Goal: Task Accomplishment & Management: Manage account settings

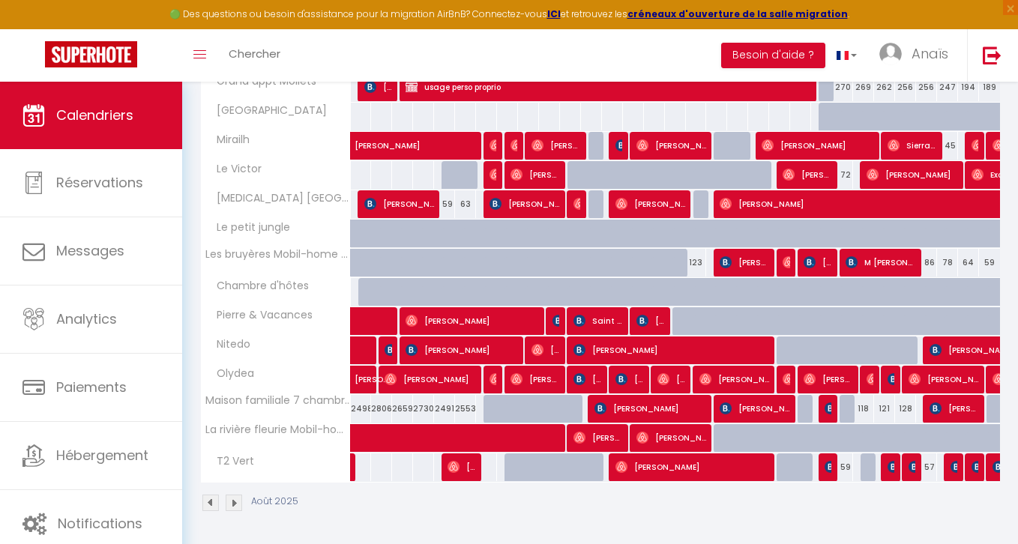
scroll to position [1238, 0]
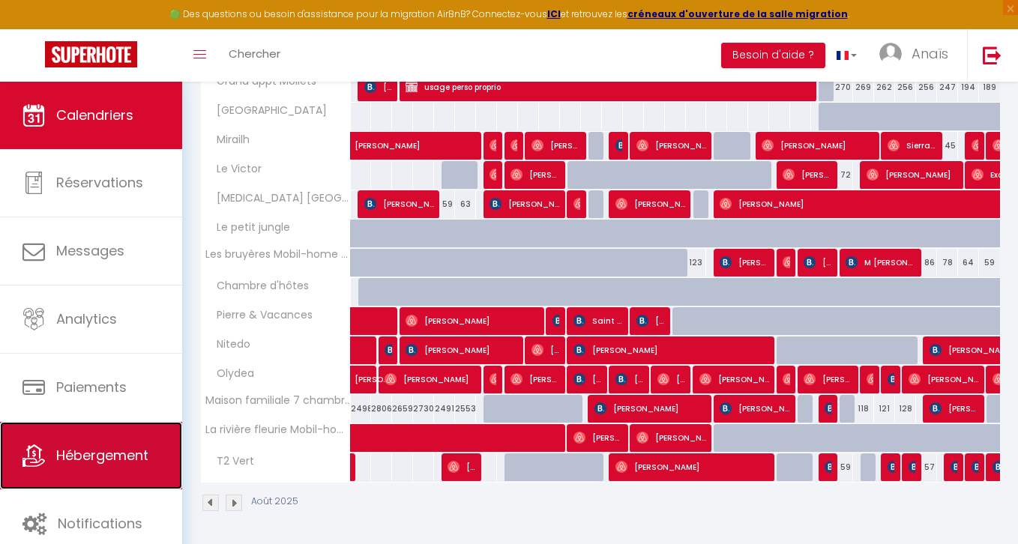
click at [68, 468] on link "Hébergement" at bounding box center [91, 455] width 182 height 67
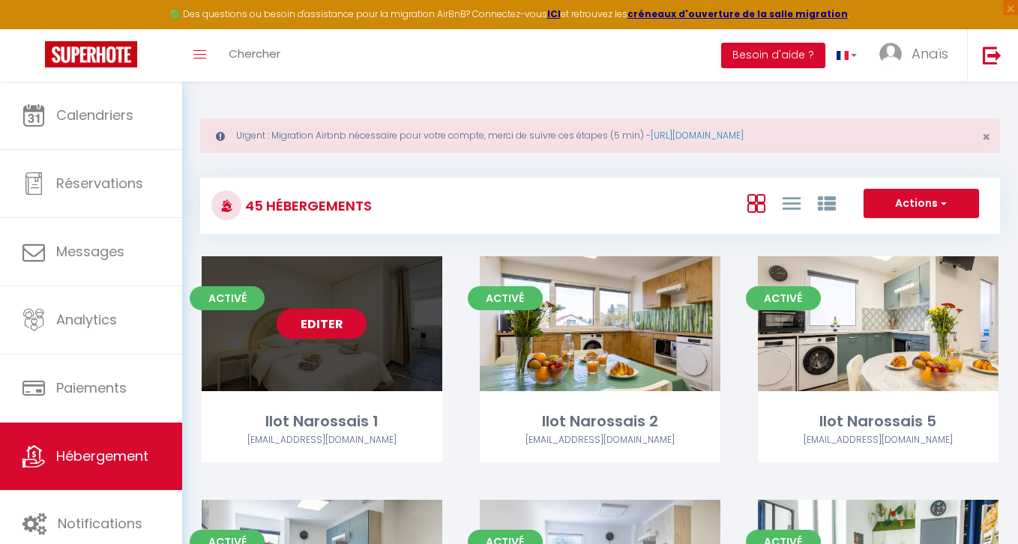
click at [323, 321] on link "Editer" at bounding box center [322, 324] width 90 height 30
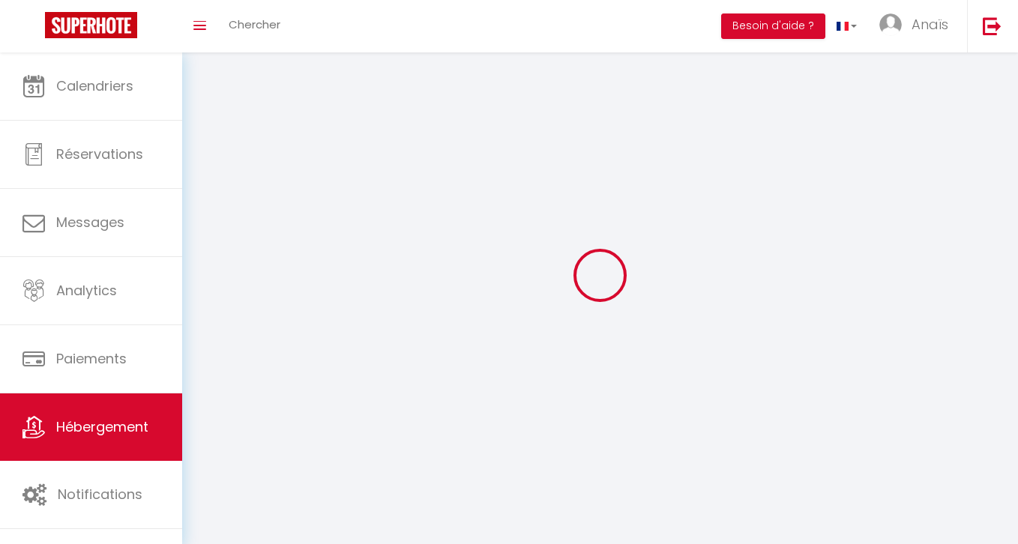
select select "1"
select select
select select "28"
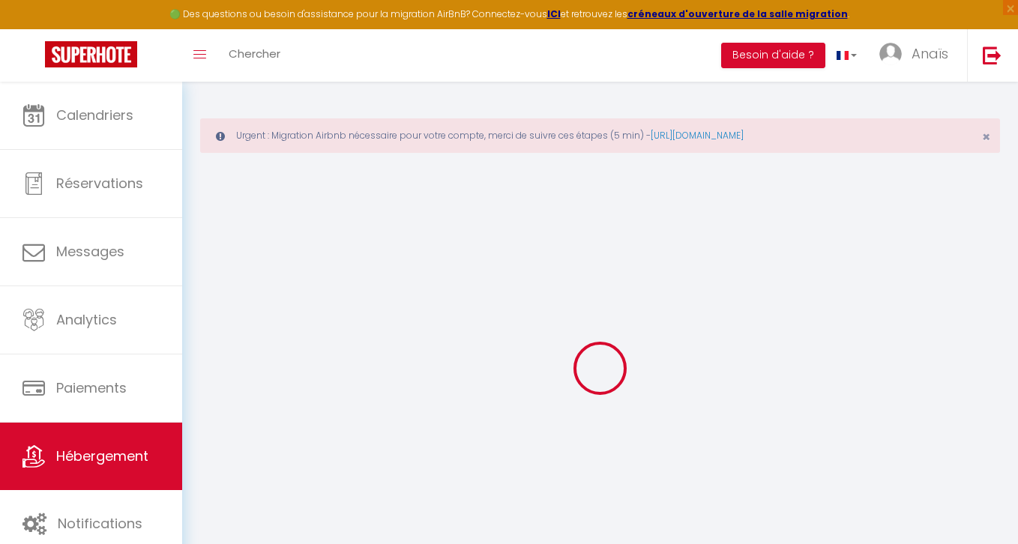
select select
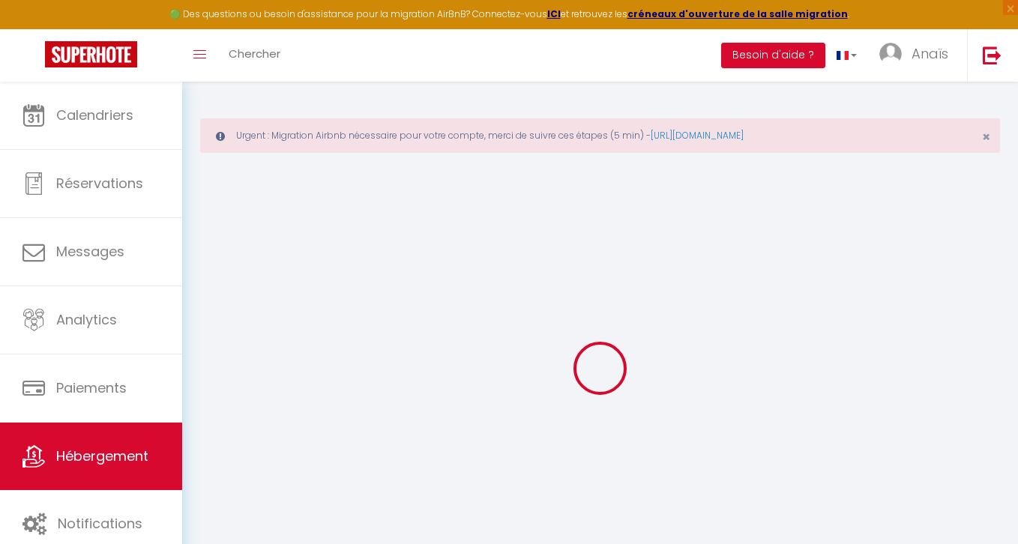
select select
checkbox input "false"
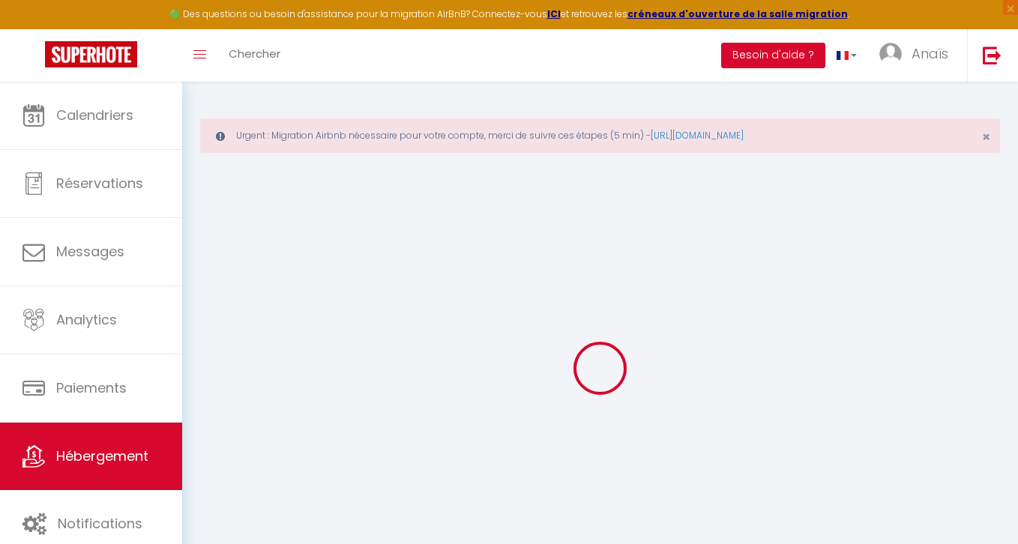
select select
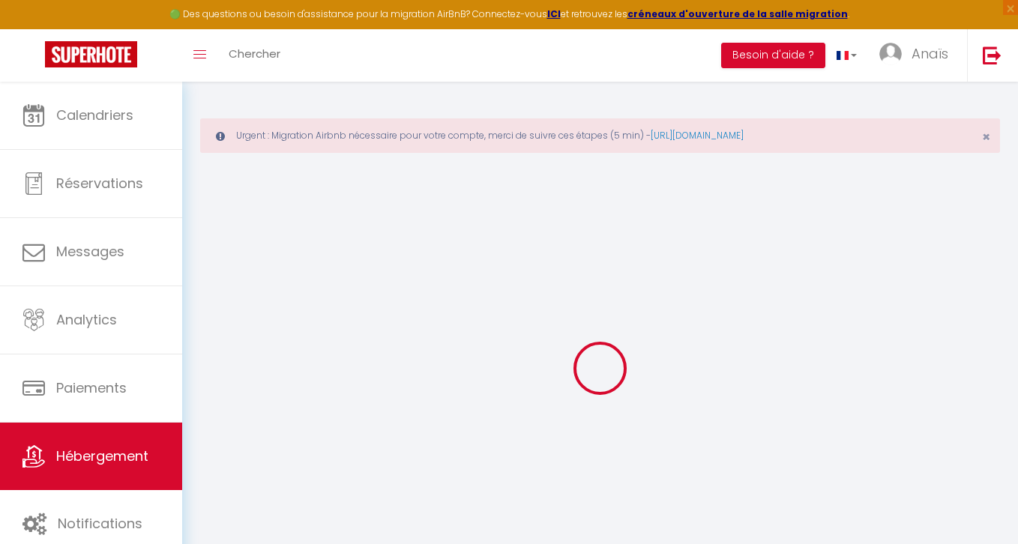
select select
checkbox input "false"
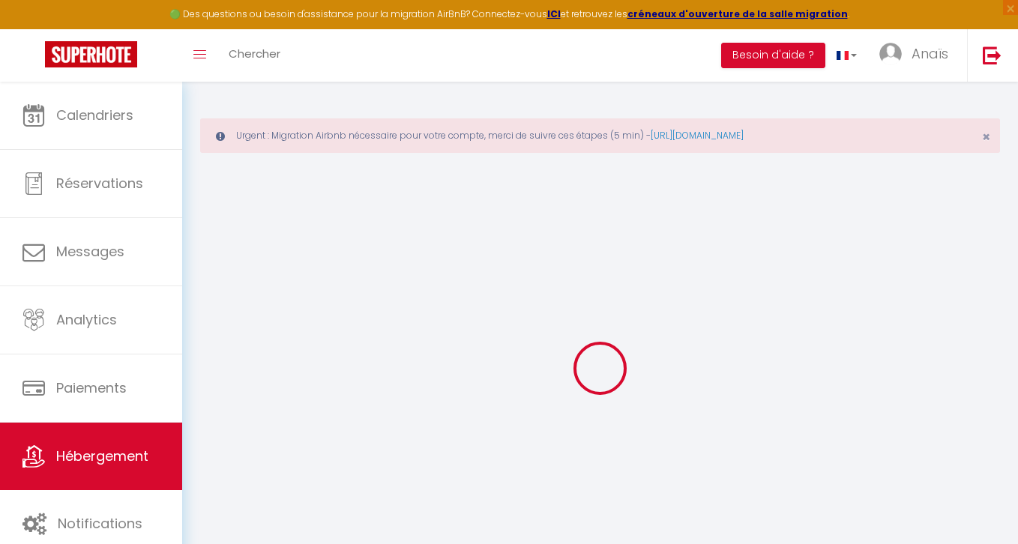
checkbox input "false"
select select
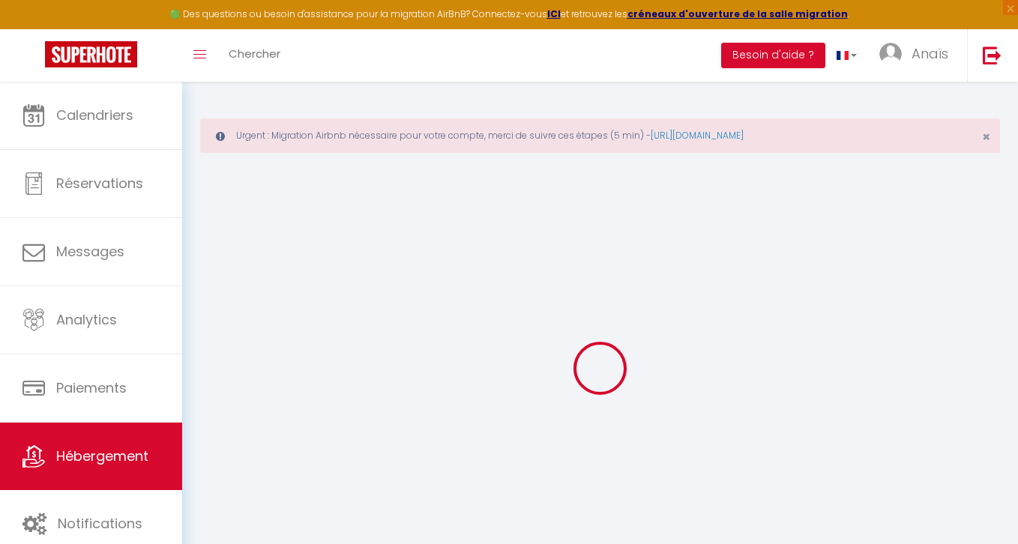
select select
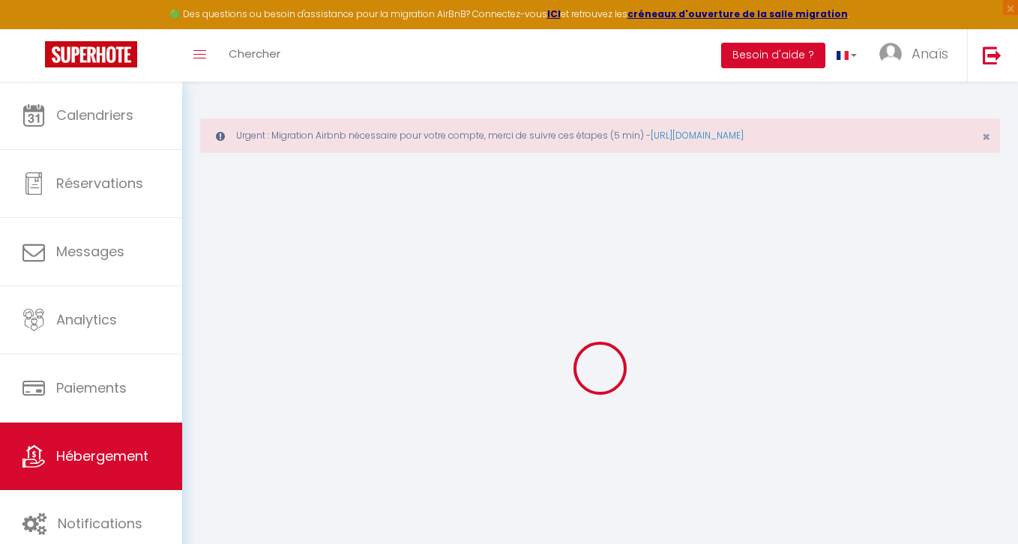
checkbox input "false"
select select
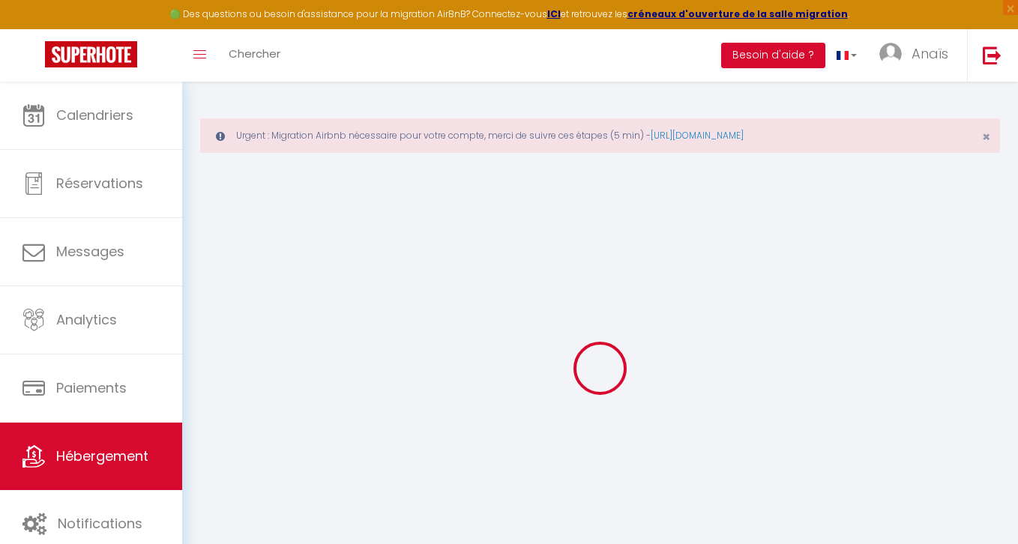
select select
type input "Ilot Narossais 1"
type input "[PERSON_NAME]"
select select "2"
type input "500"
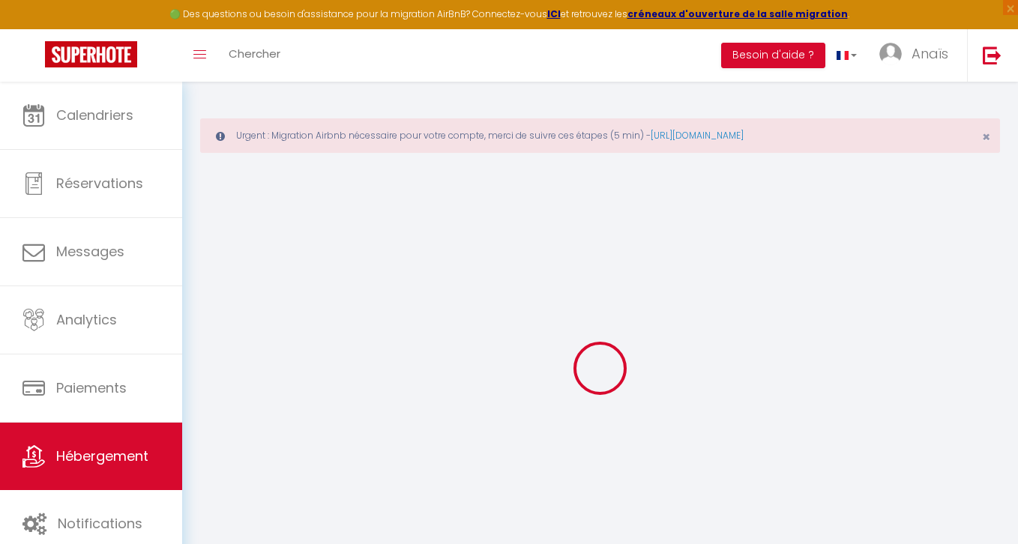
type input "75"
type input "200"
select select
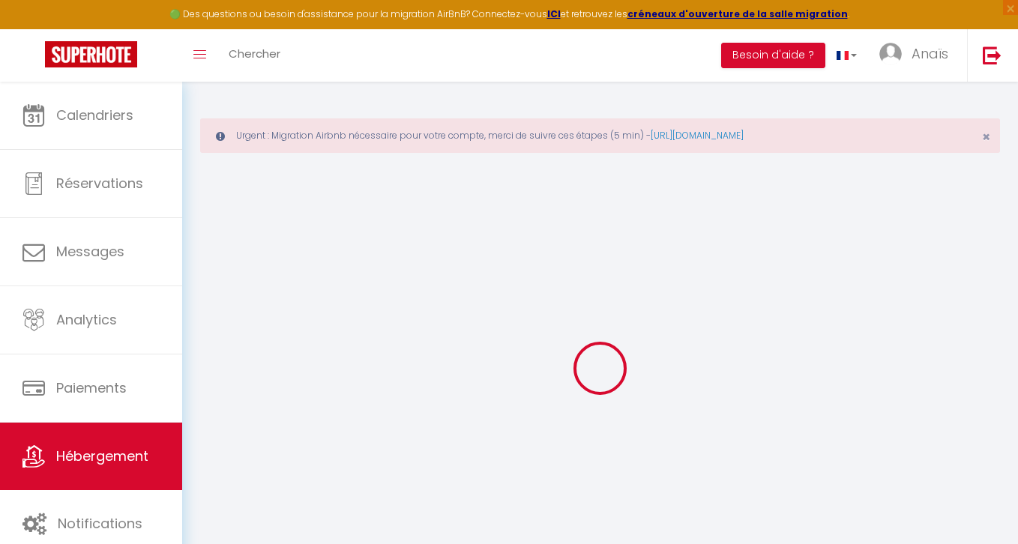
select select
type input "[STREET_ADDRESS]"
type input "40180"
type input "Narrosse"
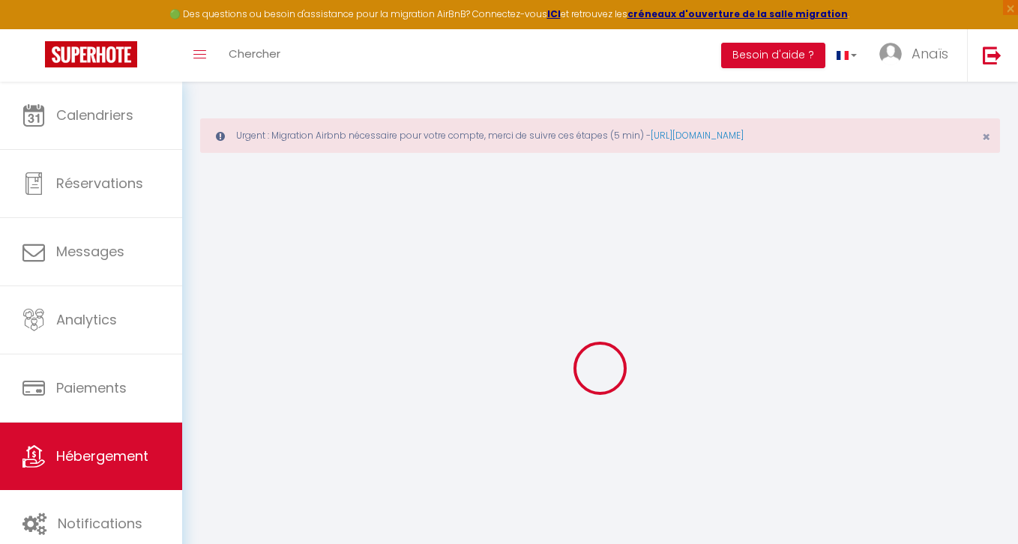
type input "[EMAIL_ADDRESS][DOMAIN_NAME]"
select select "15033"
checkbox input "false"
checkbox input "true"
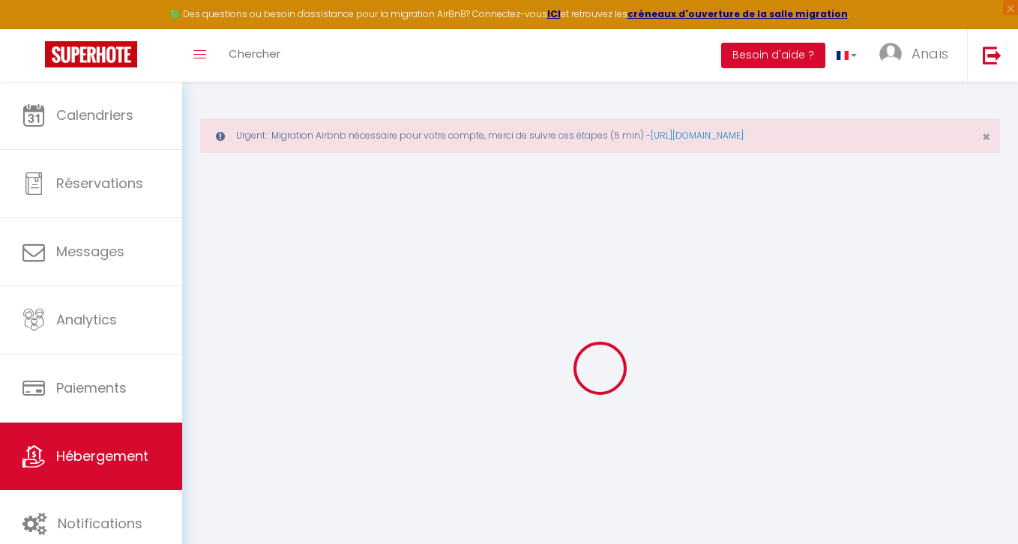
checkbox input "false"
type input "0"
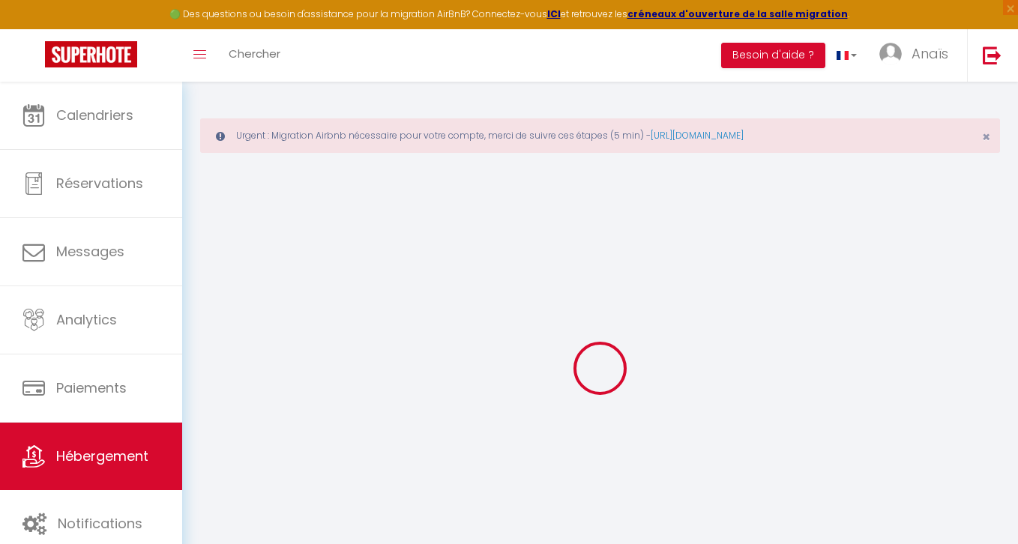
select select
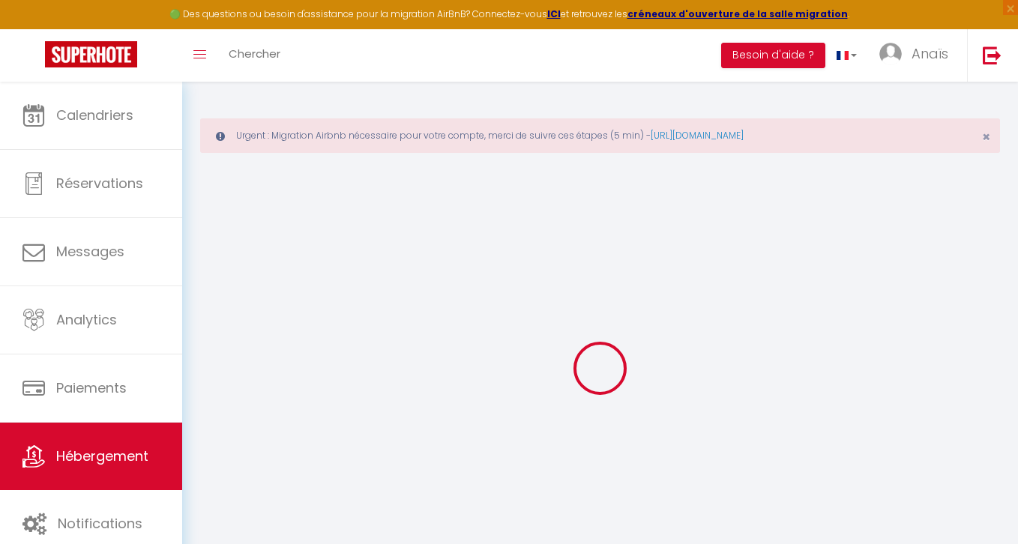
checkbox input "false"
checkbox input "true"
checkbox input "false"
select select
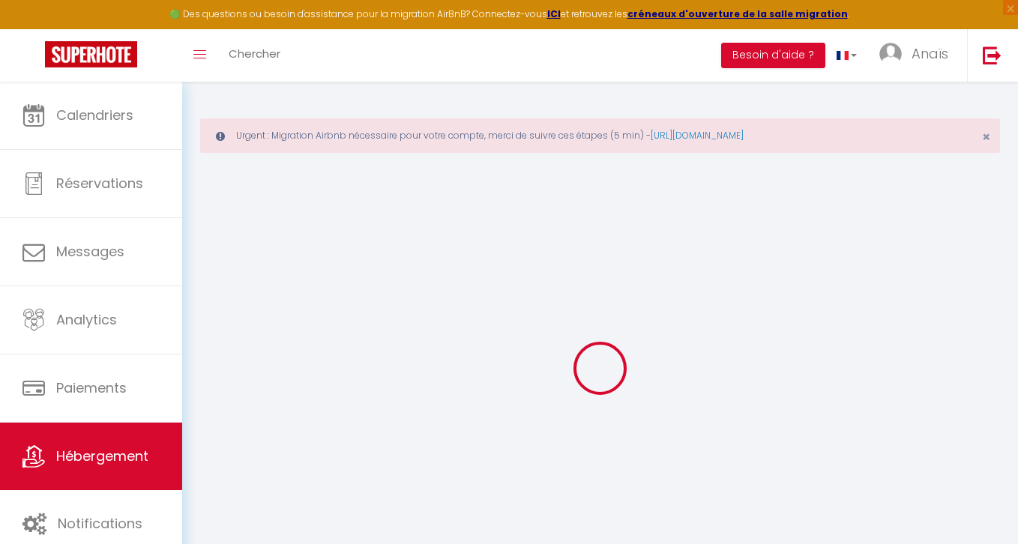
select select
checkbox input "false"
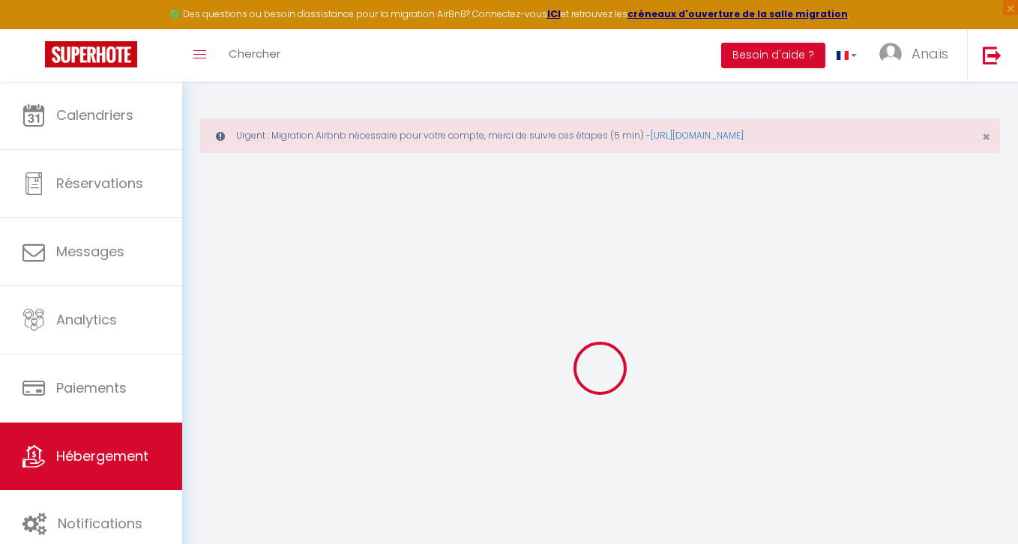
checkbox input "true"
checkbox input "false"
checkbox input "true"
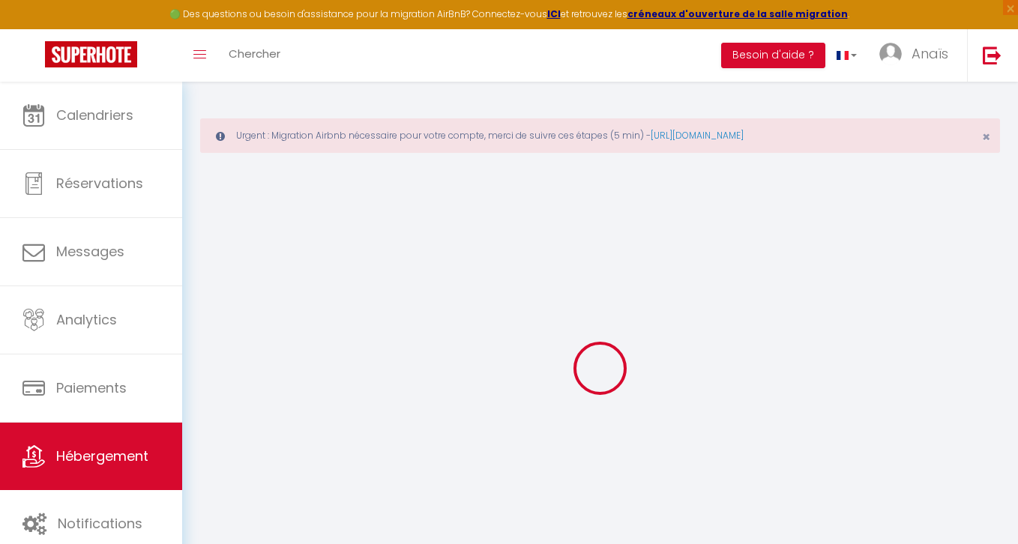
checkbox input "true"
checkbox input "false"
select select "14:00"
select select
select select "11:00"
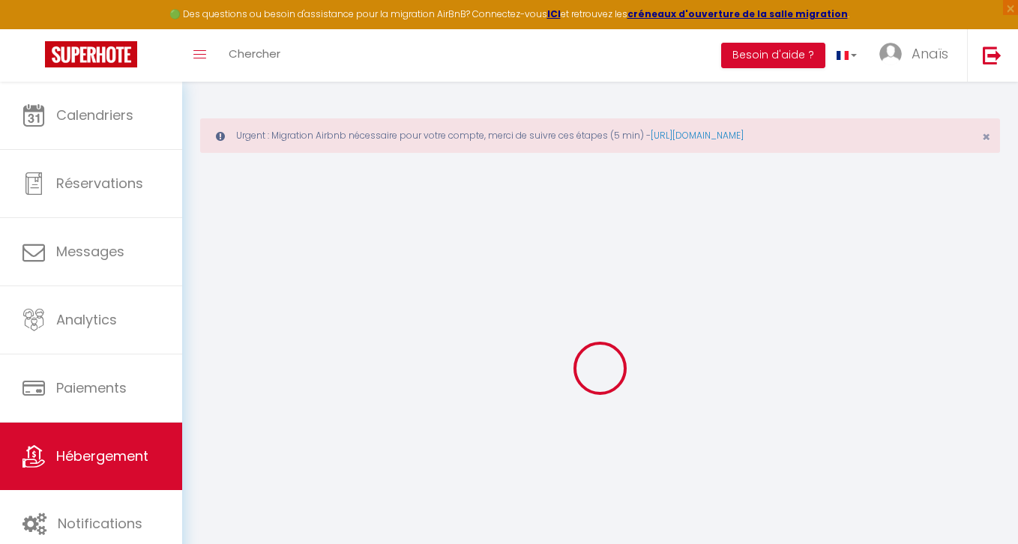
select select "30"
select select "120"
select select
checkbox input "false"
checkbox input "true"
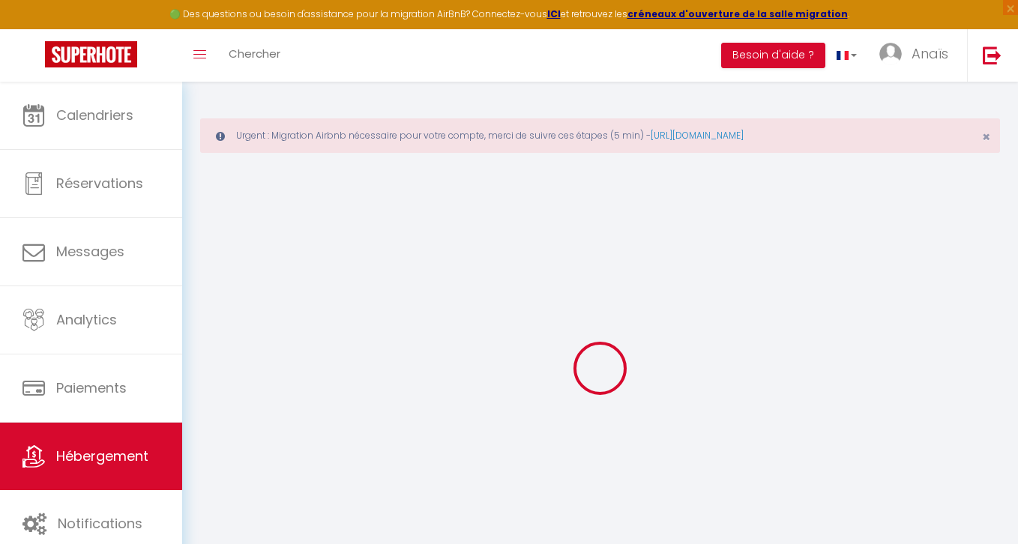
checkbox input "true"
checkbox input "false"
select select
checkbox input "false"
checkbox input "true"
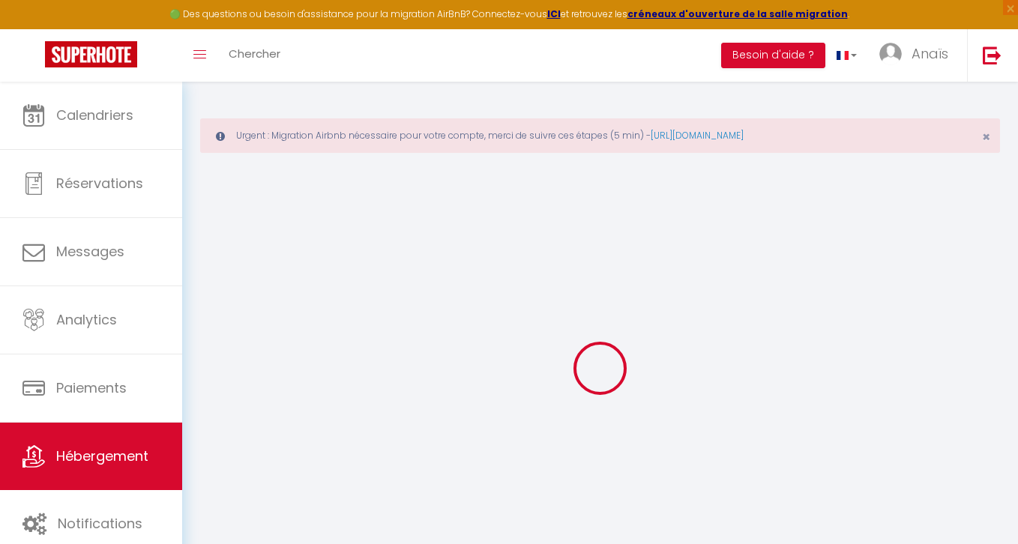
checkbox input "true"
checkbox input "false"
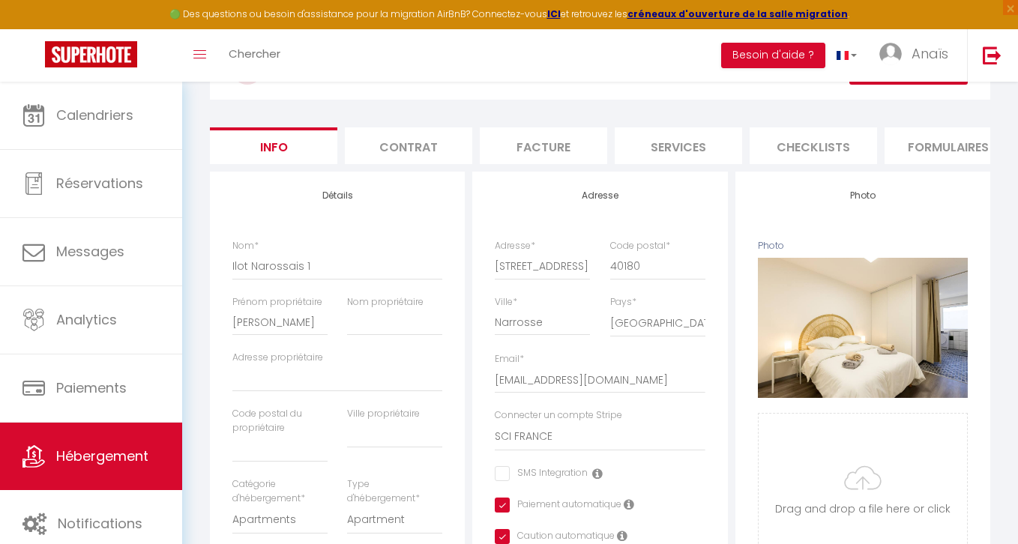
scroll to position [169, 0]
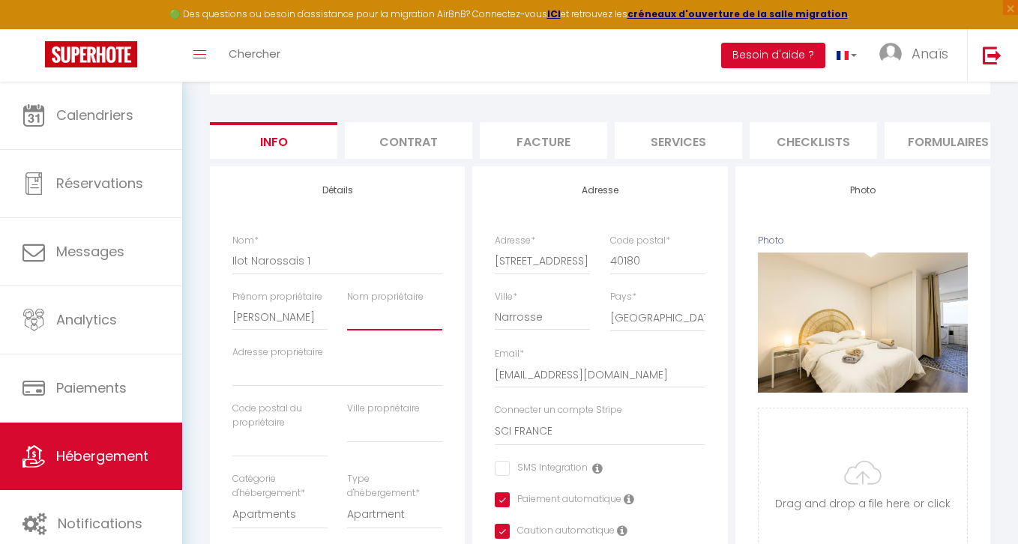
click at [369, 323] on input "Nom propriétaire" at bounding box center [394, 316] width 95 height 27
type input "C"
select select
checkbox input "false"
checkbox input "true"
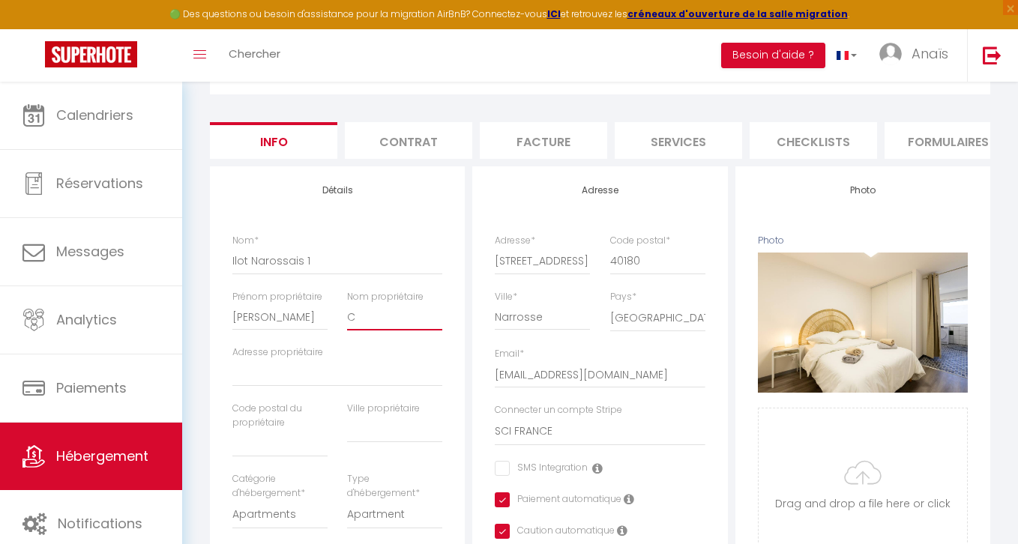
checkbox input "true"
checkbox input "false"
select select
checkbox input "false"
checkbox input "true"
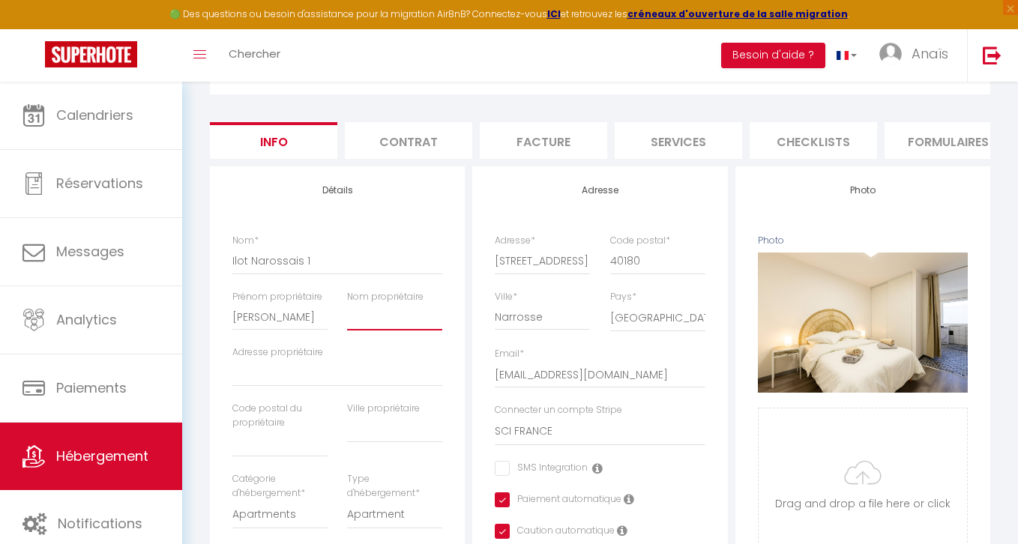
checkbox input "true"
checkbox input "false"
type input "B"
select select
checkbox input "false"
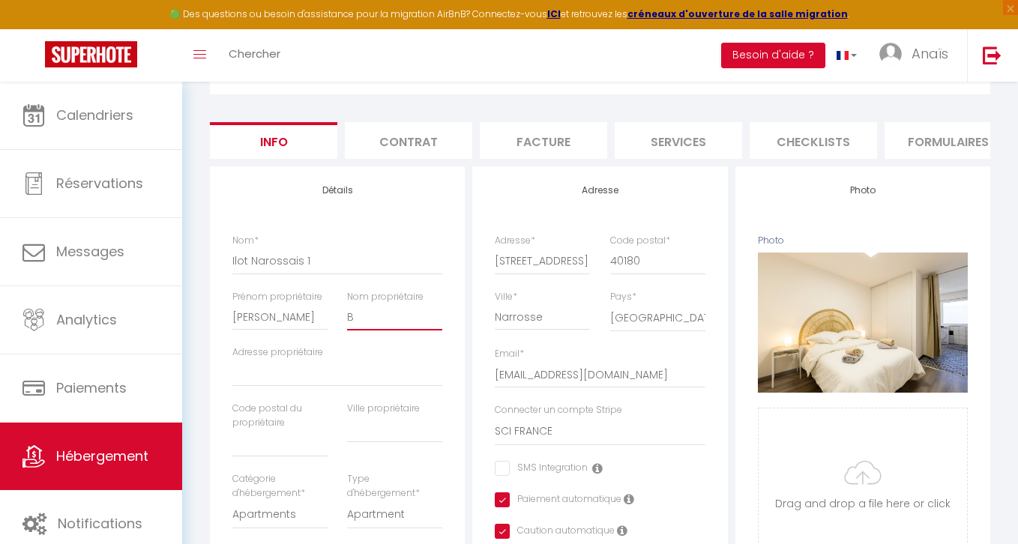
checkbox input "true"
checkbox input "false"
type input "Br"
select select
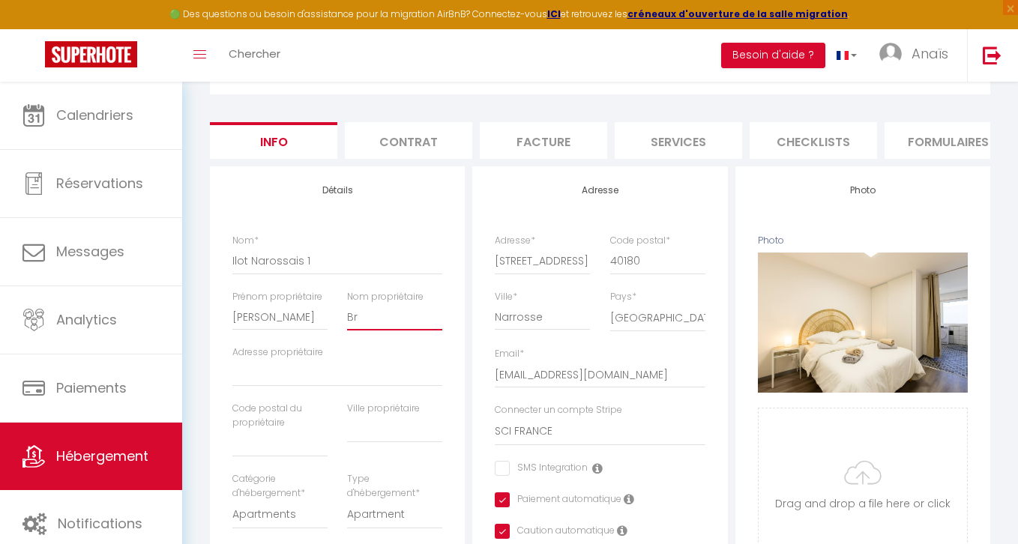
checkbox input "false"
checkbox input "true"
checkbox input "false"
type input "Bru"
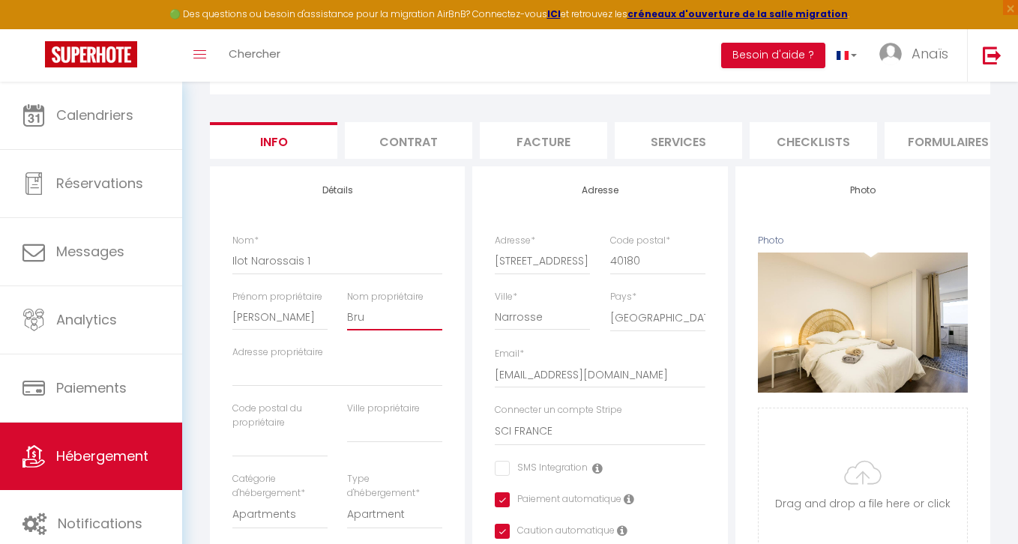
select select
checkbox input "false"
checkbox input "true"
checkbox input "false"
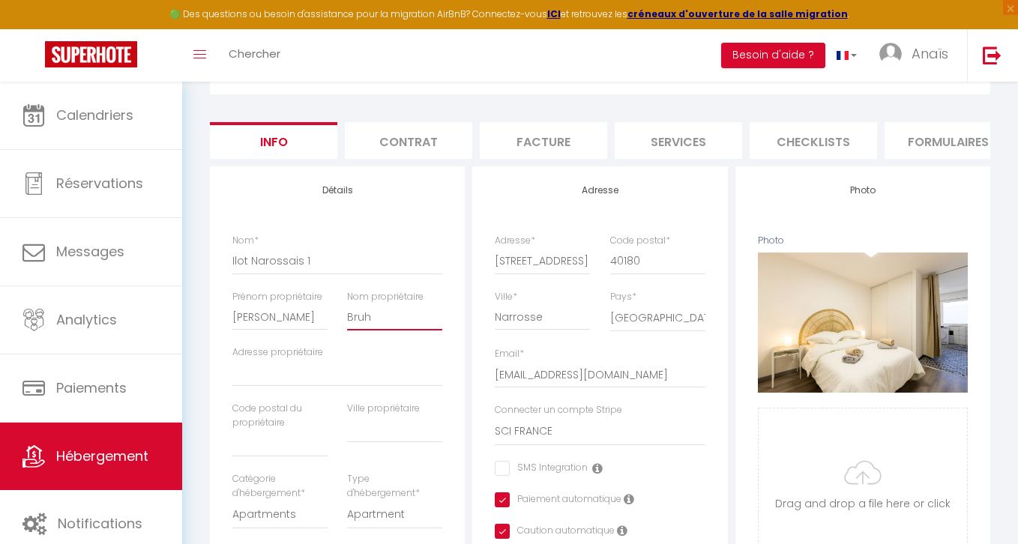
type input "Bruhc"
select select
checkbox input "false"
checkbox input "true"
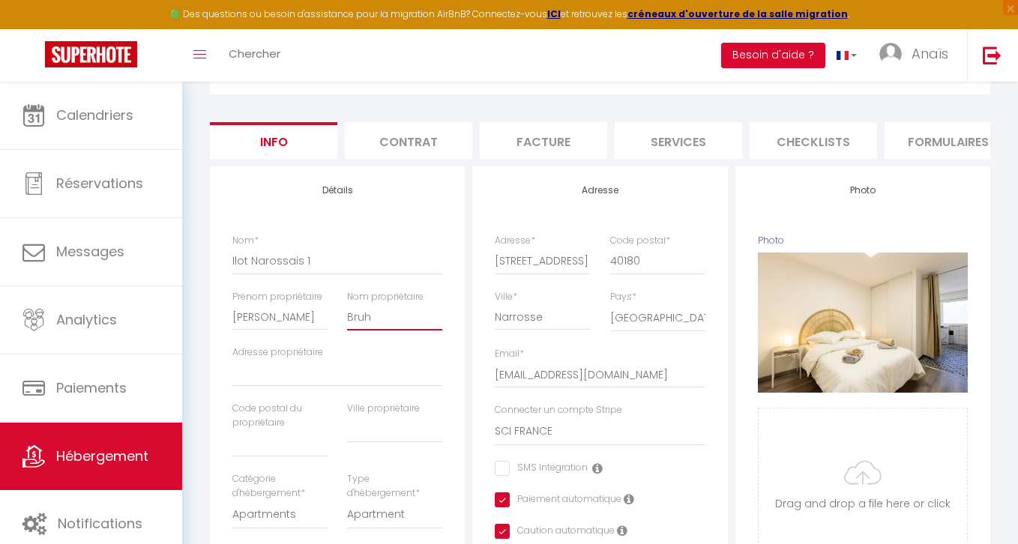
checkbox input "false"
select select
checkbox input "false"
checkbox input "true"
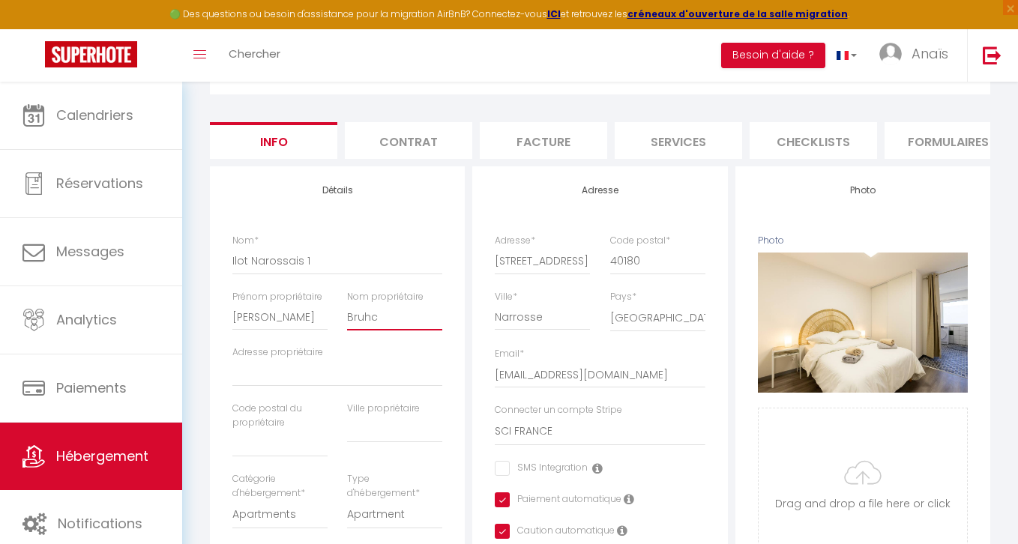
checkbox input "false"
type input "Bruh"
select select
checkbox input "false"
checkbox input "true"
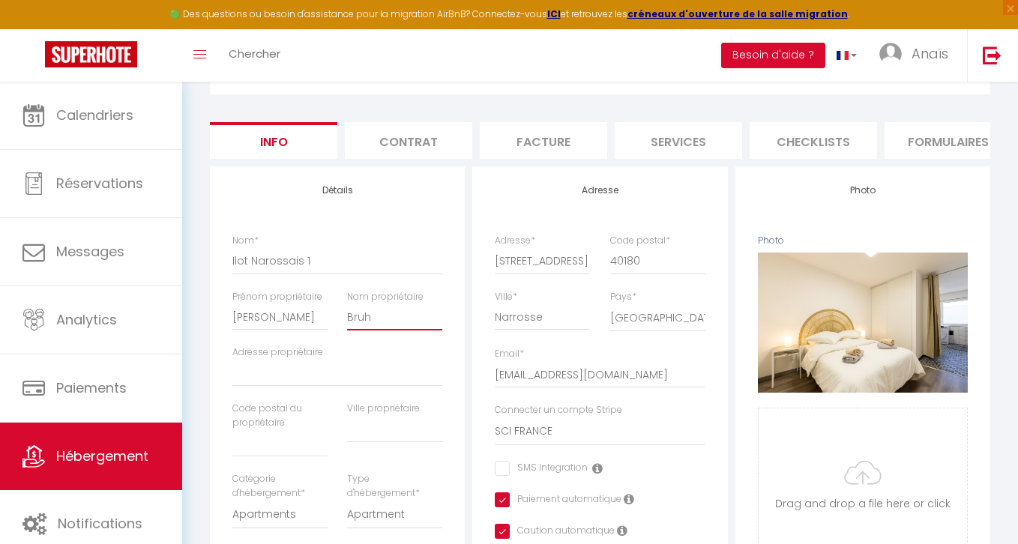
checkbox input "true"
checkbox input "false"
type input "Bru"
select select
checkbox input "false"
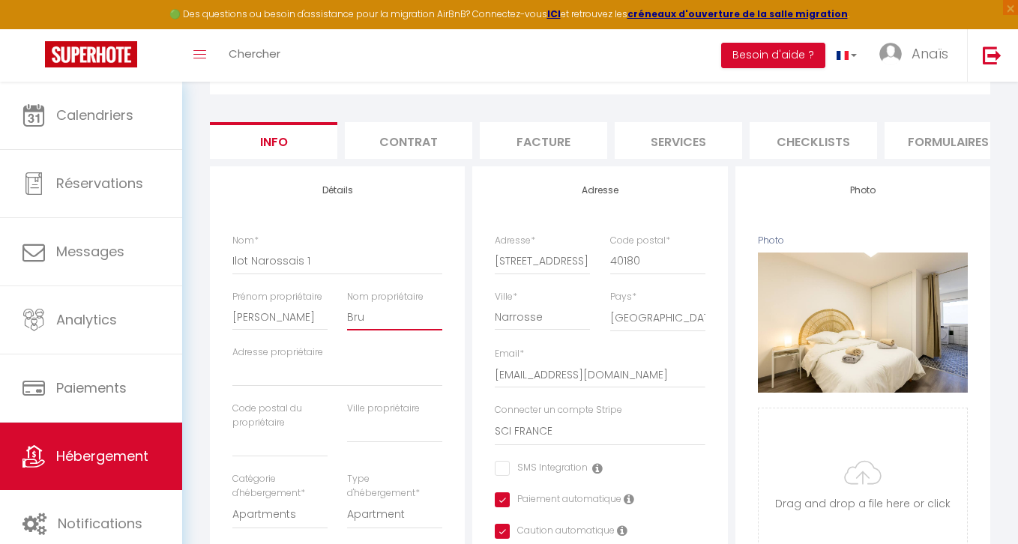
checkbox input "true"
checkbox input "false"
type input "Bruc"
select select
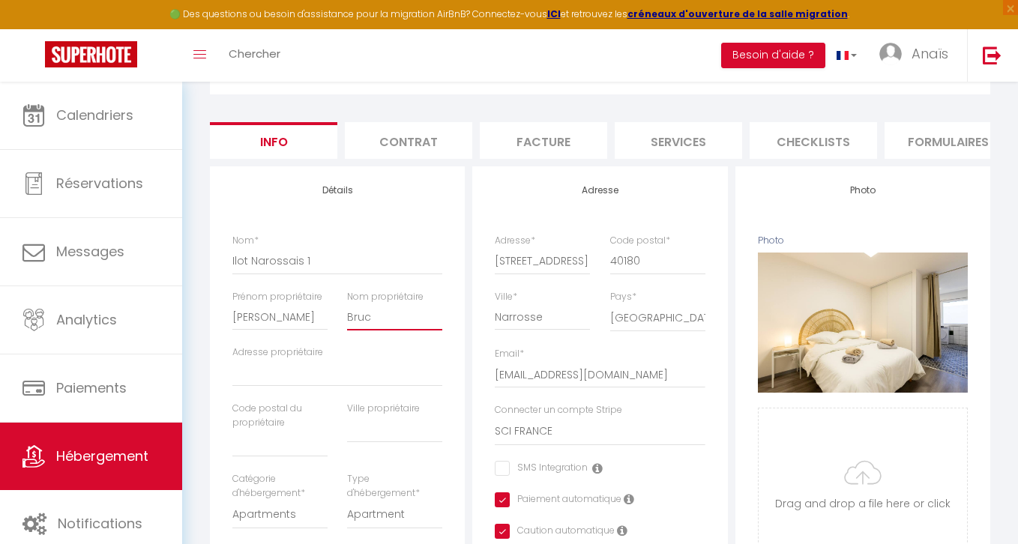
checkbox input "false"
checkbox input "true"
checkbox input "false"
type input "Bruch"
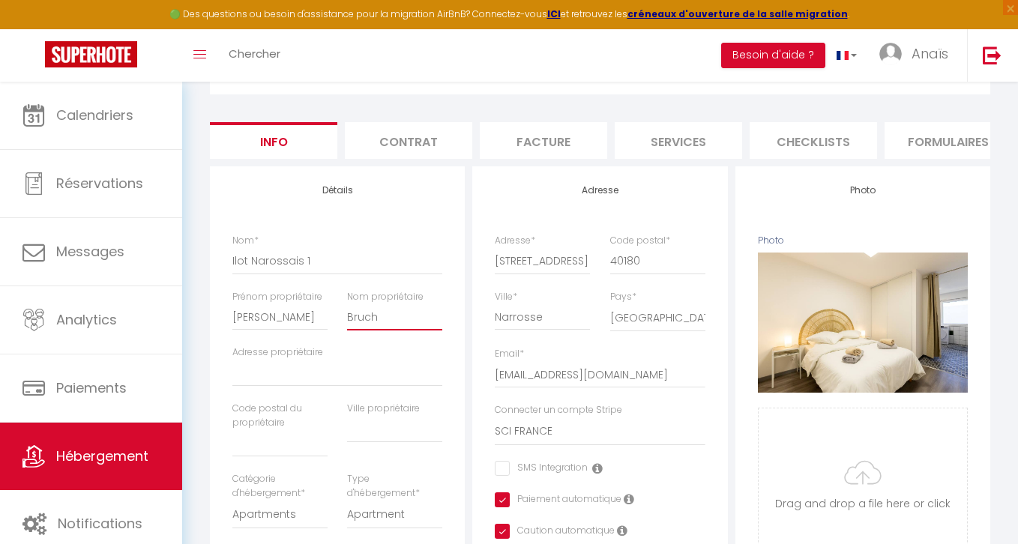
select select
checkbox input "false"
checkbox input "true"
checkbox input "false"
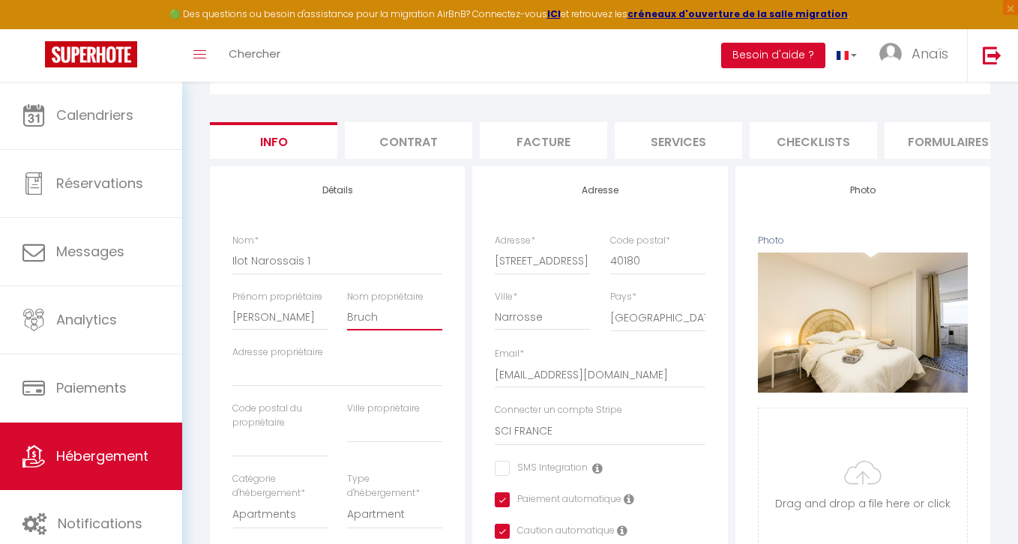
type input "Bruch"
click at [249, 381] on input "Adresse propriétaire" at bounding box center [337, 373] width 210 height 27
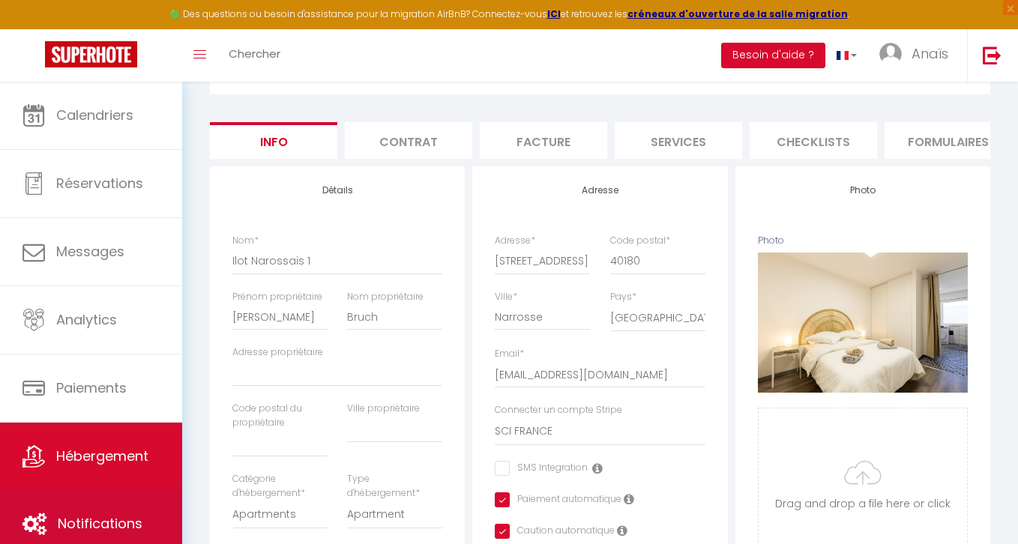
select select
checkbox input "false"
checkbox input "true"
checkbox input "false"
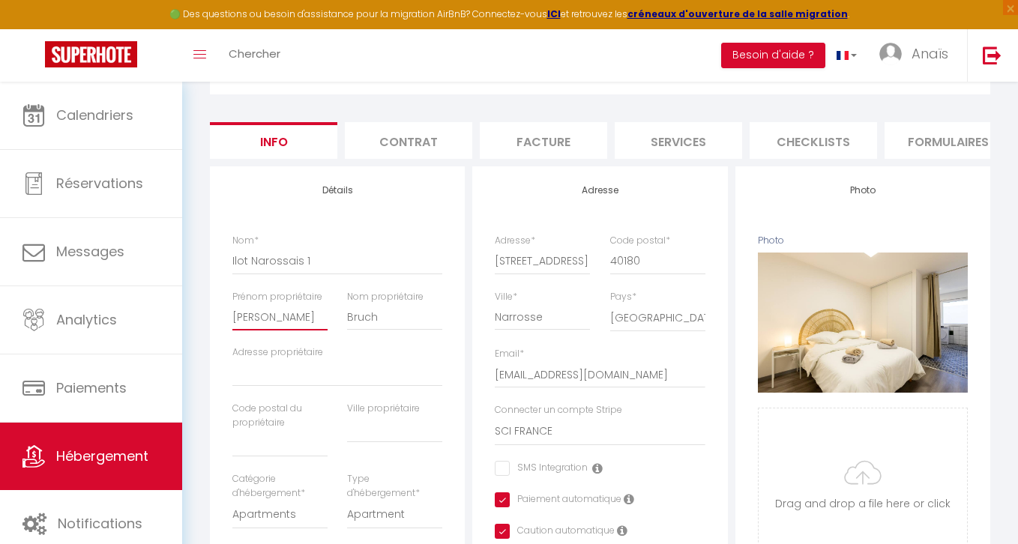
click at [249, 313] on input "[PERSON_NAME]" at bounding box center [279, 316] width 95 height 27
type input "S"
select select
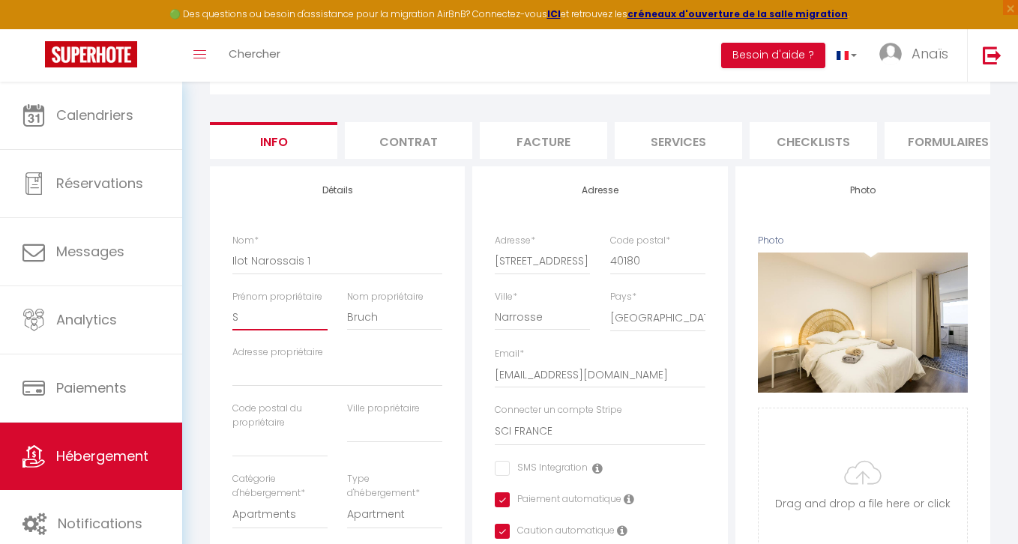
checkbox input "false"
checkbox input "true"
checkbox input "false"
type input "SC"
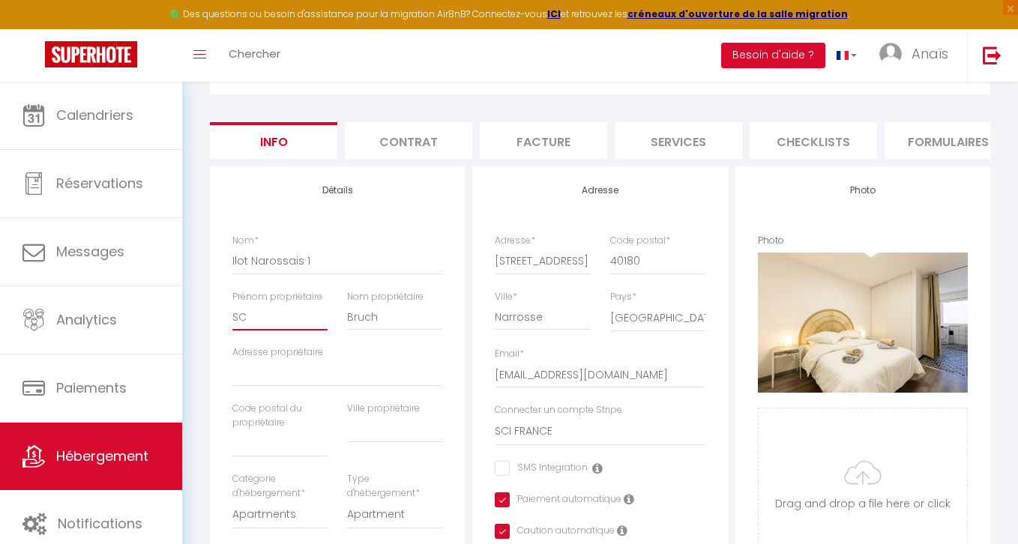
select select
checkbox input "false"
checkbox input "true"
checkbox input "false"
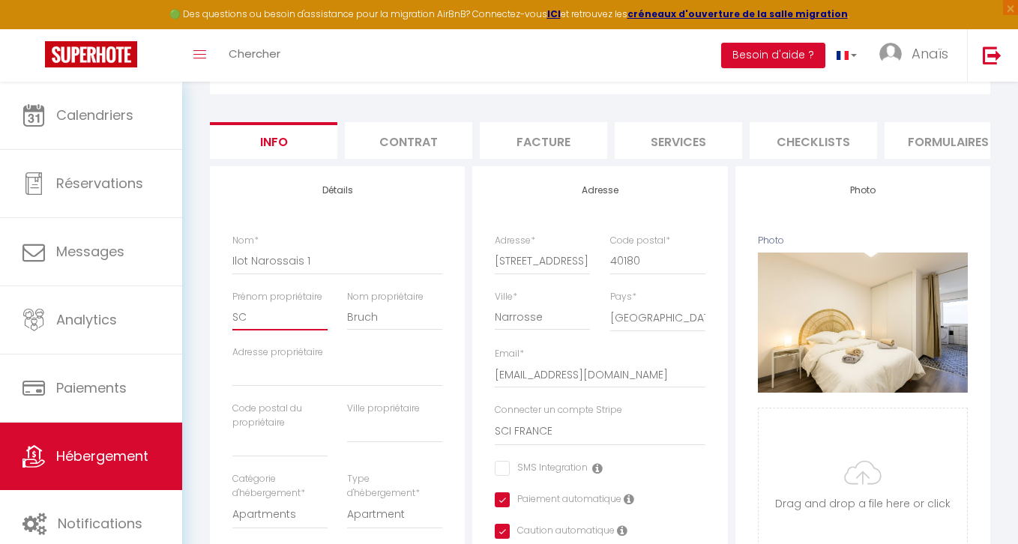
type input "SCI"
select select
checkbox input "false"
checkbox input "true"
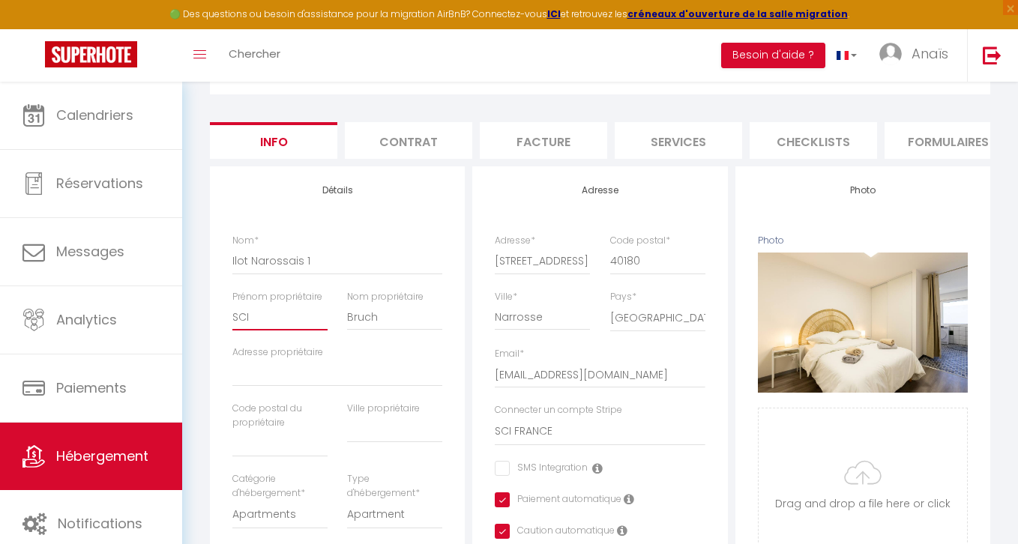
checkbox input "false"
type input "SCI"
click at [362, 323] on input "Bruch" at bounding box center [394, 316] width 95 height 27
type input "F"
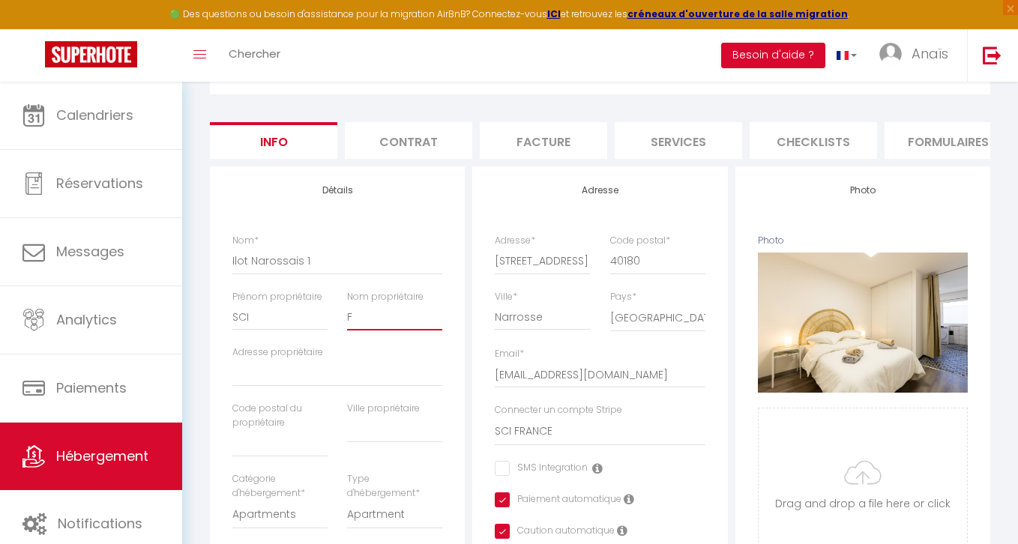
select select
checkbox input "false"
checkbox input "true"
checkbox input "false"
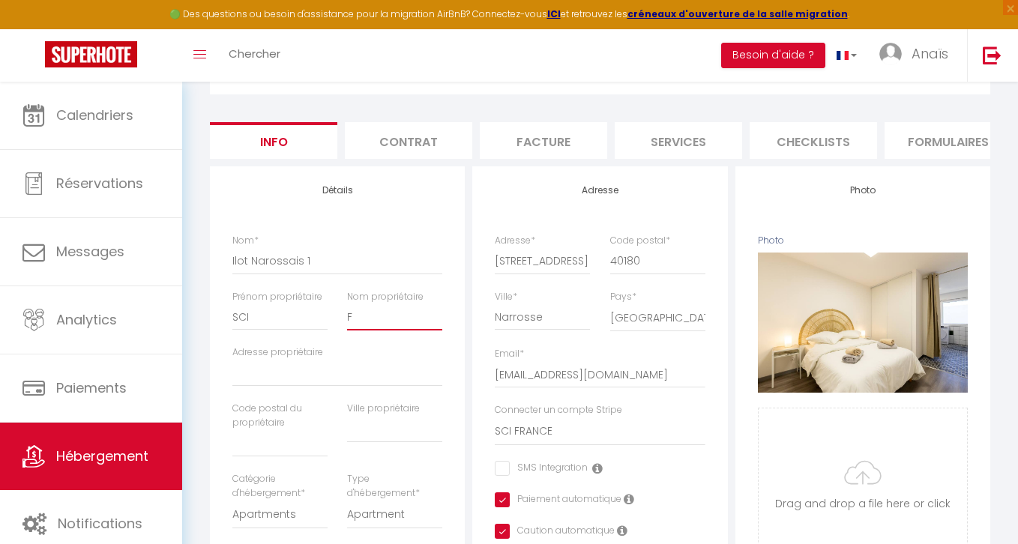
type input "FR"
select select
checkbox input "false"
checkbox input "true"
click at [242, 315] on input "SCI" at bounding box center [279, 316] width 95 height 27
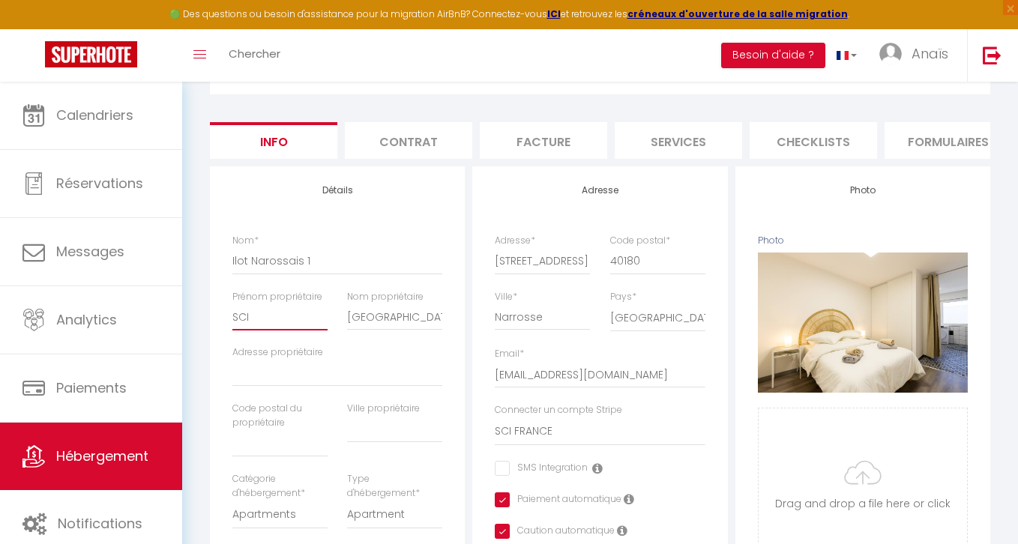
click at [242, 315] on input "SCI" at bounding box center [279, 316] width 95 height 27
click at [346, 318] on div "Nom propriétaire FRANCE" at bounding box center [394, 318] width 115 height 56
click at [350, 315] on input "[GEOGRAPHIC_DATA]" at bounding box center [394, 316] width 95 height 27
click at [359, 317] on input "[GEOGRAPHIC_DATA]" at bounding box center [394, 316] width 95 height 27
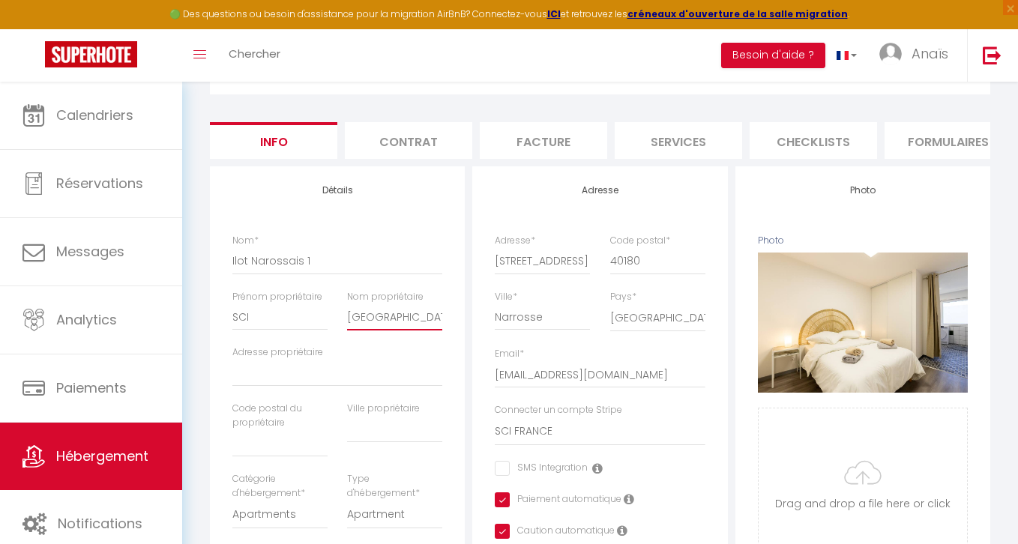
click at [359, 317] on input "[GEOGRAPHIC_DATA]" at bounding box center [394, 316] width 95 height 27
click at [295, 318] on input "SCI" at bounding box center [279, 316] width 95 height 27
paste input "[GEOGRAPHIC_DATA]"
click at [251, 315] on input "SCIFRANCE" at bounding box center [279, 316] width 95 height 27
click at [372, 320] on input "Nom propriétaire" at bounding box center [394, 316] width 95 height 27
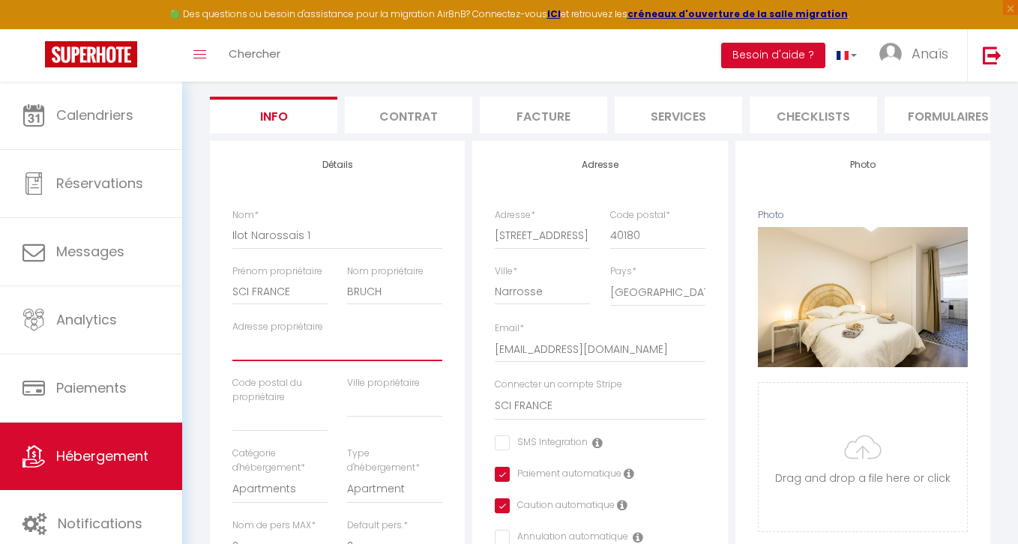
click at [272, 357] on input "Adresse propriétaire" at bounding box center [337, 347] width 210 height 27
paste input "ROUTE DE [GEOGRAPHIC_DATA], 40100 DAX"
click at [390, 351] on input "ROUTE DE [GEOGRAPHIC_DATA], 40100 DAX" at bounding box center [337, 347] width 210 height 27
click at [402, 399] on input "text" at bounding box center [394, 403] width 95 height 27
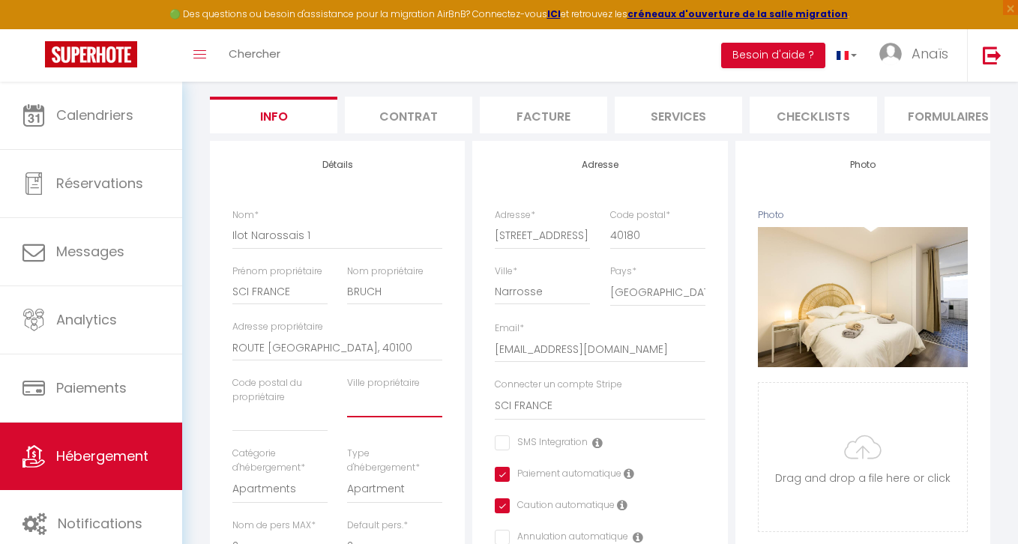
paste input "DAX"
click at [360, 347] on input "ROUTE [GEOGRAPHIC_DATA], 40100" at bounding box center [337, 347] width 210 height 27
click at [272, 416] on input "text" at bounding box center [279, 418] width 95 height 27
paste input "40100"
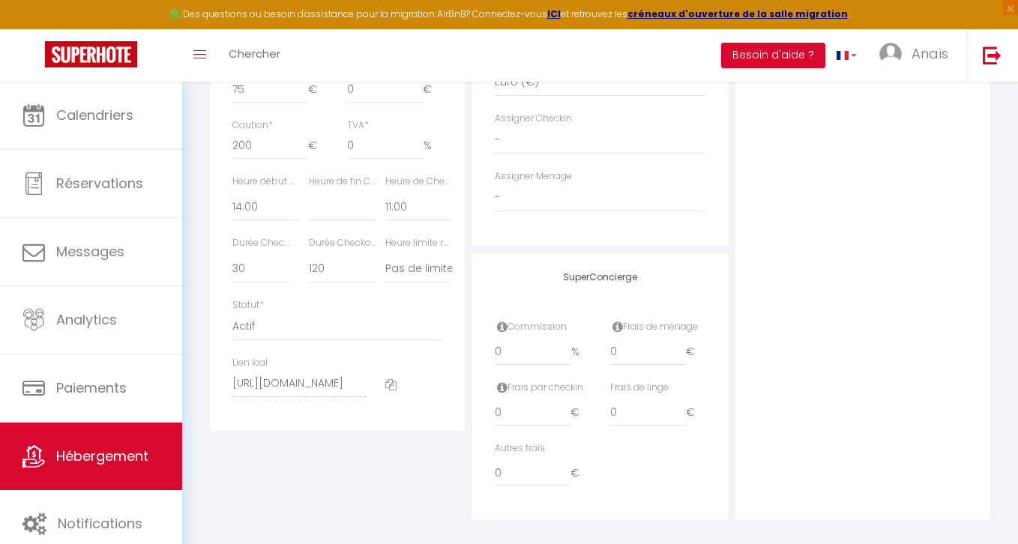
scroll to position [839, 0]
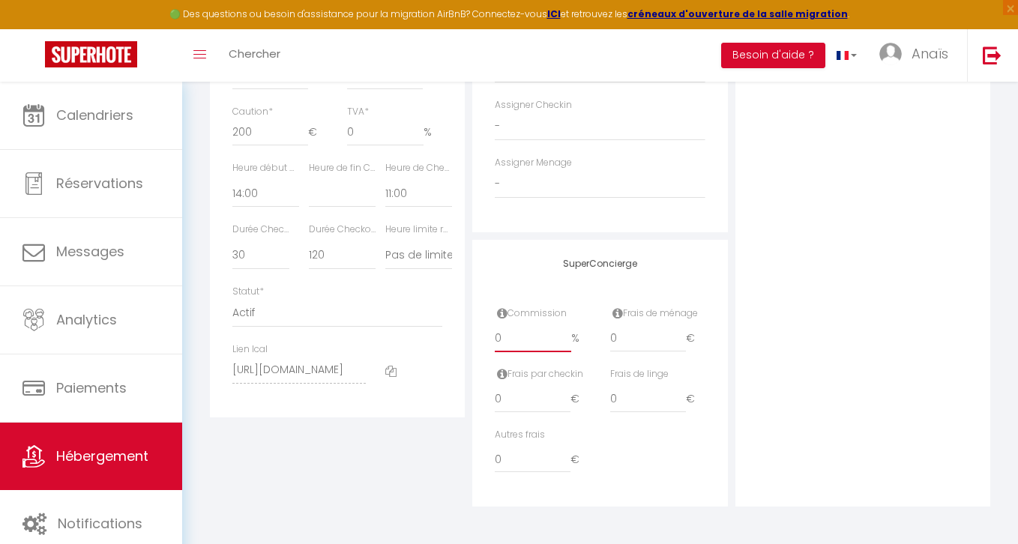
click at [521, 344] on input "0" at bounding box center [533, 338] width 76 height 27
click at [892, 178] on div "Photo Photo Supprimer Drag and drop a file here or click Ooops, something wrong…" at bounding box center [862, 1] width 255 height 1011
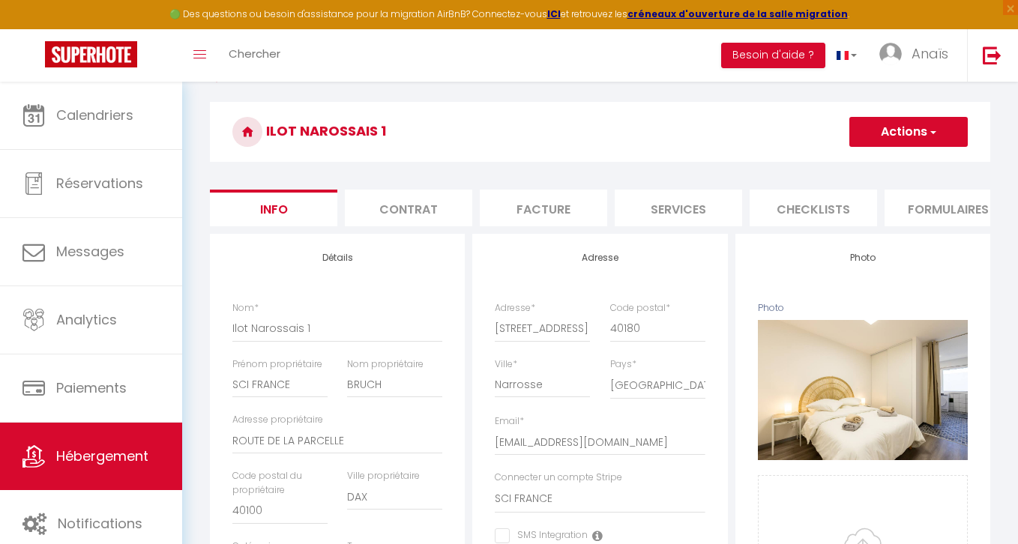
scroll to position [98, 0]
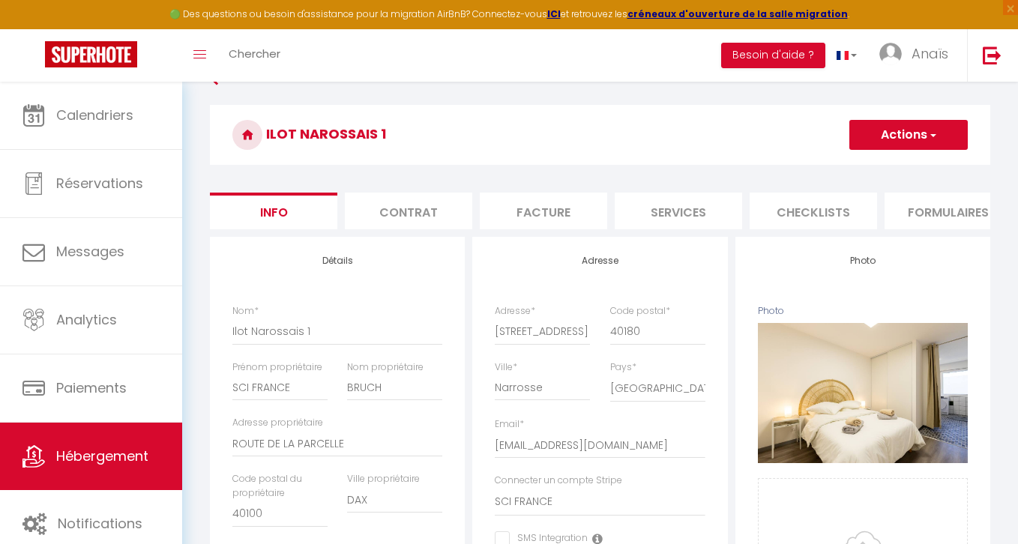
click at [914, 129] on button "Actions" at bounding box center [908, 135] width 118 height 30
click at [827, 172] on input "Enregistrer" at bounding box center [848, 167] width 55 height 15
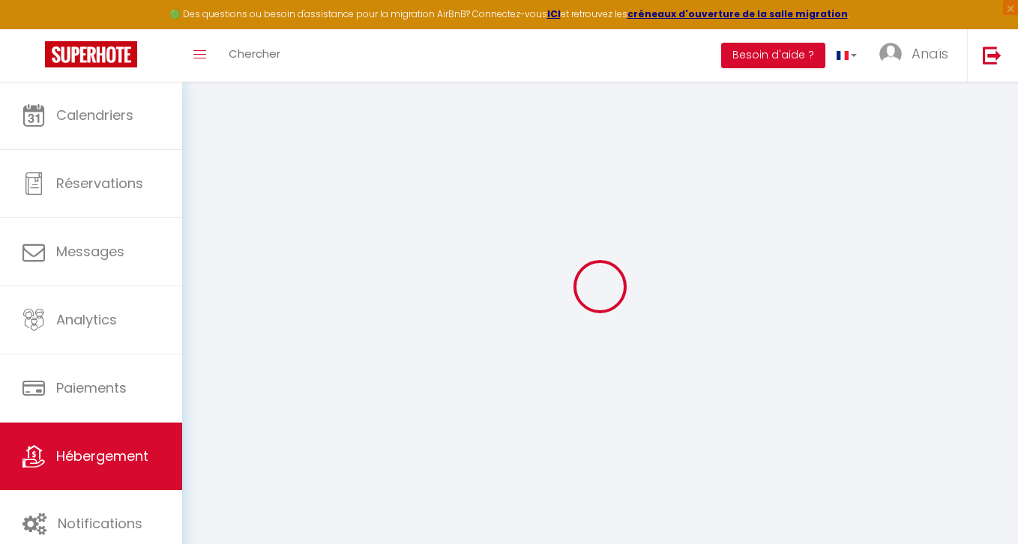
scroll to position [0, 0]
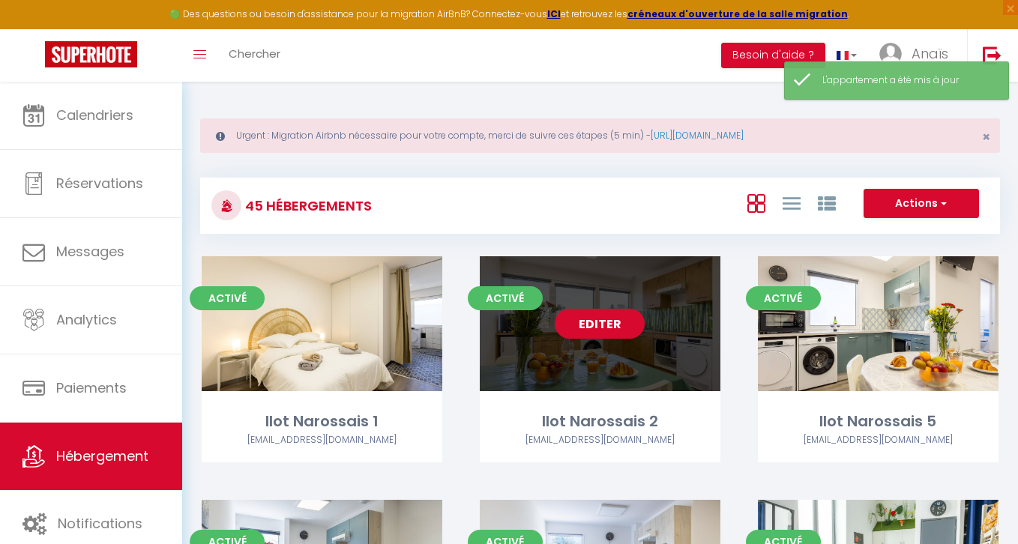
click at [613, 322] on link "Editer" at bounding box center [600, 324] width 90 height 30
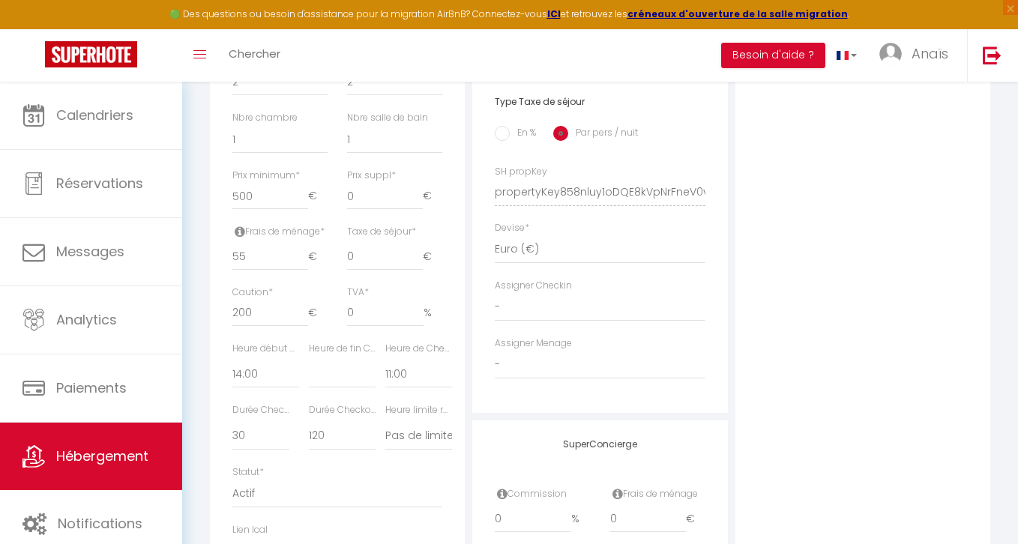
scroll to position [839, 0]
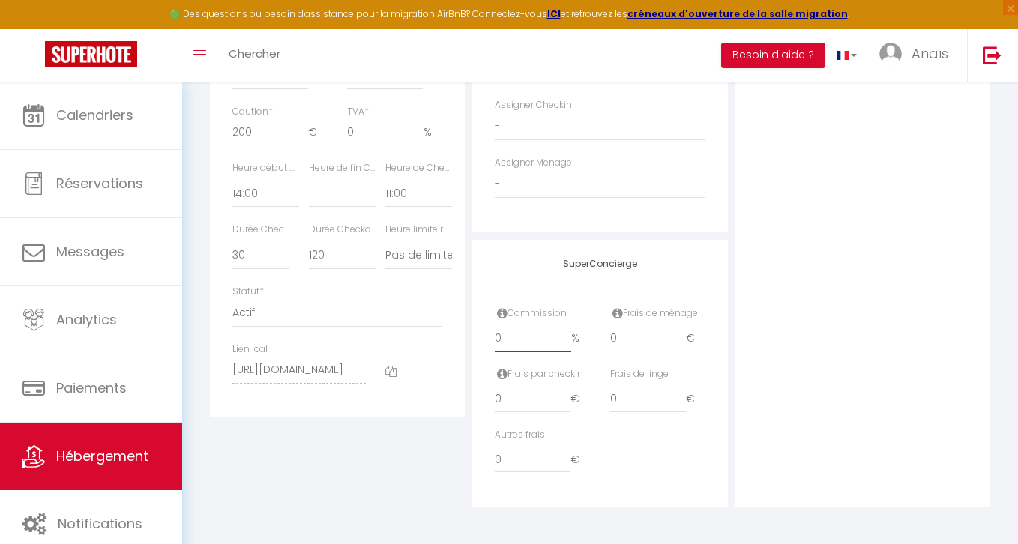
click at [531, 331] on input "0" at bounding box center [533, 338] width 76 height 27
click at [347, 421] on div "Détails Nom * [PERSON_NAME] 2 Prénom propriétaire [PERSON_NAME] propriétaire Ad…" at bounding box center [337, 1] width 262 height 1011
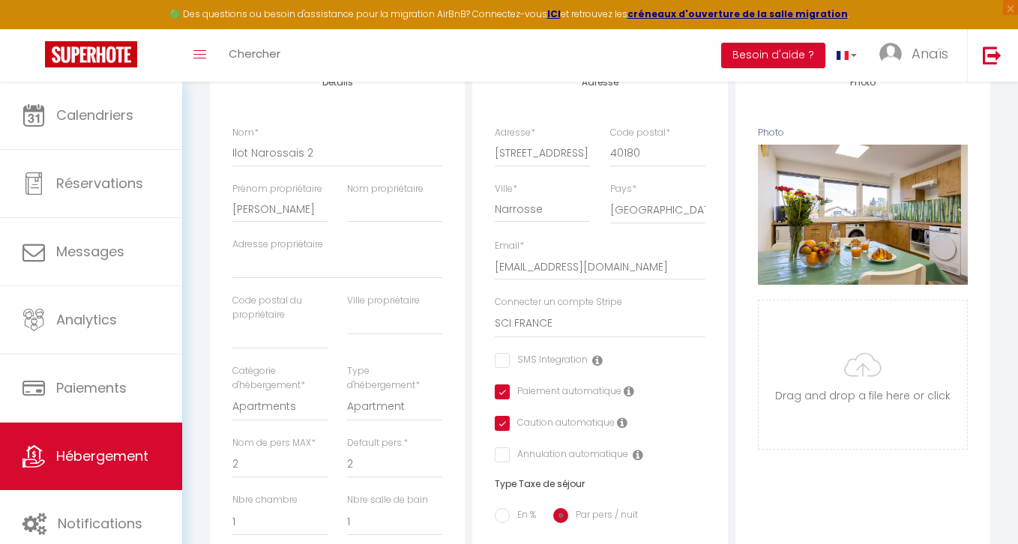
scroll to position [261, 0]
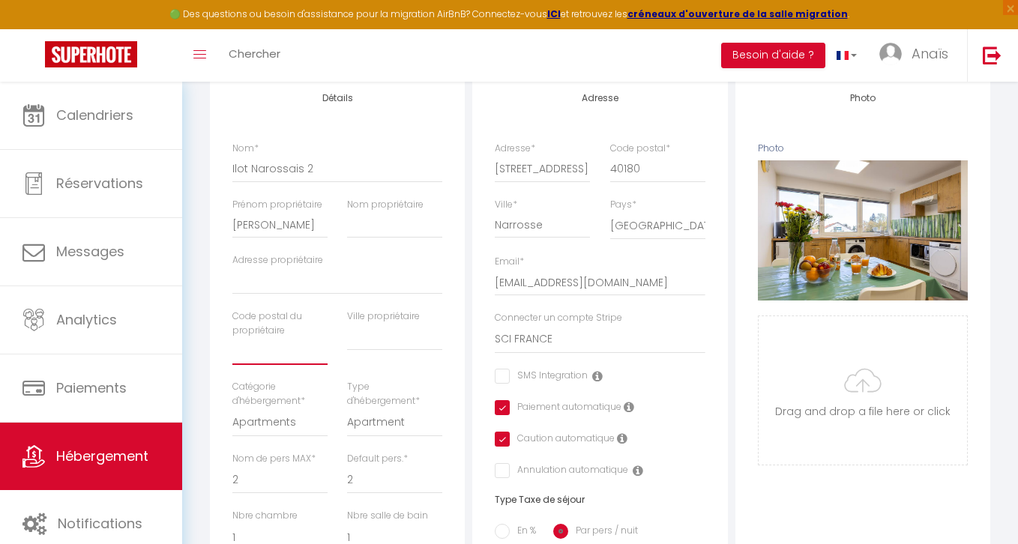
click at [268, 351] on input "text" at bounding box center [279, 351] width 95 height 27
paste input "40100"
click at [377, 343] on input "text" at bounding box center [394, 337] width 95 height 27
click at [327, 284] on input "Adresse propriétaire" at bounding box center [337, 281] width 210 height 27
paste input "ROUTE DE [GEOGRAPHIC_DATA], 40100 DAX"
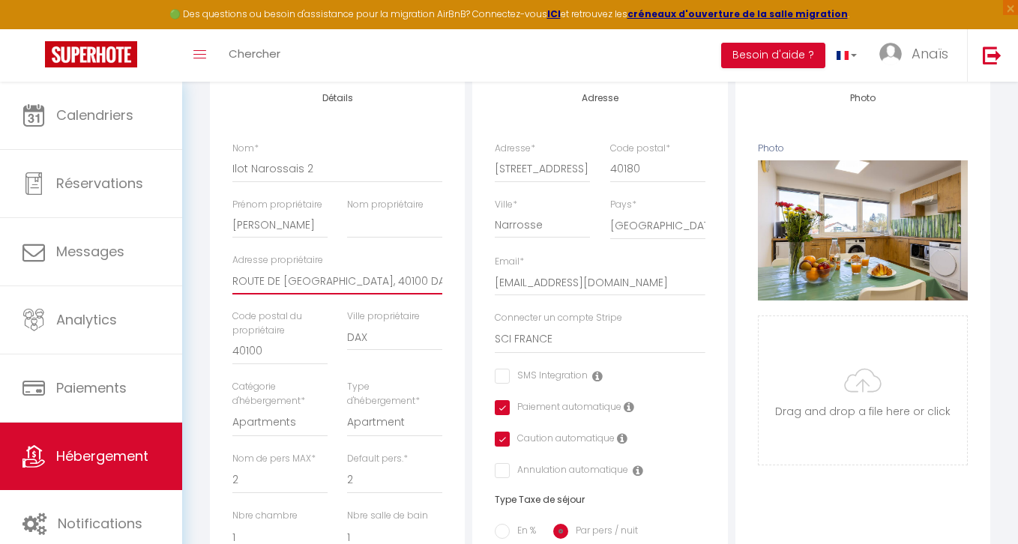
drag, startPoint x: 406, startPoint y: 283, endPoint x: 344, endPoint y: 283, distance: 62.2
click at [344, 283] on input "ROUTE DE [GEOGRAPHIC_DATA], 40100 DAX" at bounding box center [337, 281] width 210 height 27
click at [250, 229] on input "[PERSON_NAME]" at bounding box center [279, 224] width 95 height 27
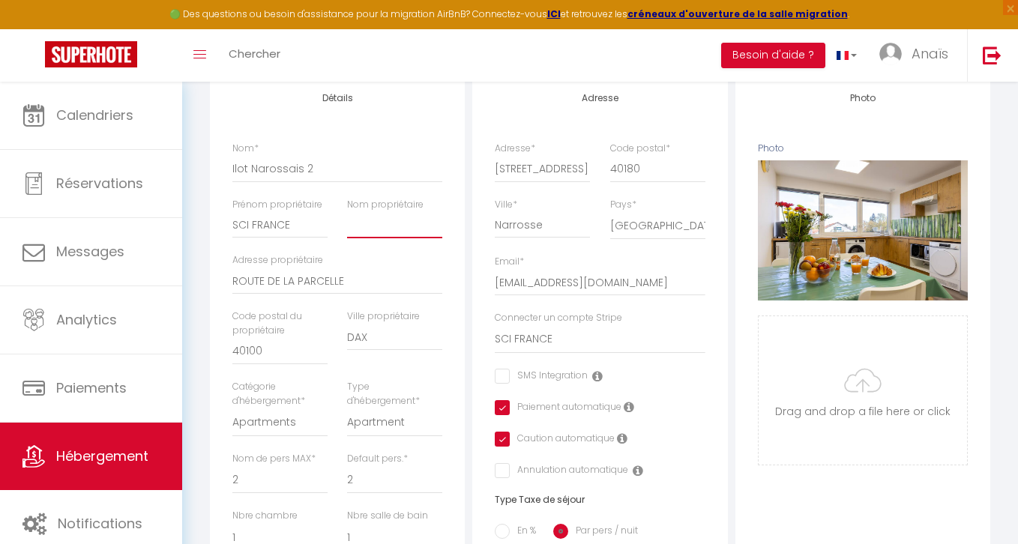
click at [375, 234] on input "Nom propriétaire" at bounding box center [394, 224] width 95 height 27
click at [452, 129] on div "Détails Nom * [PERSON_NAME] 2 Prénom propriétaire SCI FRANCE Nom propriétaire B…" at bounding box center [337, 535] width 255 height 922
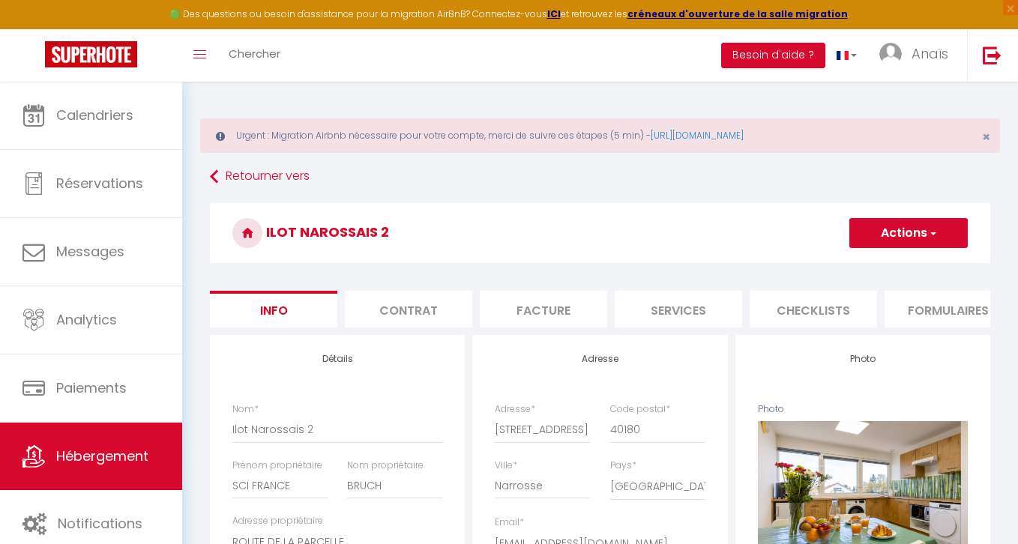
click at [883, 240] on button "Actions" at bounding box center [908, 233] width 118 height 30
click at [845, 265] on input "Enregistrer" at bounding box center [848, 266] width 55 height 15
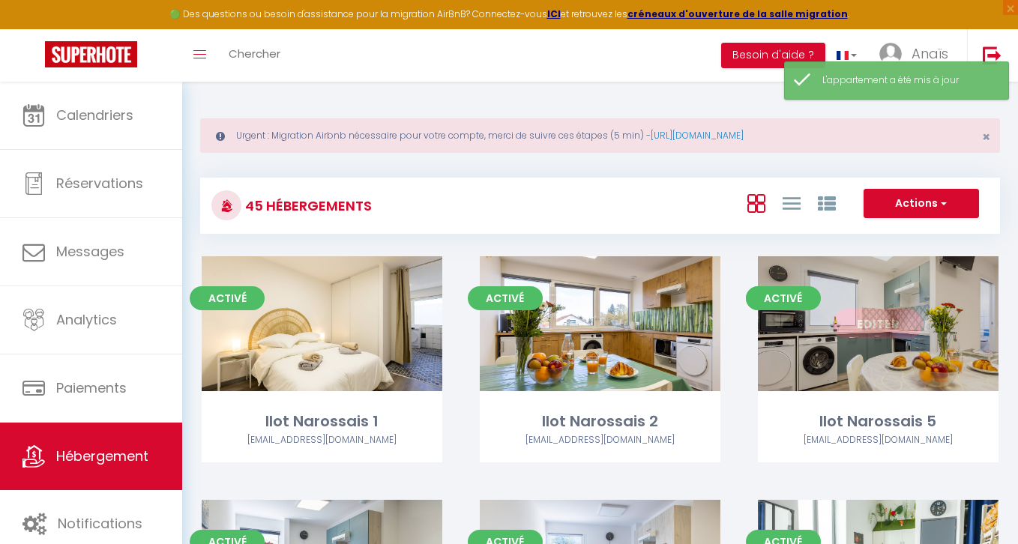
click at [875, 325] on link "Editer" at bounding box center [878, 324] width 90 height 30
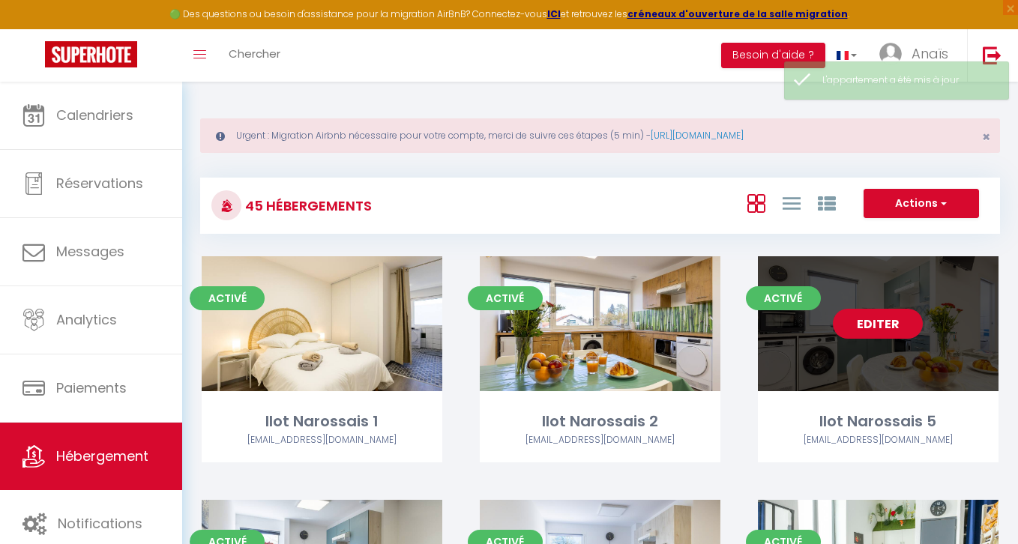
click at [875, 325] on link "Editer" at bounding box center [878, 324] width 90 height 30
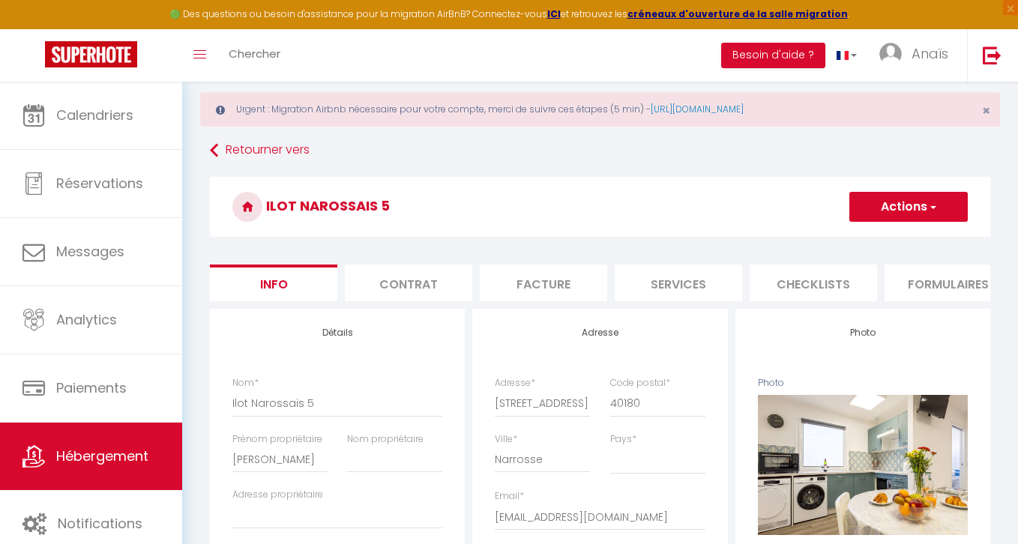
scroll to position [38, 0]
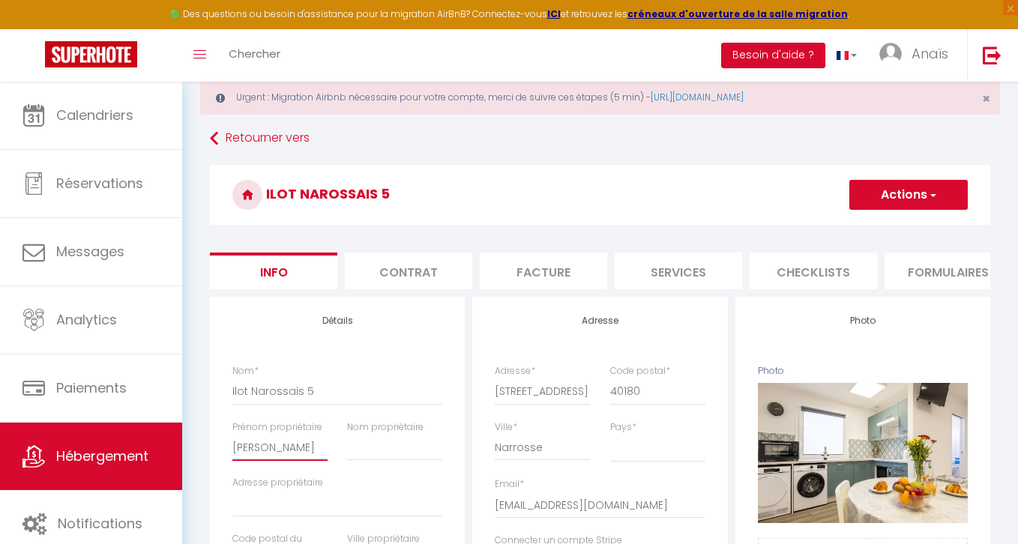
click at [239, 454] on input "[PERSON_NAME]" at bounding box center [279, 447] width 95 height 27
click at [361, 451] on input "Nom propriétaire" at bounding box center [394, 447] width 95 height 27
click at [294, 508] on input "Adresse propriétaire" at bounding box center [337, 503] width 210 height 27
paste input "ROUTE DE [GEOGRAPHIC_DATA], 40100 DAX"
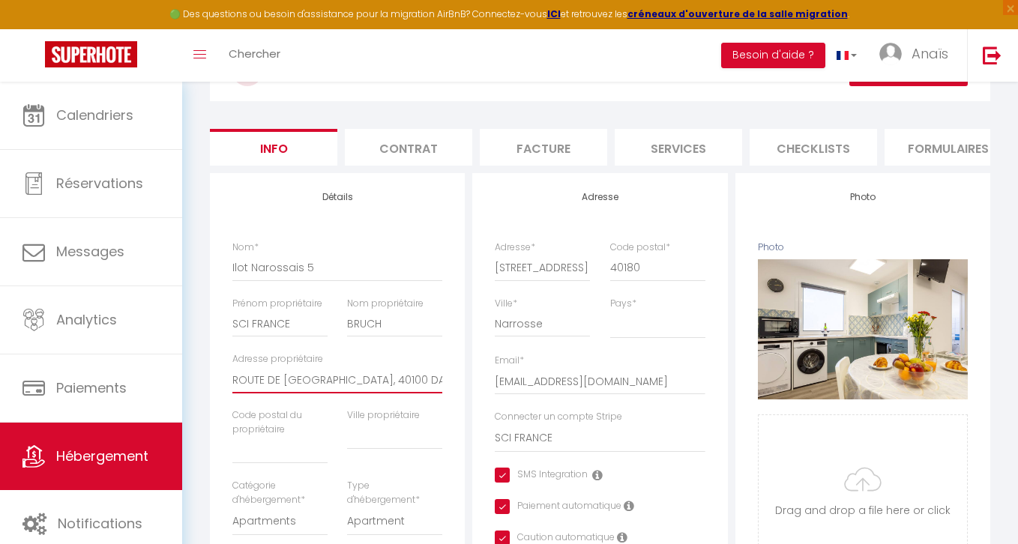
scroll to position [170, 0]
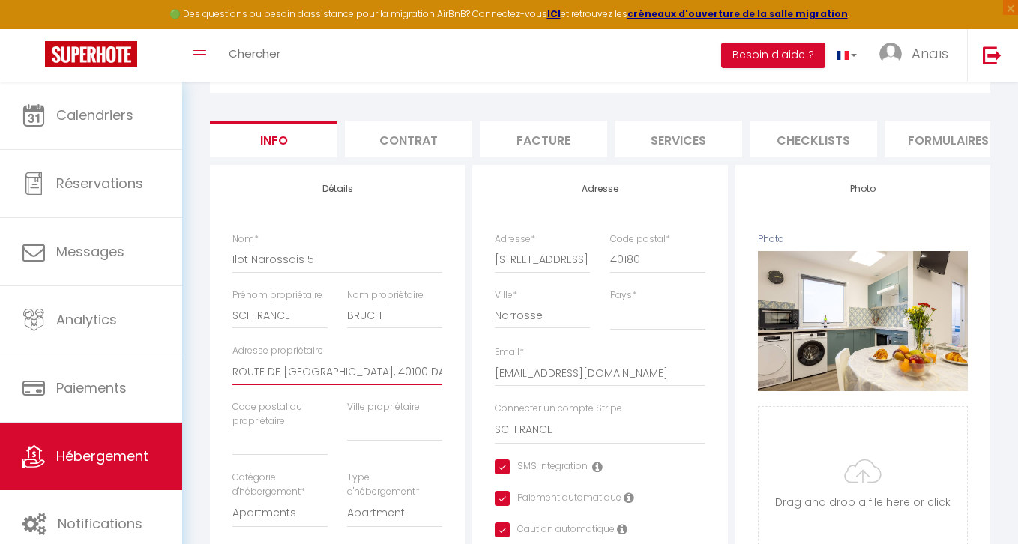
drag, startPoint x: 407, startPoint y: 376, endPoint x: 342, endPoint y: 376, distance: 64.4
click at [342, 376] on input "ROUTE DE [GEOGRAPHIC_DATA], 40100 DAX" at bounding box center [337, 371] width 210 height 27
click at [283, 443] on input "text" at bounding box center [279, 442] width 95 height 27
paste input "ROUTE DE [GEOGRAPHIC_DATA], 40100 DAX"
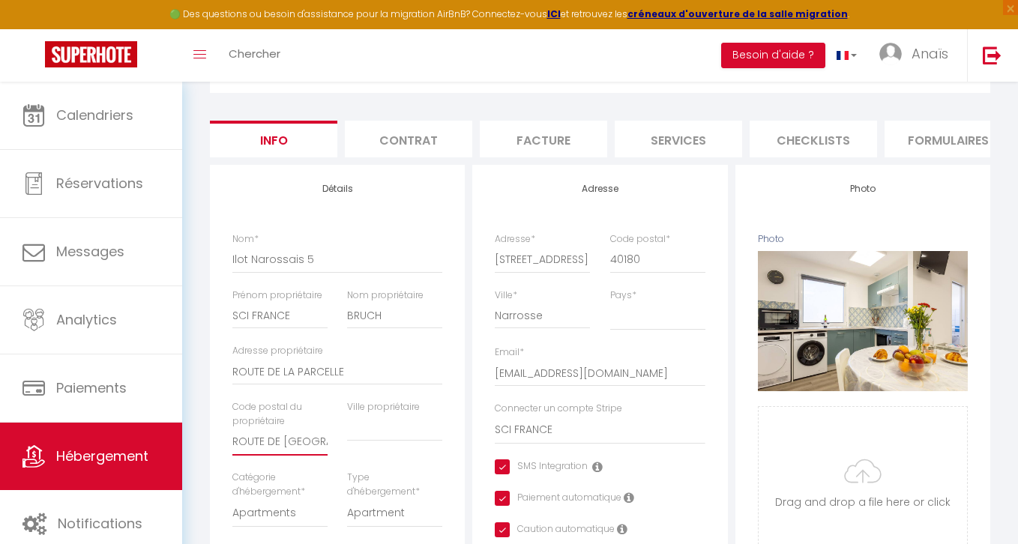
drag, startPoint x: 274, startPoint y: 443, endPoint x: 134, endPoint y: 441, distance: 140.1
click at [274, 441] on input "40100 DAX" at bounding box center [279, 442] width 95 height 27
click at [373, 428] on input "text" at bounding box center [394, 427] width 95 height 27
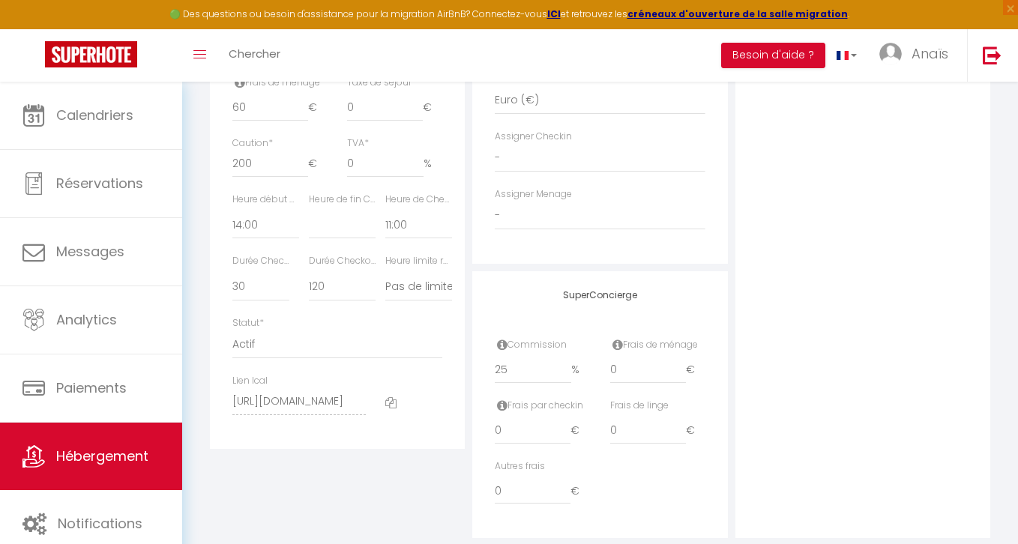
scroll to position [839, 0]
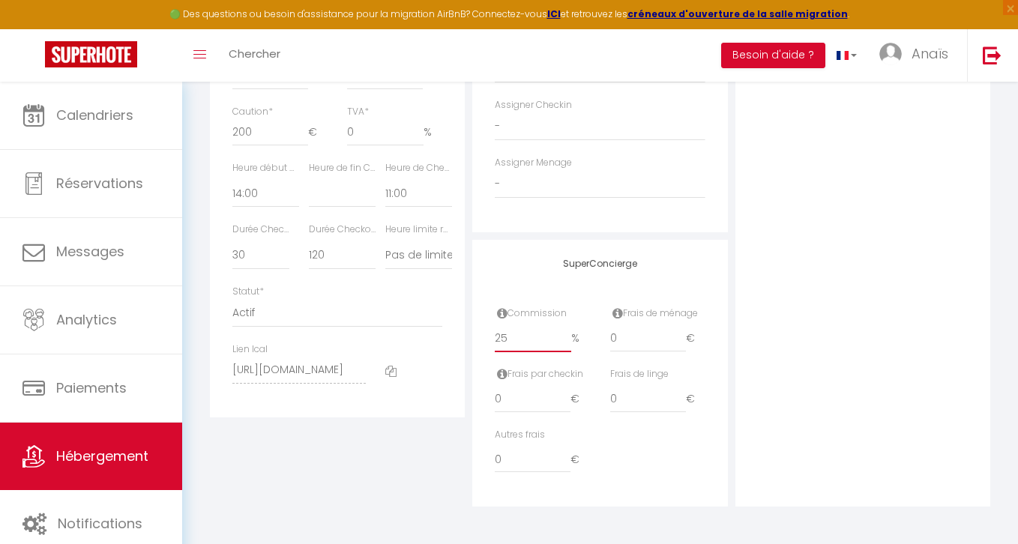
click at [522, 338] on input "25" at bounding box center [533, 338] width 76 height 27
click at [943, 242] on div "Photo Photo Supprimer Drag and drop a file here or click Ooops, something wrong…" at bounding box center [862, 1] width 255 height 1011
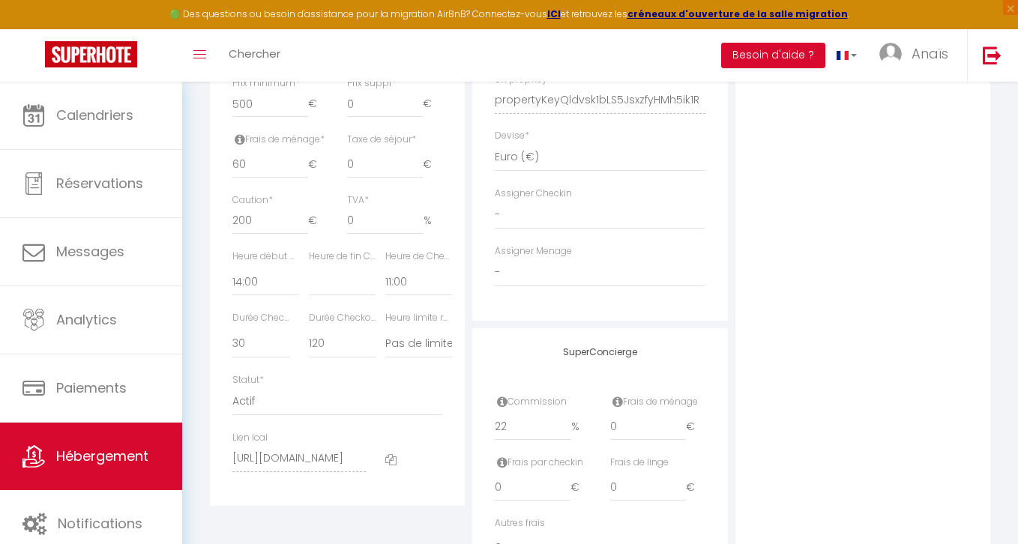
scroll to position [0, 0]
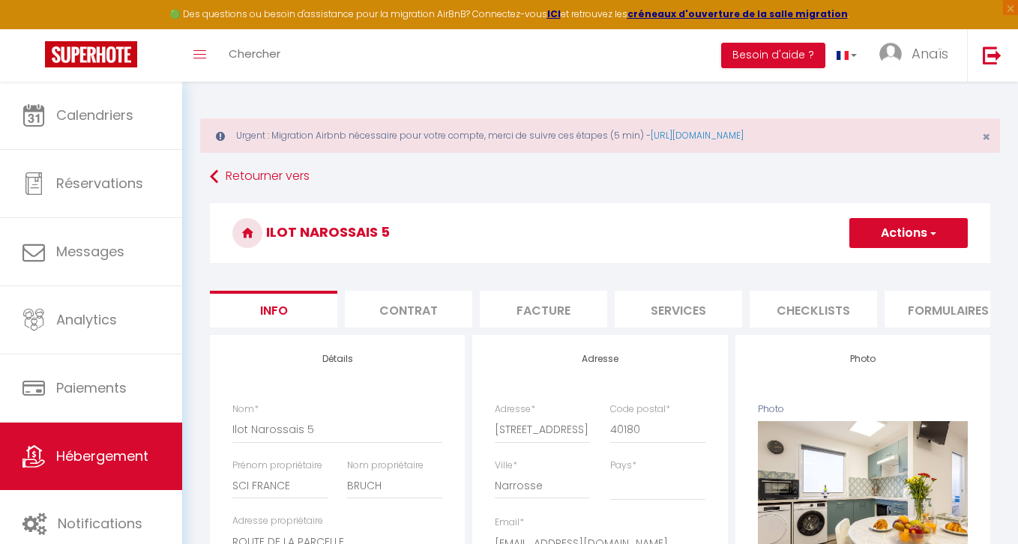
click at [931, 230] on span "button" at bounding box center [932, 233] width 10 height 15
click at [849, 265] on input "Enregistrer" at bounding box center [848, 266] width 55 height 15
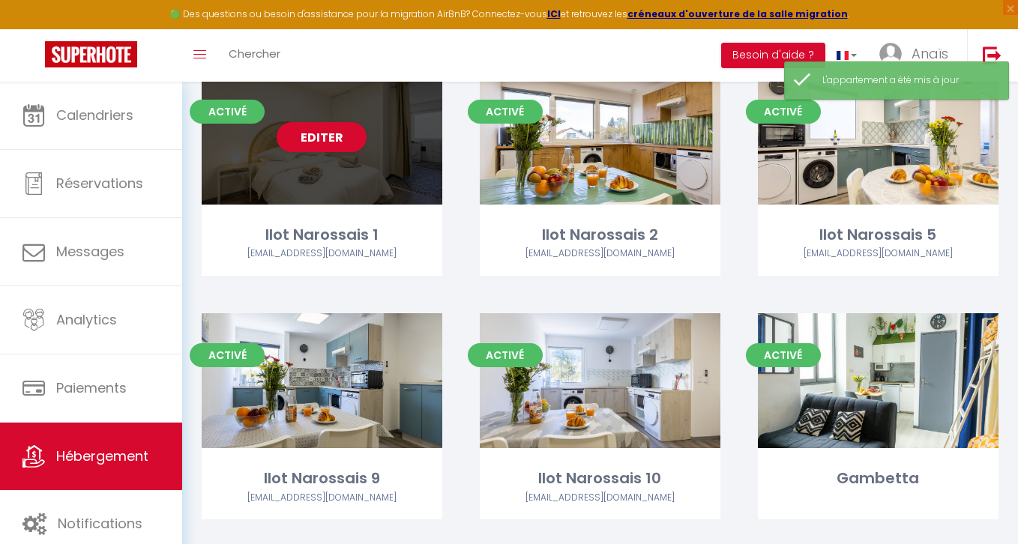
scroll to position [255, 0]
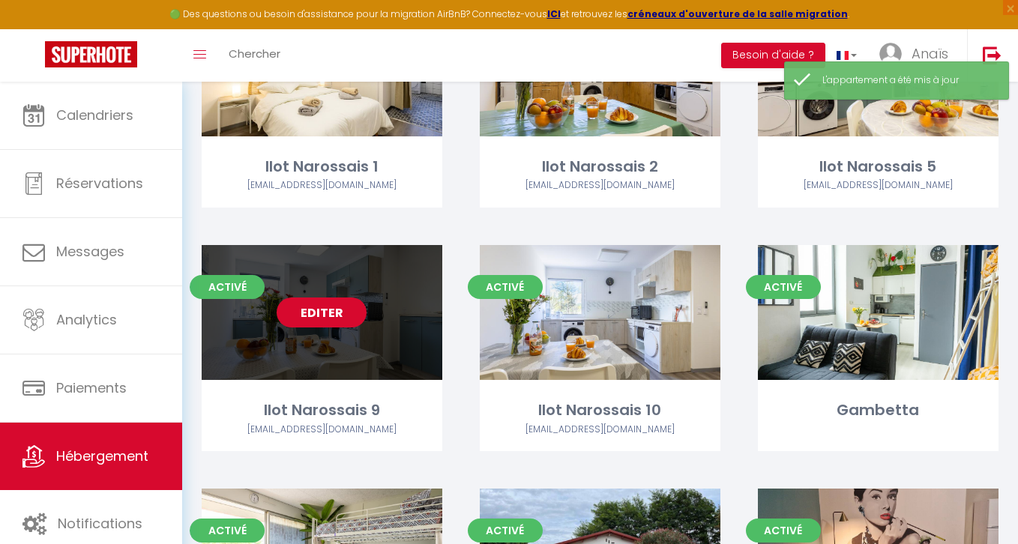
click at [307, 312] on link "Editer" at bounding box center [322, 312] width 90 height 30
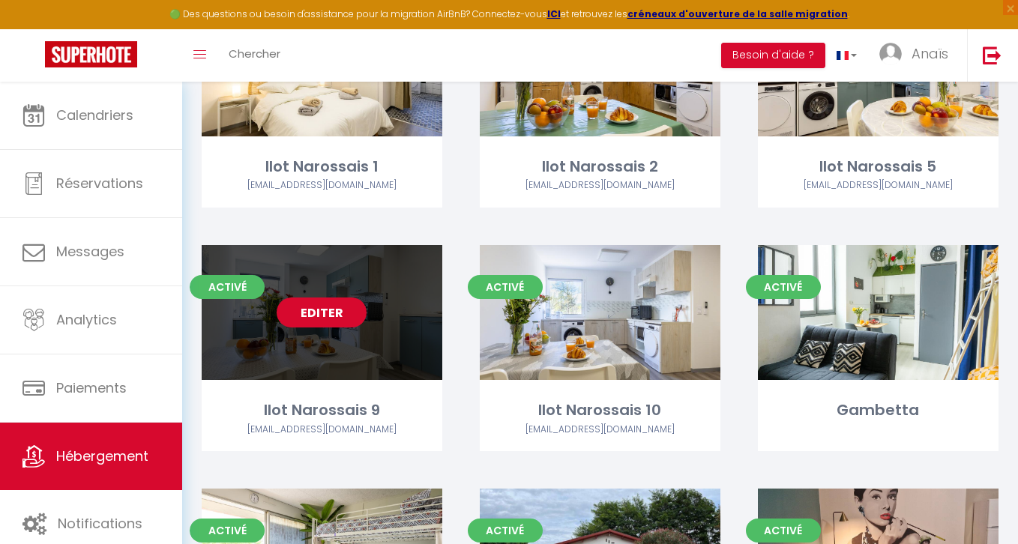
click at [319, 312] on link "Editer" at bounding box center [322, 312] width 90 height 30
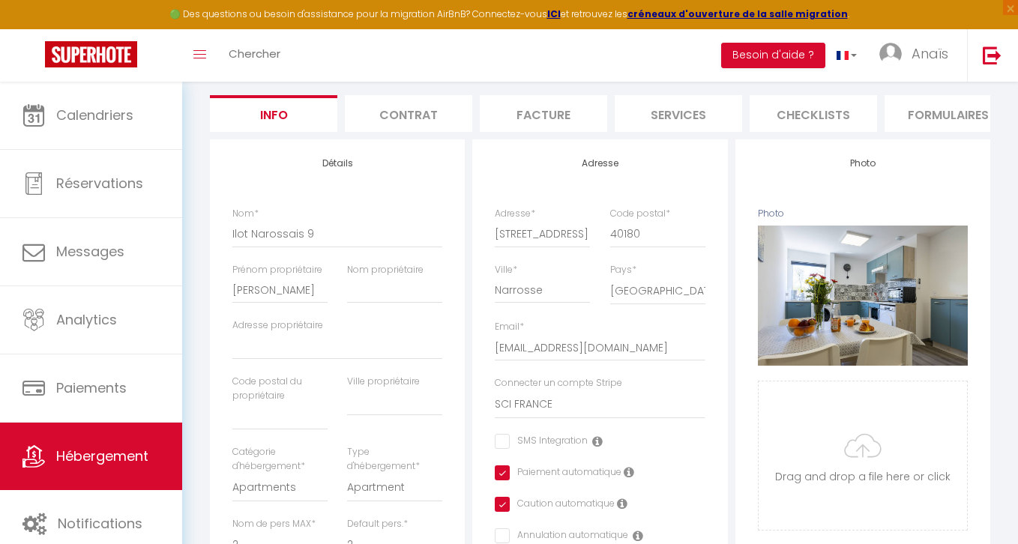
scroll to position [141, 0]
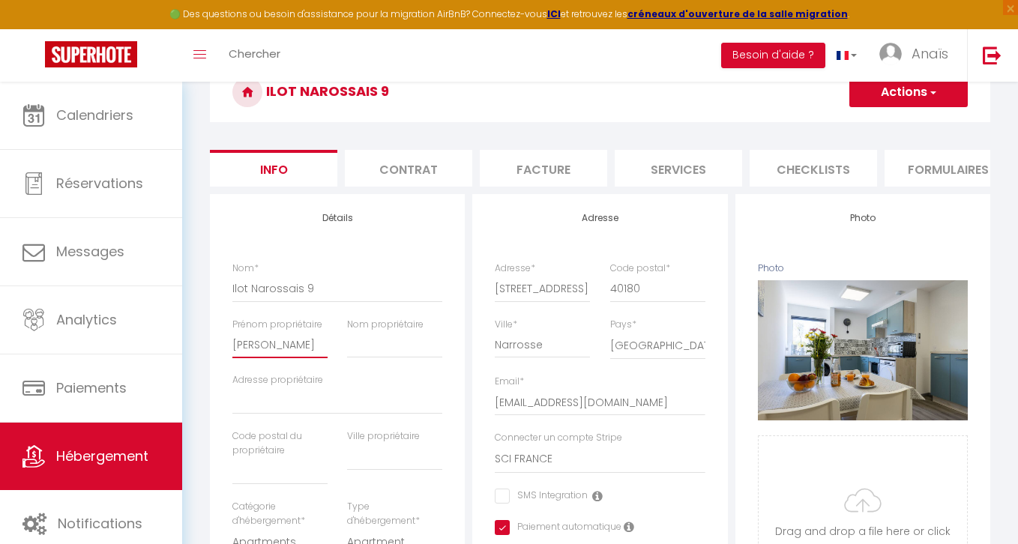
click at [268, 348] on input "[PERSON_NAME]" at bounding box center [279, 344] width 95 height 27
click at [388, 341] on input "Nom propriétaire" at bounding box center [394, 344] width 95 height 27
click at [291, 400] on input "Adresse propriétaire" at bounding box center [337, 400] width 210 height 27
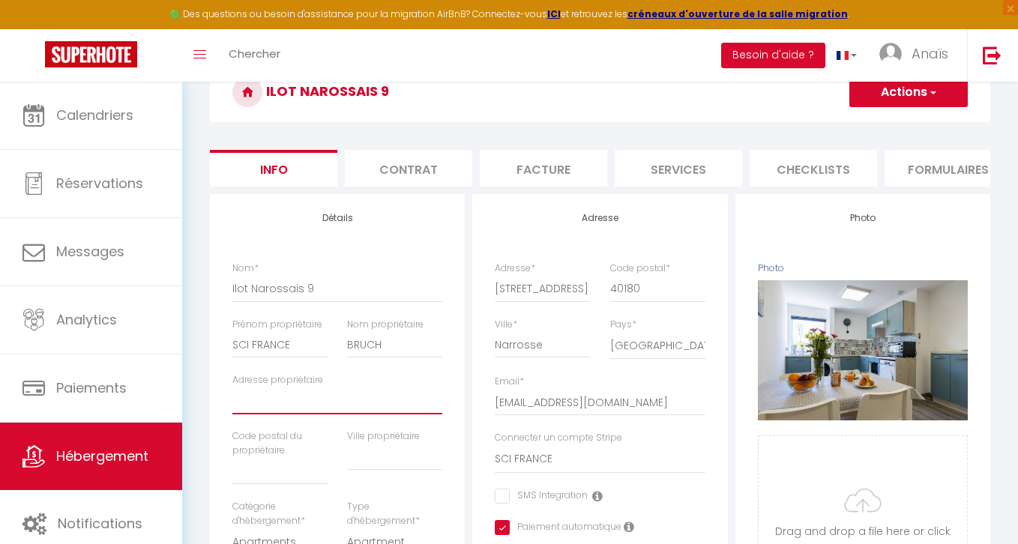
paste input "ROUTE DE [GEOGRAPHIC_DATA], 40100 DAX"
drag, startPoint x: 401, startPoint y: 404, endPoint x: 344, endPoint y: 404, distance: 57.0
click at [344, 404] on input "ROUTE DE [GEOGRAPHIC_DATA], 40100 DAX" at bounding box center [337, 400] width 210 height 27
click at [283, 471] on input "text" at bounding box center [279, 471] width 95 height 27
click at [401, 456] on input "text" at bounding box center [394, 457] width 95 height 27
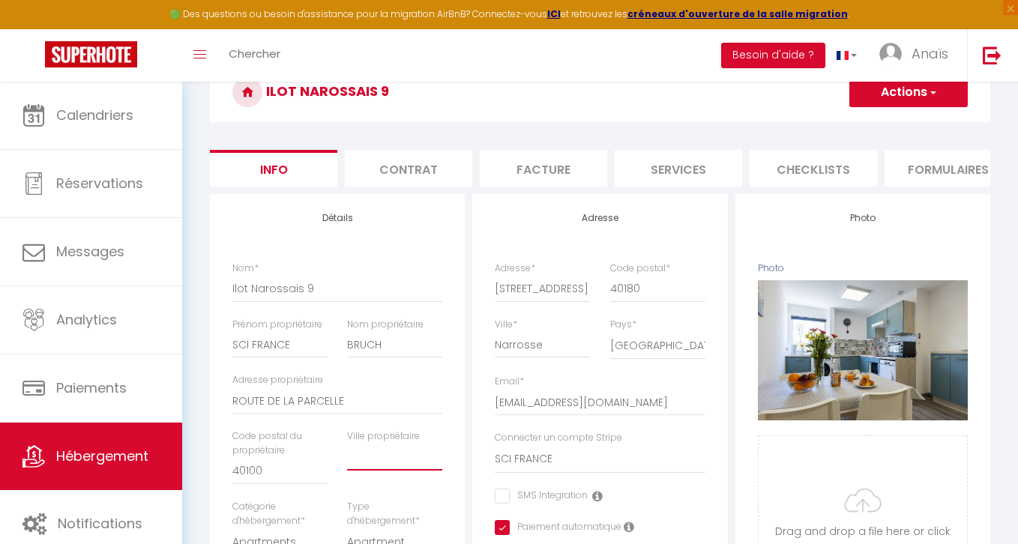
click at [401, 456] on input "text" at bounding box center [394, 457] width 95 height 27
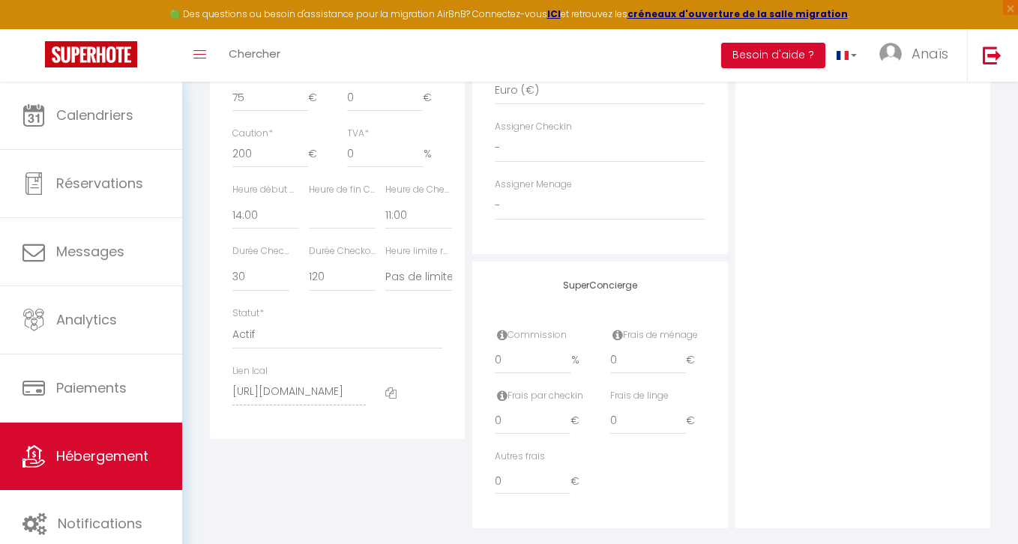
scroll to position [839, 0]
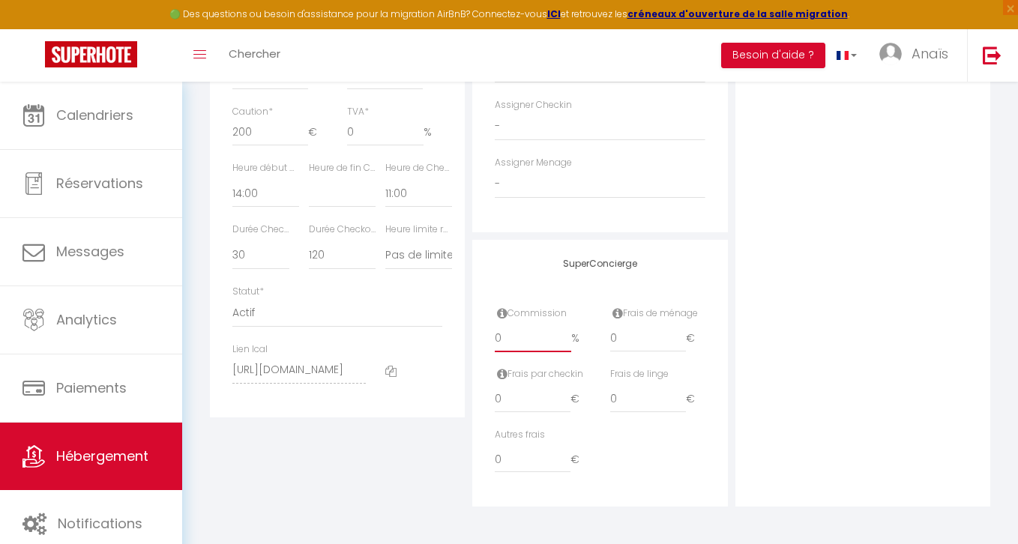
click at [542, 339] on input "0" at bounding box center [533, 338] width 76 height 27
click at [423, 447] on div "Détails Nom * [PERSON_NAME] [STREET_ADDRESS] Nom propriétaire BRUCH Adresse pro…" at bounding box center [337, 1] width 262 height 1011
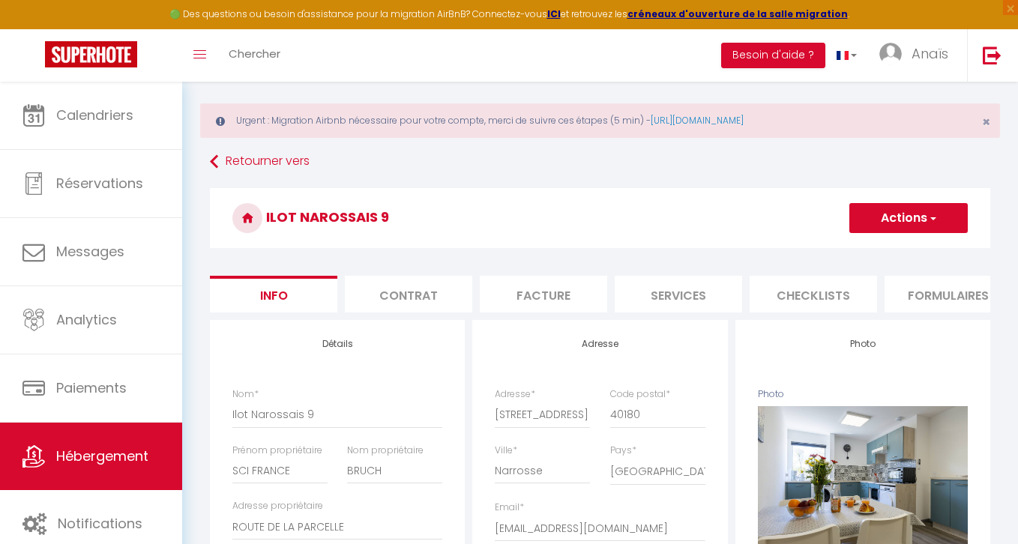
scroll to position [0, 0]
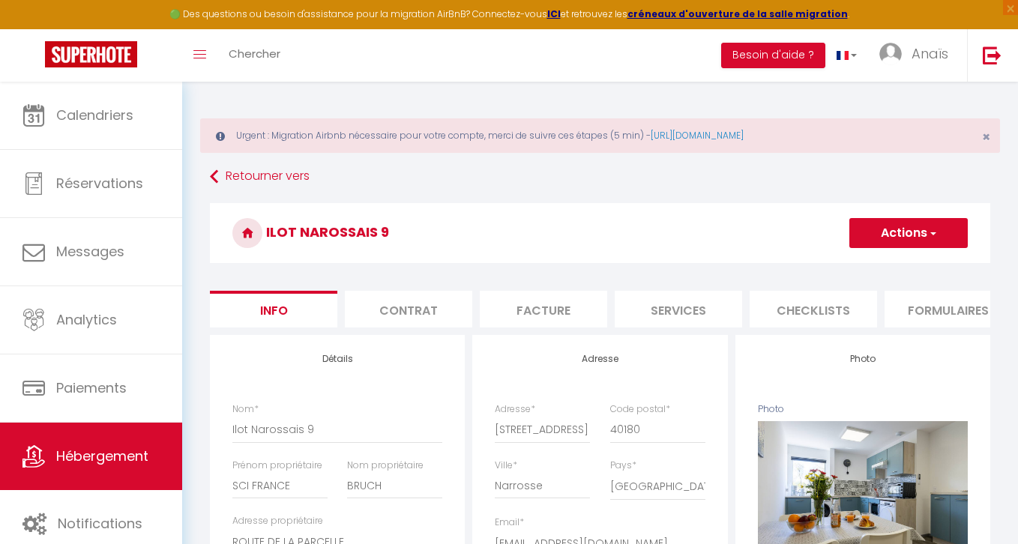
click at [898, 235] on button "Actions" at bounding box center [908, 233] width 118 height 30
click at [830, 266] on input "Enregistrer" at bounding box center [848, 266] width 55 height 15
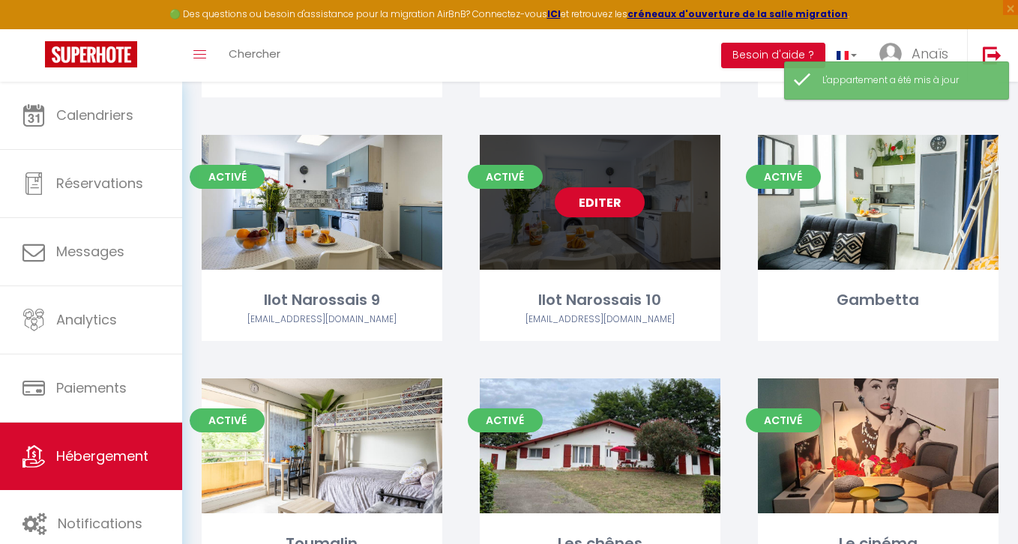
scroll to position [399, 0]
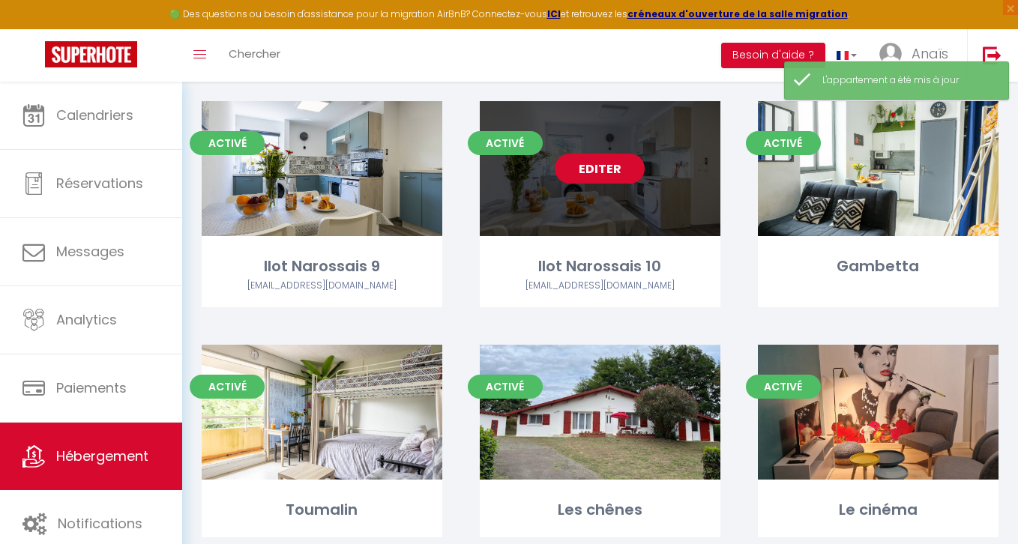
click at [605, 166] on link "Editer" at bounding box center [600, 169] width 90 height 30
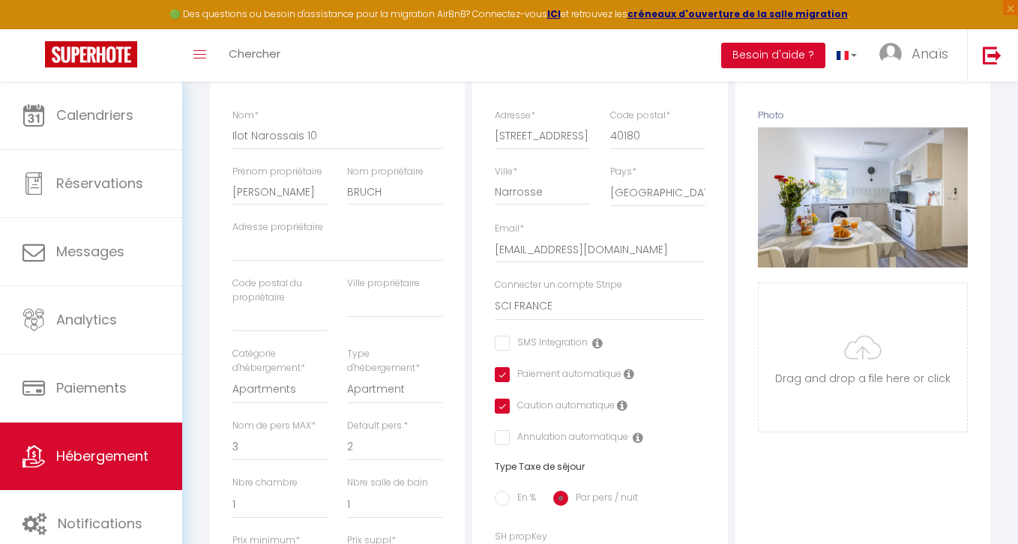
scroll to position [324, 0]
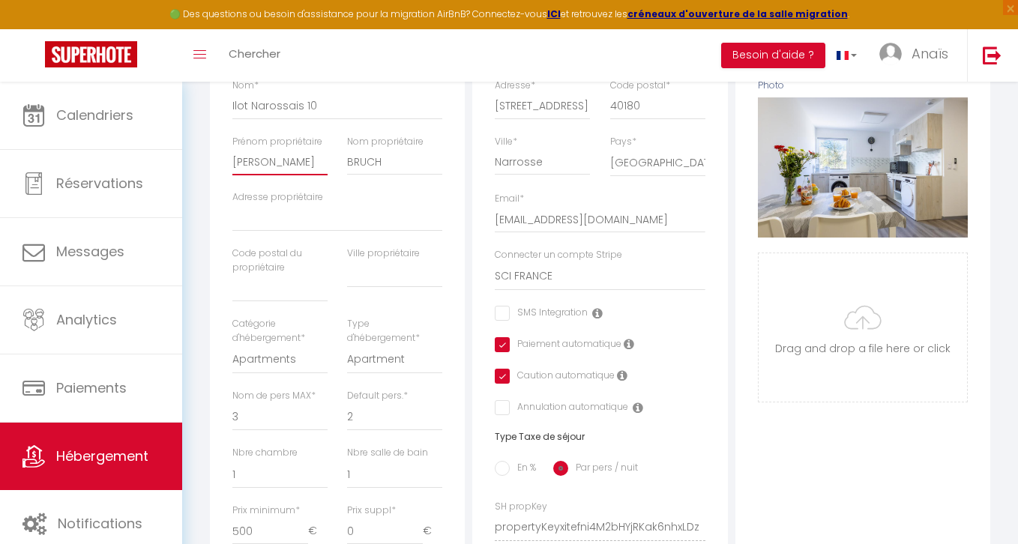
click at [279, 161] on input "[PERSON_NAME]" at bounding box center [279, 161] width 95 height 27
click at [271, 219] on input "Adresse propriétaire" at bounding box center [337, 218] width 210 height 27
paste input "ROUTE DE [GEOGRAPHIC_DATA], 40100 DAX"
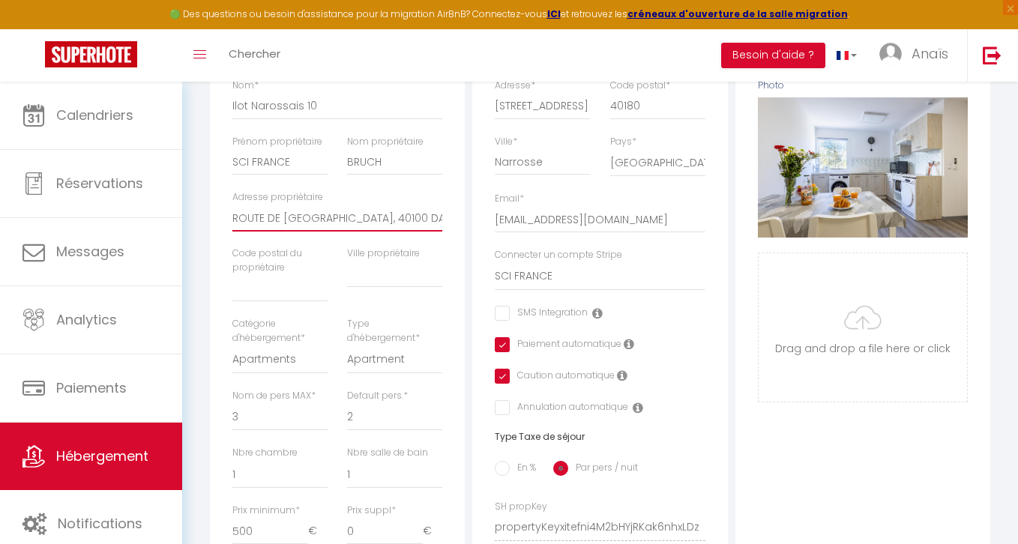
drag, startPoint x: 401, startPoint y: 220, endPoint x: 342, endPoint y: 220, distance: 58.5
click at [342, 221] on input "ROUTE DE [GEOGRAPHIC_DATA], 40100 DAX" at bounding box center [337, 218] width 210 height 27
click at [271, 300] on input "text" at bounding box center [279, 288] width 95 height 27
click at [379, 275] on input "text" at bounding box center [394, 274] width 95 height 27
click at [378, 275] on input "text" at bounding box center [394, 274] width 95 height 27
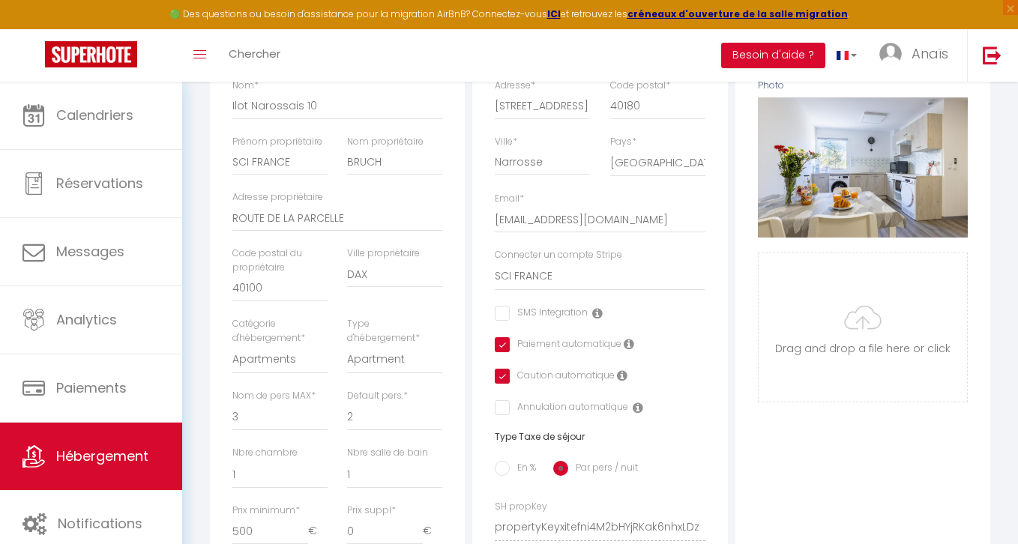
click at [196, 232] on div "Urgent : Migration Airbnb nécessaire pour votre compte, merci de suivre ces éta…" at bounding box center [600, 409] width 836 height 1302
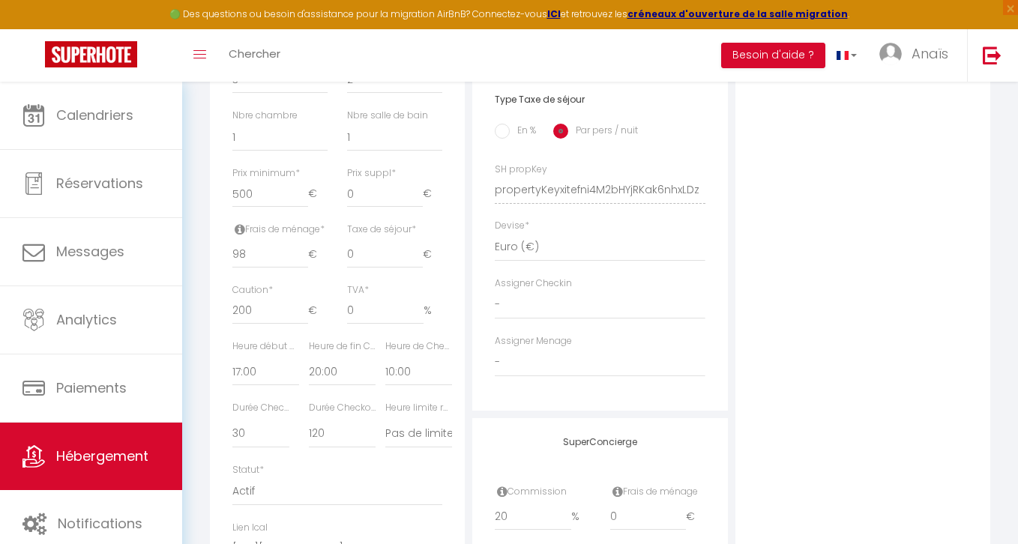
scroll to position [822, 0]
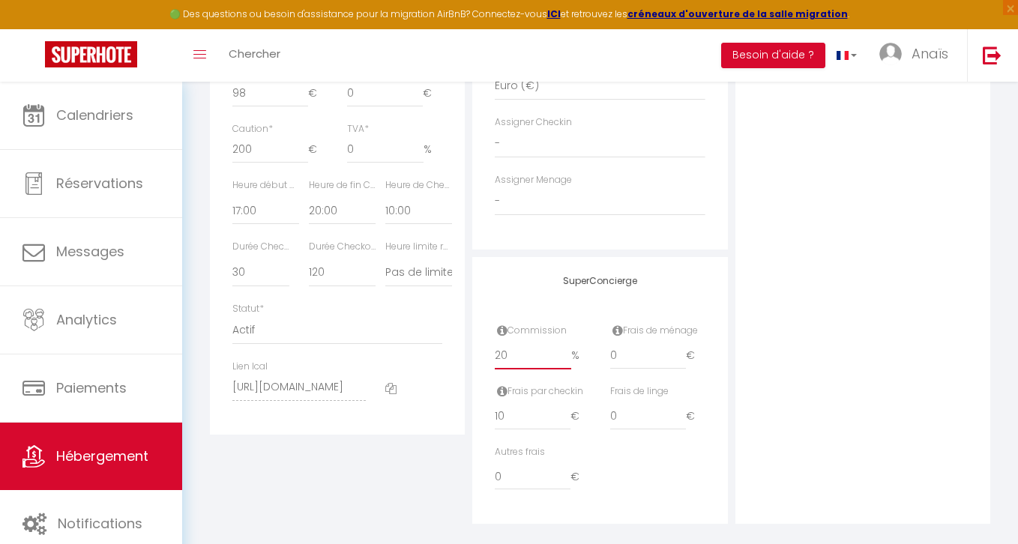
click at [512, 356] on input "20" at bounding box center [533, 355] width 76 height 27
click at [813, 269] on div "Photo Photo Supprimer Drag and drop a file here or click Ooops, something wrong…" at bounding box center [862, 18] width 255 height 1011
click at [528, 418] on input "10" at bounding box center [533, 416] width 76 height 27
click at [811, 261] on div "Photo Photo Supprimer Drag and drop a file here or click Ooops, something wrong…" at bounding box center [862, 18] width 255 height 1011
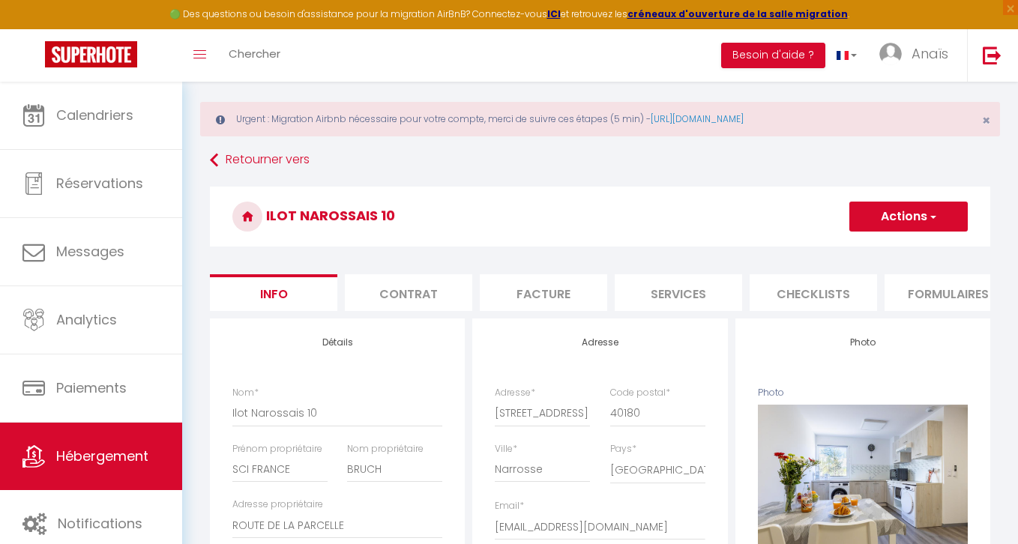
scroll to position [16, 0]
click at [913, 228] on button "Actions" at bounding box center [908, 217] width 118 height 30
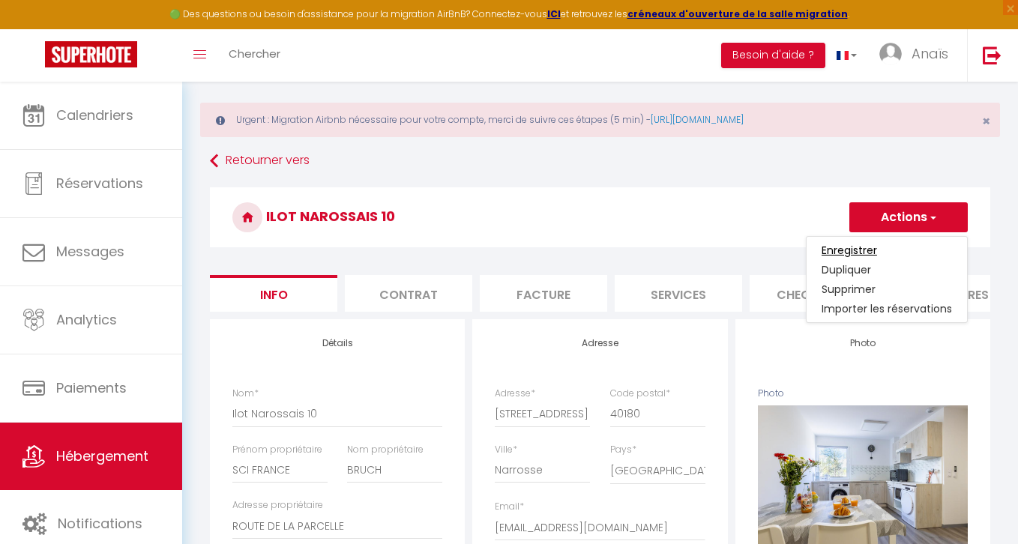
click at [845, 249] on input "Enregistrer" at bounding box center [848, 250] width 55 height 15
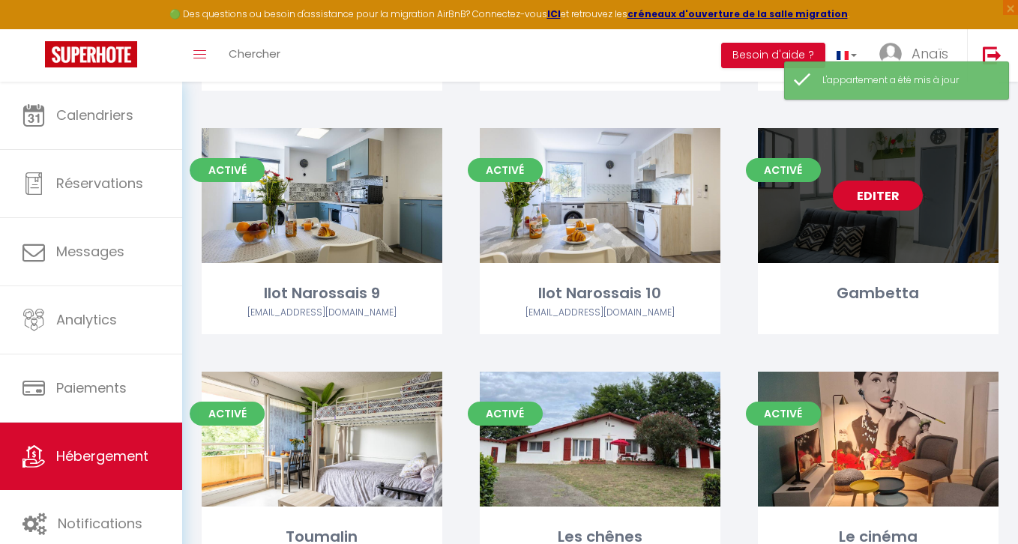
scroll to position [385, 0]
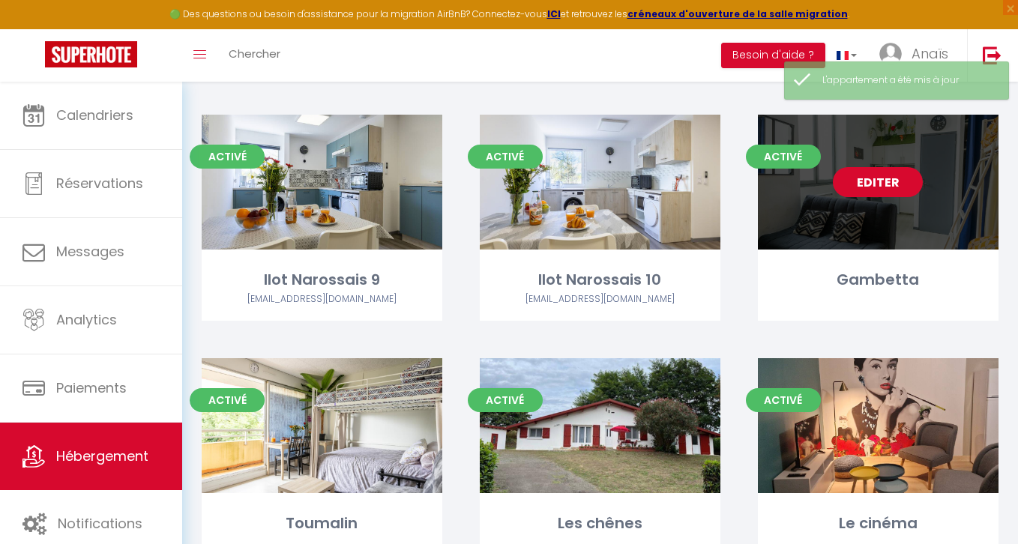
click at [870, 181] on link "Editer" at bounding box center [878, 182] width 90 height 30
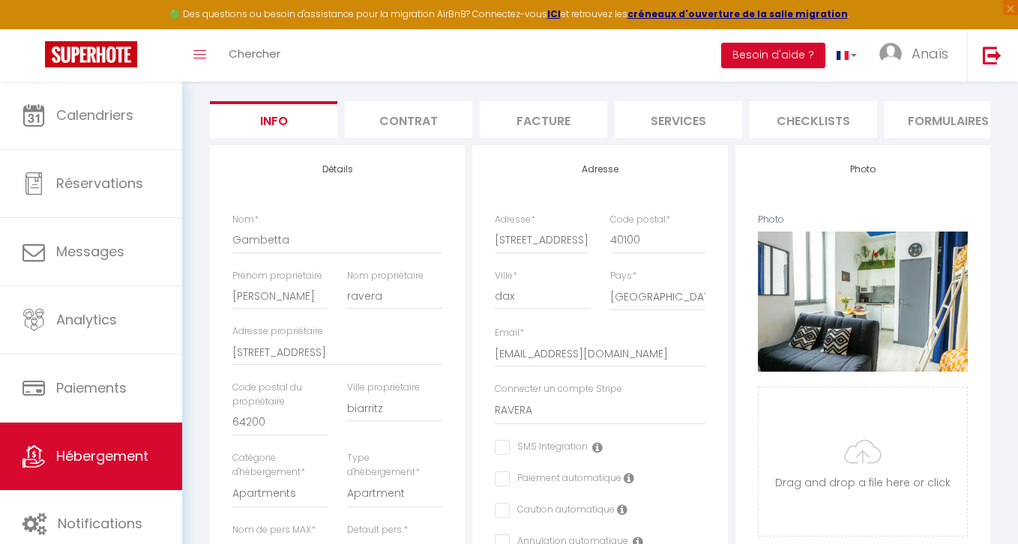
scroll to position [238, 0]
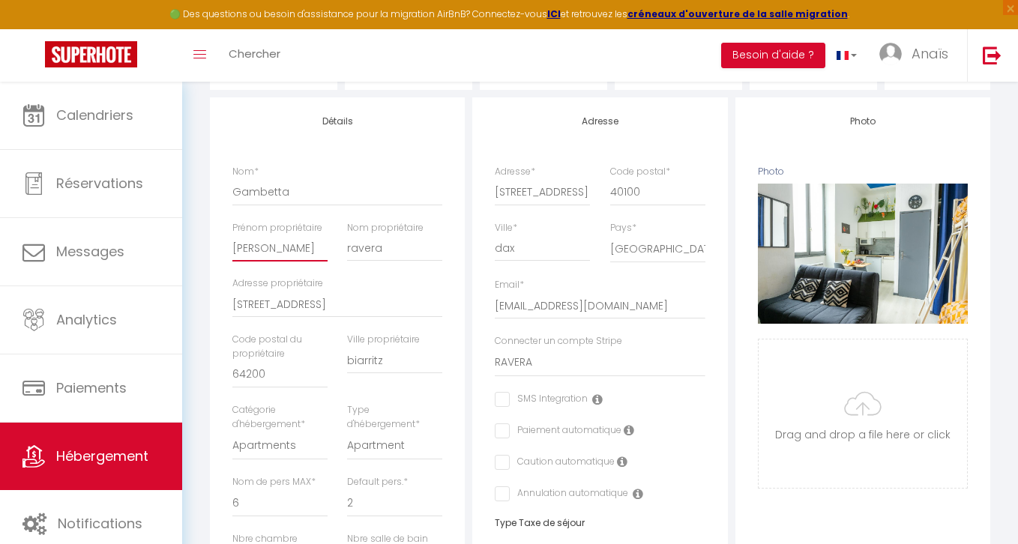
click at [235, 248] on input "[PERSON_NAME]" at bounding box center [279, 248] width 95 height 27
click at [354, 247] on input "ravera" at bounding box center [394, 248] width 95 height 27
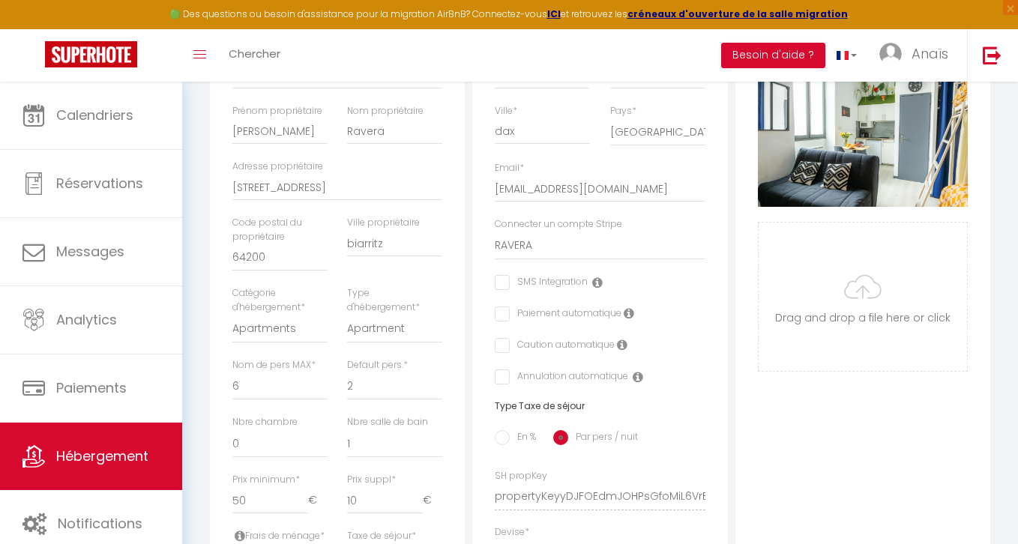
scroll to position [356, 0]
click at [352, 245] on input "biarritz" at bounding box center [394, 242] width 95 height 27
click at [201, 208] on div "Retourner vers [GEOGRAPHIC_DATA] Actions Enregistrer Dupliquer Supprimer Import…" at bounding box center [600, 398] width 800 height 1182
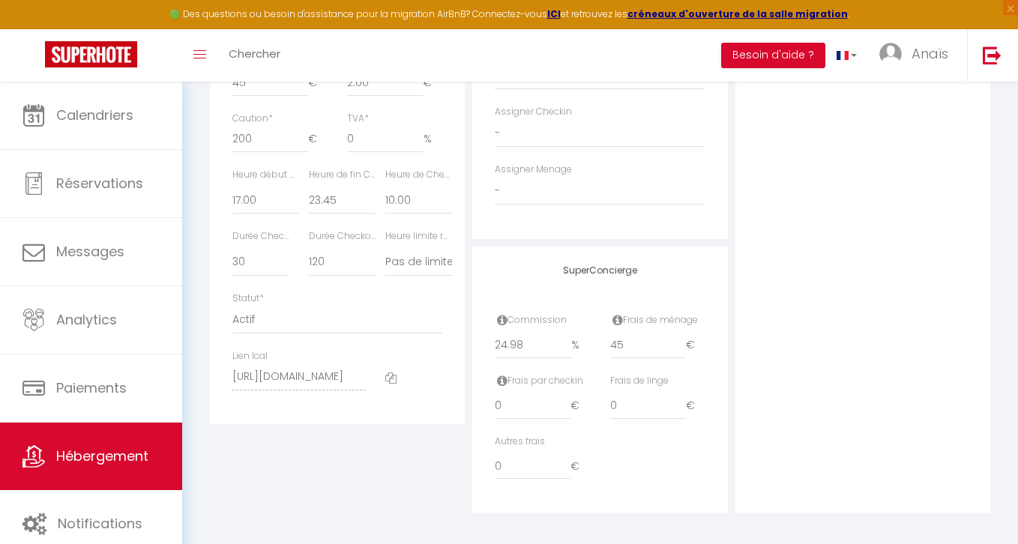
scroll to position [839, 0]
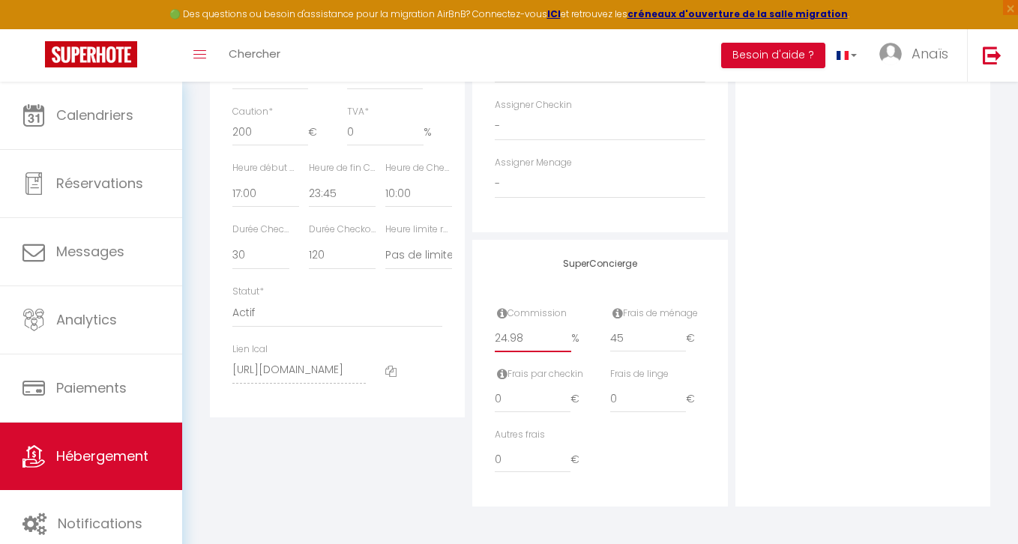
click at [540, 333] on input "24.98" at bounding box center [533, 338] width 76 height 27
click at [705, 263] on div "SuperConcierge Commission 25 % Frais de ménage 45 € Frais par checkin 0 € Frais…" at bounding box center [599, 374] width 255 height 268
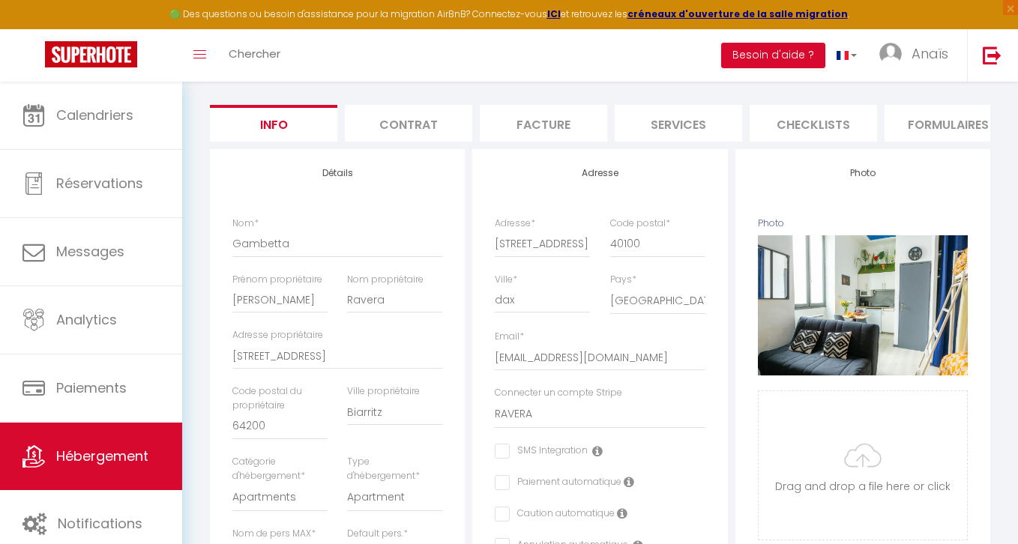
scroll to position [61, 0]
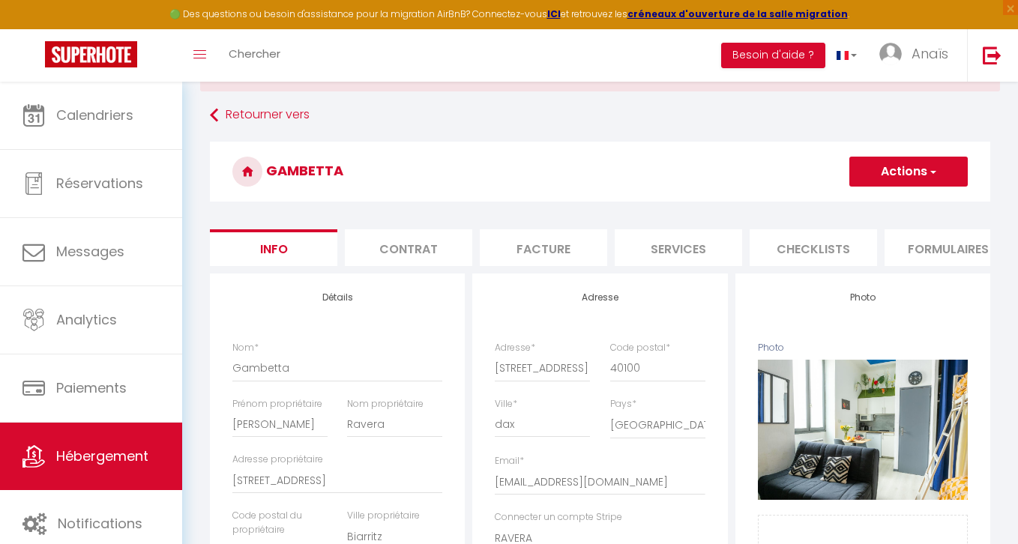
click at [900, 172] on button "Actions" at bounding box center [908, 172] width 118 height 30
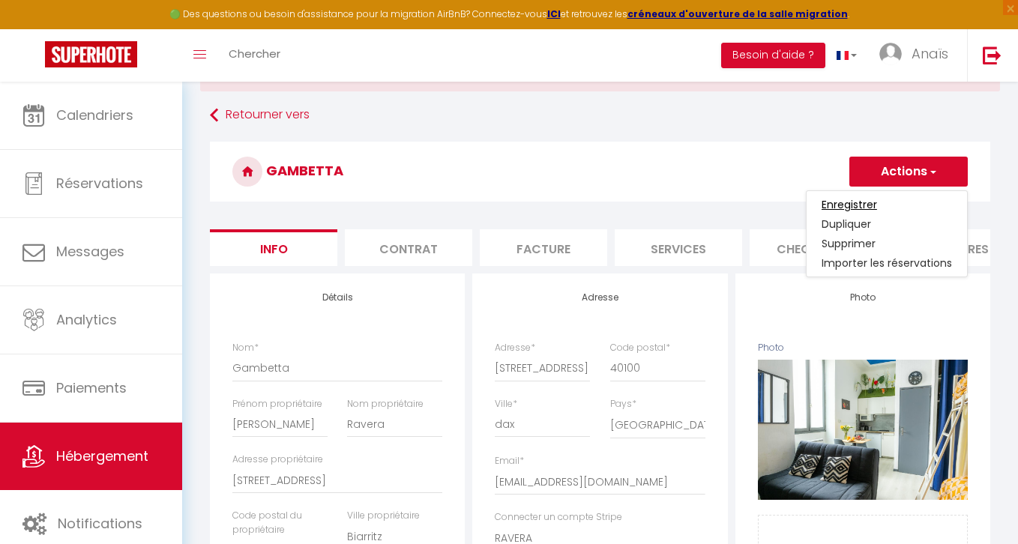
click at [837, 205] on input "Enregistrer" at bounding box center [848, 204] width 55 height 15
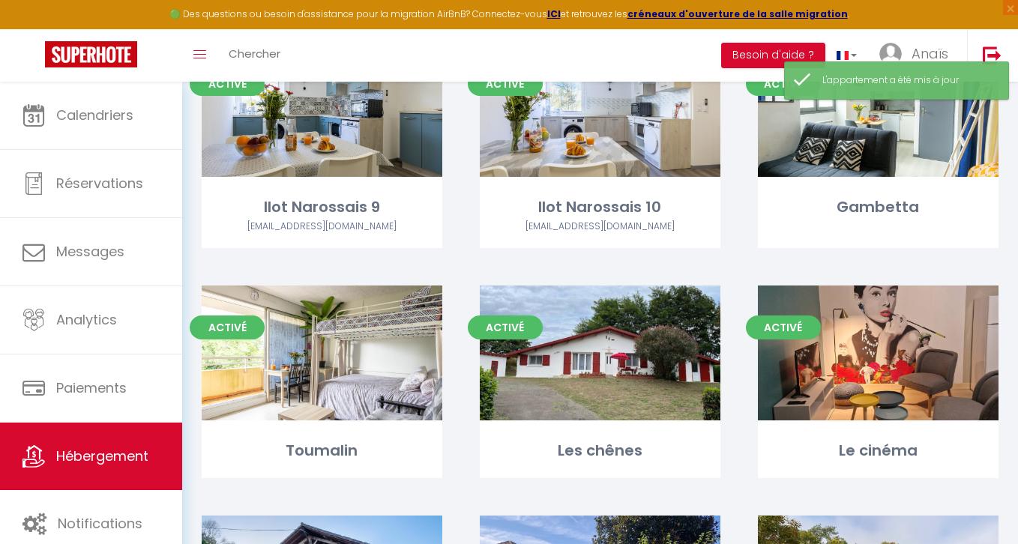
scroll to position [459, 0]
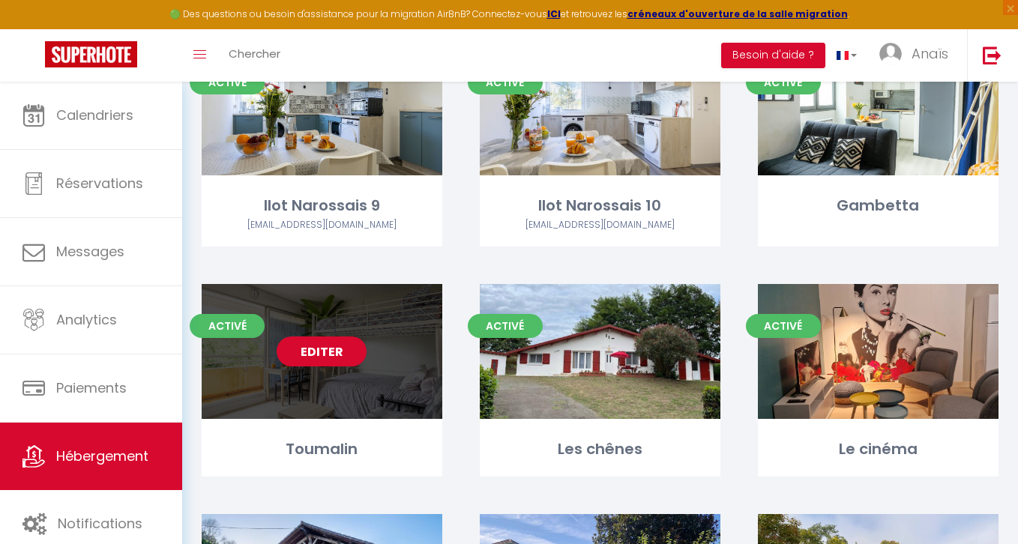
click at [314, 349] on link "Editer" at bounding box center [322, 351] width 90 height 30
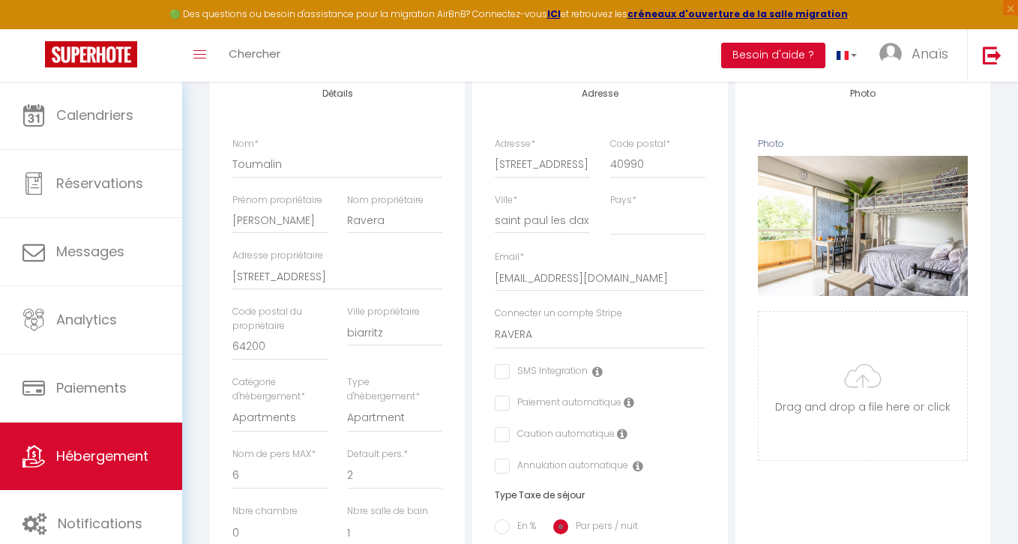
scroll to position [266, 0]
click at [351, 330] on input "biarritz" at bounding box center [394, 331] width 95 height 27
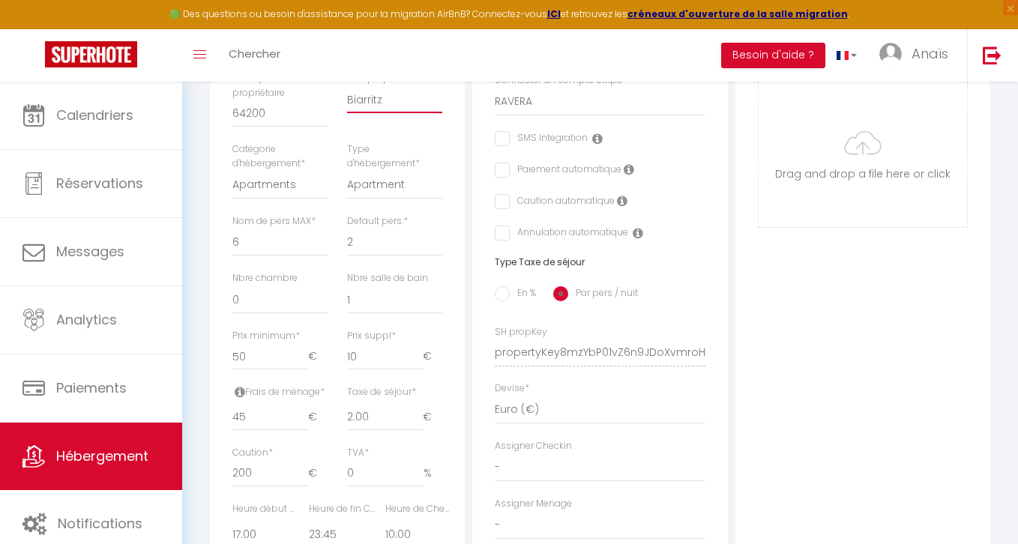
scroll to position [0, 0]
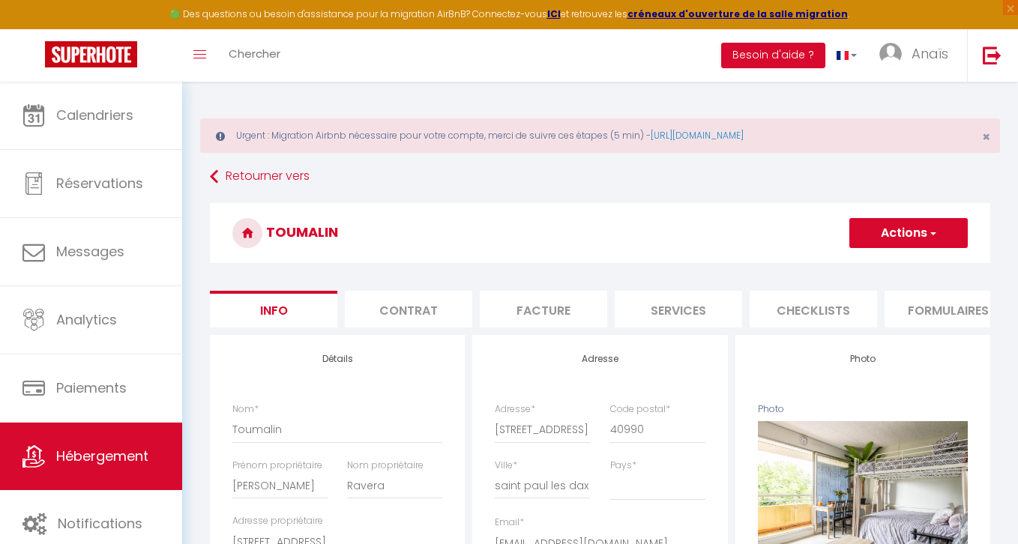
click at [909, 226] on button "Actions" at bounding box center [908, 233] width 118 height 30
click at [845, 267] on input "Enregistrer" at bounding box center [848, 266] width 55 height 15
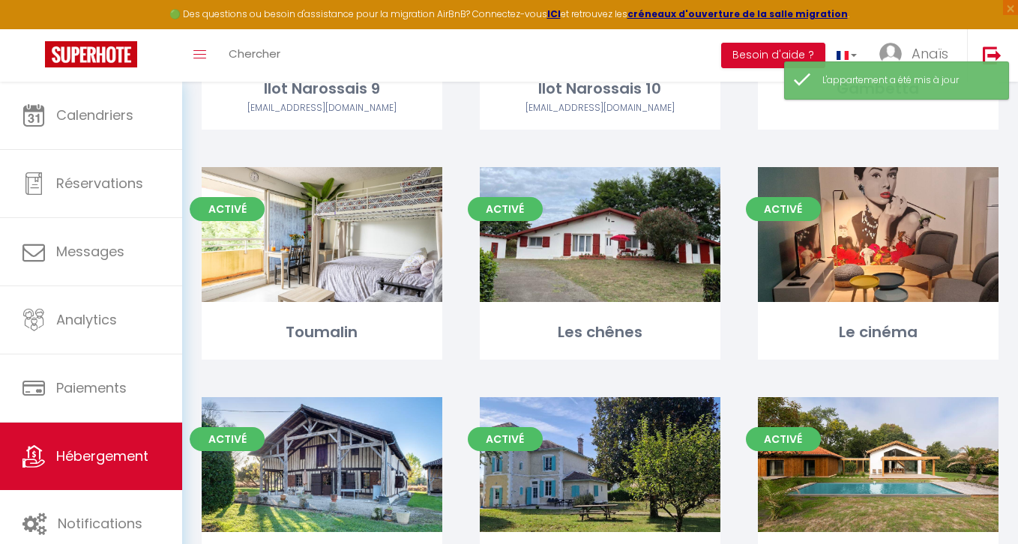
scroll to position [578, 0]
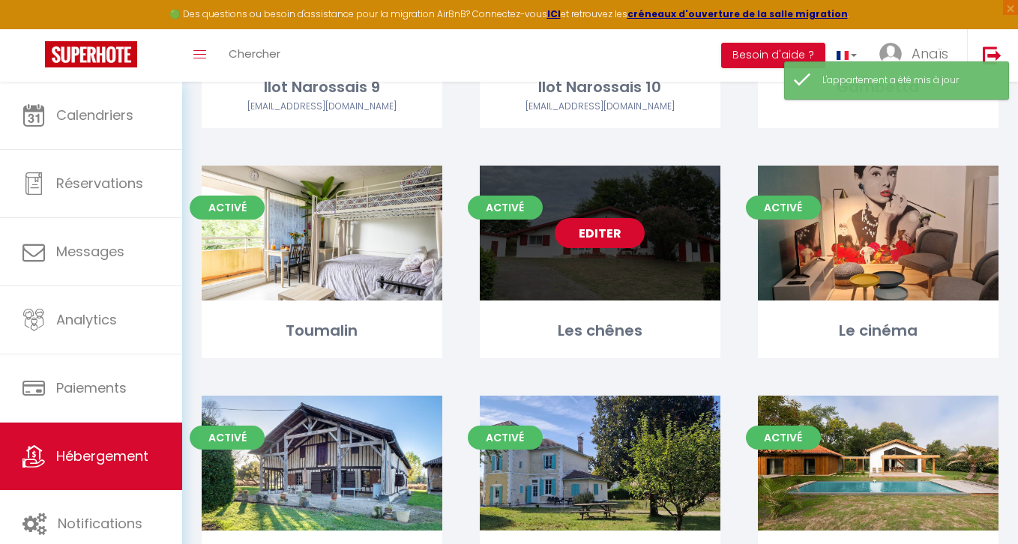
click at [602, 239] on link "Editer" at bounding box center [600, 233] width 90 height 30
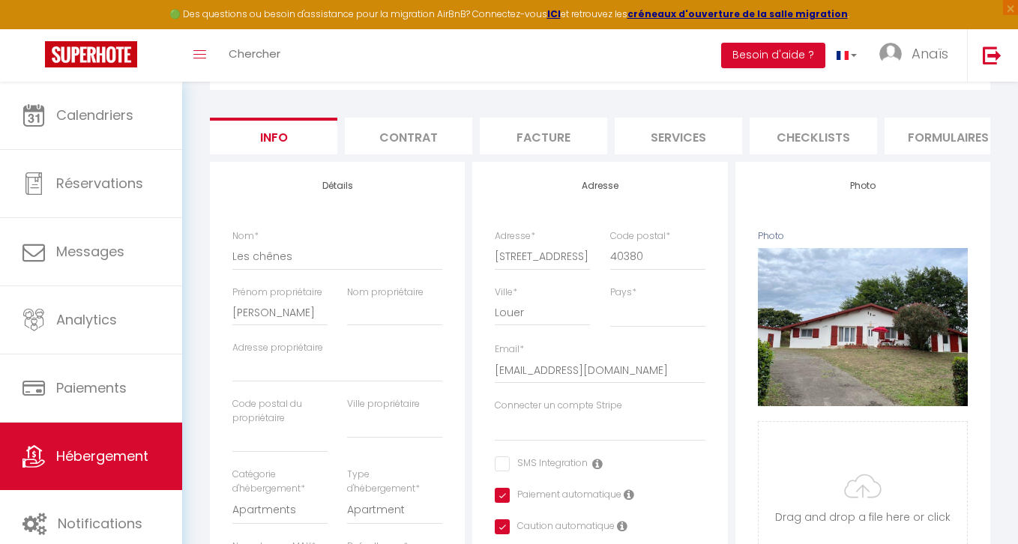
scroll to position [176, 0]
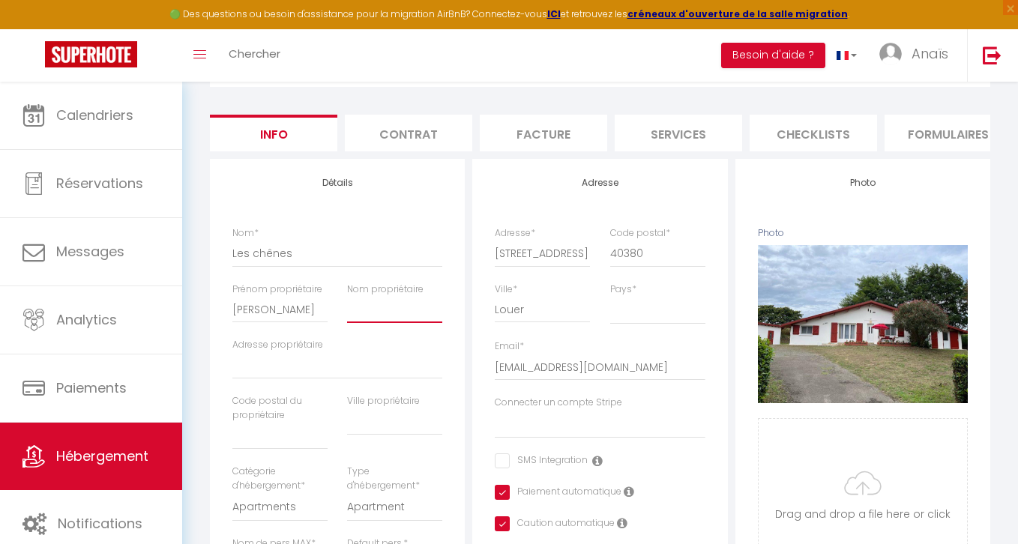
click at [378, 311] on input "Nom propriétaire" at bounding box center [394, 309] width 95 height 27
paste input "Defauchy"
click at [295, 364] on input "Adresse propriétaire" at bounding box center [337, 365] width 210 height 27
paste input "[STREET_ADDRESS]"
click at [407, 364] on input "[STREET_ADDRESS]" at bounding box center [337, 365] width 210 height 27
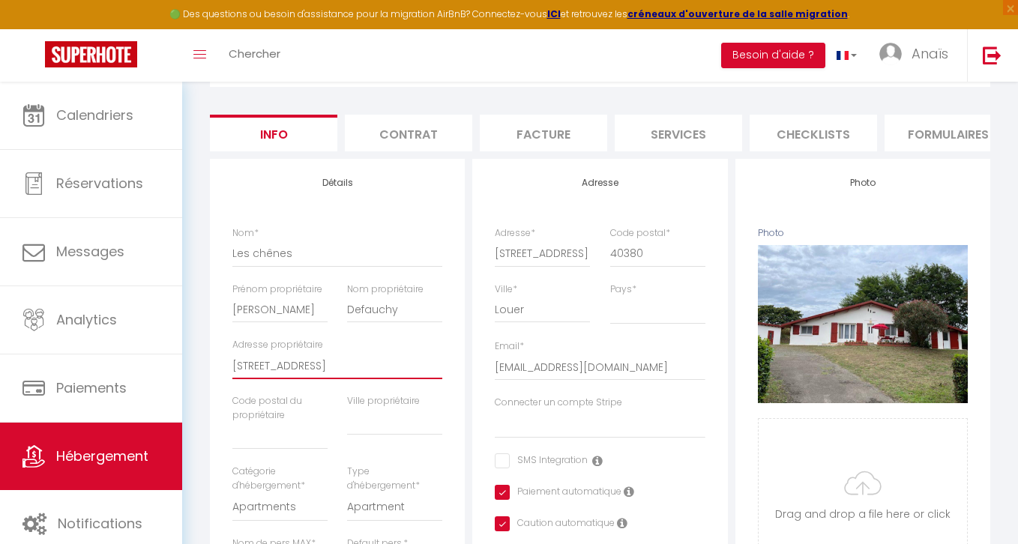
click at [407, 364] on input "[STREET_ADDRESS]" at bounding box center [337, 365] width 210 height 27
click at [386, 427] on input "text" at bounding box center [394, 421] width 95 height 27
paste input "Louer"
click at [377, 366] on input "[STREET_ADDRESS]" at bounding box center [337, 365] width 210 height 27
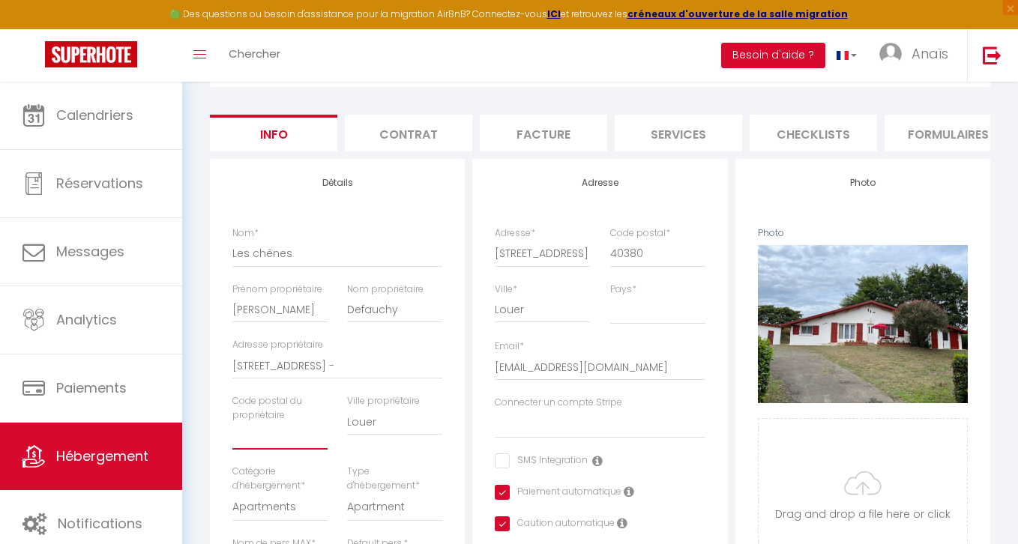
click at [269, 442] on input "text" at bounding box center [279, 436] width 95 height 27
paste input "40380"
click at [366, 360] on input "[STREET_ADDRESS] -" at bounding box center [337, 365] width 210 height 27
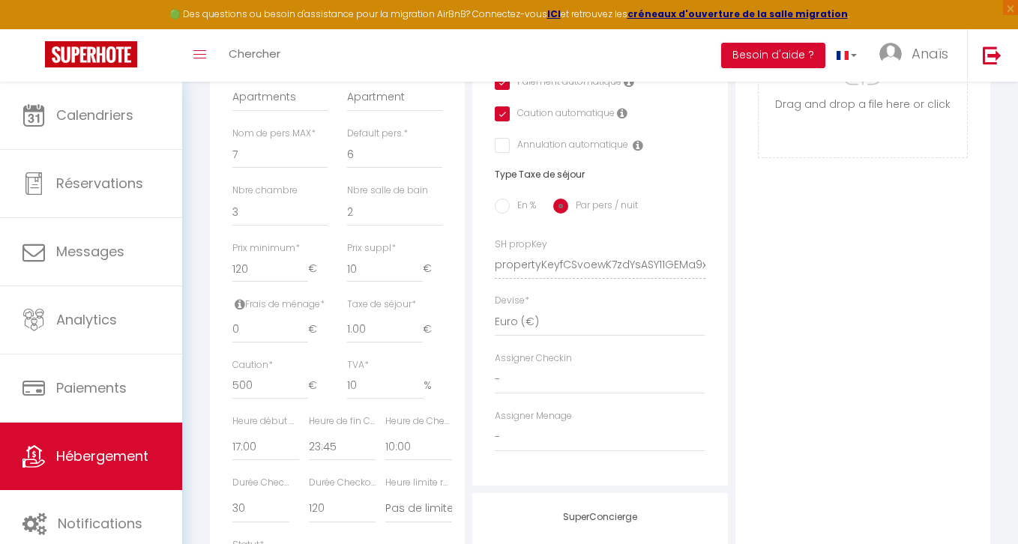
scroll to position [578, 0]
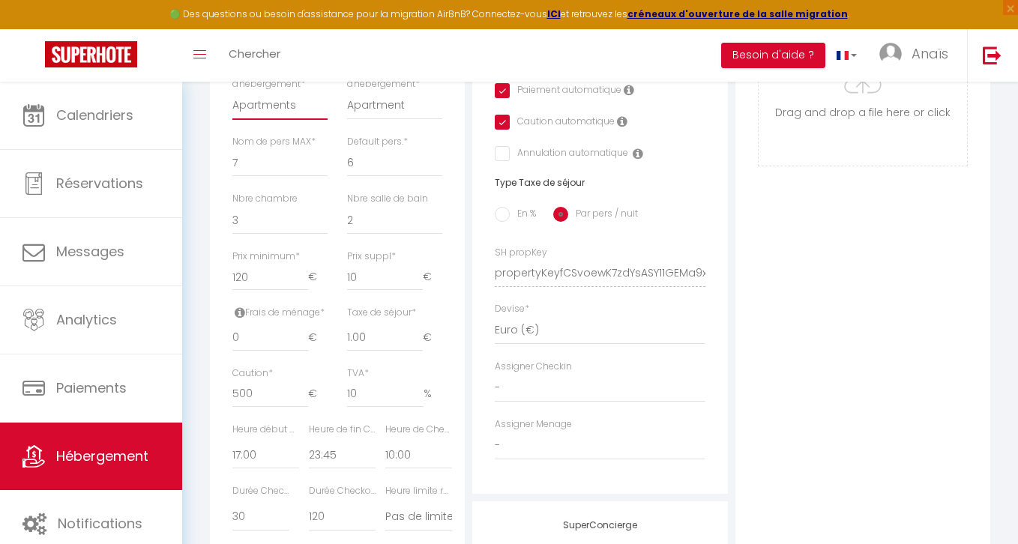
click at [267, 108] on select "Apartments Houses Secondary units Unique Homes BNB Others" at bounding box center [279, 105] width 95 height 28
click at [232, 91] on select "Apartments Houses Secondary units Unique Homes BNB Others" at bounding box center [279, 105] width 95 height 28
click at [367, 117] on select "House [GEOGRAPHIC_DATA] Villa [GEOGRAPHIC_DATA] Cottage [GEOGRAPHIC_DATA] Earth…" at bounding box center [394, 105] width 95 height 28
click at [347, 91] on select "House [GEOGRAPHIC_DATA] Villa [GEOGRAPHIC_DATA] Cottage [GEOGRAPHIC_DATA] Earth…" at bounding box center [394, 105] width 95 height 28
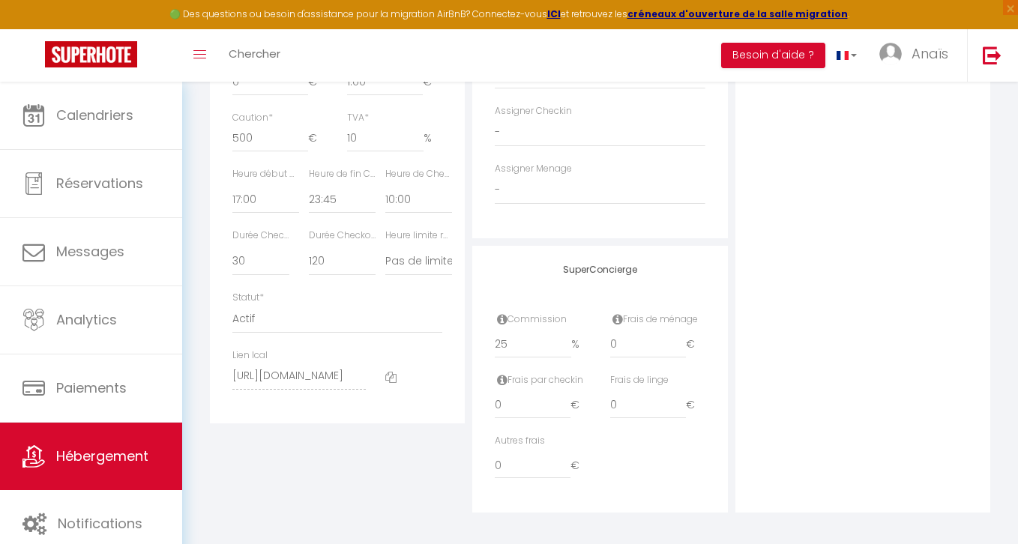
scroll to position [836, 0]
click at [511, 341] on input "25" at bounding box center [533, 341] width 76 height 27
click at [791, 238] on div "Photo Photo Supprimer Drag and drop a file here or click Ooops, something wrong…" at bounding box center [862, 4] width 255 height 1011
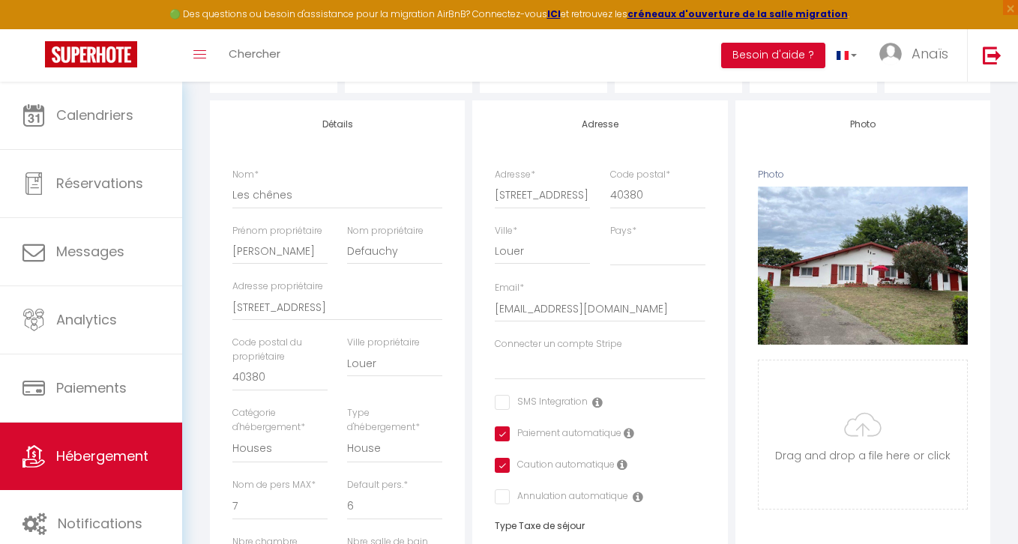
scroll to position [0, 0]
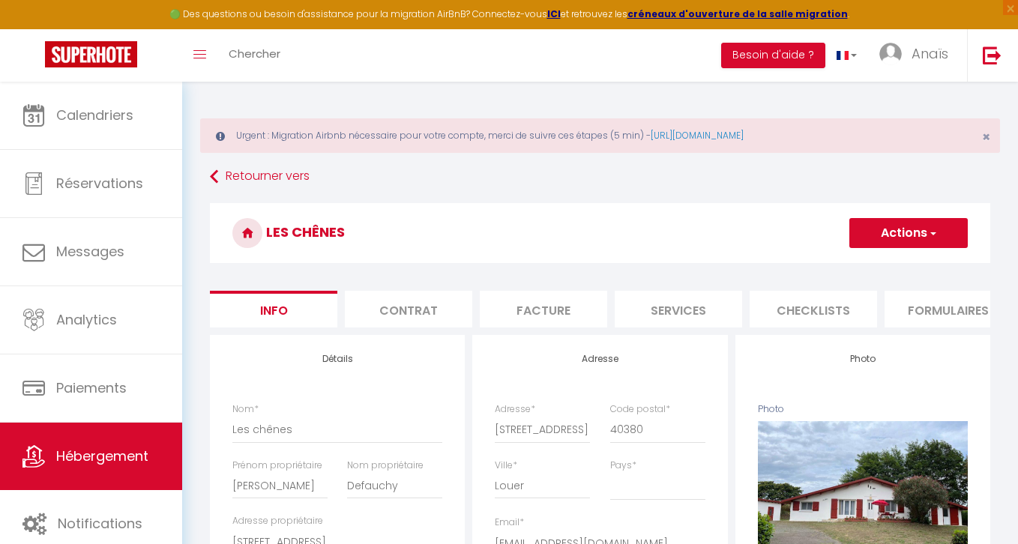
click at [928, 233] on span "button" at bounding box center [932, 233] width 10 height 15
click at [844, 264] on input "Enregistrer" at bounding box center [848, 266] width 55 height 15
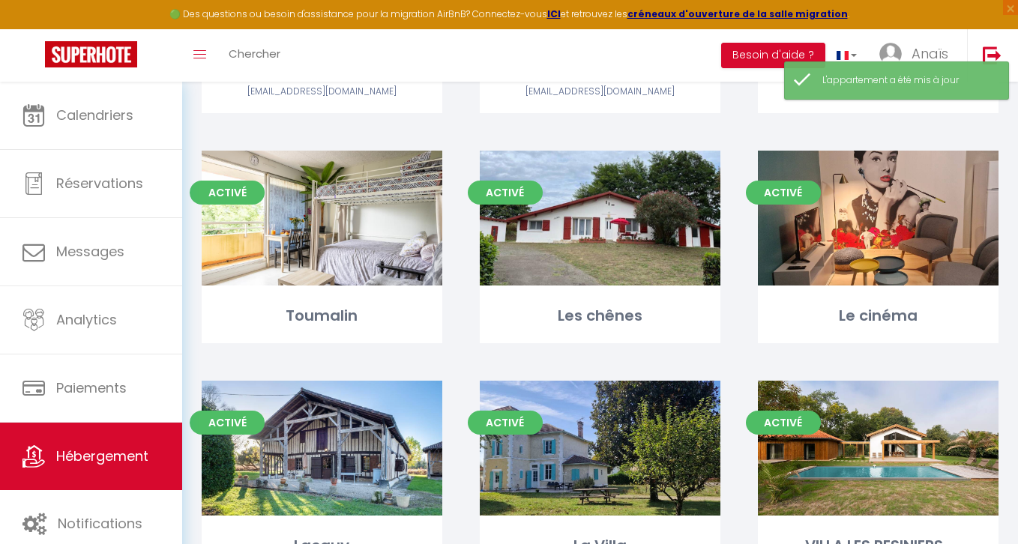
scroll to position [480, 0]
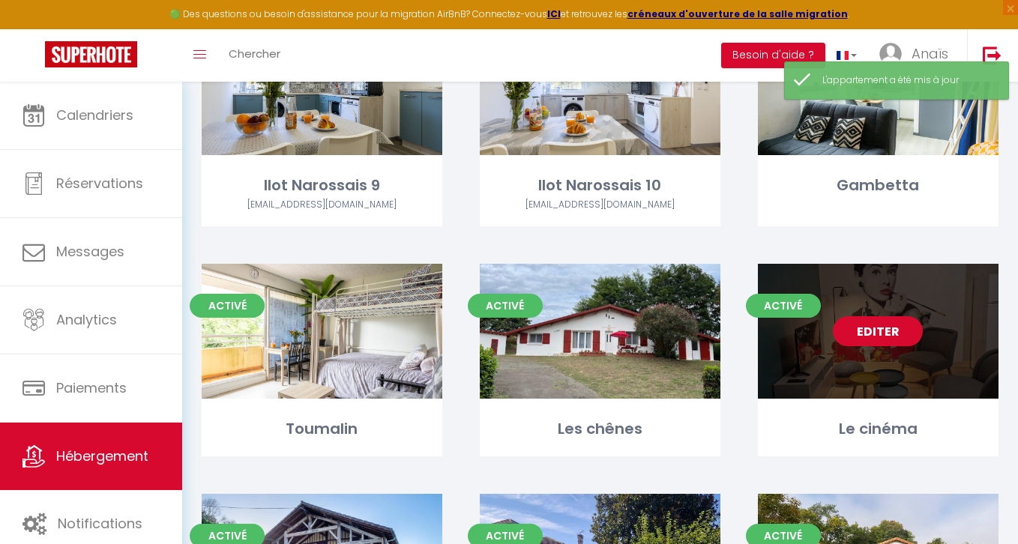
click at [879, 333] on link "Editer" at bounding box center [878, 331] width 90 height 30
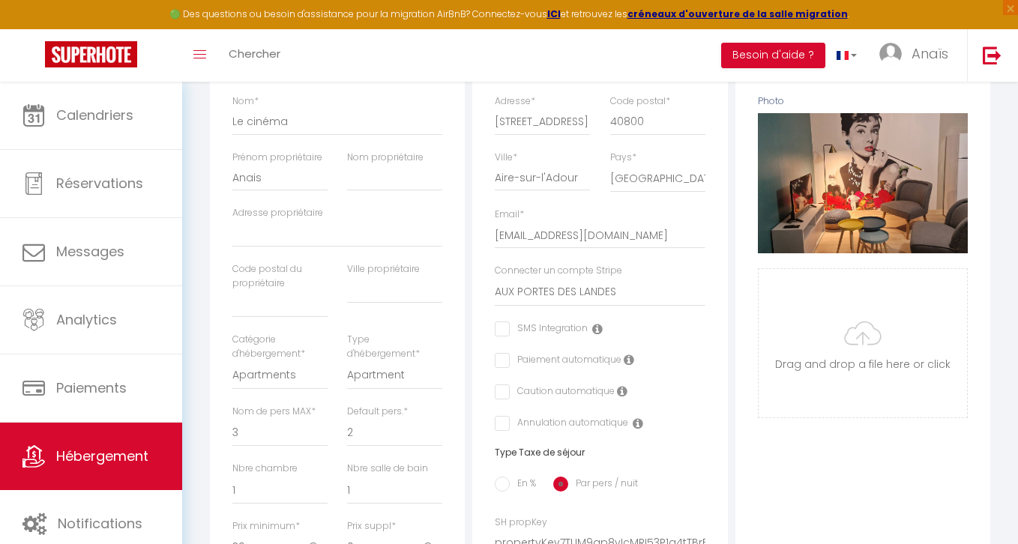
scroll to position [314, 0]
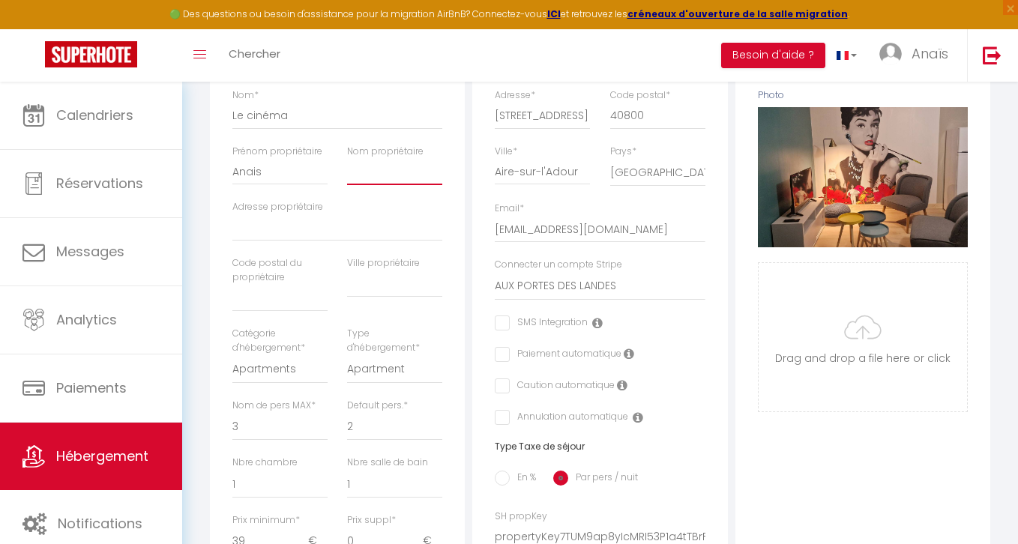
click at [399, 182] on input "Nom propriétaire" at bounding box center [394, 171] width 95 height 27
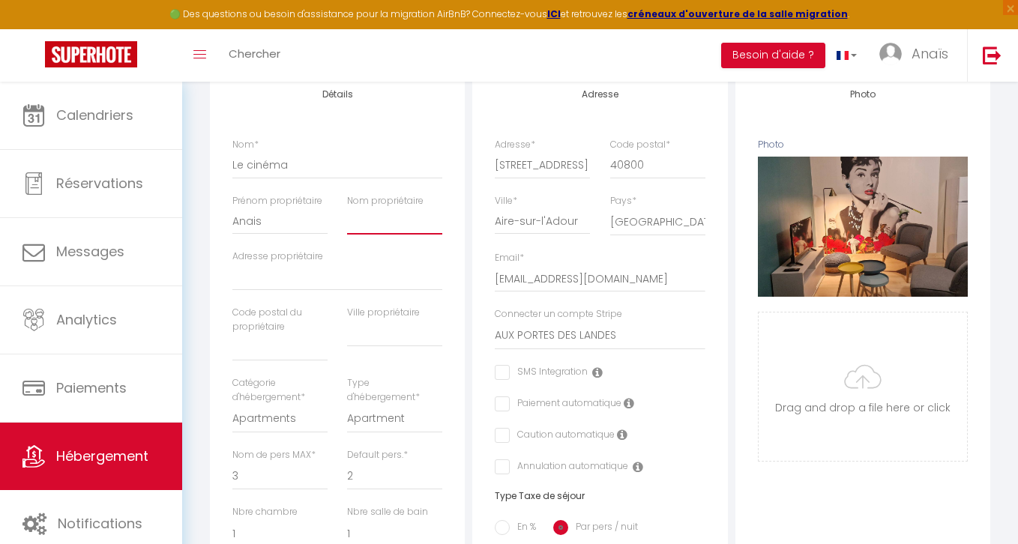
scroll to position [0, 0]
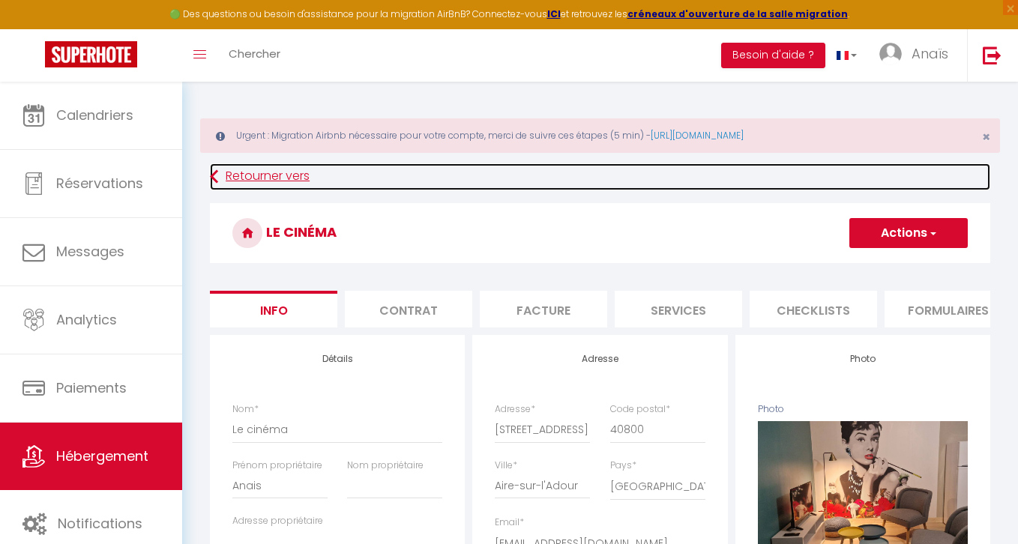
click at [226, 169] on link "Retourner vers" at bounding box center [600, 176] width 780 height 27
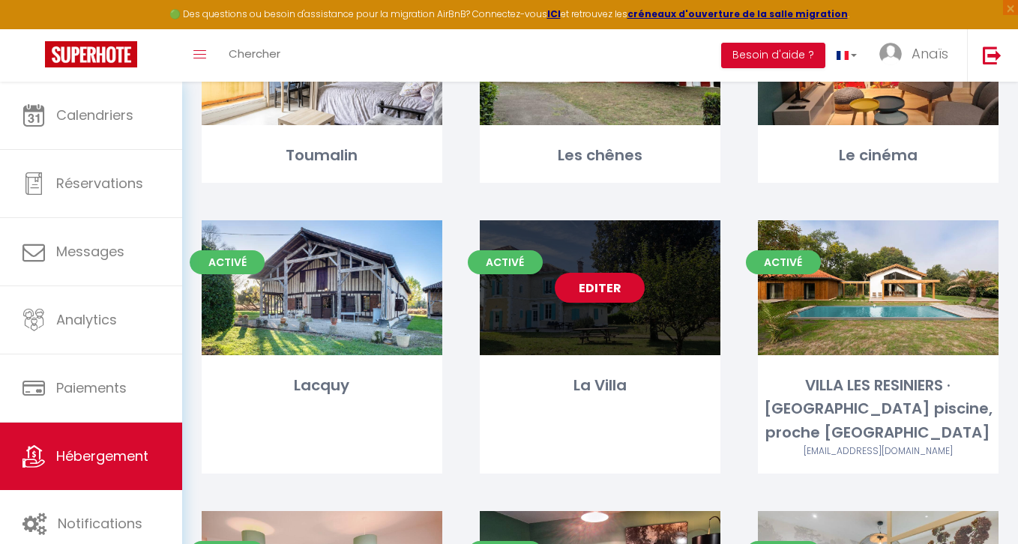
scroll to position [757, 0]
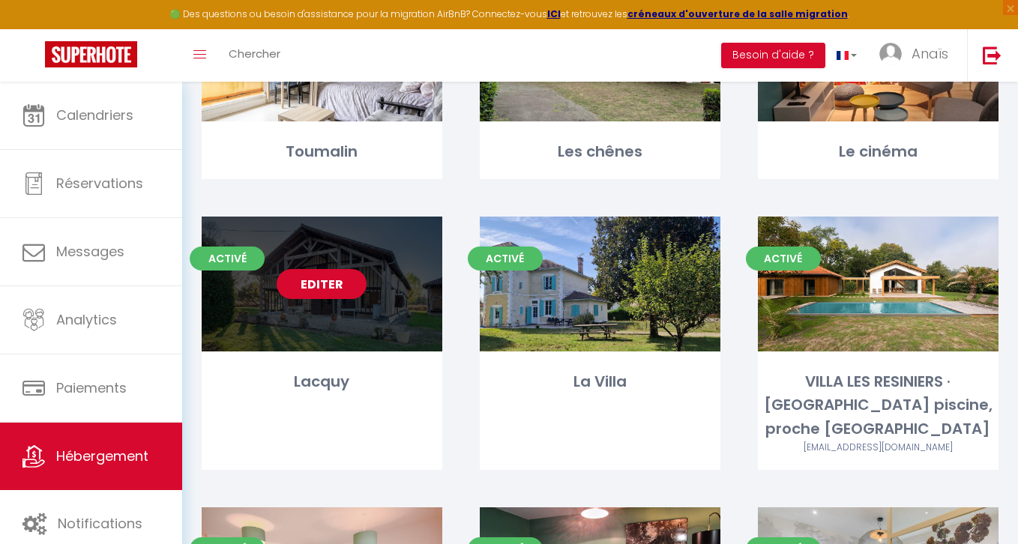
click at [312, 287] on link "Editer" at bounding box center [322, 284] width 90 height 30
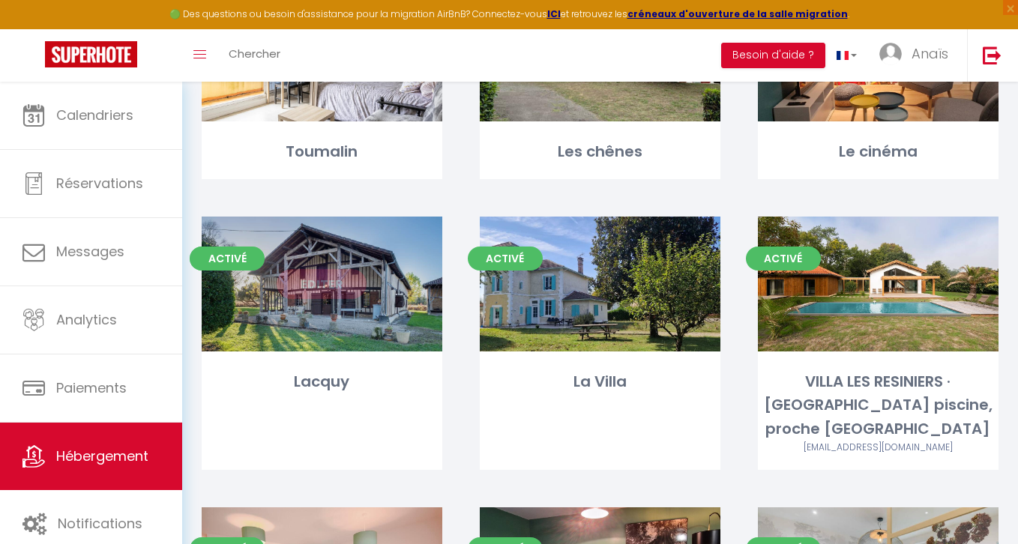
click at [309, 291] on link "Editer" at bounding box center [322, 284] width 90 height 30
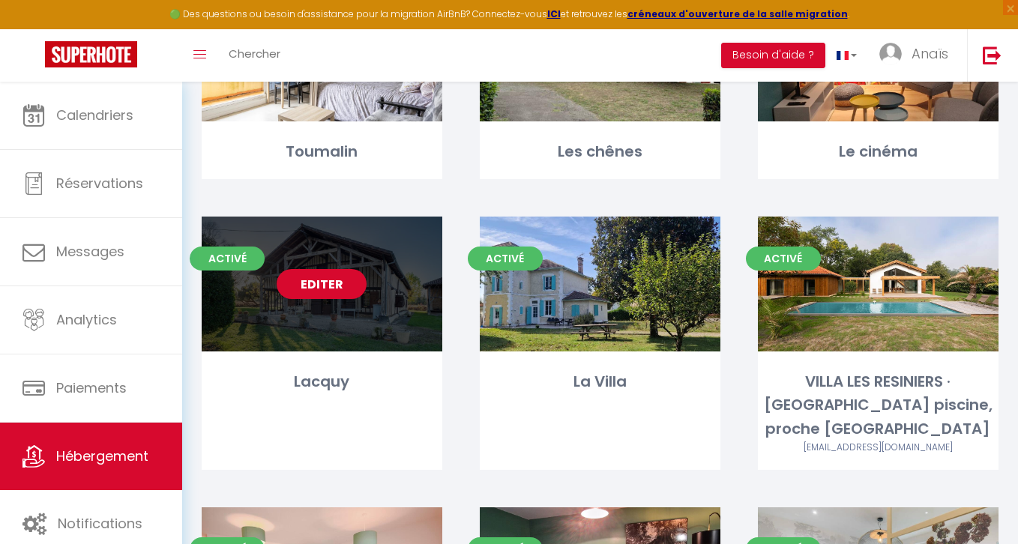
click at [309, 283] on link "Editer" at bounding box center [322, 284] width 90 height 30
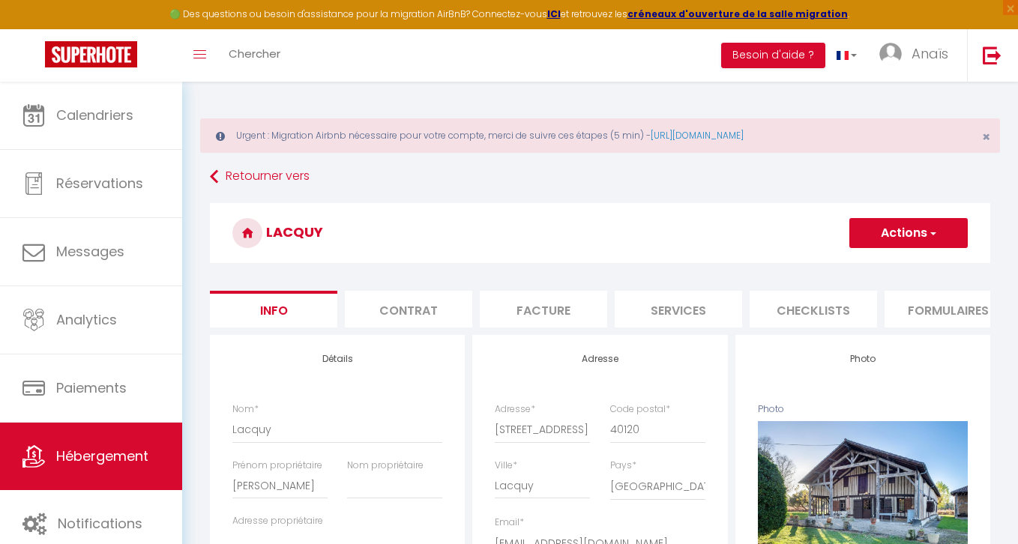
scroll to position [160, 0]
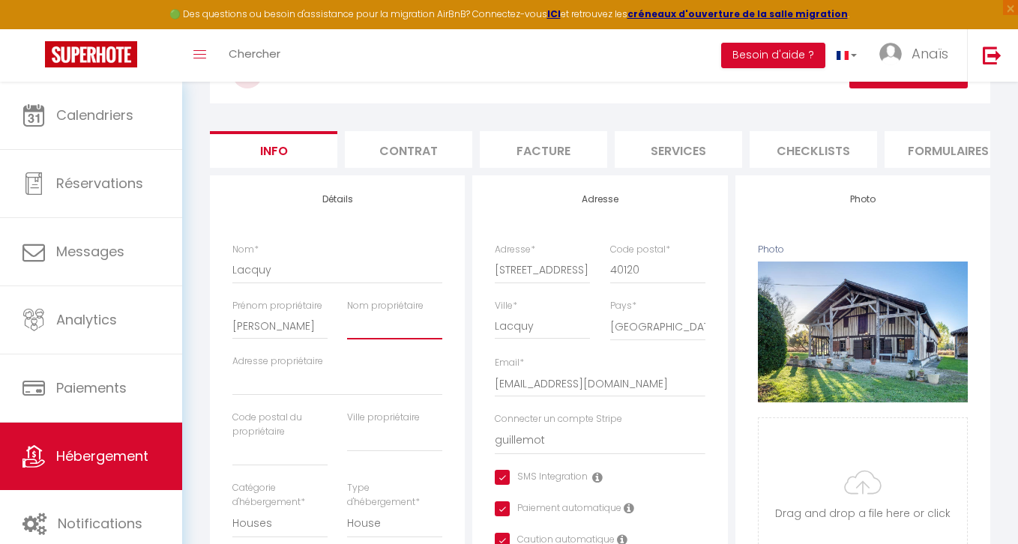
click at [359, 333] on input "Nom propriétaire" at bounding box center [394, 325] width 95 height 27
paste input "Chaulet"
click at [326, 381] on input "Adresse propriétaire" at bounding box center [337, 382] width 210 height 27
paste input "[STREET_ADDRESS]"
click at [375, 437] on input "text" at bounding box center [394, 438] width 95 height 27
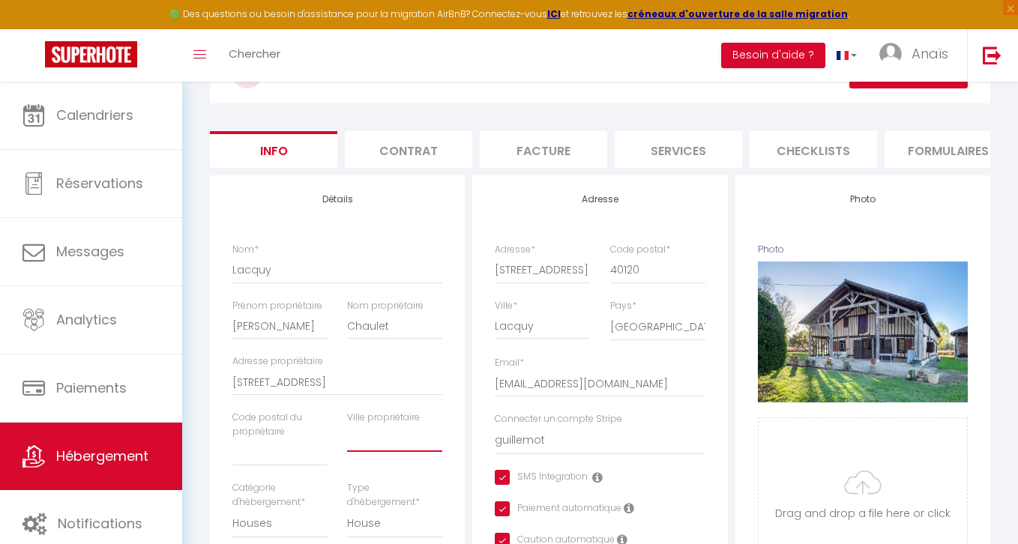
paste input "Lacquy"
click at [268, 449] on input "text" at bounding box center [279, 452] width 95 height 27
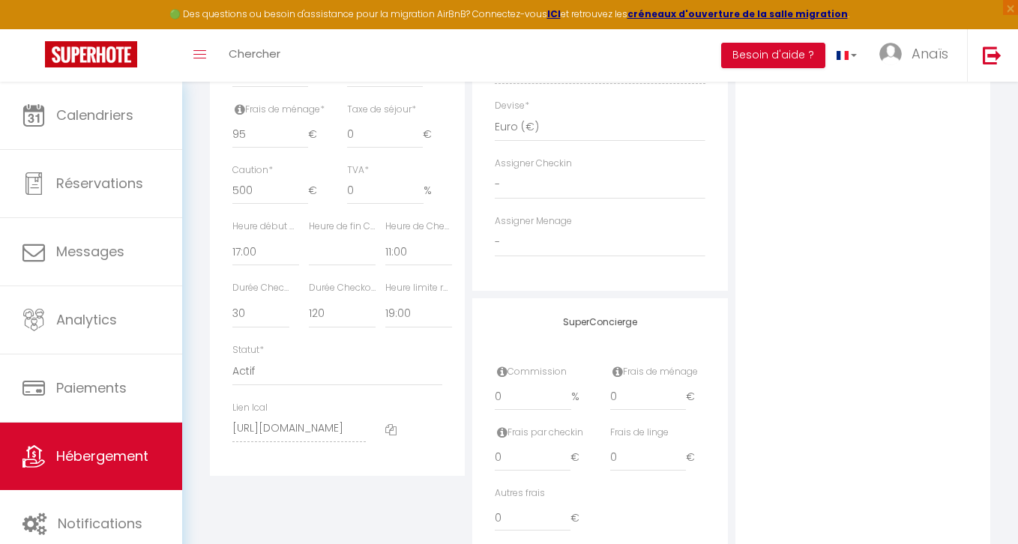
scroll to position [783, 0]
click at [511, 390] on input "0" at bounding box center [533, 394] width 76 height 27
click at [839, 312] on div "Photo Photo Supprimer Drag and drop a file here or click Ooops, something wrong…" at bounding box center [862, 57] width 255 height 1011
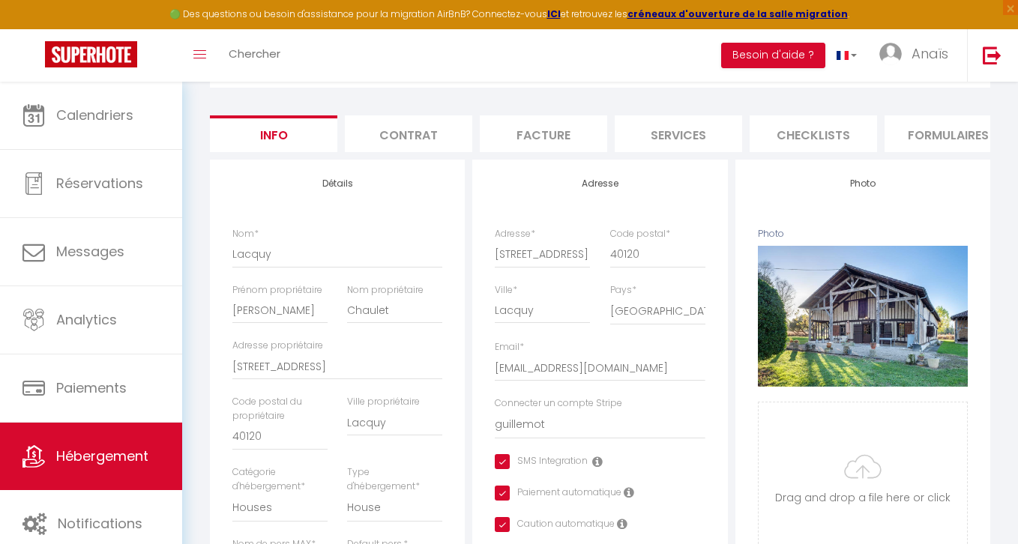
scroll to position [75, 0]
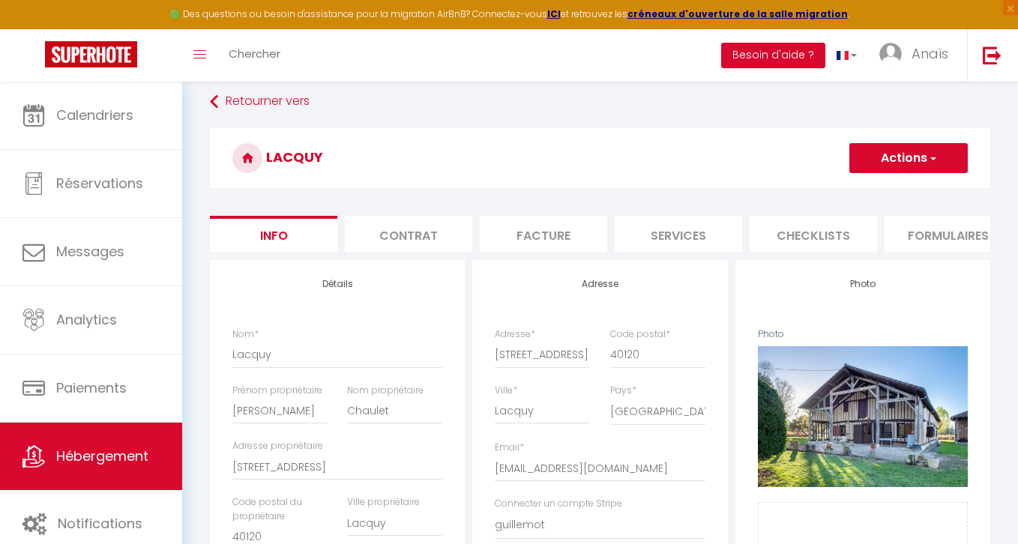
click at [922, 164] on button "Actions" at bounding box center [908, 158] width 118 height 30
click at [847, 190] on input "Enregistrer" at bounding box center [848, 191] width 55 height 15
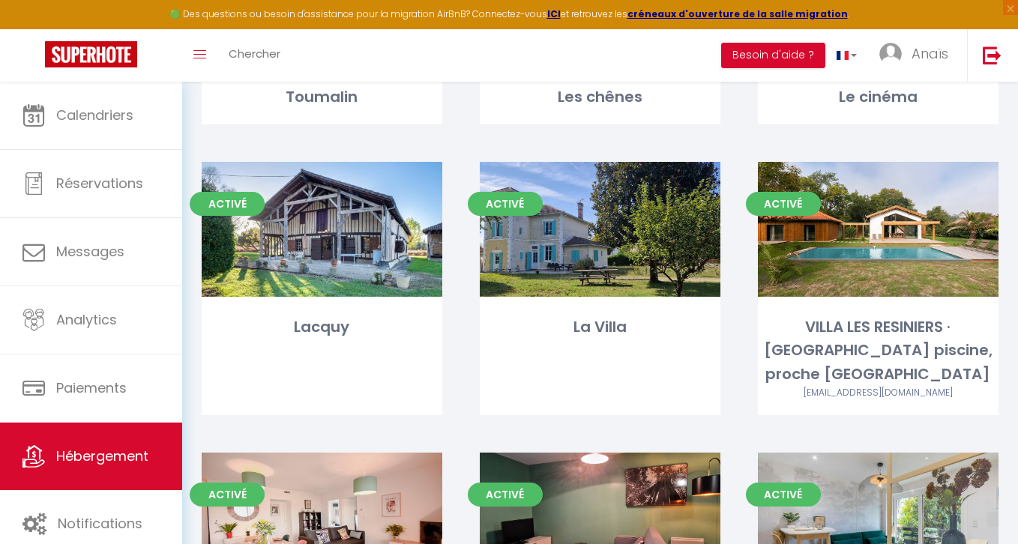
scroll to position [811, 0]
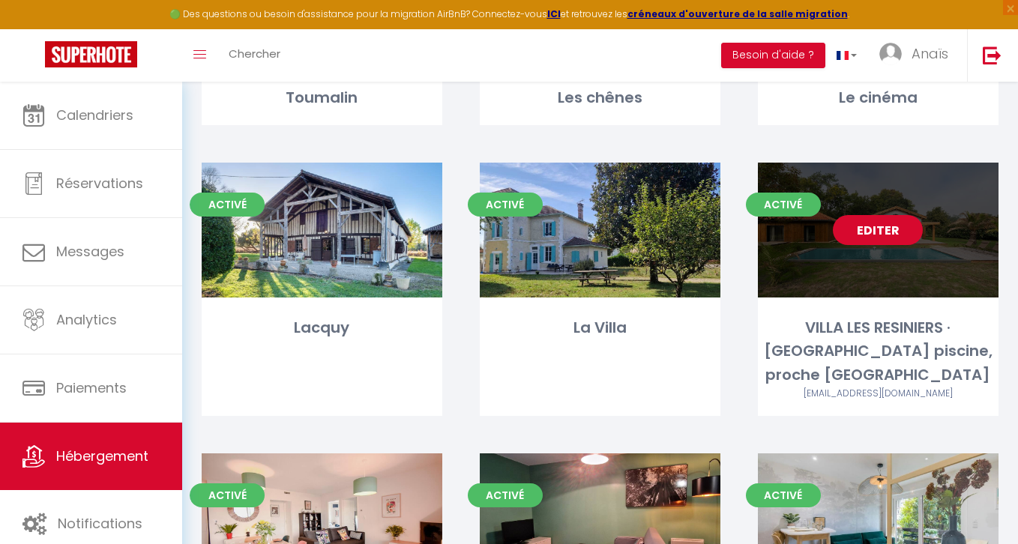
click at [883, 231] on link "Editer" at bounding box center [878, 230] width 90 height 30
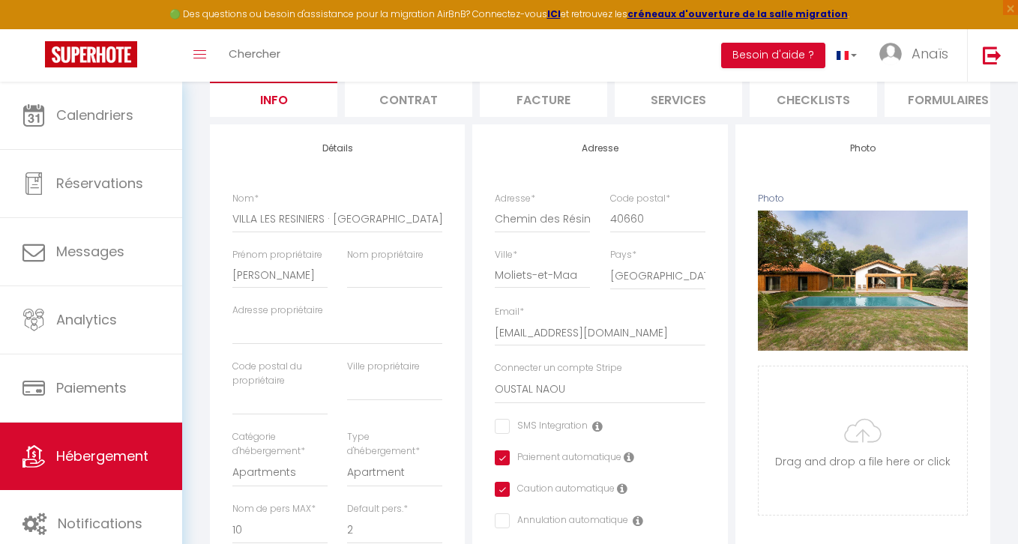
scroll to position [221, 0]
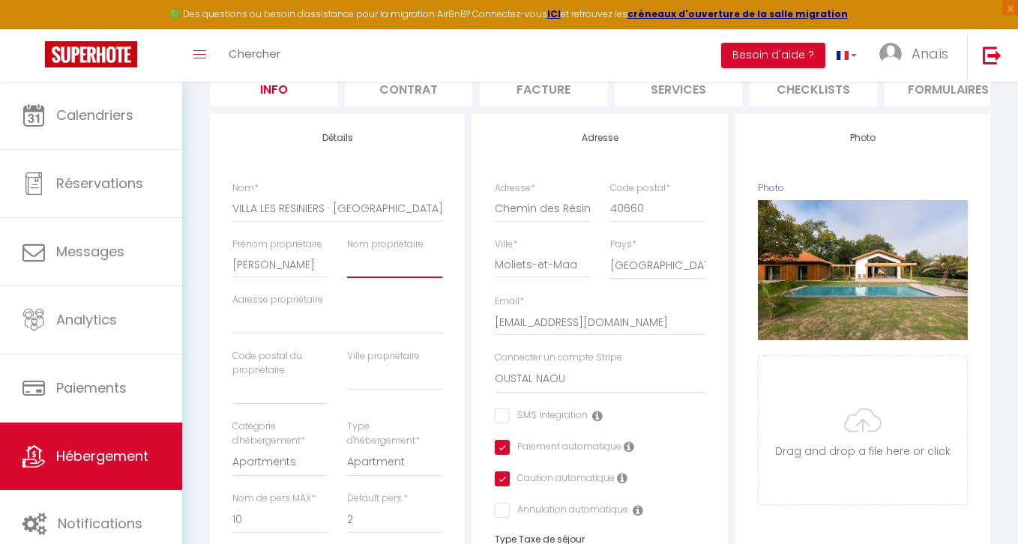
click at [380, 274] on input "Nom propriétaire" at bounding box center [394, 264] width 95 height 27
click at [336, 332] on input "Adresse propriétaire" at bounding box center [337, 320] width 210 height 27
paste input "Chemin des Résiniers"
click at [277, 397] on input "text" at bounding box center [279, 391] width 95 height 27
click at [381, 378] on input "text" at bounding box center [394, 376] width 95 height 27
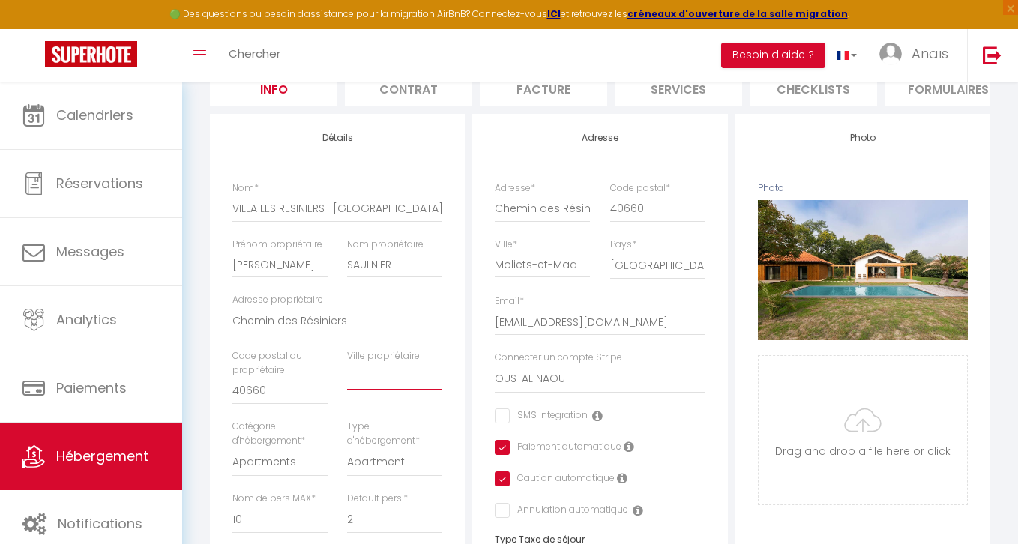
paste input "Moliets-et-Maa"
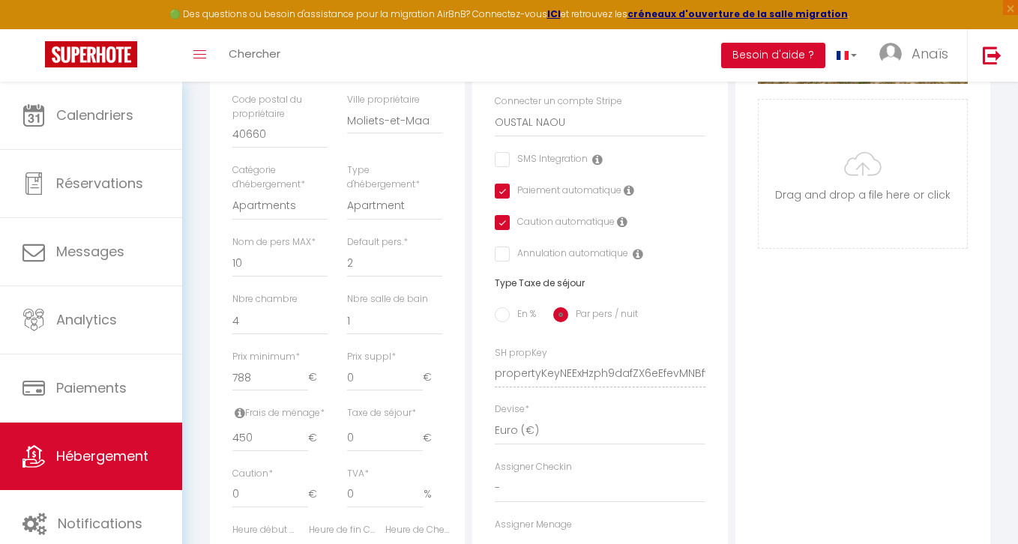
scroll to position [488, 0]
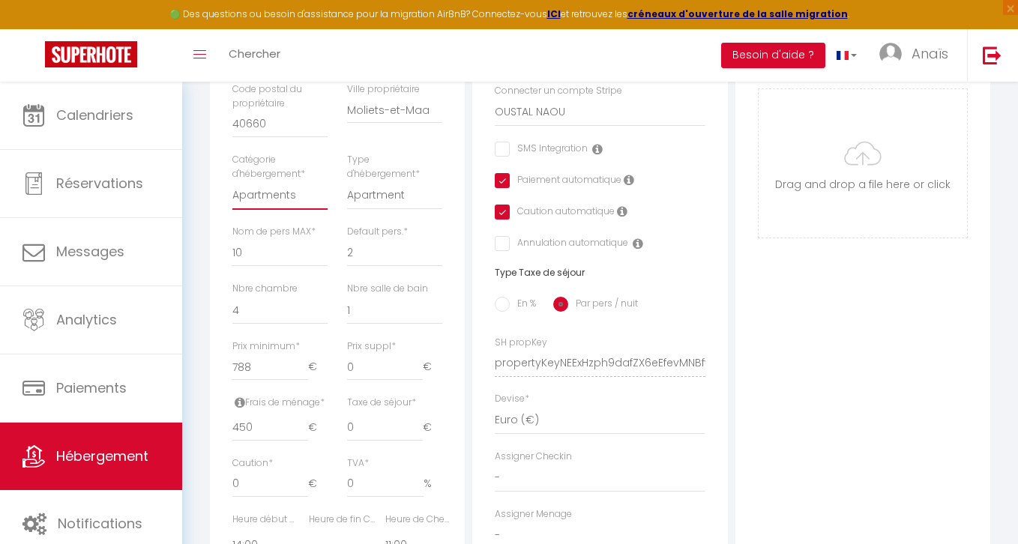
click at [277, 198] on select "Apartments Houses Secondary units Unique Homes BNB Others" at bounding box center [279, 195] width 95 height 28
click at [232, 181] on select "Apartments Houses Secondary units Unique Homes BNB Others" at bounding box center [279, 195] width 95 height 28
click at [373, 200] on select "House Cabin Villa Townhouse Cottage Bungalow Earthhouse Houseboat Hut Farm Stay…" at bounding box center [394, 195] width 95 height 28
click at [347, 181] on select "House Cabin Villa Townhouse Cottage Bungalow Earthhouse Houseboat Hut Farm Stay…" at bounding box center [394, 195] width 95 height 28
click at [462, 194] on div "Détails Nom * VILLA LES RESINIERS · Villa des Résiniers piscine, proche plage &…" at bounding box center [337, 308] width 255 height 922
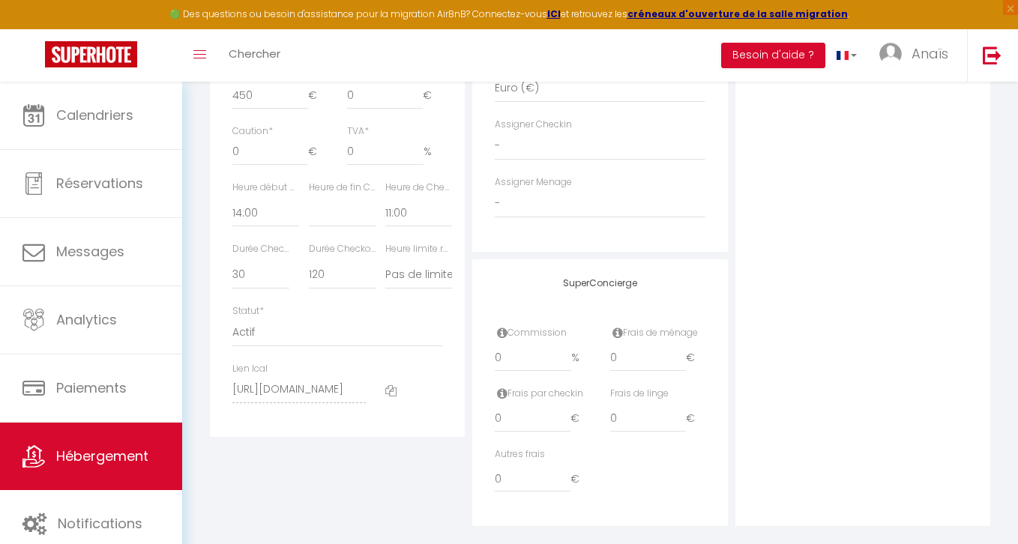
scroll to position [839, 0]
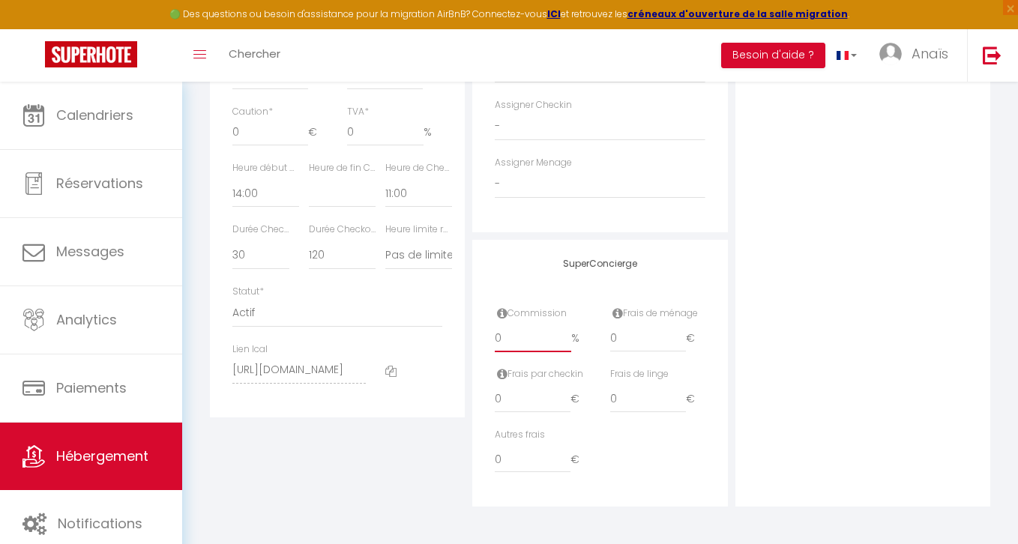
click at [518, 340] on input "0" at bounding box center [533, 338] width 76 height 27
click at [834, 249] on div "Photo Photo Supprimer Drag and drop a file here or click Ooops, something wrong…" at bounding box center [862, 1] width 255 height 1011
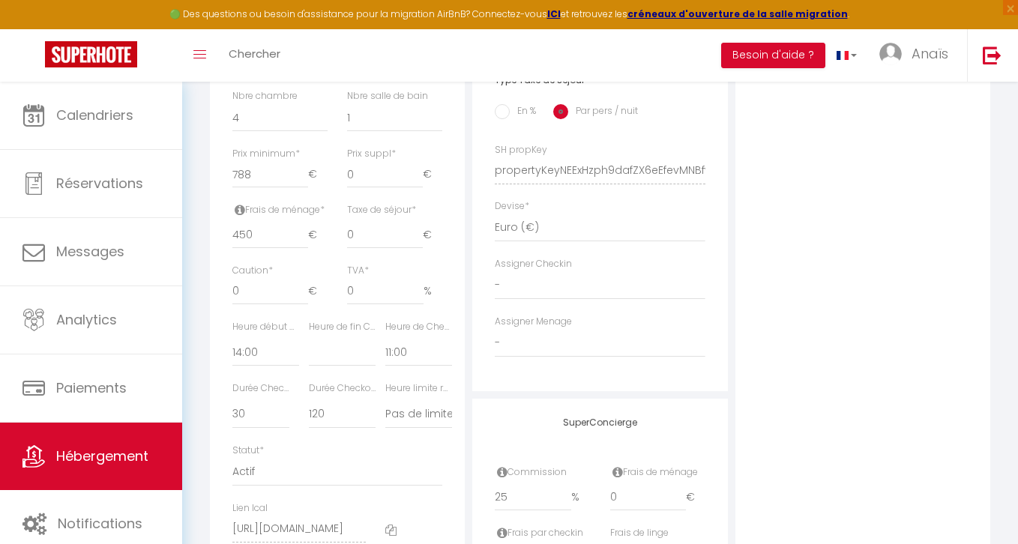
scroll to position [698, 0]
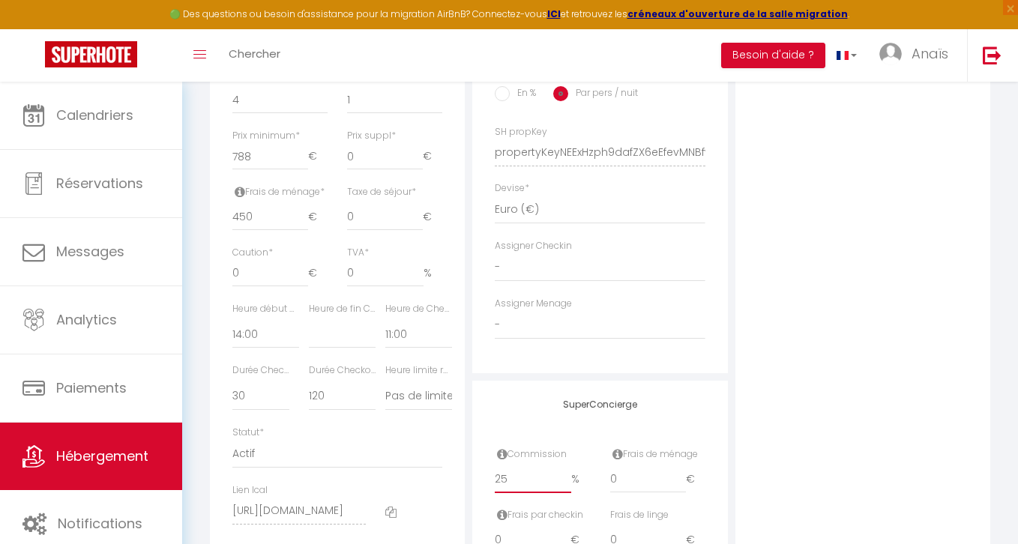
click at [499, 476] on input "25" at bounding box center [533, 479] width 76 height 27
click at [826, 282] on div "Photo Photo Supprimer Drag and drop a file here or click Ooops, something wrong…" at bounding box center [862, 142] width 255 height 1011
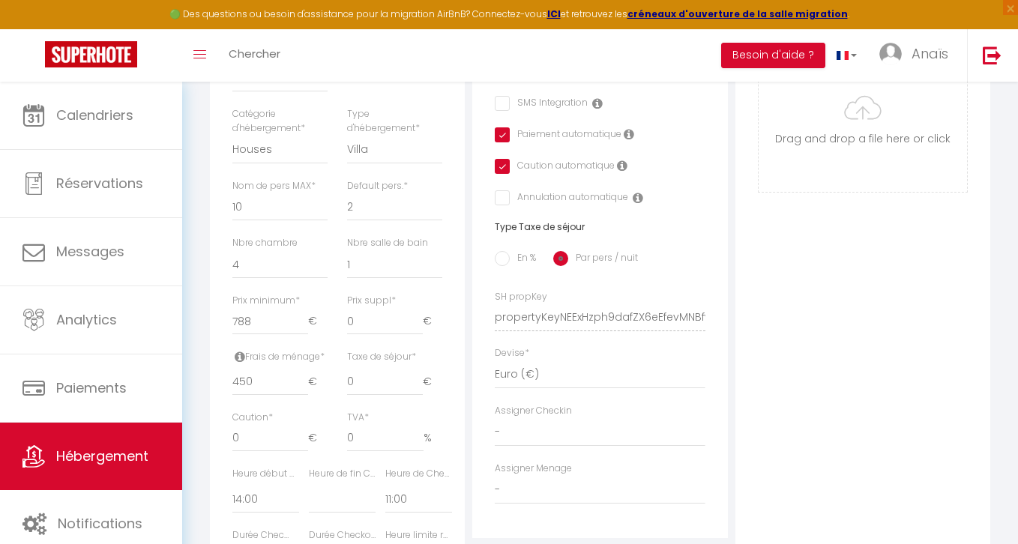
scroll to position [839, 0]
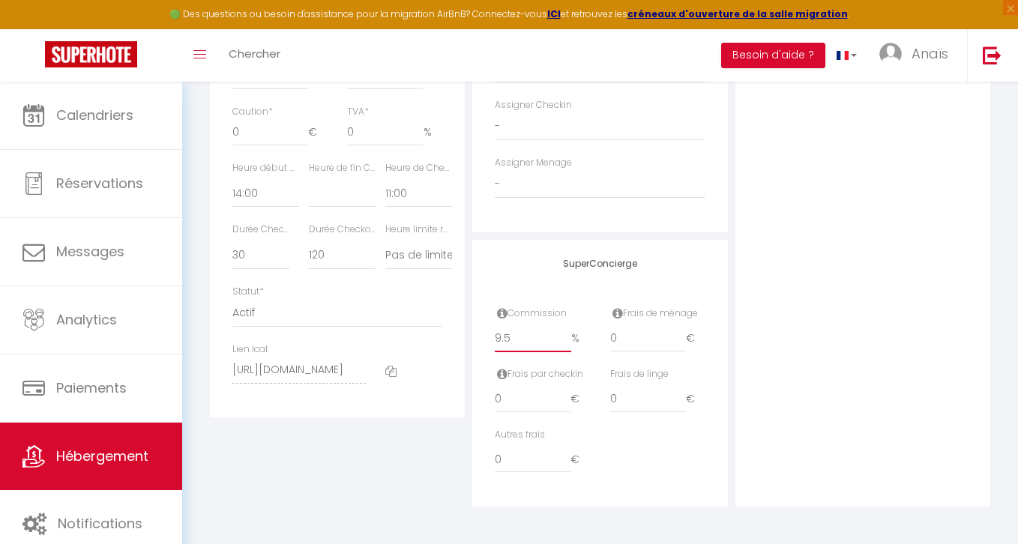
click at [504, 337] on input "9.5" at bounding box center [533, 338] width 76 height 27
click at [847, 245] on div "Photo Photo Supprimer Drag and drop a file here or click Ooops, something wrong…" at bounding box center [862, 1] width 255 height 1011
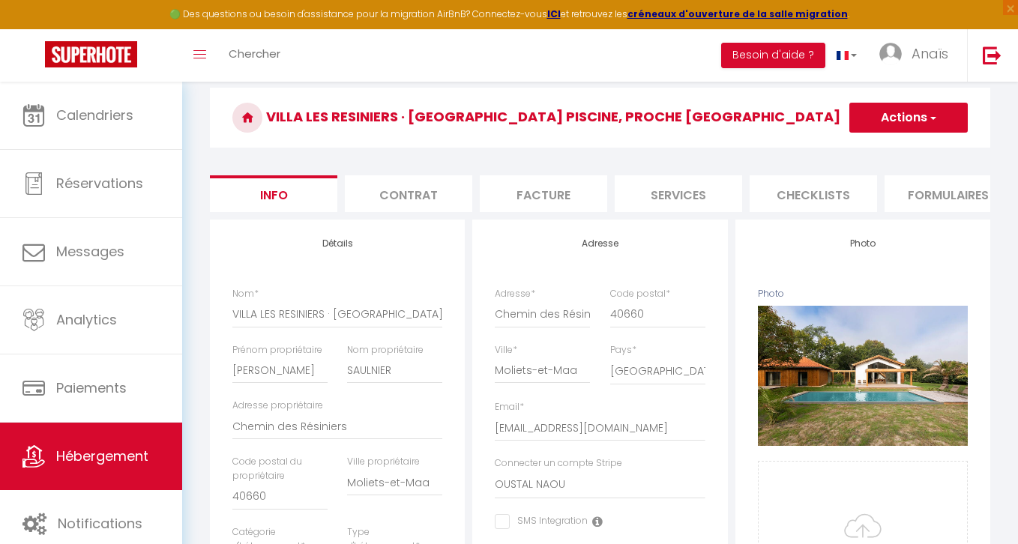
scroll to position [0, 0]
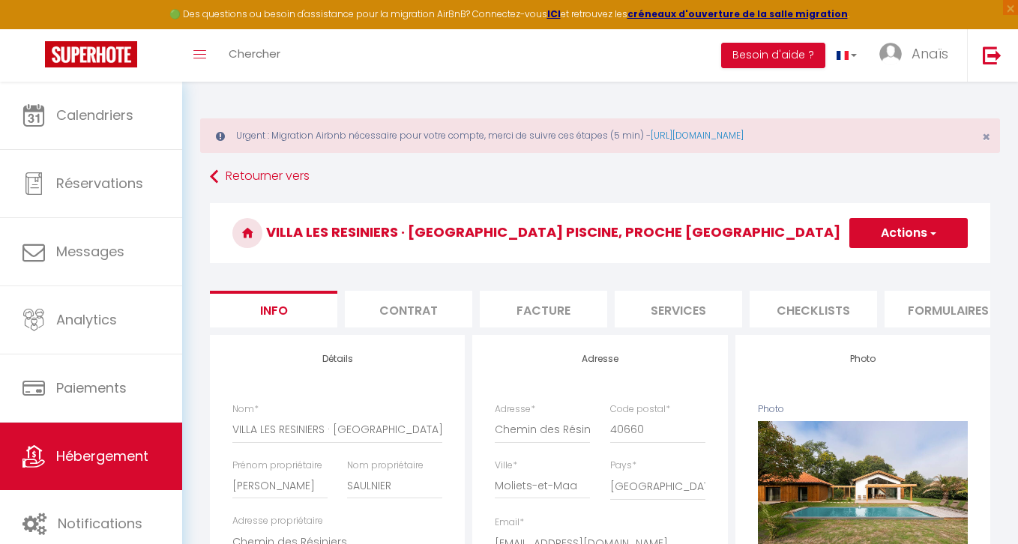
click at [906, 229] on button "Actions" at bounding box center [908, 233] width 118 height 30
click at [854, 268] on input "Enregistrer" at bounding box center [848, 266] width 55 height 15
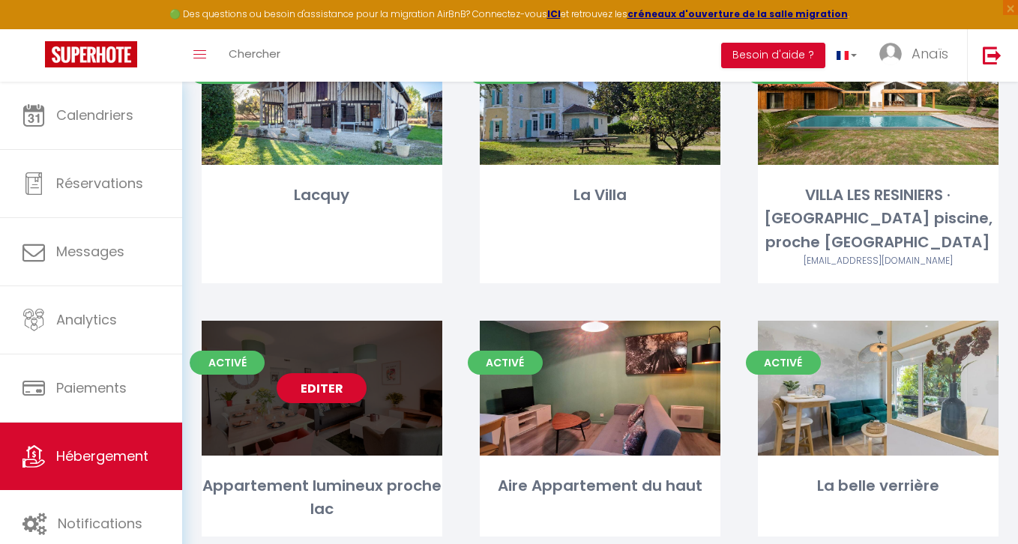
scroll to position [945, 0]
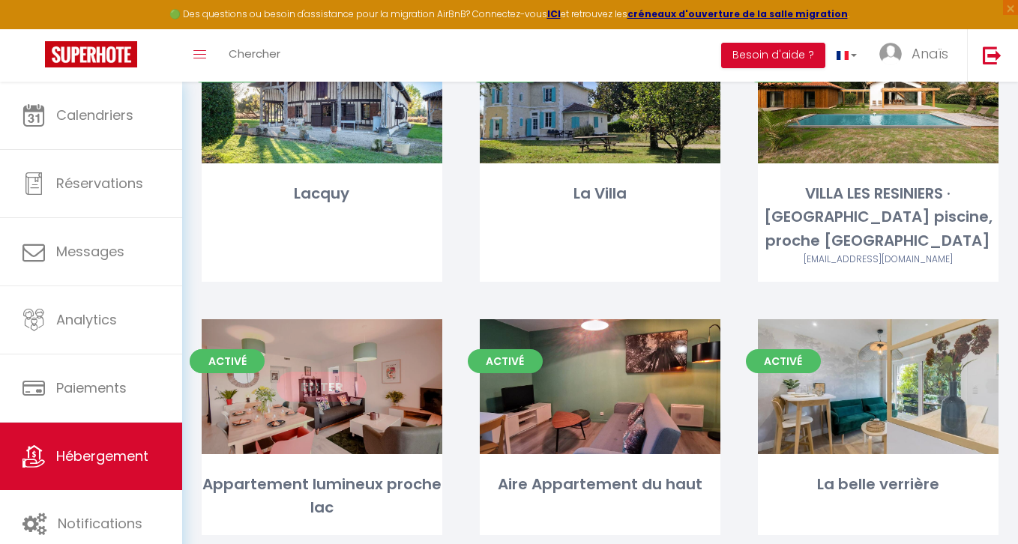
click at [330, 387] on link "Editer" at bounding box center [322, 387] width 90 height 30
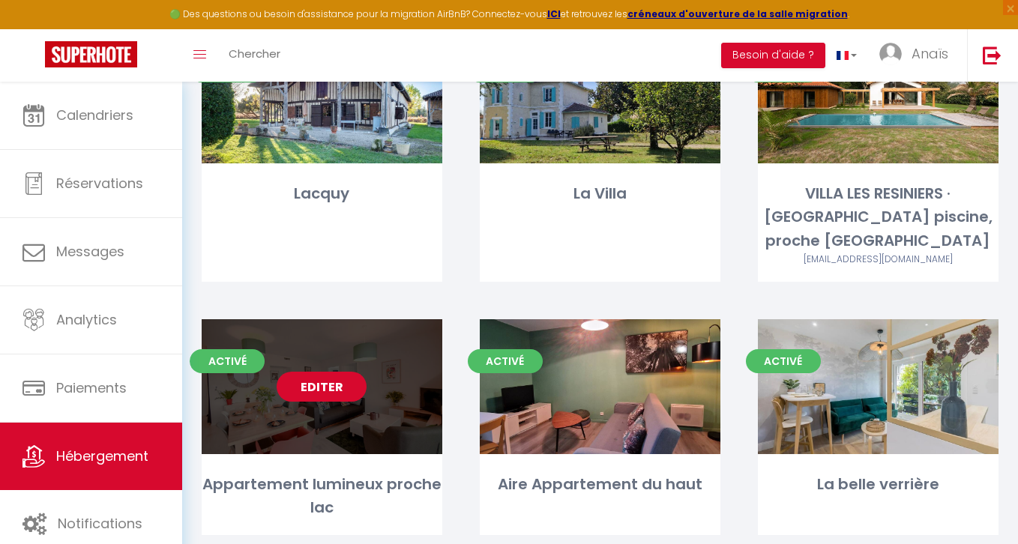
click at [330, 387] on link "Editer" at bounding box center [322, 387] width 90 height 30
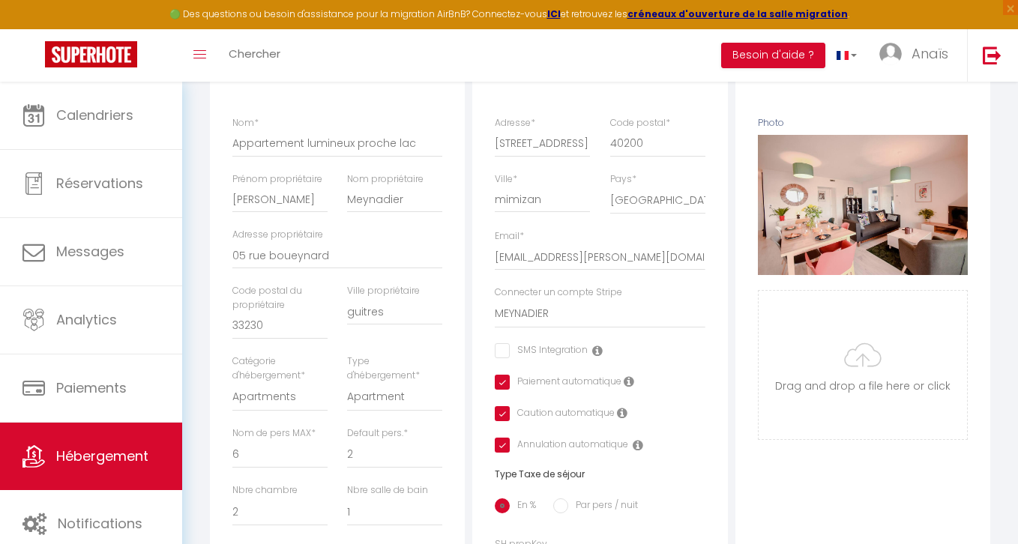
scroll to position [290, 0]
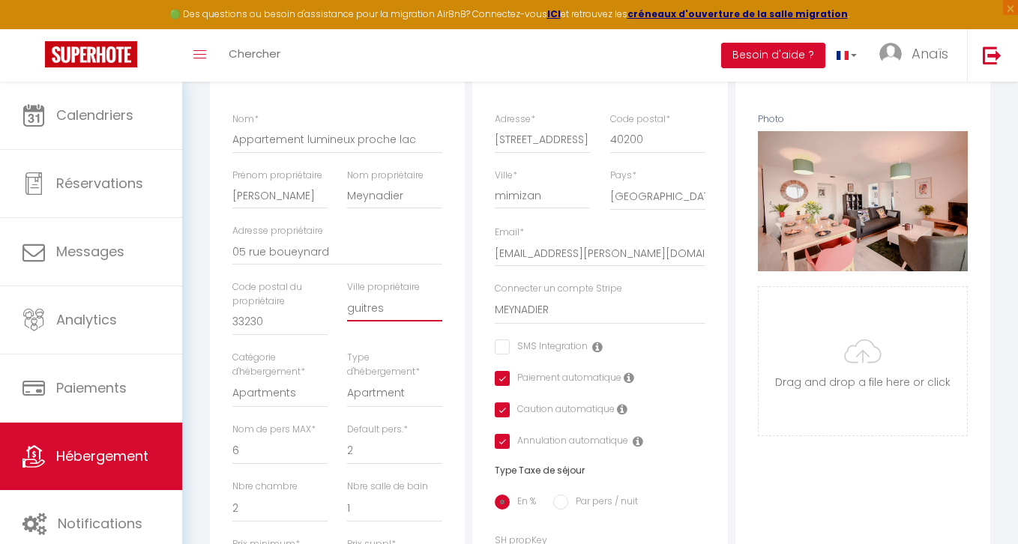
click at [352, 306] on input "guitres" at bounding box center [394, 308] width 95 height 27
click at [466, 220] on div "Détails Nom * Appartement lumineux proche lac Prénom propriétaire Marie Emmanue…" at bounding box center [337, 550] width 262 height 1011
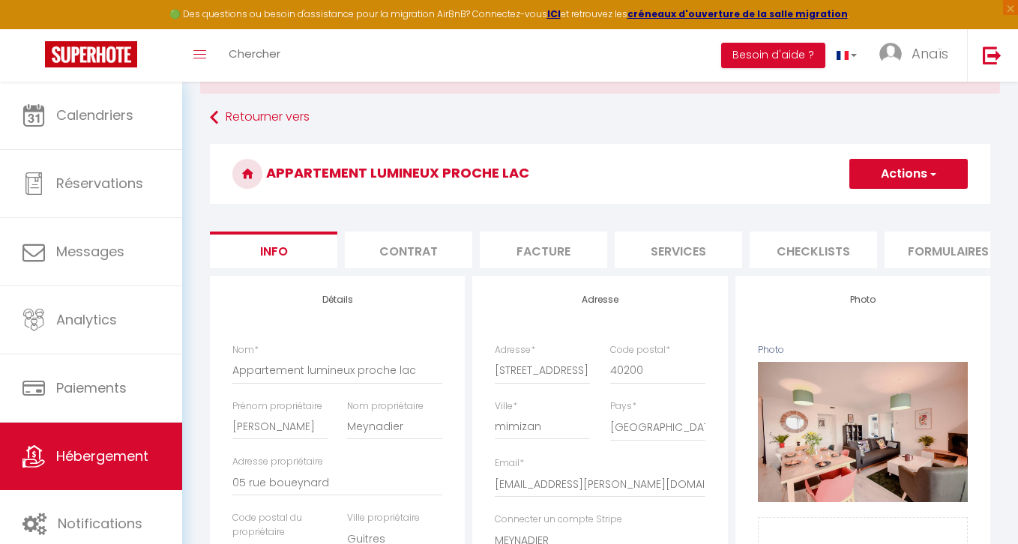
scroll to position [30, 0]
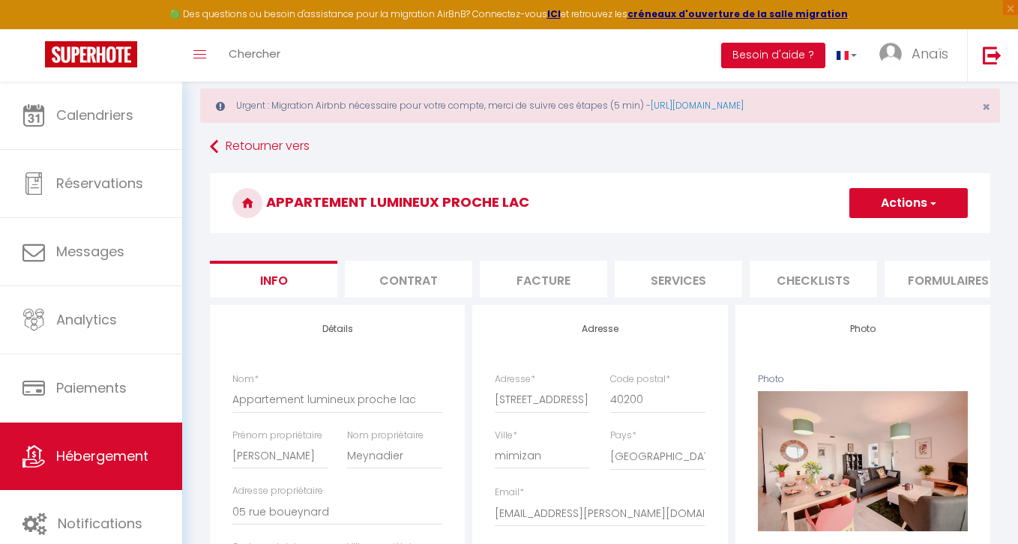
click at [913, 202] on button "Actions" at bounding box center [908, 203] width 118 height 30
click at [834, 235] on input "Enregistrer" at bounding box center [848, 236] width 55 height 15
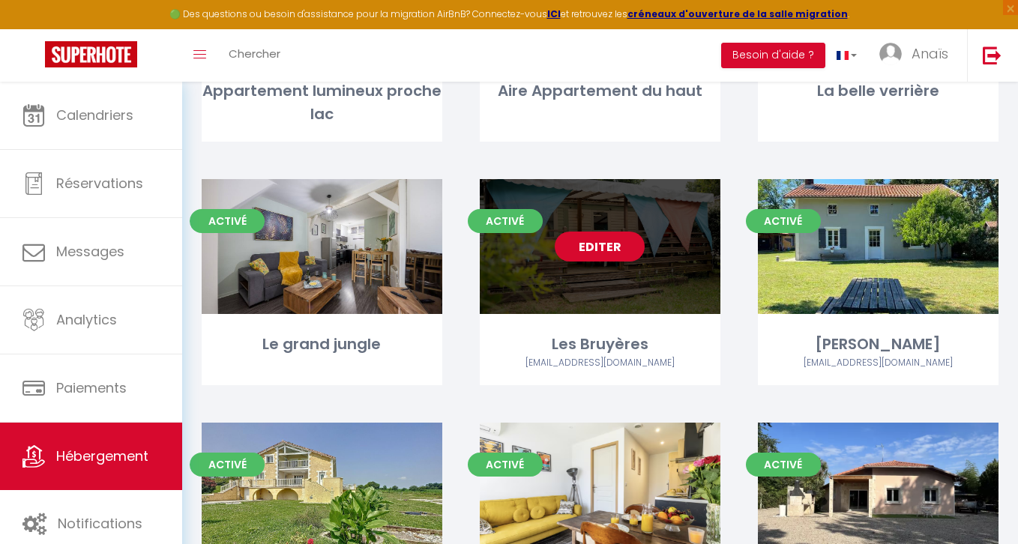
scroll to position [1350, 0]
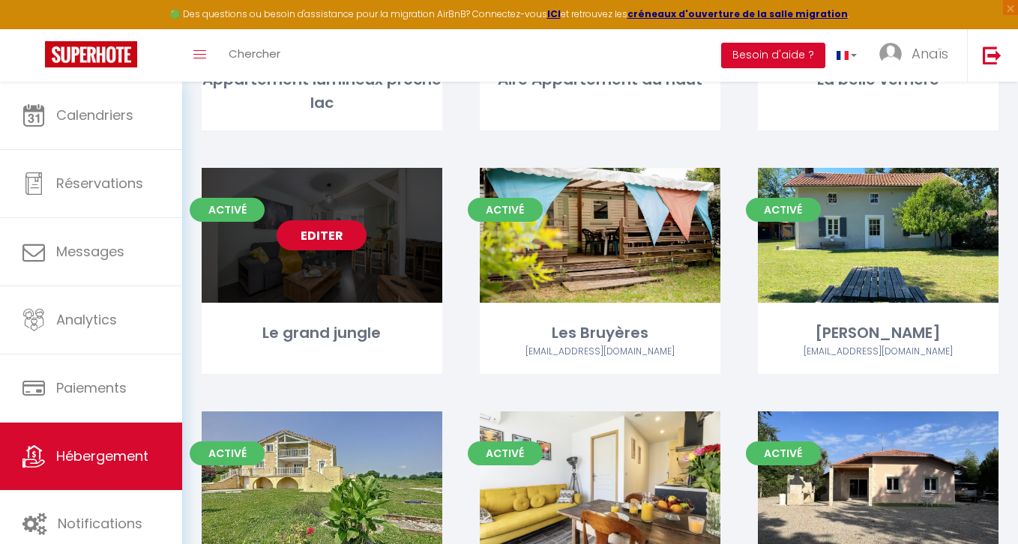
click at [320, 233] on link "Editer" at bounding box center [322, 235] width 90 height 30
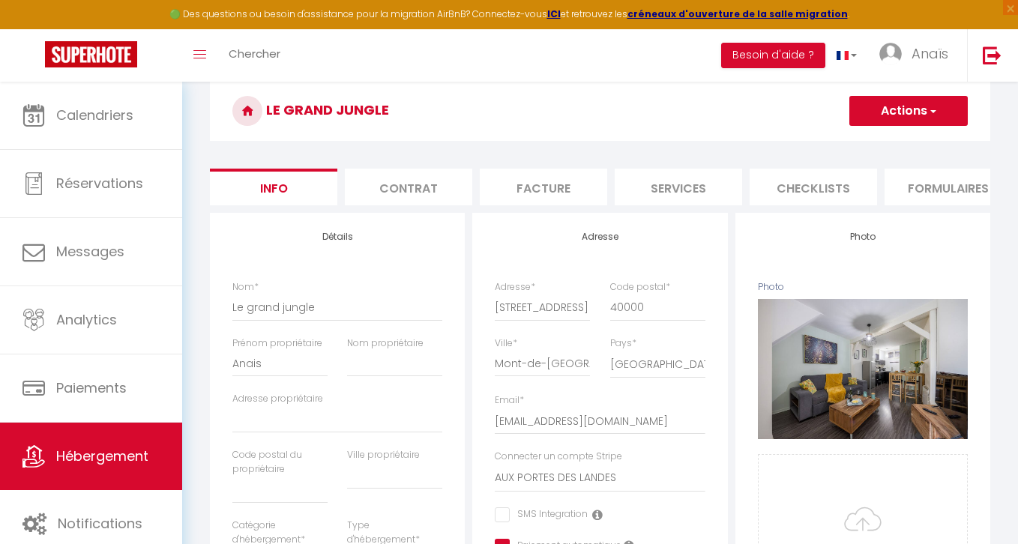
scroll to position [48, 0]
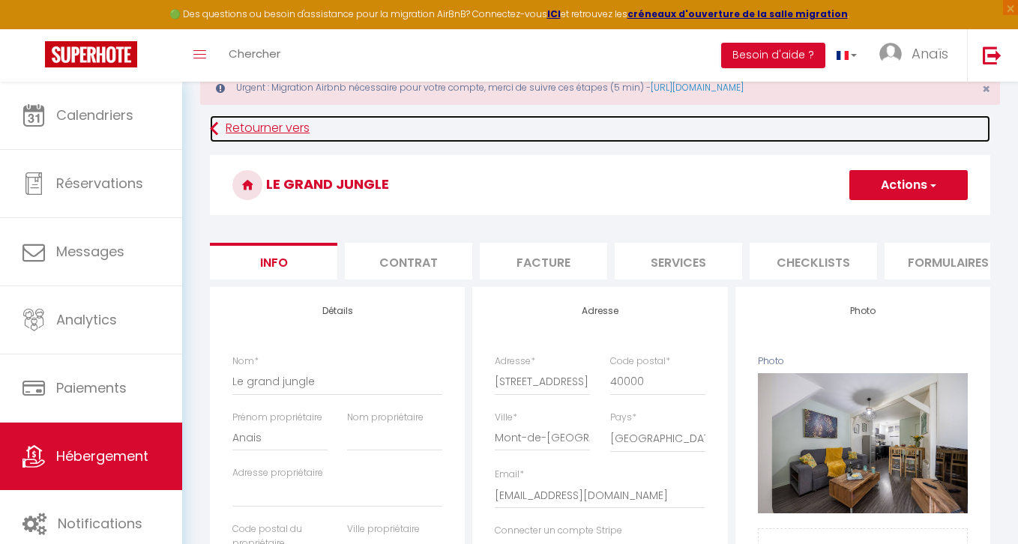
click at [248, 121] on link "Retourner vers" at bounding box center [600, 128] width 780 height 27
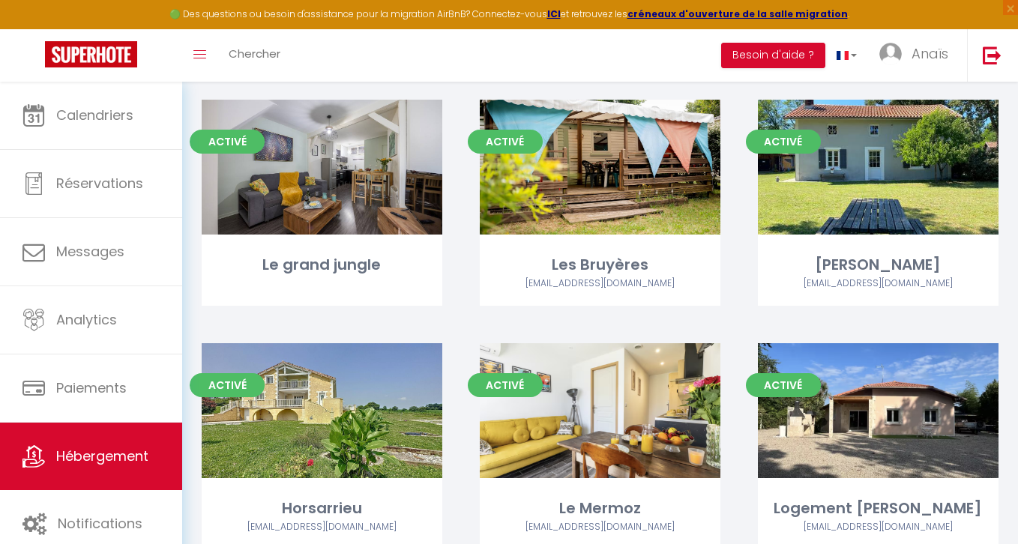
scroll to position [1436, 0]
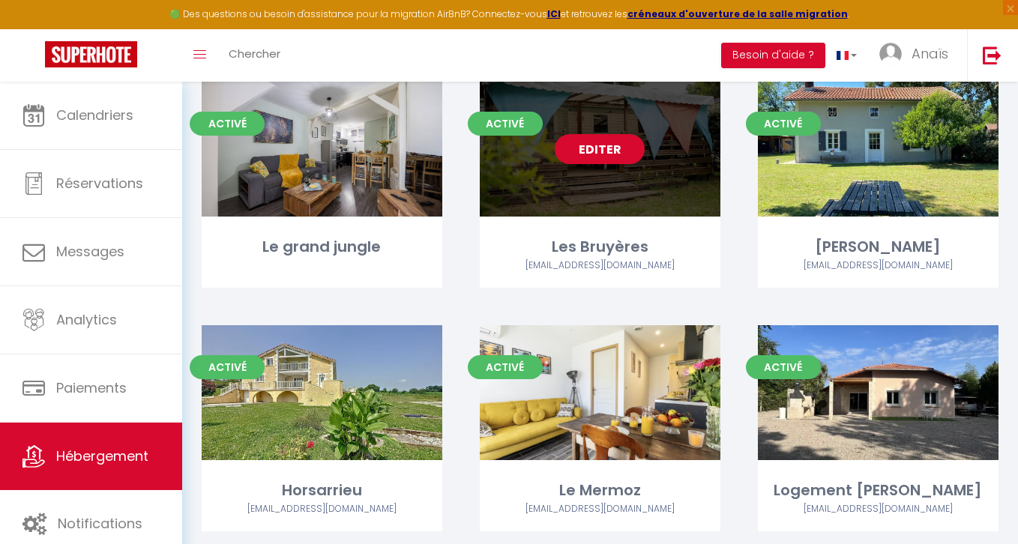
click at [617, 145] on link "Editer" at bounding box center [600, 149] width 90 height 30
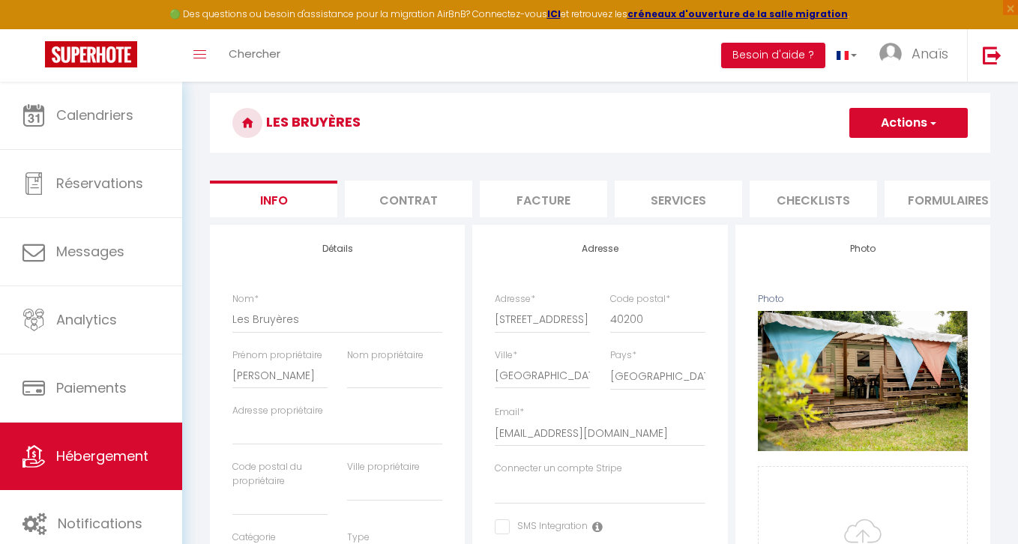
scroll to position [100, 0]
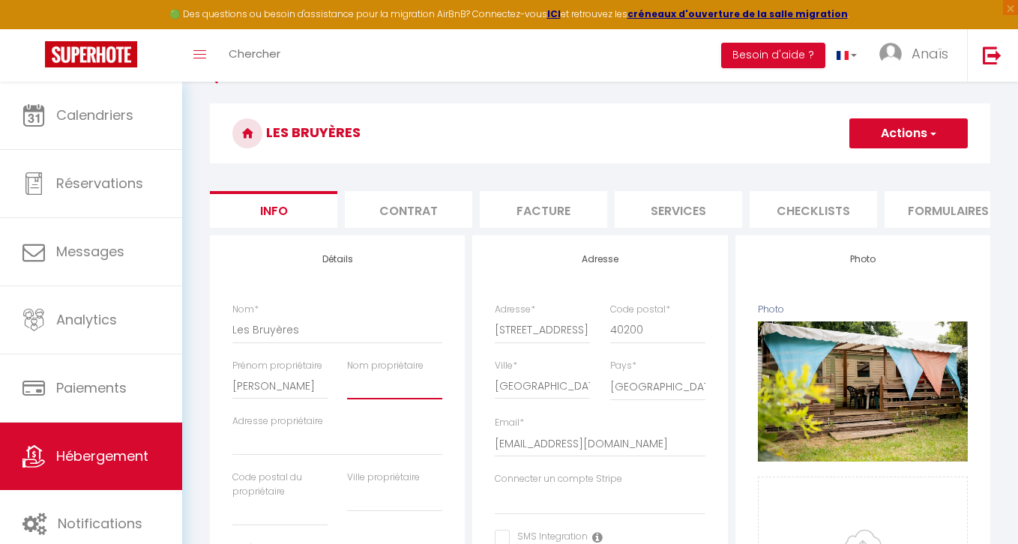
click at [362, 398] on input "Nom propriétaire" at bounding box center [394, 385] width 95 height 27
click at [295, 439] on input "Adresse propriétaire" at bounding box center [337, 442] width 210 height 27
paste input "719 Route de Laffont"
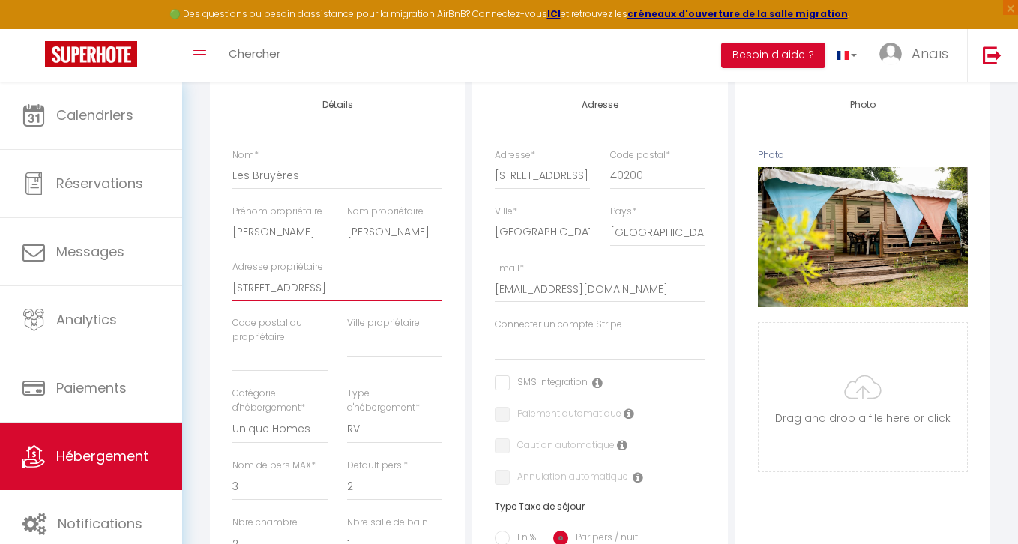
scroll to position [297, 0]
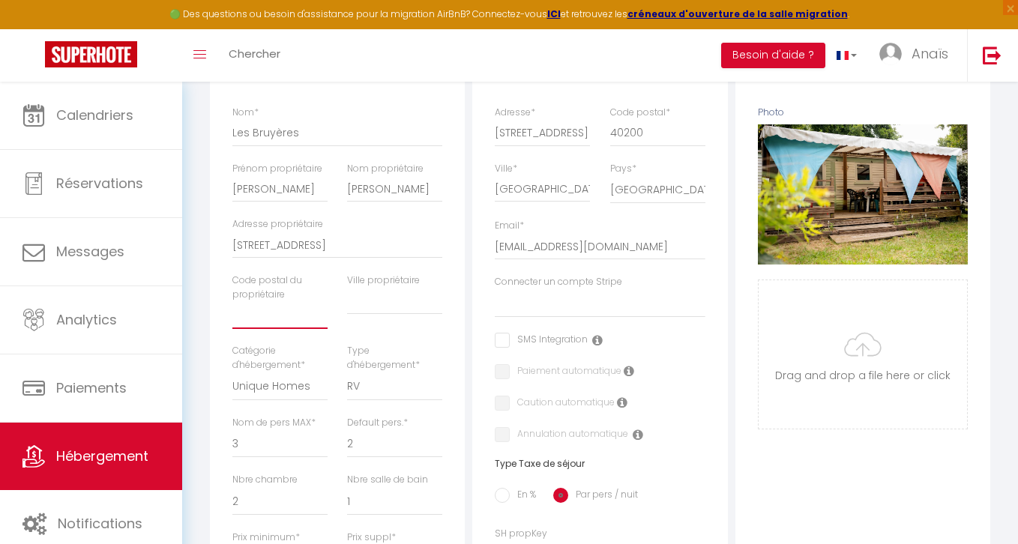
click at [272, 321] on input "text" at bounding box center [279, 315] width 95 height 27
click at [396, 301] on input "text" at bounding box center [394, 301] width 95 height 27
paste input "Sainte-Eulalie-en-Born"
click at [200, 243] on div "Retourner vers Les Bruyères Actions Enregistrer Dupliquer Supprimer Importer le…" at bounding box center [600, 458] width 800 height 1182
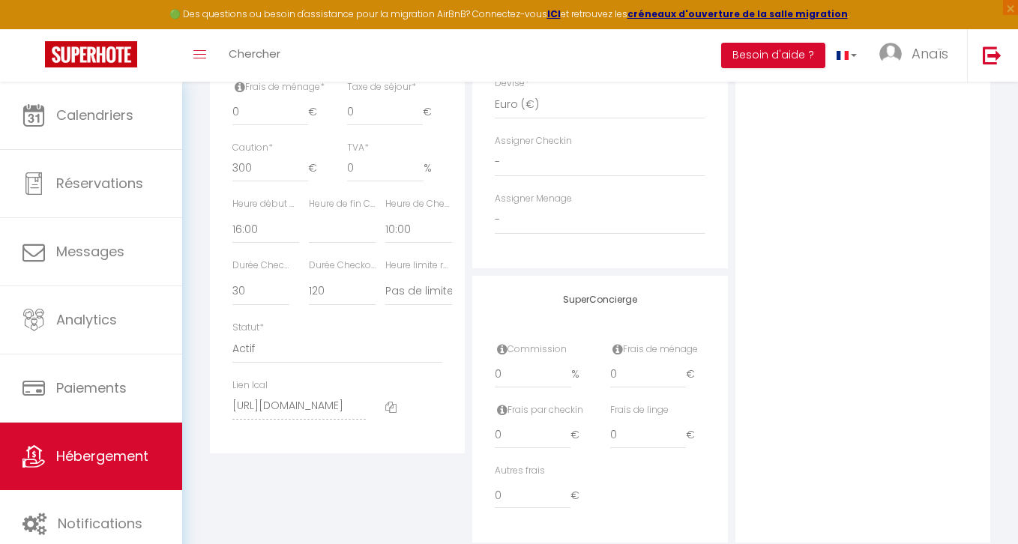
scroll to position [804, 0]
click at [522, 370] on input "0" at bounding box center [533, 373] width 76 height 27
click at [929, 246] on div "Photo Photo Supprimer Drag and drop a file here or click Ooops, something wrong…" at bounding box center [862, 36] width 255 height 1011
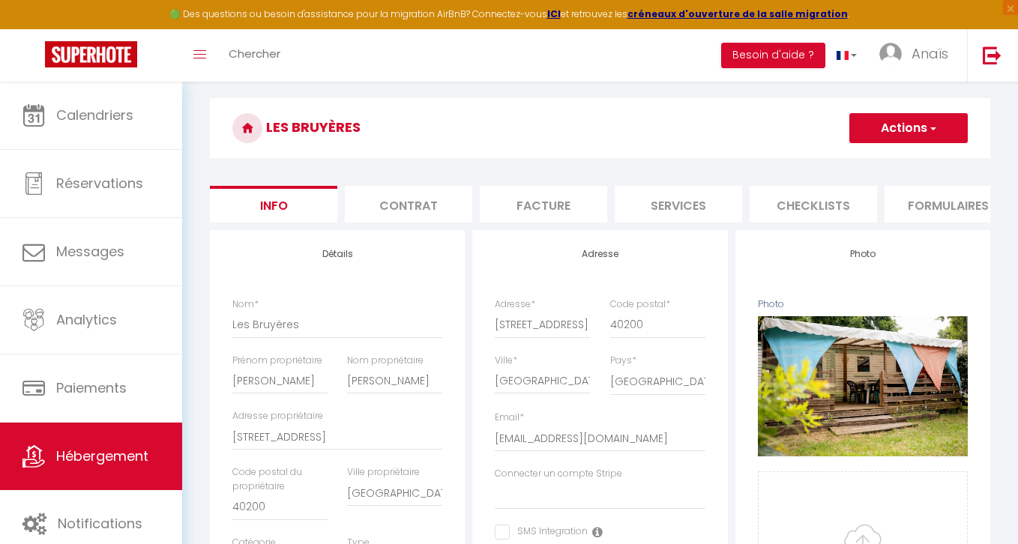
scroll to position [97, 0]
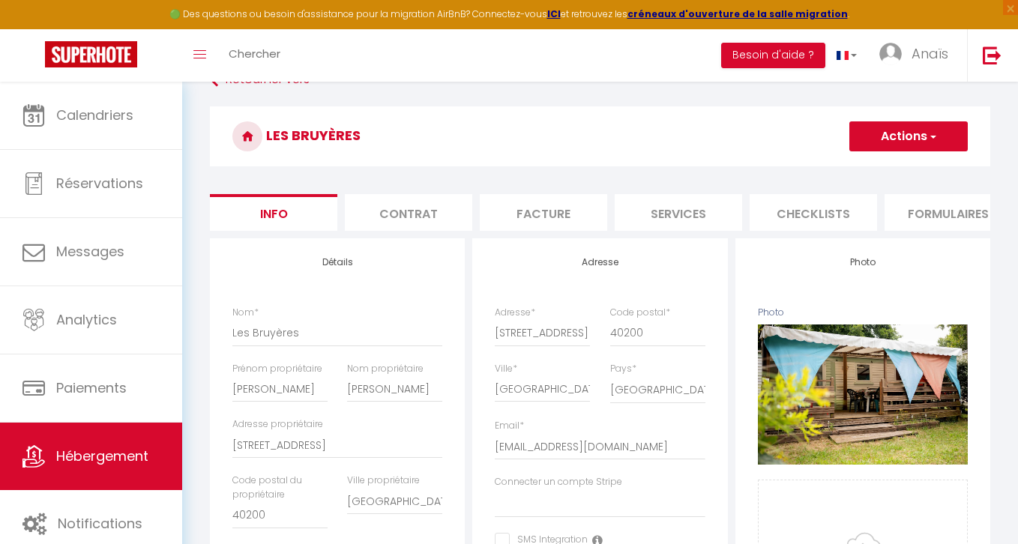
click at [921, 136] on button "Actions" at bounding box center [908, 136] width 118 height 30
click at [846, 169] on input "Enregistrer" at bounding box center [848, 169] width 55 height 15
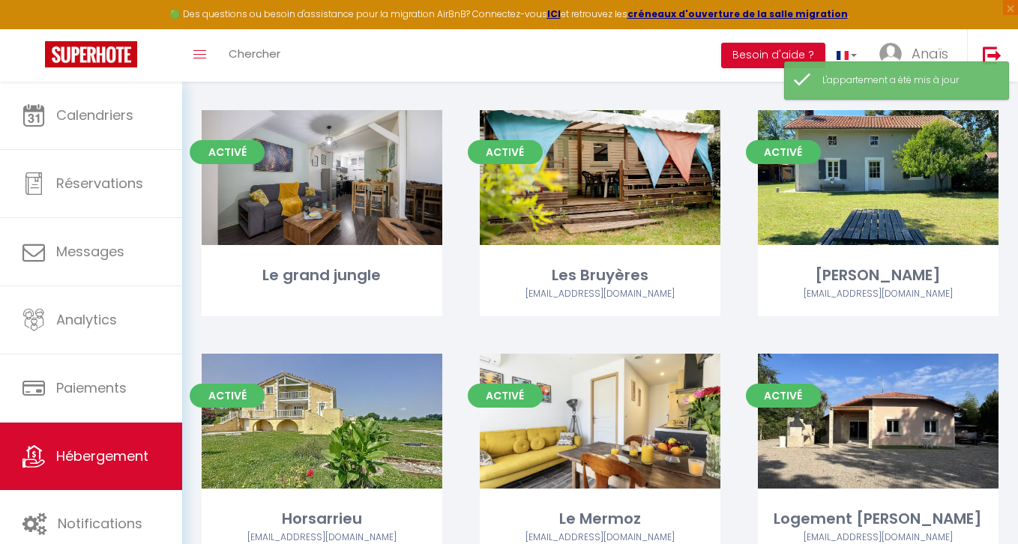
scroll to position [1408, 0]
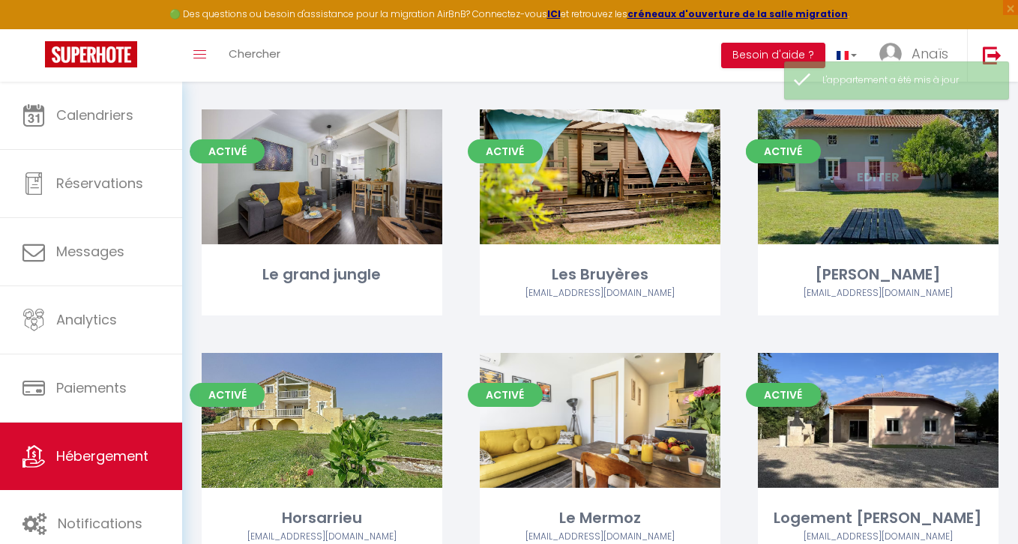
click at [860, 181] on link "Editer" at bounding box center [878, 177] width 90 height 30
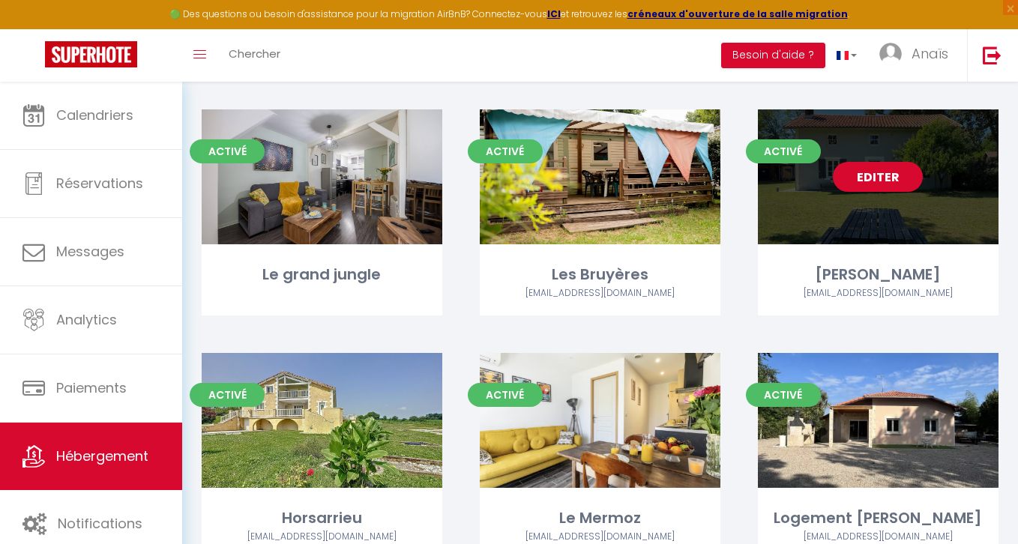
click at [860, 181] on link "Editer" at bounding box center [878, 177] width 90 height 30
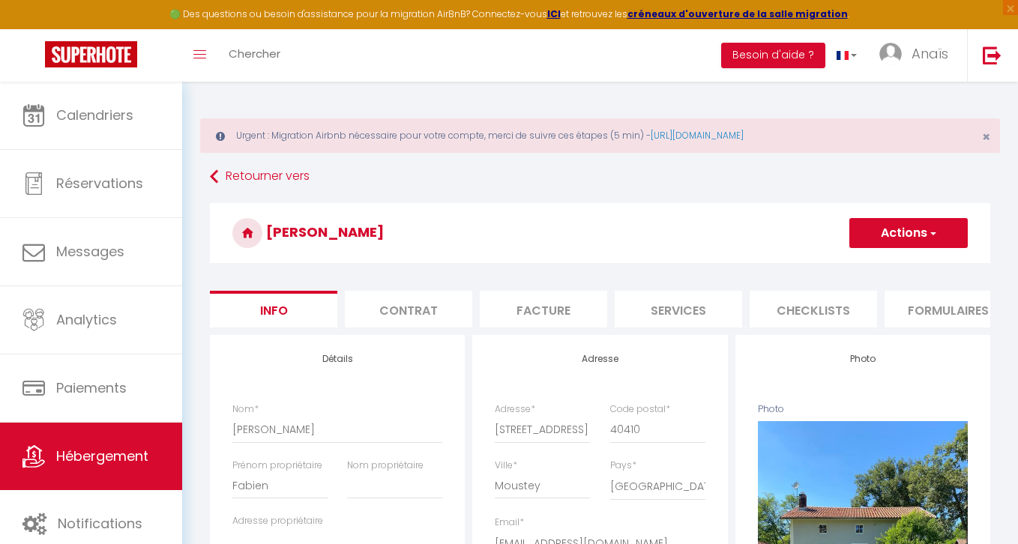
select select "8"
select select "2"
select select "3"
select select "1"
select select "14:00"
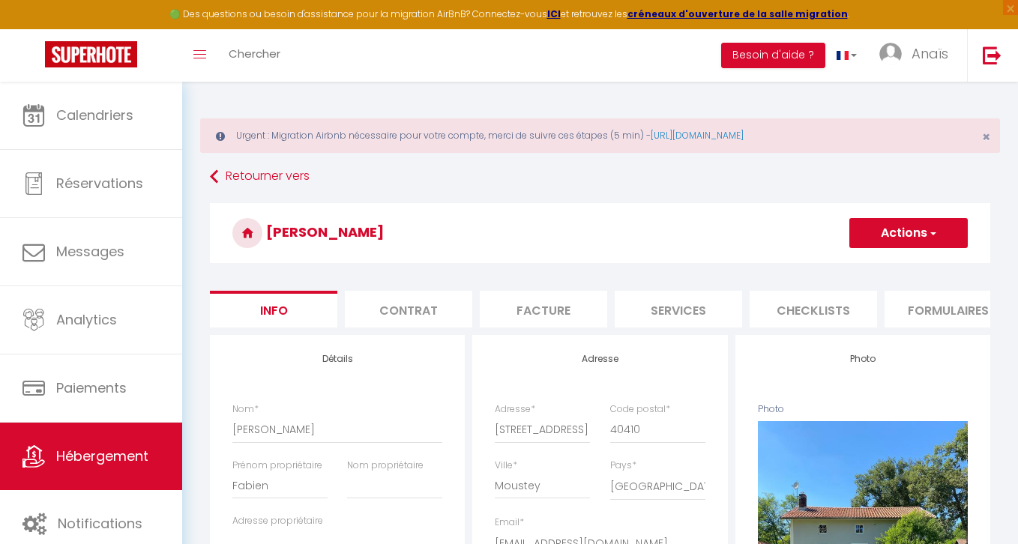
select select
select select "11:00"
select select "30"
select select "120"
select select
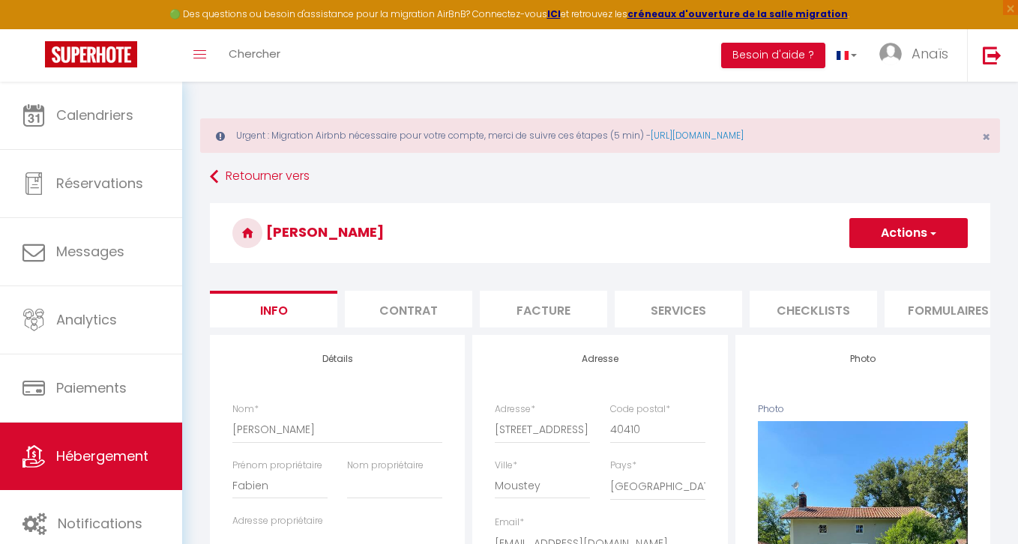
select select "28"
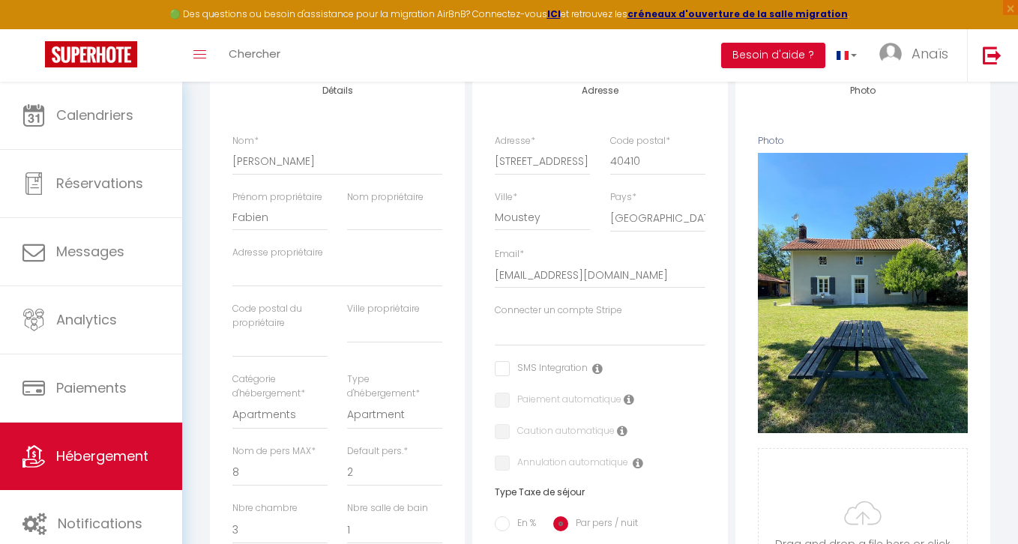
scroll to position [269, 0]
select select
checkbox input "false"
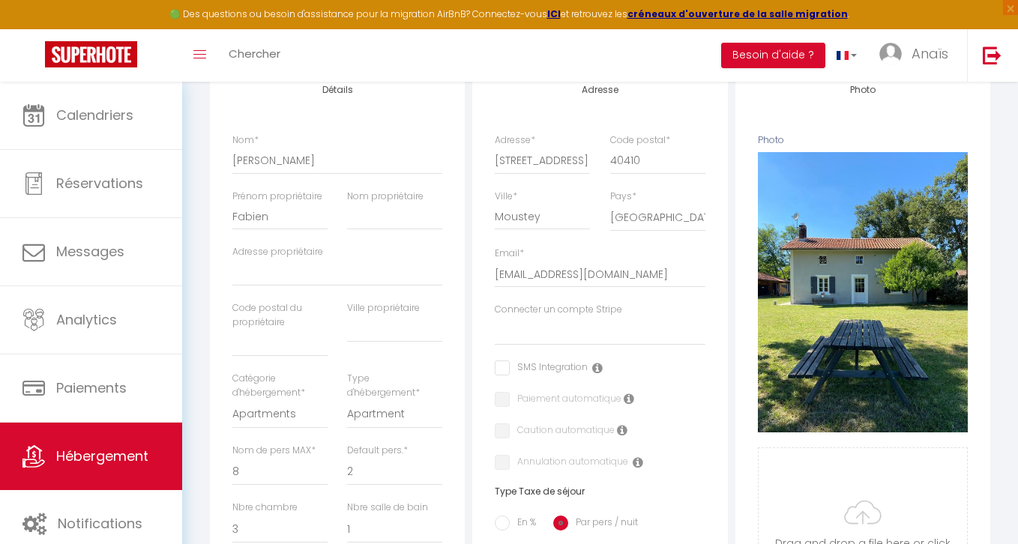
checkbox input "false"
click at [377, 214] on input "Nom propriétaire" at bounding box center [394, 216] width 95 height 27
type input "B"
select select
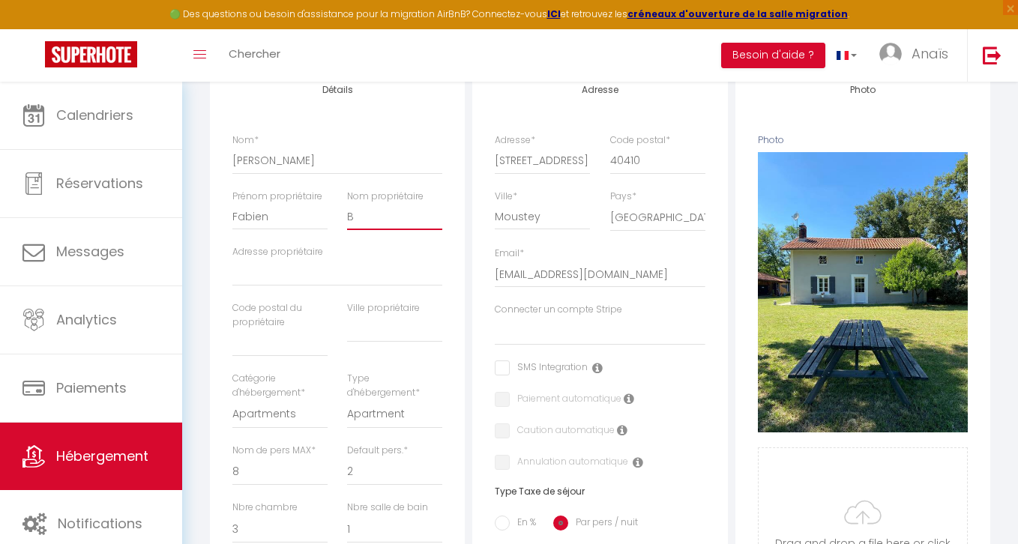
select select
checkbox input "false"
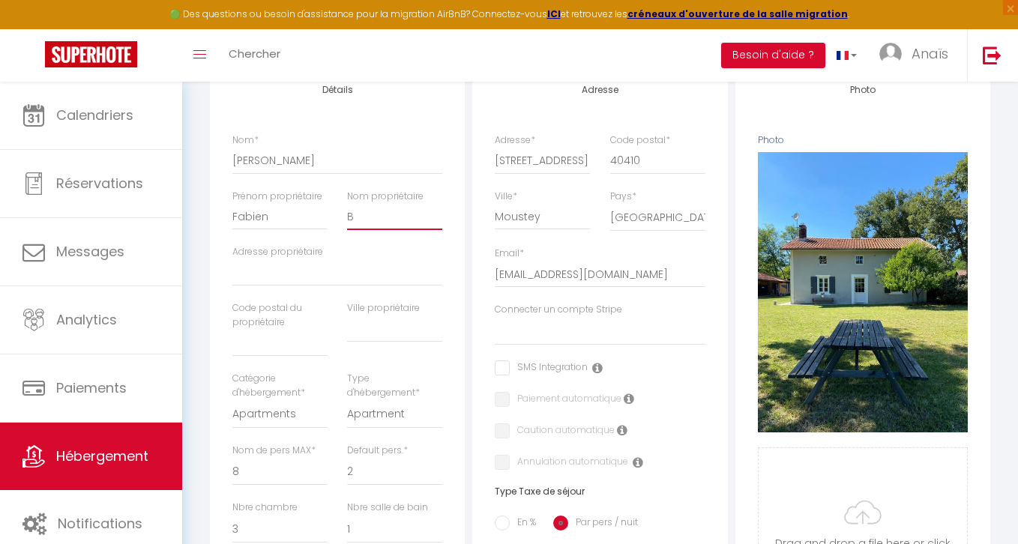
type input "Be"
select select
checkbox input "false"
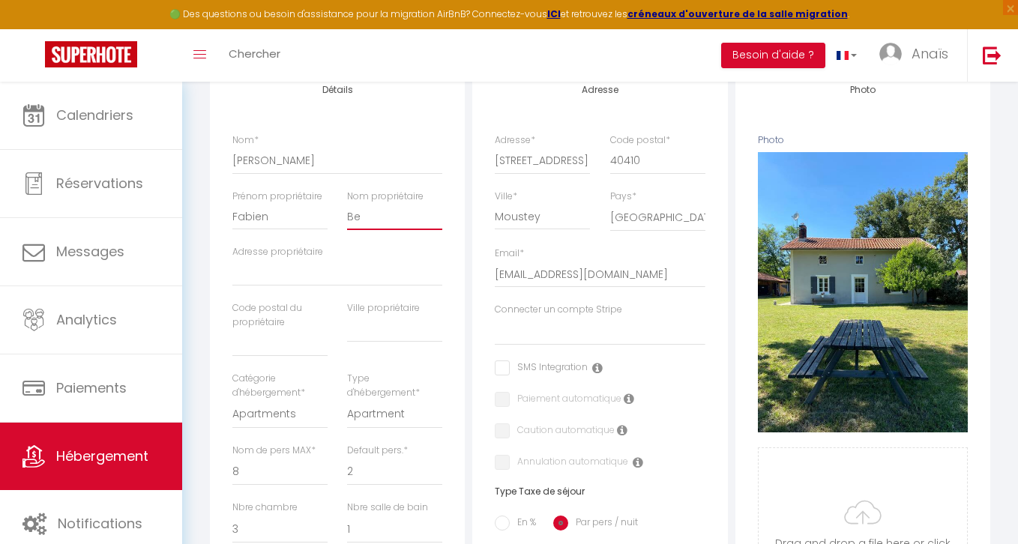
checkbox input "false"
type input "Bea"
select select
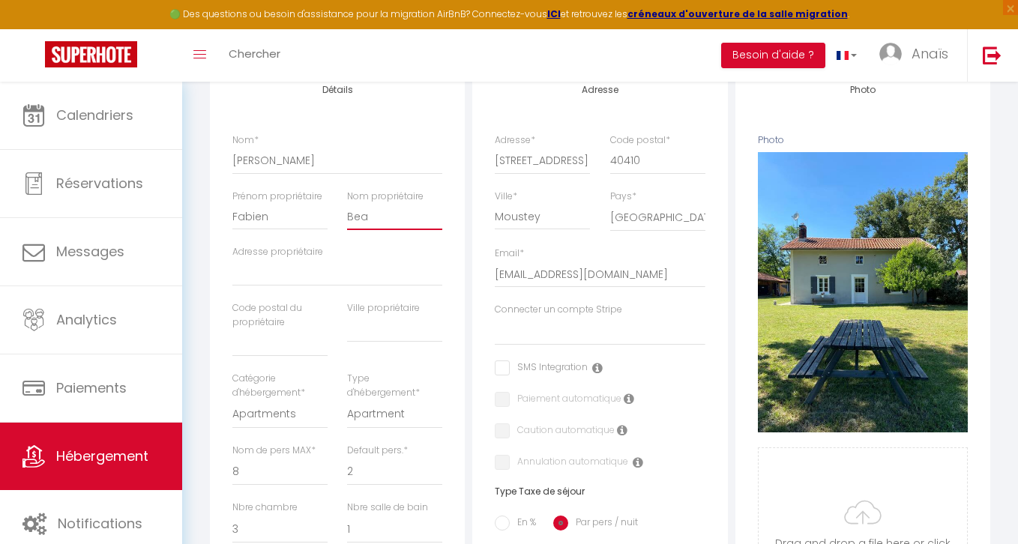
checkbox input "false"
type input "Beauf"
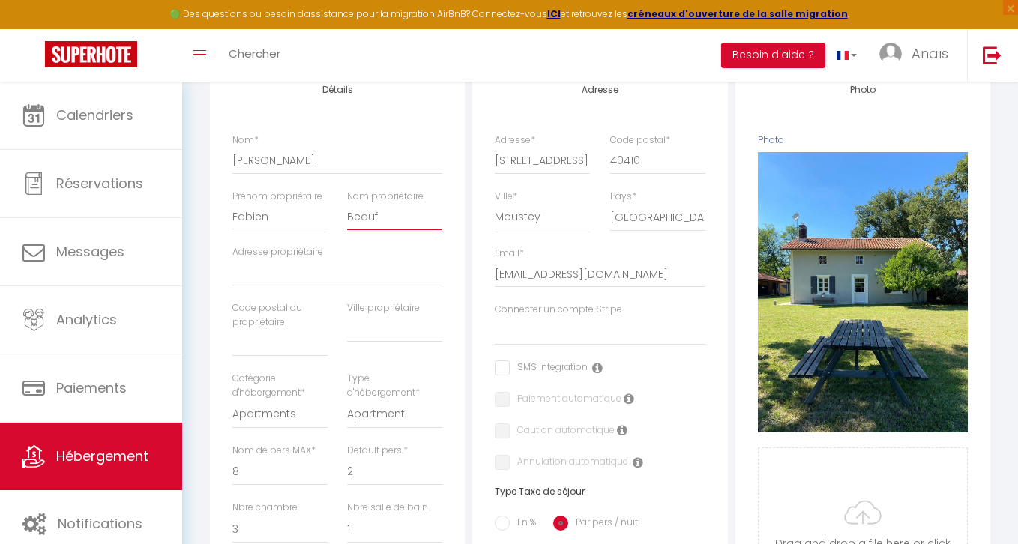
select select
checkbox input "false"
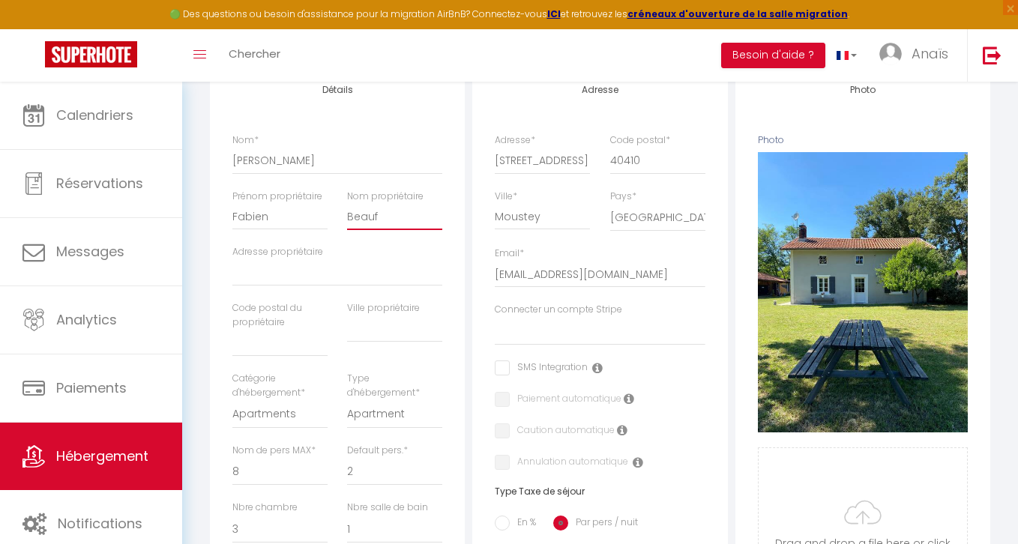
checkbox input "false"
type input "Beaufort"
select select
checkbox input "false"
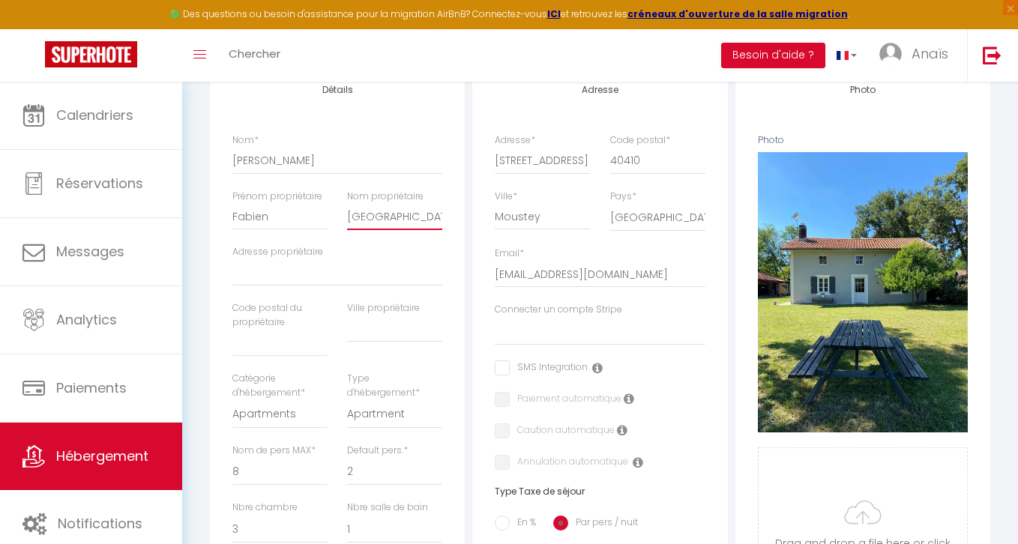
checkbox input "false"
select select
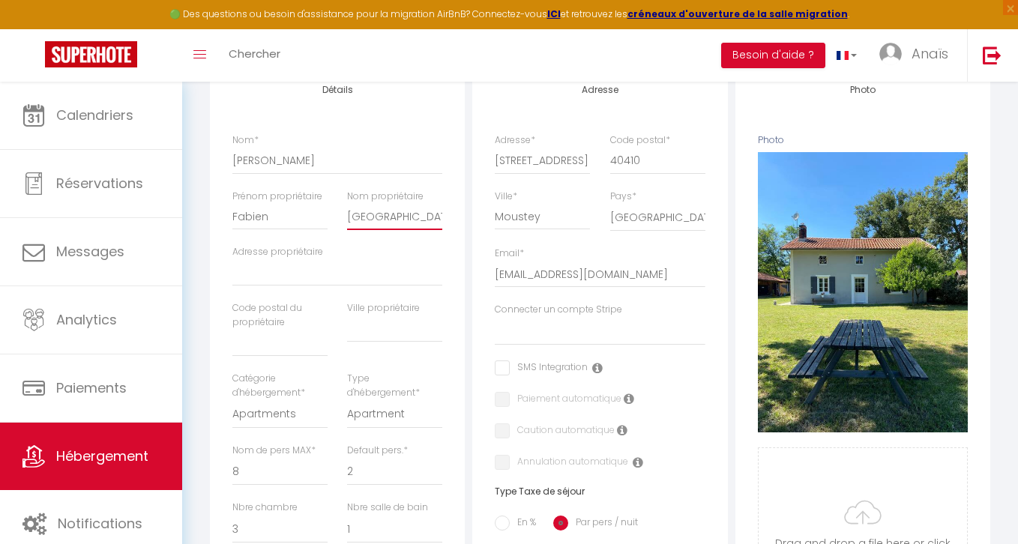
checkbox input "false"
type input "Beaufort"
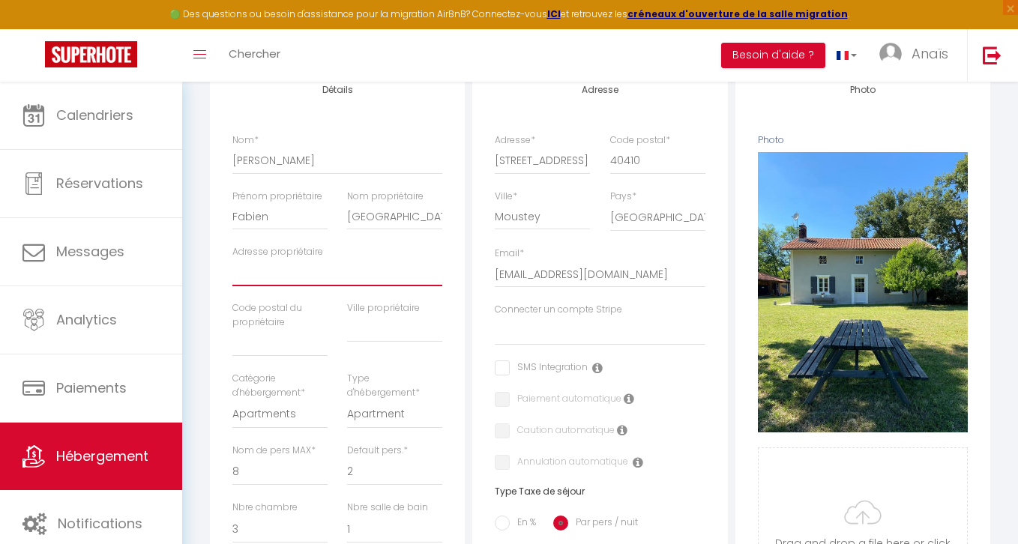
click at [316, 278] on input "Adresse propriétaire" at bounding box center [337, 272] width 210 height 27
click at [375, 329] on input "text" at bounding box center [394, 328] width 95 height 27
click at [272, 350] on input "text" at bounding box center [279, 343] width 95 height 27
type input "4"
select select
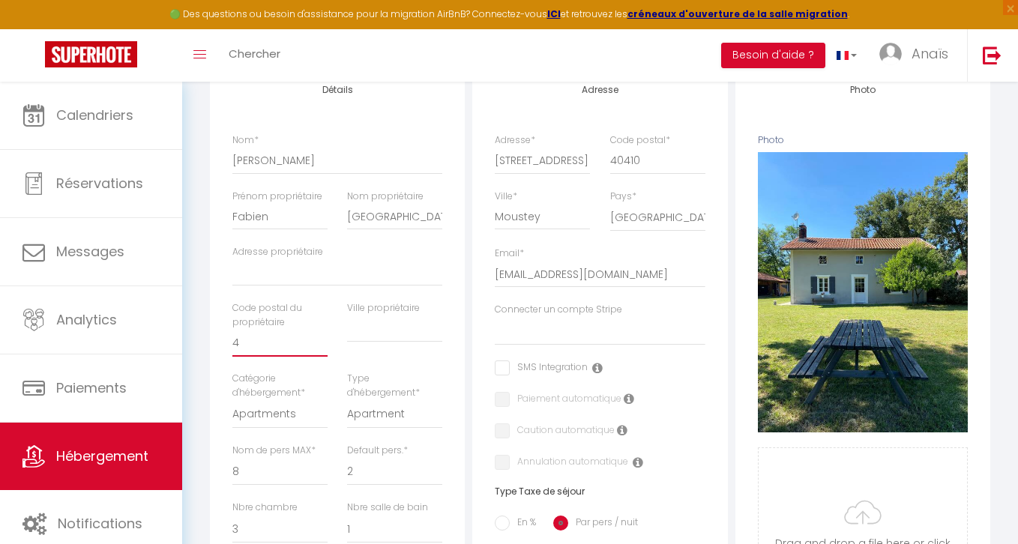
select select
checkbox input "false"
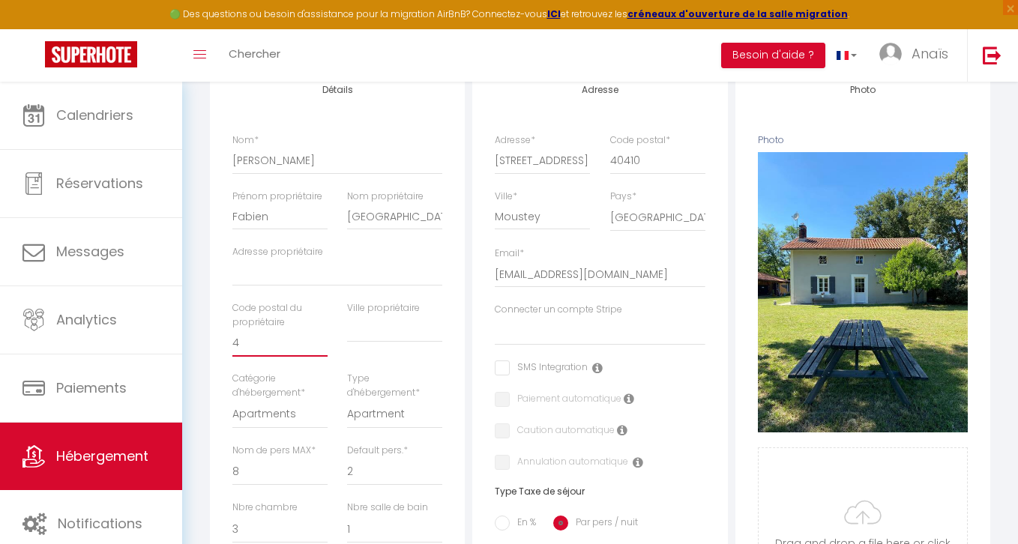
type input "40"
select select
checkbox input "false"
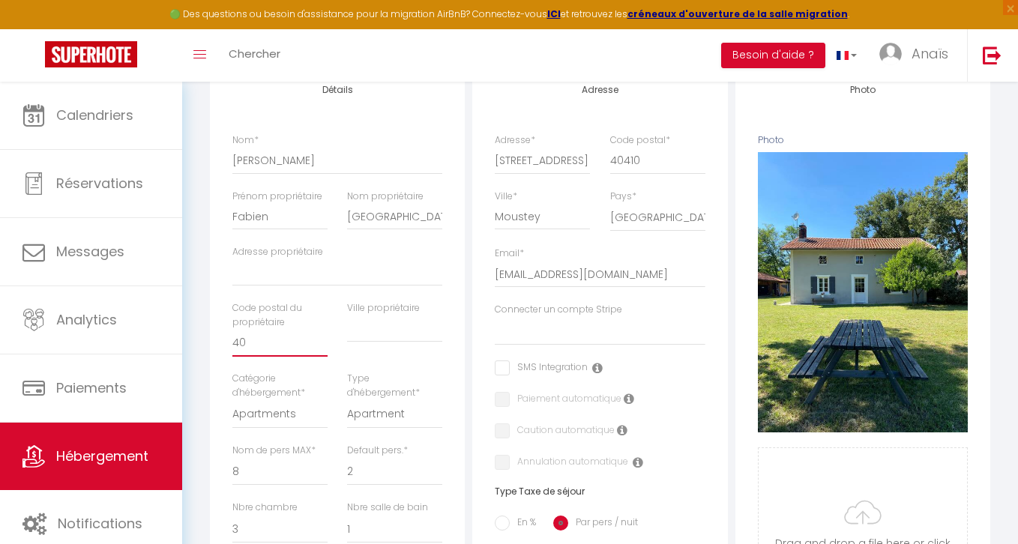
checkbox input "false"
type input "404"
select select
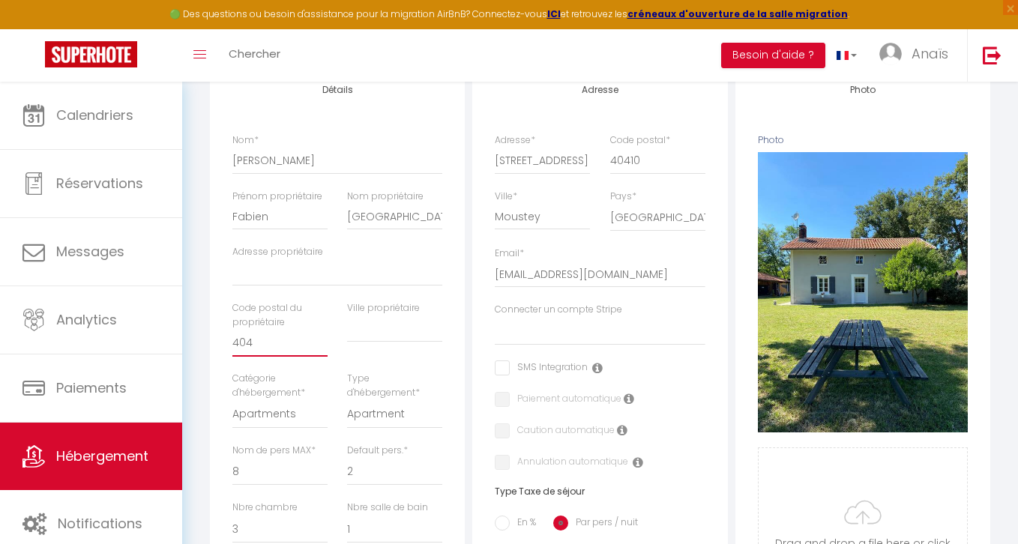
checkbox input "false"
type input "4041"
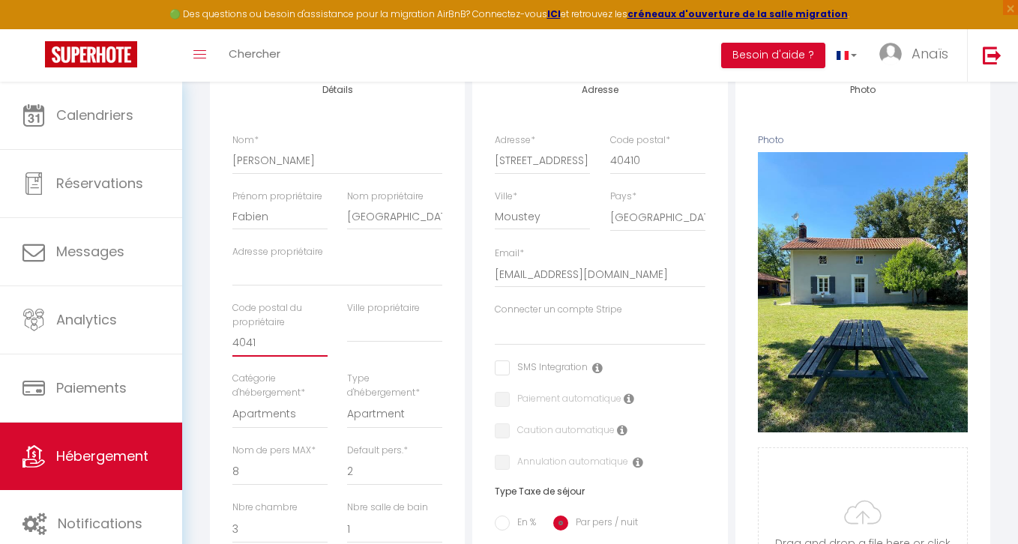
select select
checkbox input "false"
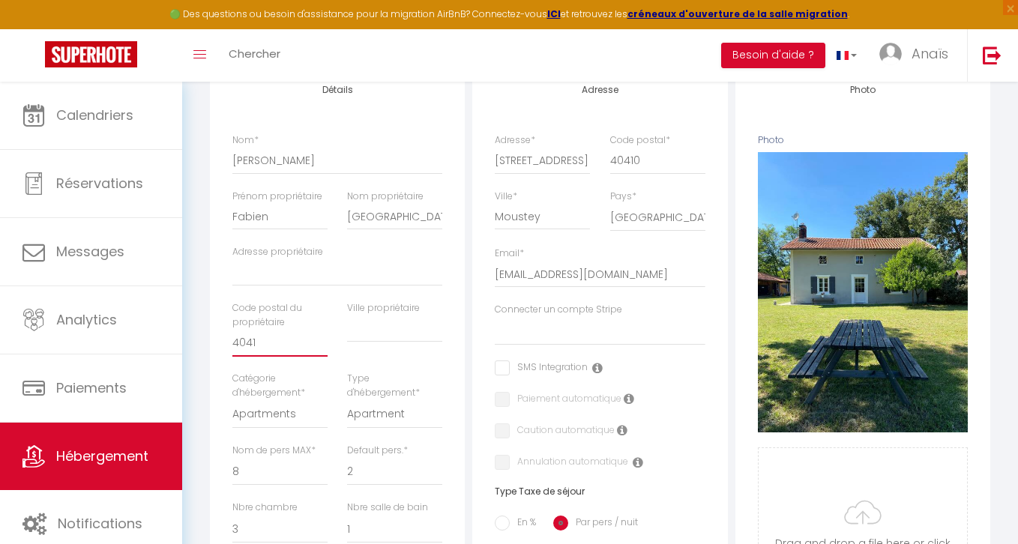
checkbox input "false"
type input "40410"
select select
checkbox input "false"
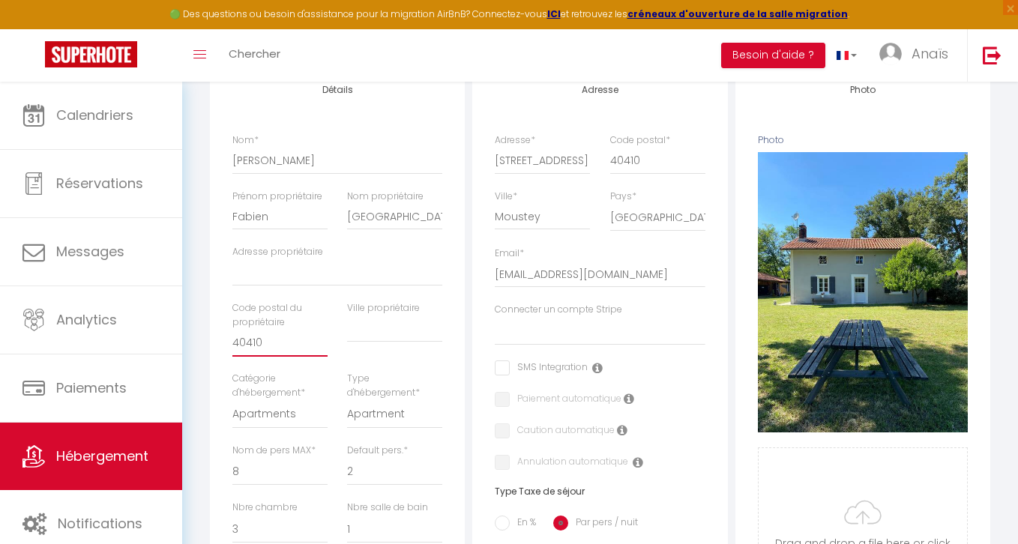
checkbox input "false"
type input "40410"
click at [395, 333] on input "text" at bounding box center [394, 328] width 95 height 27
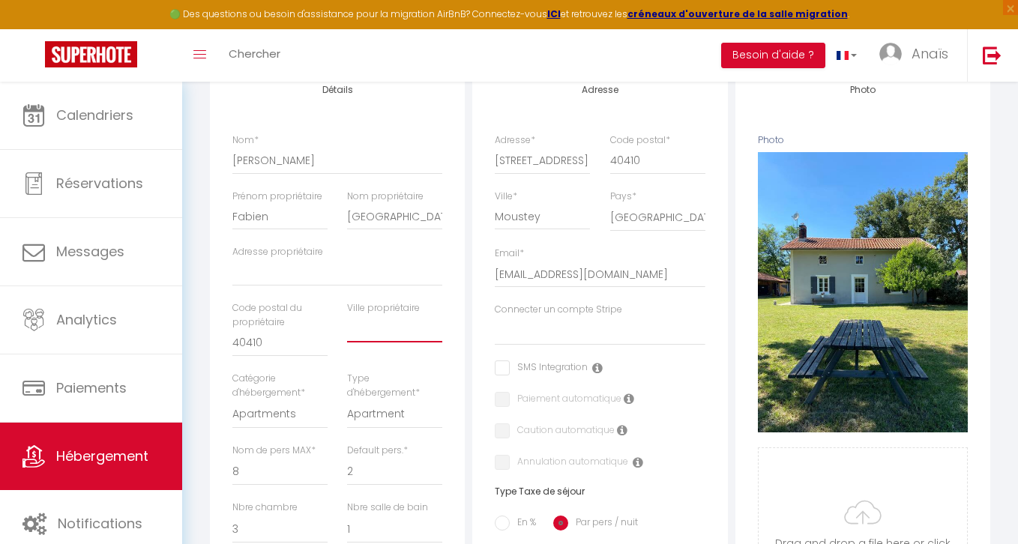
type input "M"
select select
checkbox input "false"
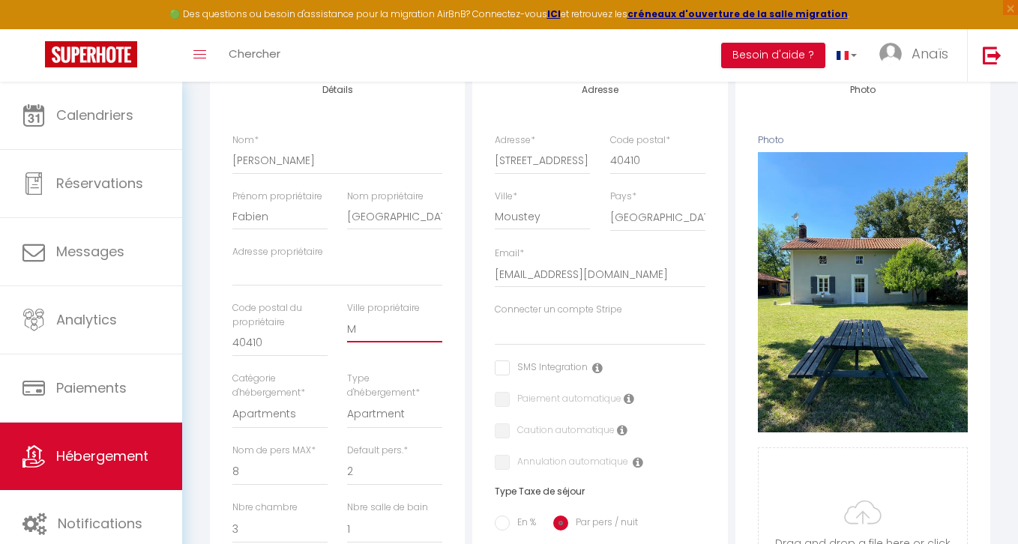
checkbox input "false"
type input "Mo"
select select
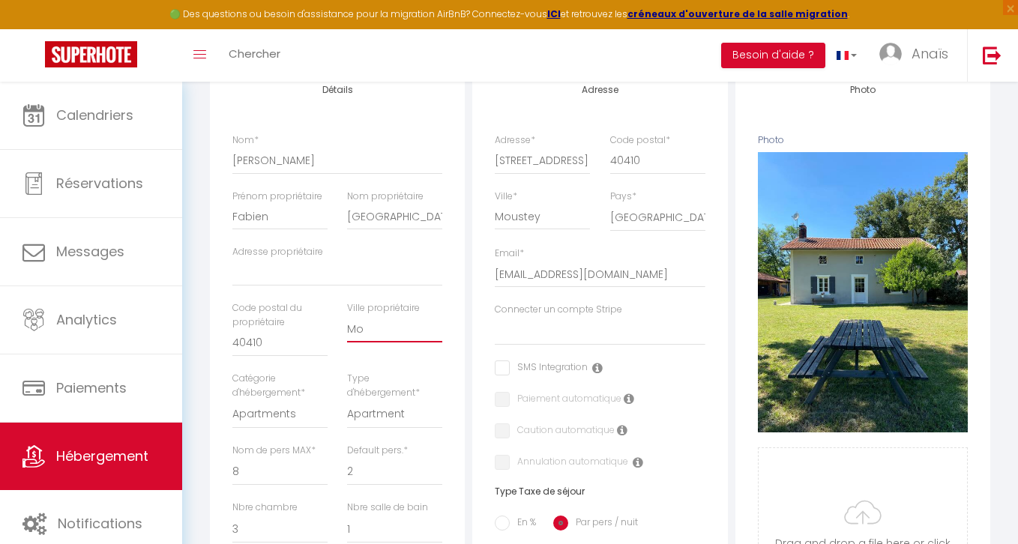
checkbox input "false"
type input "Mou"
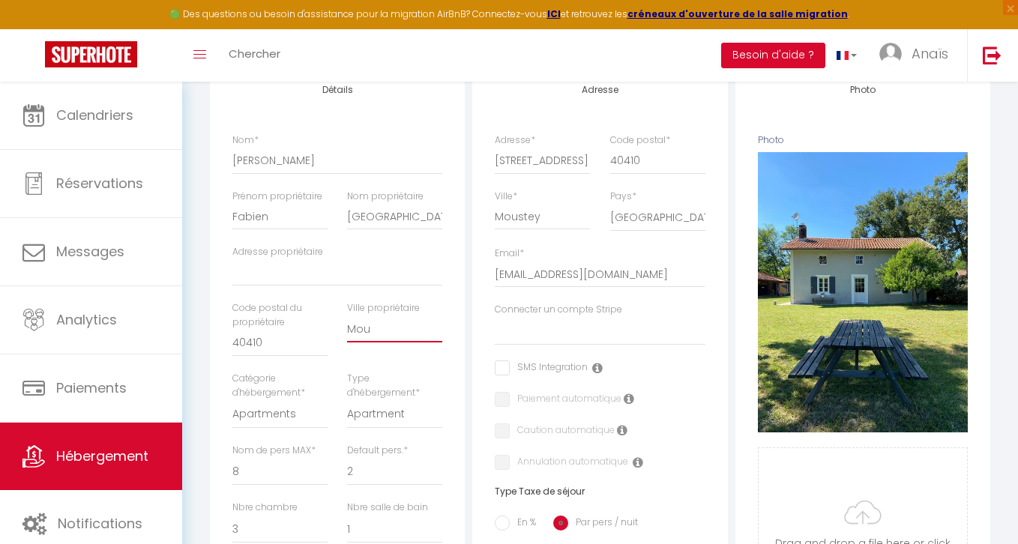
select select
checkbox input "false"
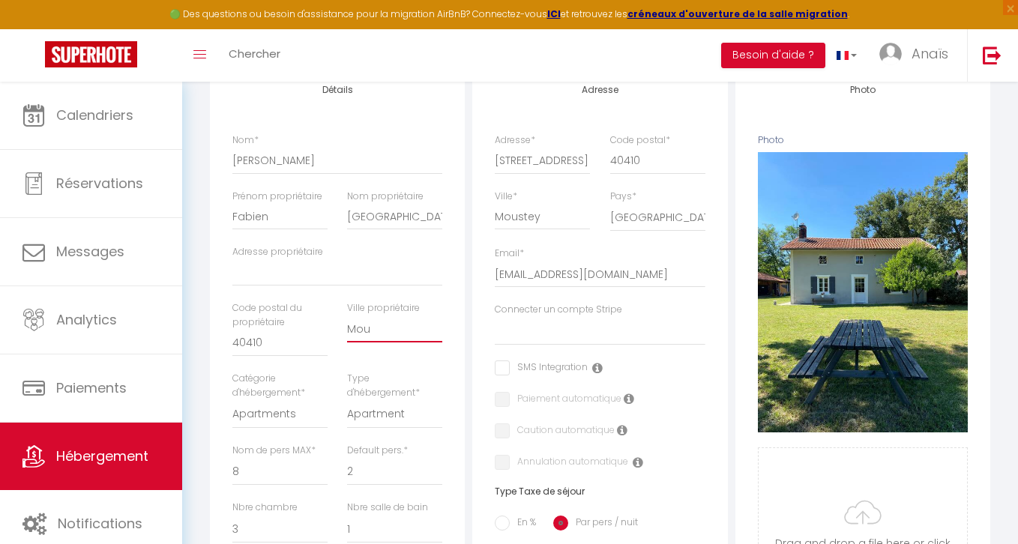
checkbox input "false"
type input "Mous"
select select
checkbox input "false"
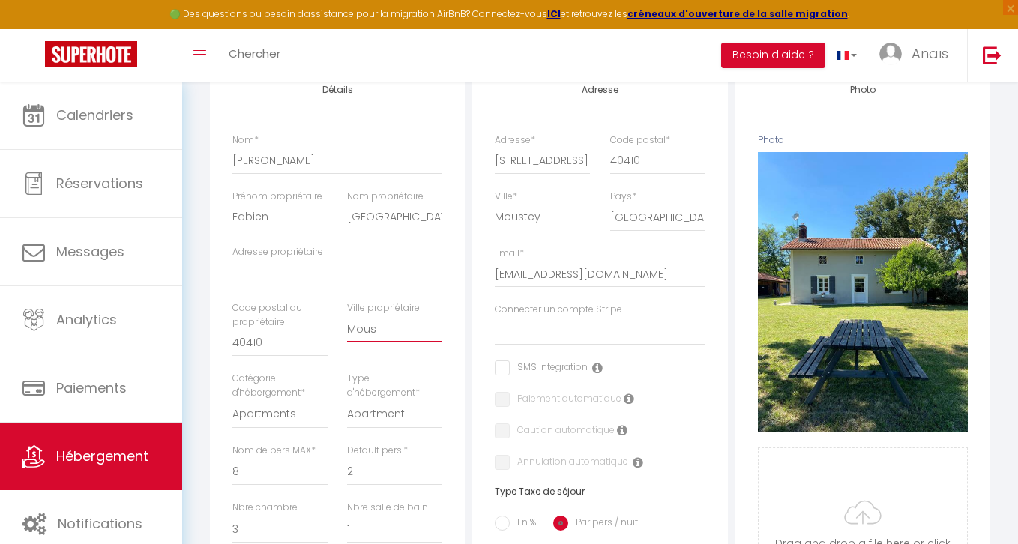
checkbox input "false"
type input "Moust"
select select
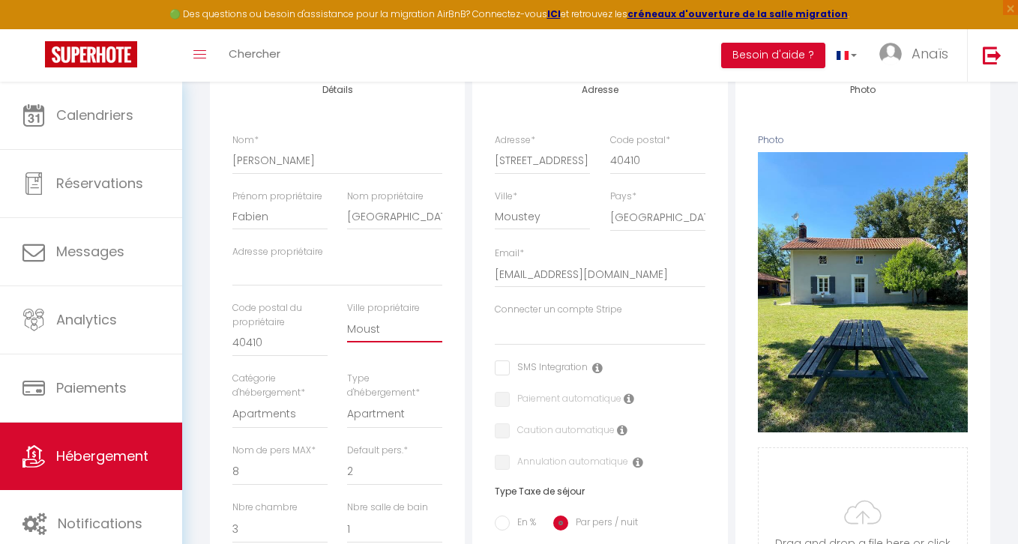
select select
checkbox input "false"
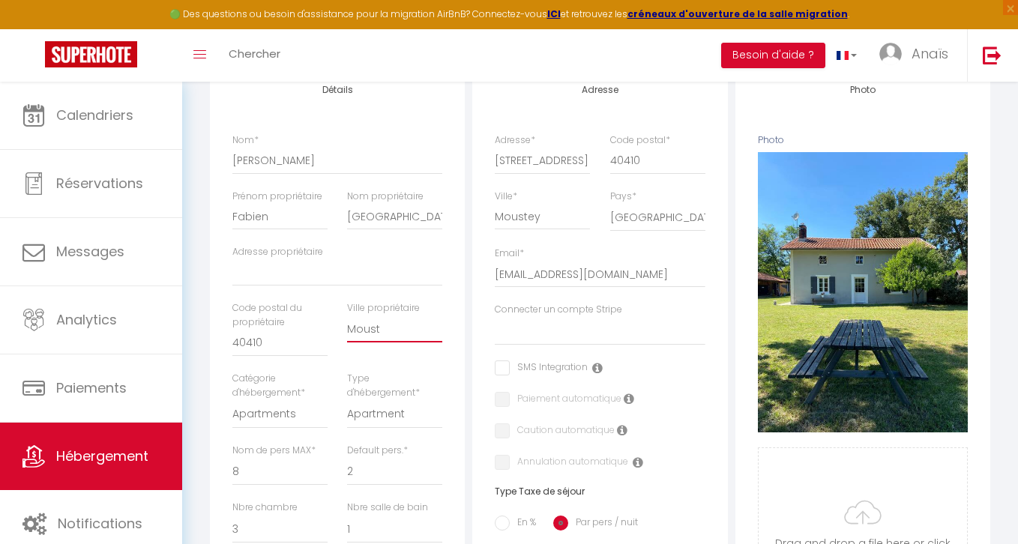
type input "Mouste"
select select
checkbox input "false"
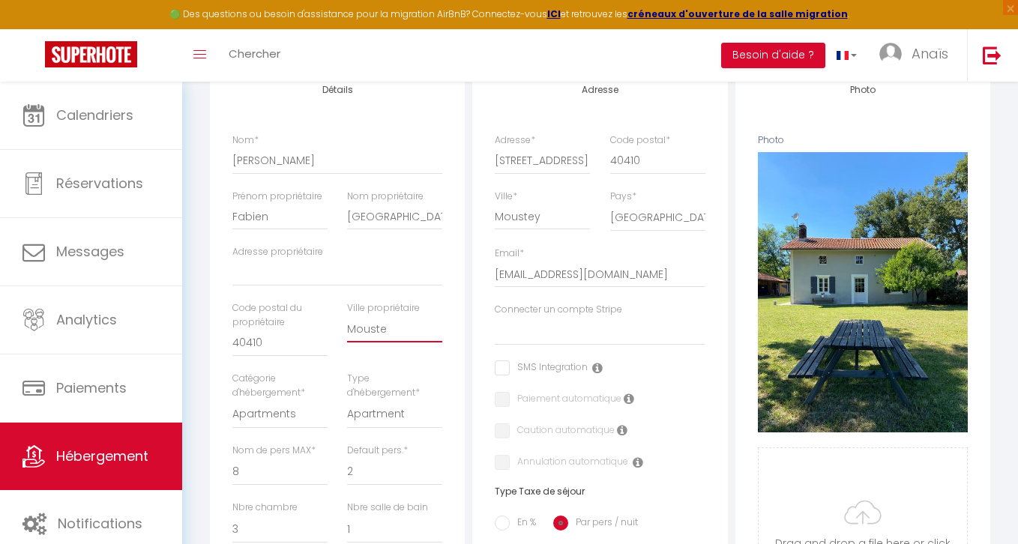
checkbox input "false"
type input "Mousteu"
select select
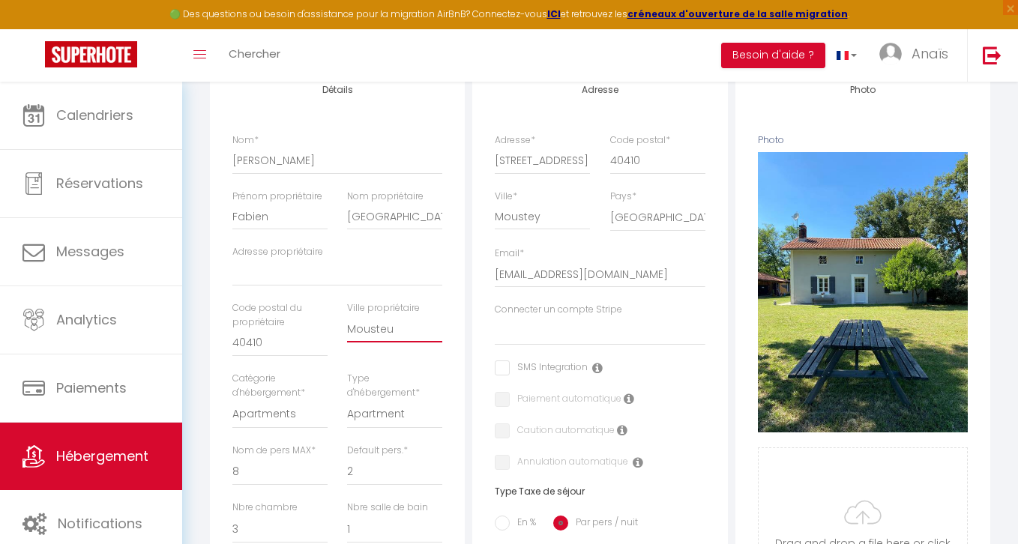
checkbox input "false"
type input "Mouste"
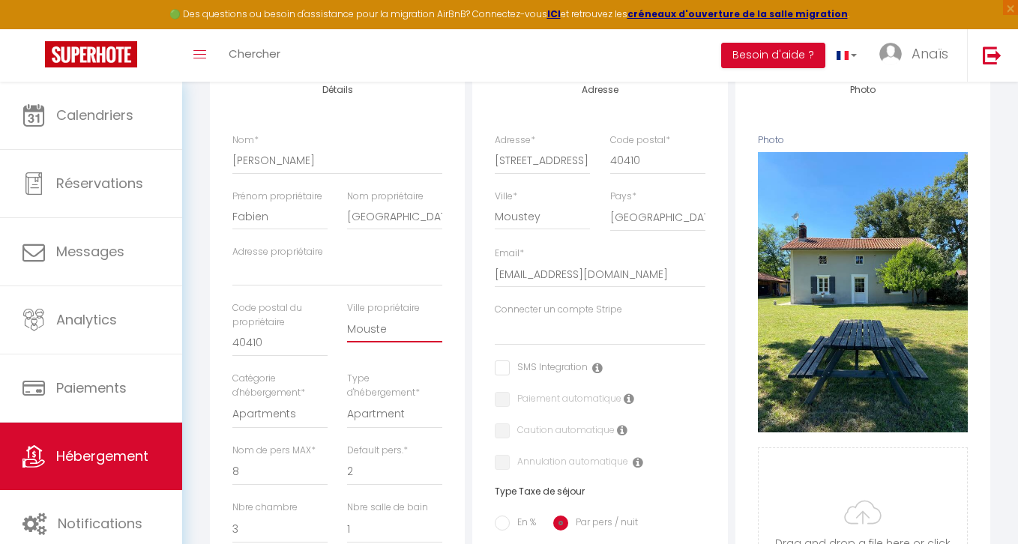
select select
checkbox input "false"
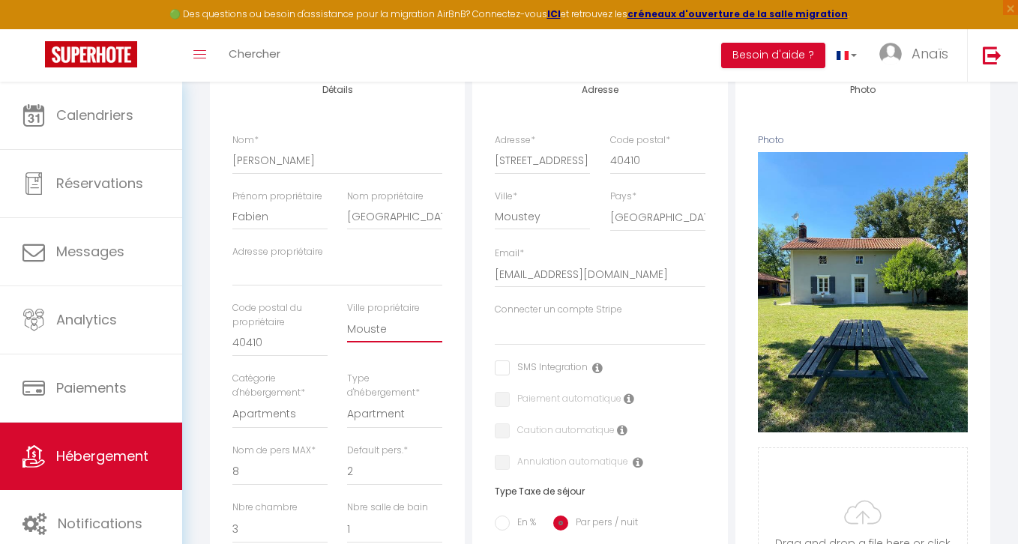
checkbox input "false"
type input "Moustey"
select select
checkbox input "false"
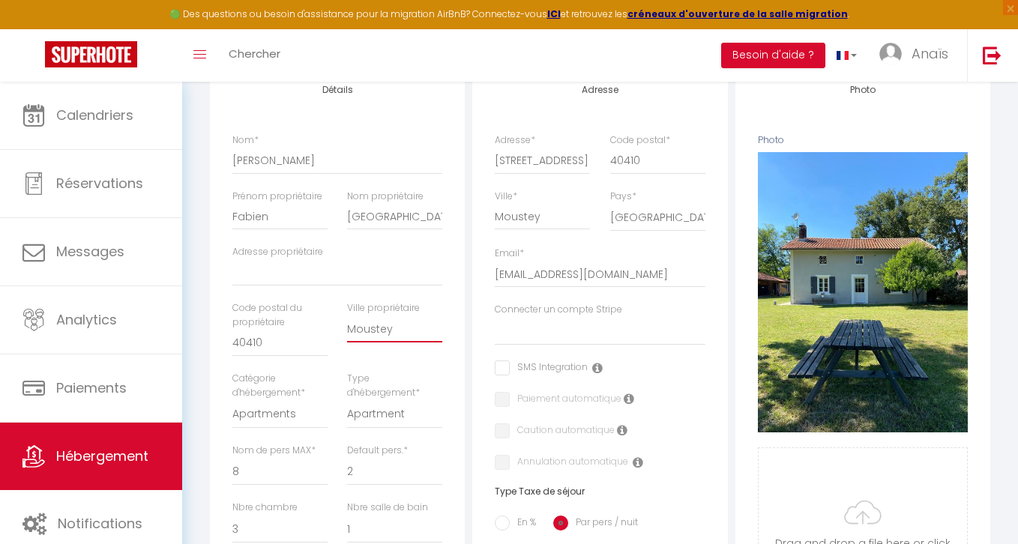
checkbox input "false"
type input "Moustey"
click at [193, 190] on div "Urgent : Migration Airbnb nécessaire pour votre compte, merci de suivre ces éta…" at bounding box center [600, 464] width 836 height 1302
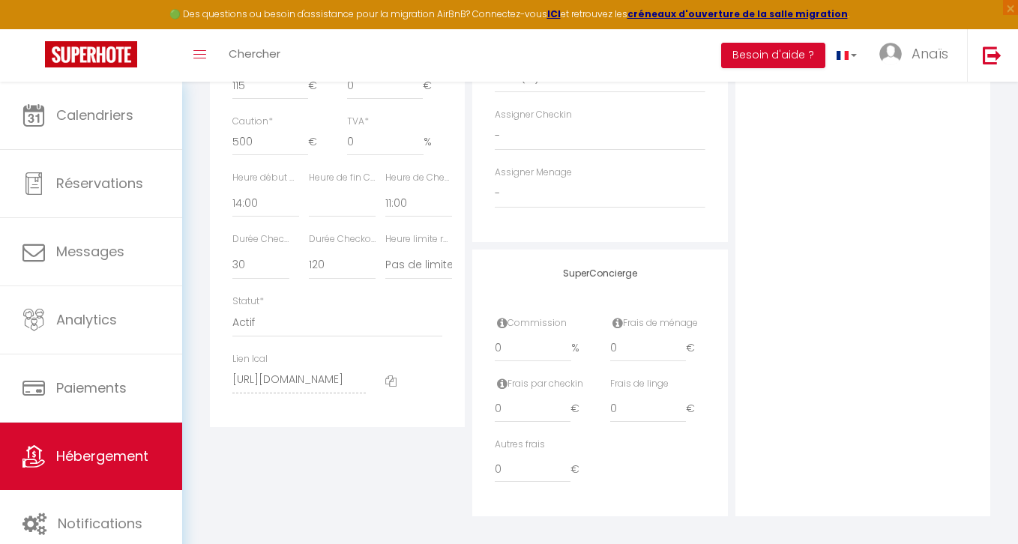
scroll to position [839, 0]
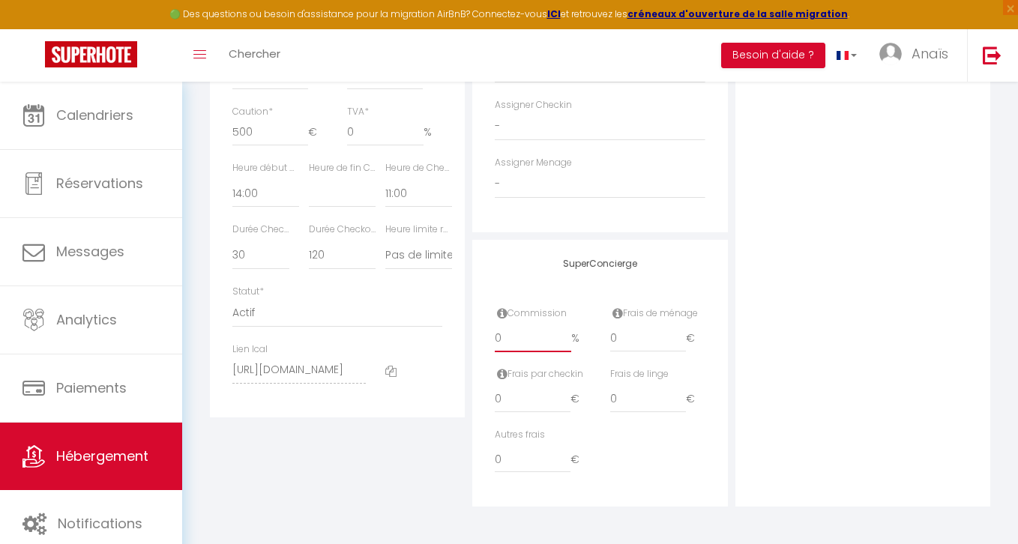
click at [519, 333] on input "0" at bounding box center [533, 338] width 76 height 27
select select
checkbox input "false"
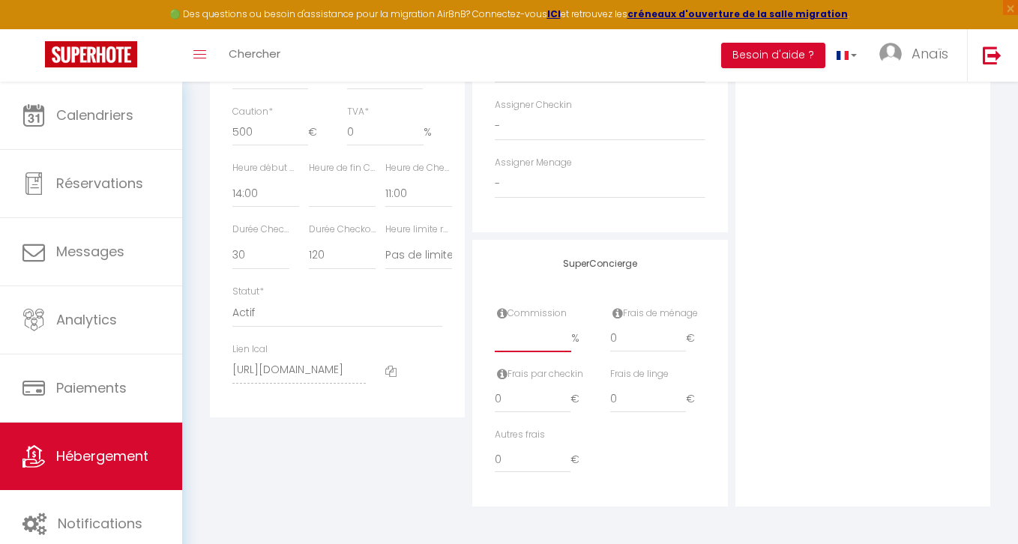
checkbox input "false"
type input "2"
select select
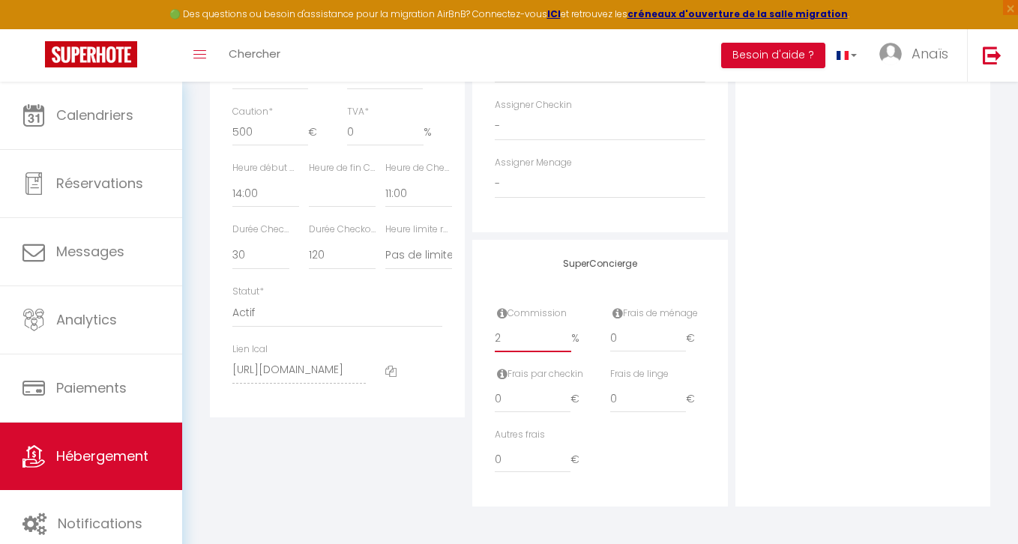
checkbox input "false"
type input "25"
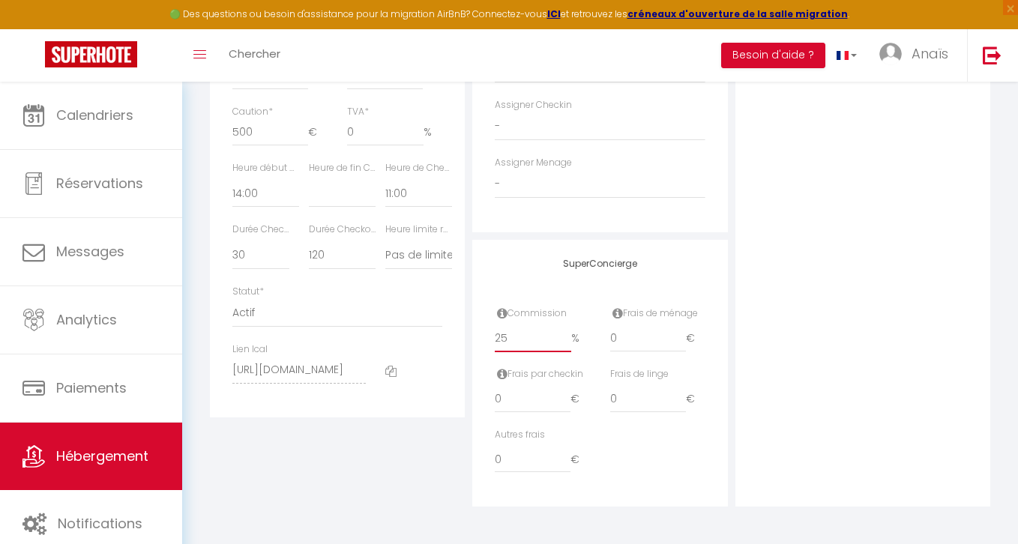
select select
checkbox input "false"
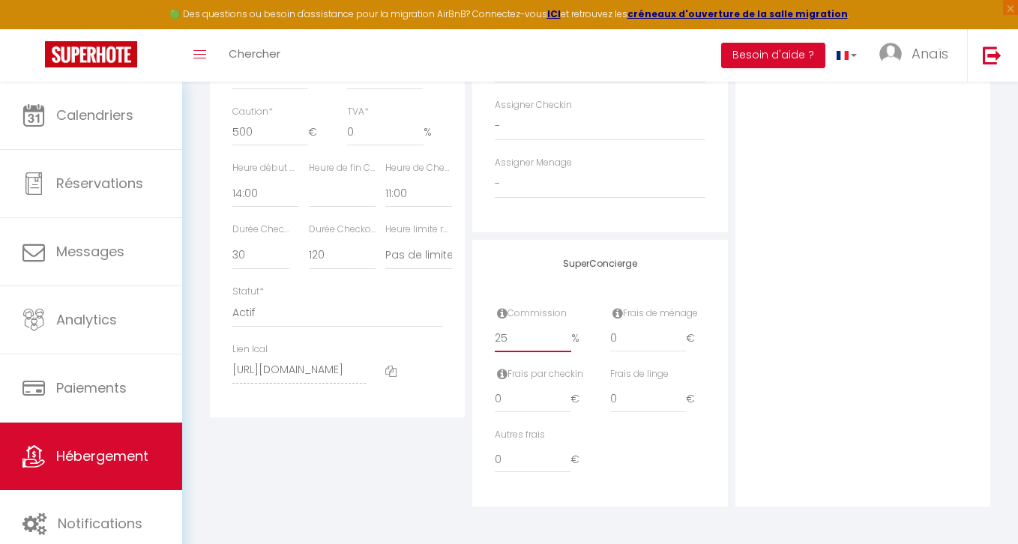
checkbox input "false"
type input "25"
click at [755, 253] on div "Photo Photo Supprimer Drag and drop a file here or click Ooops, something wrong…" at bounding box center [862, 1] width 255 height 1011
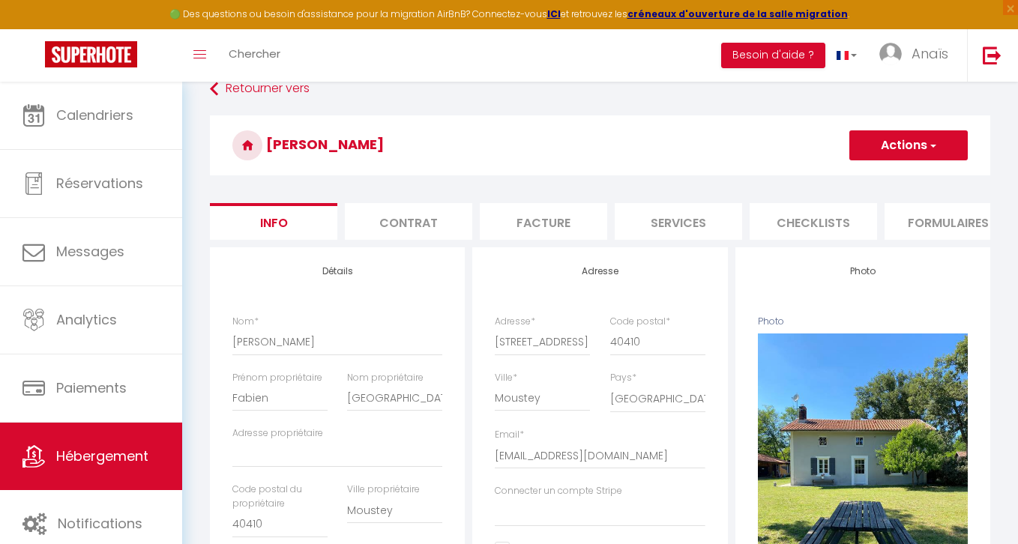
scroll to position [0, 0]
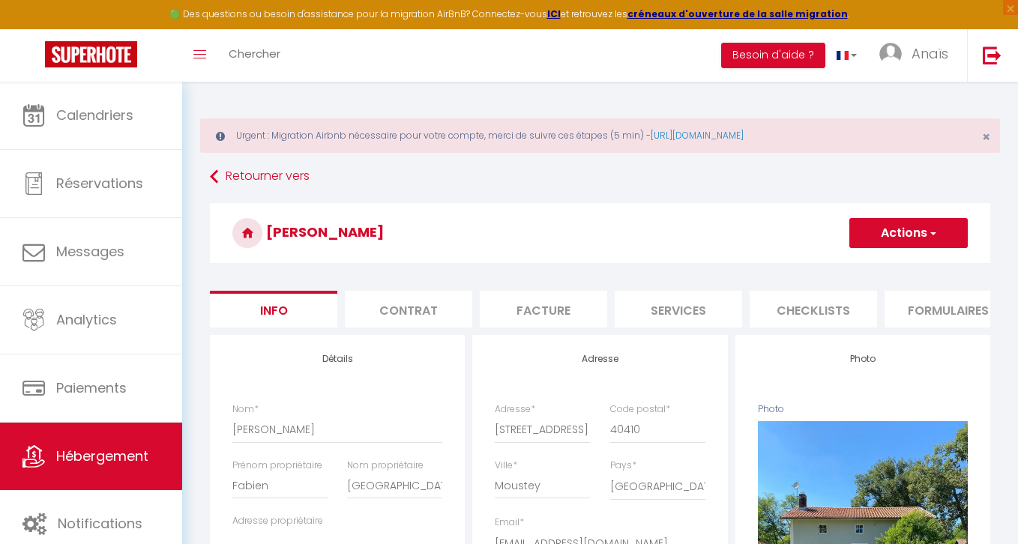
click at [876, 225] on button "Actions" at bounding box center [908, 233] width 118 height 30
click at [862, 262] on input "Enregistrer" at bounding box center [848, 266] width 55 height 15
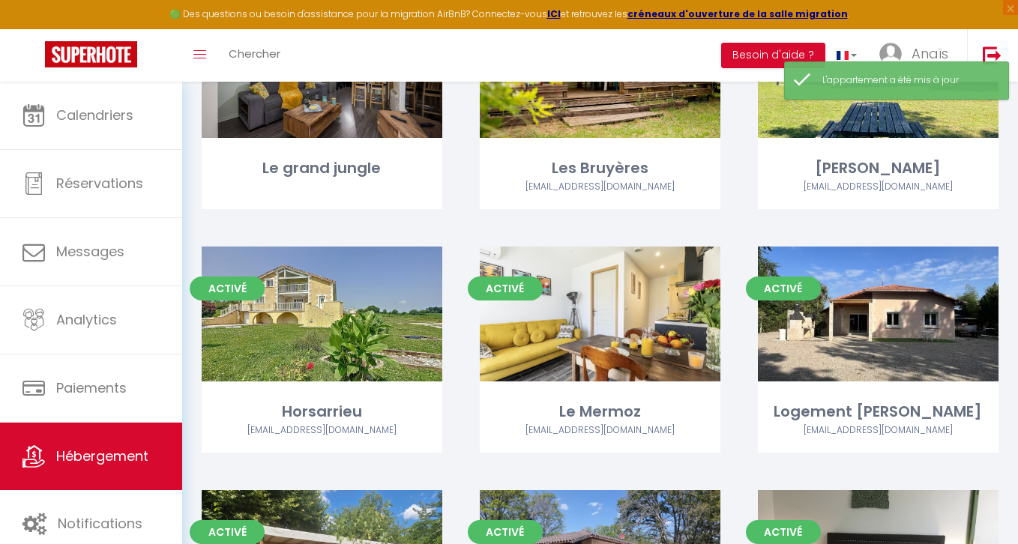
scroll to position [1444, 0]
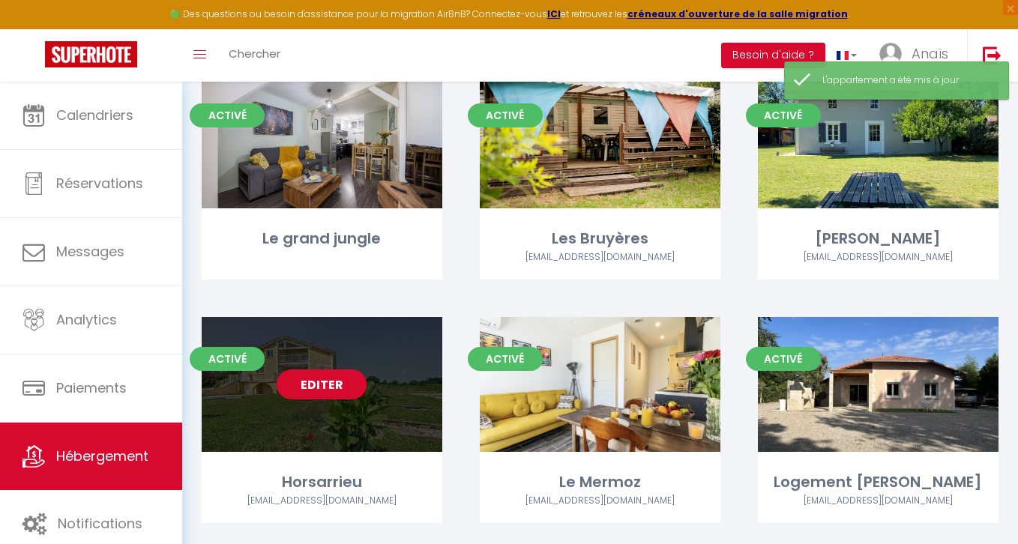
click at [332, 383] on link "Editer" at bounding box center [322, 384] width 90 height 30
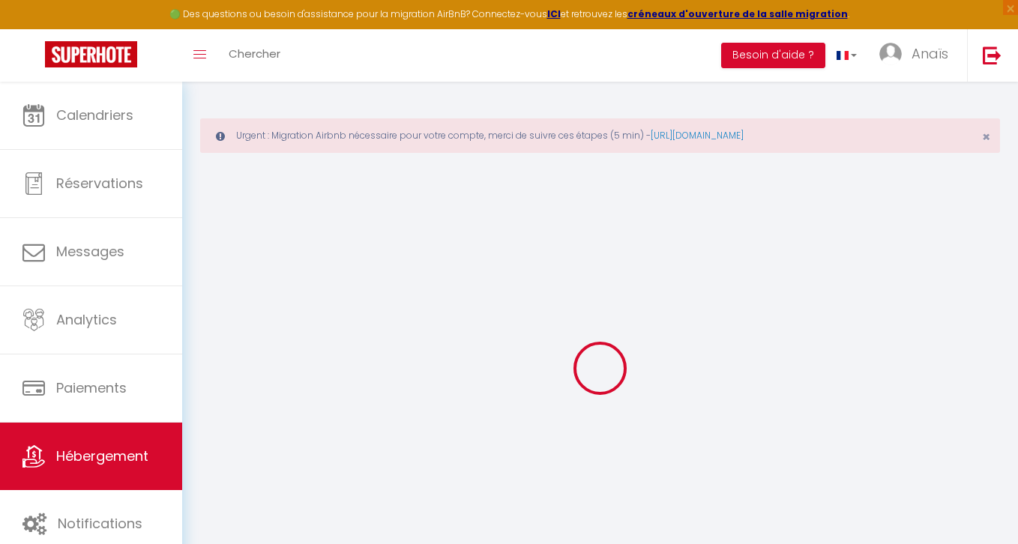
type input "Horsarrieu"
select select "houses"
select select "11"
select select "10"
select select "5"
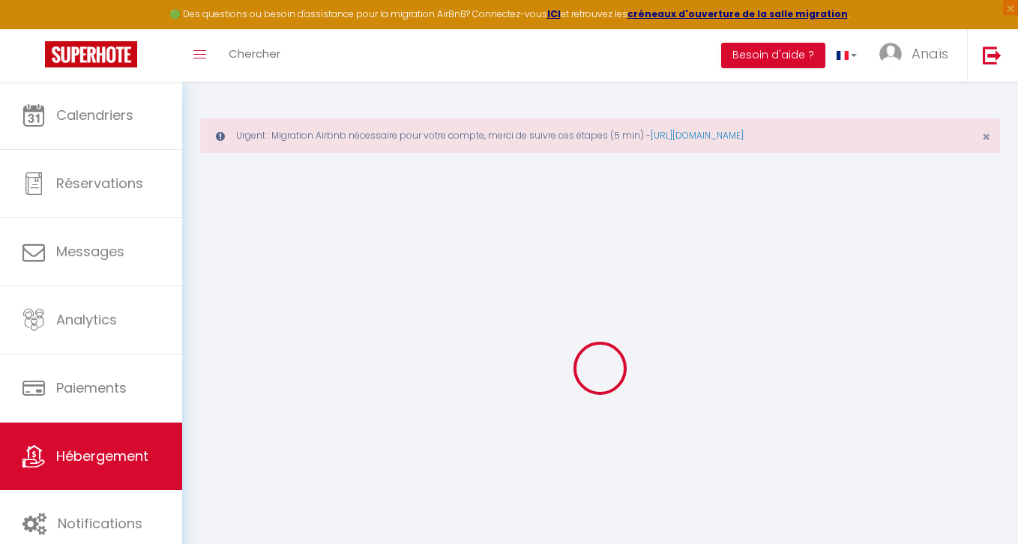
select select "2"
type input "70"
type input "25"
type input "150"
type input "500"
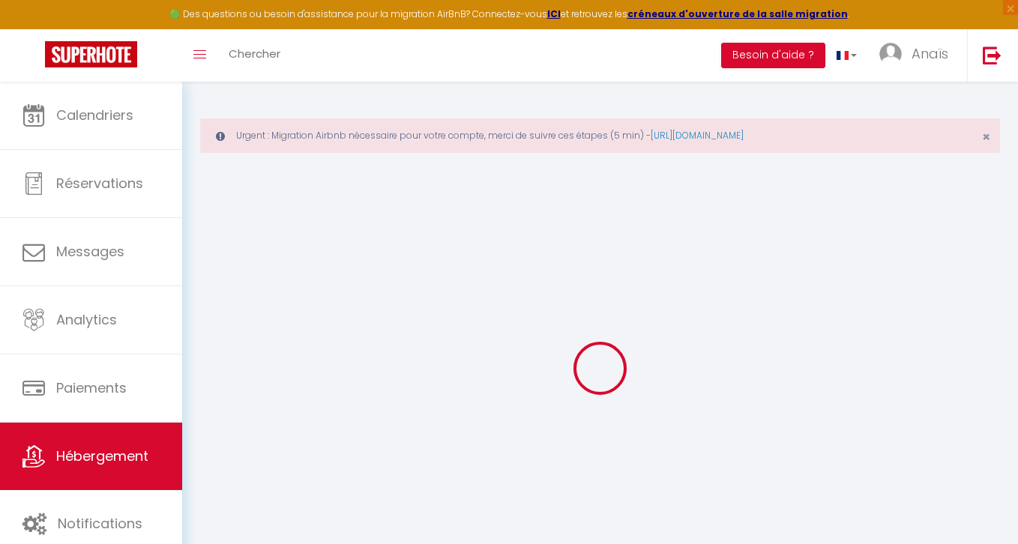
select select
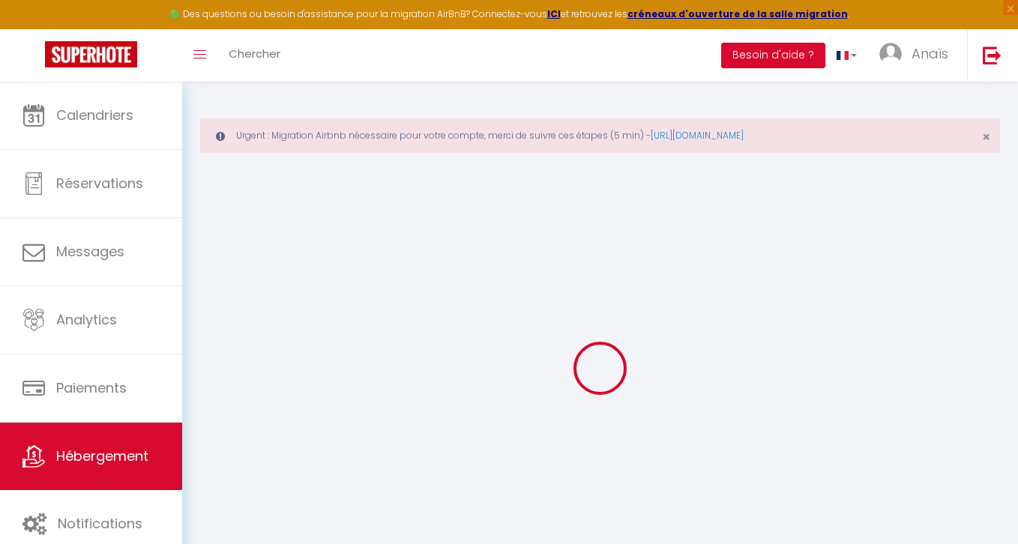
type input "159 Impasse du Laudon"
type input "40700"
type input "Horsarrieu"
type input "[EMAIL_ADDRESS][DOMAIN_NAME]"
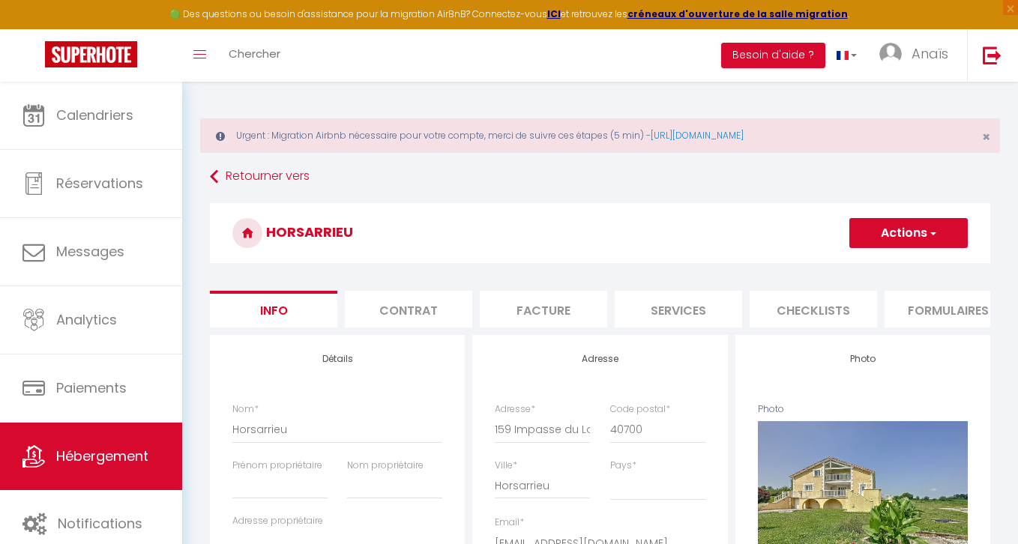
scroll to position [184, 0]
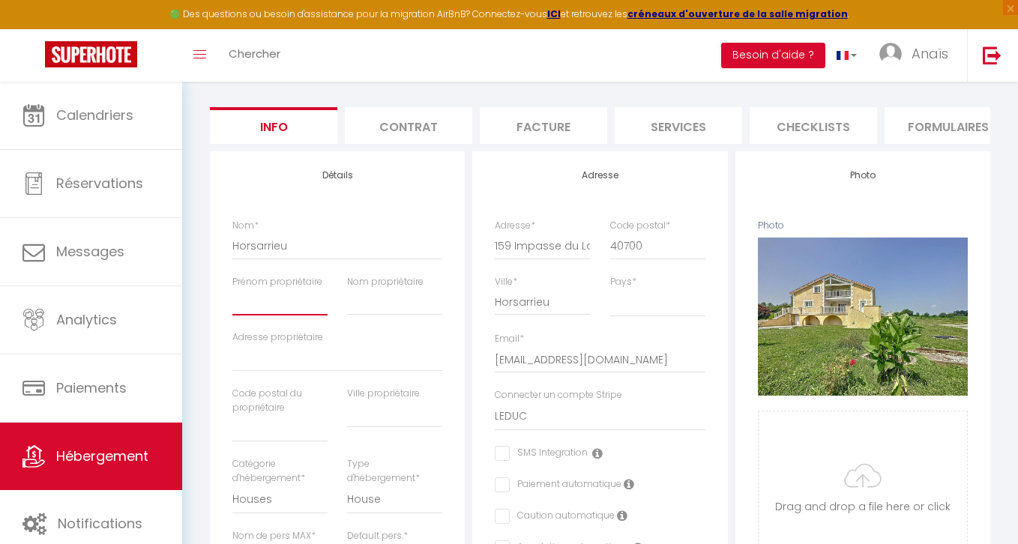
click at [256, 290] on input "Prénom propriétaire" at bounding box center [279, 302] width 95 height 27
paste input "[PERSON_NAME]"
click at [289, 302] on input "[PERSON_NAME]" at bounding box center [279, 302] width 95 height 27
click at [364, 307] on input "Nom propriétaire" at bounding box center [394, 302] width 95 height 27
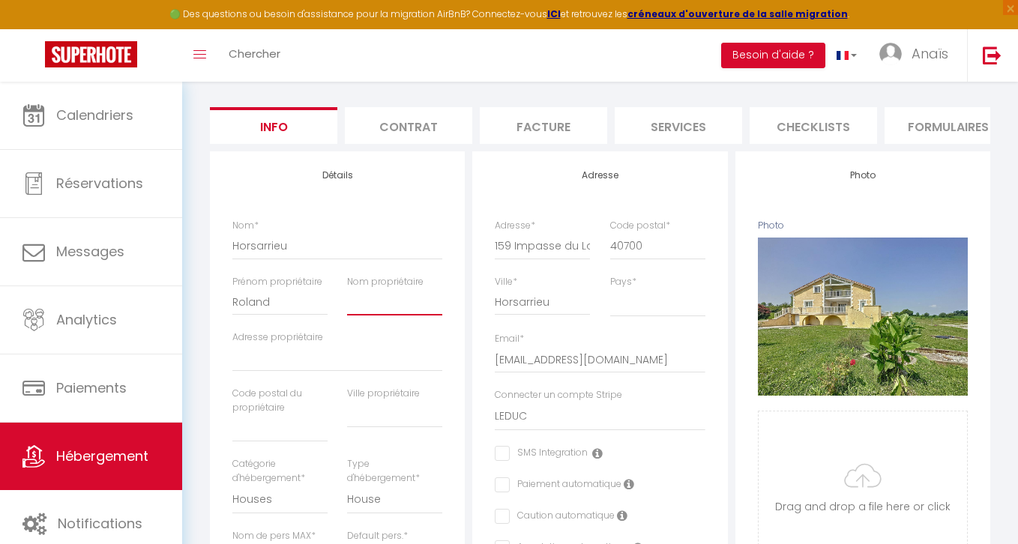
paste input "LEDUC"
click at [278, 371] on input "Adresse propriétaire" at bounding box center [337, 358] width 210 height 27
paste input "159 Impasse du Laudon"
click at [372, 415] on input "text" at bounding box center [394, 414] width 95 height 27
click at [247, 435] on input "text" at bounding box center [279, 428] width 95 height 27
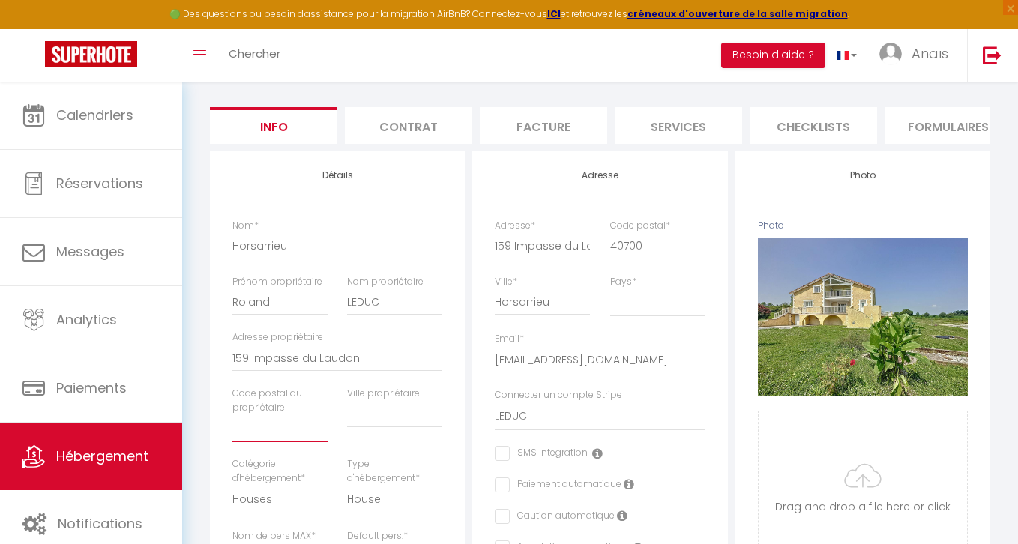
paste input "40700 Horsarrieu"
click at [286, 417] on input "40700 Horsarrieu" at bounding box center [279, 428] width 95 height 27
click at [286, 435] on input "40700 Horsarrieu" at bounding box center [279, 428] width 95 height 27
click at [384, 413] on input "text" at bounding box center [394, 414] width 95 height 27
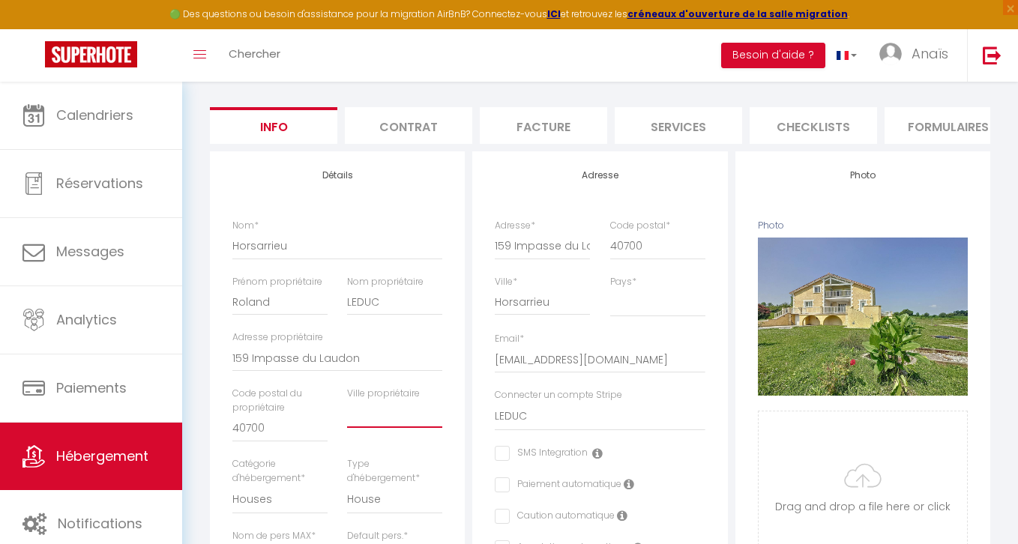
paste input "Horsarrieu"
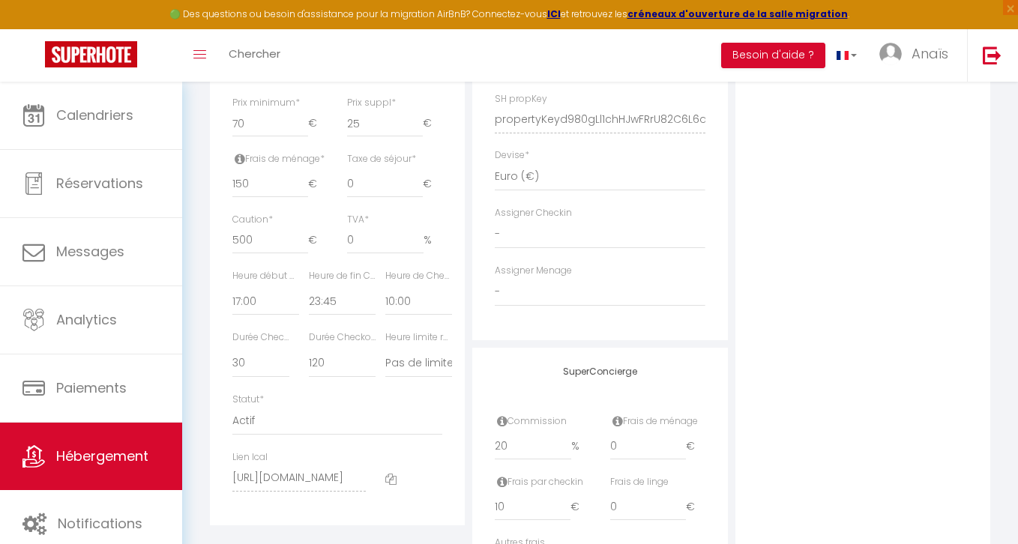
scroll to position [742, 0]
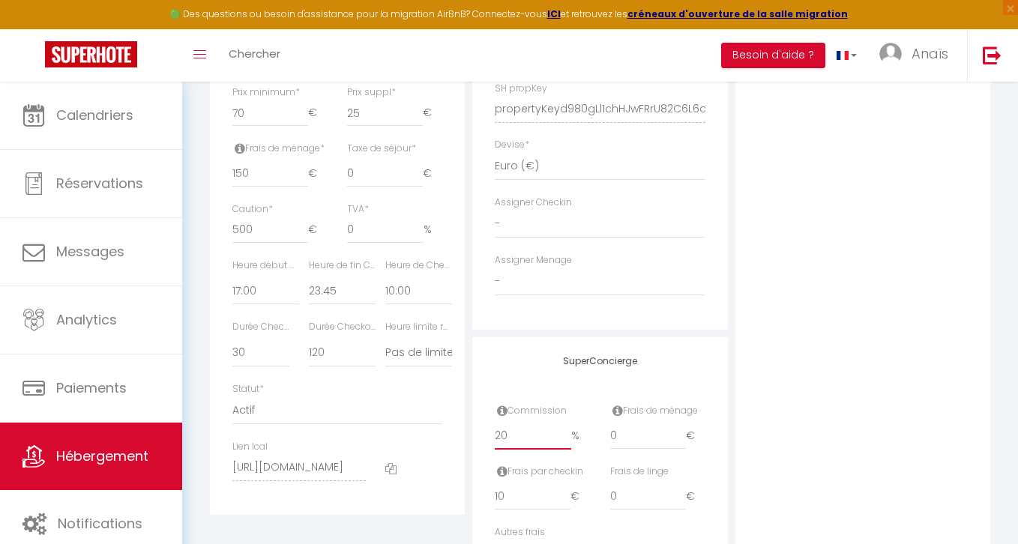
click at [529, 442] on input "20" at bounding box center [533, 436] width 76 height 27
click at [833, 208] on div "Photo Photo Supprimer Drag and drop a file here or click Ooops, something wrong…" at bounding box center [862, 98] width 255 height 1011
click at [845, 214] on div "Photo Photo Supprimer Drag and drop a file here or click Ooops, something wrong…" at bounding box center [862, 98] width 255 height 1011
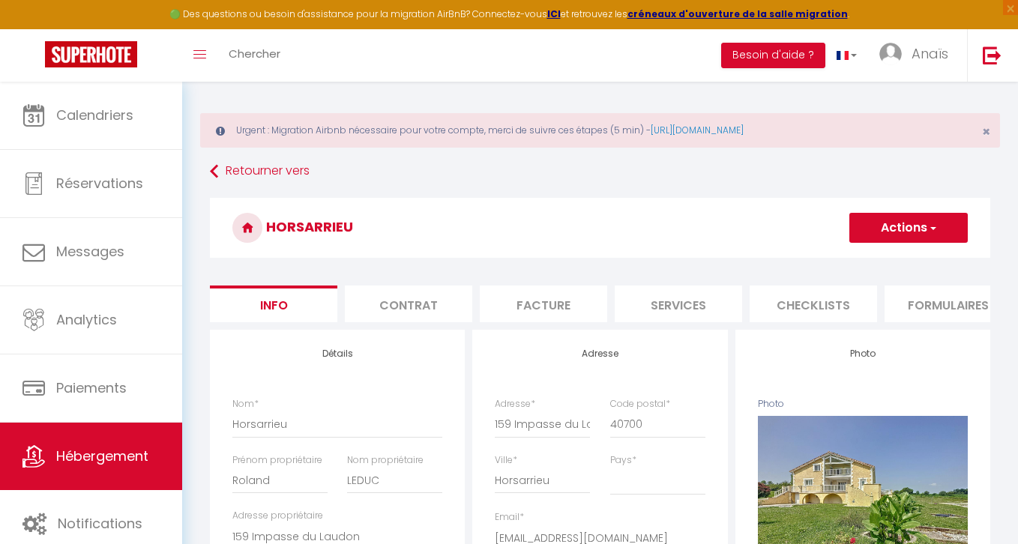
scroll to position [0, 0]
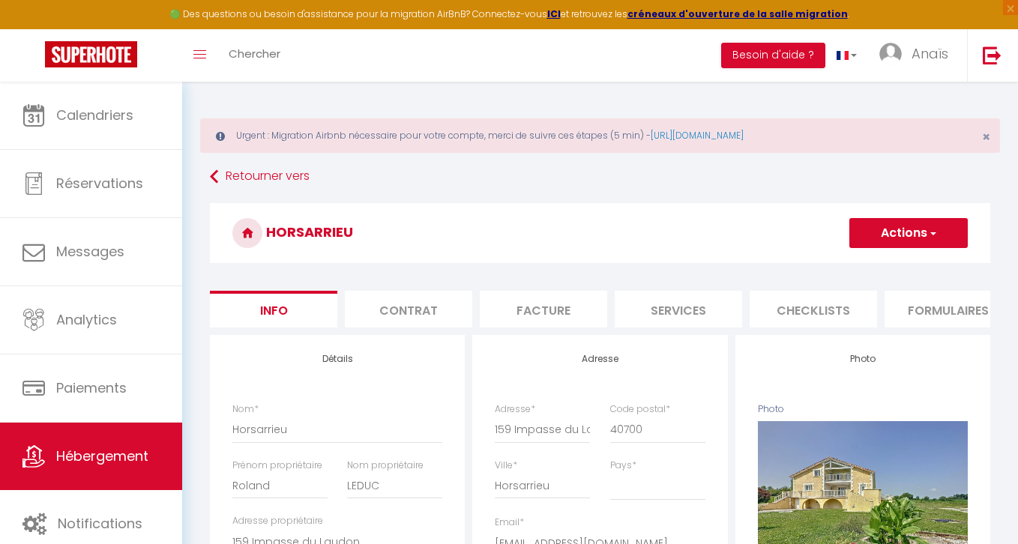
click at [927, 231] on span "button" at bounding box center [932, 233] width 10 height 15
click at [824, 271] on input "Enregistrer" at bounding box center [848, 266] width 55 height 15
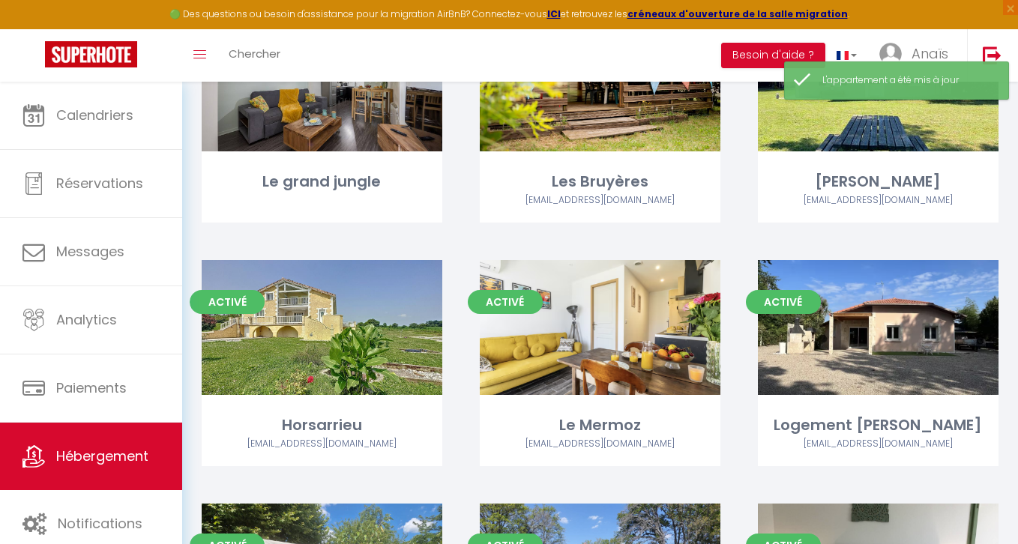
scroll to position [1504, 0]
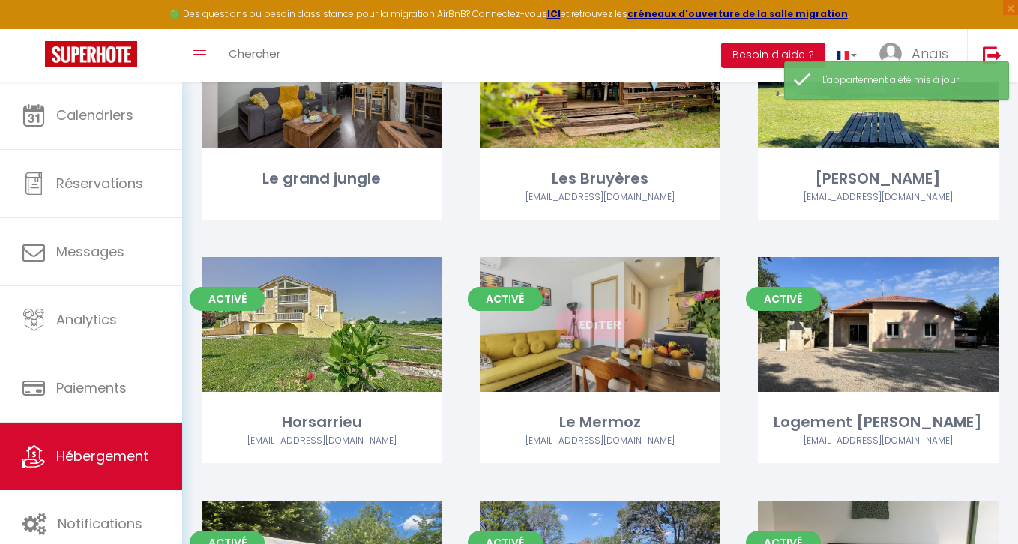
click at [594, 320] on link "Editer" at bounding box center [600, 324] width 90 height 30
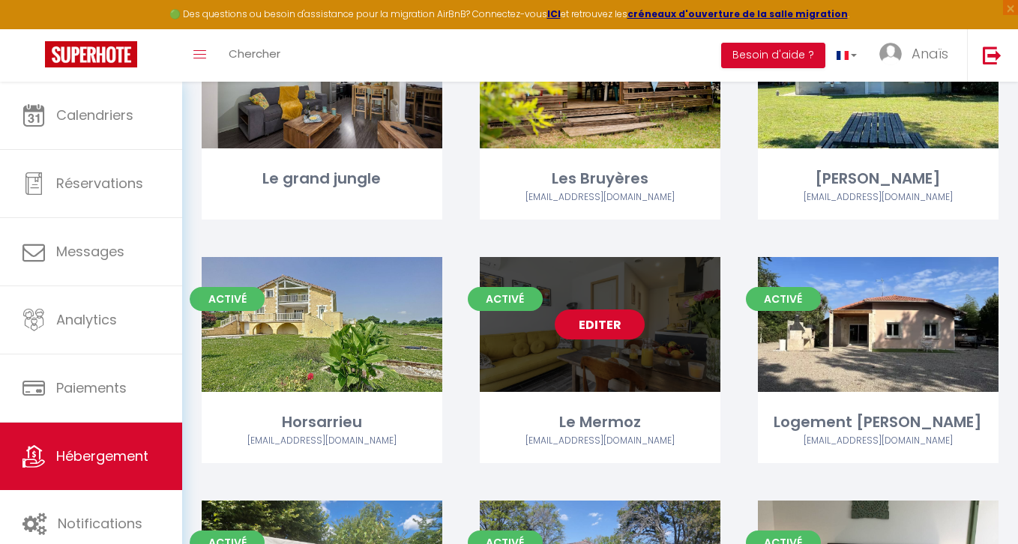
click at [594, 320] on link "Editer" at bounding box center [600, 324] width 90 height 30
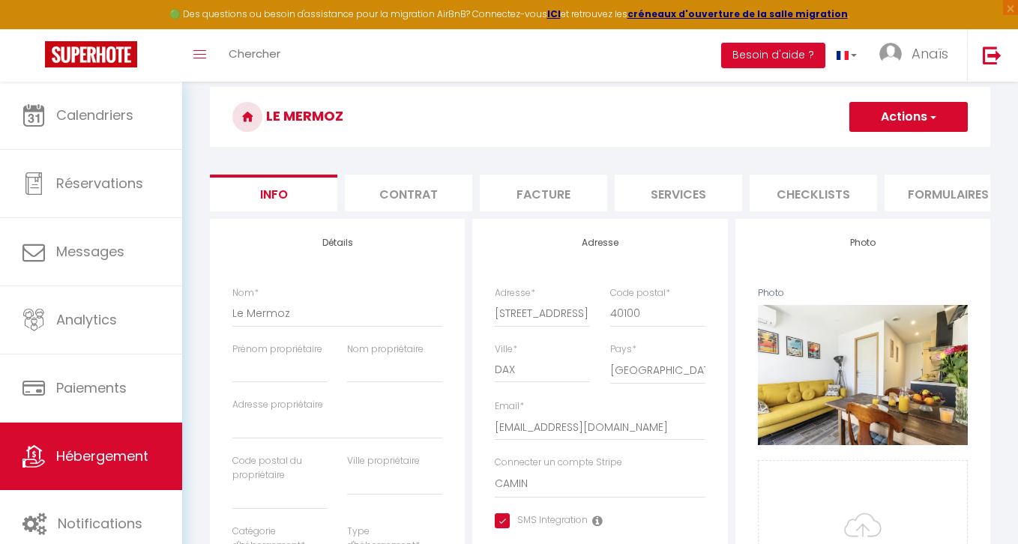
scroll to position [159, 0]
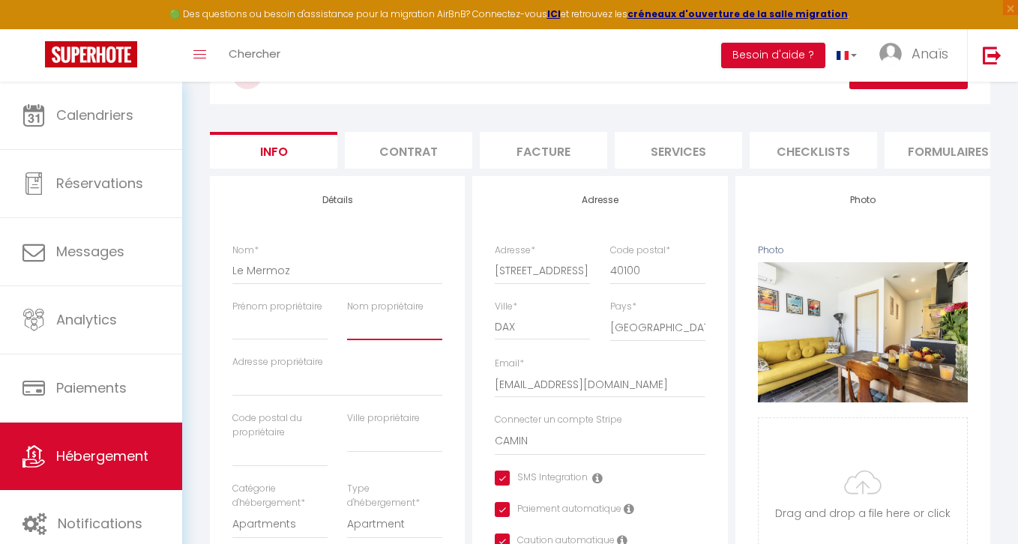
click at [374, 328] on input "Nom propriétaire" at bounding box center [394, 326] width 95 height 27
paste input "Sebastien CAMIN"
click at [367, 324] on input "Sebastien CAMIN" at bounding box center [394, 326] width 95 height 27
click at [282, 337] on input "Prénom propriétaire" at bounding box center [279, 326] width 95 height 27
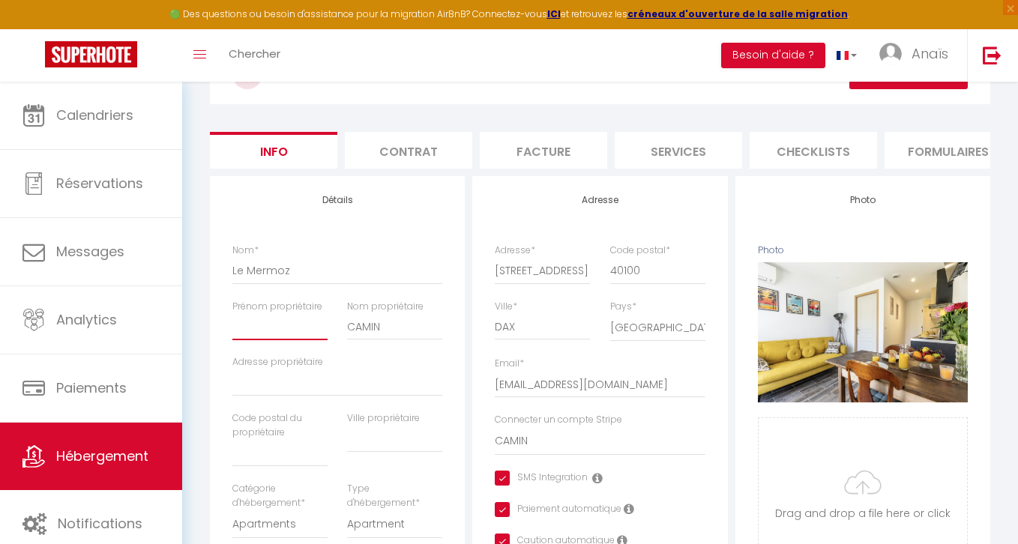
paste input "Sebastien"
click at [293, 378] on input "Adresse propriétaire" at bounding box center [337, 382] width 210 height 27
paste input "9 Rue Jean Mermoz"
click at [267, 466] on input "text" at bounding box center [279, 453] width 95 height 27
paste input "40100 Dax"
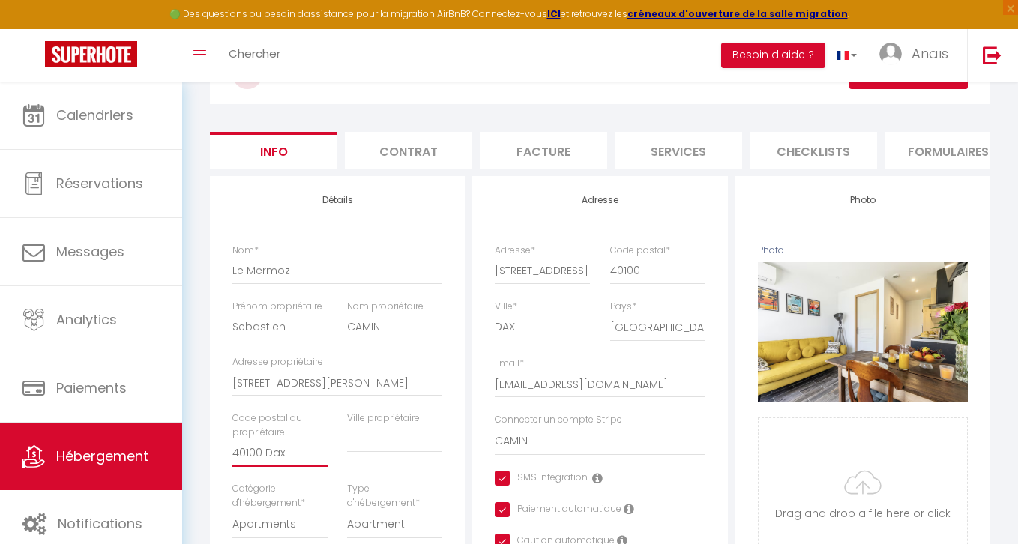
click at [268, 452] on input "40100 Dax" at bounding box center [279, 453] width 95 height 27
click at [408, 442] on input "text" at bounding box center [394, 439] width 95 height 27
paste input "Dax"
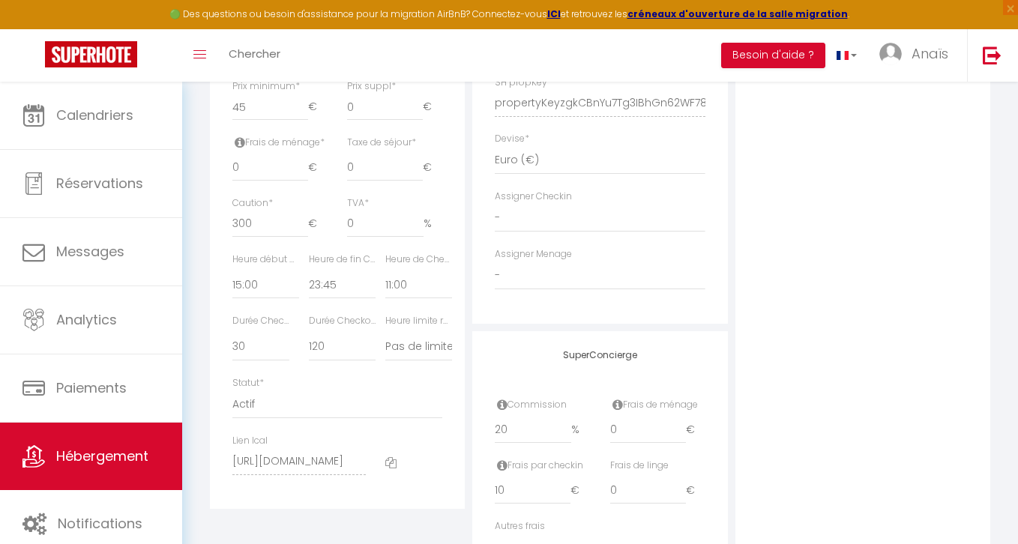
scroll to position [797, 0]
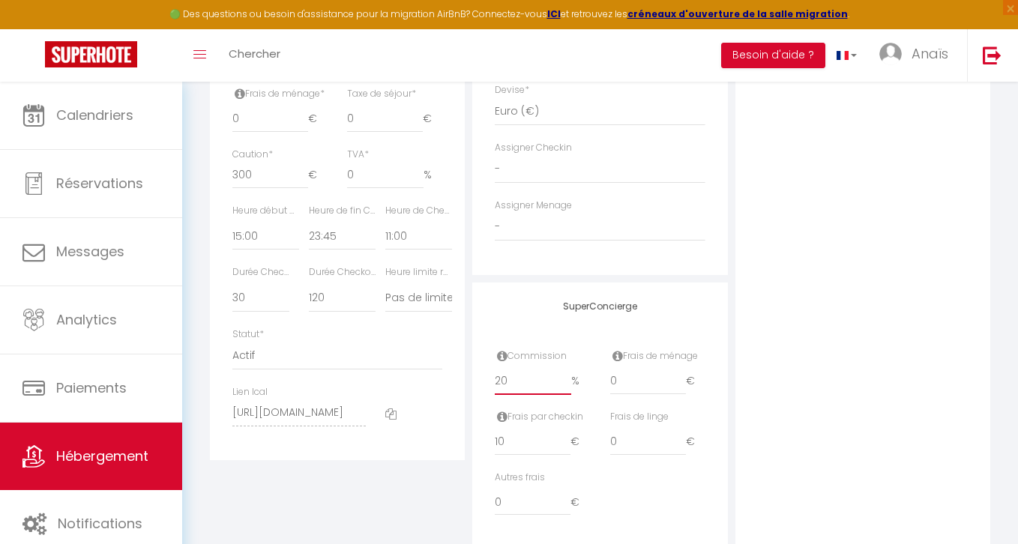
click at [525, 380] on input "20" at bounding box center [533, 381] width 76 height 27
click at [855, 194] on div "Photo Photo Supprimer Drag and drop a file here or click Ooops, something wrong…" at bounding box center [862, 43] width 255 height 1011
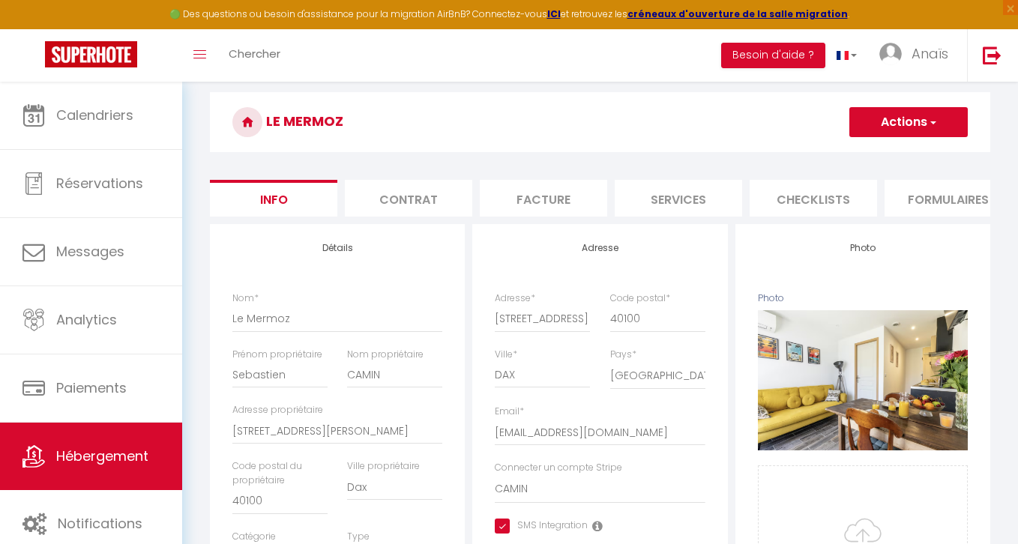
scroll to position [0, 0]
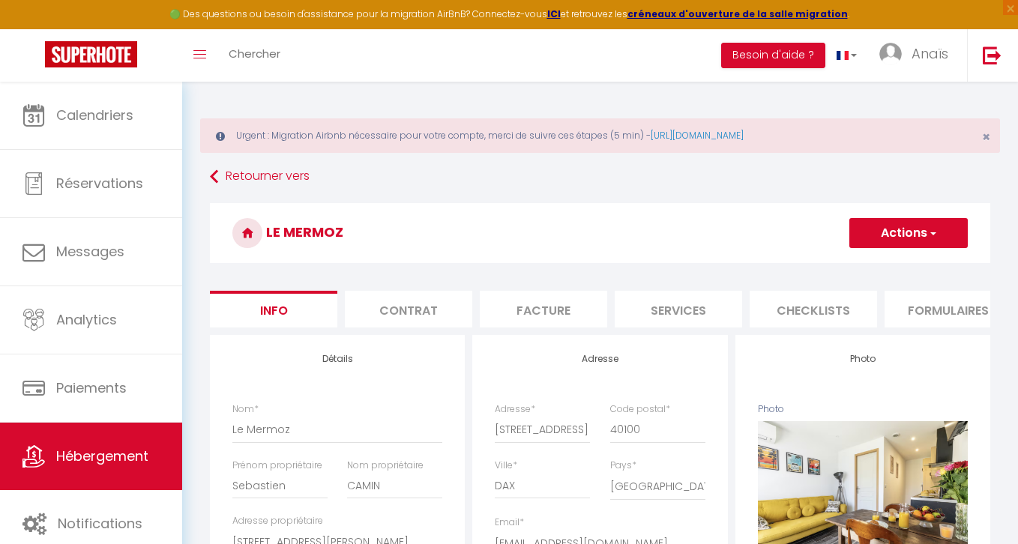
click at [895, 234] on button "Actions" at bounding box center [908, 233] width 118 height 30
click at [846, 266] on input "Enregistrer" at bounding box center [848, 266] width 55 height 15
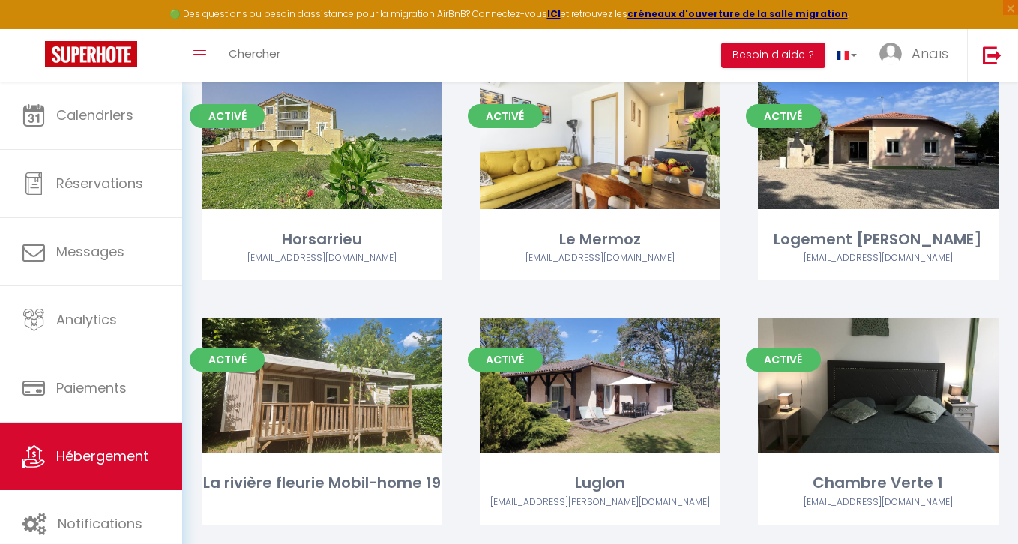
scroll to position [1676, 0]
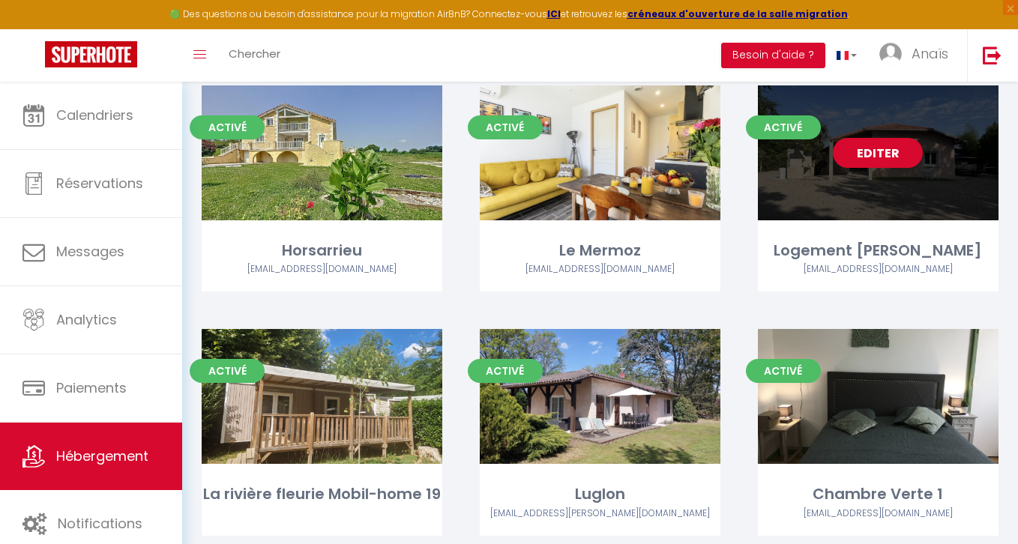
click at [878, 151] on link "Editer" at bounding box center [878, 153] width 90 height 30
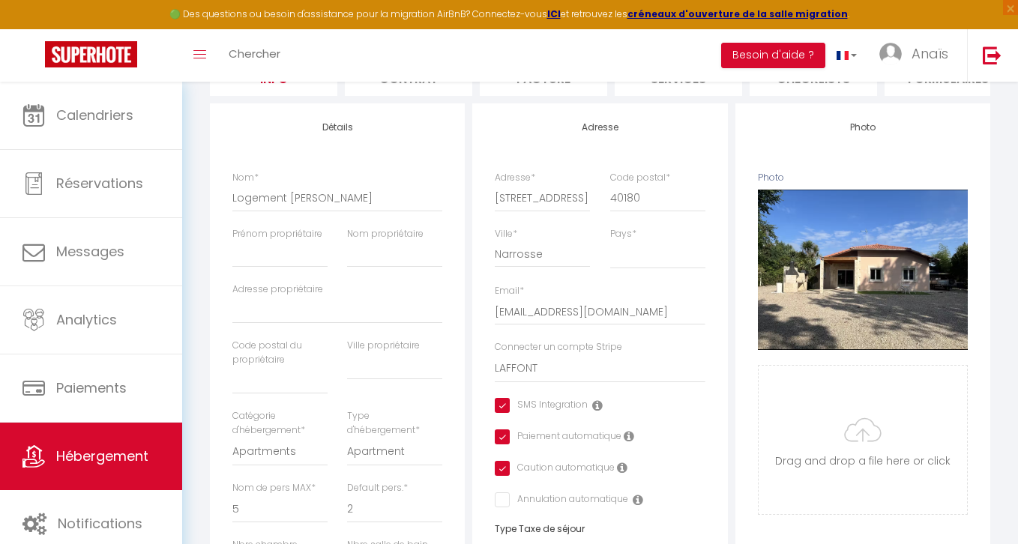
scroll to position [232, 0]
click at [283, 248] on input "Prénom propriétaire" at bounding box center [279, 253] width 95 height 27
paste input "[PERSON_NAME]"
click at [288, 253] on input "[PERSON_NAME]" at bounding box center [279, 253] width 95 height 27
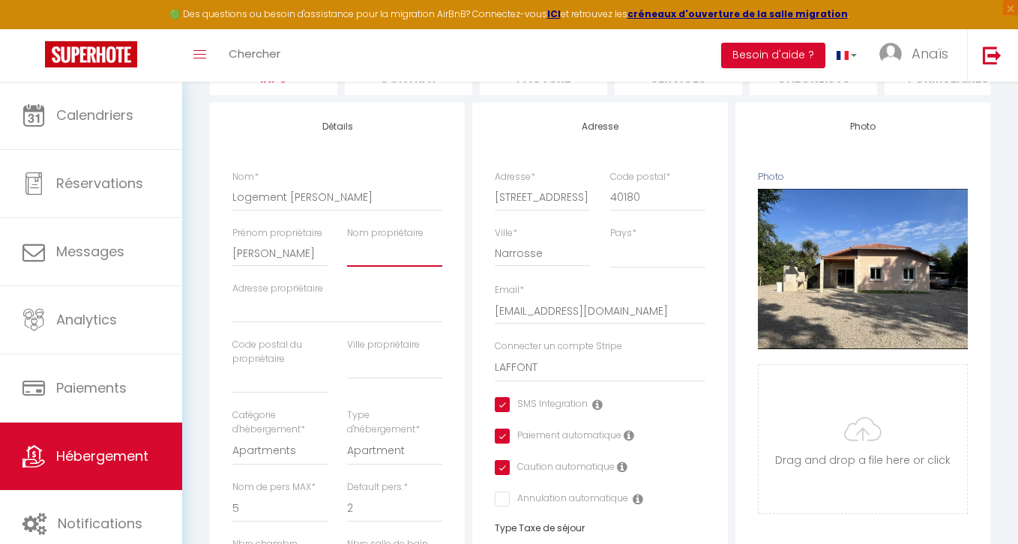
click at [378, 258] on input "Nom propriétaire" at bounding box center [394, 253] width 95 height 27
paste input "LAFFONT"
click at [306, 315] on input "Adresse propriétaire" at bounding box center [337, 309] width 210 height 27
paste input "37 Rue Lavoisier"
click at [280, 381] on input "text" at bounding box center [279, 379] width 95 height 27
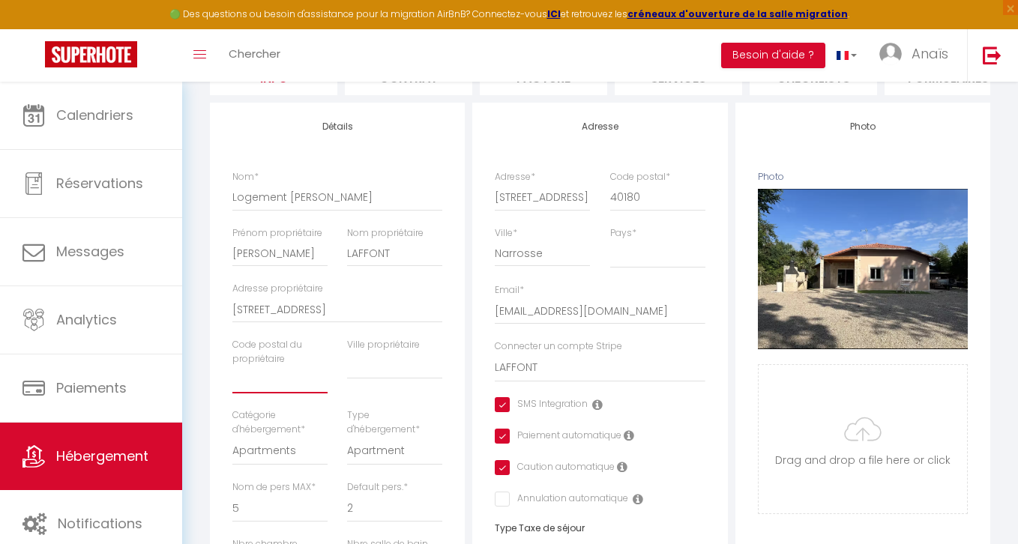
paste input "40180 Narrosse"
click at [285, 385] on input "40180 Narrosse" at bounding box center [279, 379] width 95 height 27
click at [374, 357] on input "text" at bounding box center [394, 365] width 95 height 27
paste input "Narrosse"
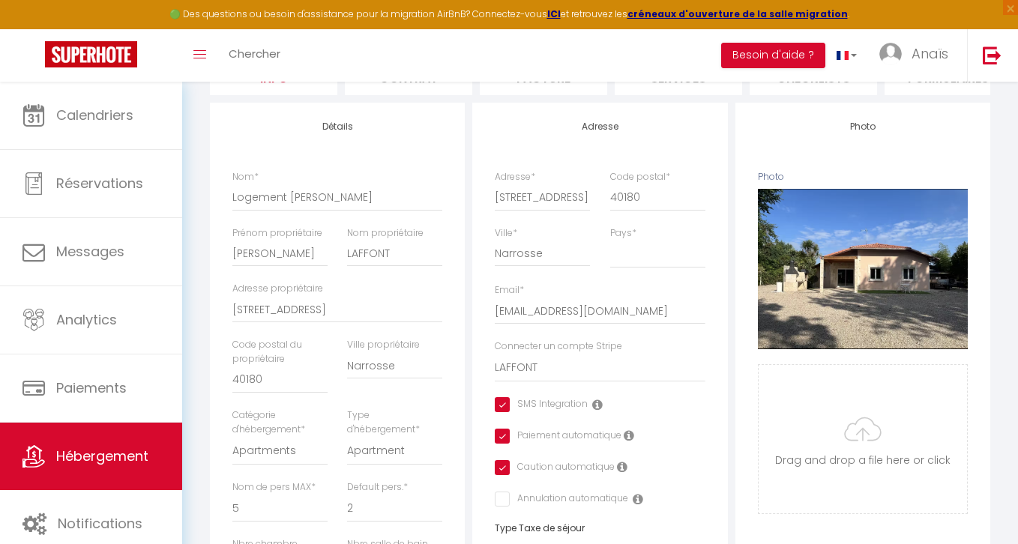
click at [250, 454] on select "Apartments Houses Secondary units Unique Homes BNB Others" at bounding box center [279, 451] width 95 height 28
click at [232, 437] on select "Apartments Houses Secondary units Unique Homes BNB Others" at bounding box center [279, 451] width 95 height 28
click at [369, 447] on select "Apartment Condominium Loft Serviced Apartment" at bounding box center [394, 451] width 95 height 28
click at [347, 437] on select "House [GEOGRAPHIC_DATA] Villa [GEOGRAPHIC_DATA] Cottage [GEOGRAPHIC_DATA] Earth…" at bounding box center [394, 451] width 95 height 28
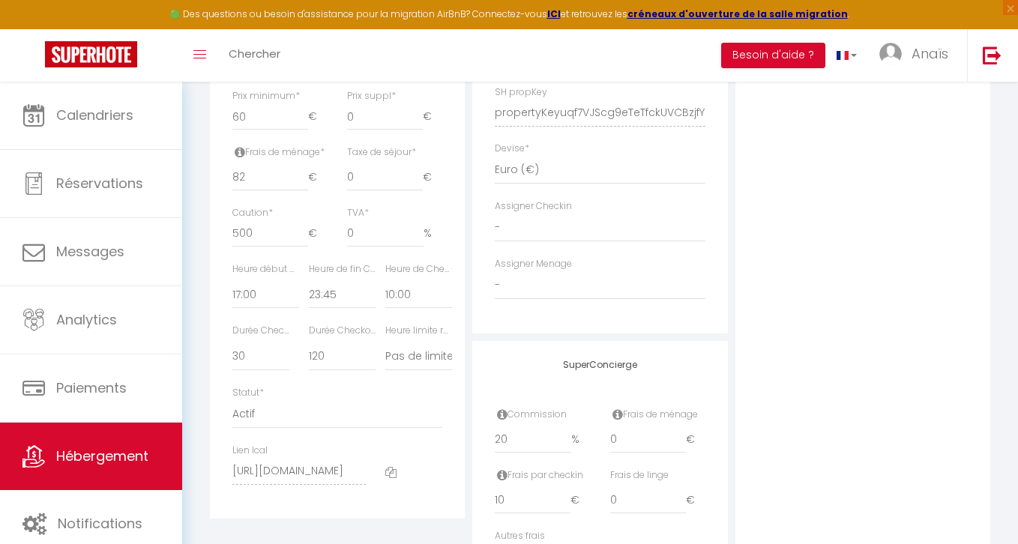
scroll to position [759, 0]
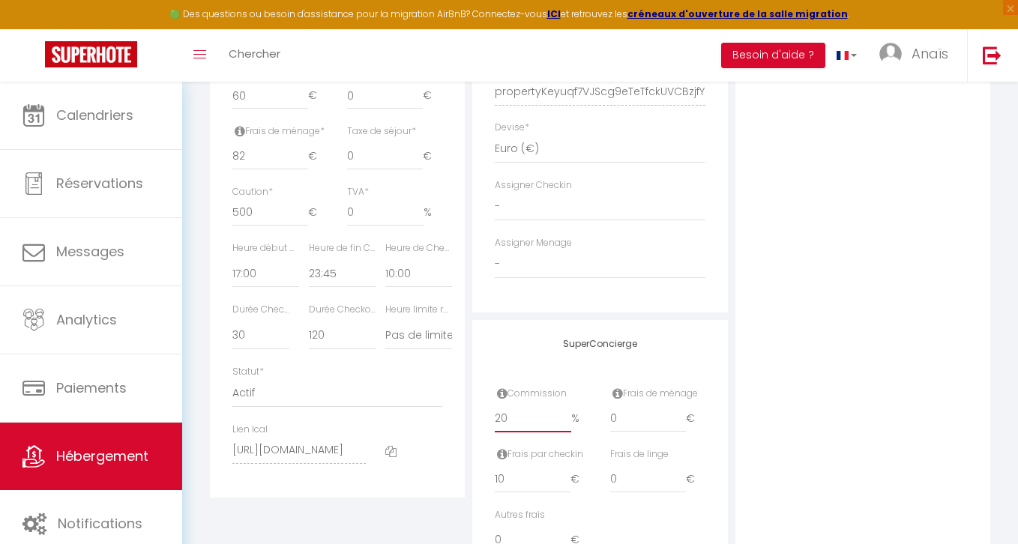
click at [537, 423] on input "20" at bounding box center [533, 418] width 76 height 27
click at [764, 265] on div "Photo Photo Supprimer Drag and drop a file here or click Ooops, something wrong…" at bounding box center [862, 81] width 255 height 1011
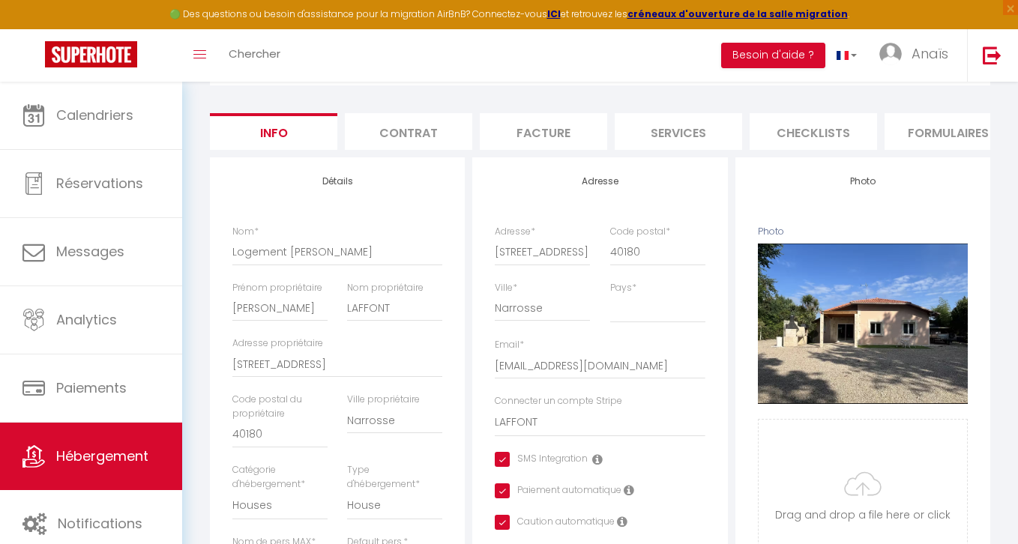
scroll to position [91, 0]
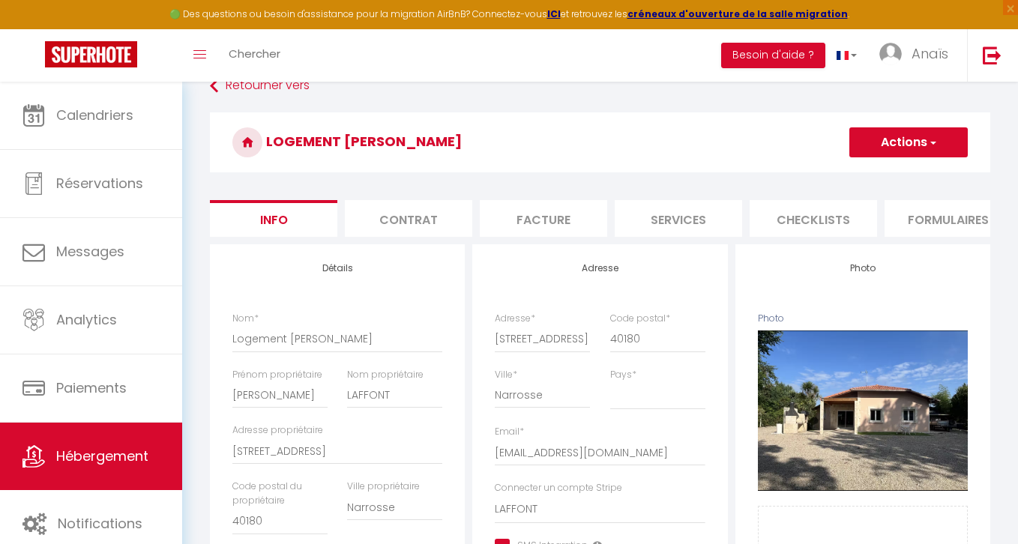
click at [904, 146] on button "Actions" at bounding box center [908, 142] width 118 height 30
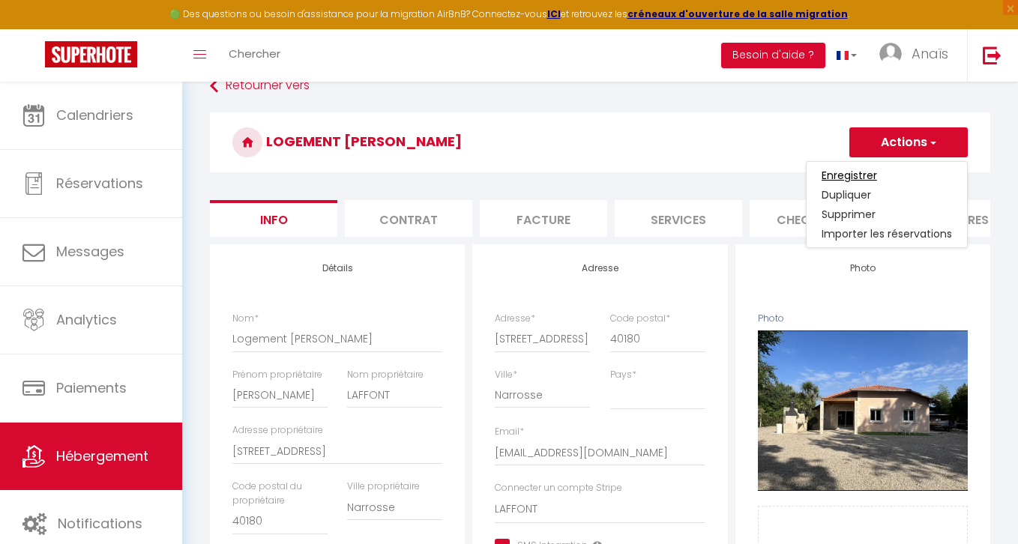
click at [848, 172] on input "Enregistrer" at bounding box center [848, 175] width 55 height 15
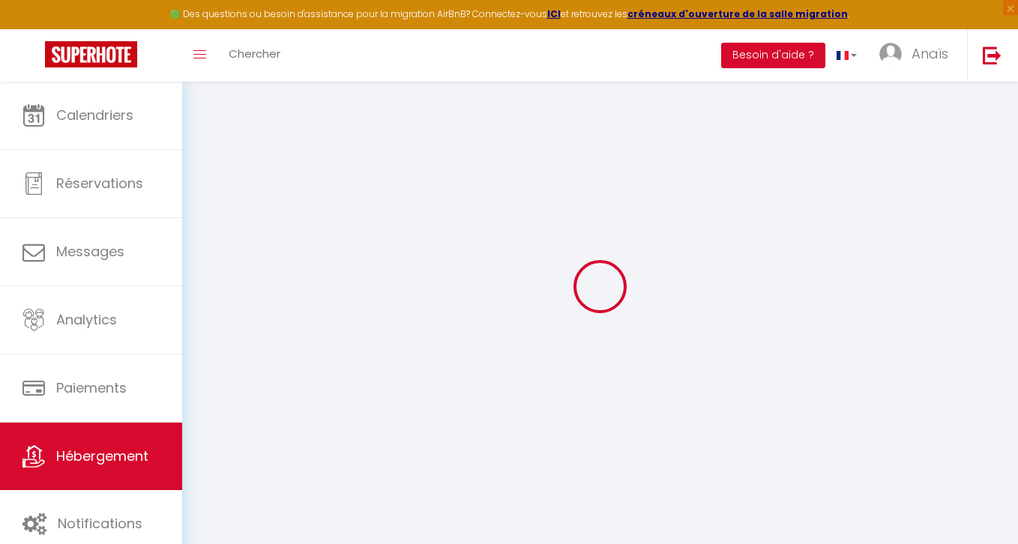
scroll to position [82, 0]
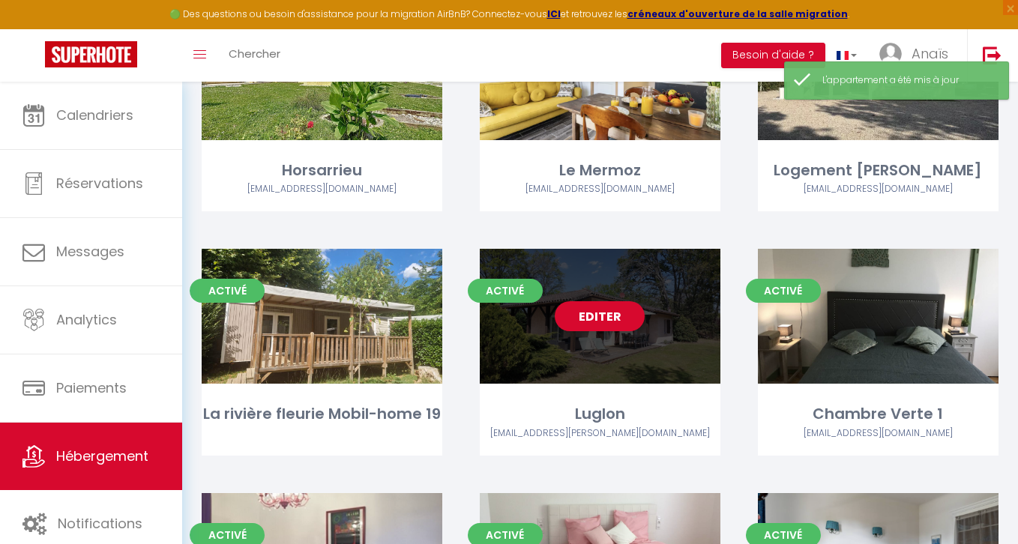
scroll to position [1766, 0]
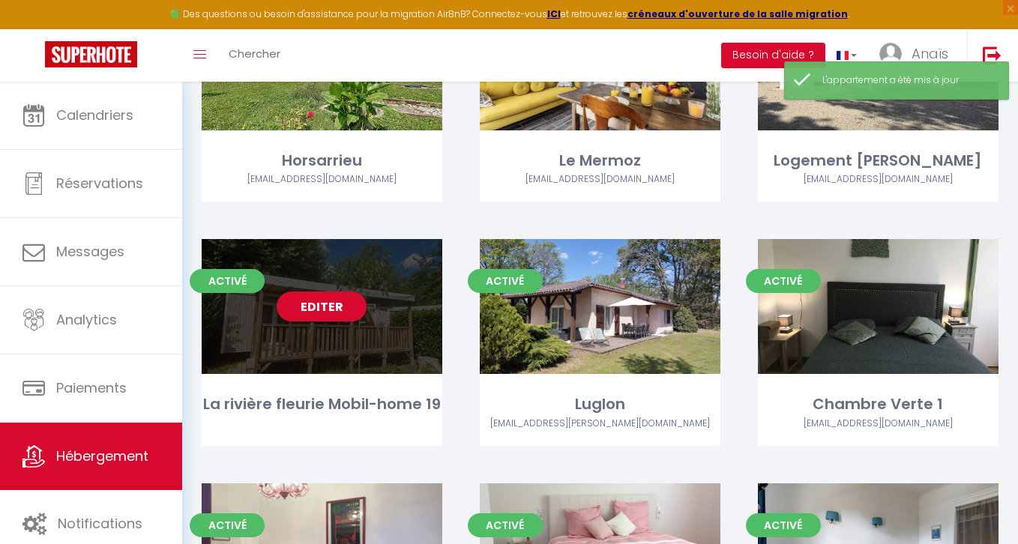
click at [303, 314] on link "Editer" at bounding box center [322, 307] width 90 height 30
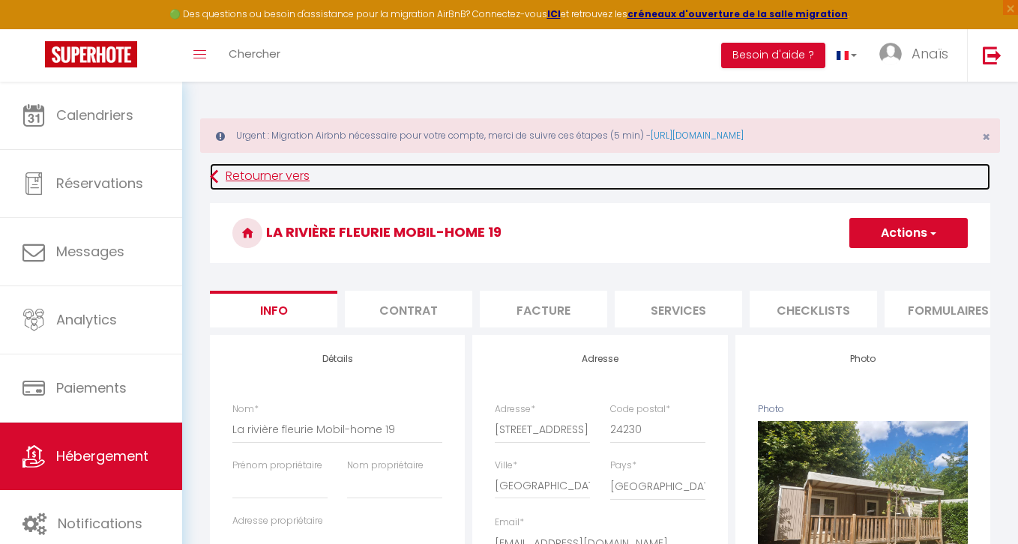
click at [244, 173] on link "Retourner vers" at bounding box center [600, 176] width 780 height 27
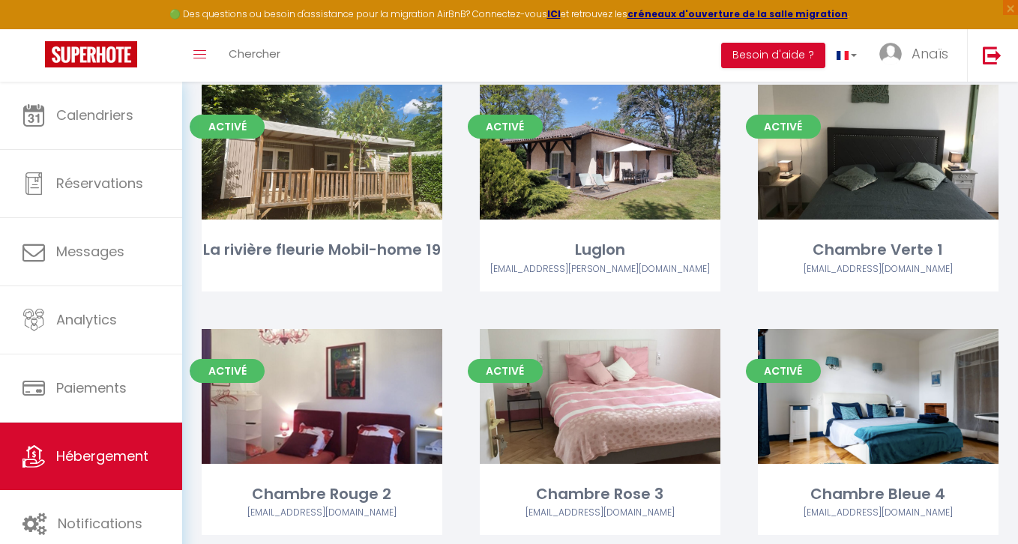
scroll to position [1921, 0]
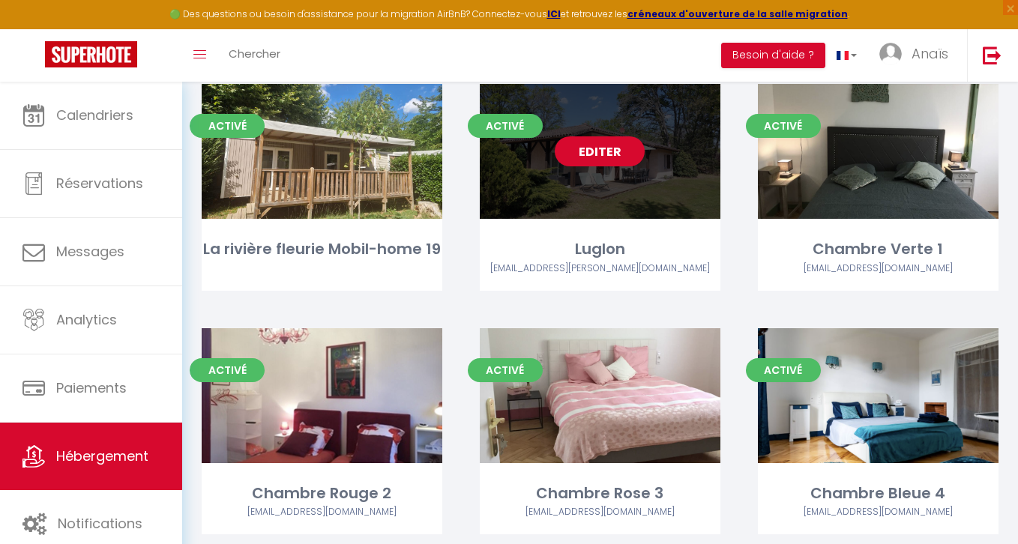
click at [611, 148] on link "Editer" at bounding box center [600, 151] width 90 height 30
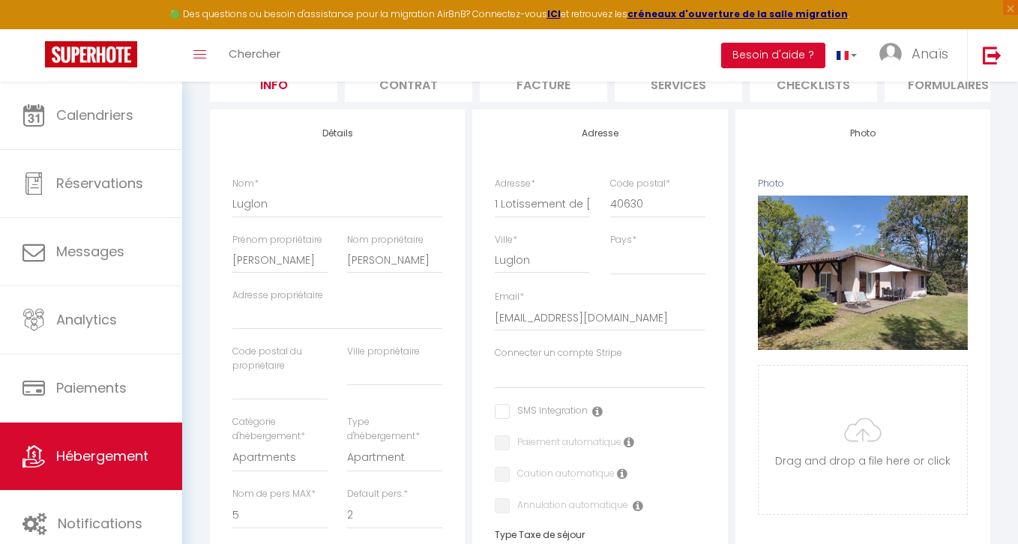
scroll to position [277, 0]
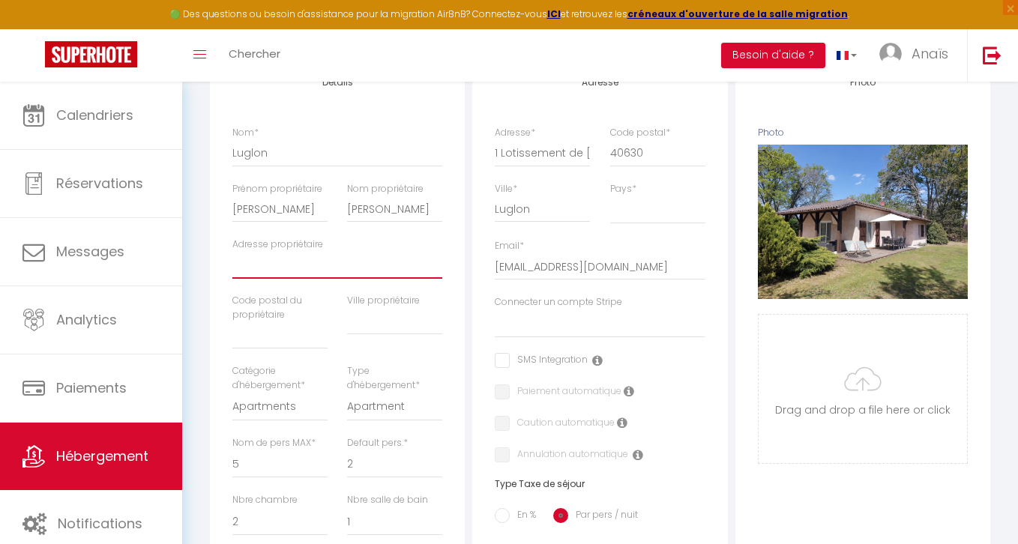
click at [271, 269] on input "Adresse propriétaire" at bounding box center [337, 265] width 210 height 27
paste input "12 73 avenue de Rosendael Jacques Collache"
click at [279, 330] on input "text" at bounding box center [279, 335] width 95 height 27
paste input "59240 Dunkerque"
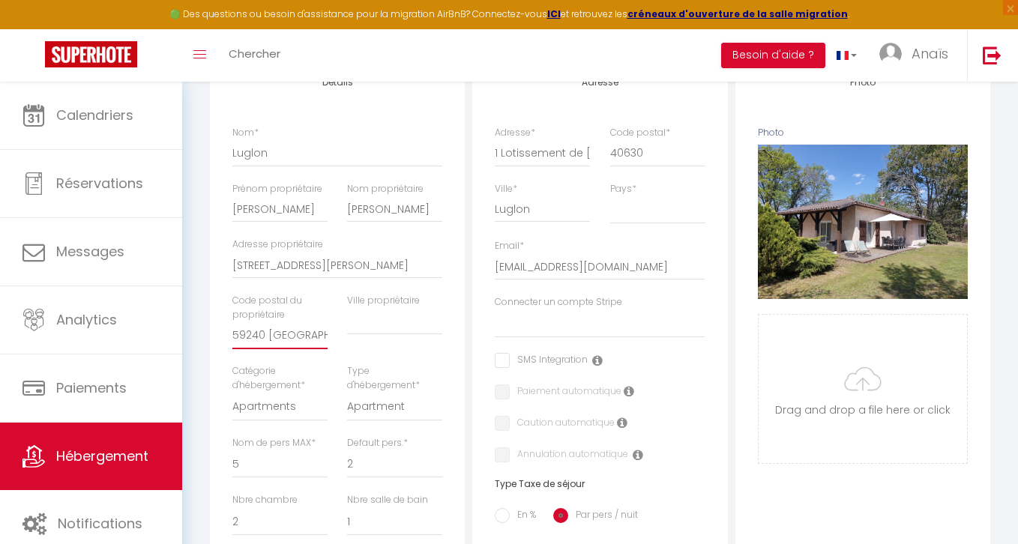
click at [277, 331] on input "59240 Dunkerque" at bounding box center [279, 335] width 95 height 27
click at [364, 330] on input "text" at bounding box center [394, 321] width 95 height 27
paste input "Dunkerque"
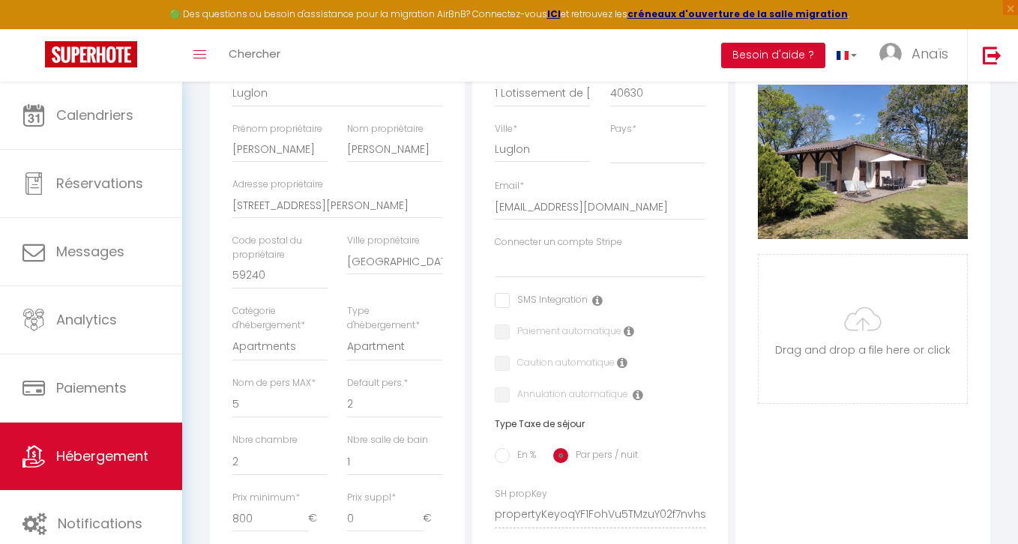
scroll to position [355, 0]
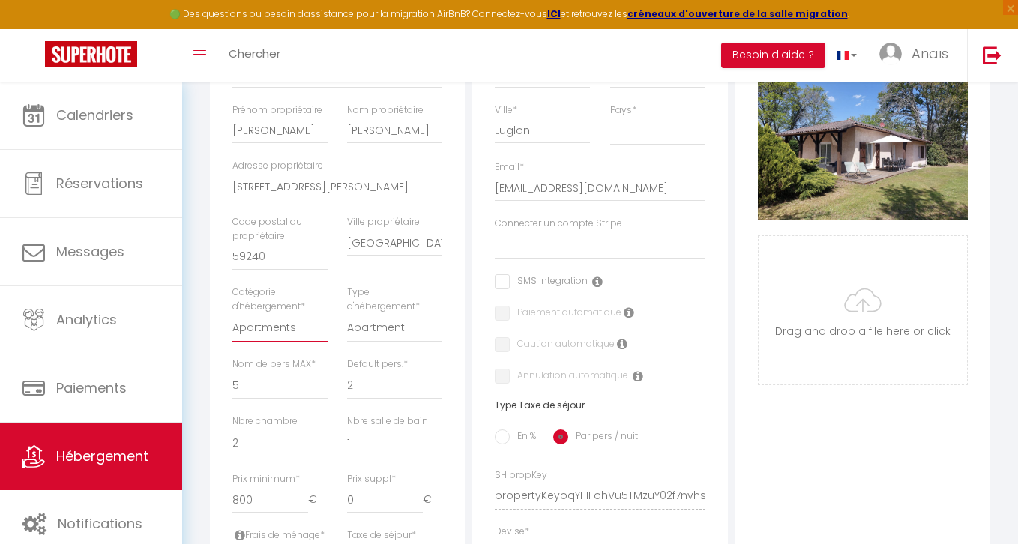
click at [270, 328] on select "Apartments Houses Secondary units Unique Homes BNB Others" at bounding box center [279, 328] width 95 height 28
click at [232, 314] on select "Apartments Houses Secondary units Unique Homes BNB Others" at bounding box center [279, 328] width 95 height 28
click at [269, 327] on select "Apartments Houses Secondary units Unique Homes BNB Others" at bounding box center [279, 328] width 95 height 28
click at [232, 314] on select "Apartments Houses Secondary units Unique Homes BNB Others" at bounding box center [279, 328] width 95 height 28
click at [375, 322] on select "Apartment Condominium Loft Serviced Apartment" at bounding box center [394, 328] width 95 height 28
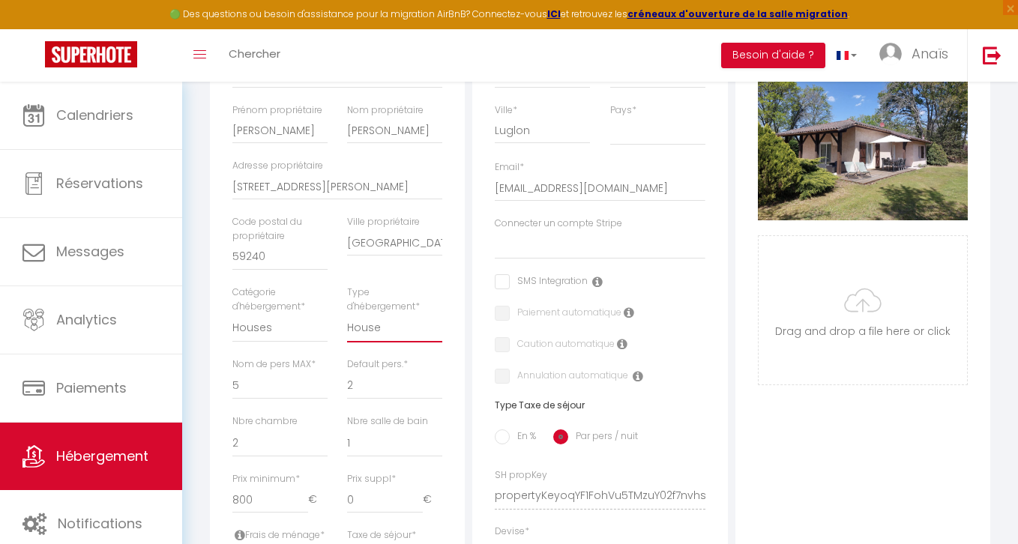
click at [347, 314] on select "House [GEOGRAPHIC_DATA] Villa [GEOGRAPHIC_DATA] Cottage [GEOGRAPHIC_DATA] Earth…" at bounding box center [394, 328] width 95 height 28
click at [471, 313] on div "Adresse Adresse * 1 Lotissement de la Leyre Code postal * 40630 Ville * Luglon …" at bounding box center [599, 485] width 262 height 1011
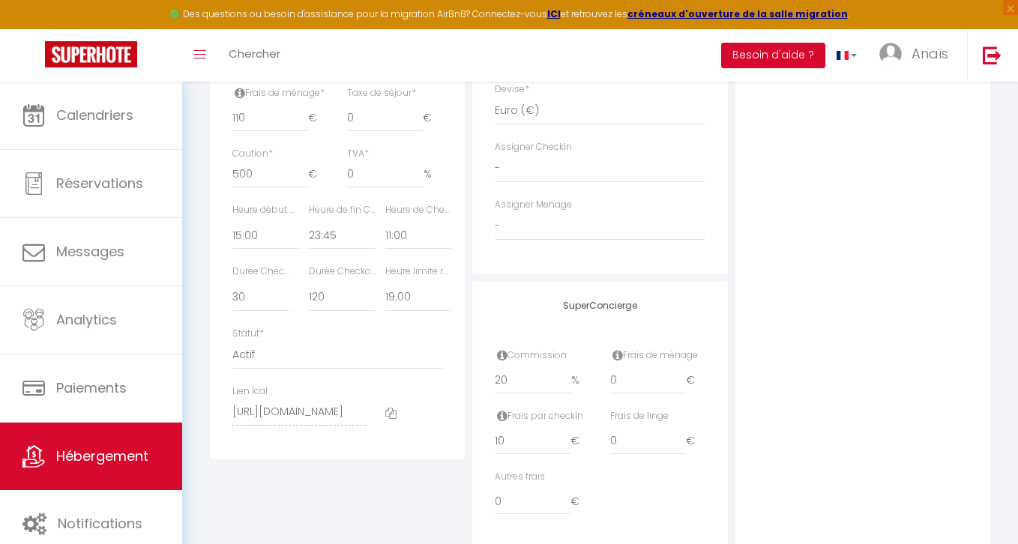
scroll to position [830, 0]
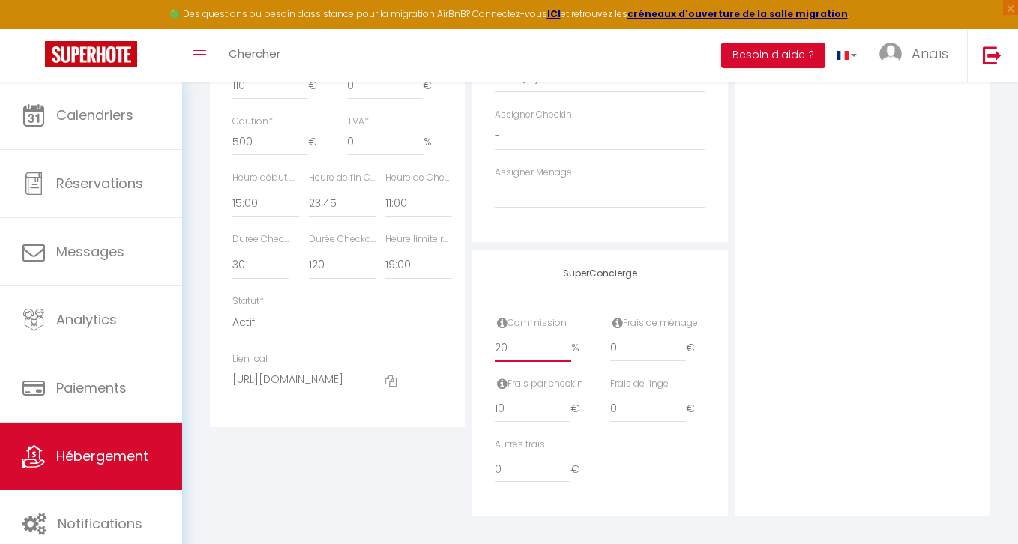
click at [533, 353] on input "20" at bounding box center [533, 348] width 76 height 27
click at [928, 267] on div "Photo Photo Supprimer Drag and drop a file here or click Ooops, something wrong…" at bounding box center [862, 10] width 255 height 1011
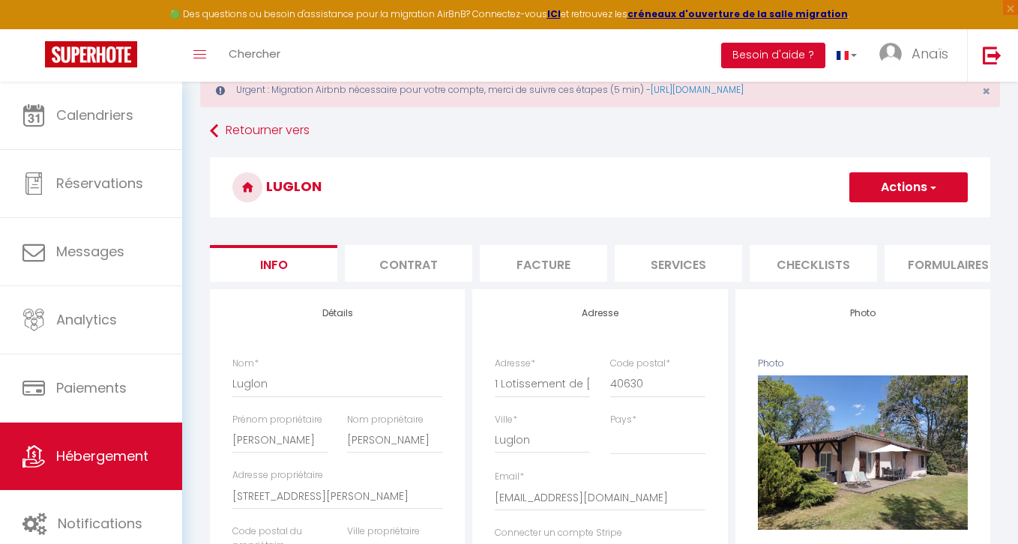
scroll to position [7, 0]
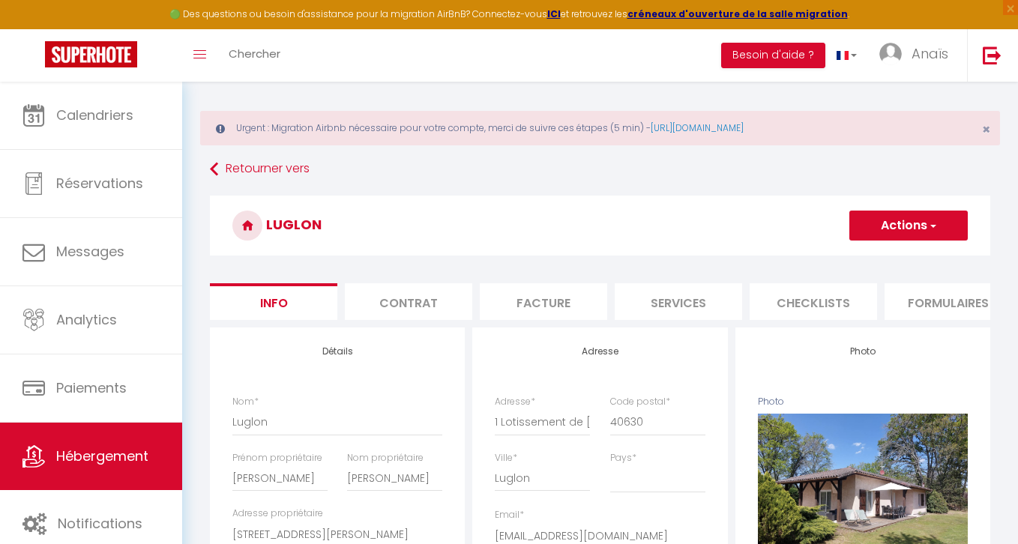
click at [909, 220] on button "Actions" at bounding box center [908, 226] width 118 height 30
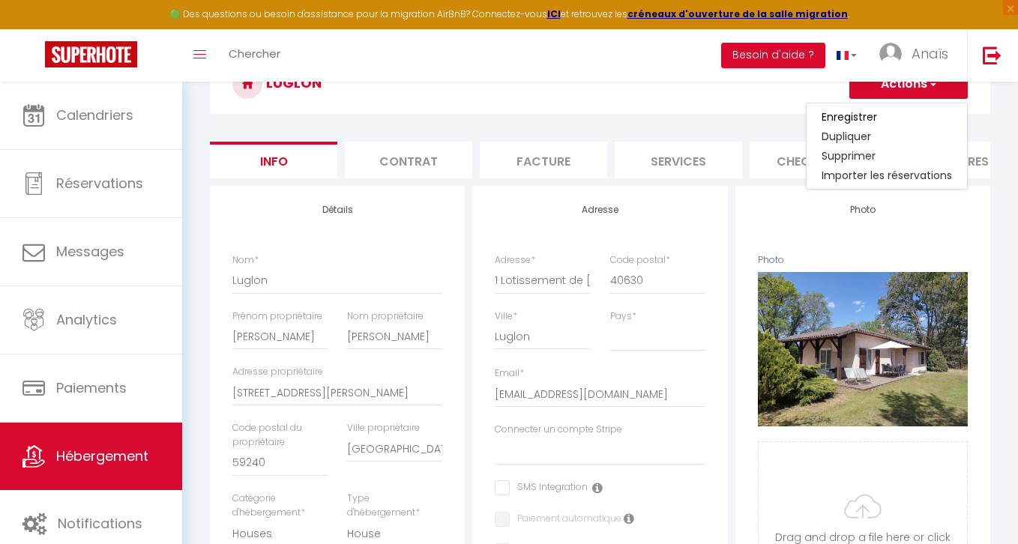
scroll to position [169, 0]
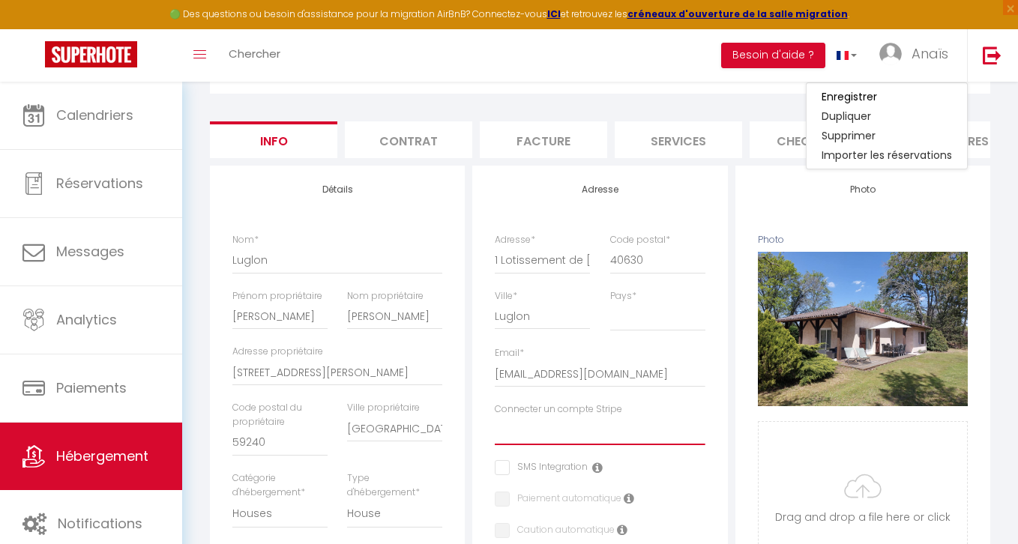
click at [638, 442] on select "AUX PORTES DES LANDES MEYNADIER RAVERA guillemot LEYRE TOURISME AIMON HASSE FER…" at bounding box center [600, 431] width 210 height 28
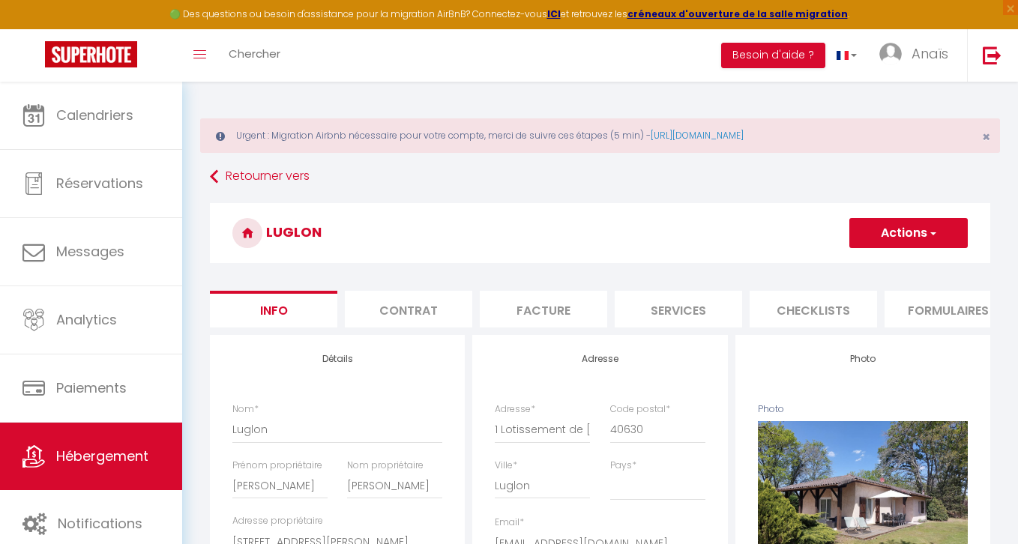
click at [884, 238] on button "Actions" at bounding box center [908, 233] width 118 height 30
click at [851, 265] on input "Enregistrer" at bounding box center [848, 266] width 55 height 15
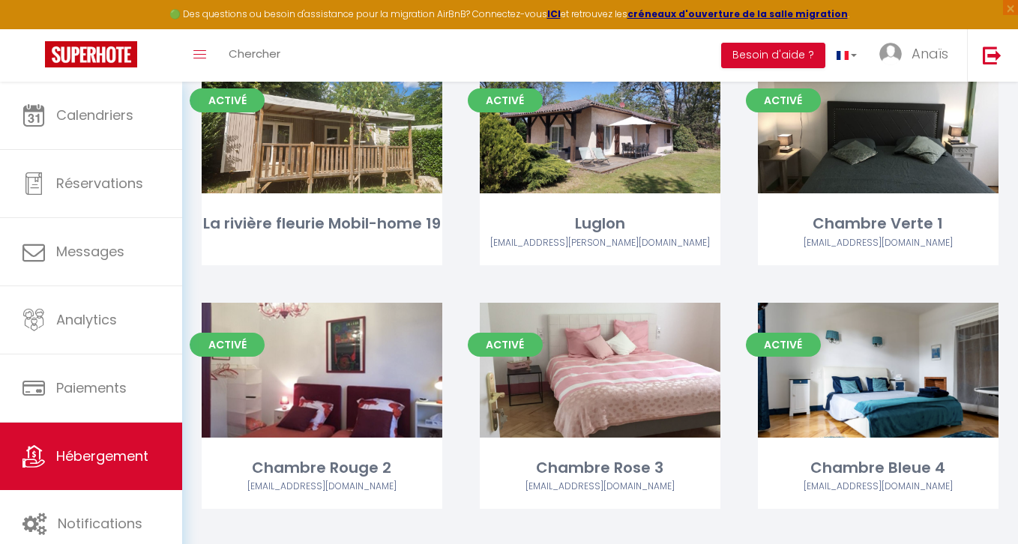
scroll to position [1864, 0]
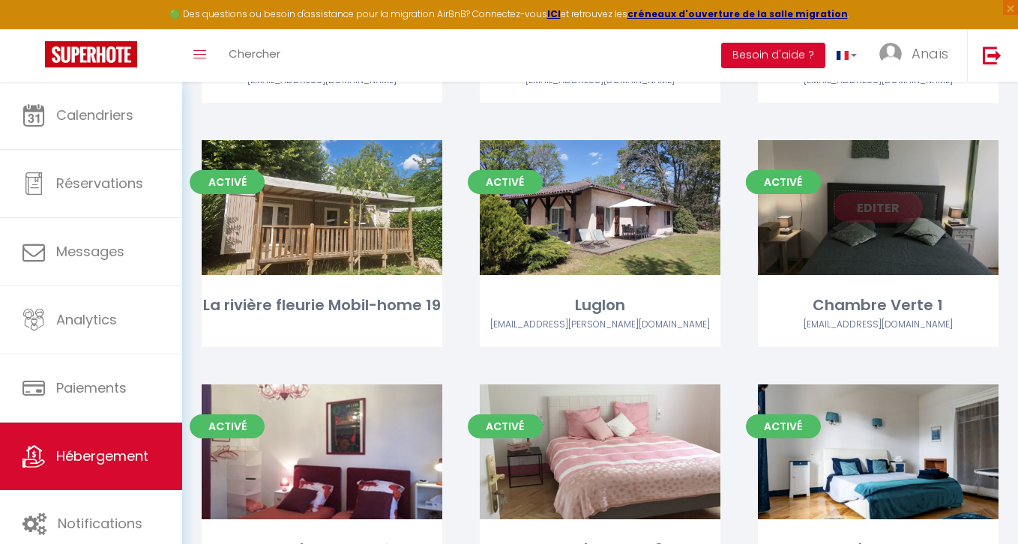
click at [886, 205] on link "Editer" at bounding box center [878, 208] width 90 height 30
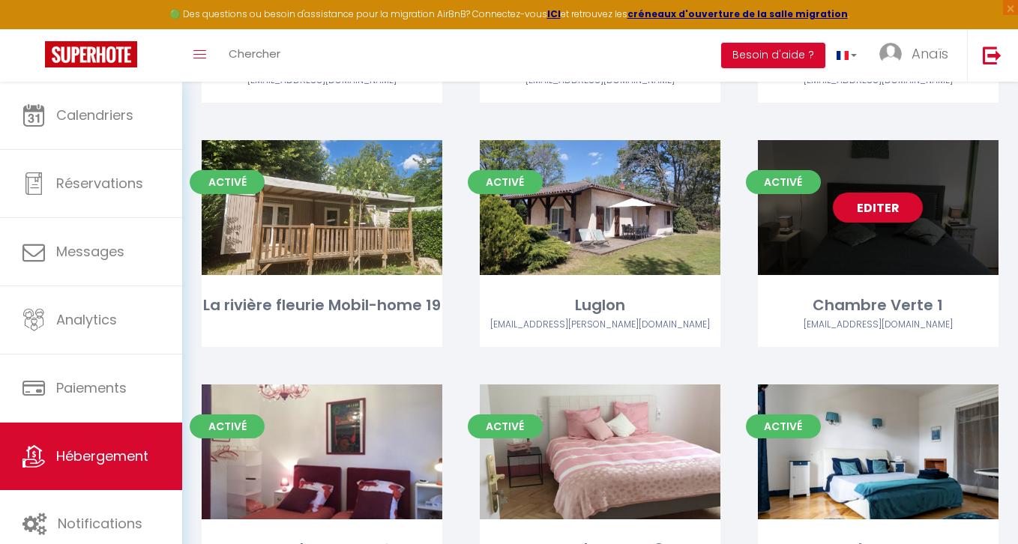
click at [886, 205] on link "Editer" at bounding box center [878, 208] width 90 height 30
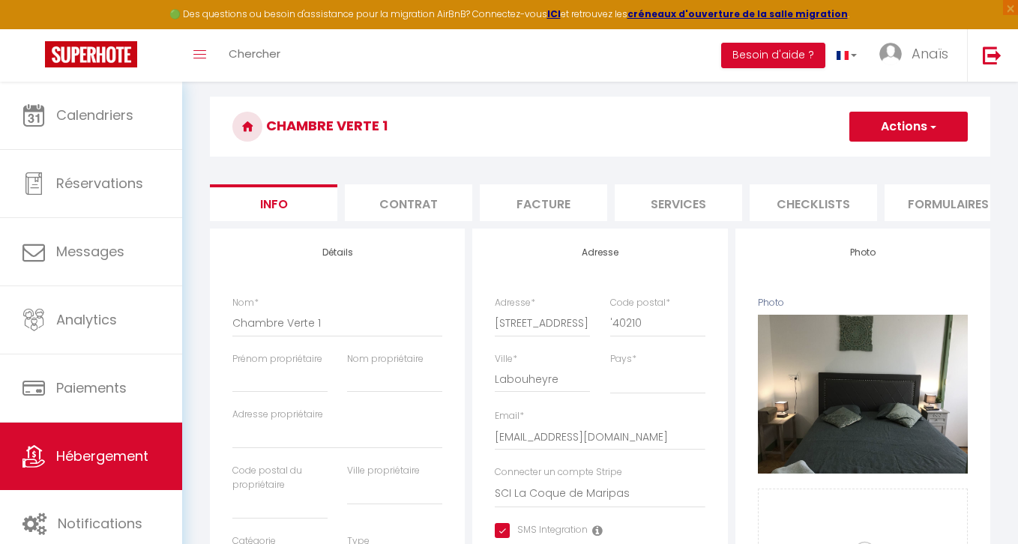
scroll to position [119, 0]
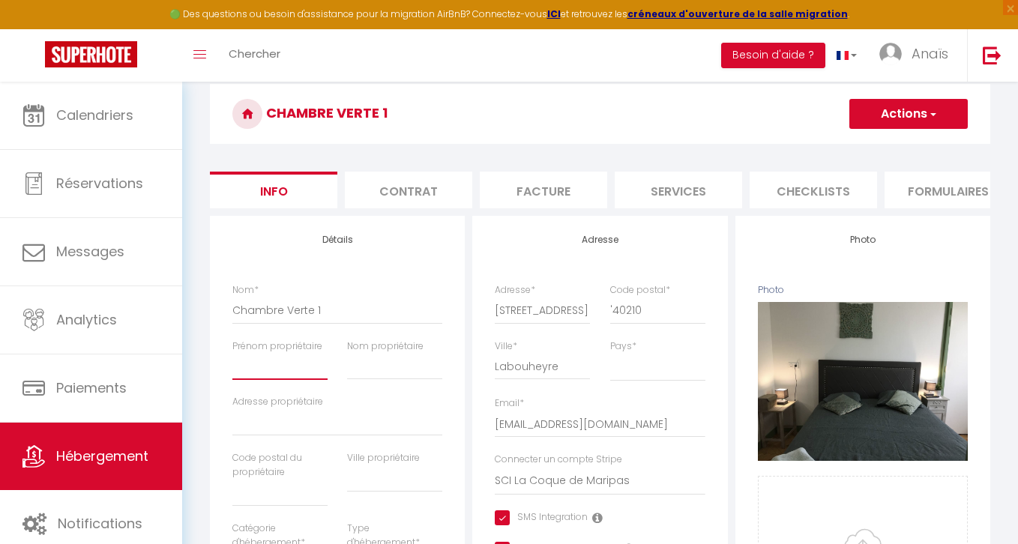
click at [295, 359] on input "Prénom propriétaire" at bounding box center [279, 366] width 95 height 27
click at [375, 387] on div "Nom propriétaire" at bounding box center [394, 367] width 115 height 56
click at [372, 378] on input "Nom propriétaire" at bounding box center [394, 366] width 95 height 27
paste input "LA COQUE DE MARIPAS"
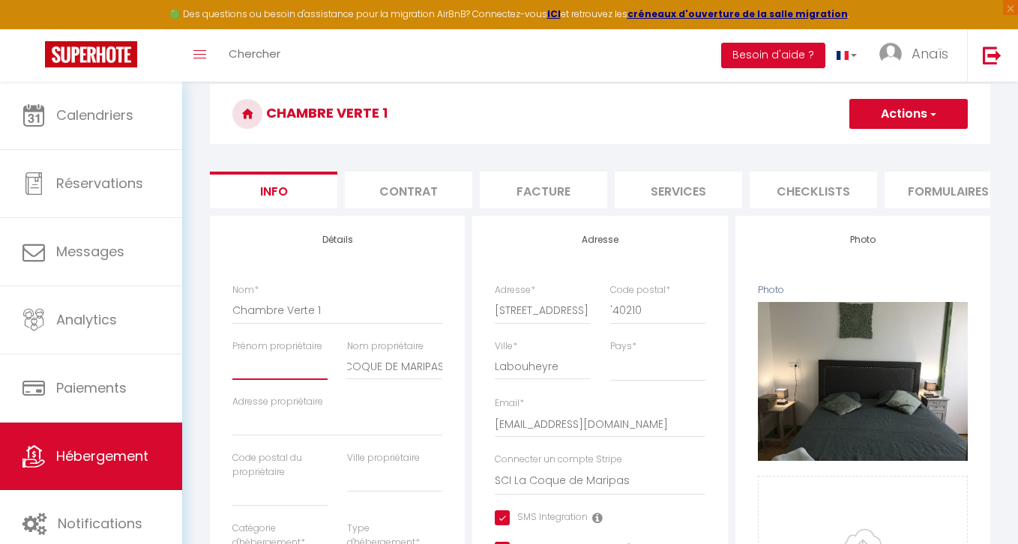
click at [256, 369] on input "Prénom propriétaire" at bounding box center [279, 366] width 95 height 27
click at [405, 244] on h4 "Détails" at bounding box center [337, 240] width 210 height 10
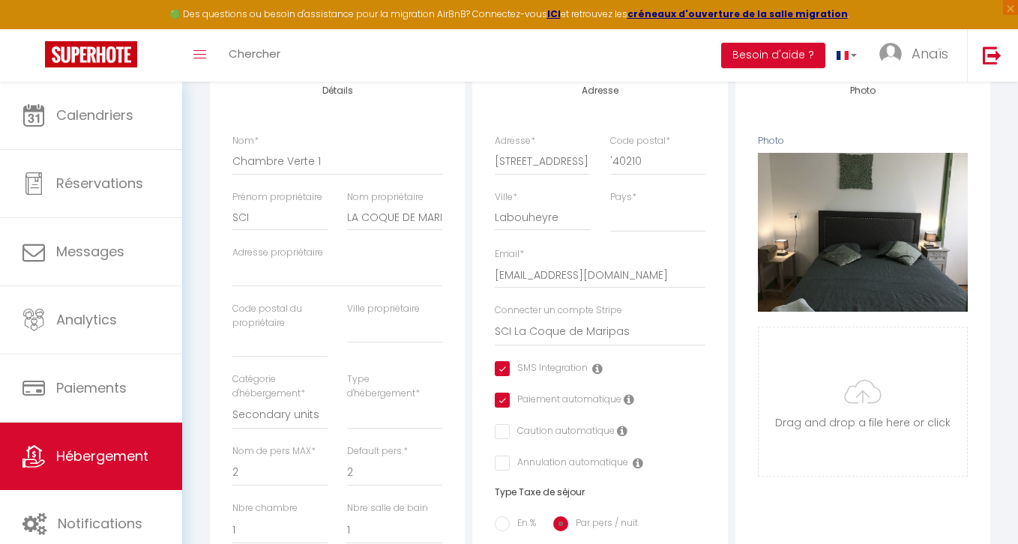
scroll to position [295, 0]
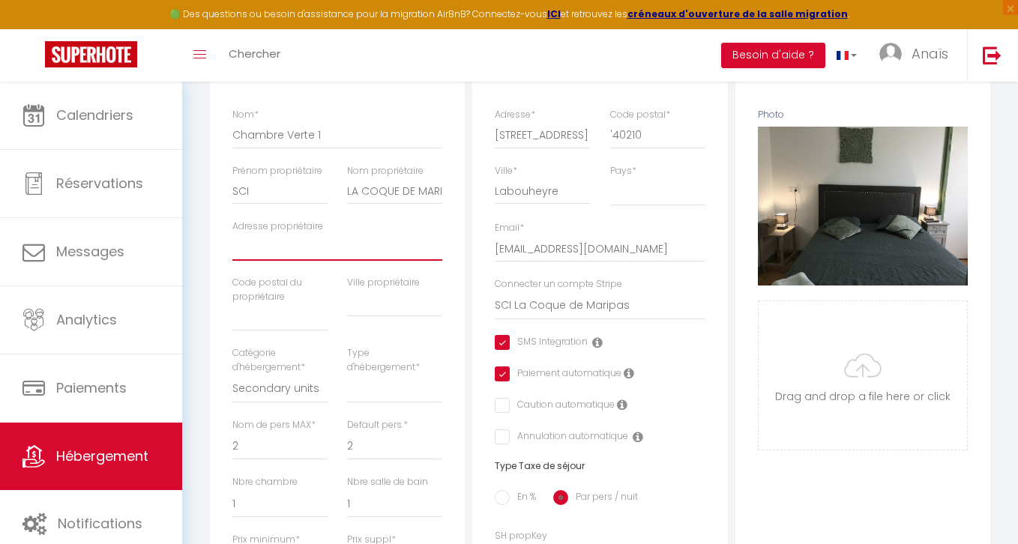
click at [343, 257] on input "Adresse propriétaire" at bounding box center [337, 247] width 210 height 27
paste input "245 ROUTE DE COMMENSACQ 40210 LABOUHEYRE"
click at [410, 250] on input "245 ROUTE DE COMMENSACQ 40210 LABOUHEYRE" at bounding box center [337, 247] width 210 height 27
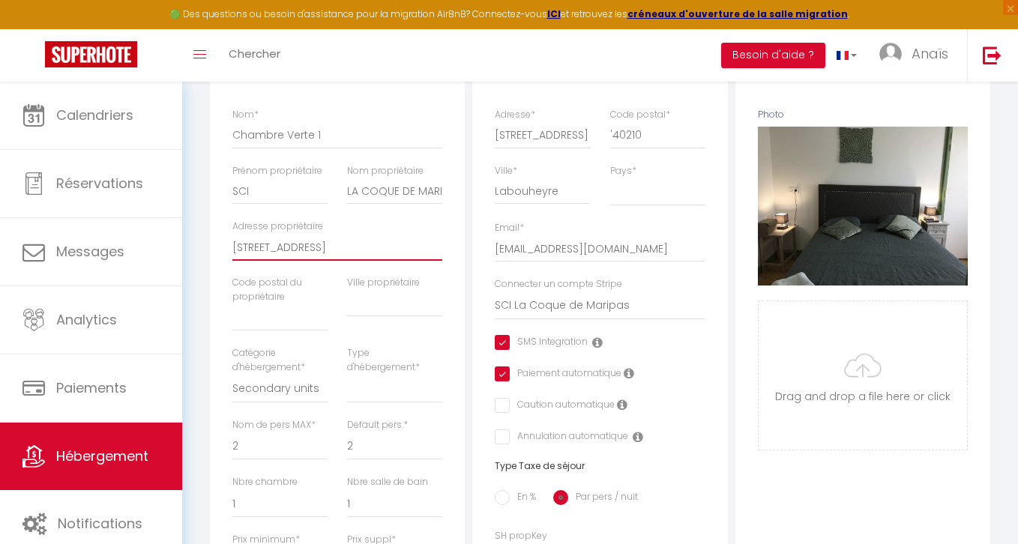
scroll to position [0, 0]
click at [391, 305] on input "text" at bounding box center [394, 303] width 95 height 27
paste input "245 ROUTE DE COMMENSACQ 40210 LABOUHEYRE"
drag, startPoint x: 381, startPoint y: 302, endPoint x: 276, endPoint y: 302, distance: 105.7
click at [276, 302] on div "Nom * Chambre Verte 1 Prénom propriétaire SCI Nom propriétaire LA COQUE DE MARI…" at bounding box center [338, 321] width 230 height 426
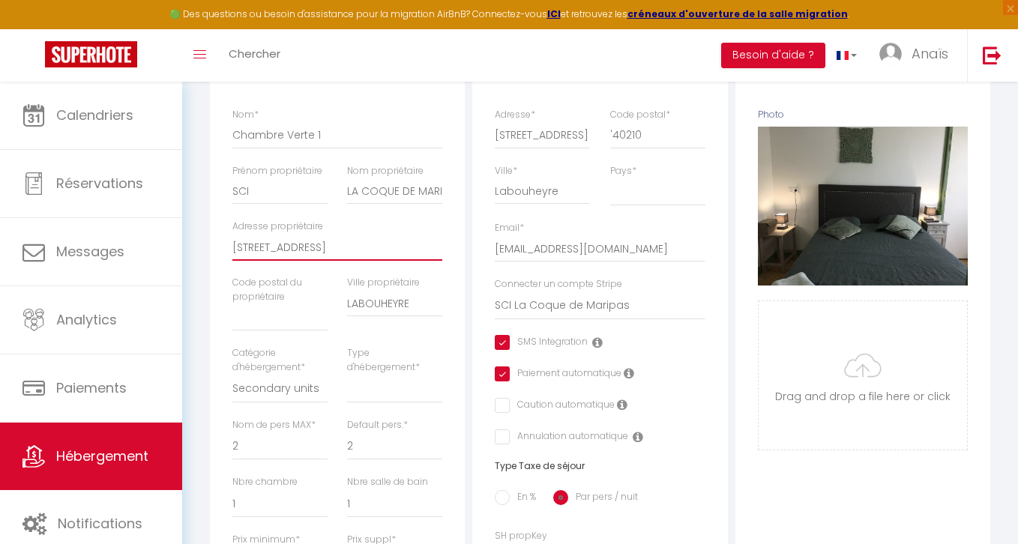
click at [399, 243] on input "245 ROUTE DE COMMENSACQ 40210" at bounding box center [337, 247] width 210 height 27
click at [271, 313] on input "text" at bounding box center [279, 317] width 95 height 27
paste input "245 ROUTE DE COMMENSACQ 40210 LABOUHEYRE"
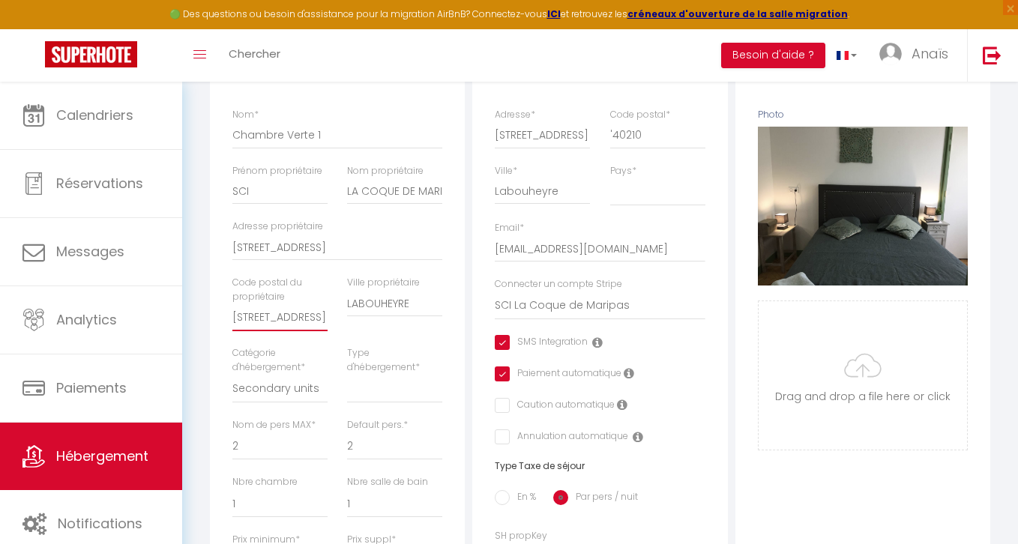
click at [306, 320] on input "245 ROUTE DE COMMENSACQ 40210 LABOUHEYRE" at bounding box center [279, 317] width 95 height 27
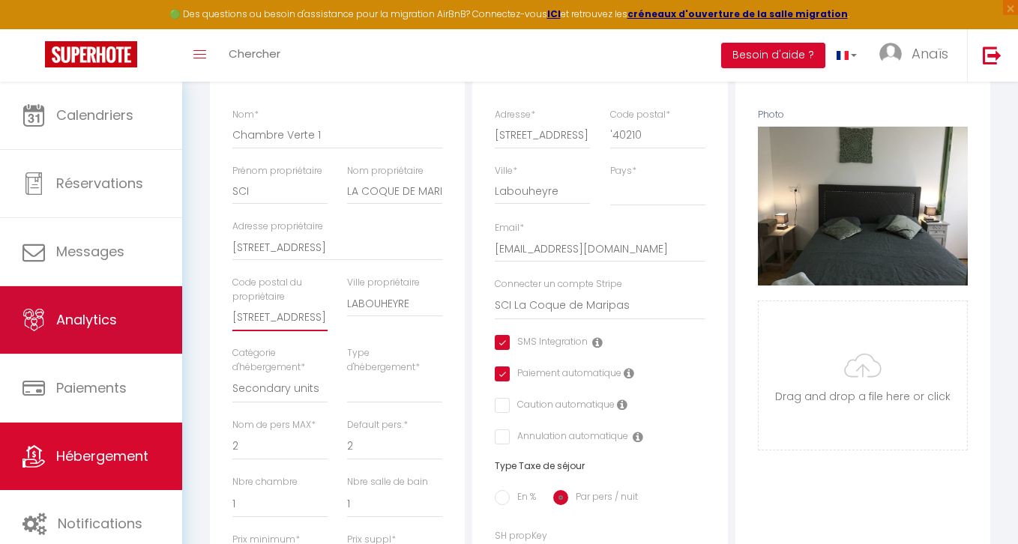
scroll to position [0, 0]
drag, startPoint x: 300, startPoint y: 315, endPoint x: 139, endPoint y: 310, distance: 161.2
click at [139, 310] on div "🟢 Des questions ou besoin d'assistance pour la migration AirBnB? Connectez-vous…" at bounding box center [509, 438] width 1018 height 1302
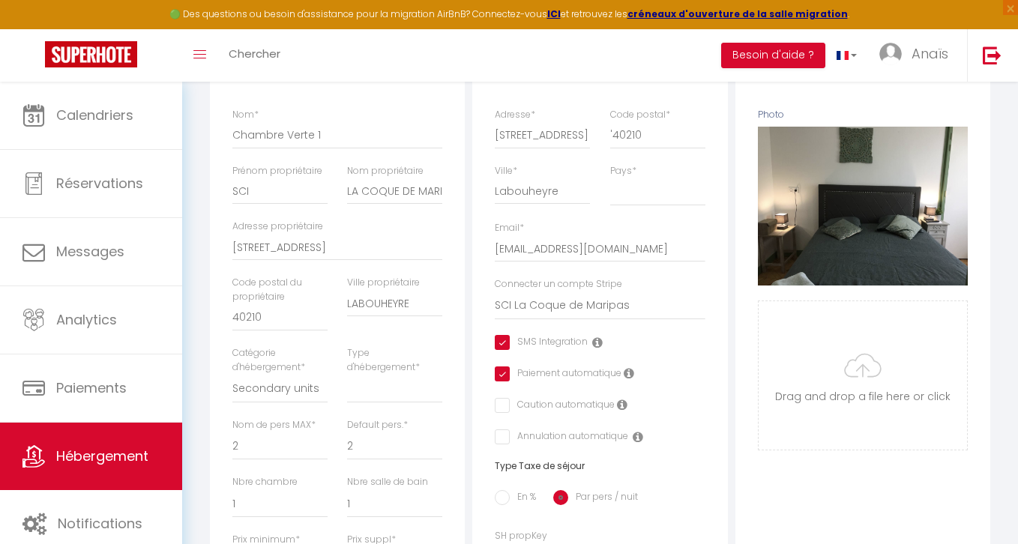
click at [200, 269] on div "Retourner vers Chambre Verte 1 Actions Enregistrer Dupliquer Supprimer Importer…" at bounding box center [600, 460] width 800 height 1182
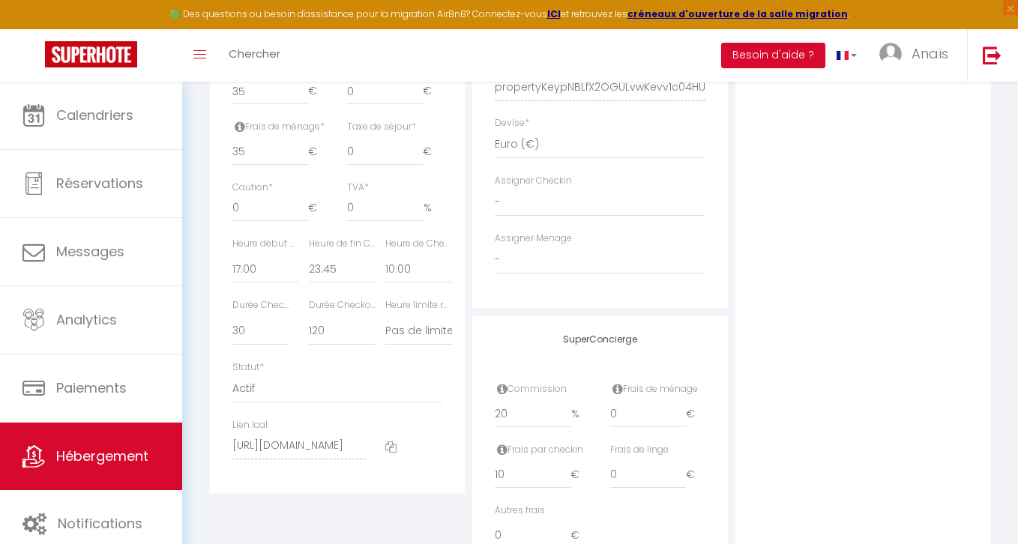
scroll to position [839, 0]
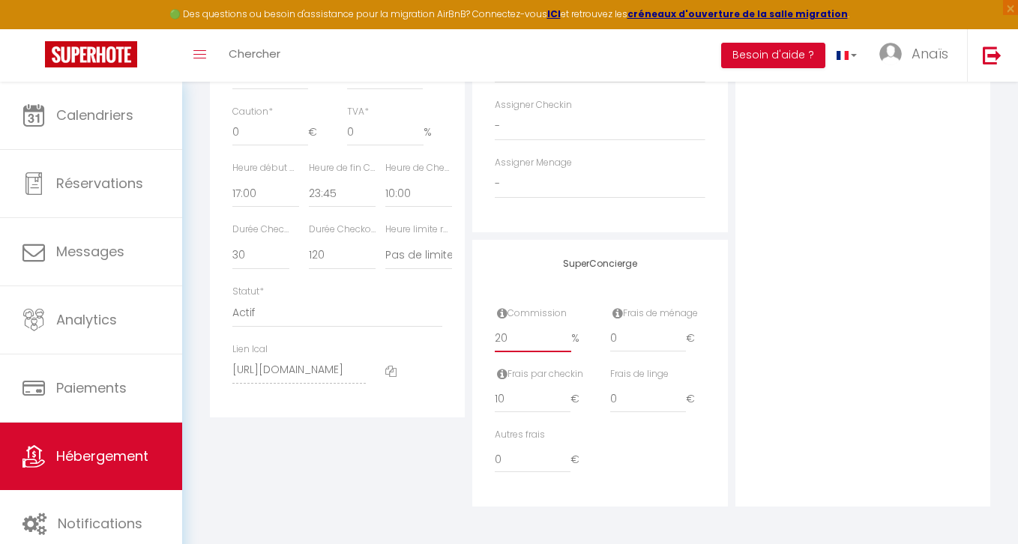
click at [528, 340] on input "20" at bounding box center [533, 338] width 76 height 27
click at [889, 143] on div "Photo Photo Supprimer Drag and drop a file here or click Ooops, something wrong…" at bounding box center [862, 1] width 255 height 1011
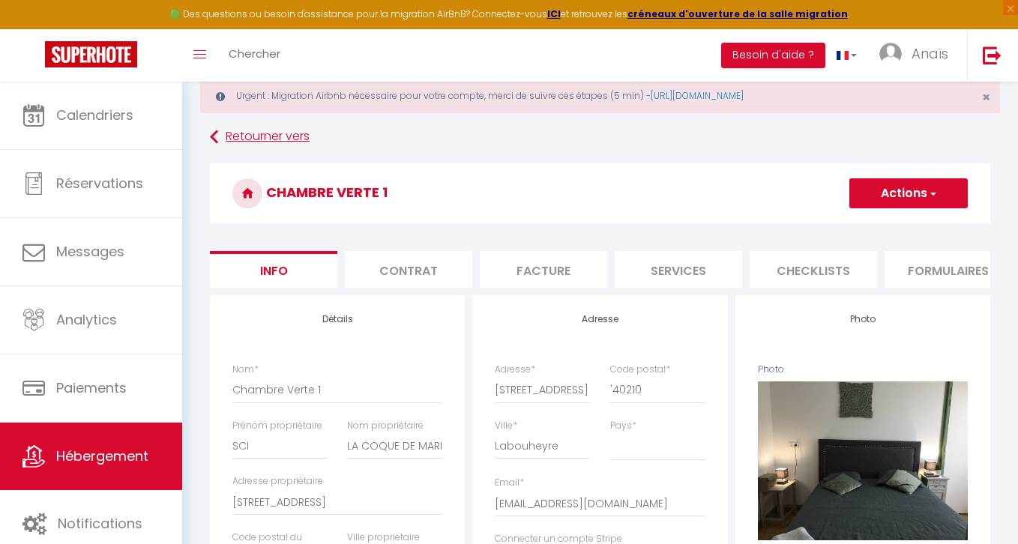
scroll to position [34, 0]
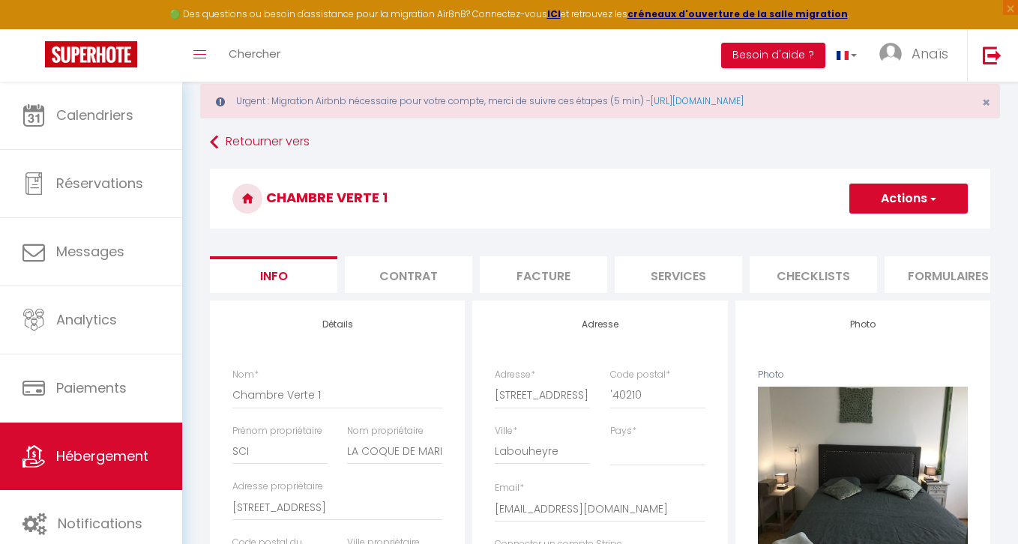
click at [904, 195] on button "Actions" at bounding box center [908, 199] width 118 height 30
click at [852, 229] on input "Enregistrer" at bounding box center [848, 231] width 55 height 15
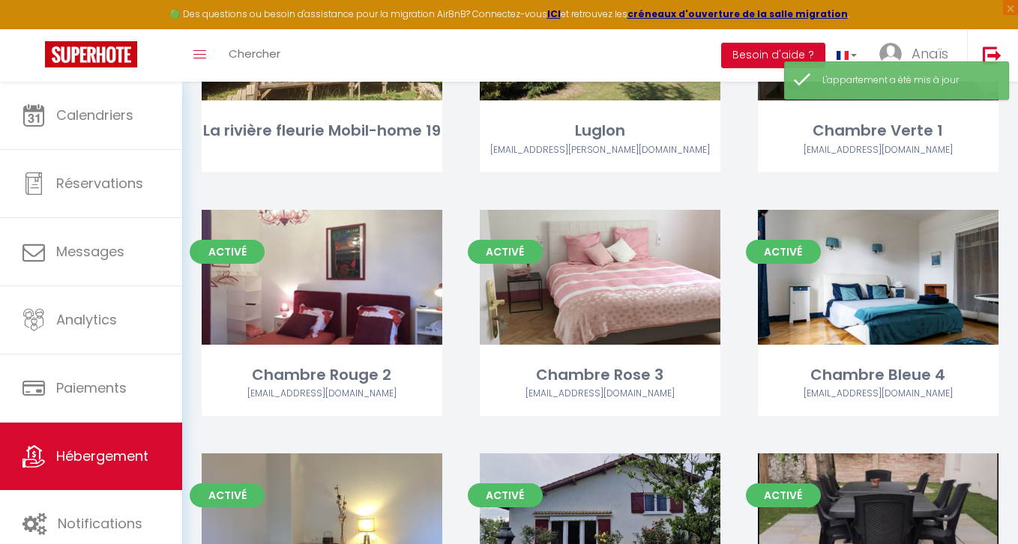
scroll to position [2041, 0]
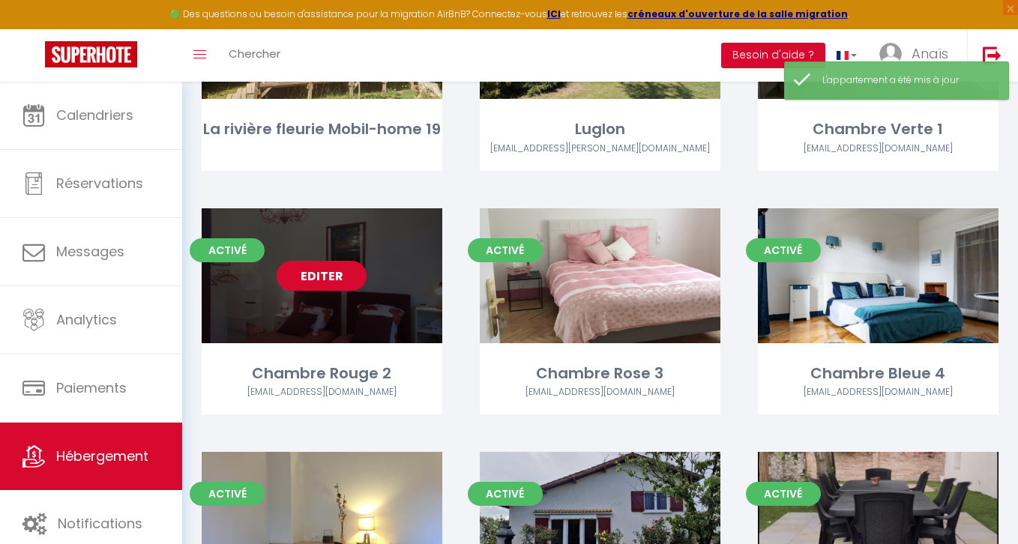
click at [334, 270] on link "Editer" at bounding box center [322, 276] width 90 height 30
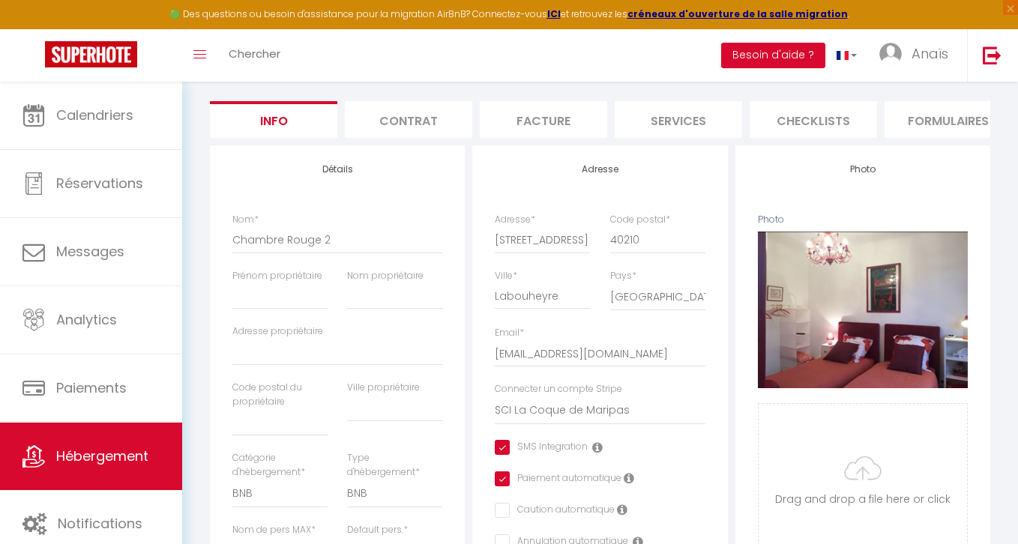
scroll to position [245, 0]
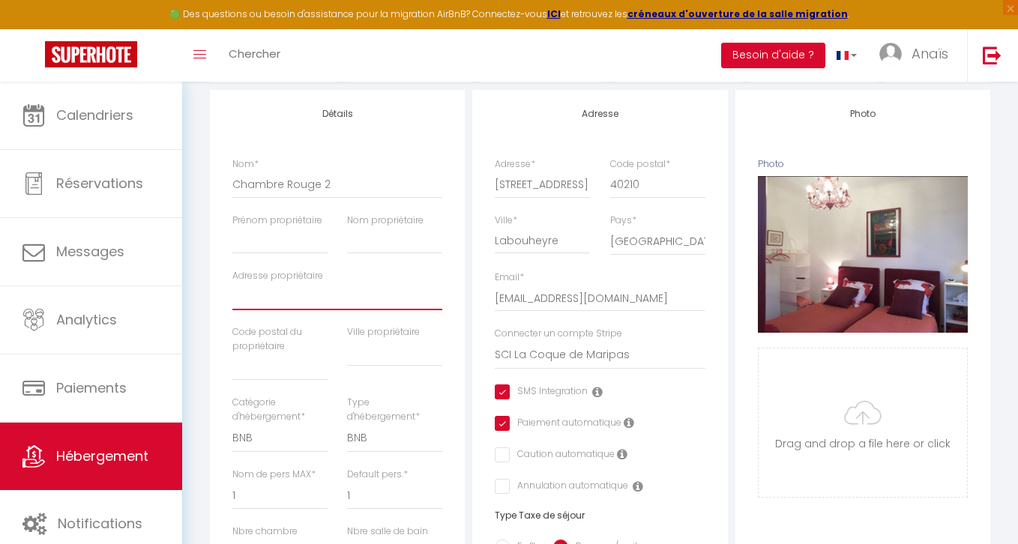
click at [298, 297] on input "Adresse propriétaire" at bounding box center [337, 296] width 210 height 27
paste input "245 ROUTE DE COMMENSACQ 40210 LABOUHEYRE"
click at [362, 296] on input "245 ROUTE DE COMMENSACQ 40210 LABOUHEYRE" at bounding box center [337, 296] width 210 height 27
drag, startPoint x: 347, startPoint y: 294, endPoint x: 447, endPoint y: 292, distance: 99.7
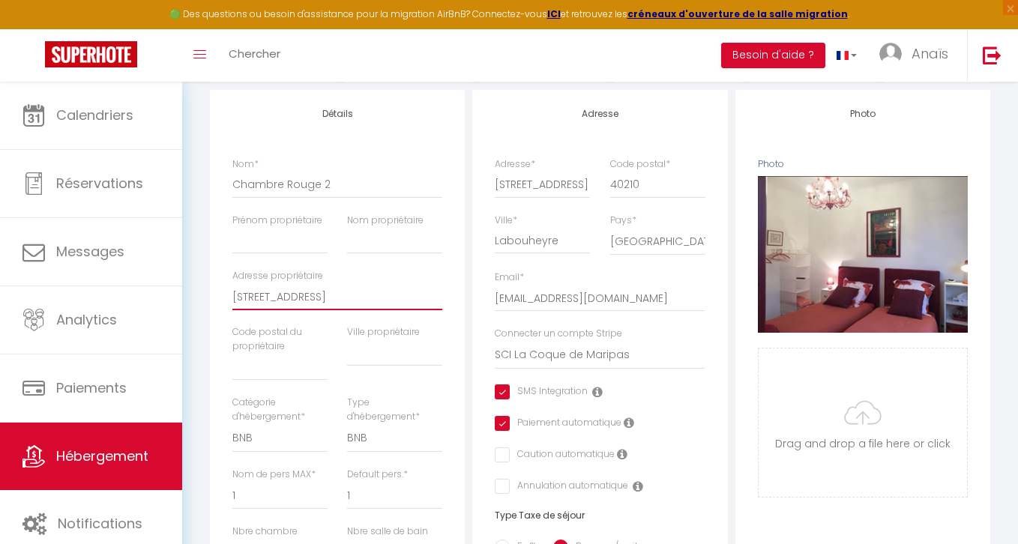
click at [447, 292] on div "Adresse propriétaire 245 ROUTE DE COMMENSACQ 40210 LABOUHEYRE" at bounding box center [338, 297] width 230 height 56
drag, startPoint x: 345, startPoint y: 299, endPoint x: 444, endPoint y: 298, distance: 99.7
click at [444, 298] on div "Adresse propriétaire 245 ROUTE DE COMMENSACQ 40210 LABOUHEYRE" at bounding box center [338, 297] width 230 height 56
click at [280, 366] on input "text" at bounding box center [279, 367] width 95 height 27
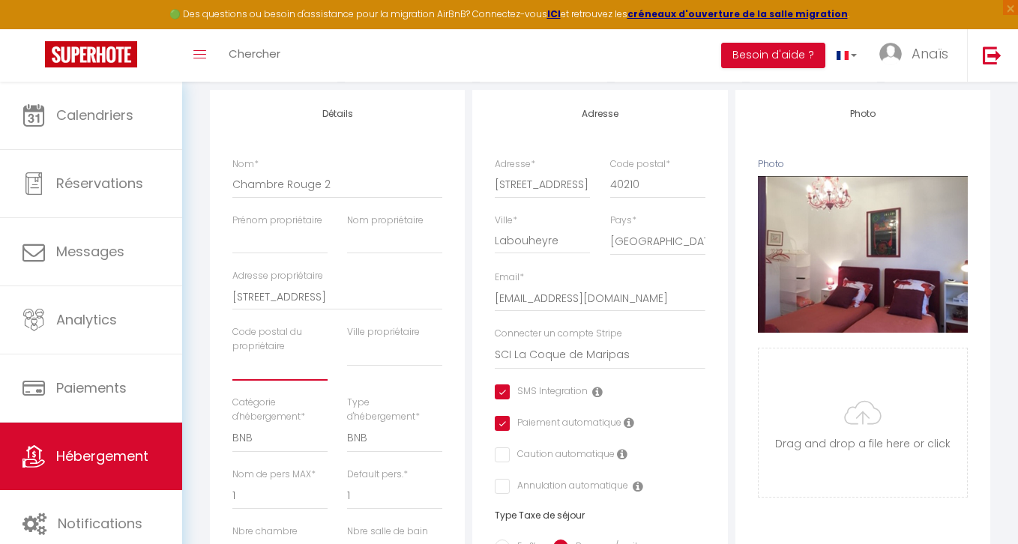
paste input "245 ROUTE DE COMMENSACQ 40210 LABOUHEYRE"
click at [292, 365] on input "245 ROUTE DE COMMENSACQ 40210 LABOUHEYRE" at bounding box center [279, 367] width 95 height 27
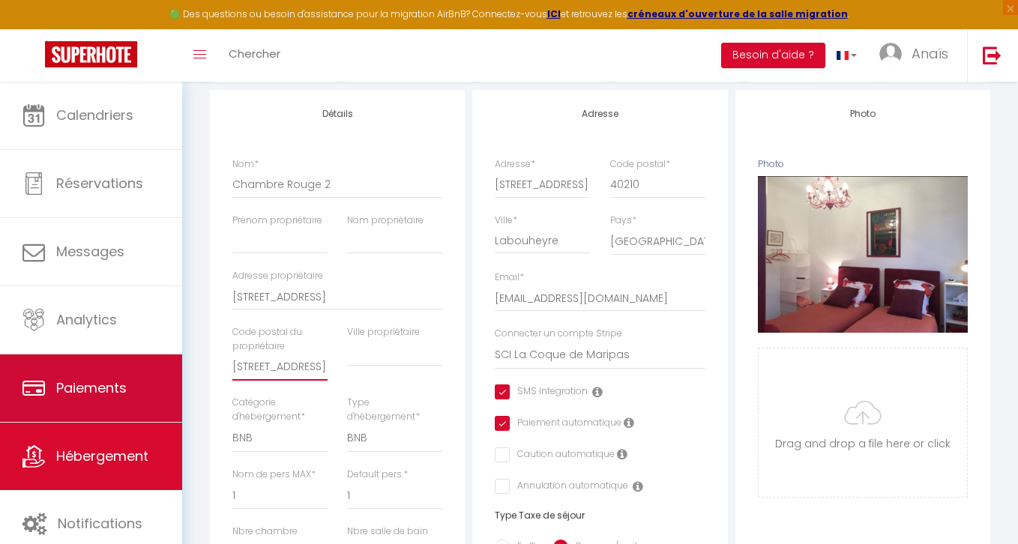
drag, startPoint x: 300, startPoint y: 363, endPoint x: 131, endPoint y: 366, distance: 169.4
click at [131, 366] on div "🟢 Des questions ou besoin d'assistance pour la migration AirBnB? Connectez-vous…" at bounding box center [509, 488] width 1018 height 1302
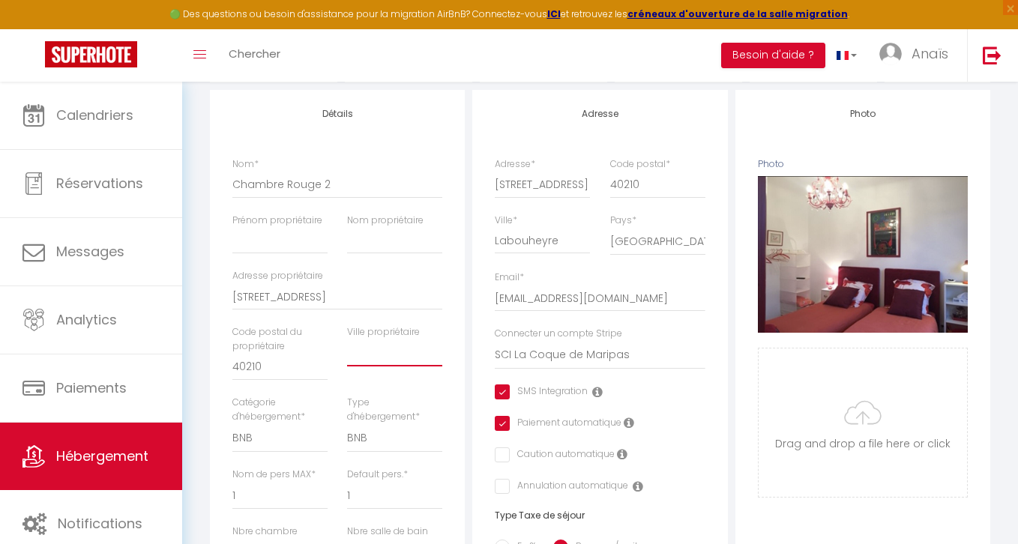
click at [383, 353] on input "text" at bounding box center [394, 352] width 95 height 27
paste input "245 ROUTE DE COMMENSACQ 40210 LABOUHEYRE"
drag, startPoint x: 381, startPoint y: 354, endPoint x: 216, endPoint y: 351, distance: 164.9
click at [216, 351] on div "Détails Nom * Chambre Rouge 2 Prénom propriétaire Nom propriétaire Adresse prop…" at bounding box center [337, 551] width 255 height 922
click at [200, 208] on div "Retourner vers Chambre Rouge 2 Actions Enregistrer Dupliquer Supprimer Importer…" at bounding box center [600, 509] width 800 height 1182
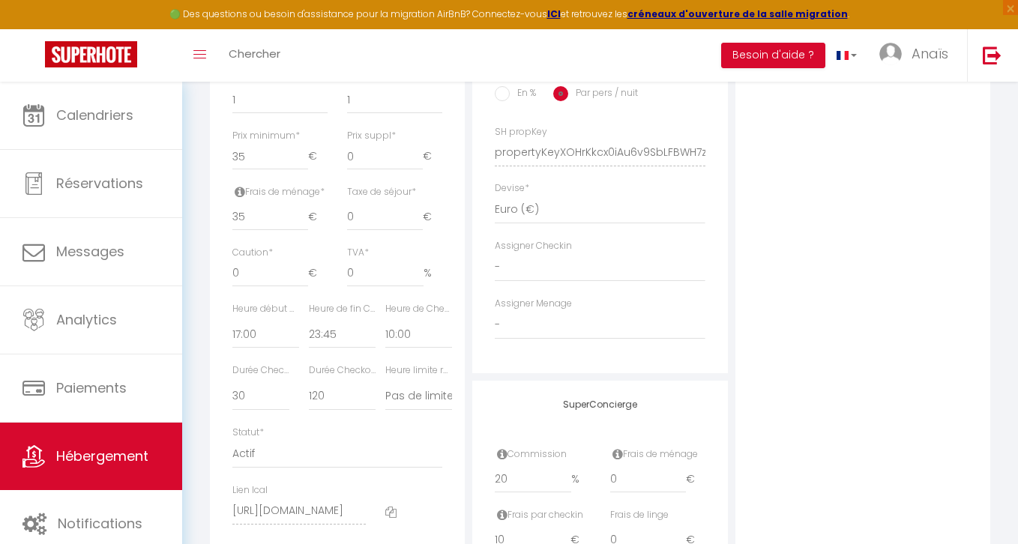
scroll to position [718, 0]
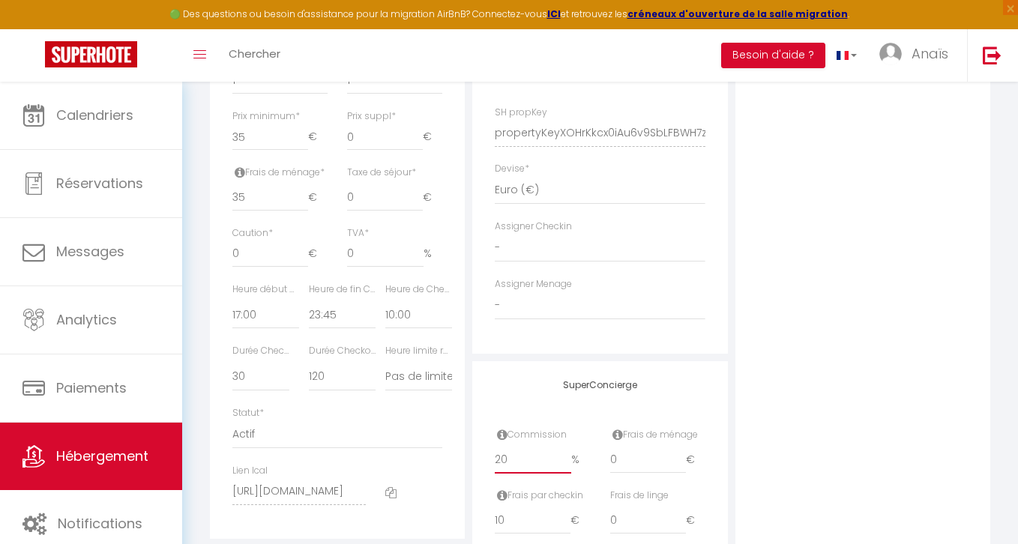
click at [509, 462] on input "20" at bounding box center [533, 460] width 76 height 27
click at [825, 302] on div "Photo Photo Supprimer Drag and drop a file here or click Ooops, something wrong…" at bounding box center [862, 122] width 255 height 1011
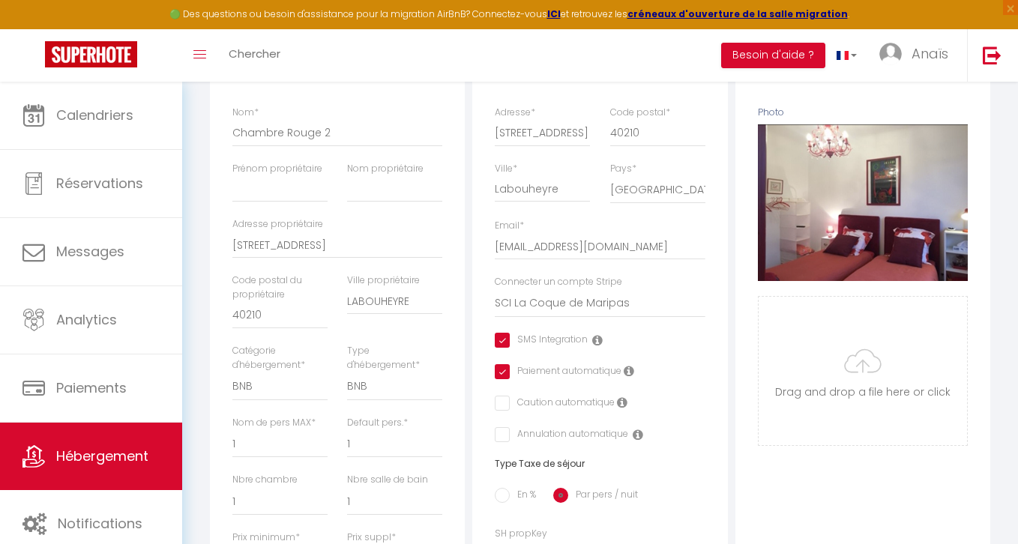
scroll to position [262, 0]
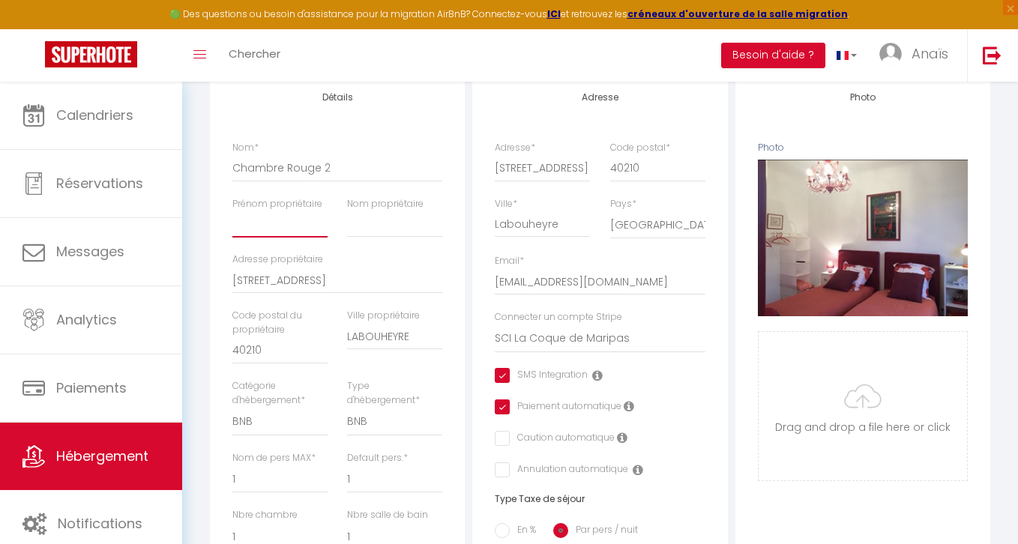
click at [256, 226] on input "Prénom propriétaire" at bounding box center [279, 224] width 95 height 27
click at [371, 226] on input "Nom propriétaire" at bounding box center [394, 224] width 95 height 27
click at [718, 131] on div "Adresse Adresse * 245 Route de Commensacq Code postal * 40210 Ville * Labouheyr…" at bounding box center [599, 441] width 255 height 737
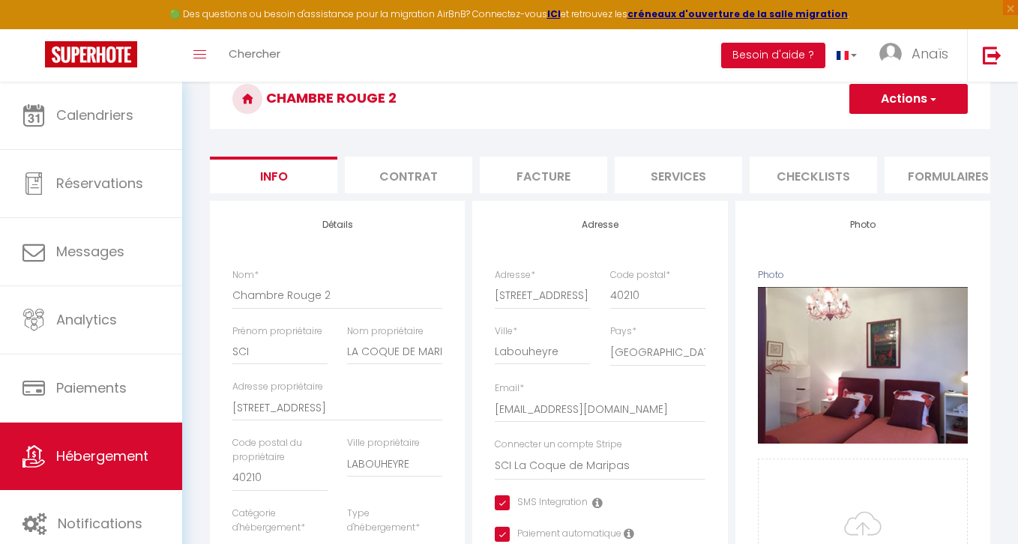
scroll to position [61, 0]
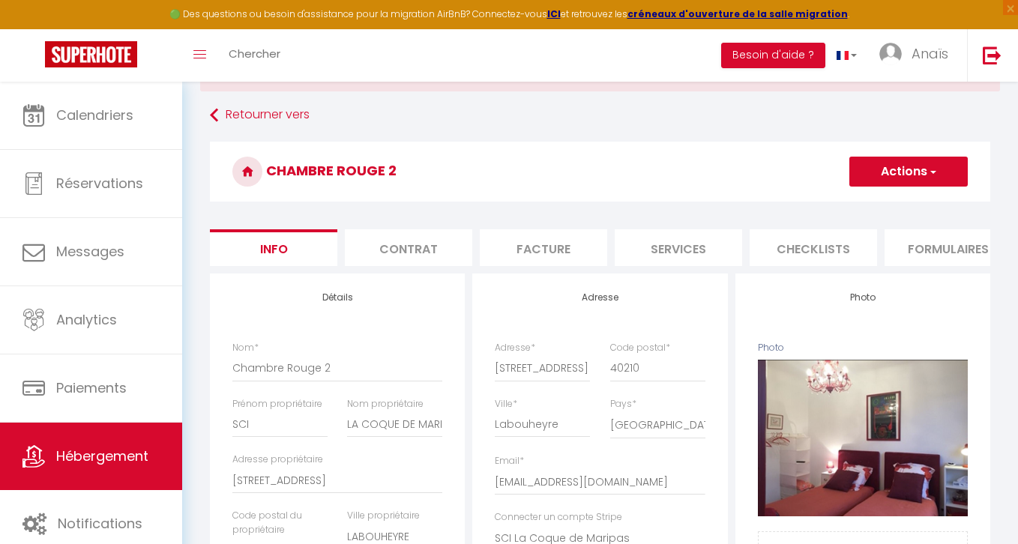
click at [922, 181] on button "Actions" at bounding box center [908, 172] width 118 height 30
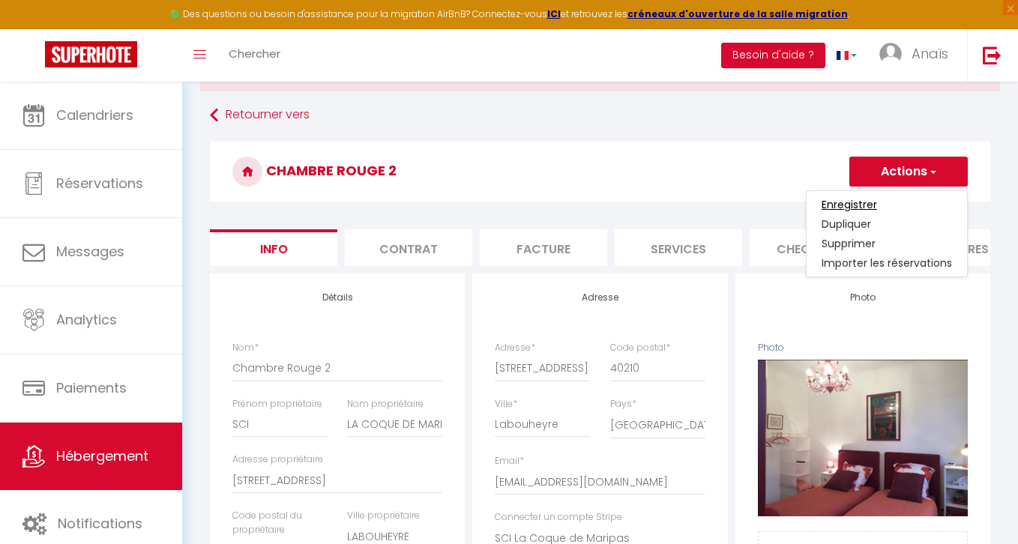
click at [839, 202] on input "Enregistrer" at bounding box center [848, 204] width 55 height 15
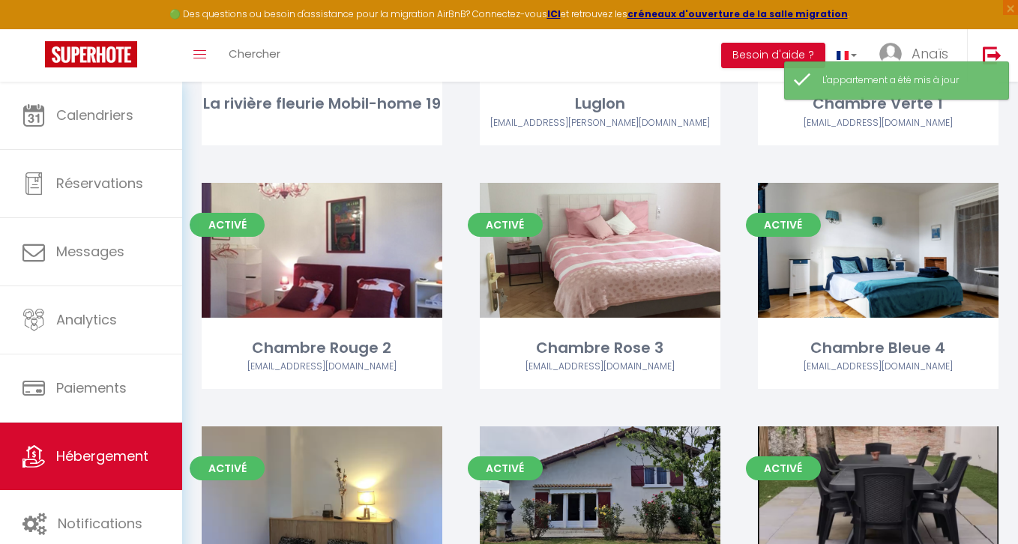
scroll to position [2126, 0]
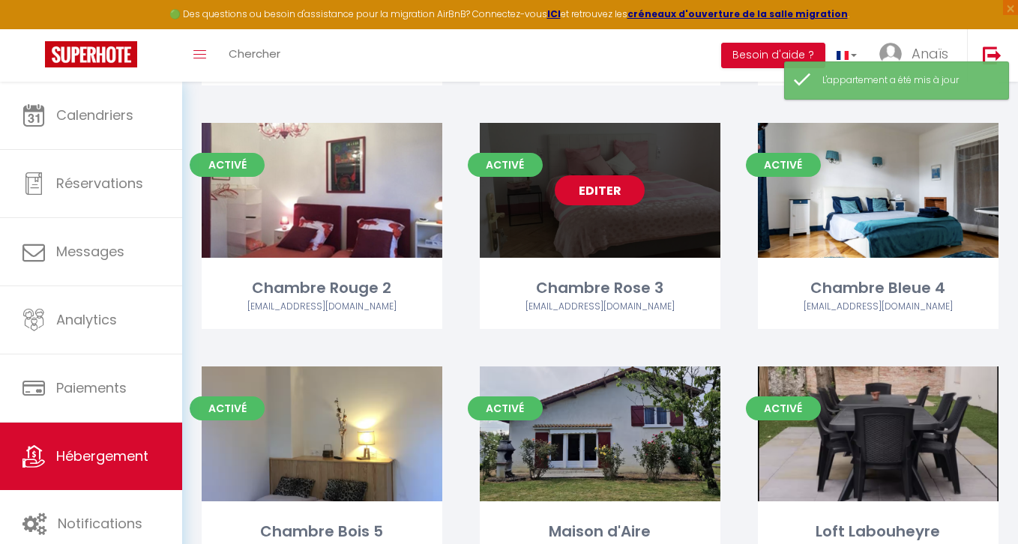
click at [602, 189] on link "Editer" at bounding box center [600, 190] width 90 height 30
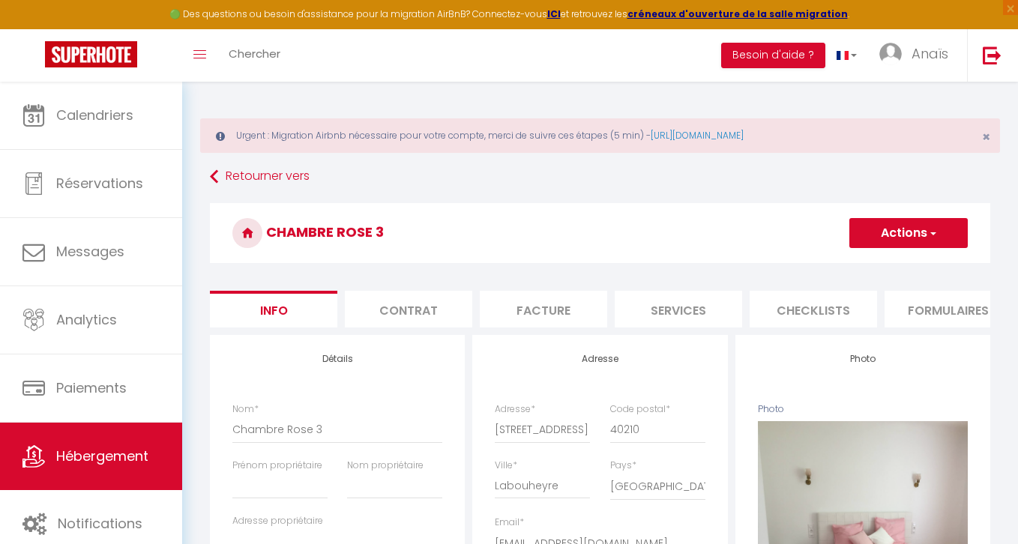
scroll to position [157, 0]
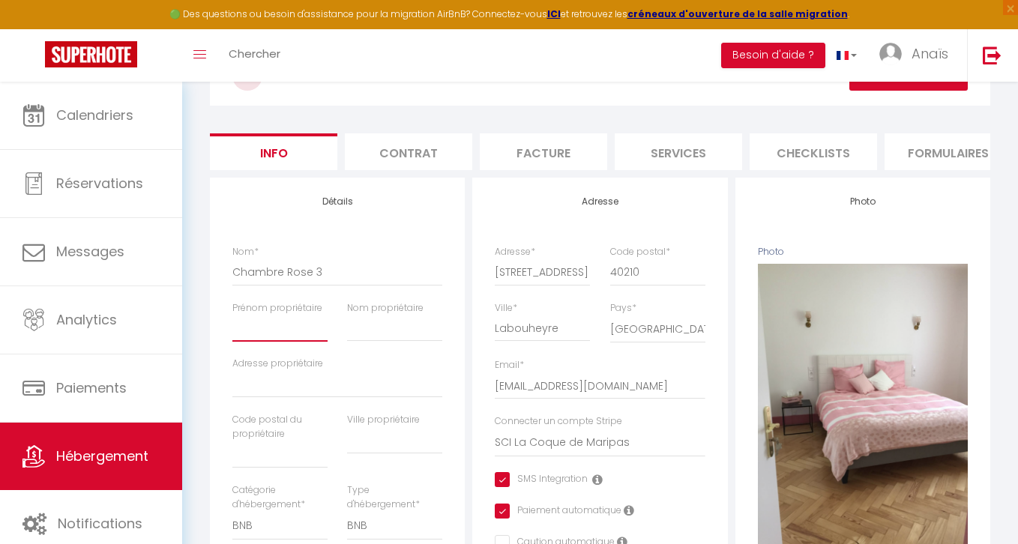
click at [274, 337] on input "Prénom propriétaire" at bounding box center [279, 328] width 95 height 27
click at [398, 327] on input "Nom propriétaire" at bounding box center [394, 328] width 95 height 27
click at [438, 327] on input "LA COQUE DE MARIP" at bounding box center [394, 328] width 95 height 27
click at [436, 324] on input "LA COQUE DE MARIP" at bounding box center [394, 328] width 95 height 27
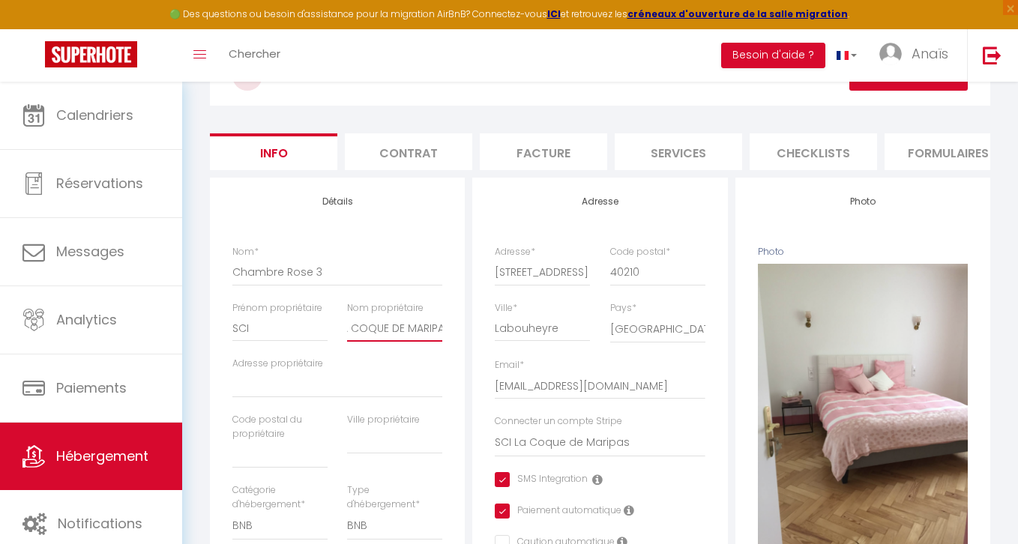
scroll to position [0, 17]
click at [351, 382] on input "Adresse propriétaire" at bounding box center [337, 384] width 210 height 27
paste input "245 ROUTE DE COMMENSACQ 40210 LABOUHEYRE"
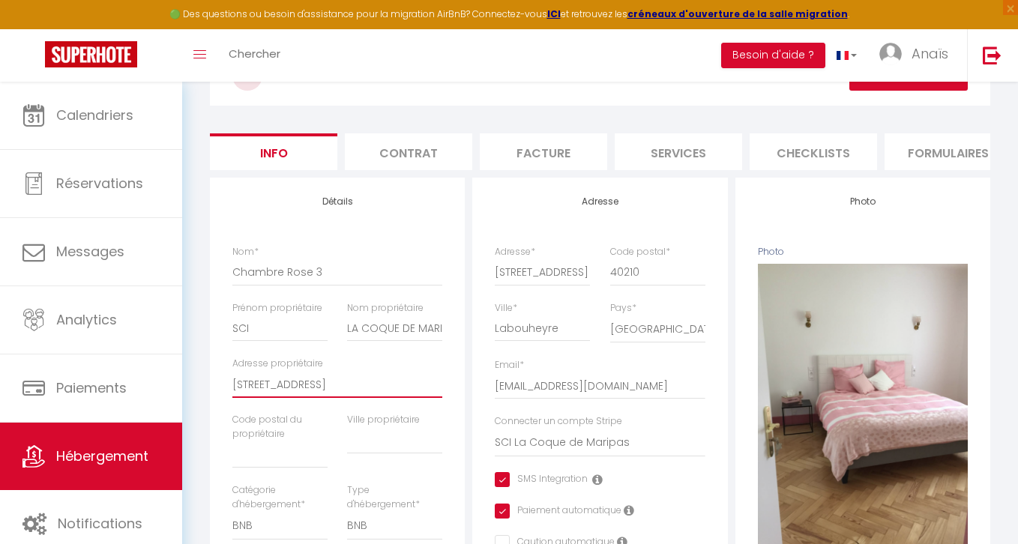
click at [404, 381] on input "245 ROUTE DE COMMENSACQ 40210 LABOUHEYRE" at bounding box center [337, 384] width 210 height 27
click at [386, 454] on div "Ville propriétaire" at bounding box center [394, 448] width 115 height 70
click at [385, 452] on input "text" at bounding box center [394, 440] width 95 height 27
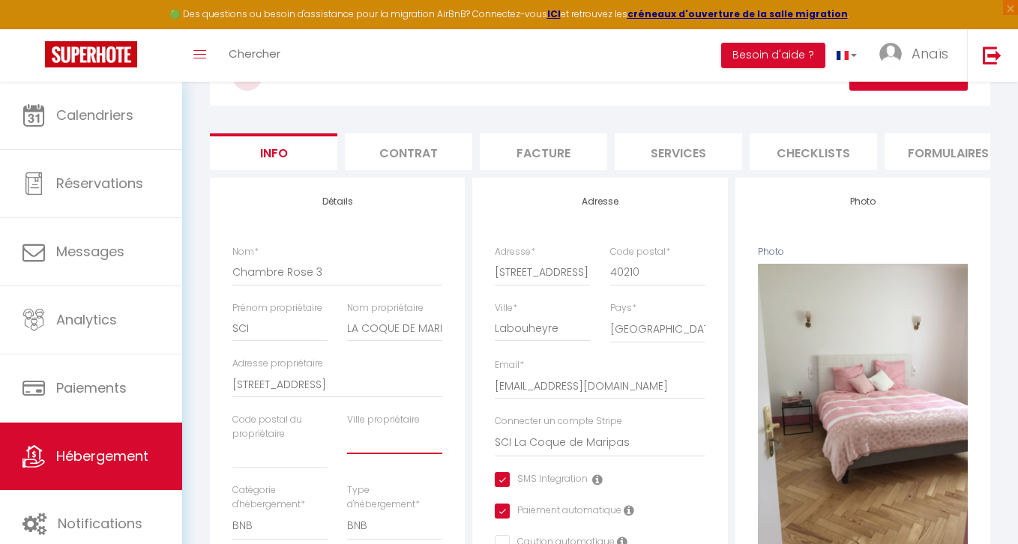
paste input "245 ROUTE DE COMMENSACQ 40210 LABOUHEYRE"
drag, startPoint x: 381, startPoint y: 442, endPoint x: 312, endPoint y: 435, distance: 70.0
click at [312, 435] on div "Nom * Chambre Rose 3 Prénom propriétaire SCI Nom propriétaire LA COQUE DE MARIP…" at bounding box center [338, 458] width 230 height 426
click at [253, 459] on input "text" at bounding box center [279, 454] width 95 height 27
paste input "245 ROUTE DE COMMENSACQ 40210 LABOUHEYRE"
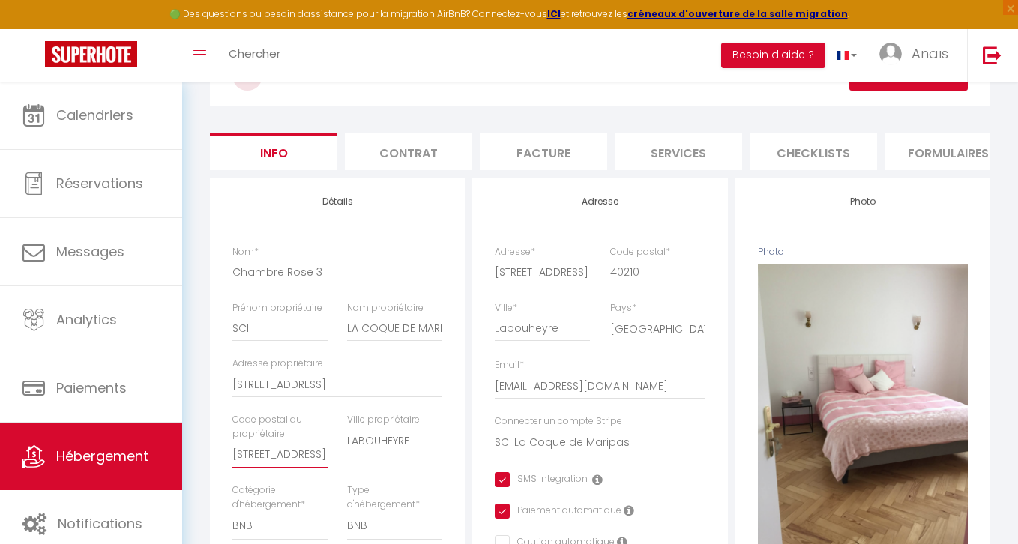
scroll to position [0, 149]
click at [286, 458] on input "245 ROUTE DE COMMENSACQ 40210 LABOUHEYRE" at bounding box center [279, 454] width 95 height 27
drag, startPoint x: 301, startPoint y: 456, endPoint x: 189, endPoint y: 455, distance: 112.4
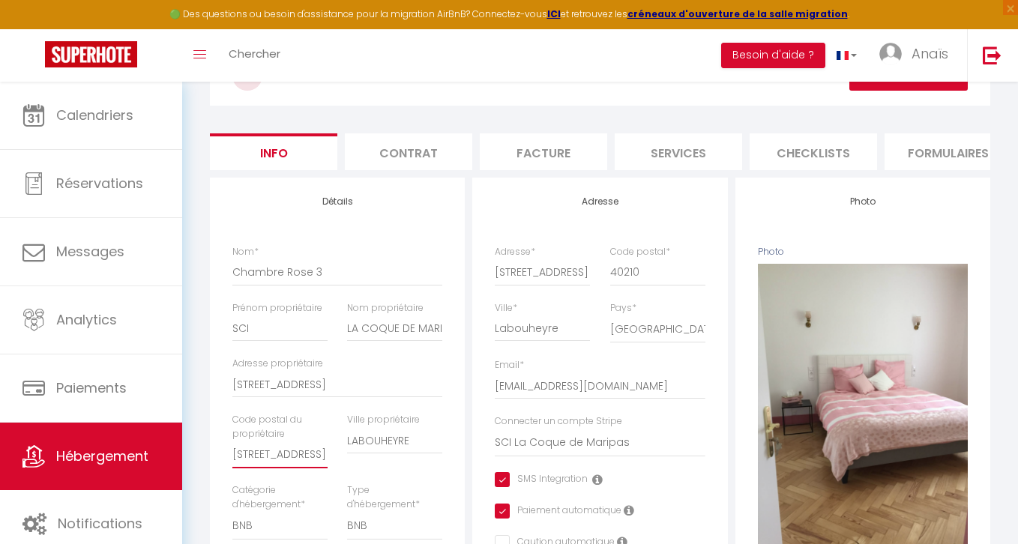
click at [522, 199] on h4 "Adresse" at bounding box center [600, 201] width 210 height 10
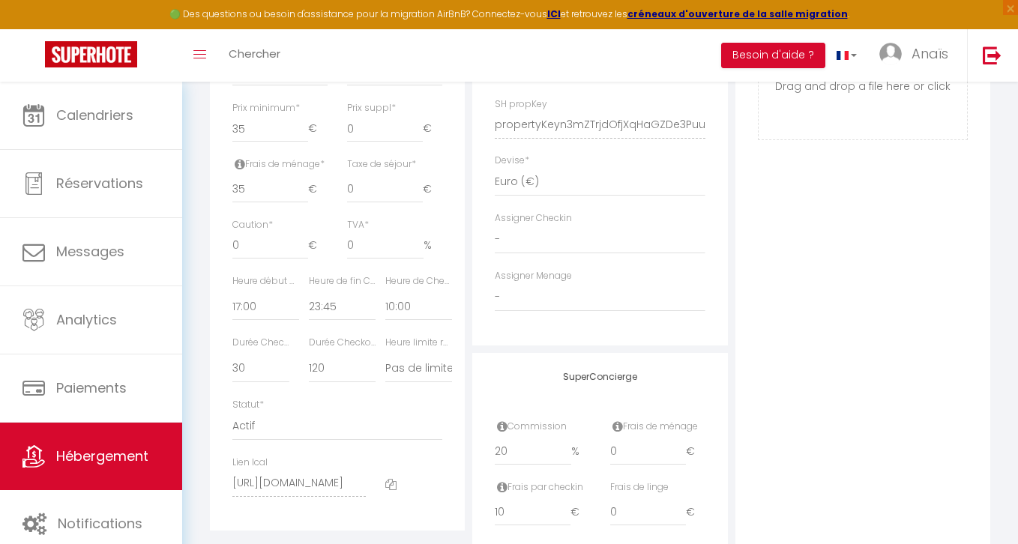
scroll to position [740, 0]
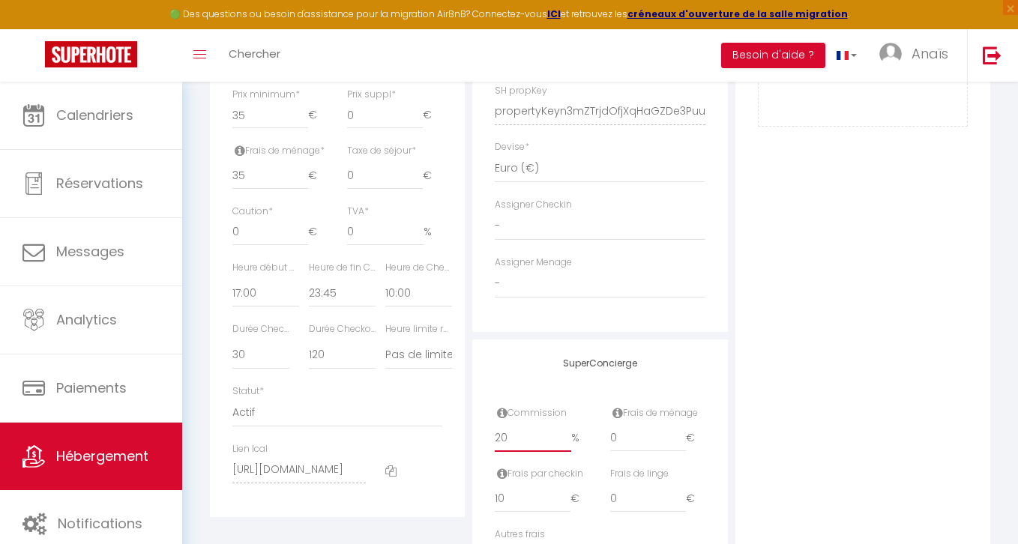
click at [531, 440] on input "20" at bounding box center [533, 438] width 76 height 27
click at [845, 263] on div "Photo Photo Supprimer Drag and drop a file here or click Ooops, something wrong…" at bounding box center [862, 100] width 255 height 1011
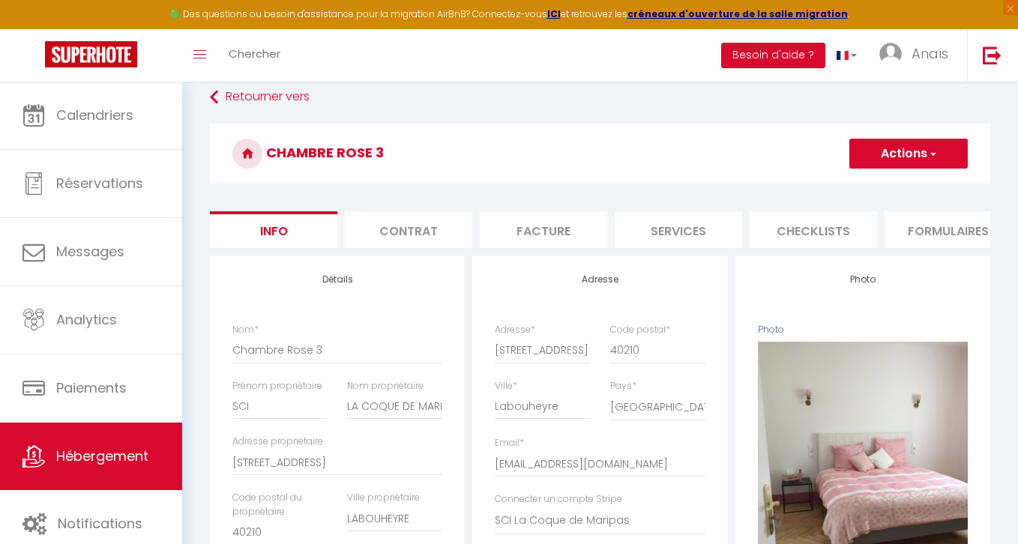
scroll to position [61, 0]
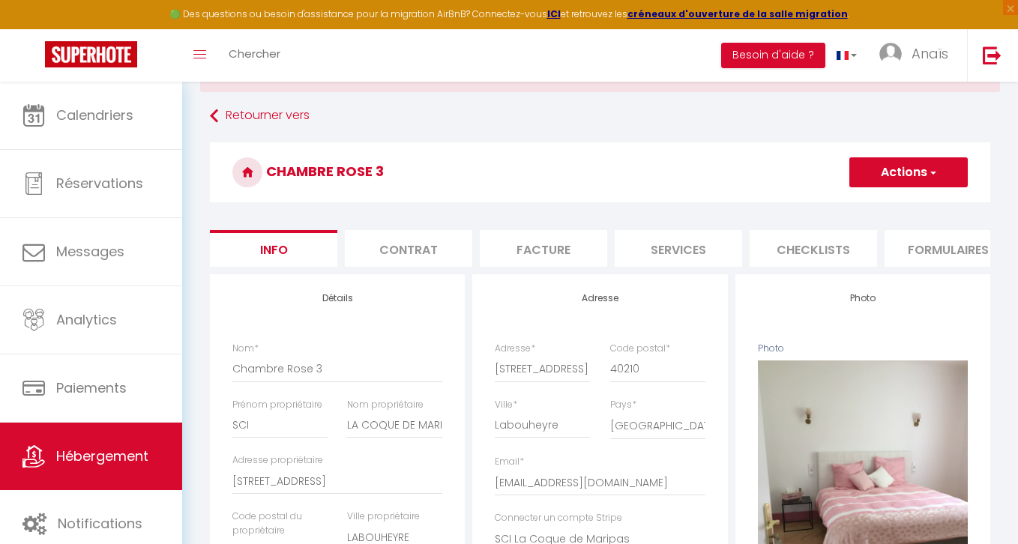
click at [915, 169] on button "Actions" at bounding box center [908, 172] width 118 height 30
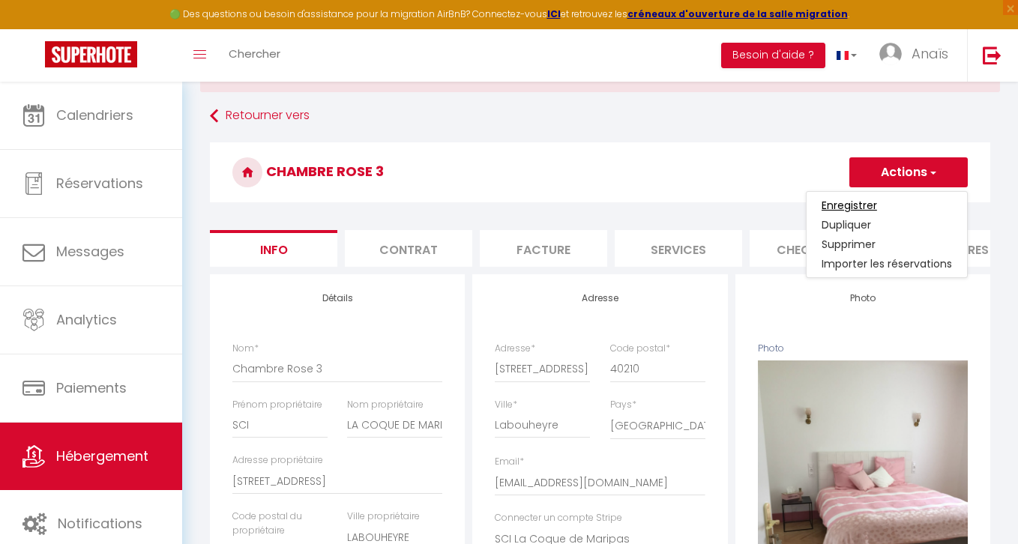
click at [845, 207] on input "Enregistrer" at bounding box center [848, 205] width 55 height 15
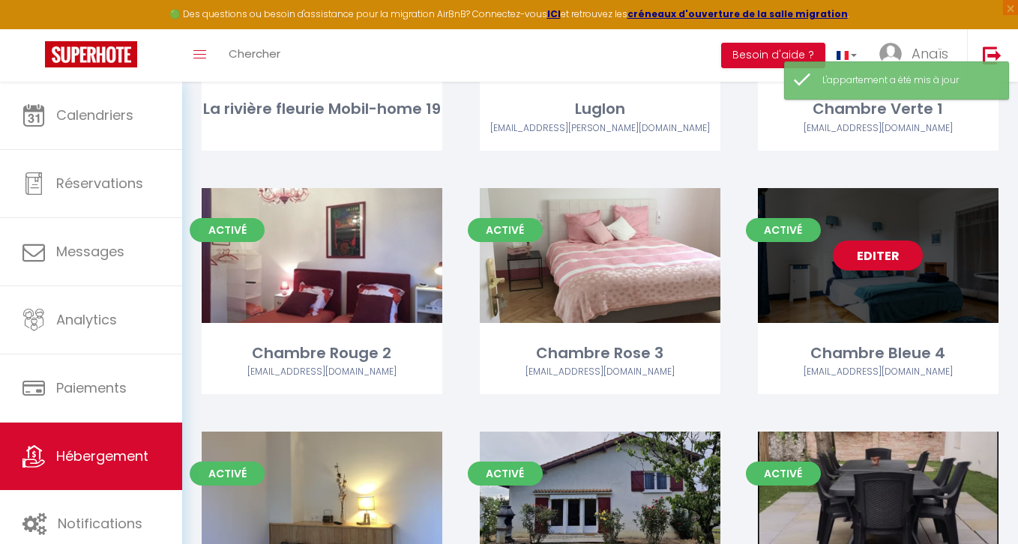
scroll to position [2039, 0]
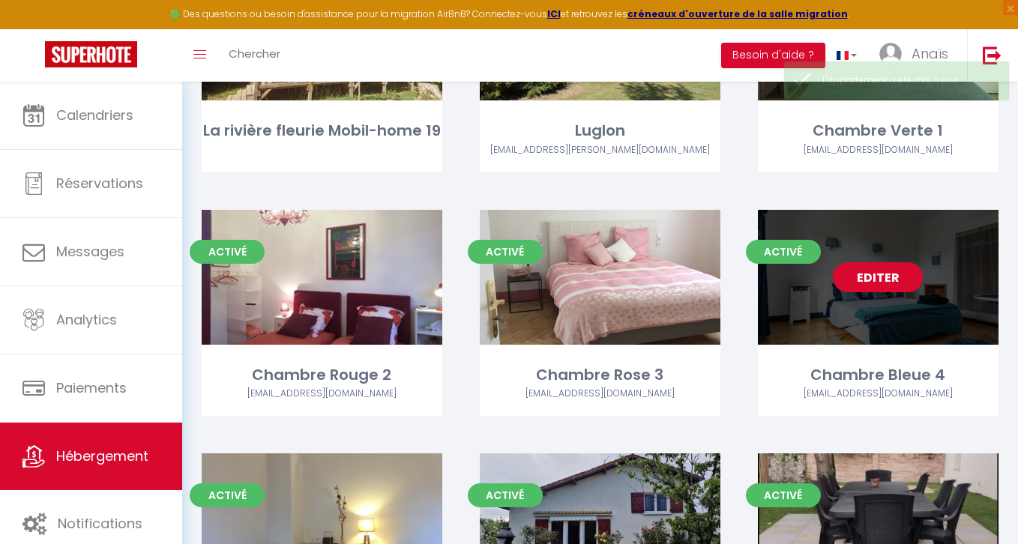
click at [867, 279] on link "Editer" at bounding box center [878, 277] width 90 height 30
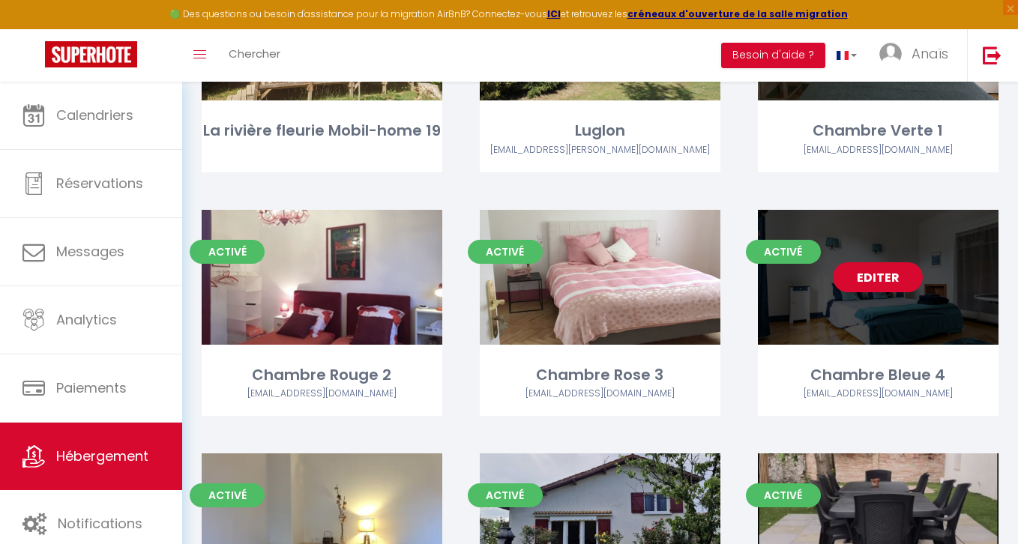
click at [867, 279] on link "Editer" at bounding box center [878, 277] width 90 height 30
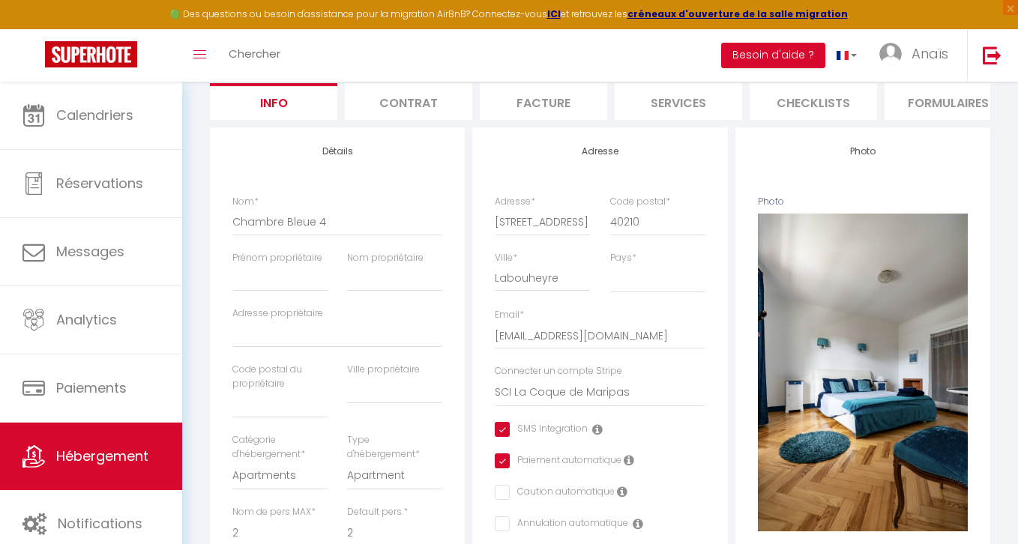
scroll to position [286, 0]
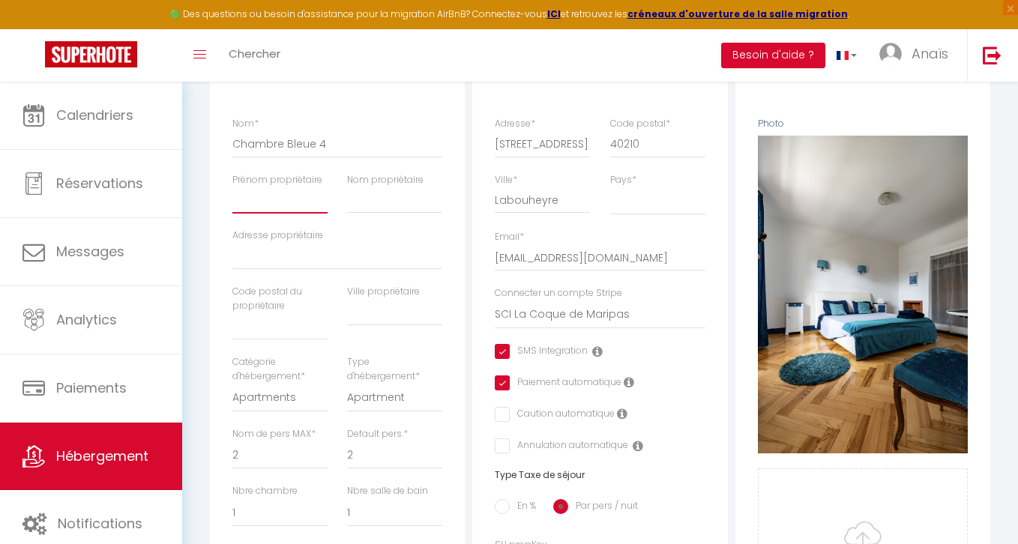
click at [280, 205] on input "Prénom propriétaire" at bounding box center [279, 200] width 95 height 27
click at [369, 196] on input "Nom propriétaire" at bounding box center [394, 200] width 95 height 27
click at [280, 263] on input "Adresse propriétaire" at bounding box center [337, 256] width 210 height 27
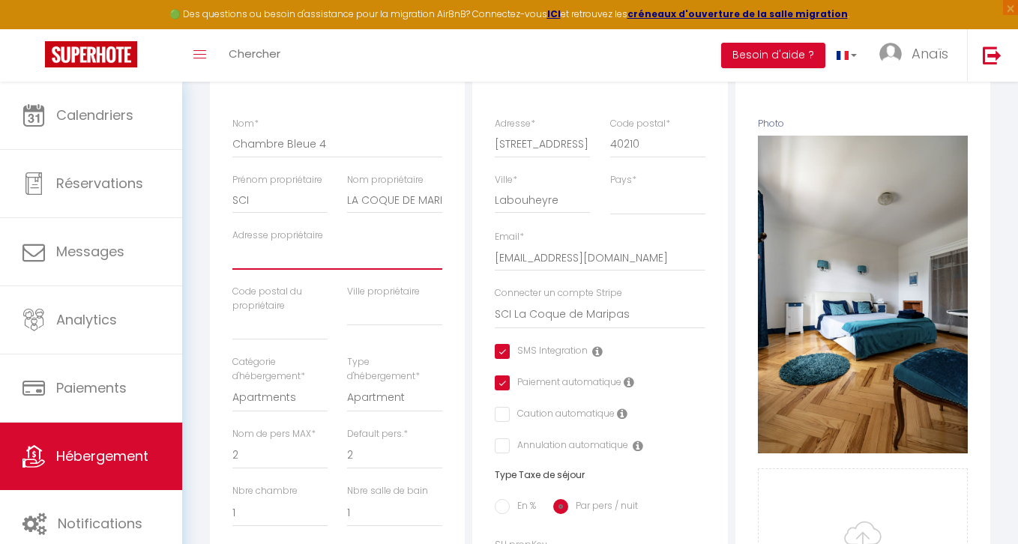
paste input "245 ROUTE DE COMMENSACQ 40210 LABOUHEYRE"
click at [414, 258] on input "245 ROUTE DE COMMENSACQ 40210 LABOUHEYRE" at bounding box center [337, 256] width 210 height 27
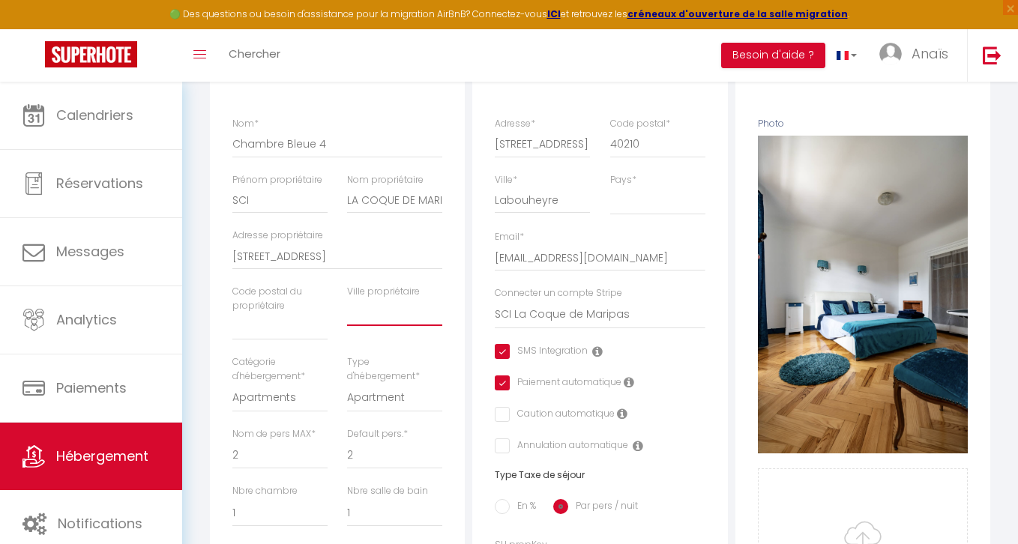
click at [395, 315] on input "text" at bounding box center [394, 312] width 95 height 27
paste input "245 ROUTE DE COMMENSACQ 40210 LABOUHEYRE"
drag, startPoint x: 382, startPoint y: 313, endPoint x: 298, endPoint y: 309, distance: 84.0
click at [298, 309] on div "Nom * Chambre Bleue 4 Prénom propriétaire SCI Nom propriétaire LA COQUE DE MARI…" at bounding box center [338, 330] width 230 height 426
click at [241, 333] on input "text" at bounding box center [279, 326] width 95 height 27
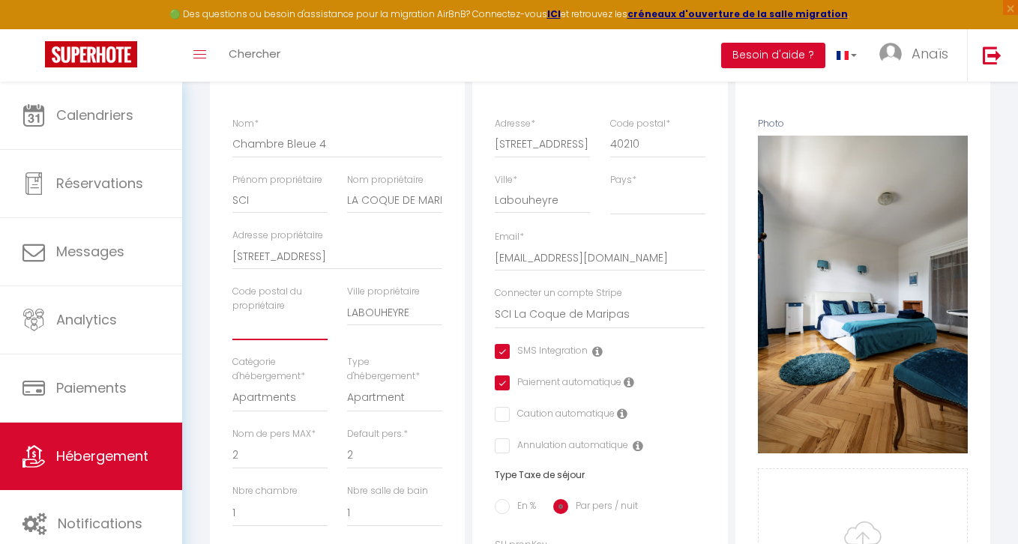
paste input "245 ROUTE DE COMMENSACQ 40210 LABOUHEYRE"
drag, startPoint x: 261, startPoint y: 323, endPoint x: 348, endPoint y: 326, distance: 87.7
click at [348, 326] on div "Nom * Chambre Bleue 4 Prénom propriétaire SCI Nom propriétaire LA COQUE DE MARI…" at bounding box center [338, 330] width 230 height 426
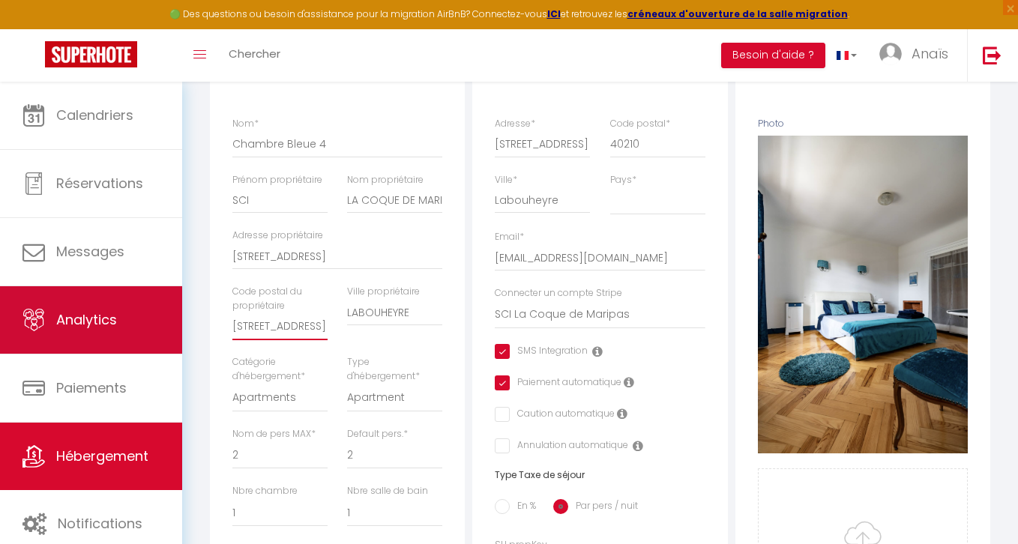
drag, startPoint x: 299, startPoint y: 324, endPoint x: 84, endPoint y: 332, distance: 215.2
click at [84, 332] on div "🟢 Des questions ou besoin d'assistance pour la migration AirBnB? Connectez-vous…" at bounding box center [509, 447] width 1018 height 1302
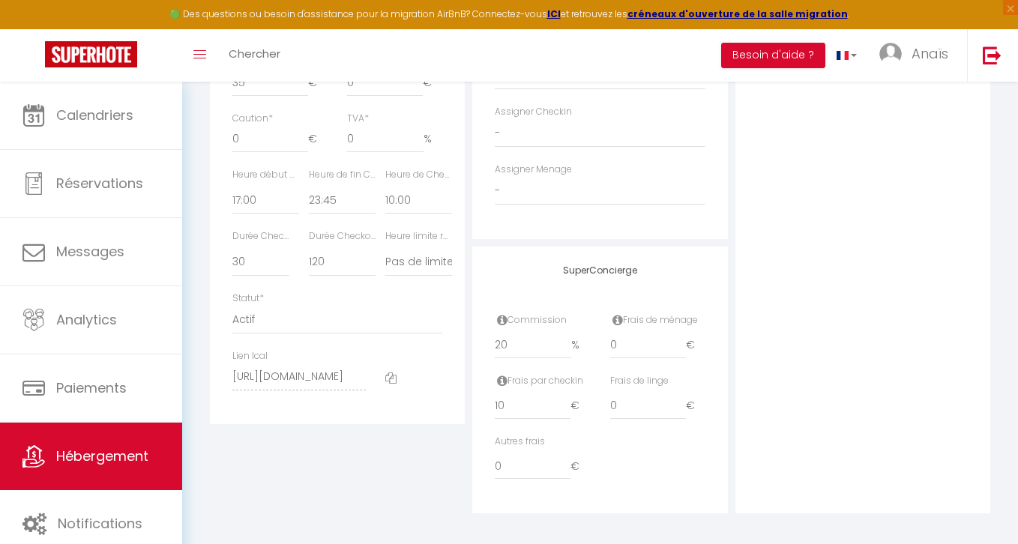
scroll to position [839, 0]
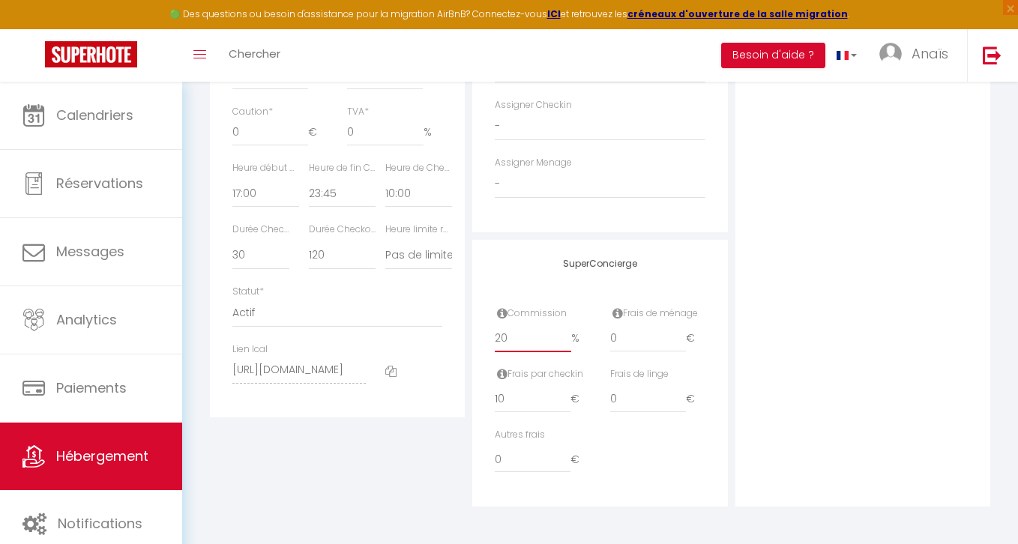
click at [527, 335] on input "20" at bounding box center [533, 338] width 76 height 27
click at [851, 241] on div "Photo Photo Supprimer Drag and drop a file here or click Ooops, something wrong…" at bounding box center [862, 1] width 255 height 1011
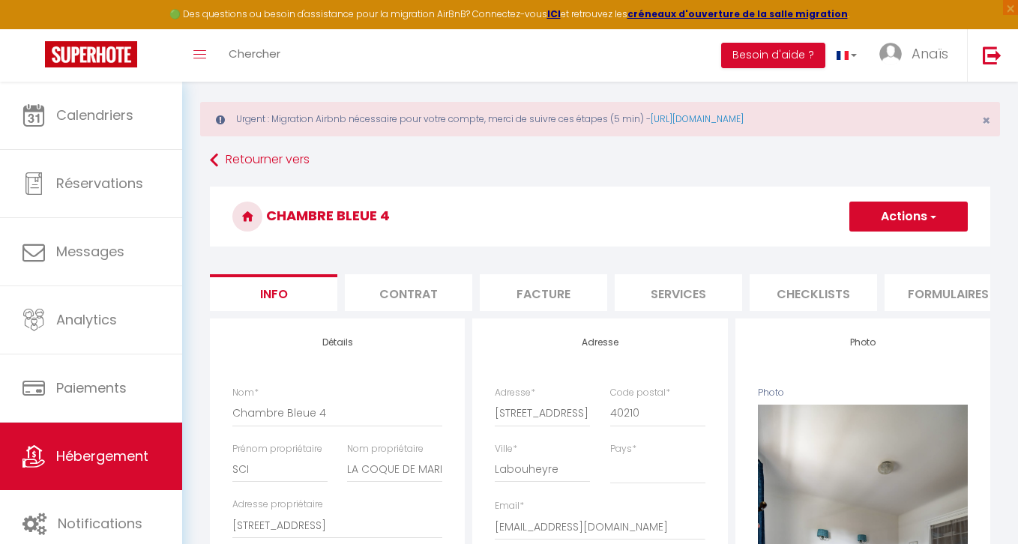
scroll to position [0, 0]
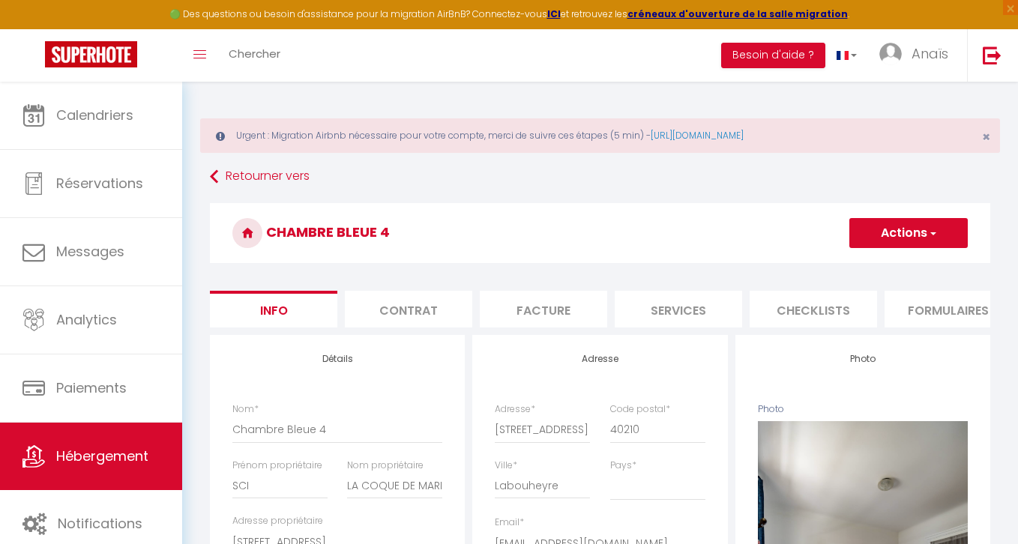
click at [892, 228] on button "Actions" at bounding box center [908, 233] width 118 height 30
click at [853, 263] on input "Enregistrer" at bounding box center [848, 266] width 55 height 15
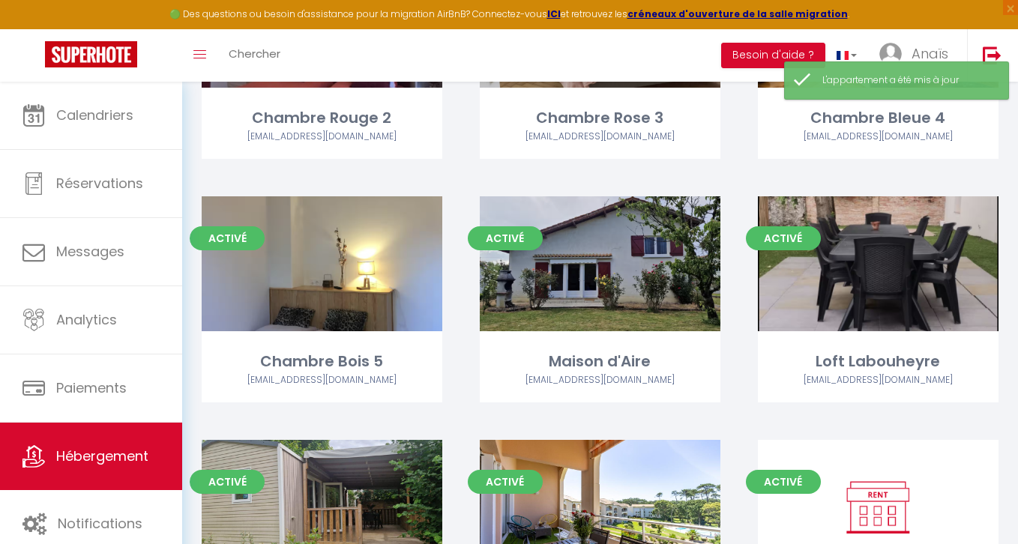
scroll to position [2281, 0]
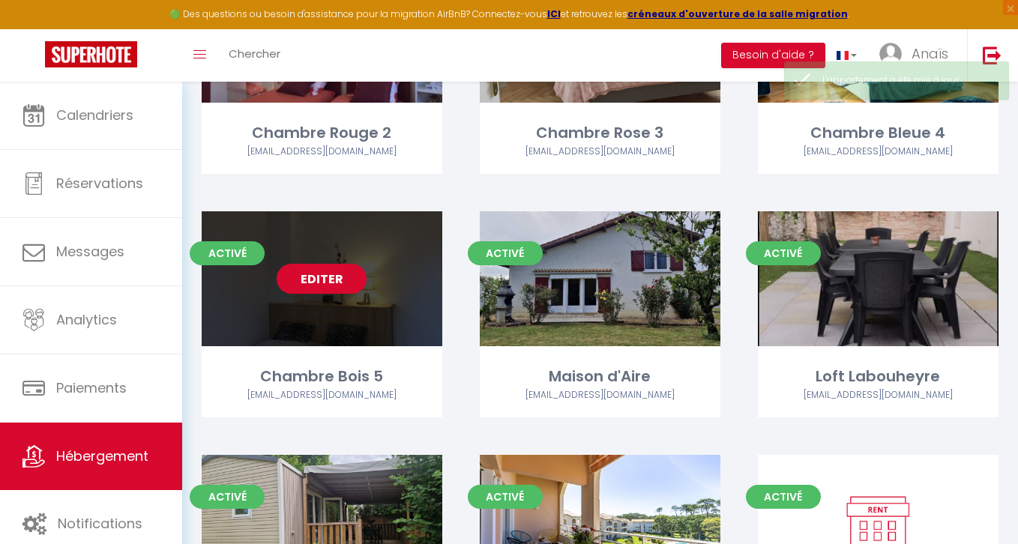
click at [321, 275] on link "Editer" at bounding box center [322, 279] width 90 height 30
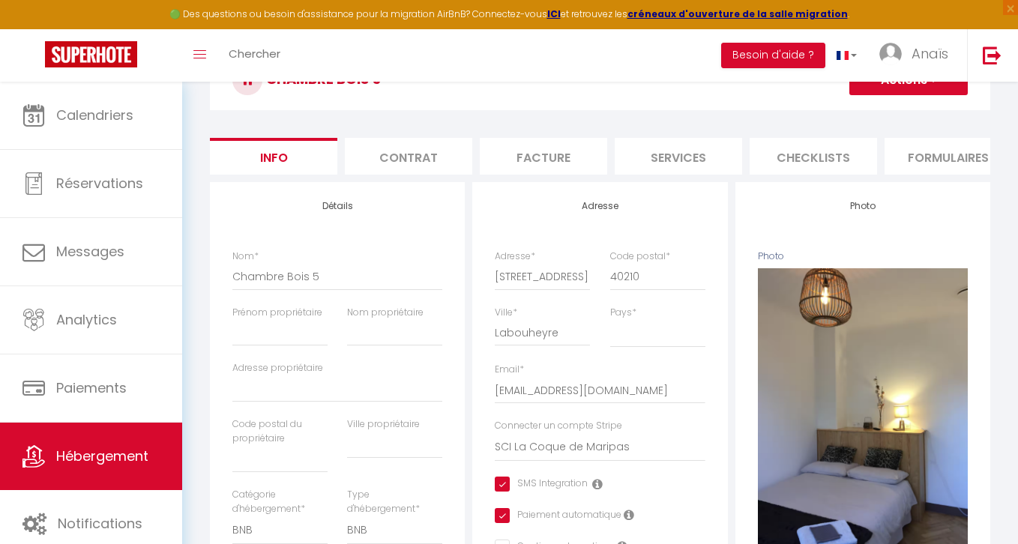
scroll to position [202, 0]
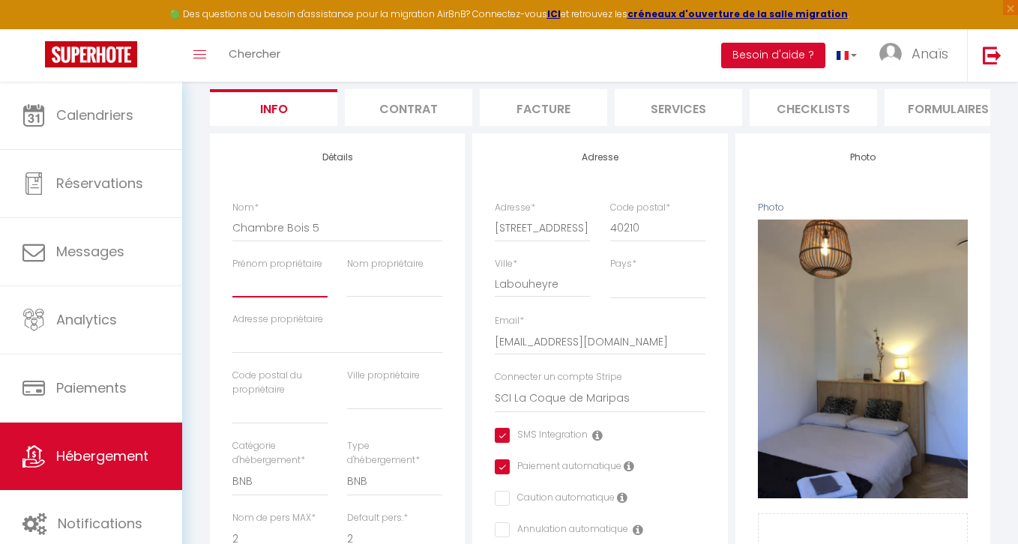
click at [277, 289] on input "Prénom propriétaire" at bounding box center [279, 284] width 95 height 27
click at [358, 284] on input "Nom propriétaire" at bounding box center [394, 284] width 95 height 27
click at [289, 342] on input "Adresse propriétaire" at bounding box center [337, 340] width 210 height 27
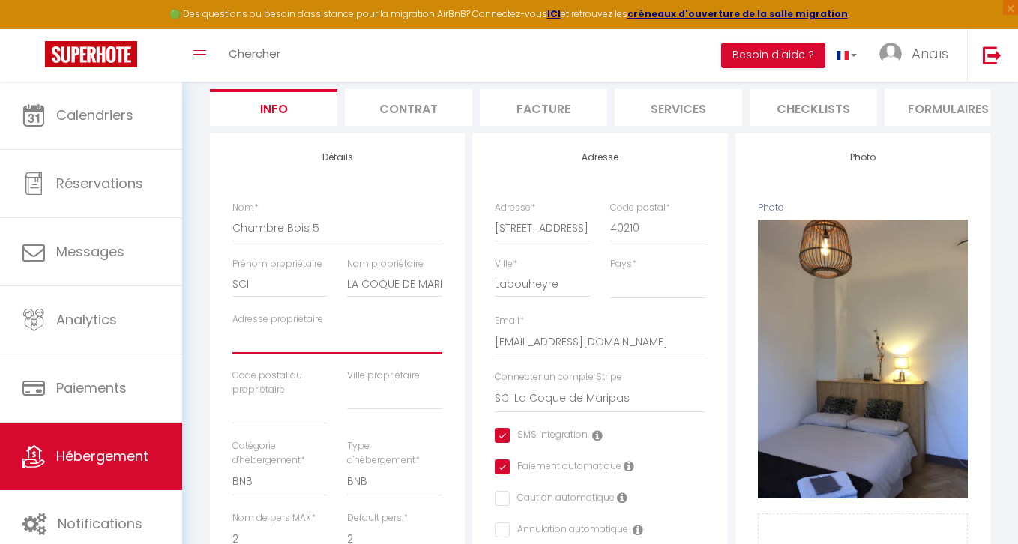
paste input "245 ROUTE DE COMMENSACQ 40210 LABOUHEYRE"
drag, startPoint x: 345, startPoint y: 337, endPoint x: 463, endPoint y: 334, distance: 117.7
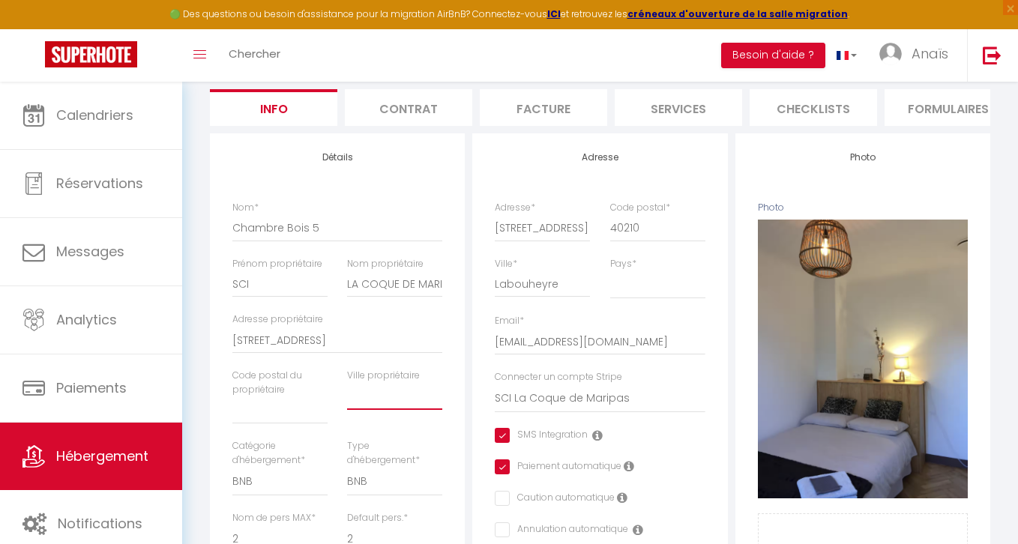
click at [388, 401] on input "text" at bounding box center [394, 396] width 95 height 27
paste input "245 ROUTE DE COMMENSACQ 40210 LABOUHEYRE"
drag, startPoint x: 379, startPoint y: 396, endPoint x: 289, endPoint y: 395, distance: 89.9
click at [289, 395] on div "Nom * Chambre Bois 5 Prénom propriétaire SCI Nom propriétaire LA COQUE DE MARIP…" at bounding box center [338, 414] width 230 height 426
click at [254, 416] on input "text" at bounding box center [279, 410] width 95 height 27
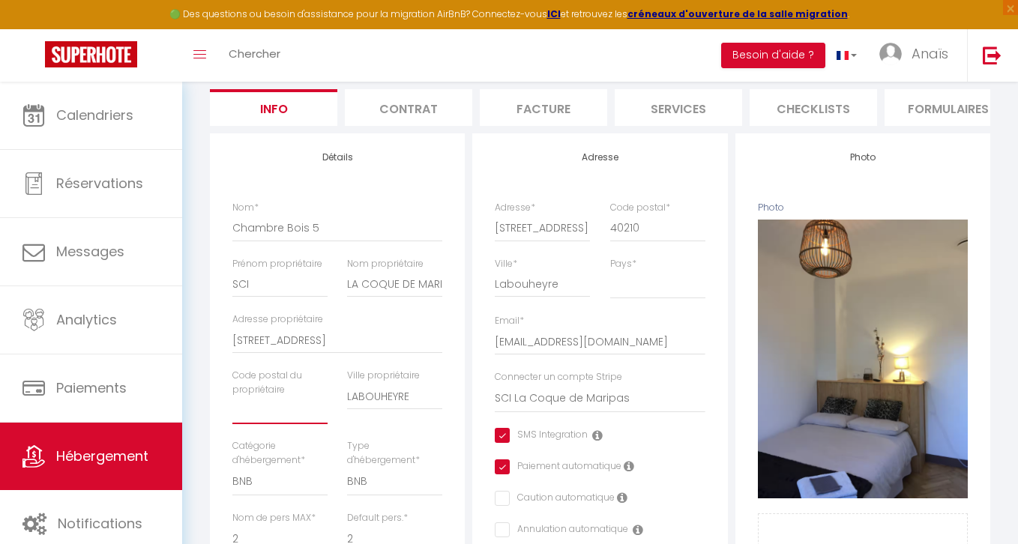
paste input "245 ROUTE DE COMMENSACQ 40210 LABOUHEYRE"
click at [293, 420] on input "245 ROUTE DE COMMENSACQ 40210 LABOUHEYRE" at bounding box center [279, 410] width 95 height 27
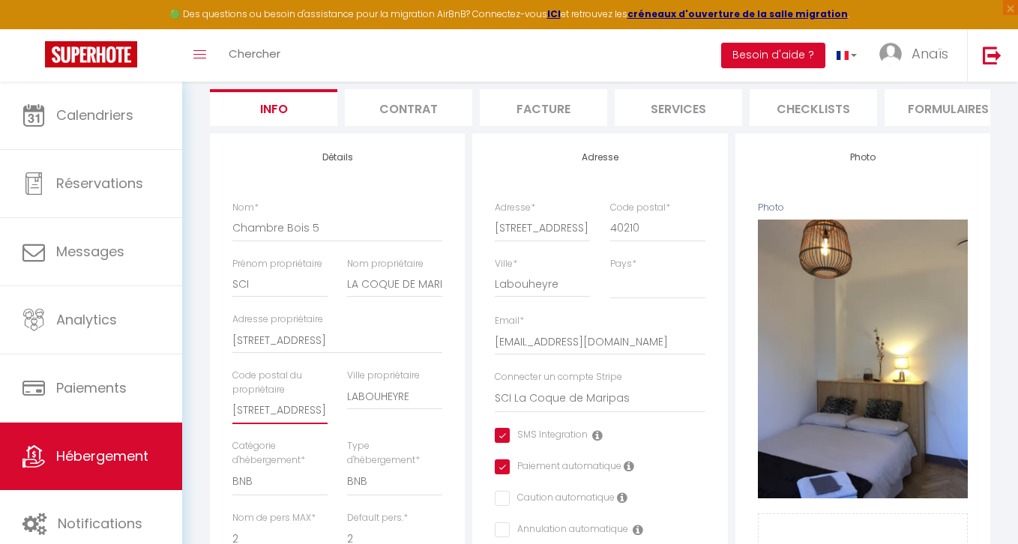
drag, startPoint x: 300, startPoint y: 410, endPoint x: 190, endPoint y: 408, distance: 110.9
click at [190, 408] on div "Urgent : Migration Airbnb nécessaire pour votre compte, merci de suivre ces éta…" at bounding box center [600, 531] width 836 height 1302
click at [202, 342] on div "Retourner vers Chambre Bois 5 Actions Enregistrer Dupliquer Supprimer Importer …" at bounding box center [600, 553] width 800 height 1182
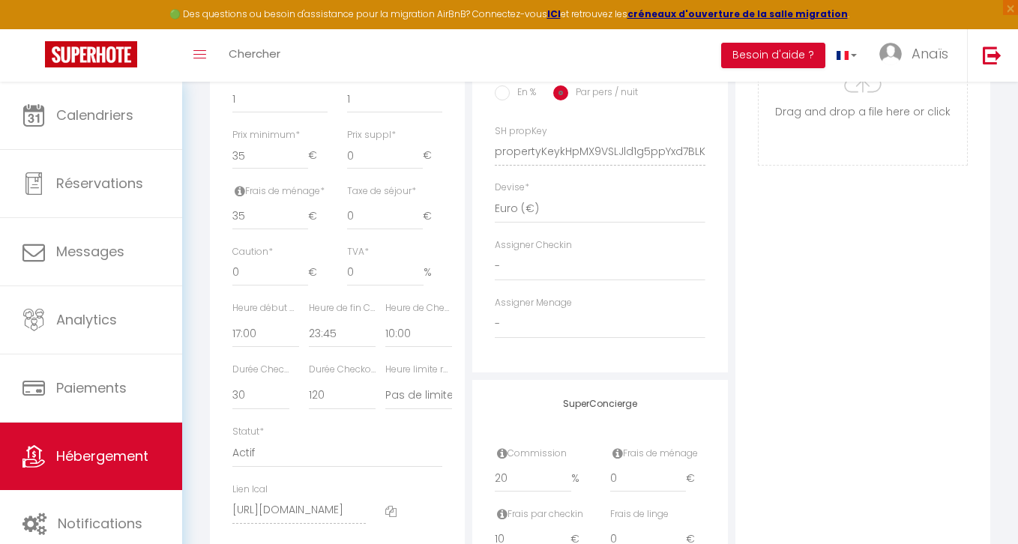
scroll to position [725, 0]
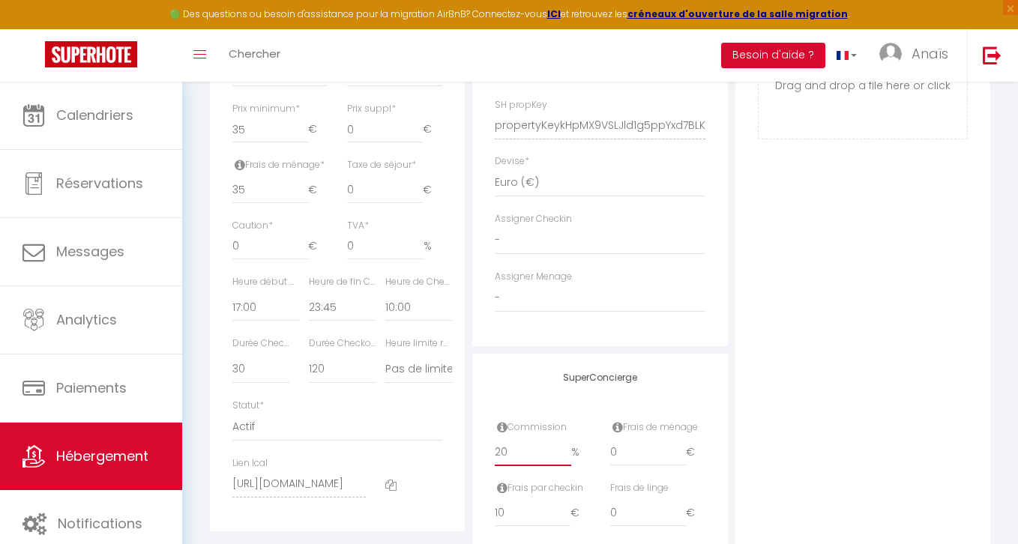
click at [521, 451] on input "20" at bounding box center [533, 452] width 76 height 27
click at [824, 265] on div "Photo Photo Supprimer Drag and drop a file here or click Ooops, something wrong…" at bounding box center [862, 115] width 255 height 1011
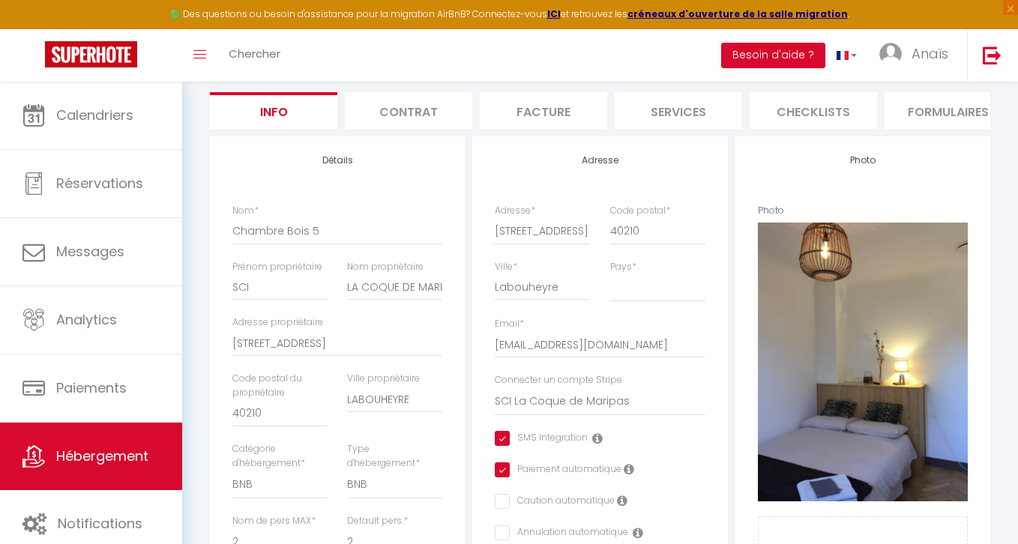
scroll to position [76, 0]
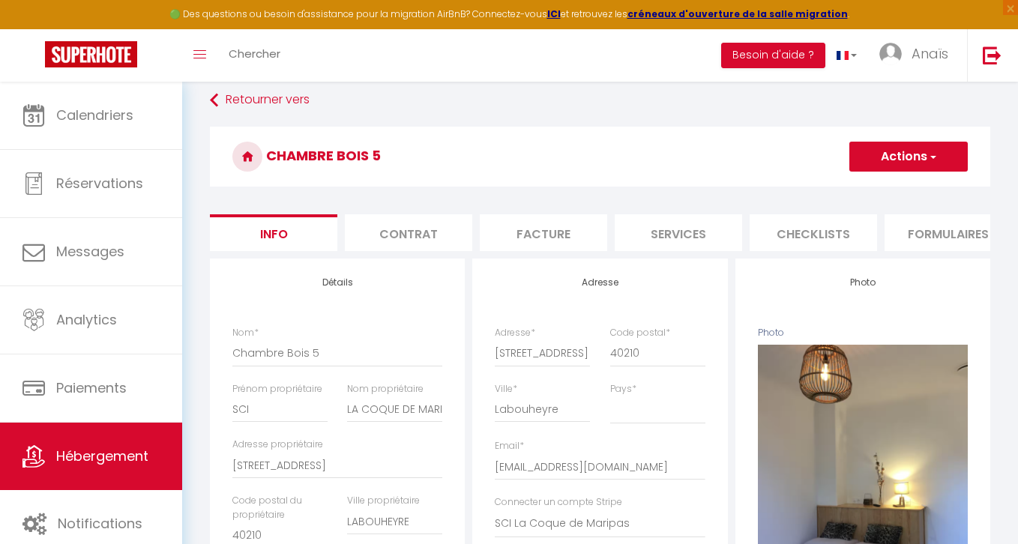
click at [908, 156] on button "Actions" at bounding box center [908, 157] width 118 height 30
click at [837, 187] on input "Enregistrer" at bounding box center [848, 189] width 55 height 15
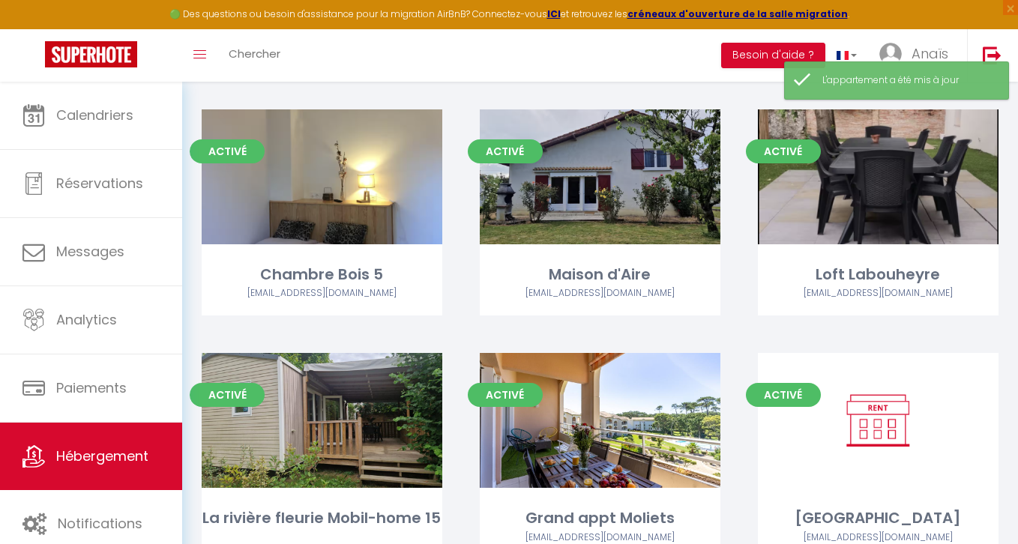
scroll to position [2316, 0]
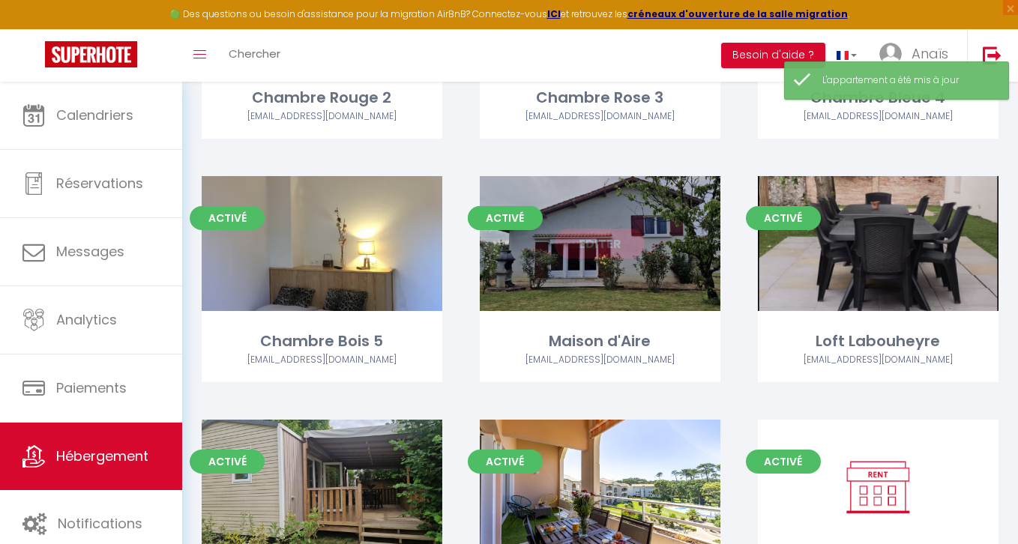
click at [606, 247] on link "Editer" at bounding box center [600, 244] width 90 height 30
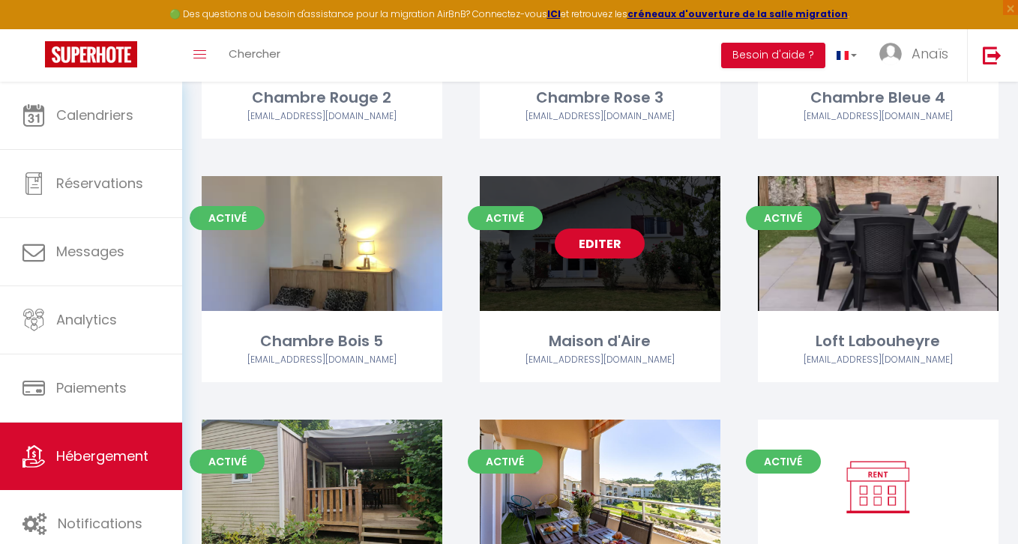
click at [606, 247] on link "Editer" at bounding box center [600, 244] width 90 height 30
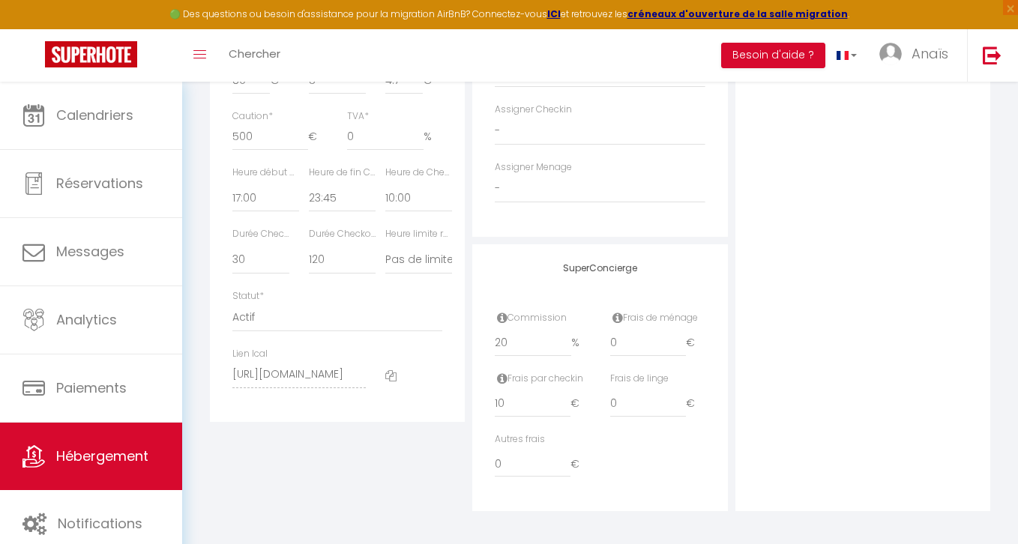
scroll to position [839, 0]
click at [513, 357] on div "Commission 20 %" at bounding box center [542, 336] width 115 height 61
click at [513, 344] on input "20" at bounding box center [533, 338] width 76 height 27
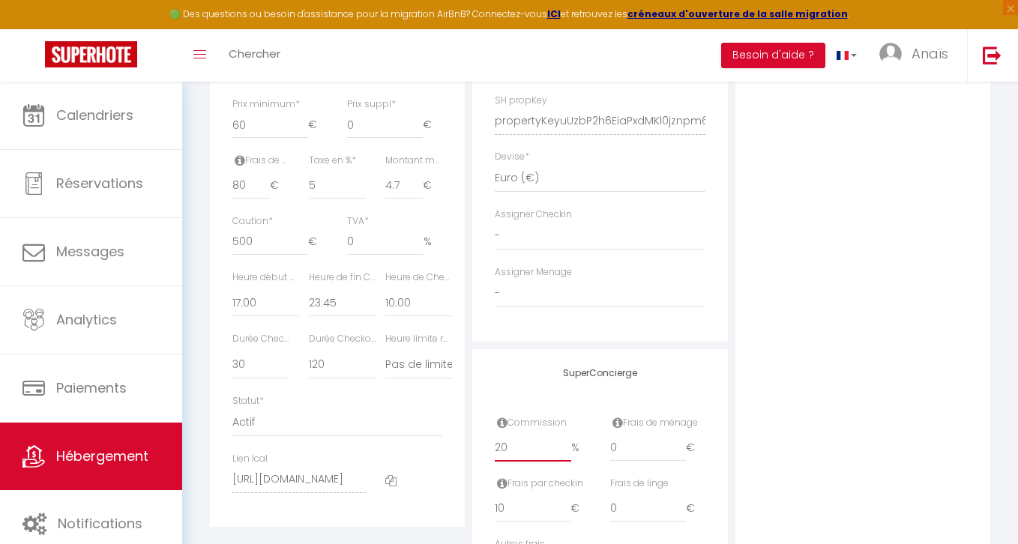
scroll to position [836, 0]
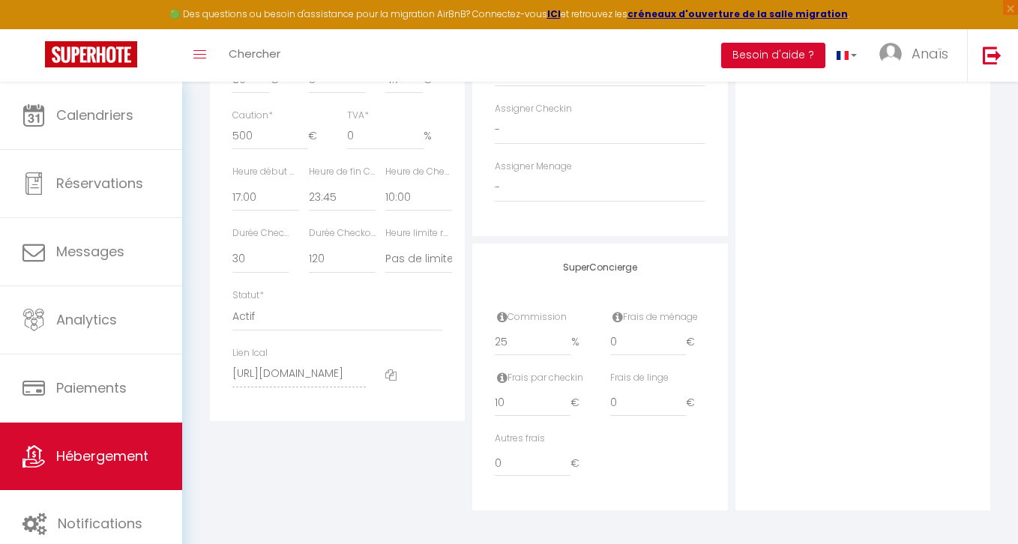
click at [861, 279] on div "Photo Photo Supprimer Drag and drop a file here or click Ooops, something wrong…" at bounding box center [862, 4] width 255 height 1011
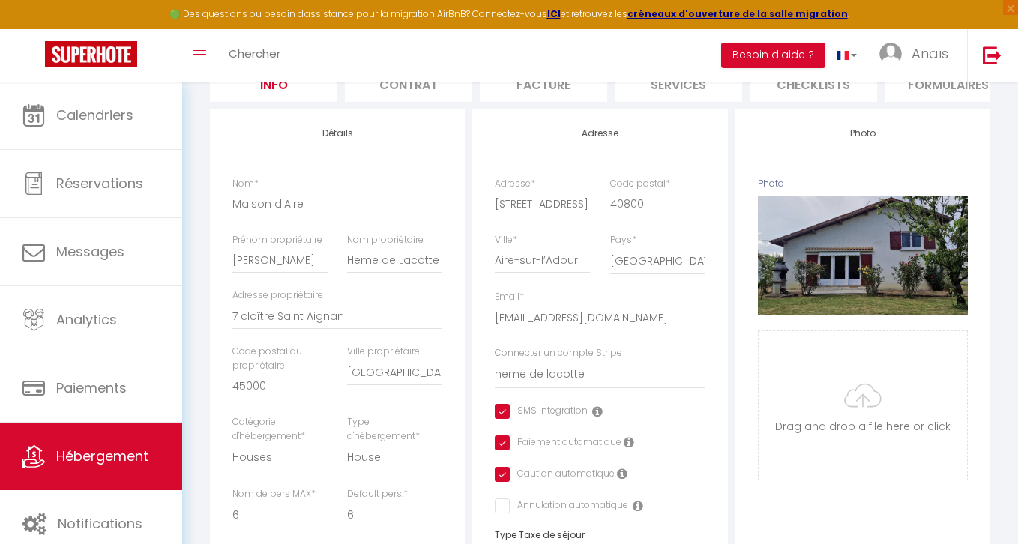
scroll to position [80, 0]
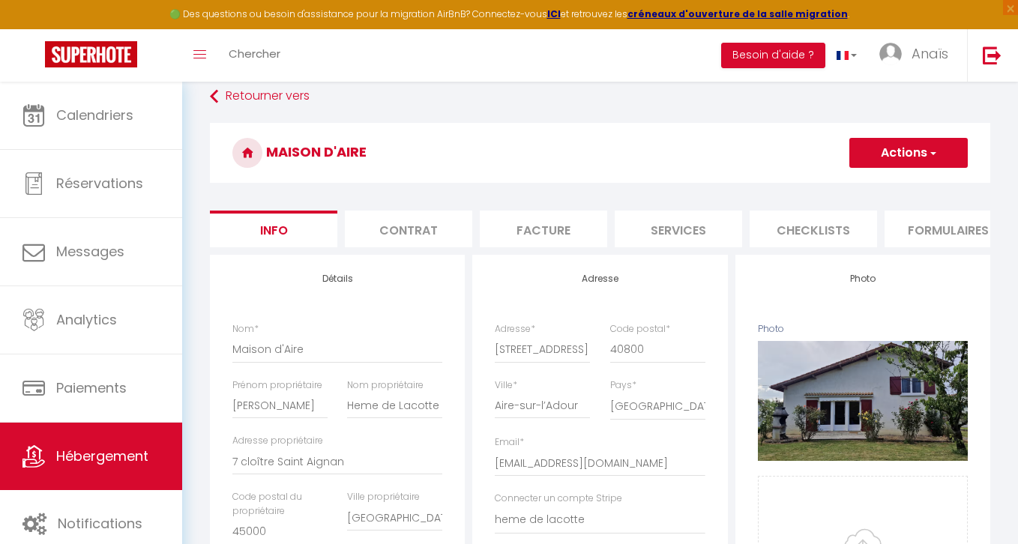
click at [900, 155] on button "Actions" at bounding box center [908, 153] width 118 height 30
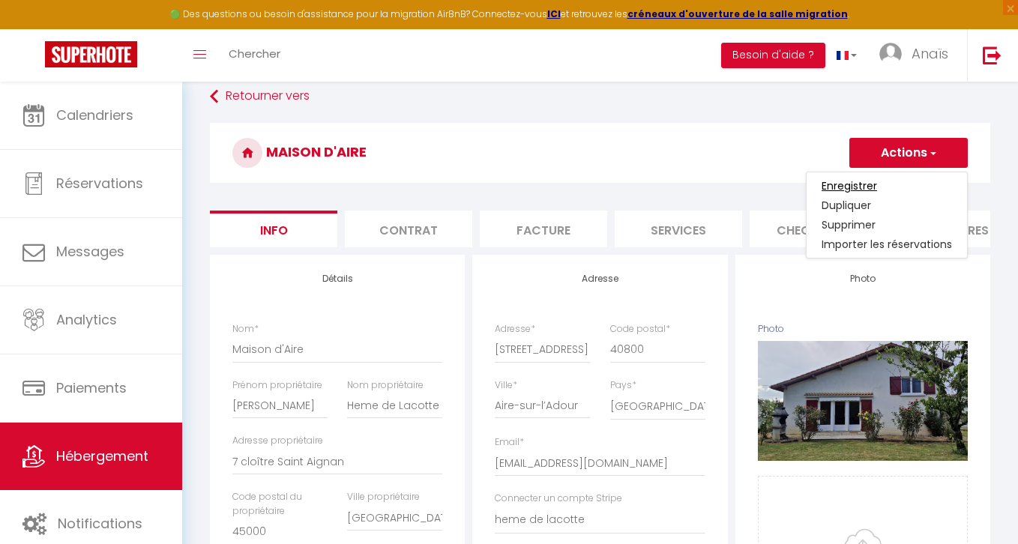
click at [855, 184] on input "Enregistrer" at bounding box center [848, 185] width 55 height 15
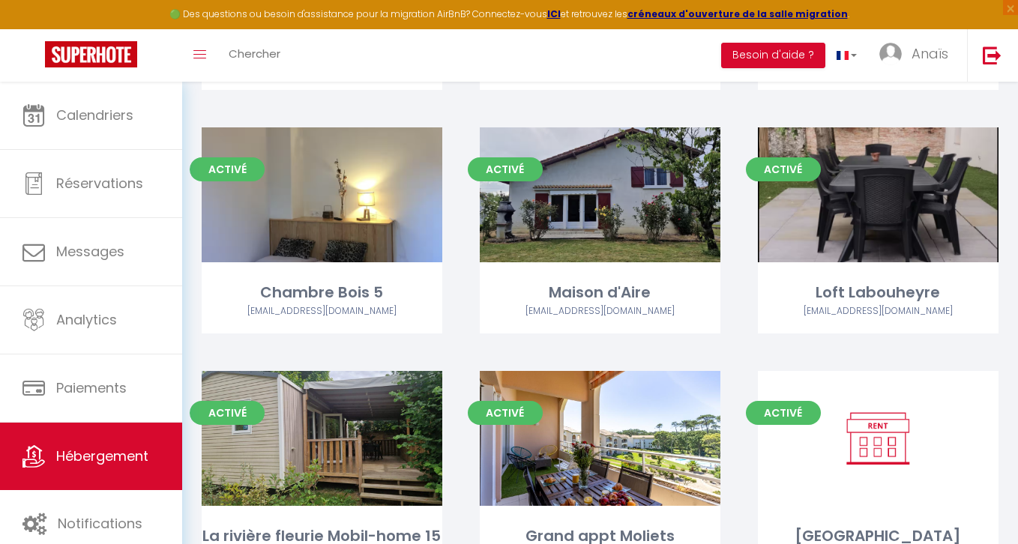
scroll to position [2358, 0]
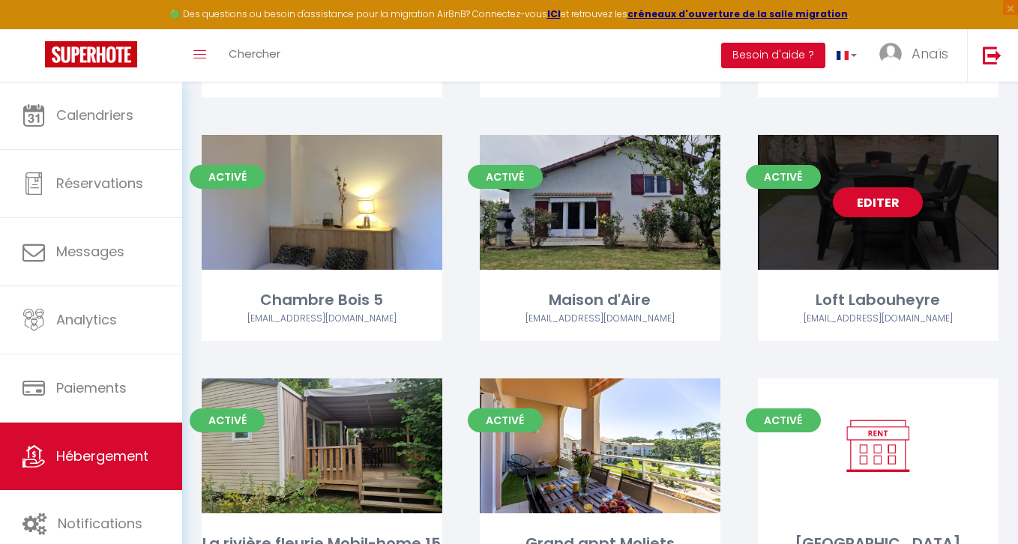
click at [887, 200] on link "Editer" at bounding box center [878, 202] width 90 height 30
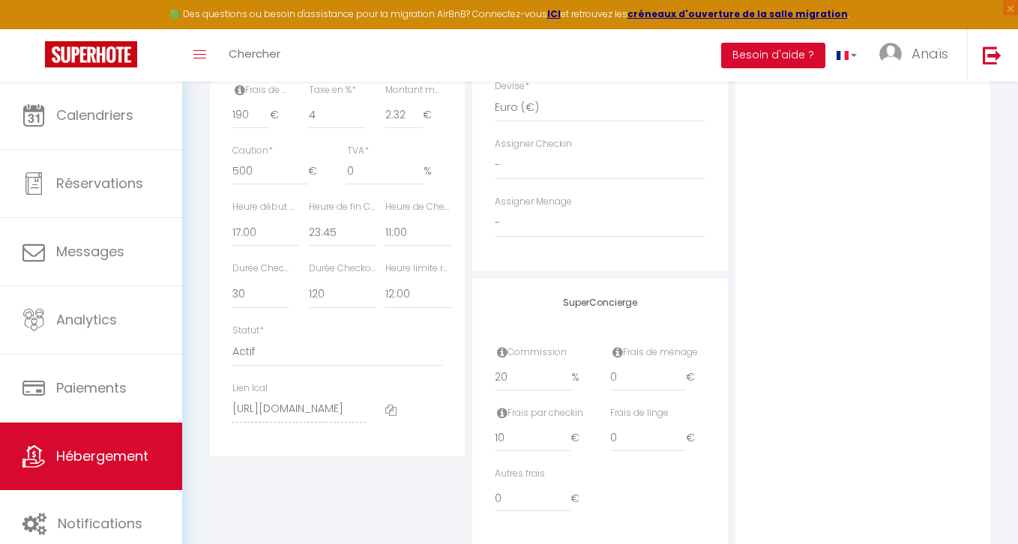
scroll to position [839, 0]
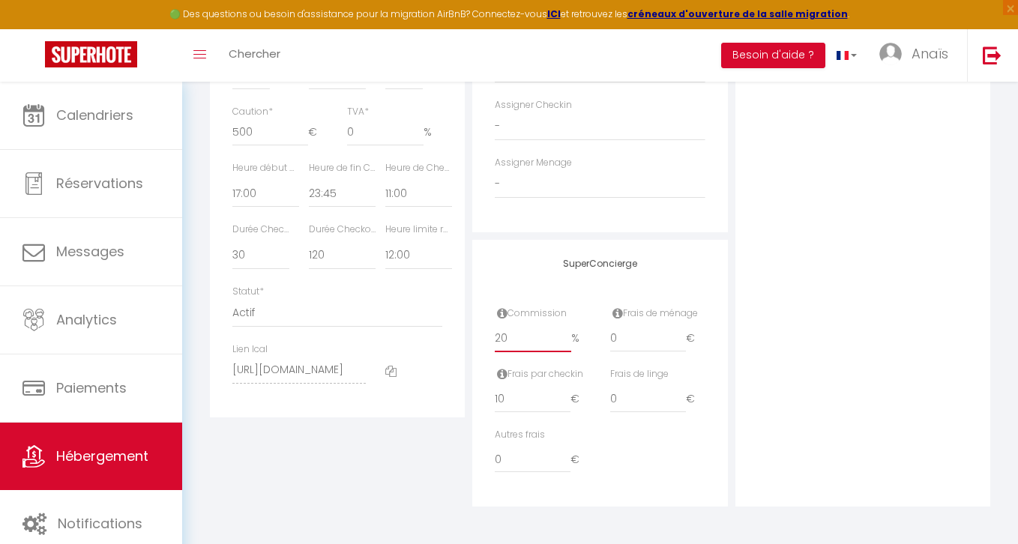
click at [528, 336] on input "20" at bounding box center [533, 338] width 76 height 27
click at [866, 210] on div "Photo Photo Supprimer Drag and drop a file here or click Ooops, something wrong…" at bounding box center [862, 1] width 255 height 1011
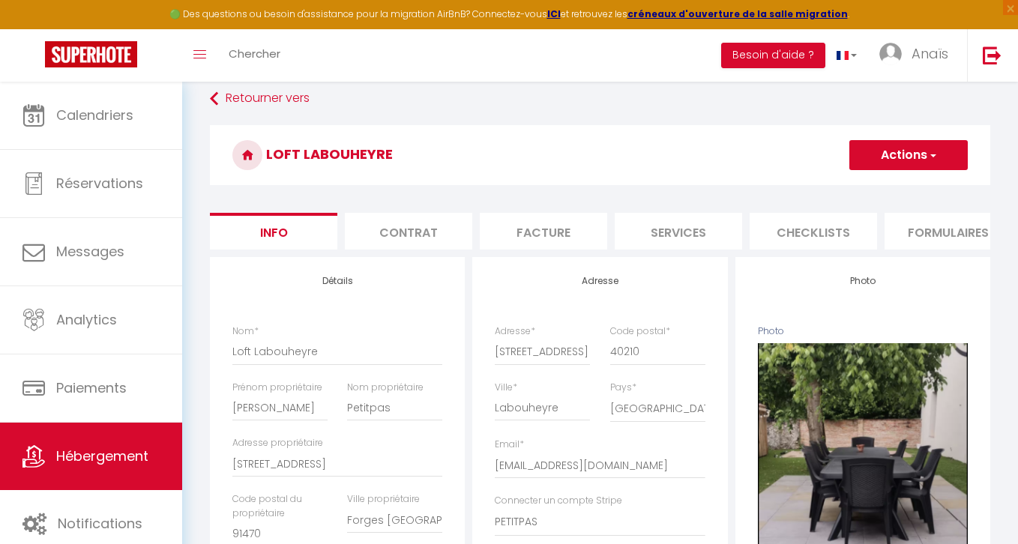
scroll to position [0, 0]
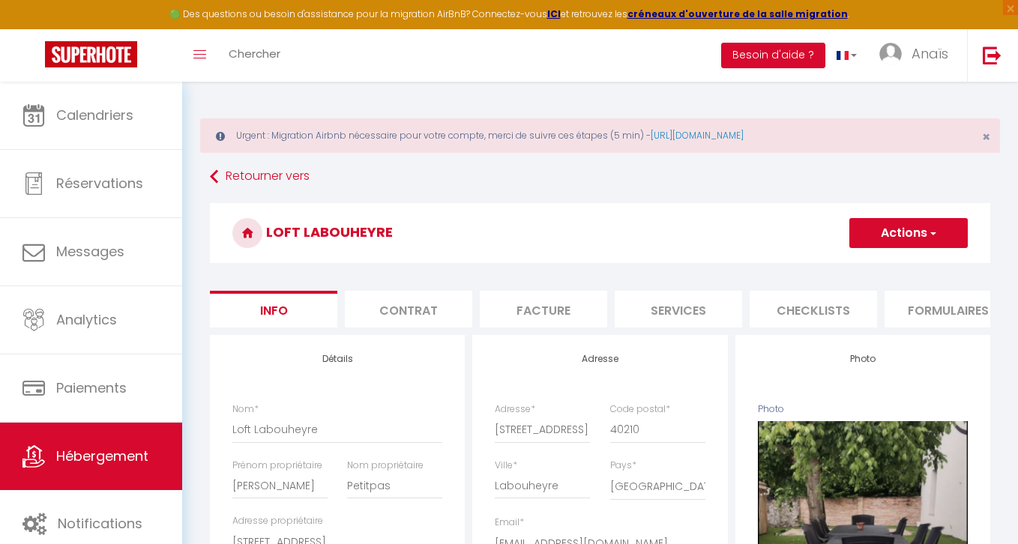
click at [904, 221] on button "Actions" at bounding box center [908, 233] width 118 height 30
click at [832, 260] on input "Enregistrer" at bounding box center [848, 266] width 55 height 15
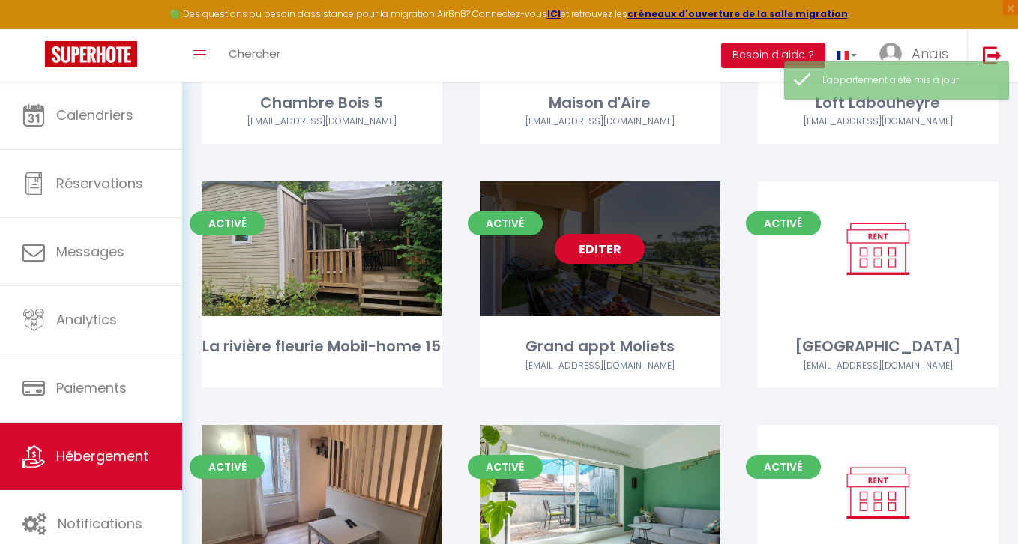
scroll to position [2581, 0]
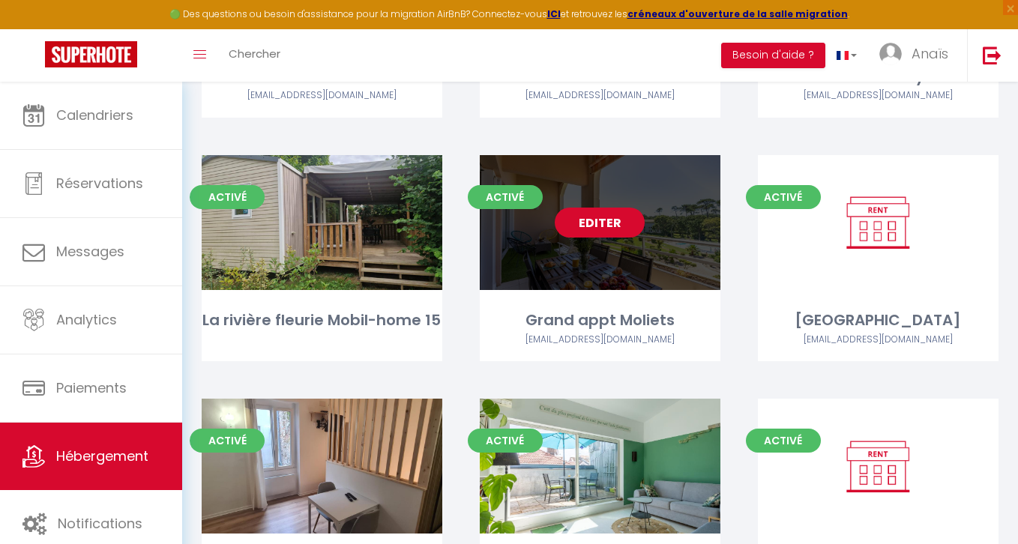
click at [624, 219] on link "Editer" at bounding box center [600, 223] width 90 height 30
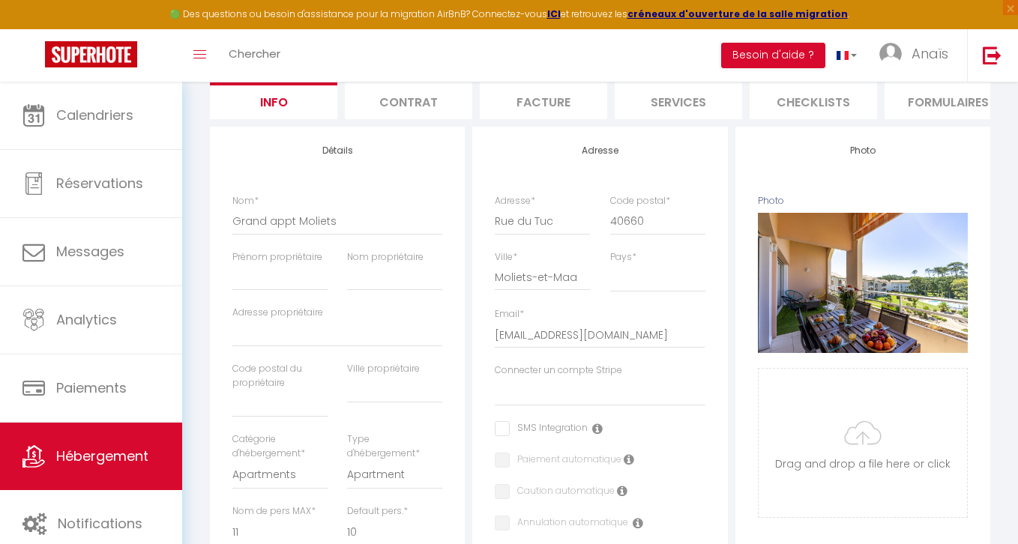
scroll to position [321, 0]
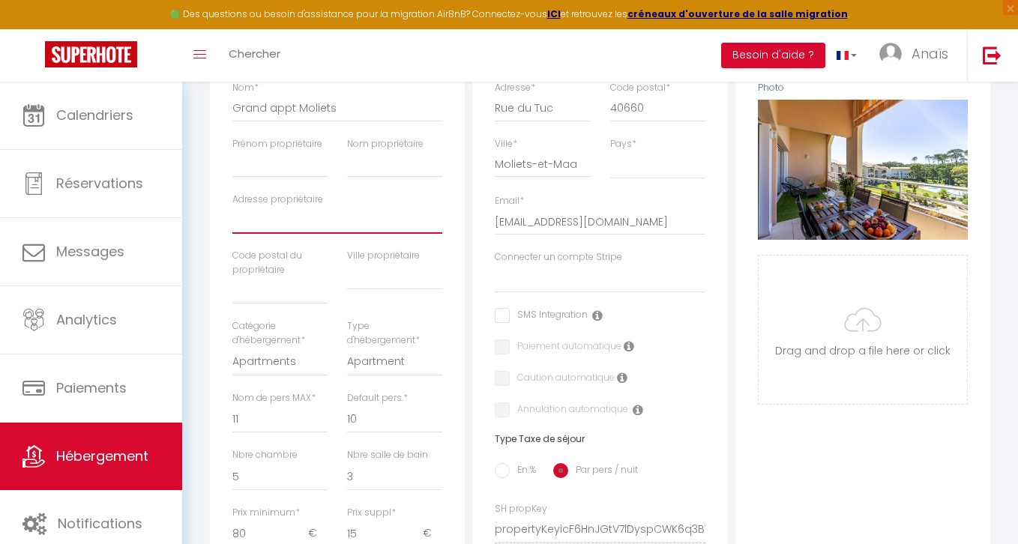
click at [262, 227] on input "Adresse propriétaire" at bounding box center [337, 220] width 210 height 27
paste input "Rue du Tuc"
click at [250, 295] on input "text" at bounding box center [279, 290] width 95 height 27
click at [387, 284] on input "text" at bounding box center [394, 276] width 95 height 27
paste input "Moliets-et-Maa"
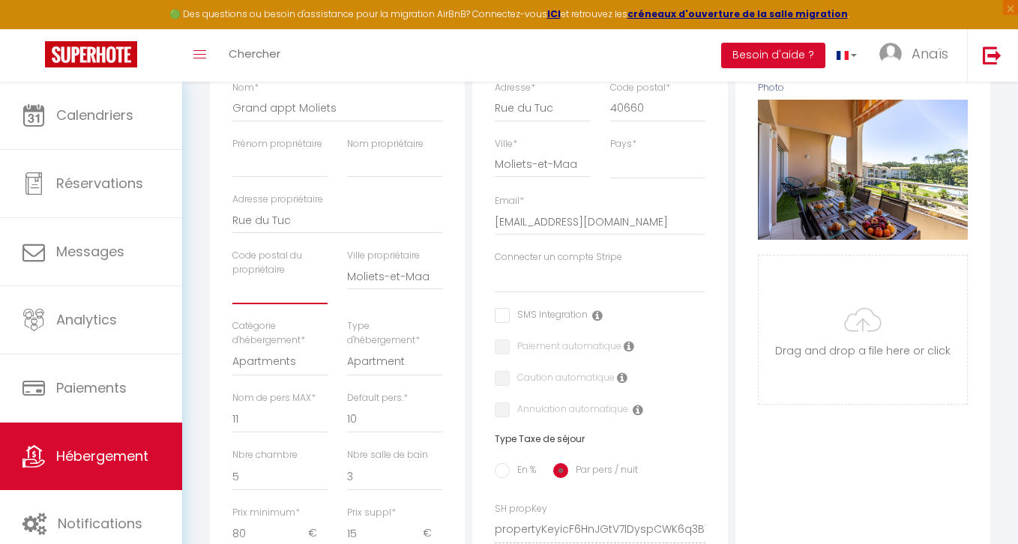
click at [271, 292] on input "text" at bounding box center [279, 290] width 95 height 27
click at [199, 199] on div "Urgent : Migration Airbnb nécessaire pour votre compte, merci de suivre ces éta…" at bounding box center [600, 411] width 836 height 1302
click at [359, 169] on input "Nom propriétaire" at bounding box center [394, 164] width 95 height 27
click at [300, 170] on input "Prénom propriétaire" at bounding box center [279, 164] width 95 height 27
click at [204, 152] on div "Retourner vers Grand appt Moliets Actions Enregistrer Dupliquer Supprimer Impor…" at bounding box center [600, 433] width 800 height 1182
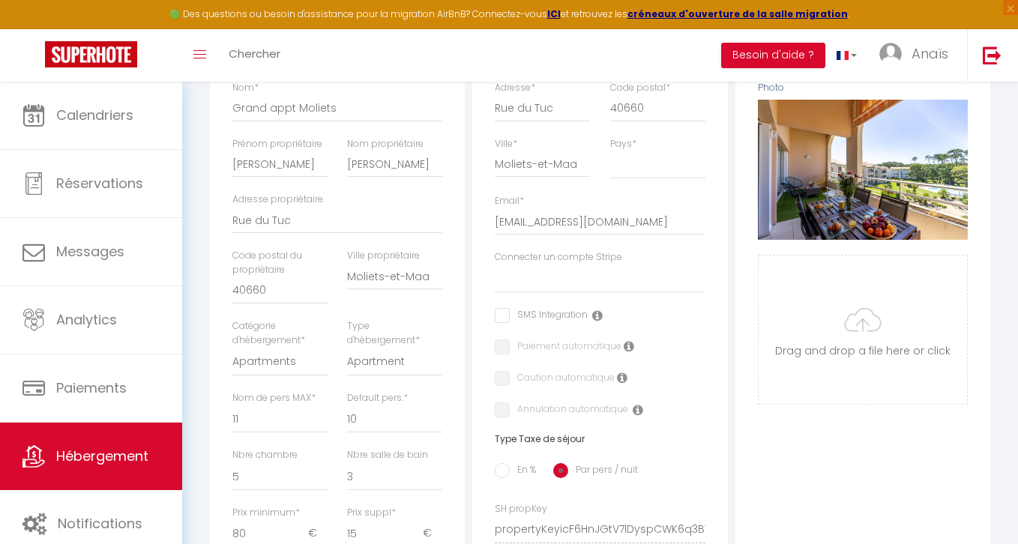
click at [204, 118] on div "Retourner vers Grand appt Moliets Actions Enregistrer Dupliquer Supprimer Impor…" at bounding box center [600, 433] width 800 height 1182
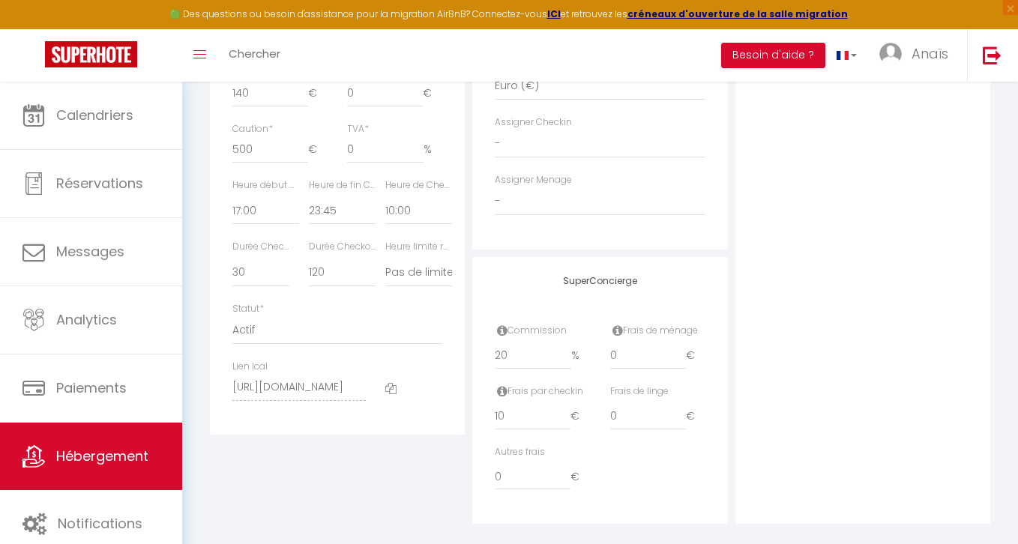
scroll to position [825, 0]
click at [537, 350] on input "20" at bounding box center [533, 352] width 76 height 27
click at [785, 283] on div "Photo Photo Supprimer Drag and drop a file here or click Ooops, something wrong…" at bounding box center [862, 15] width 255 height 1011
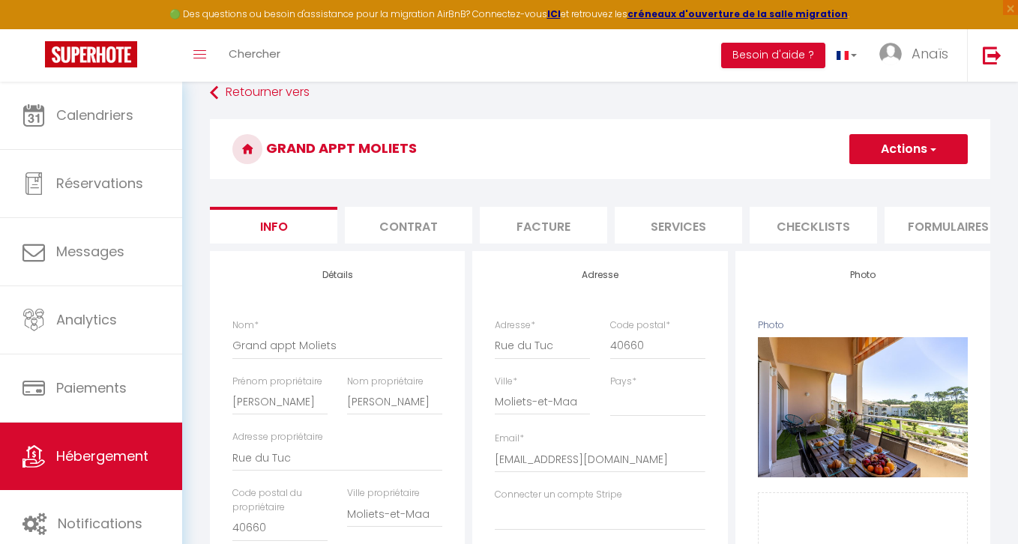
scroll to position [0, 0]
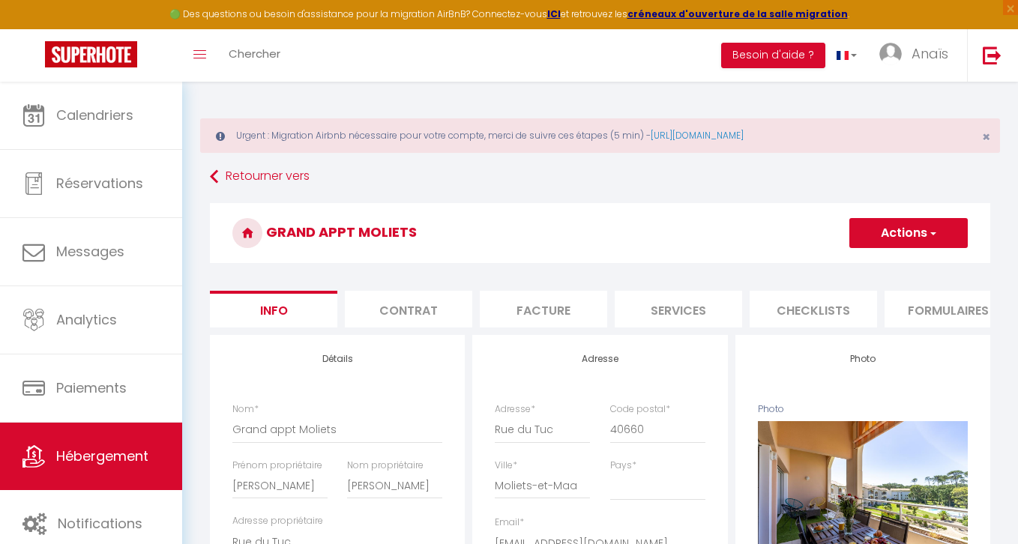
click at [888, 251] on h3 "Grand appt Moliets" at bounding box center [600, 233] width 780 height 60
click at [888, 232] on button "Actions" at bounding box center [908, 233] width 118 height 30
click at [836, 266] on input "Enregistrer" at bounding box center [848, 266] width 55 height 15
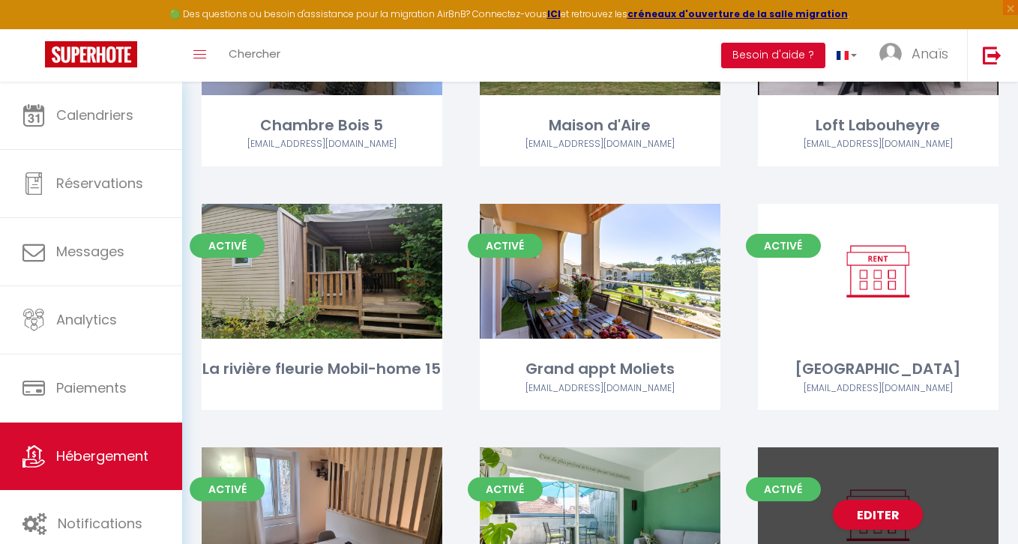
scroll to position [2531, 0]
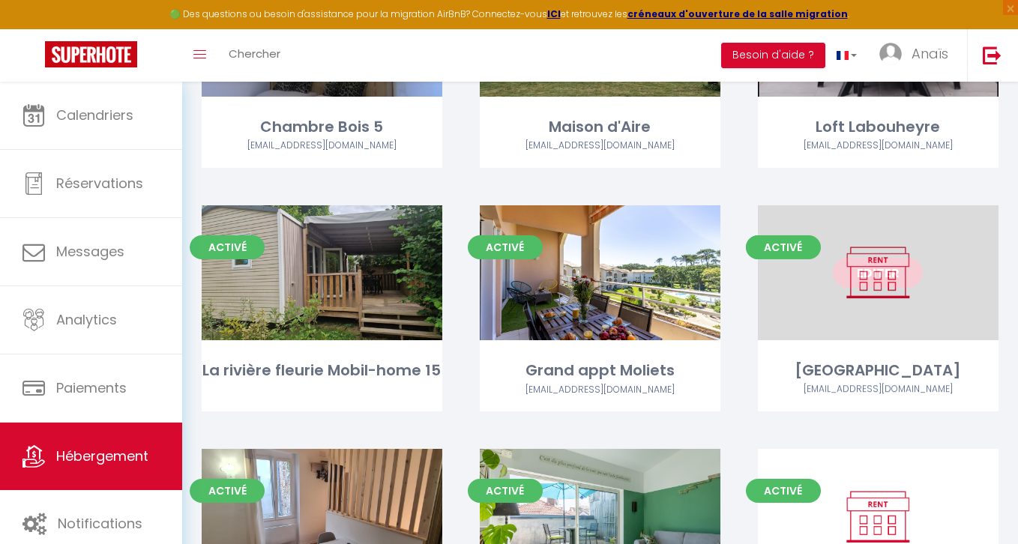
click at [883, 270] on link "Editer" at bounding box center [878, 273] width 90 height 30
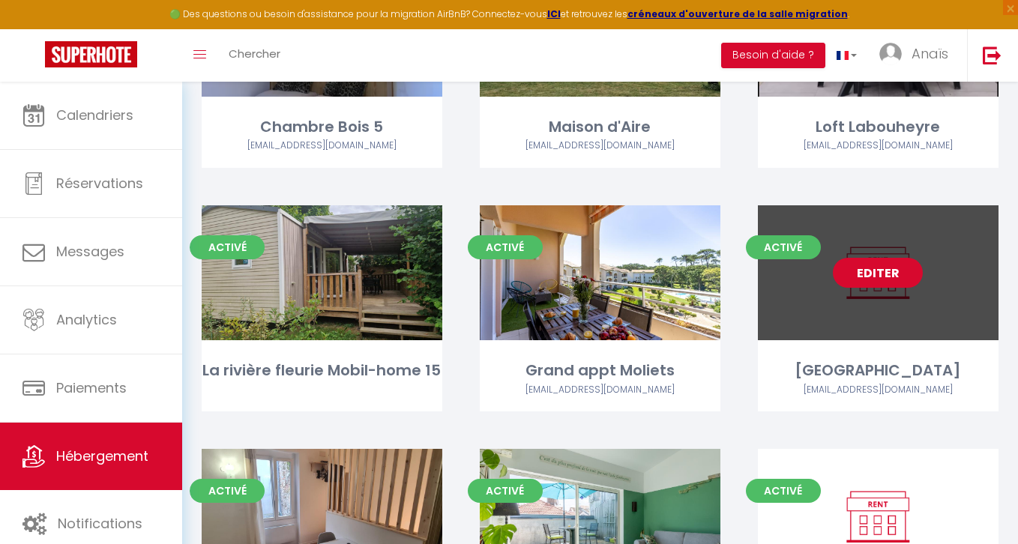
click at [883, 270] on link "Editer" at bounding box center [878, 273] width 90 height 30
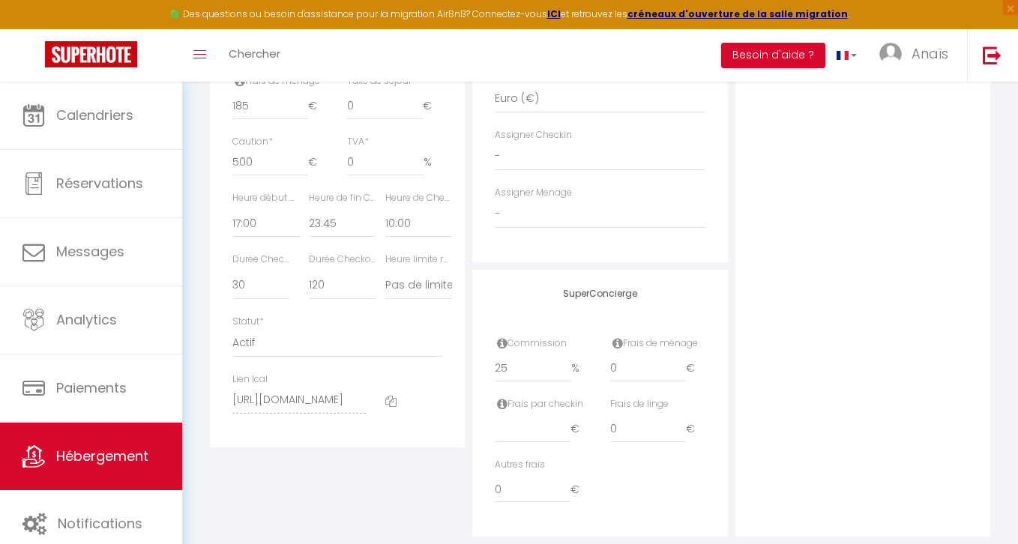
scroll to position [812, 0]
click at [537, 371] on input "25" at bounding box center [533, 366] width 76 height 27
click at [766, 251] on div "Photo Photo Drag and drop a file here or click Ooops, something wrong appended.…" at bounding box center [862, 28] width 255 height 1011
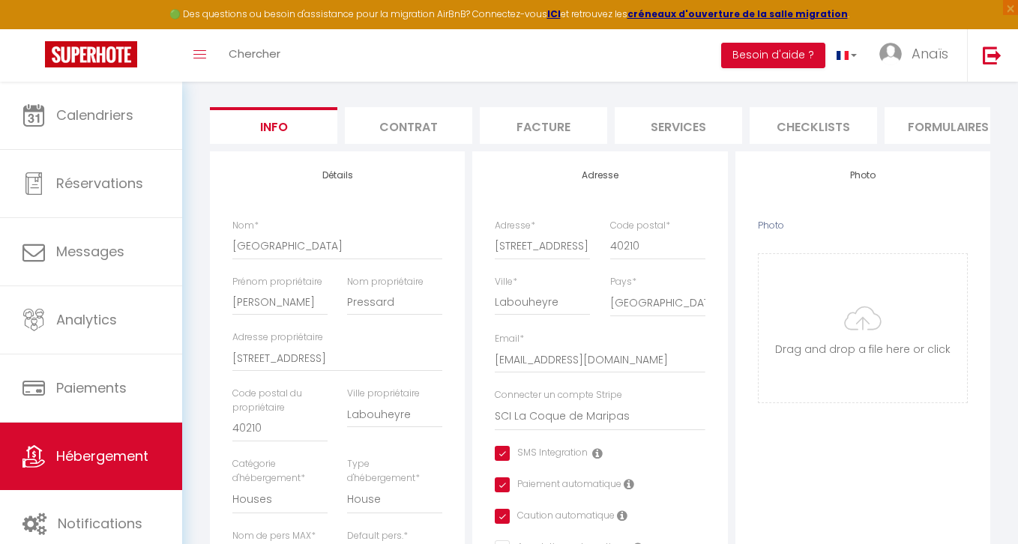
scroll to position [0, 0]
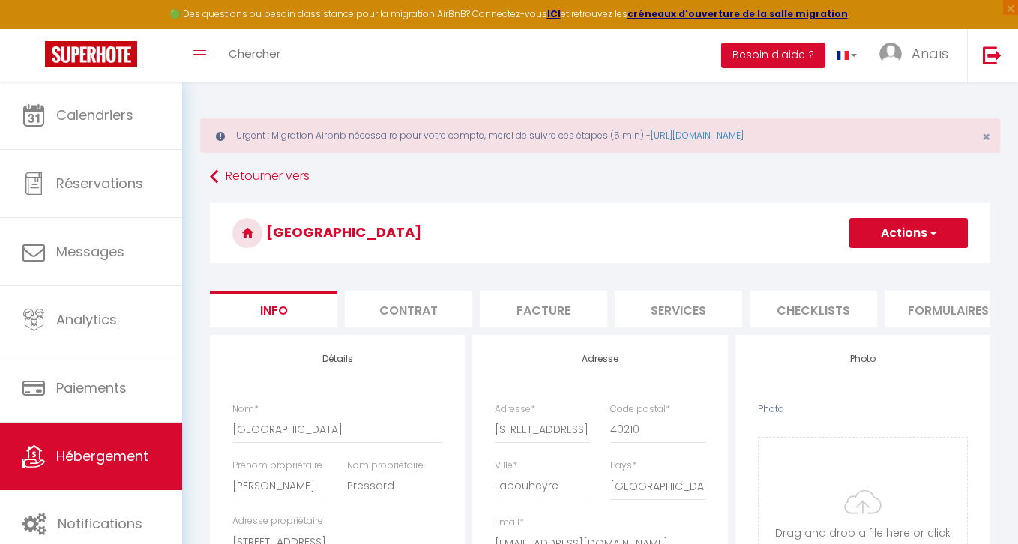
click at [883, 231] on button "Actions" at bounding box center [908, 233] width 118 height 30
click at [838, 262] on input "Enregistrer" at bounding box center [848, 266] width 55 height 15
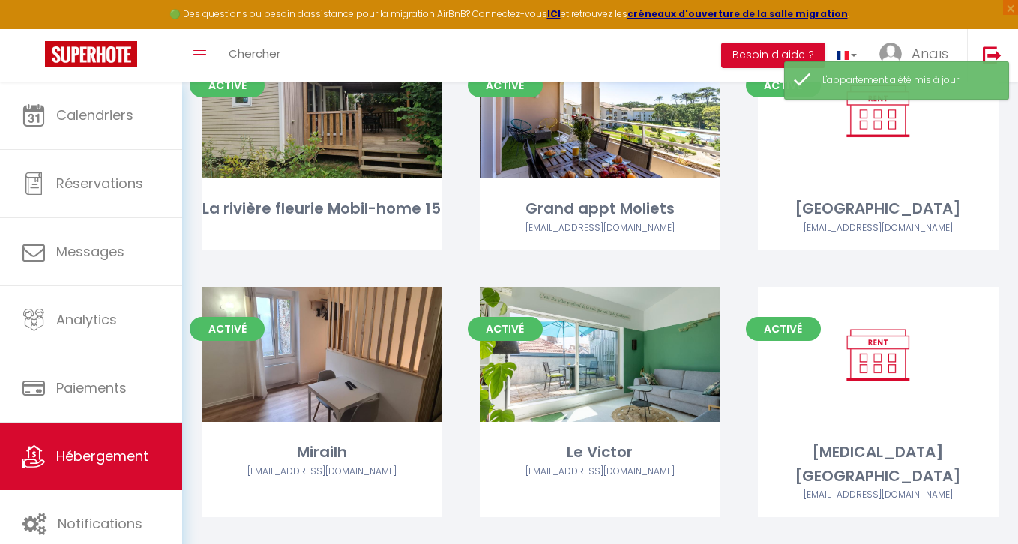
scroll to position [2709, 0]
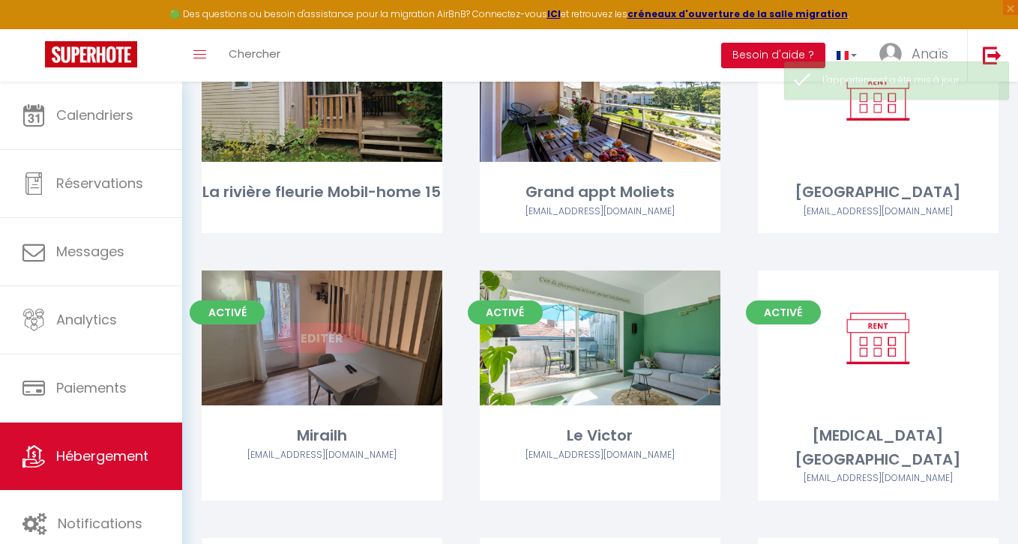
click at [325, 338] on link "Editer" at bounding box center [322, 338] width 90 height 30
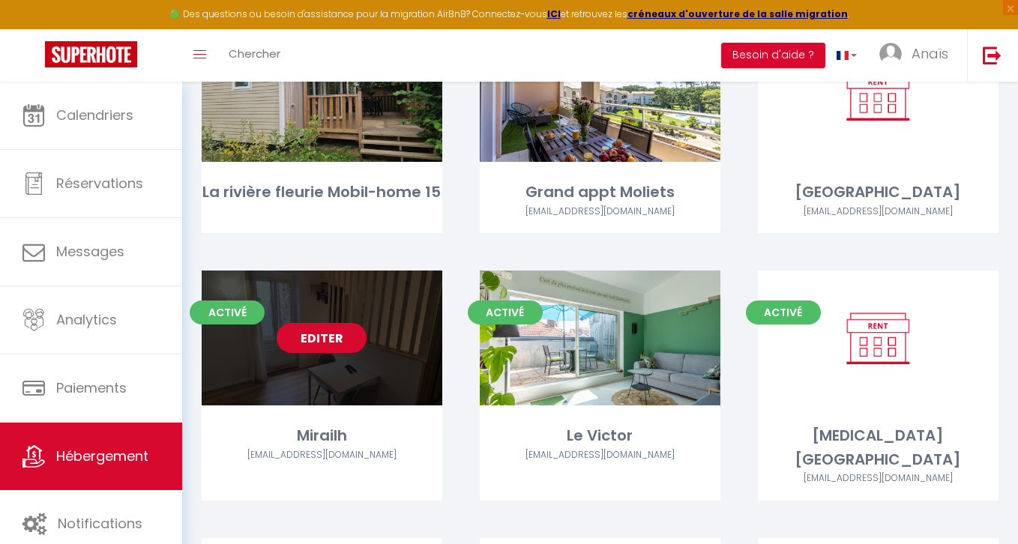
click at [325, 338] on link "Editer" at bounding box center [322, 338] width 90 height 30
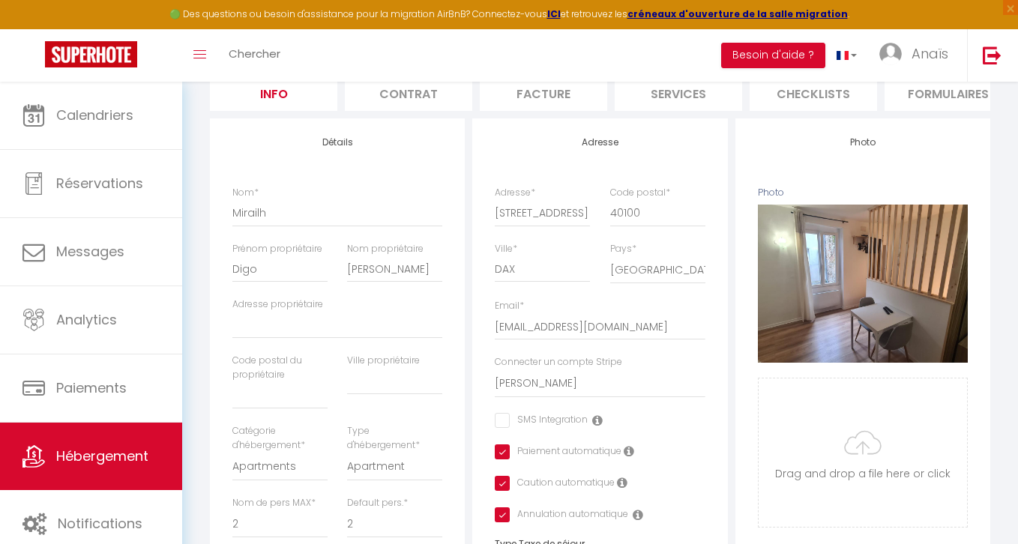
scroll to position [221, 0]
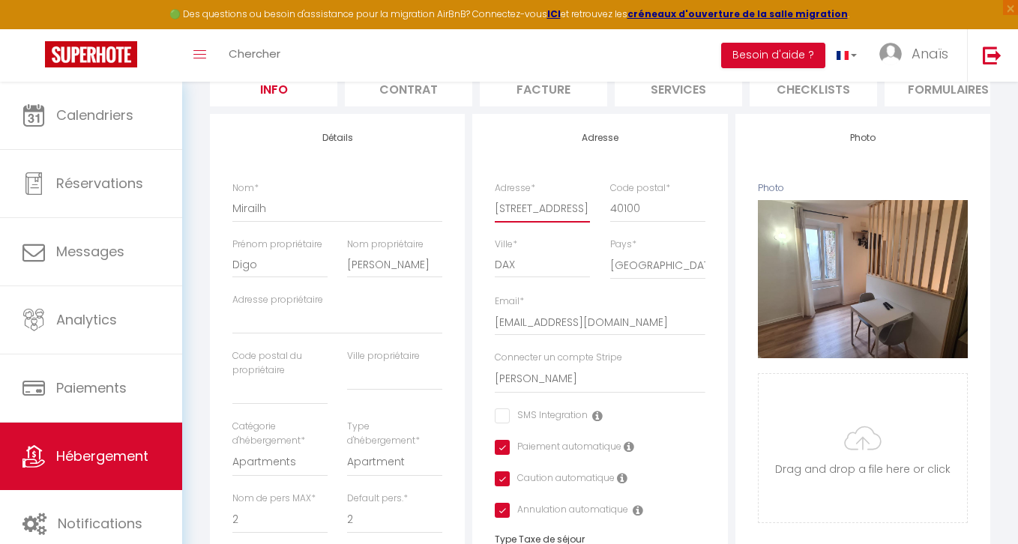
click at [519, 208] on input "5 Rue du Mirailh" at bounding box center [542, 208] width 95 height 27
click at [365, 320] on input "Adresse propriétaire" at bounding box center [337, 320] width 210 height 27
paste input "5 Rue du Mirailh"
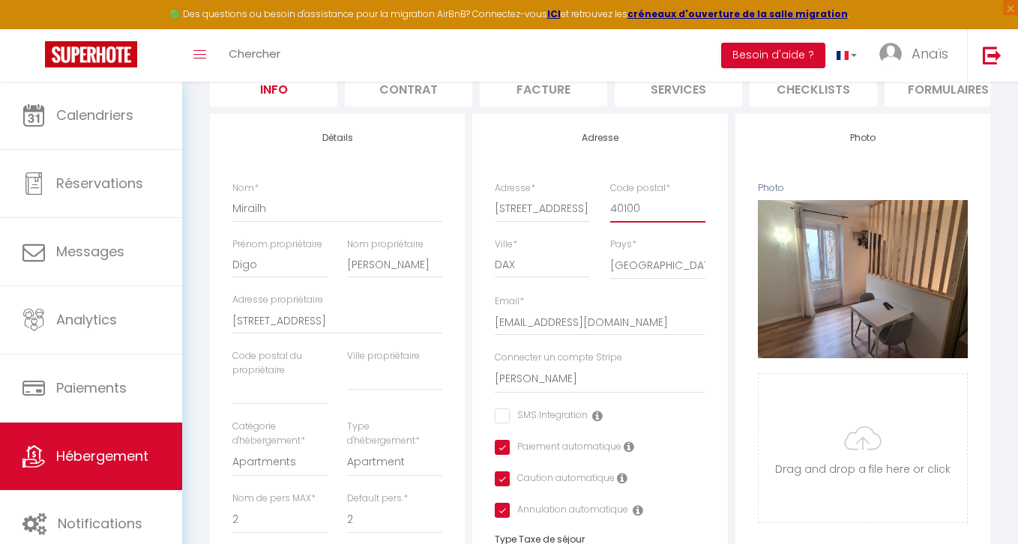
click at [627, 205] on input "40100" at bounding box center [657, 208] width 95 height 27
click at [285, 387] on input "text" at bounding box center [279, 391] width 95 height 27
paste input "40100"
click at [367, 379] on input "text" at bounding box center [394, 376] width 95 height 27
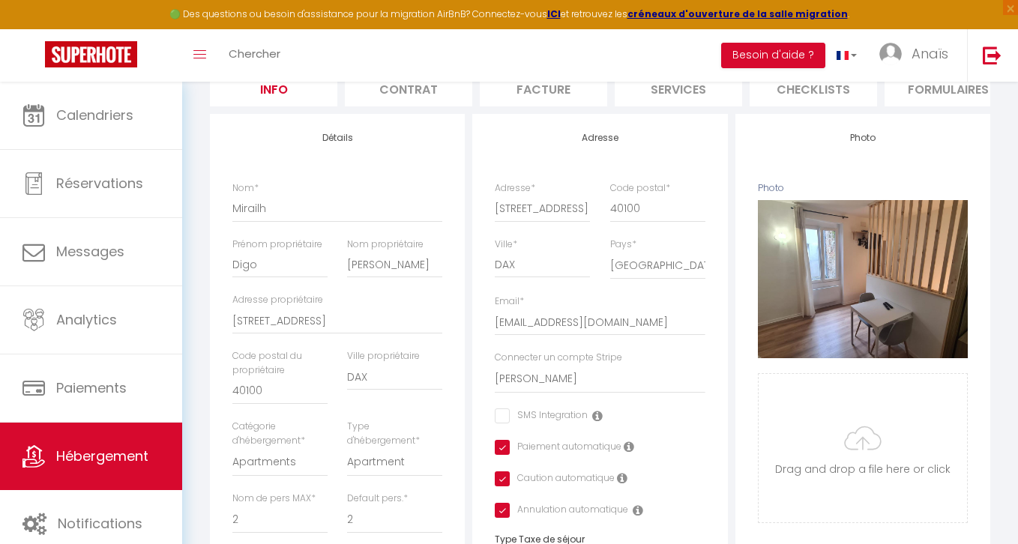
click at [187, 232] on div "Urgent : Migration Airbnb nécessaire pour votre compte, merci de suivre ces éta…" at bounding box center [600, 512] width 836 height 1302
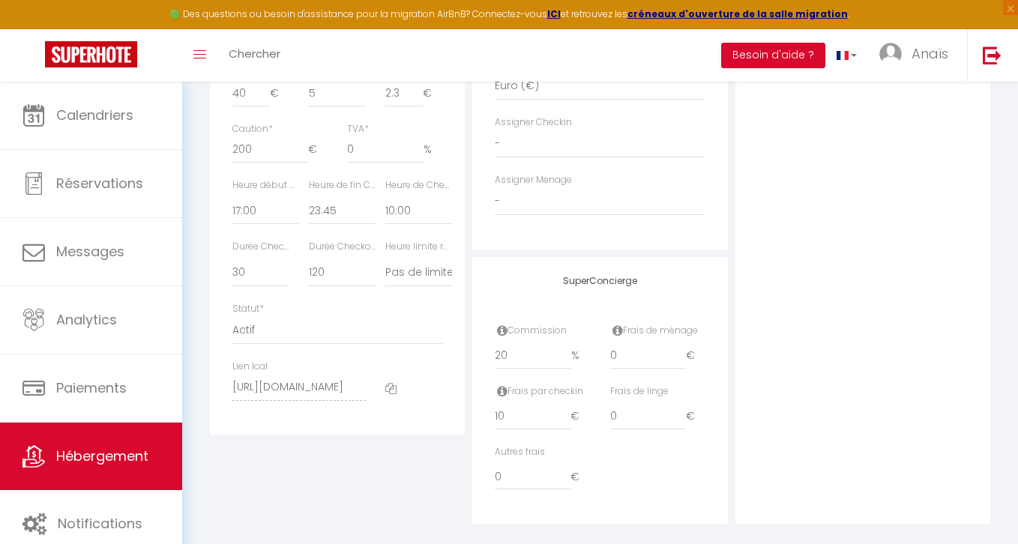
scroll to position [834, 0]
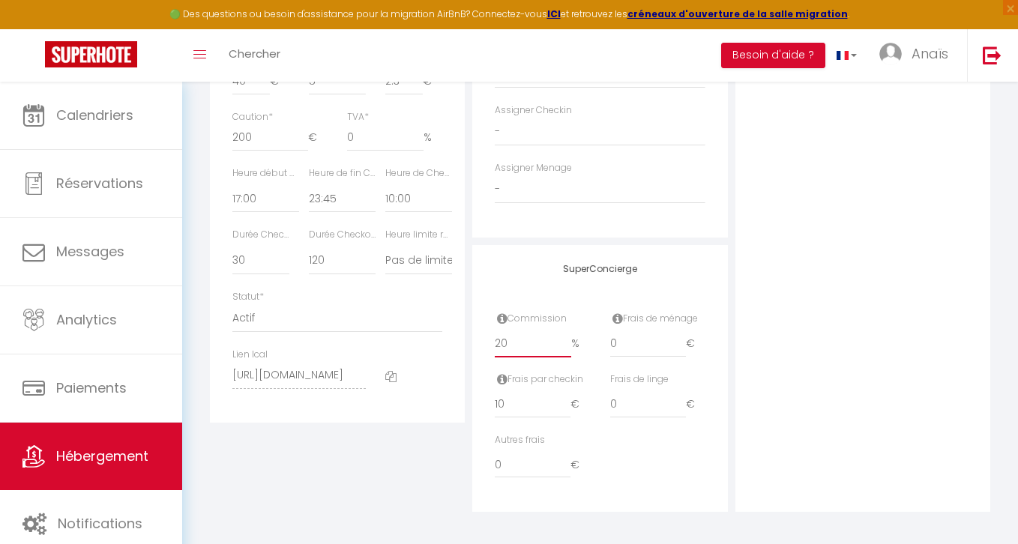
click at [520, 341] on input "20" at bounding box center [533, 343] width 76 height 27
click at [883, 238] on div "Photo Photo Supprimer Drag and drop a file here or click Ooops, something wrong…" at bounding box center [862, 6] width 255 height 1011
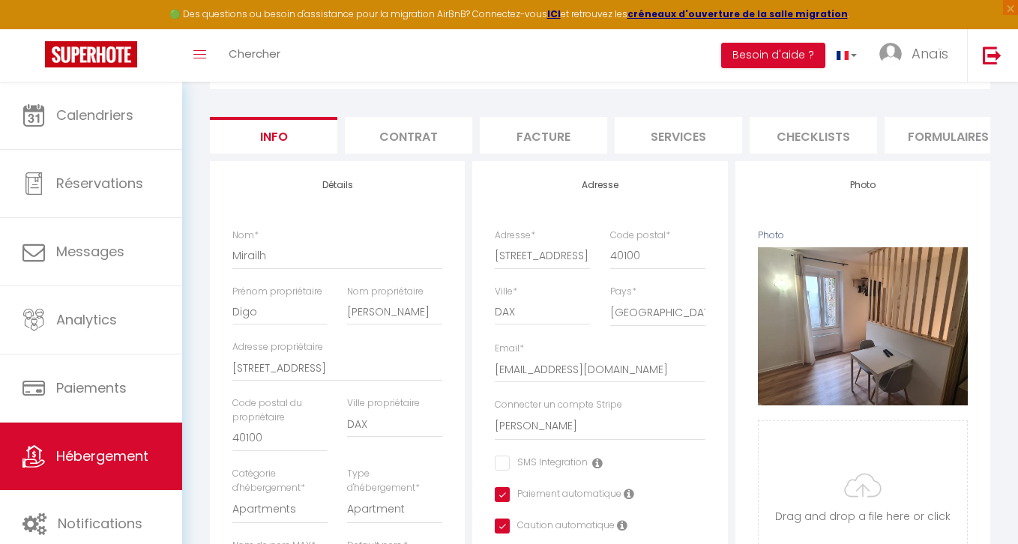
scroll to position [0, 0]
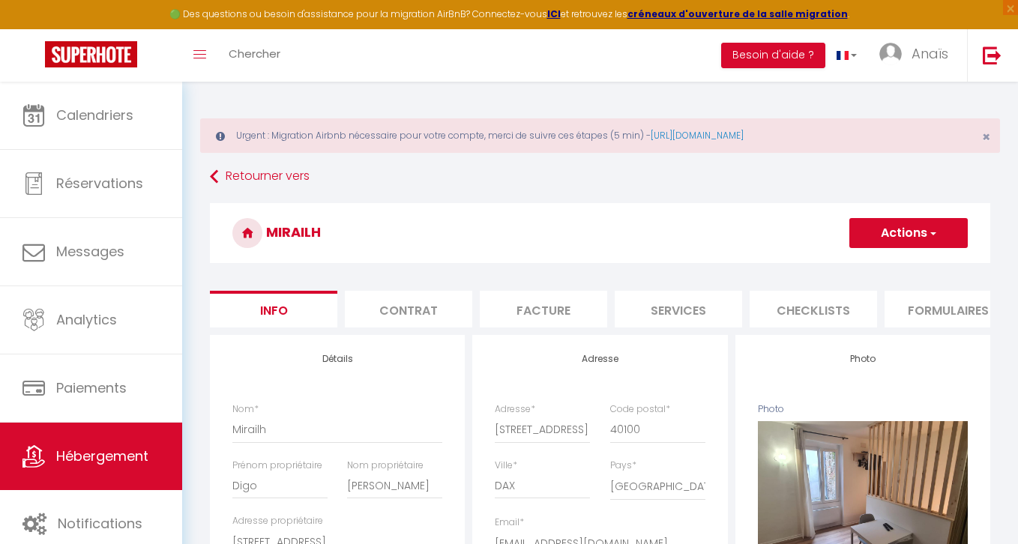
click at [897, 227] on button "Actions" at bounding box center [908, 233] width 118 height 30
click at [848, 260] on input "Enregistrer" at bounding box center [848, 266] width 55 height 15
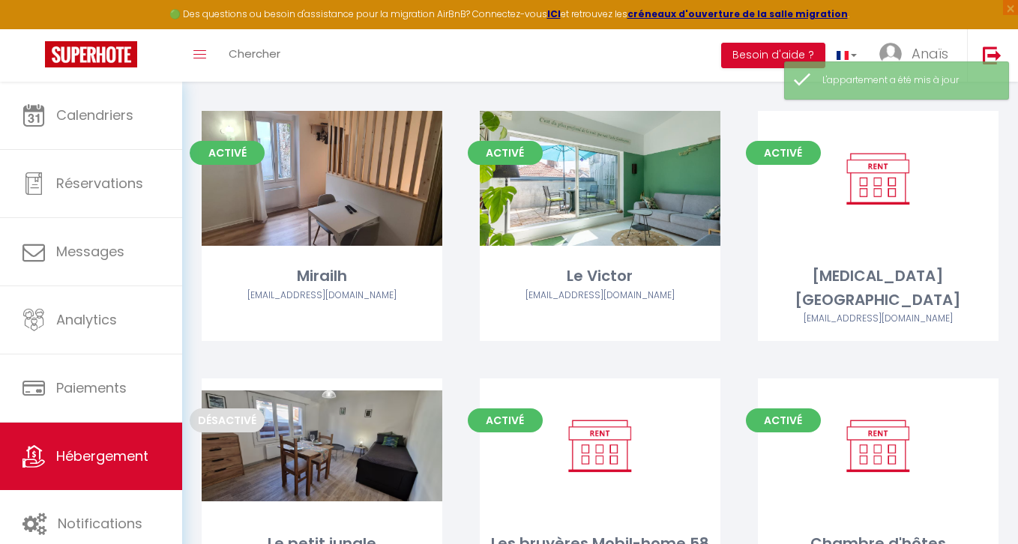
scroll to position [2869, 0]
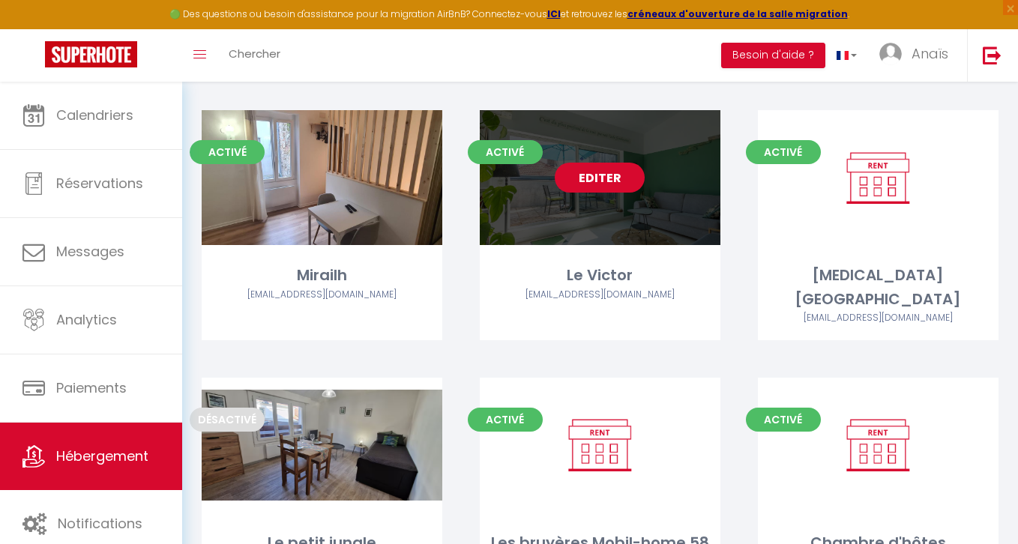
click at [594, 175] on link "Editer" at bounding box center [600, 178] width 90 height 30
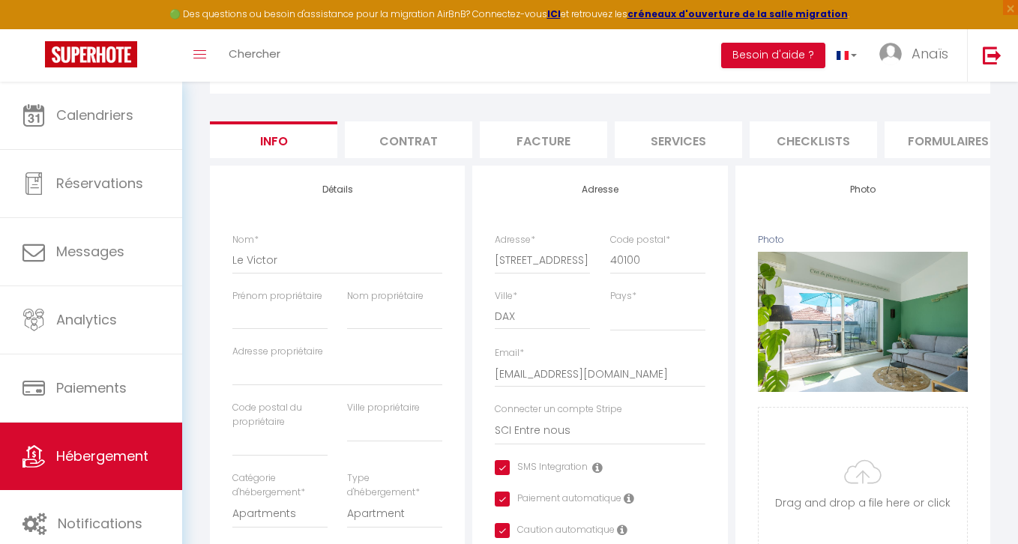
scroll to position [178, 0]
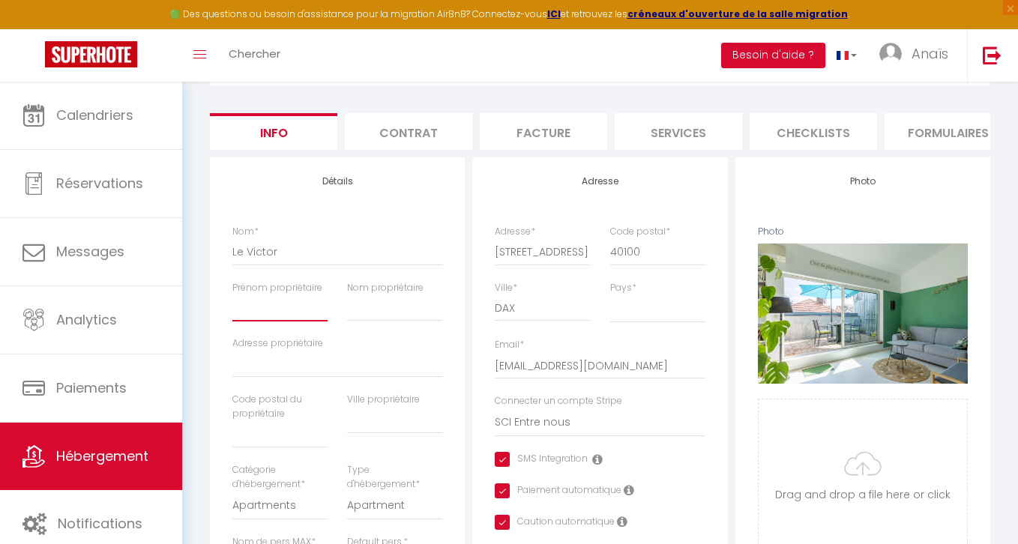
click at [263, 319] on input "Prénom propriétaire" at bounding box center [279, 308] width 95 height 27
click at [386, 306] on input "Nom propriétaire" at bounding box center [394, 308] width 95 height 27
click at [544, 253] on input "42 Rue Neuve" at bounding box center [542, 251] width 95 height 27
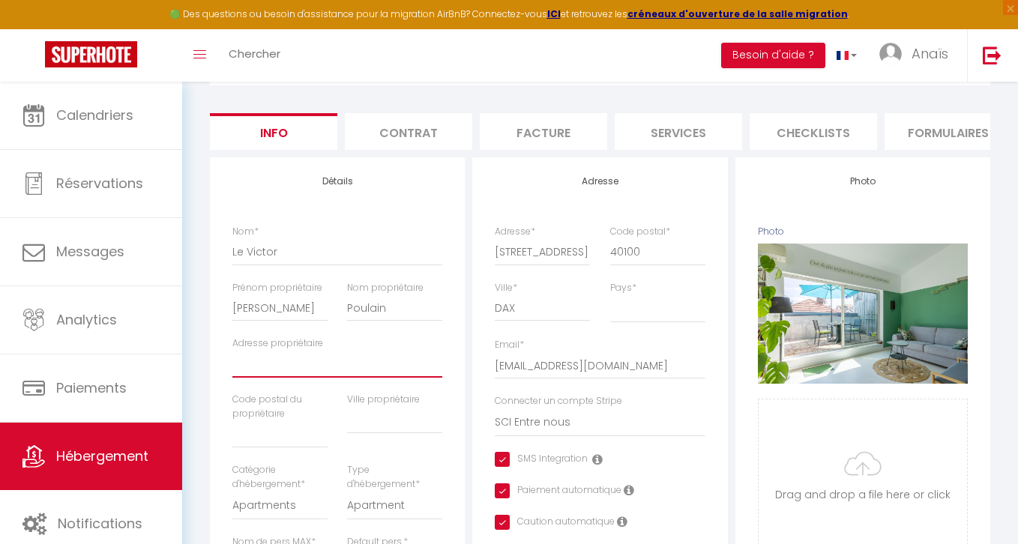
click at [311, 363] on input "Adresse propriétaire" at bounding box center [337, 364] width 210 height 27
paste input "42 Rue Neuve"
click at [623, 256] on input "40100" at bounding box center [657, 251] width 95 height 27
click at [384, 429] on input "text" at bounding box center [394, 420] width 95 height 27
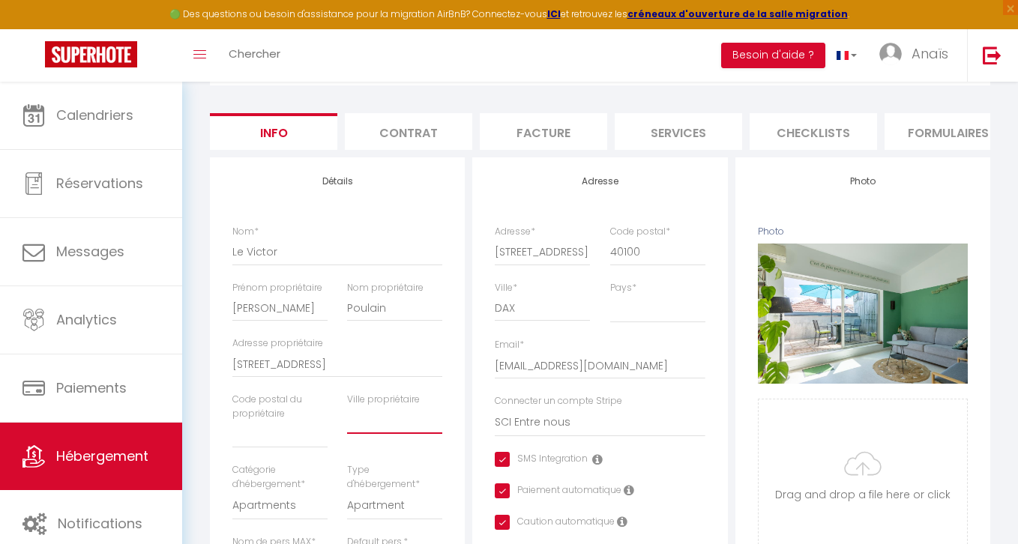
paste input "40100"
click at [504, 309] on input "DAX" at bounding box center [542, 308] width 95 height 27
click at [272, 434] on input "text" at bounding box center [279, 434] width 95 height 27
paste input "DAX"
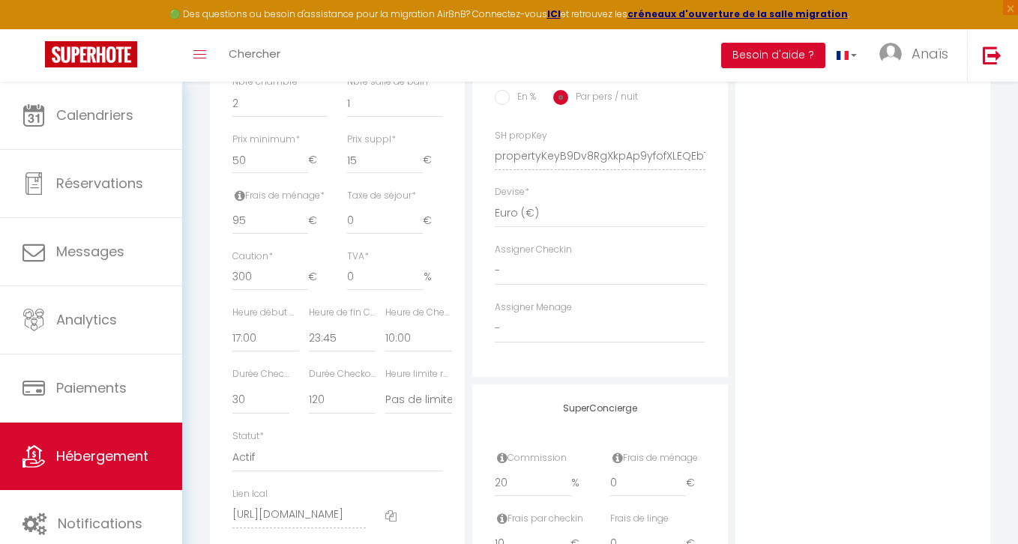
scroll to position [771, 0]
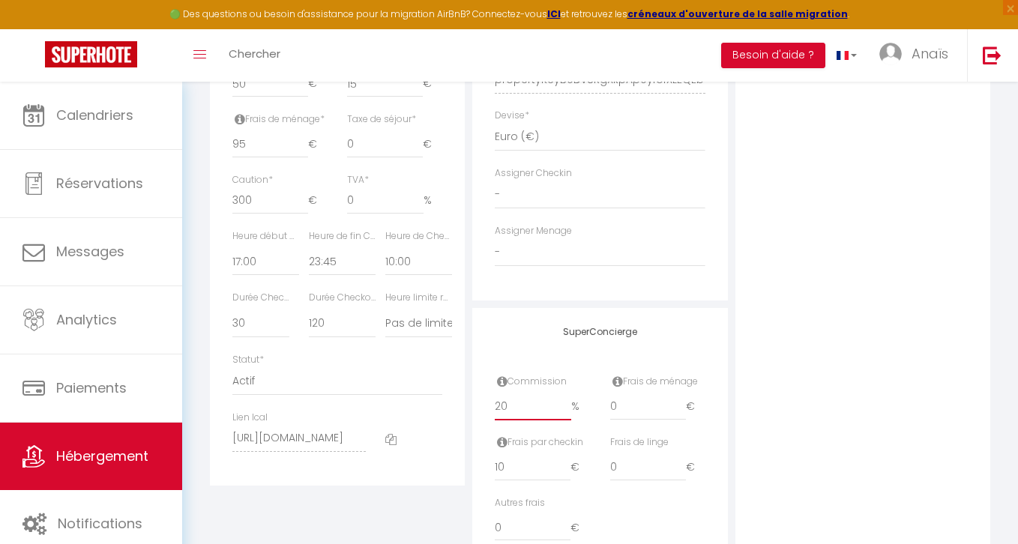
click at [507, 414] on input "20" at bounding box center [533, 406] width 76 height 27
click at [872, 223] on div "Photo Photo Supprimer Drag and drop a file here or click Ooops, something wrong…" at bounding box center [862, 69] width 255 height 1011
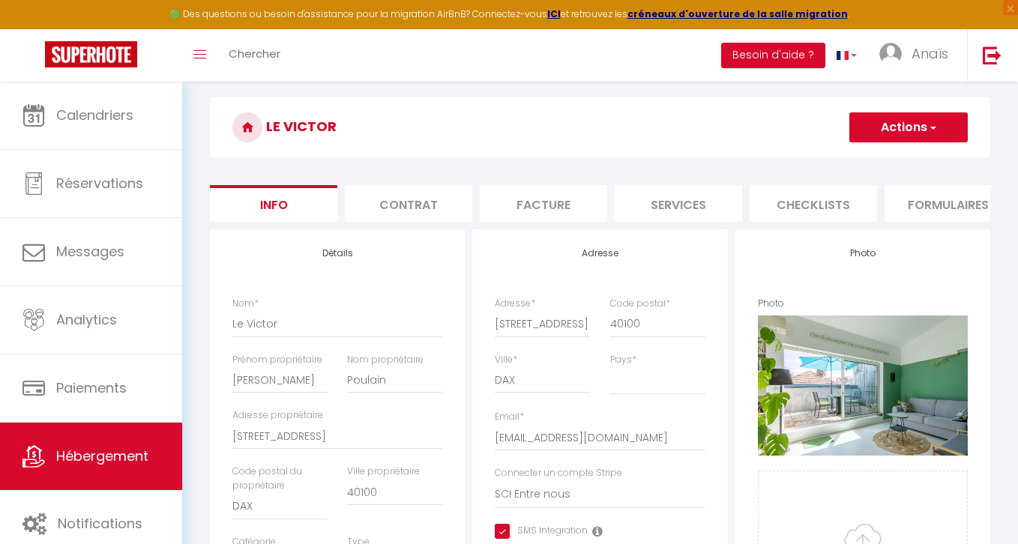
scroll to position [57, 0]
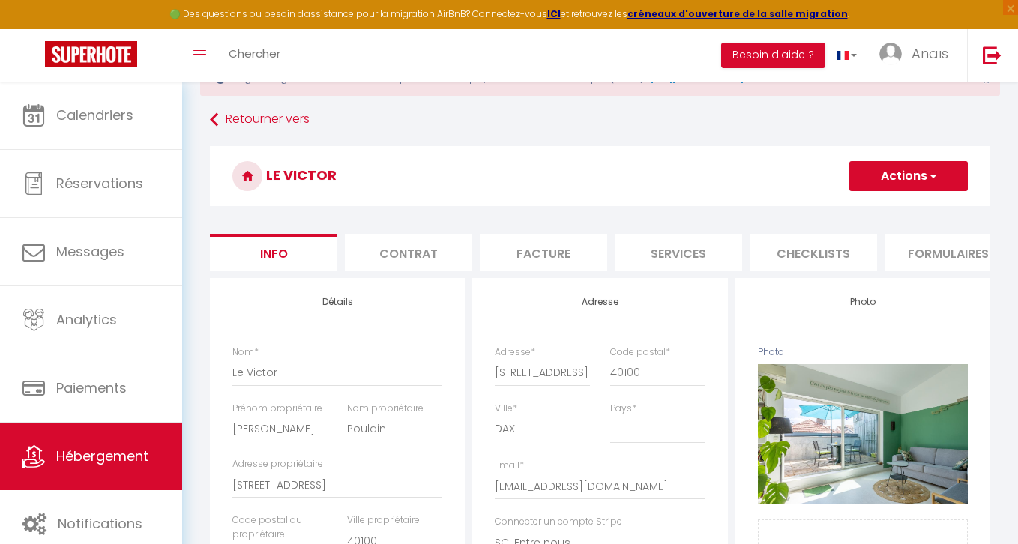
click at [917, 187] on button "Actions" at bounding box center [908, 176] width 118 height 30
click at [850, 205] on input "Enregistrer" at bounding box center [848, 209] width 55 height 15
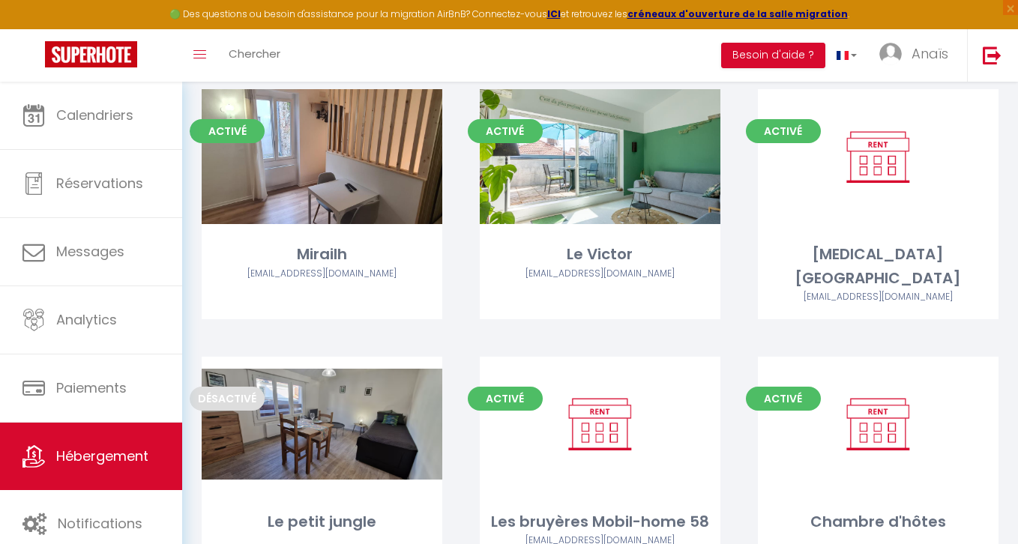
scroll to position [2889, 0]
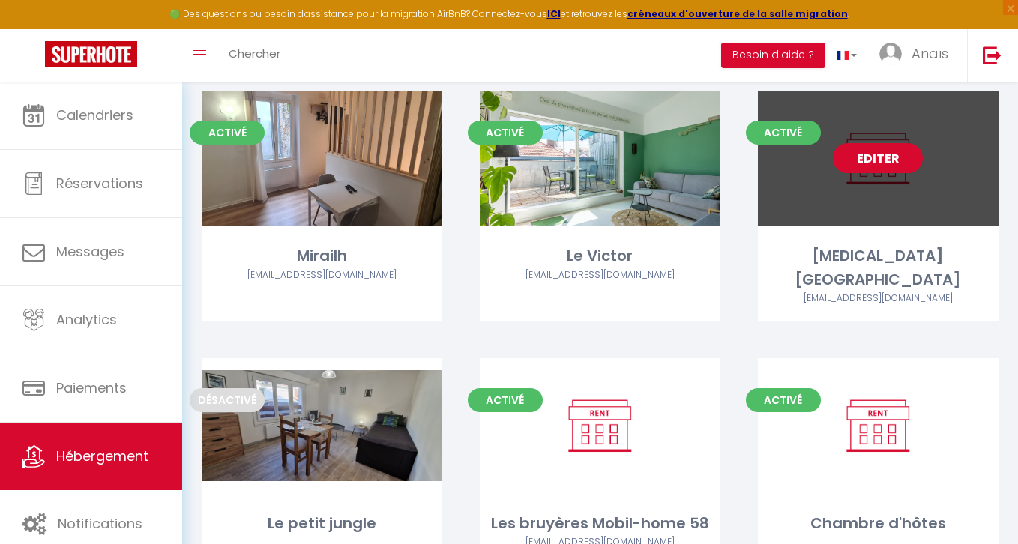
click at [889, 163] on link "Editer" at bounding box center [878, 158] width 90 height 30
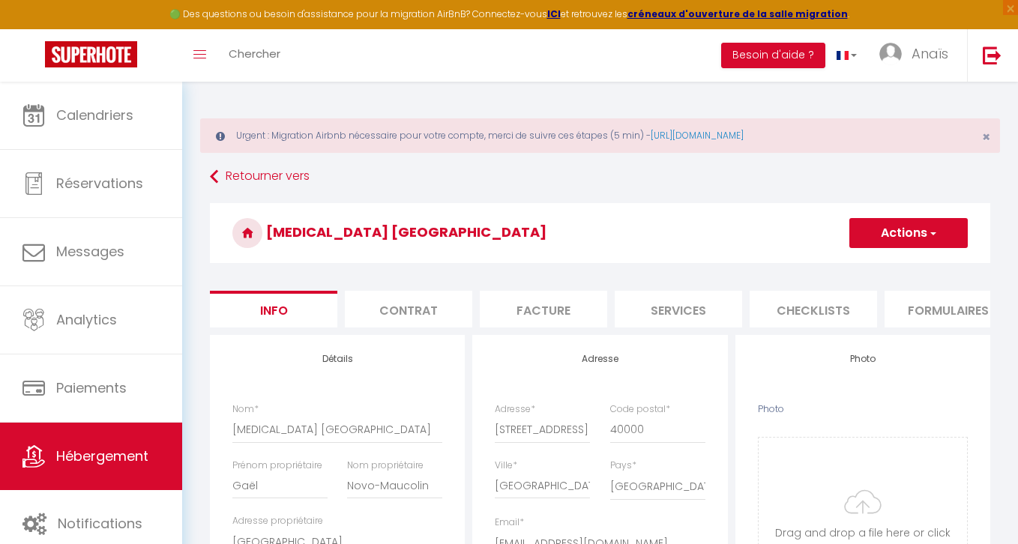
select select "6"
select select "4"
select select "2"
select select "1"
select select "17:00"
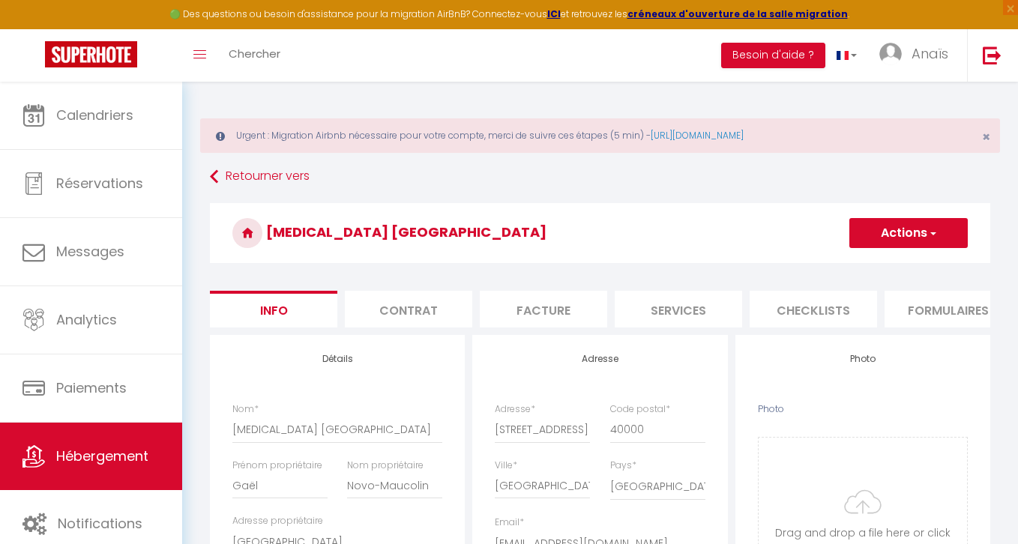
select select "23:45"
select select "10:00"
select select "30"
select select "120"
select select
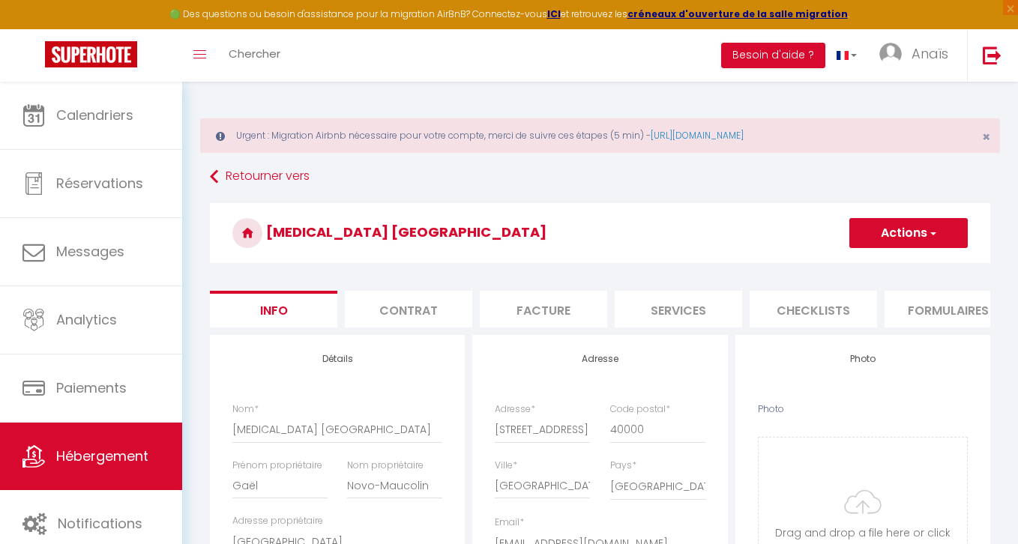
select select "28"
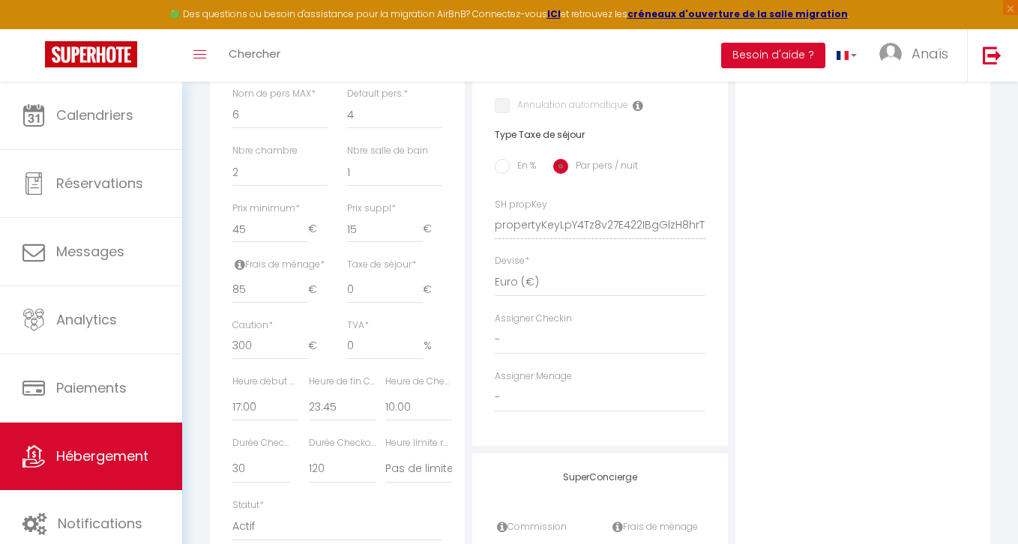
scroll to position [839, 0]
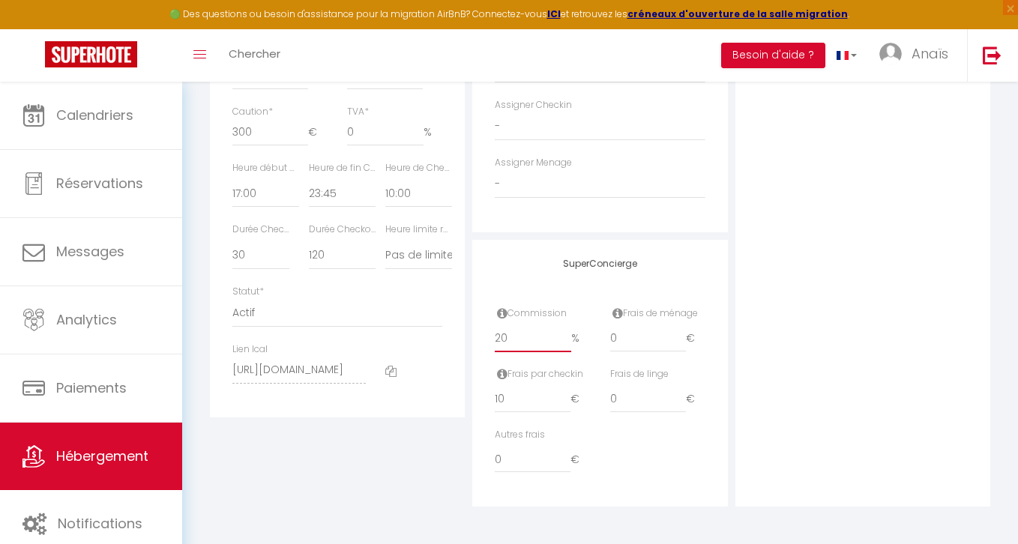
click at [510, 341] on input "20" at bounding box center [533, 338] width 76 height 27
type input "2"
select select
checkbox input "true"
checkbox input "false"
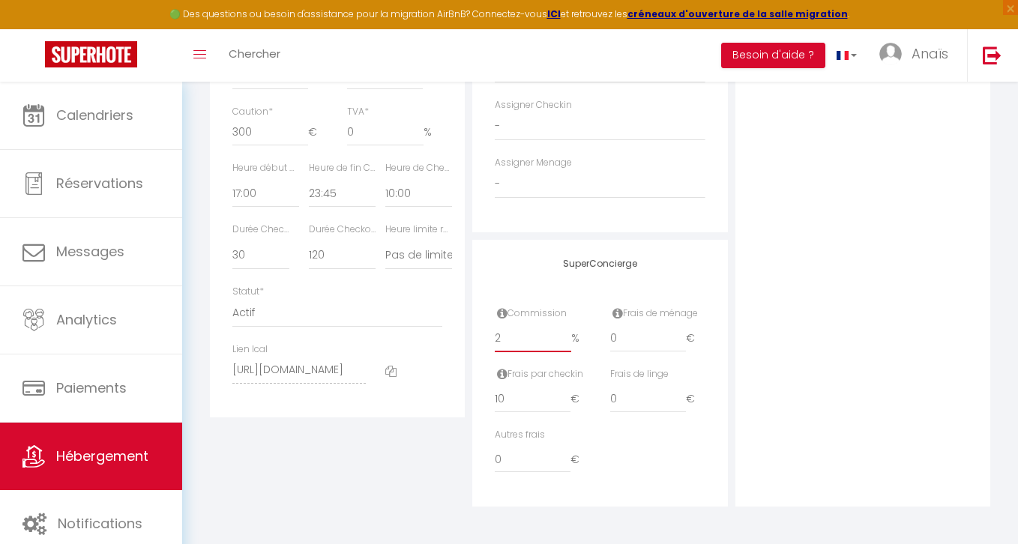
checkbox input "false"
type input "25"
select select
checkbox input "true"
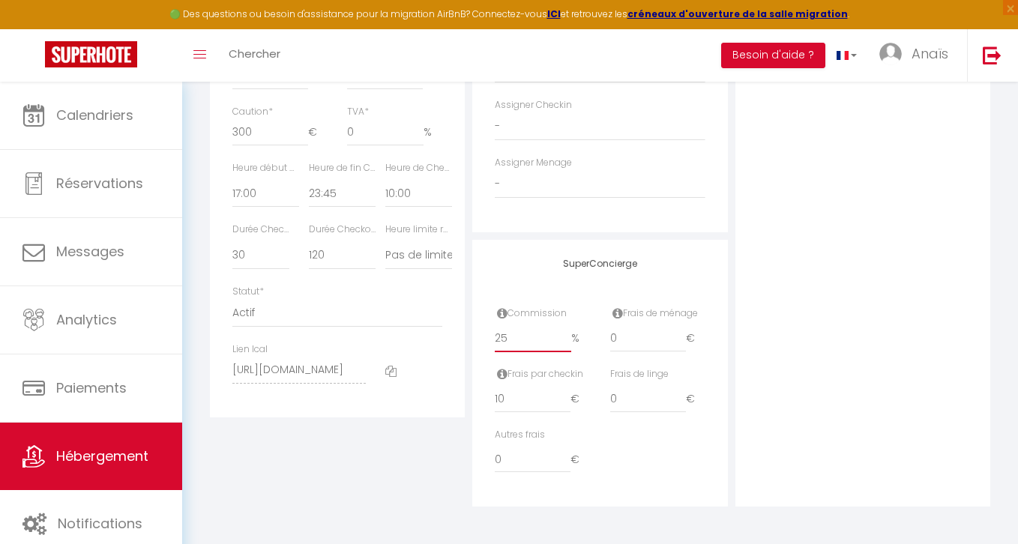
checkbox input "false"
type input "25"
click at [979, 312] on div "Photo Photo Drag and drop a file here or click Ooops, something wrong appended.…" at bounding box center [862, 1] width 255 height 1011
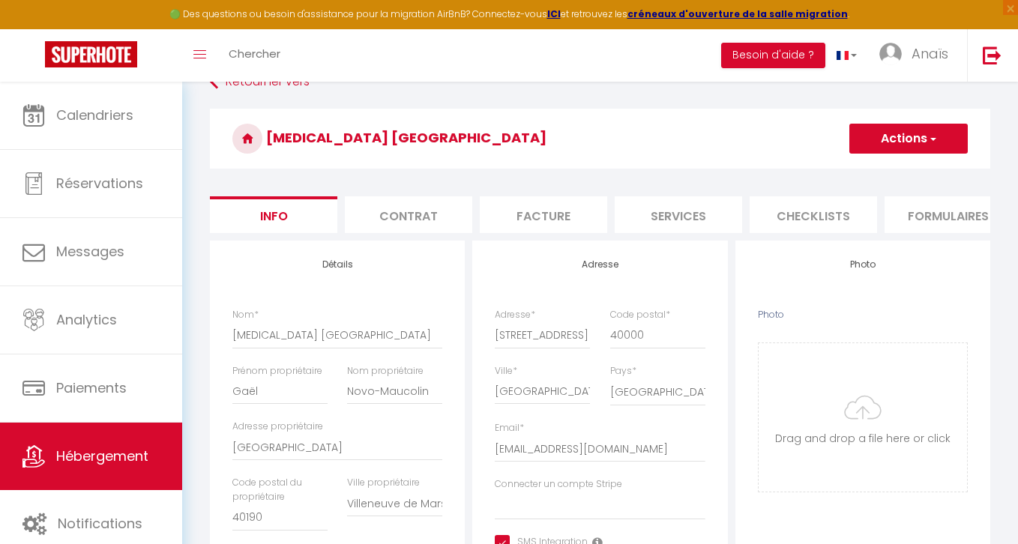
scroll to position [0, 0]
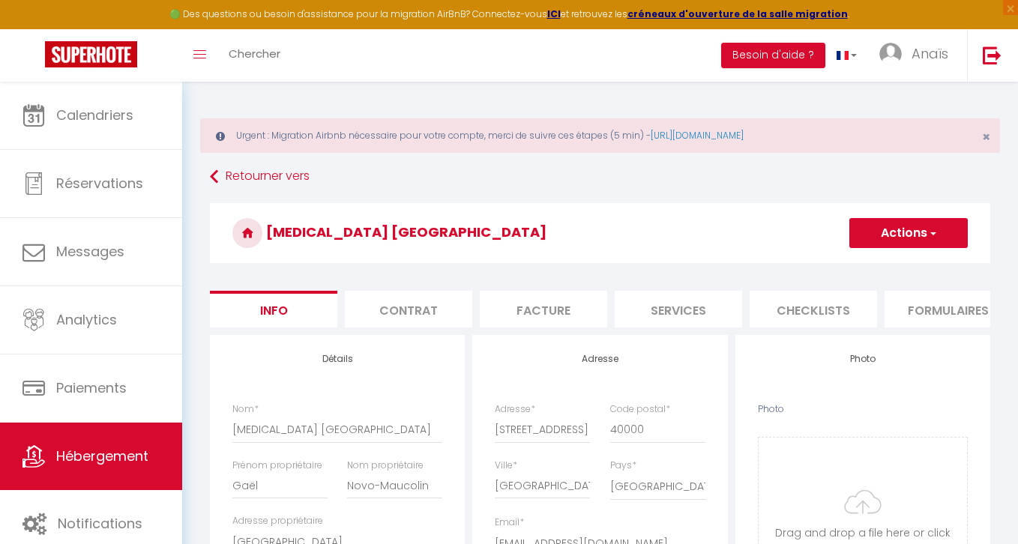
click at [918, 229] on button "Actions" at bounding box center [908, 233] width 118 height 30
click at [830, 260] on input "Enregistrer" at bounding box center [848, 266] width 55 height 15
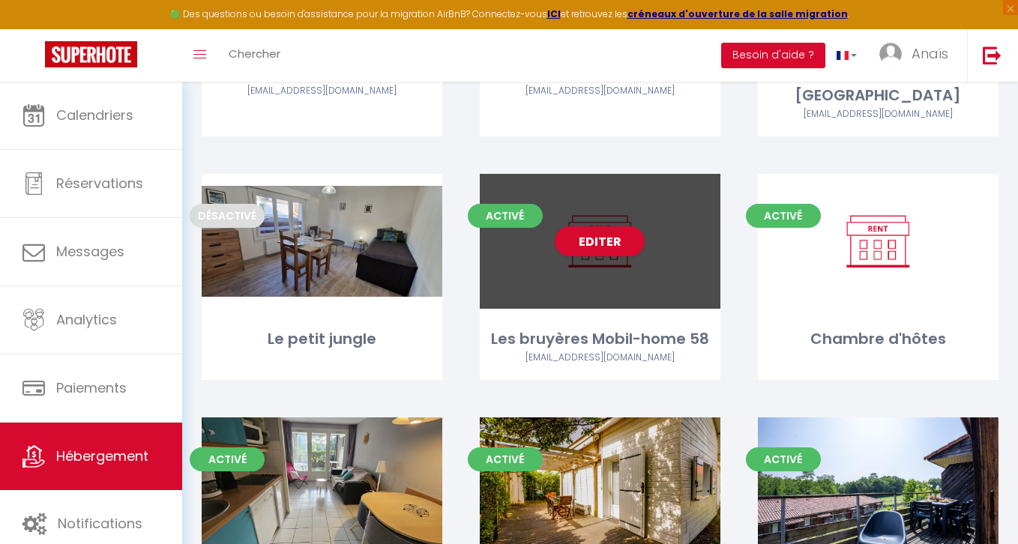
scroll to position [3075, 0]
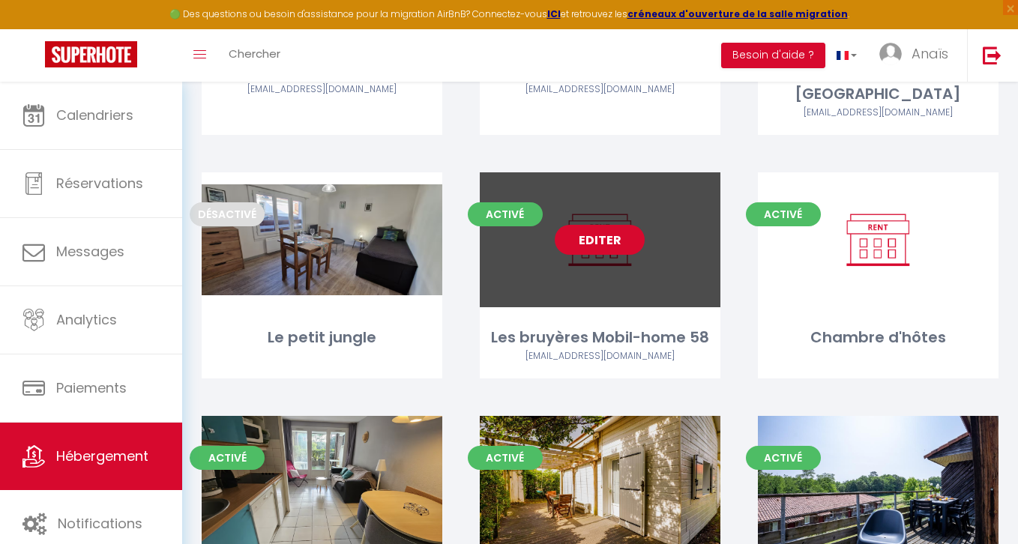
click at [604, 225] on link "Editer" at bounding box center [600, 240] width 90 height 30
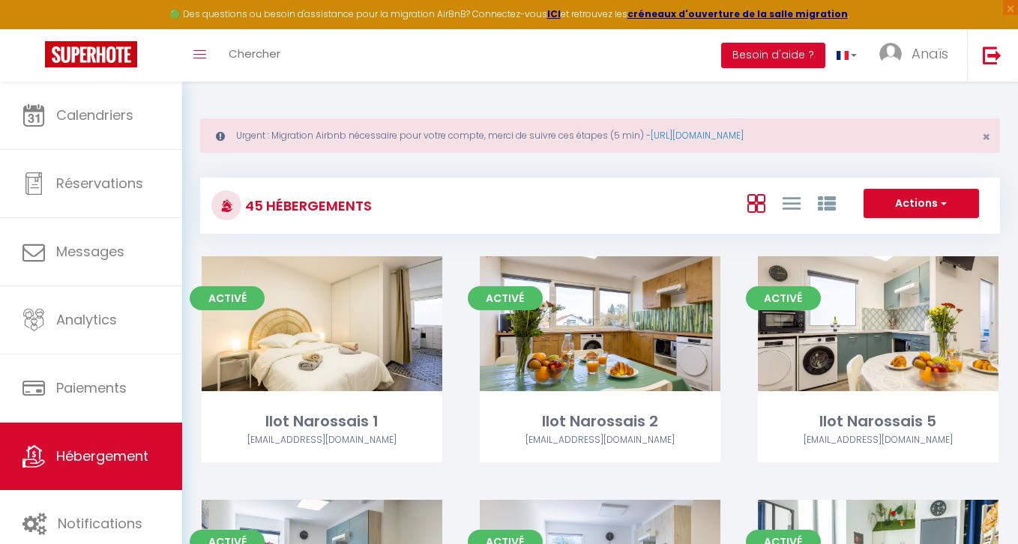
select select "3"
select select "2"
select select "1"
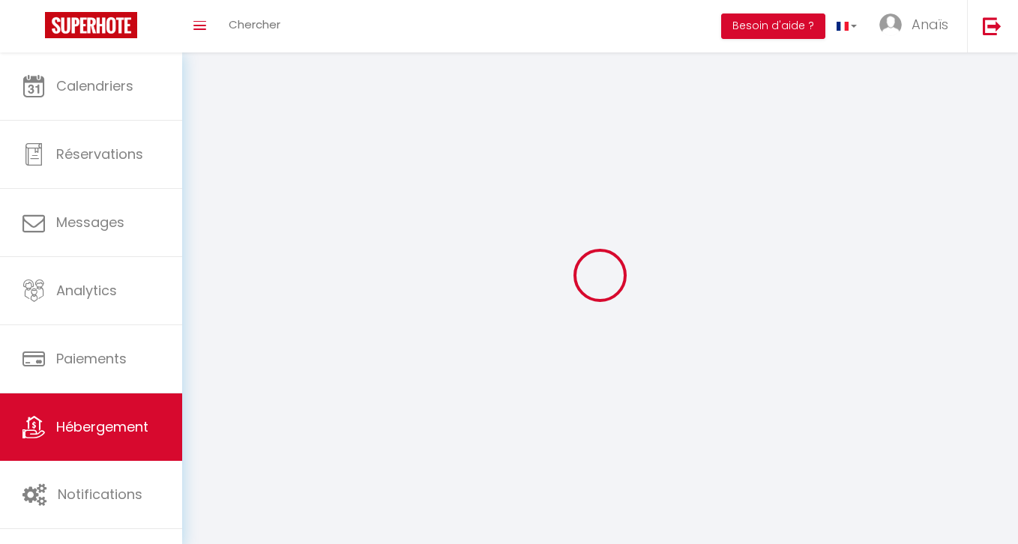
select select
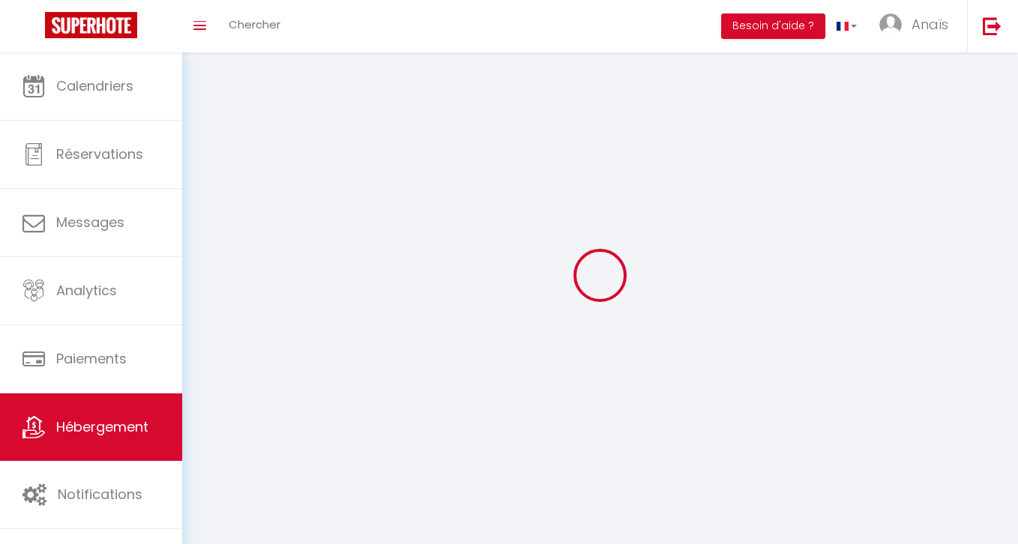
select select
checkbox input "false"
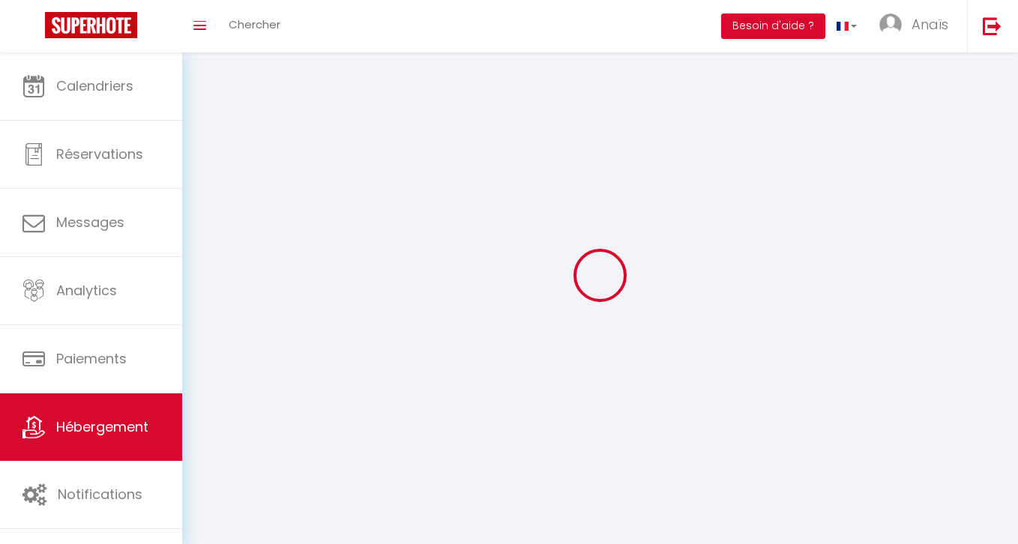
select select
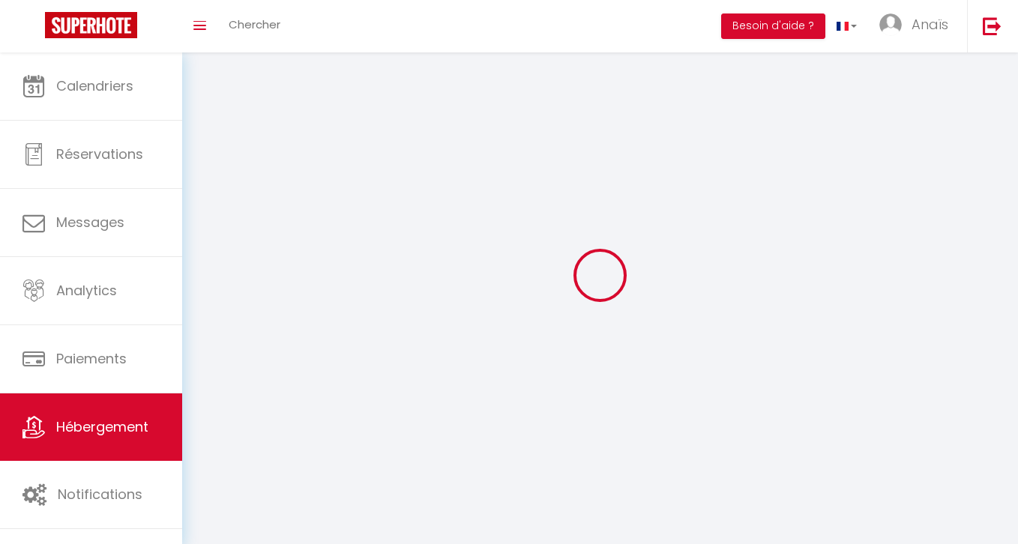
select select
checkbox input "false"
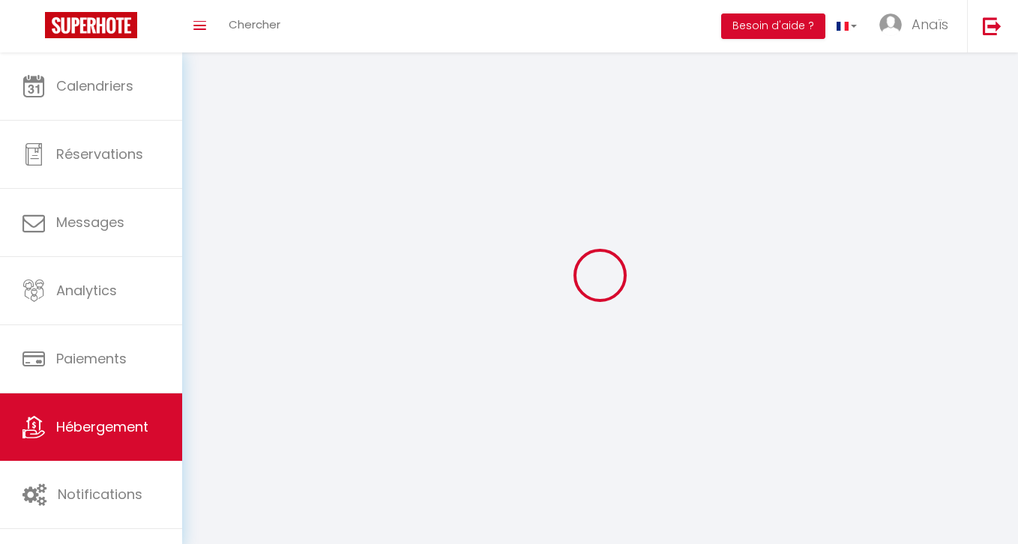
checkbox input "false"
select select
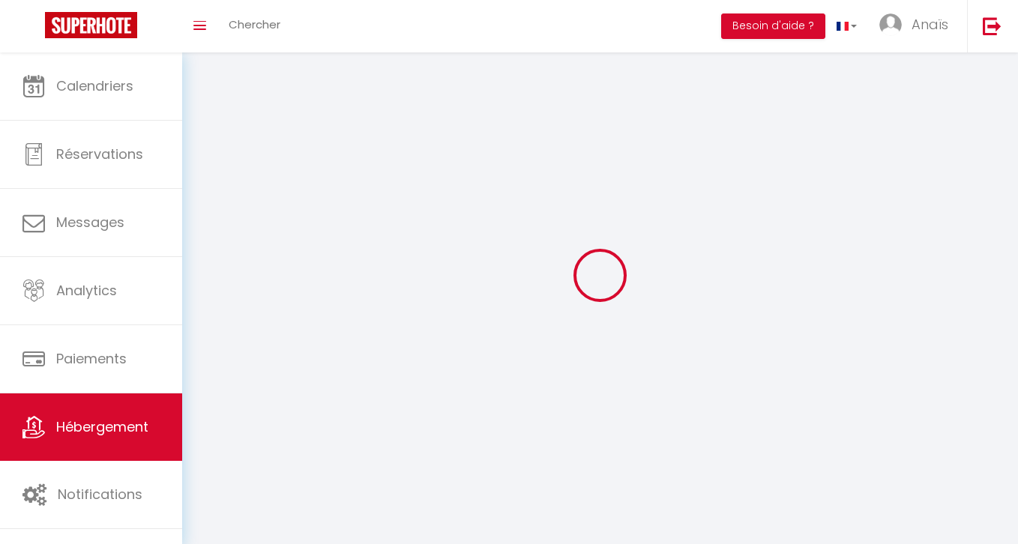
select select
checkbox input "false"
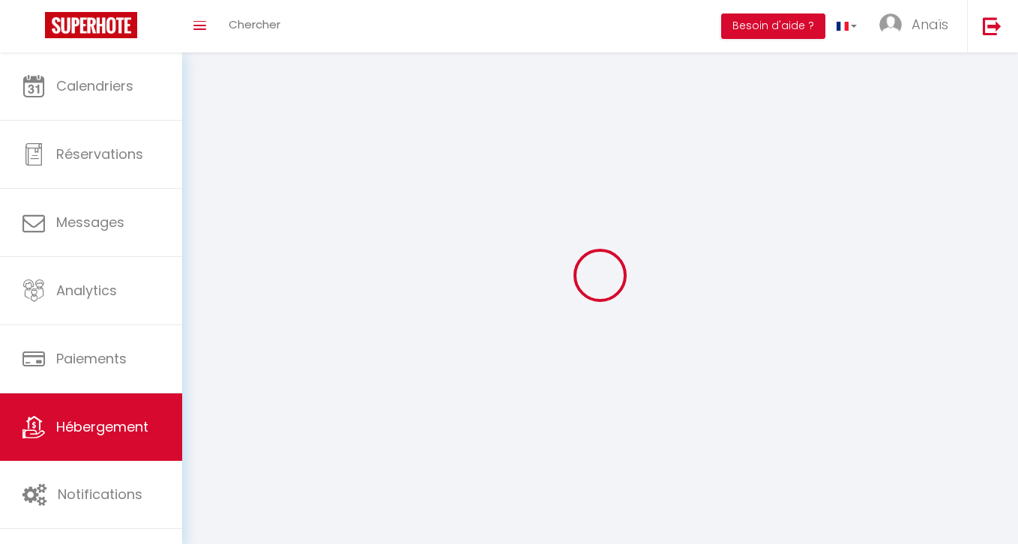
checkbox input "false"
select select
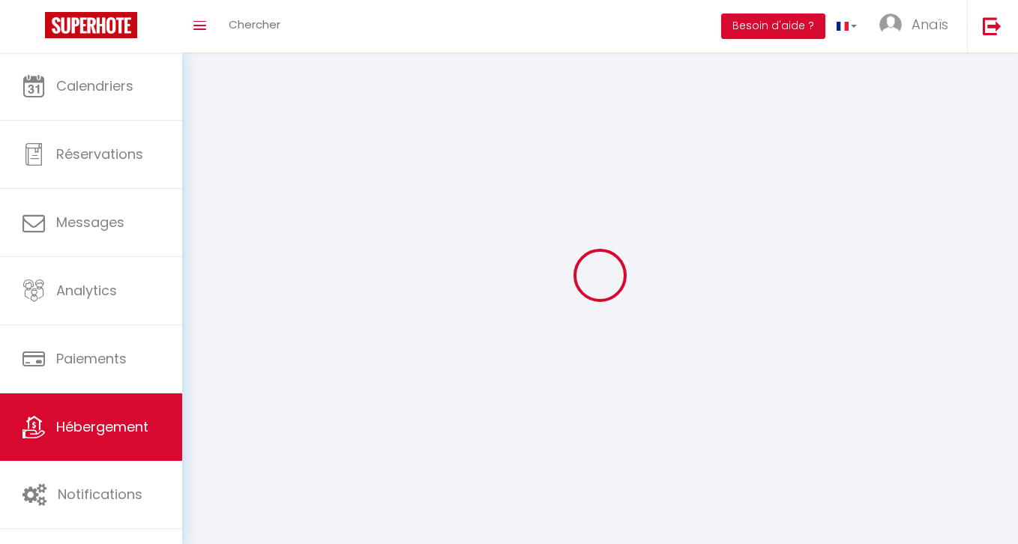
select select
select select "28"
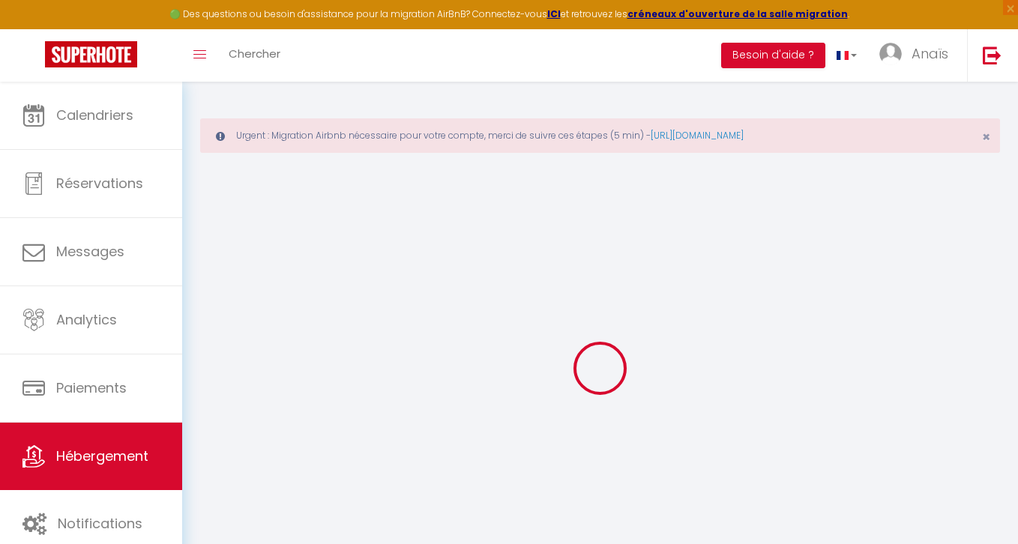
select select
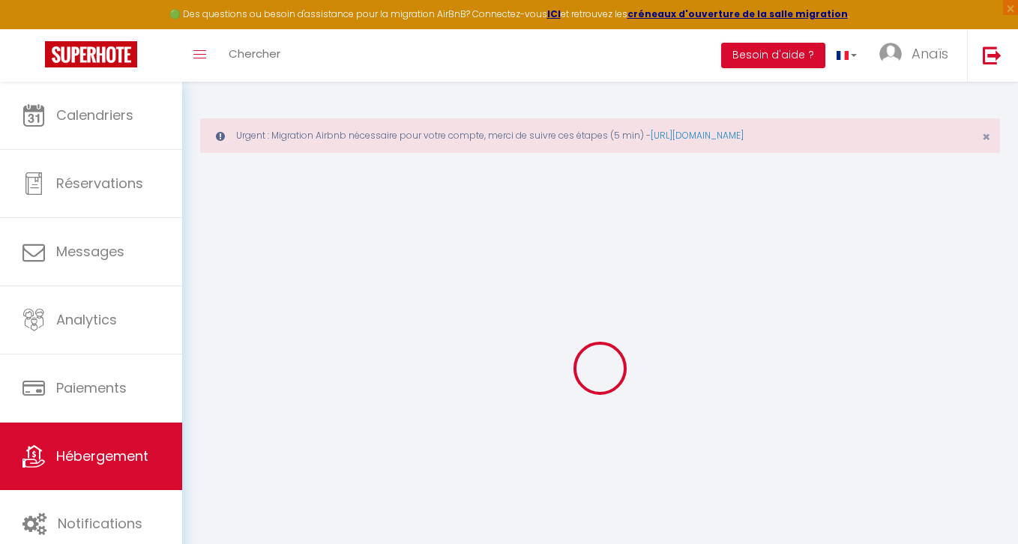
select select
checkbox input "false"
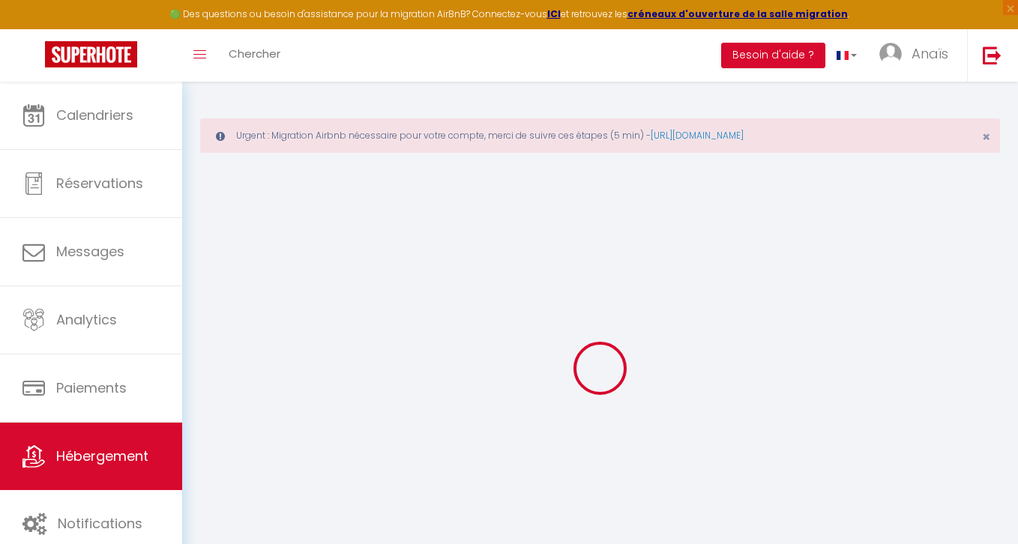
select select
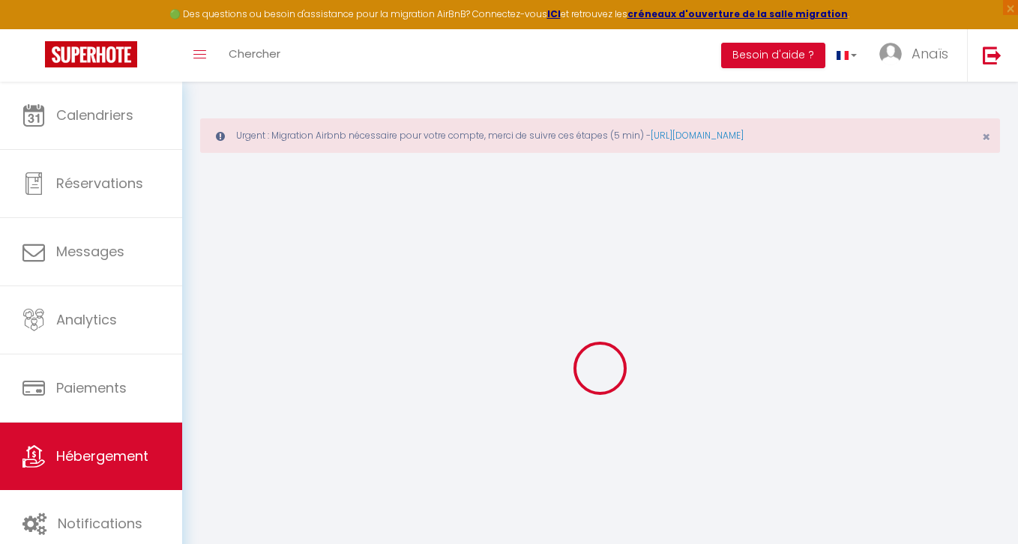
select select
checkbox input "false"
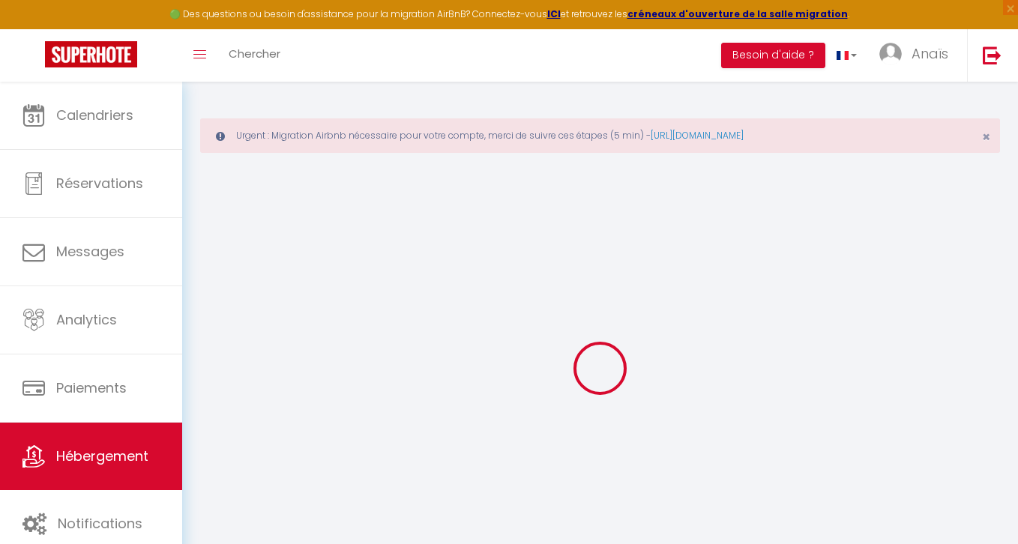
checkbox input "false"
select select
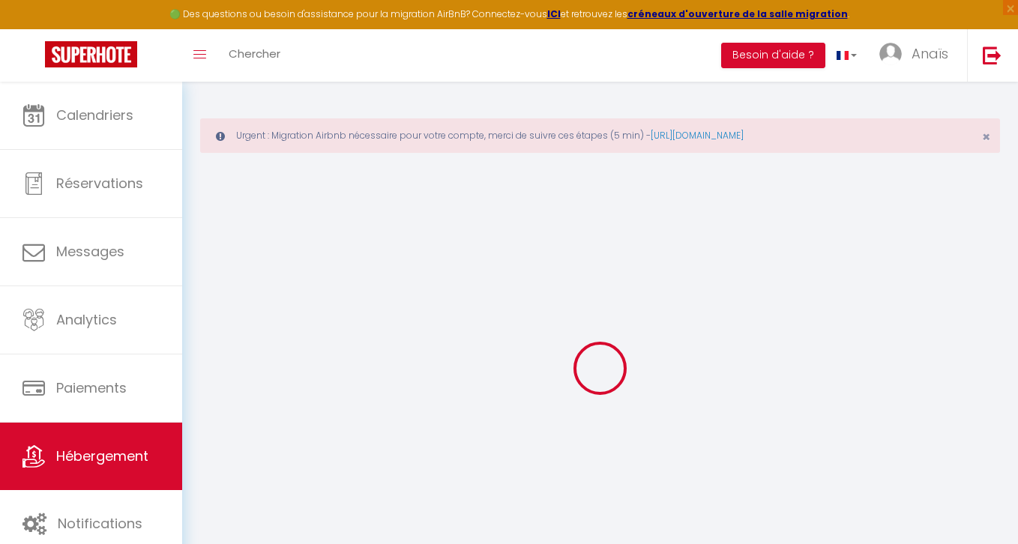
select select
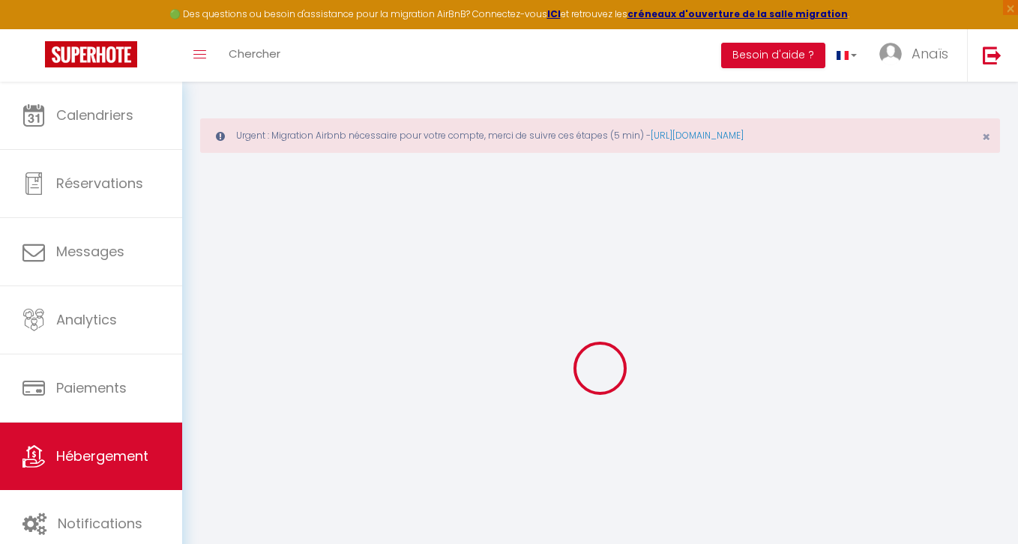
checkbox input "false"
select select
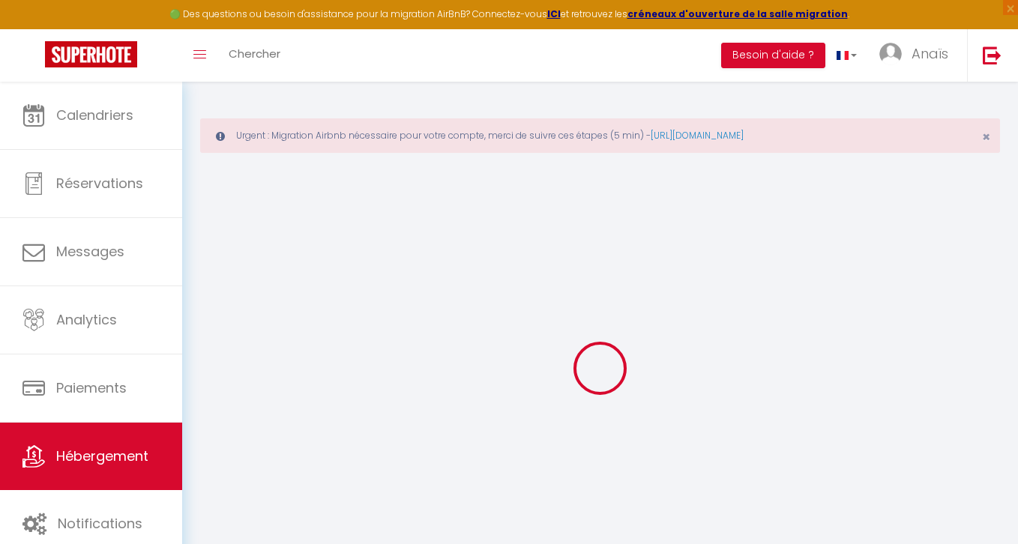
select select
type input "Les bruyères Mobil-home 58"
select select "6"
select select "4"
select select "2"
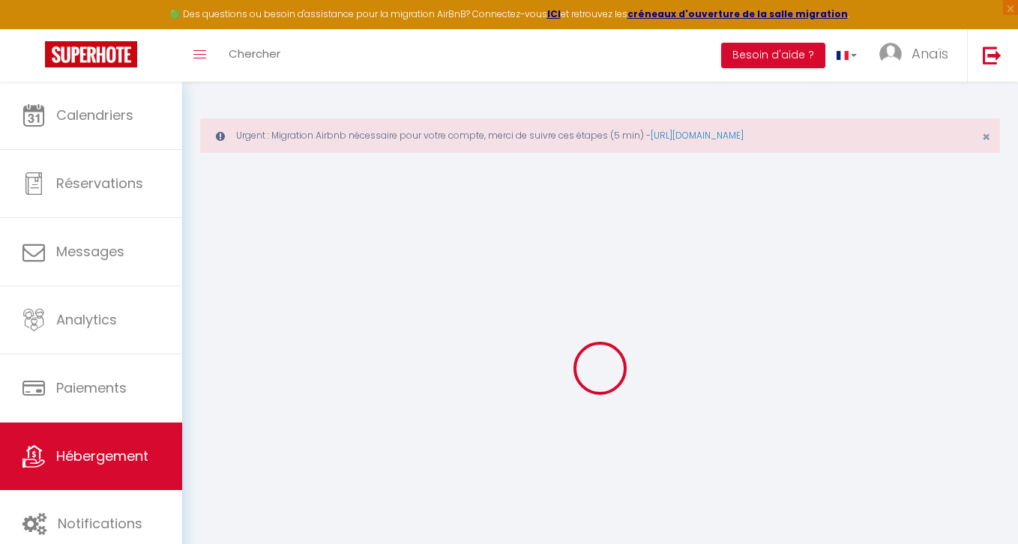
type input "45"
type input "15"
type input "60"
type input "300"
select select
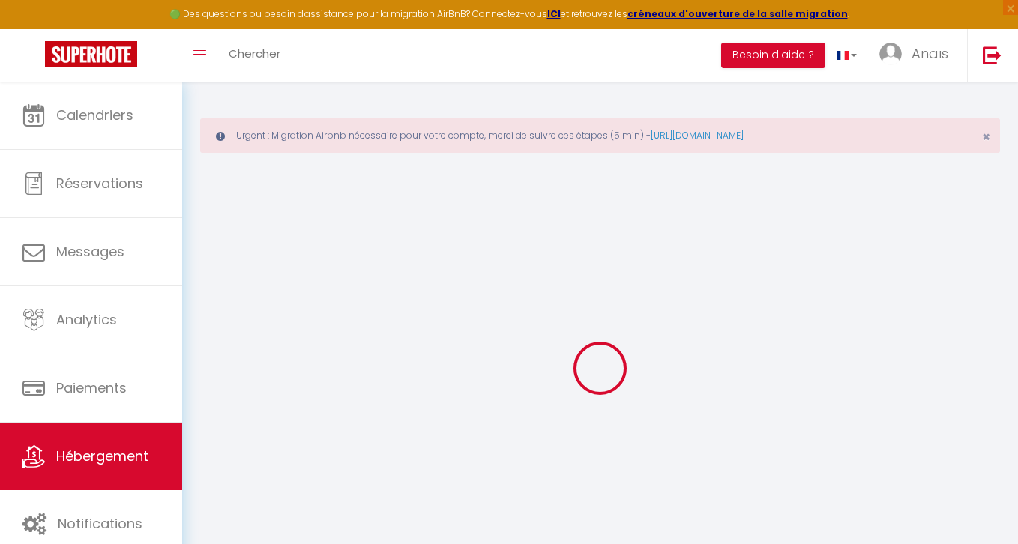
select select
type input "[STREET_ADDRESS]"
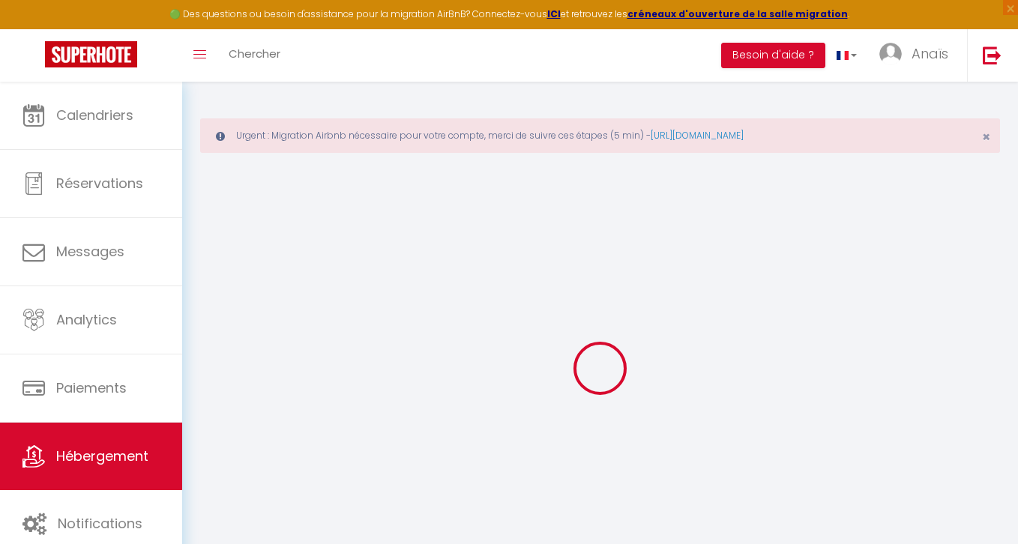
type input "40200"
type input "[GEOGRAPHIC_DATA]"
type input "[EMAIL_ADDRESS][DOMAIN_NAME]"
select select
checkbox input "false"
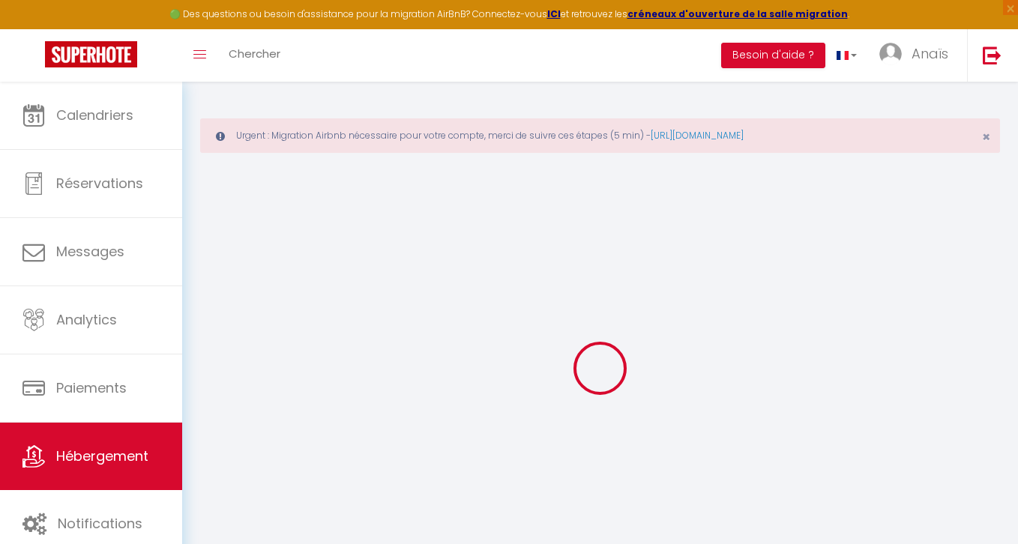
checkbox input "false"
type input "0"
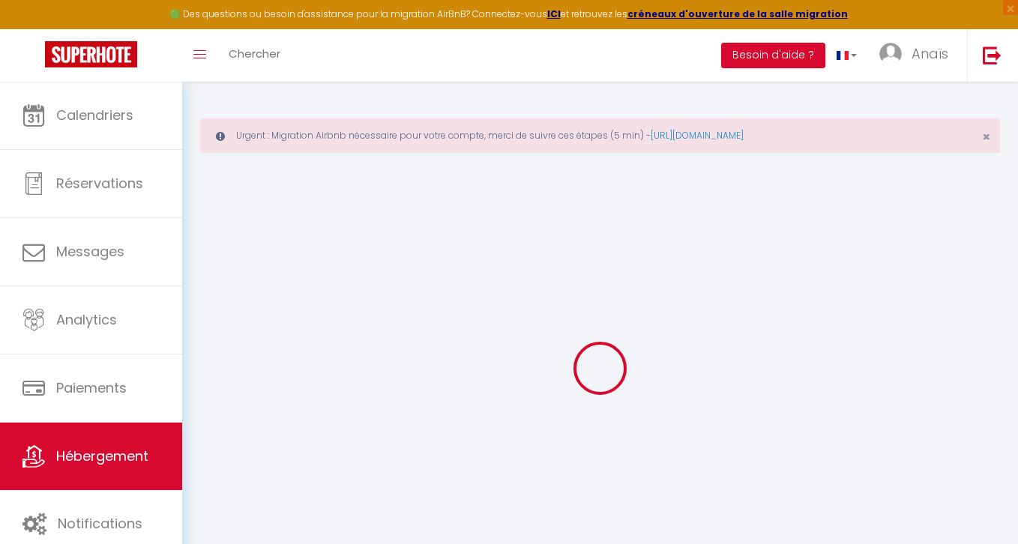
select select
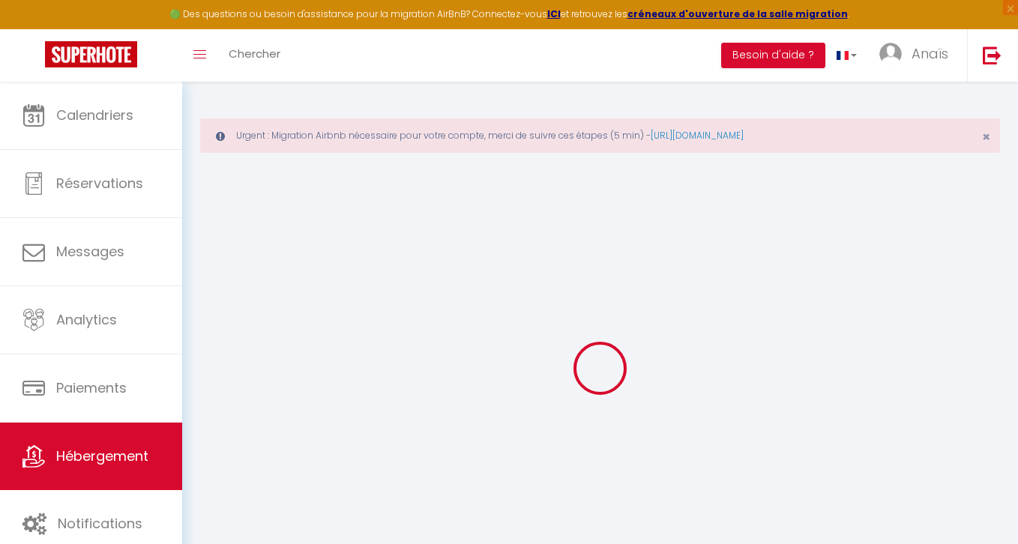
select select
checkbox input "false"
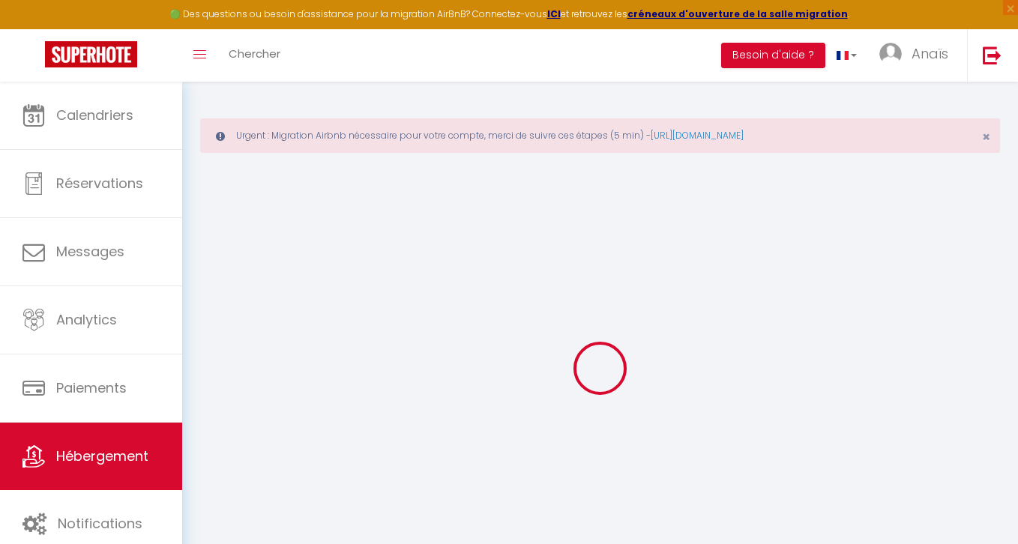
select select
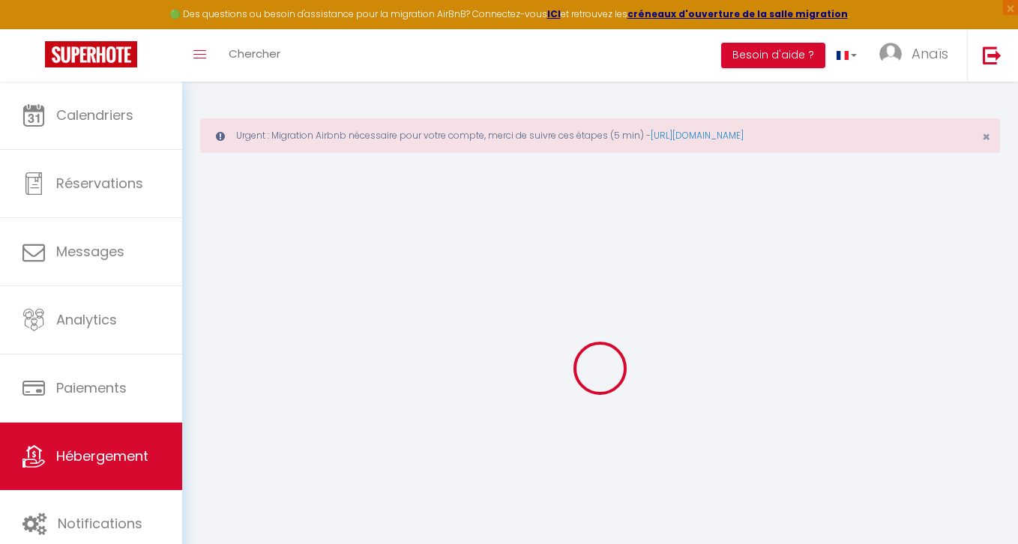
select select
checkbox input "false"
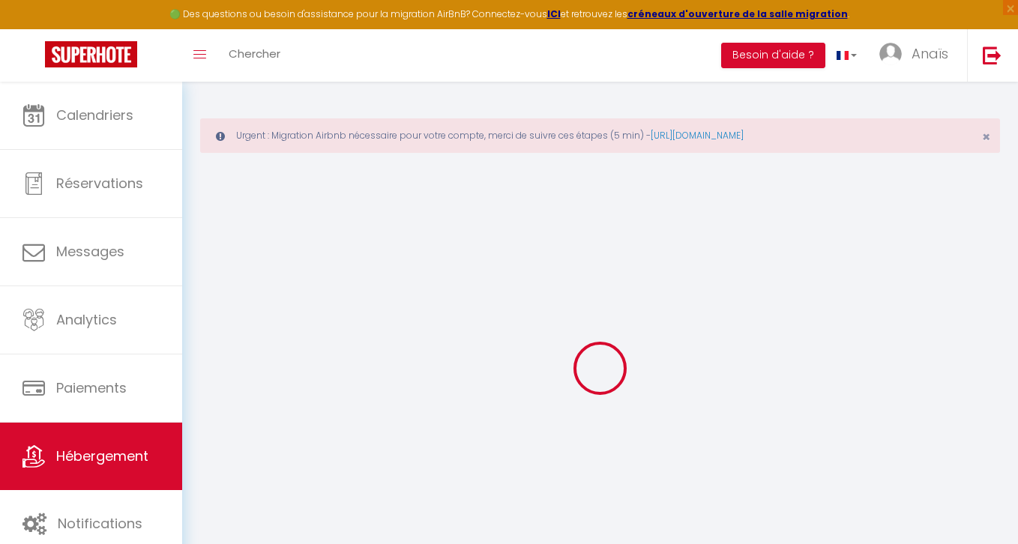
select select
checkbox input "false"
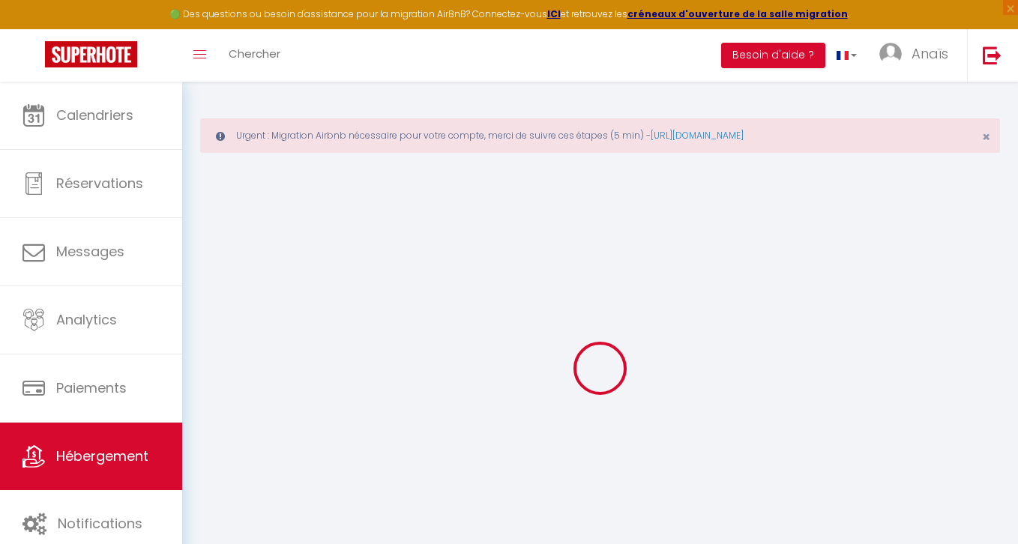
select select "15:00"
select select "23:45"
select select "11:00"
select select "30"
select select "120"
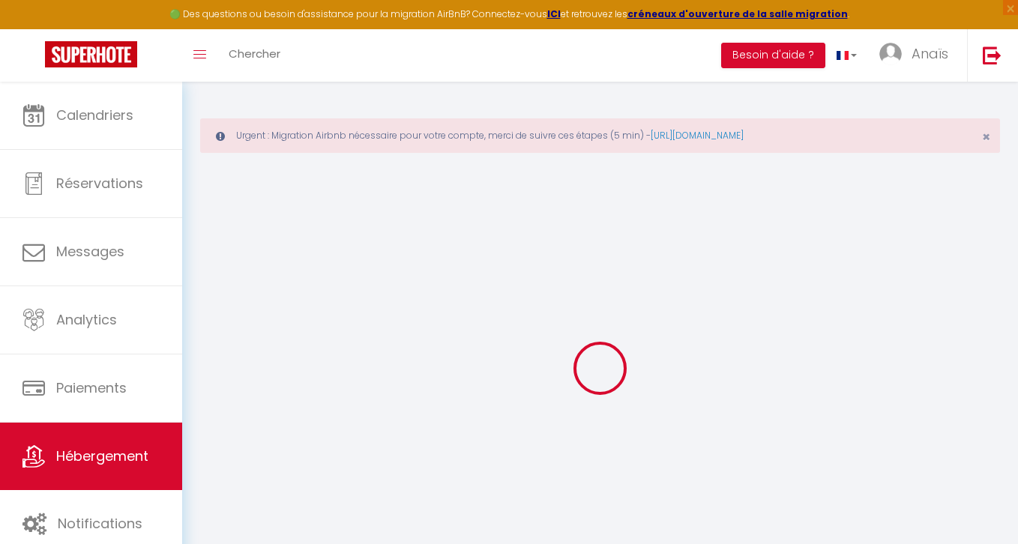
select select
checkbox input "false"
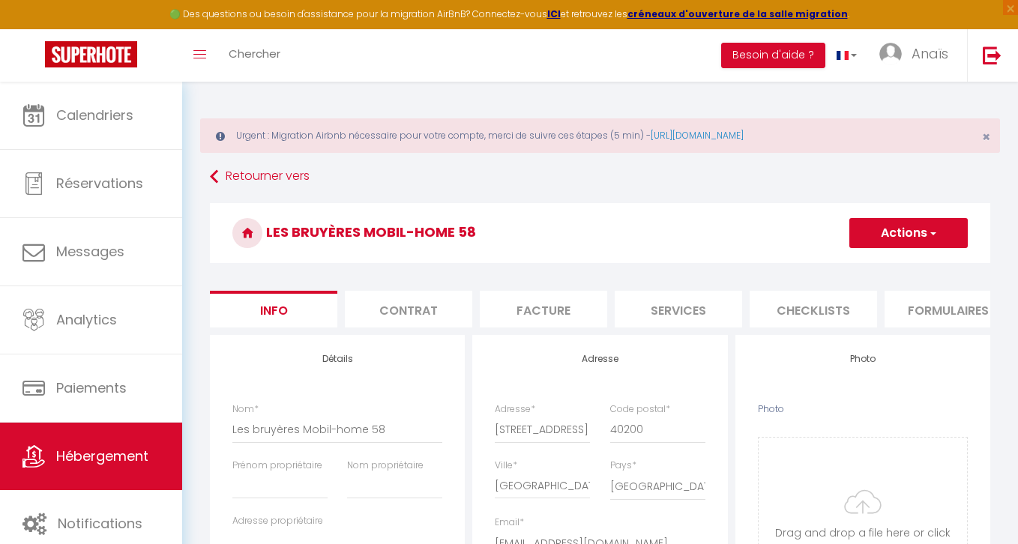
select select
checkbox input "false"
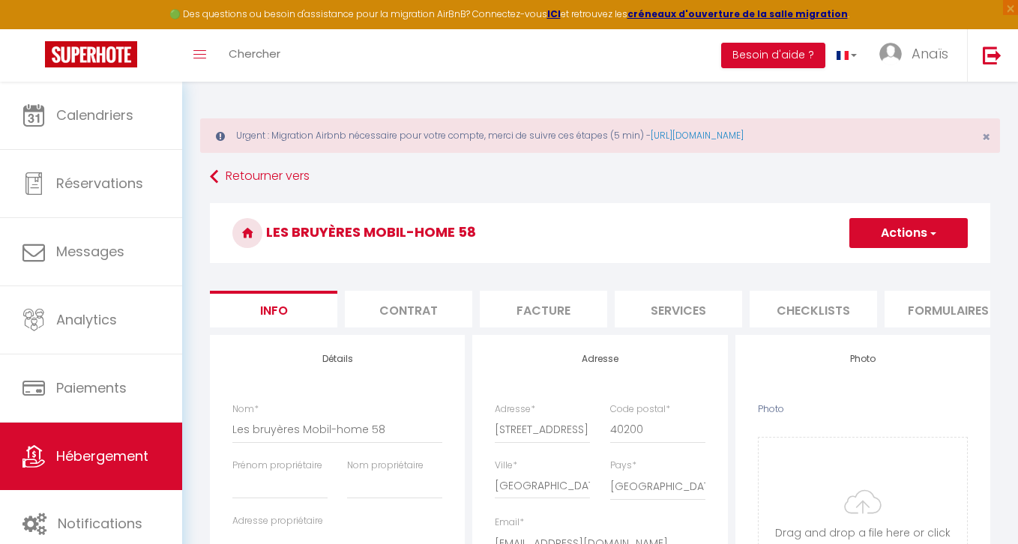
scroll to position [160, 0]
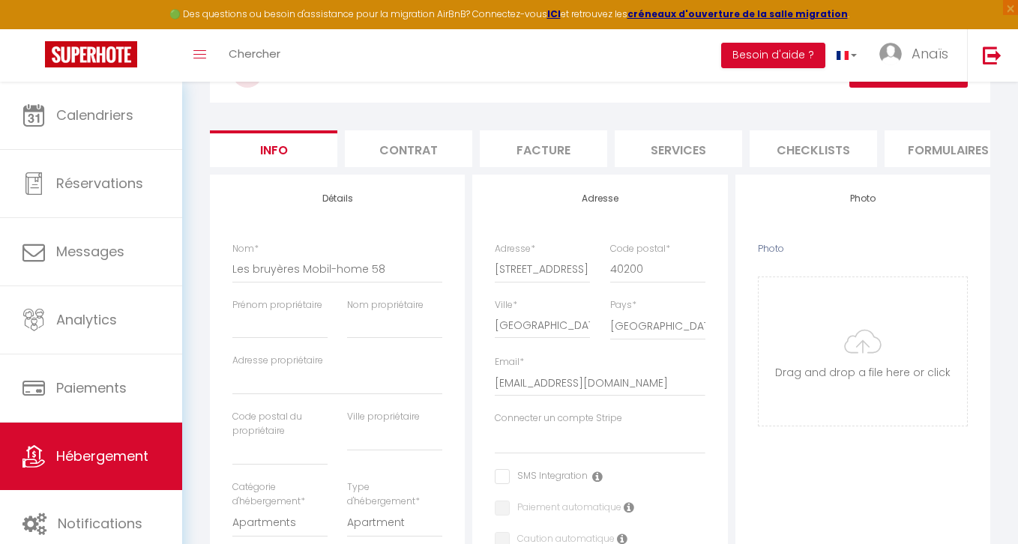
click at [255, 339] on div "Prénom propriétaire" at bounding box center [280, 326] width 115 height 56
click at [247, 329] on input "Prénom propriétaire" at bounding box center [279, 325] width 95 height 27
type input "A"
select select
checkbox input "false"
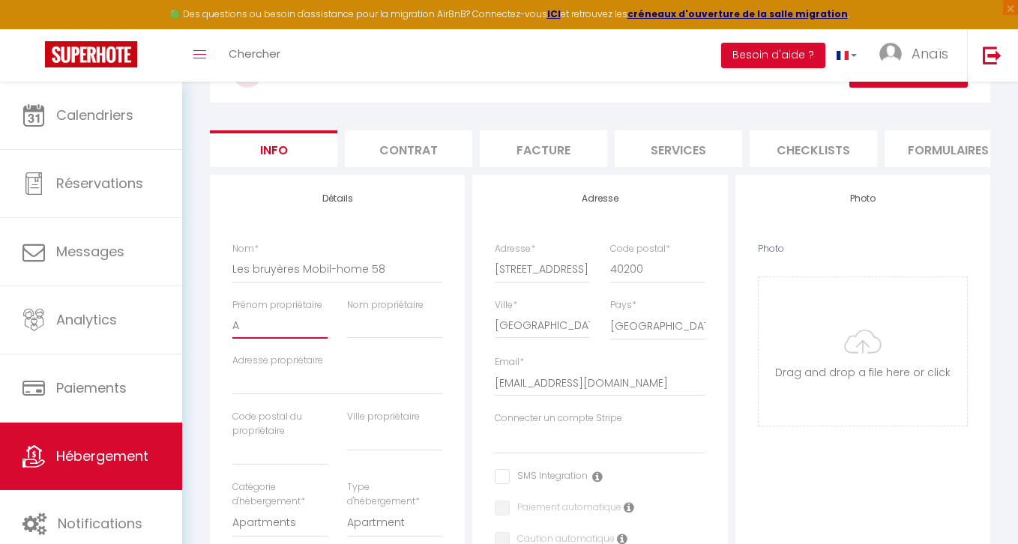
checkbox input "false"
type input "Au"
select select
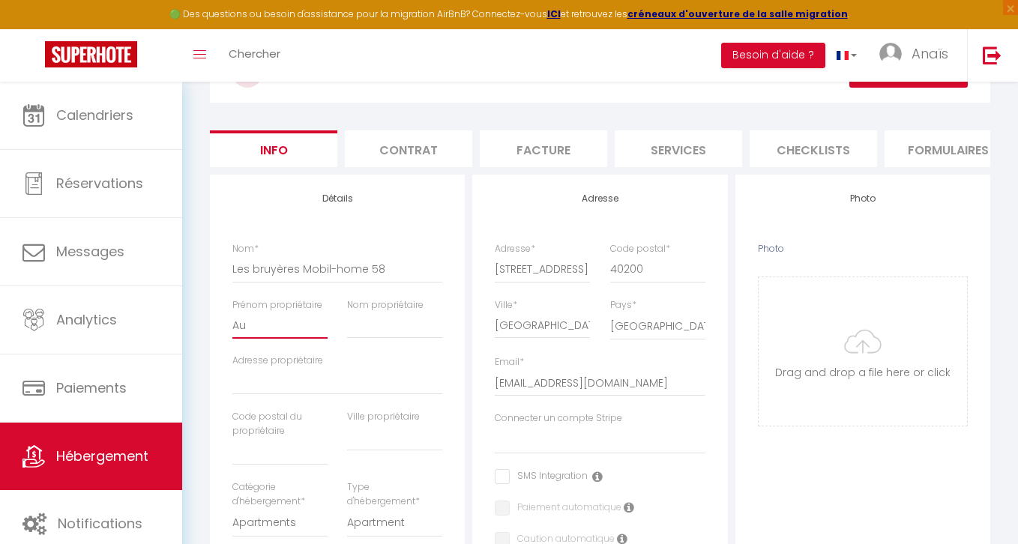
checkbox input "false"
type input "Aur"
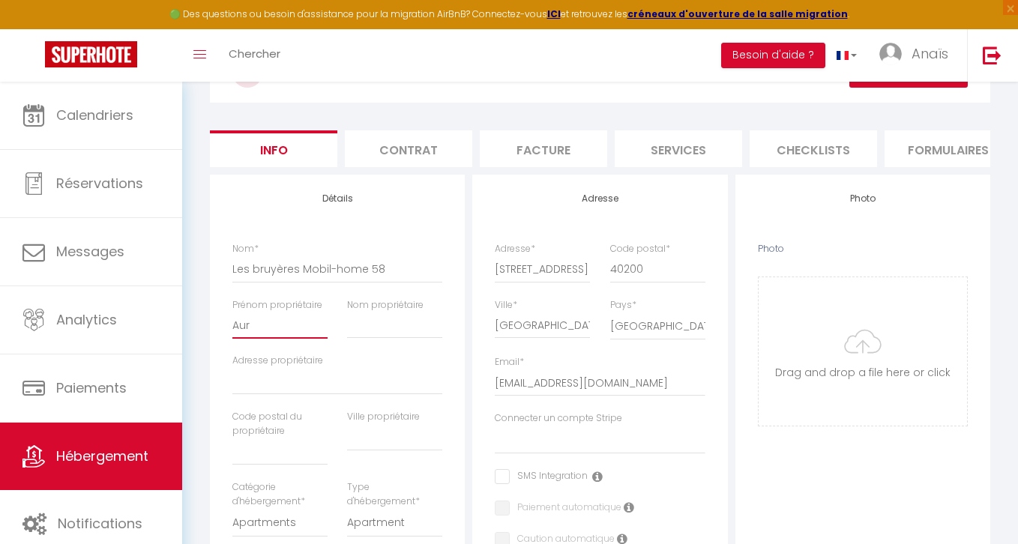
select select
checkbox input "false"
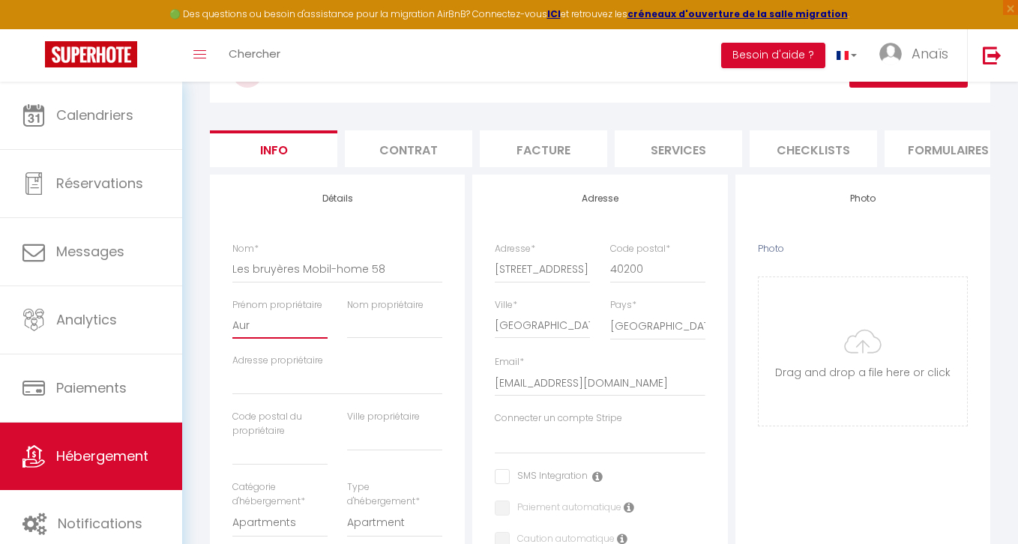
type input "Auro"
select select
checkbox input "false"
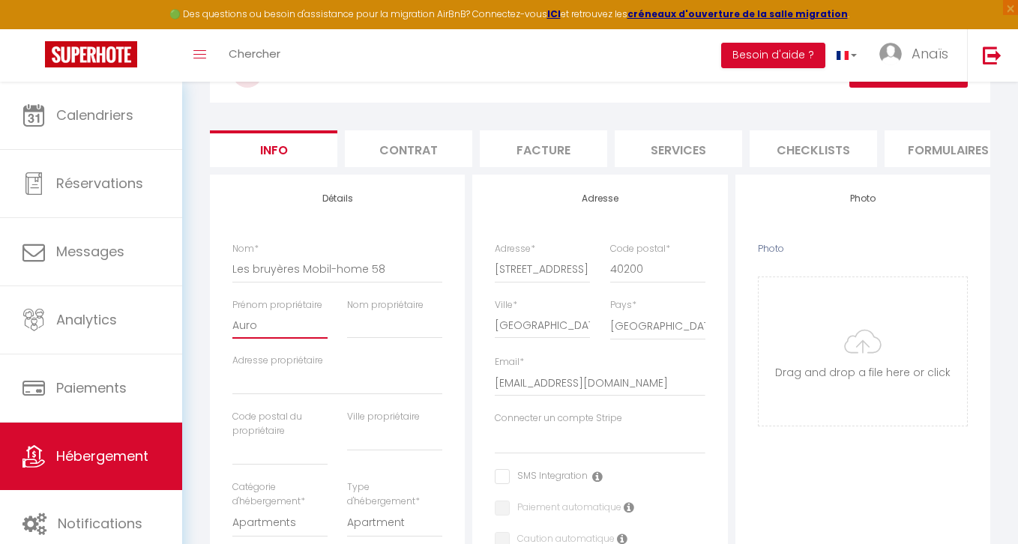
checkbox input "false"
type input "Auror"
select select
checkbox input "false"
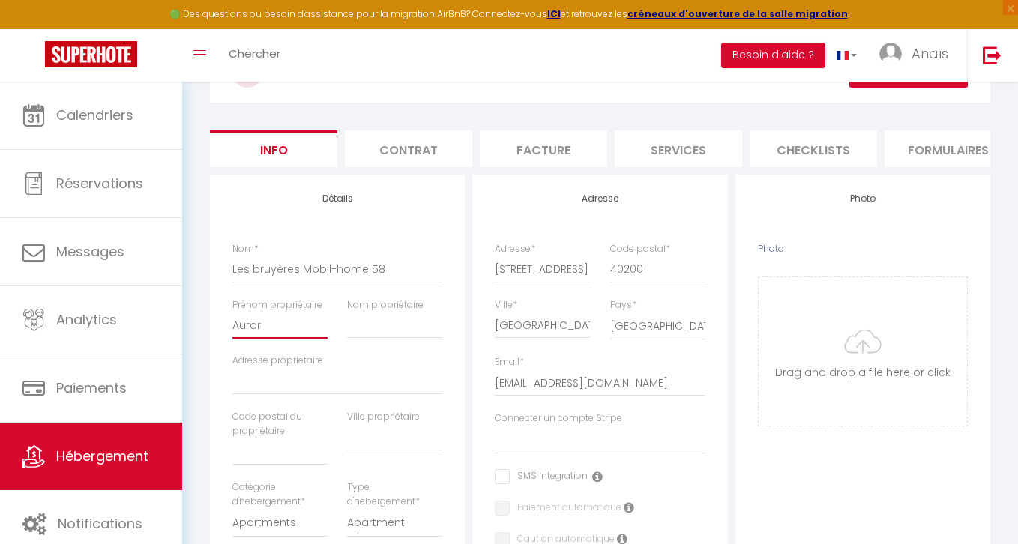
checkbox input "false"
type input "Aurore"
select select
checkbox input "false"
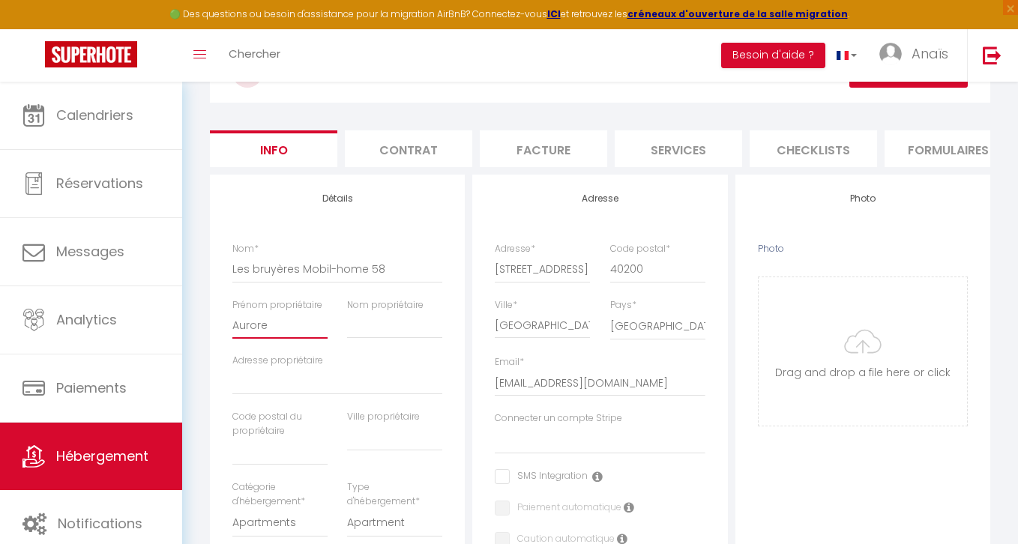
checkbox input "false"
click at [378, 324] on input "Nom propriétaire" at bounding box center [394, 325] width 95 height 27
click at [297, 386] on input "Adresse propriétaire" at bounding box center [337, 381] width 210 height 27
click at [534, 270] on input "[STREET_ADDRESS]" at bounding box center [542, 269] width 95 height 27
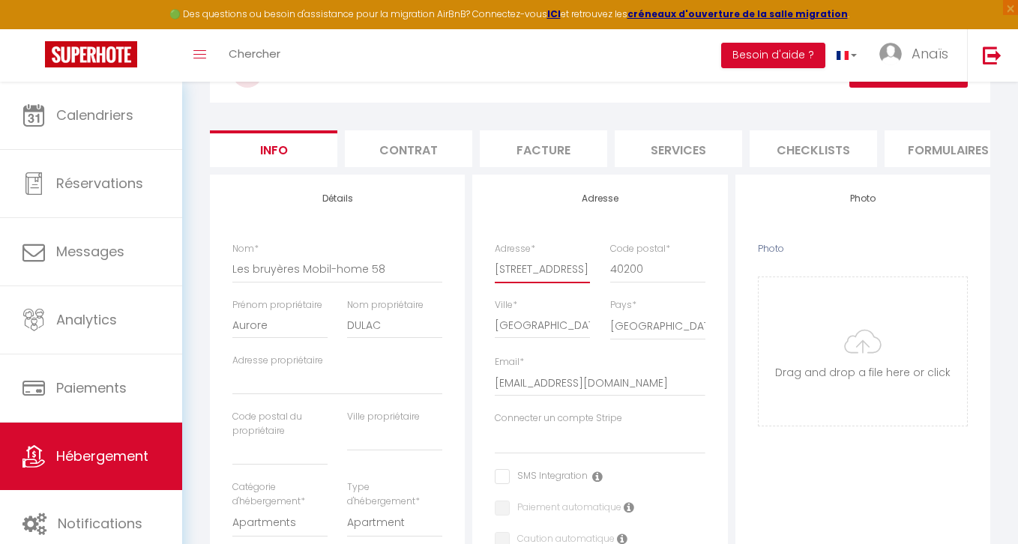
click at [534, 270] on input "[STREET_ADDRESS]" at bounding box center [542, 269] width 95 height 27
click at [318, 386] on input "Adresse propriétaire" at bounding box center [337, 381] width 210 height 27
paste input "[STREET_ADDRESS]"
click at [510, 330] on input "[GEOGRAPHIC_DATA]" at bounding box center [542, 325] width 95 height 27
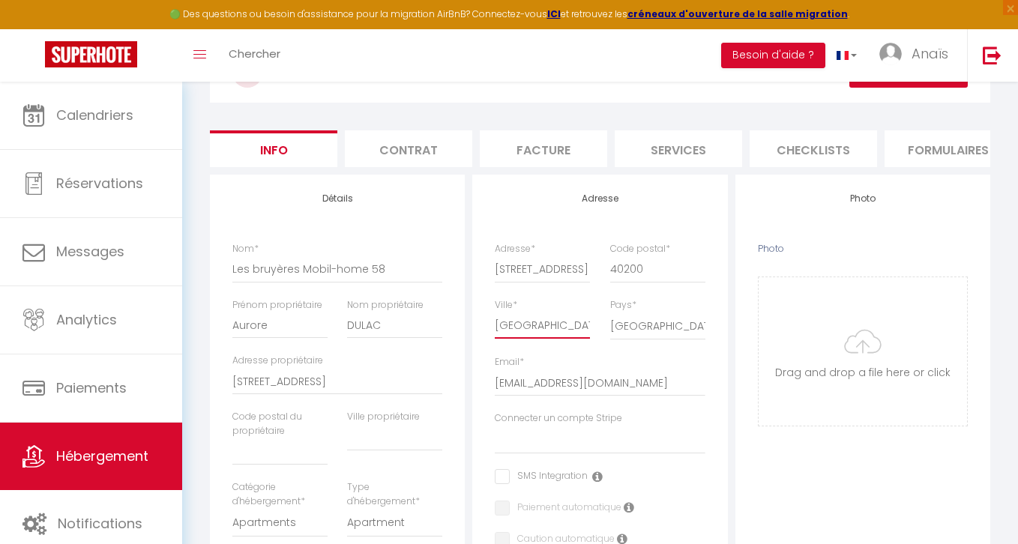
click at [510, 330] on input "[GEOGRAPHIC_DATA]" at bounding box center [542, 325] width 95 height 27
click at [398, 437] on input "text" at bounding box center [394, 437] width 95 height 27
paste input "[GEOGRAPHIC_DATA]"
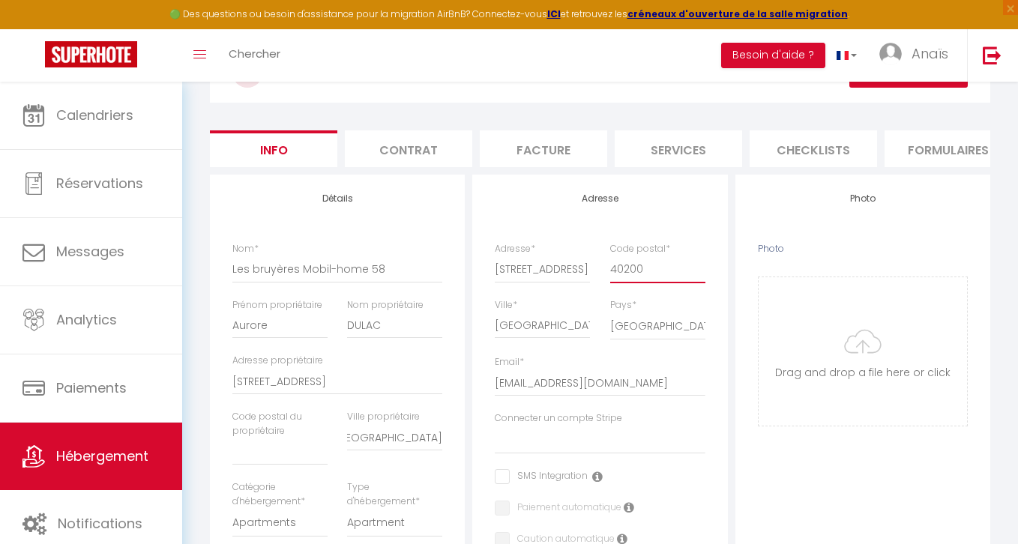
click at [630, 274] on input "40200" at bounding box center [657, 269] width 95 height 27
click at [270, 446] on input "text" at bounding box center [279, 451] width 95 height 27
paste input "40200"
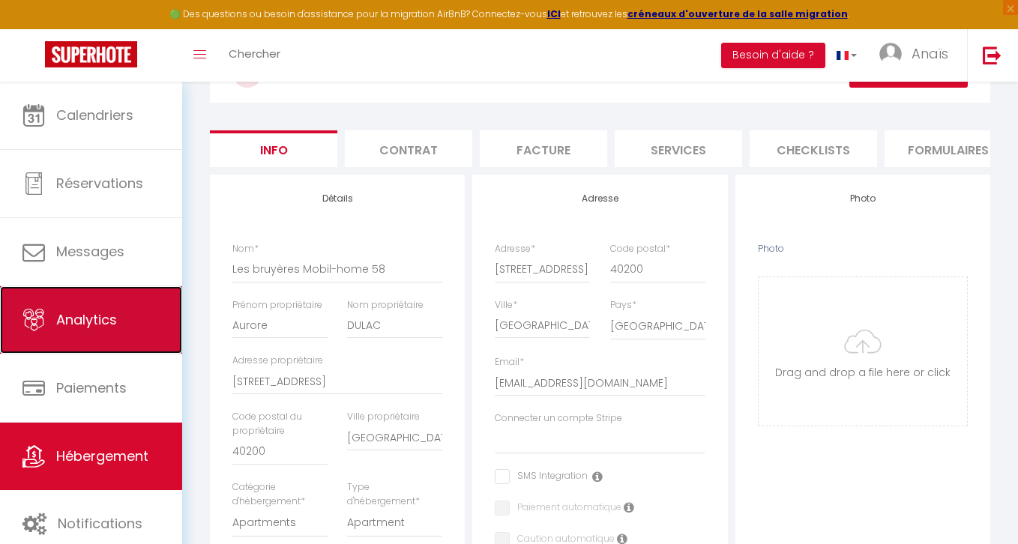
click at [181, 299] on link "Analytics" at bounding box center [91, 319] width 182 height 67
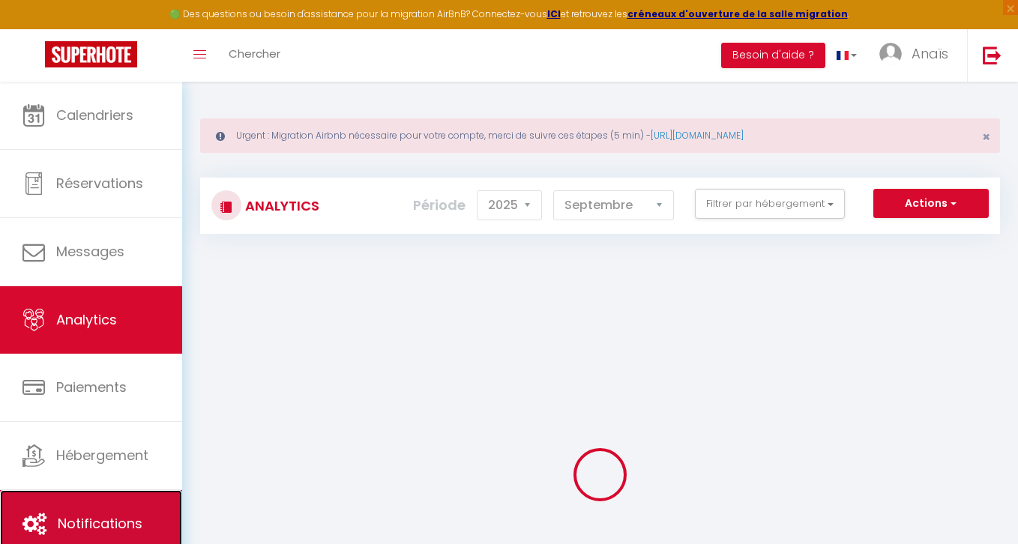
click at [120, 513] on link "Notifications" at bounding box center [91, 523] width 182 height 67
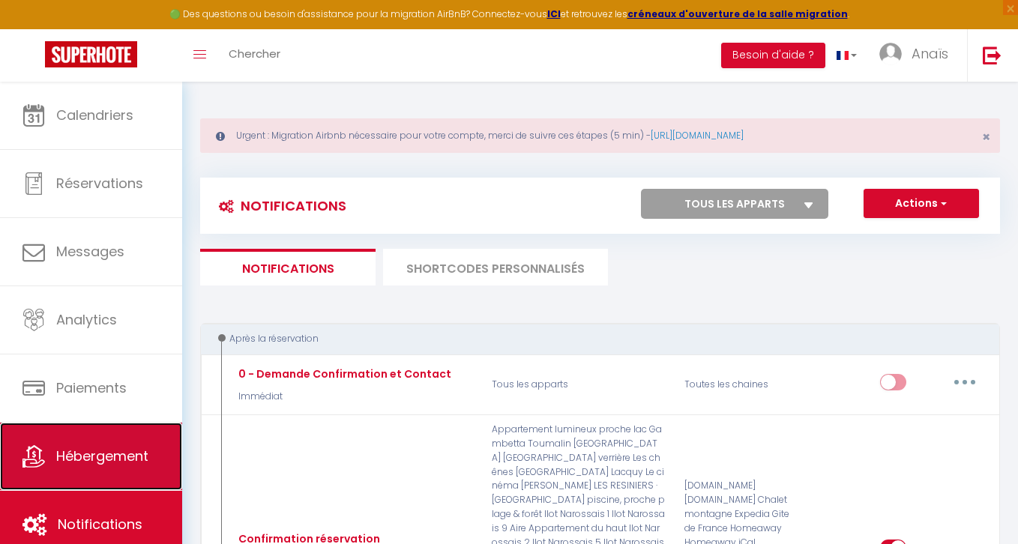
click at [119, 445] on link "Hébergement" at bounding box center [91, 456] width 182 height 67
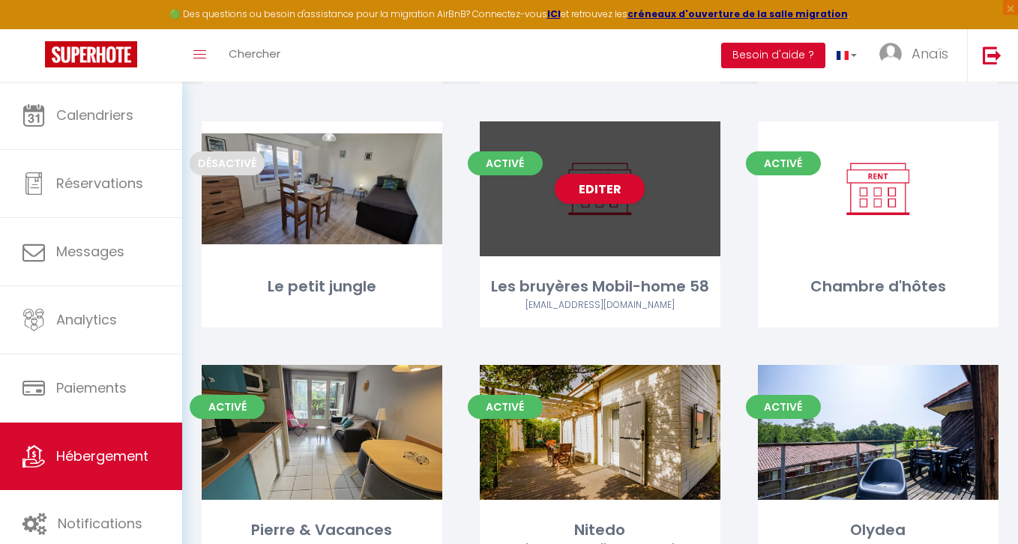
scroll to position [3111, 0]
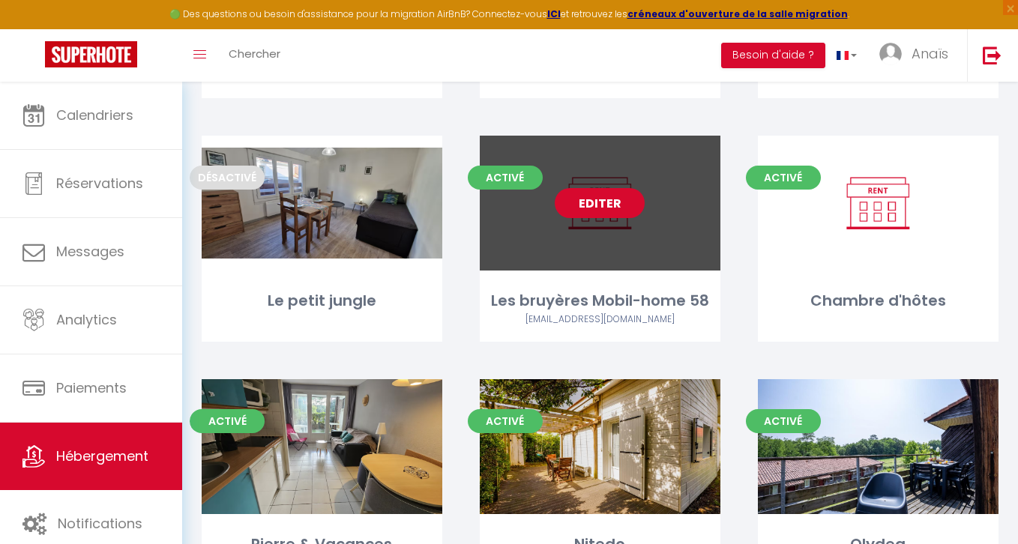
click at [599, 188] on link "Editer" at bounding box center [600, 203] width 90 height 30
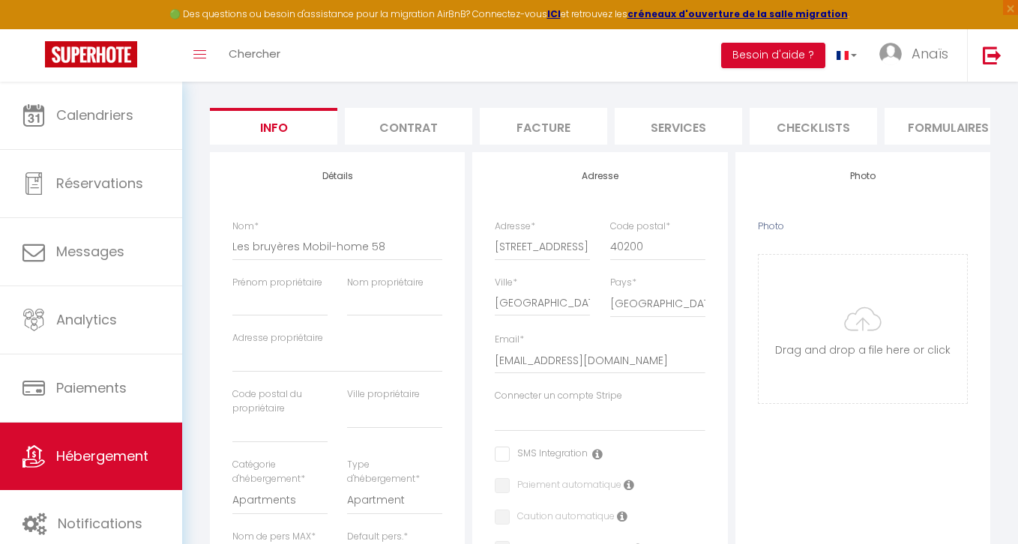
scroll to position [226, 0]
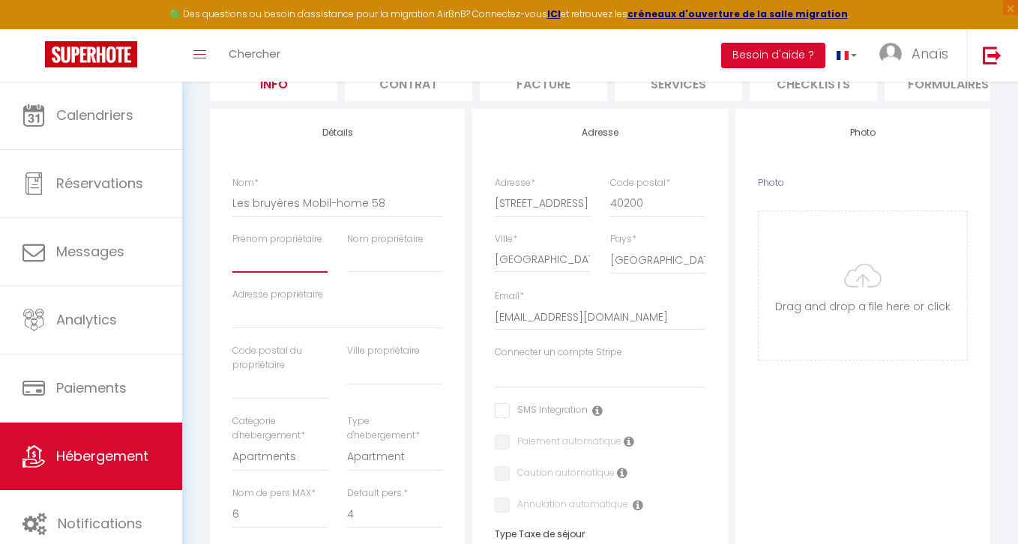
click at [259, 258] on input "Prénom propriétaire" at bounding box center [279, 259] width 95 height 27
click at [381, 256] on input "Nom propriétaire" at bounding box center [394, 259] width 95 height 27
click at [279, 395] on input "text" at bounding box center [279, 385] width 95 height 27
paste input "40200"
click at [382, 375] on input "text" at bounding box center [394, 371] width 95 height 27
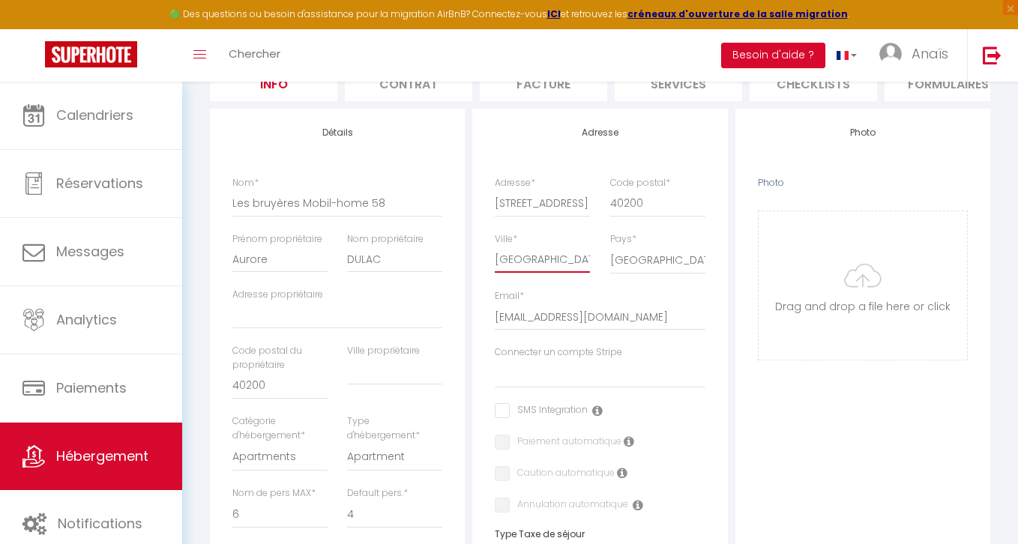
click at [543, 259] on input "[GEOGRAPHIC_DATA]" at bounding box center [542, 259] width 95 height 27
click at [408, 370] on input "text" at bounding box center [394, 371] width 95 height 27
paste input "[GEOGRAPHIC_DATA]"
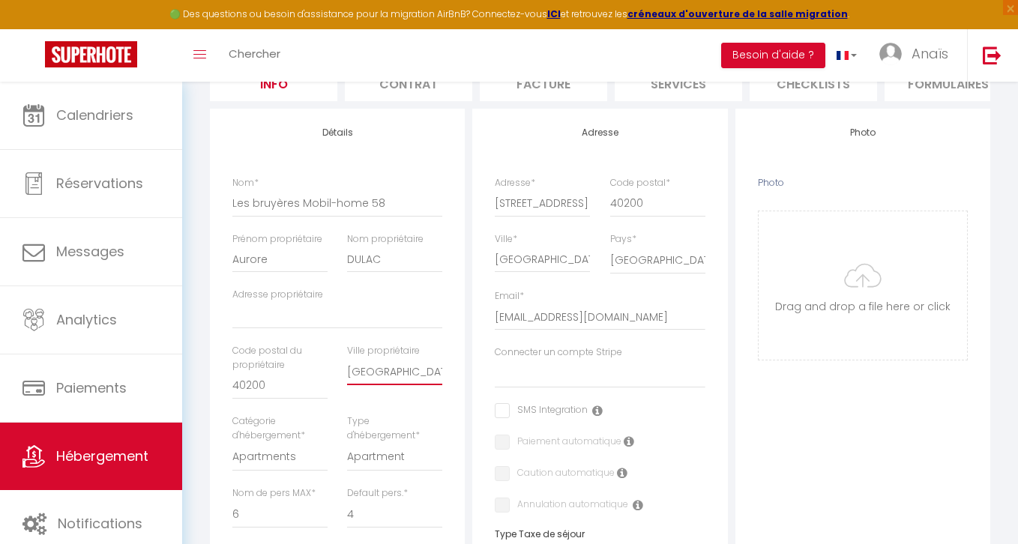
scroll to position [0, 22]
click at [537, 199] on input "[STREET_ADDRESS]" at bounding box center [542, 203] width 95 height 27
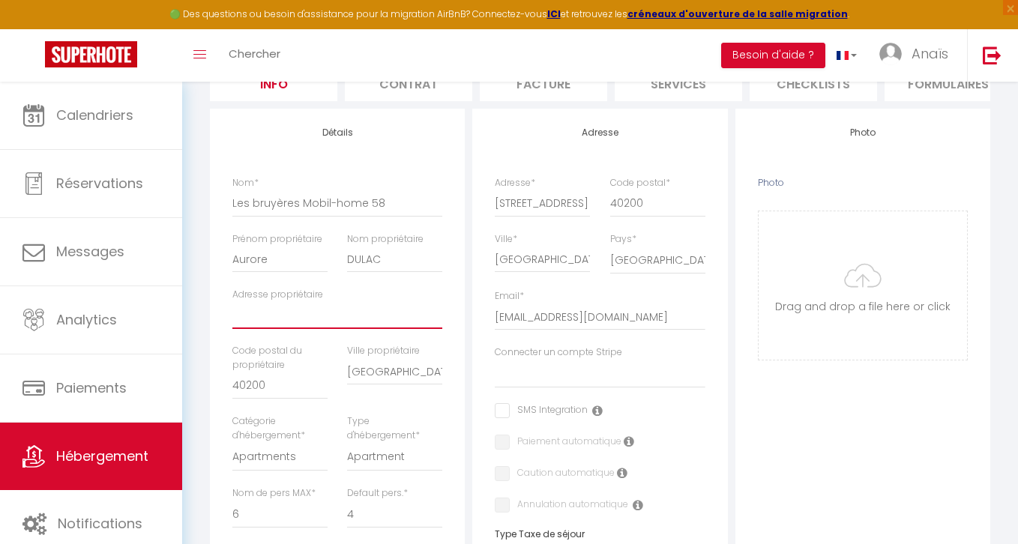
click at [309, 312] on input "Adresse propriétaire" at bounding box center [337, 315] width 210 height 27
paste input "[STREET_ADDRESS]"
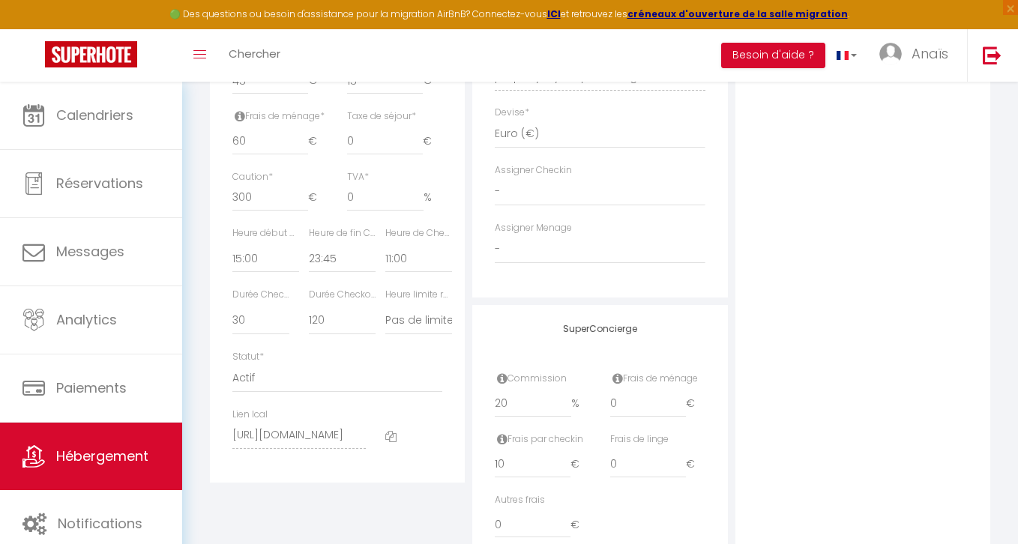
scroll to position [795, 0]
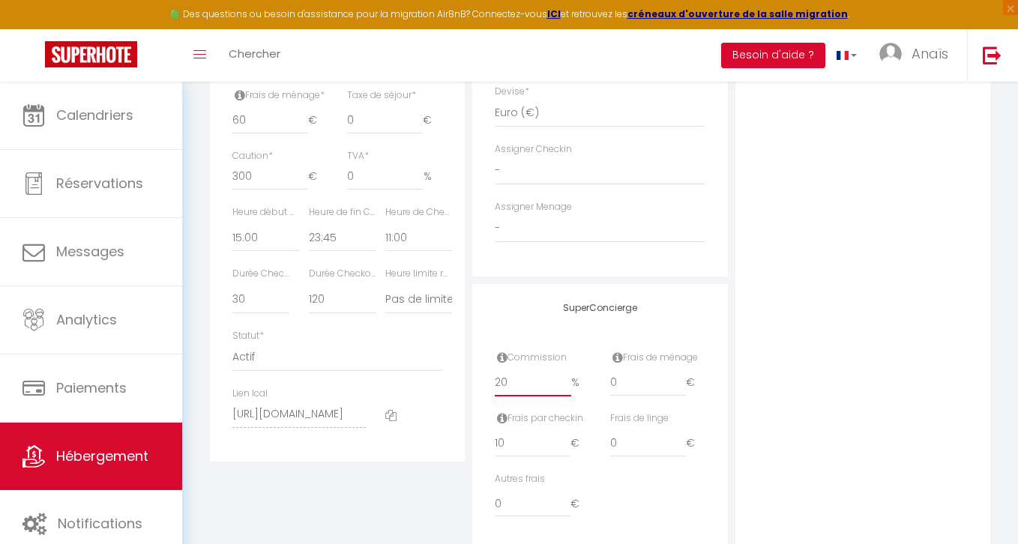
click at [533, 384] on input "20" at bounding box center [533, 382] width 76 height 27
click at [780, 265] on div "Photo Photo Drag and drop a file here or click Ooops, something wrong appended.…" at bounding box center [862, 45] width 255 height 1011
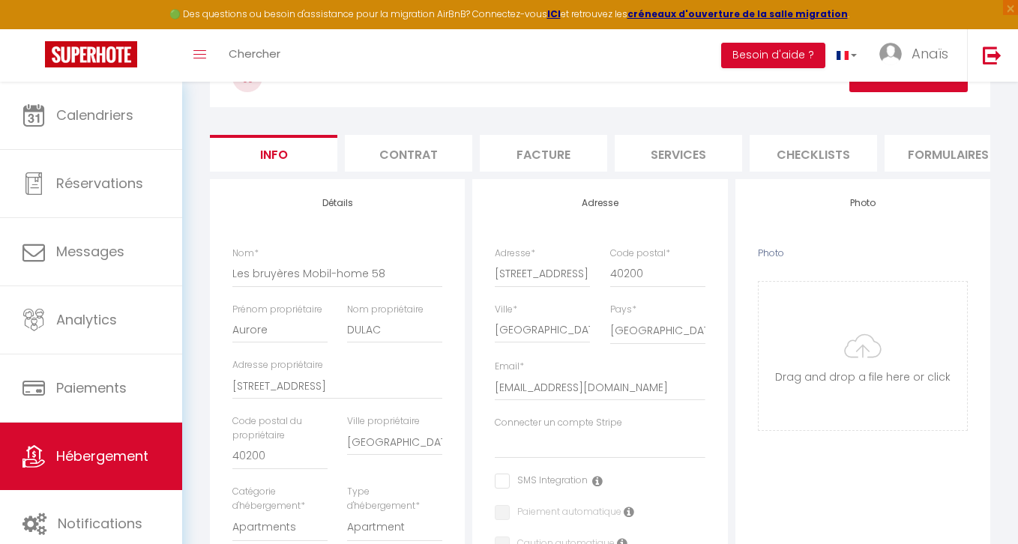
scroll to position [91, 0]
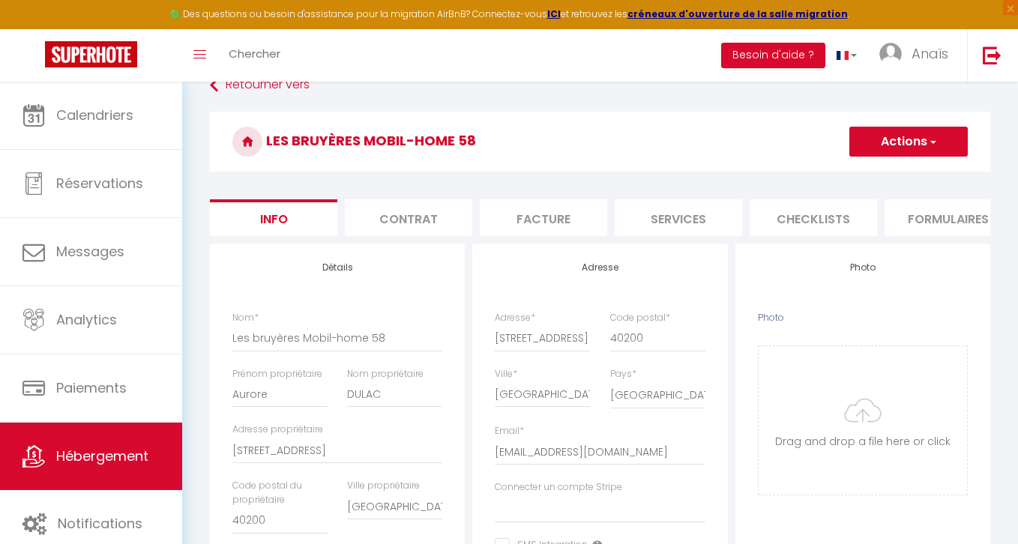
click at [927, 142] on span "button" at bounding box center [932, 141] width 10 height 15
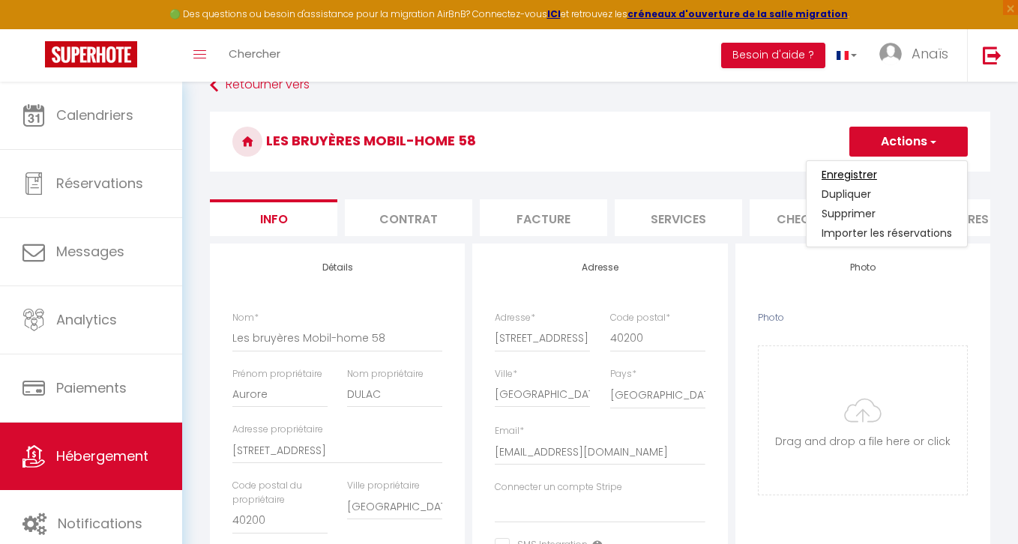
click at [847, 176] on input "Enregistrer" at bounding box center [848, 174] width 55 height 15
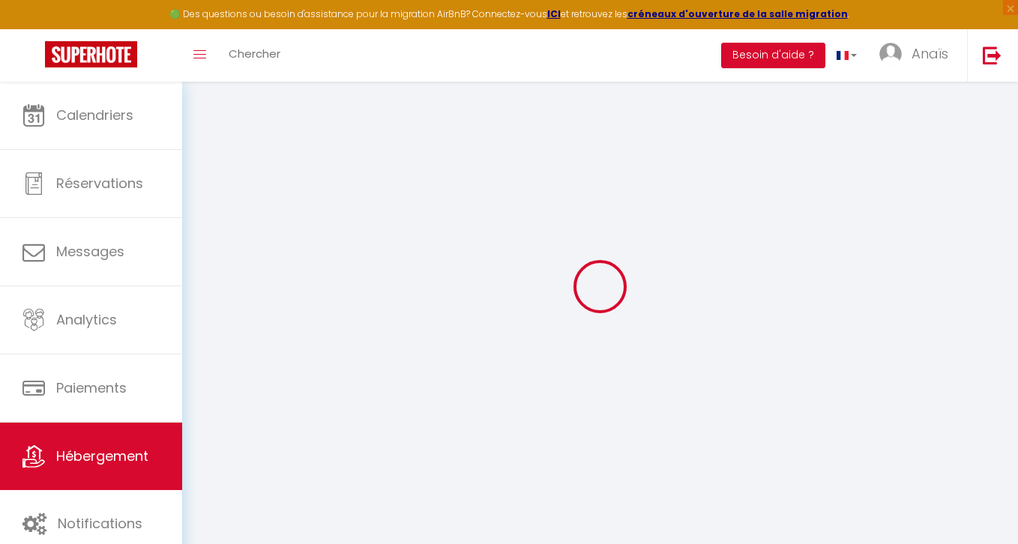
scroll to position [82, 0]
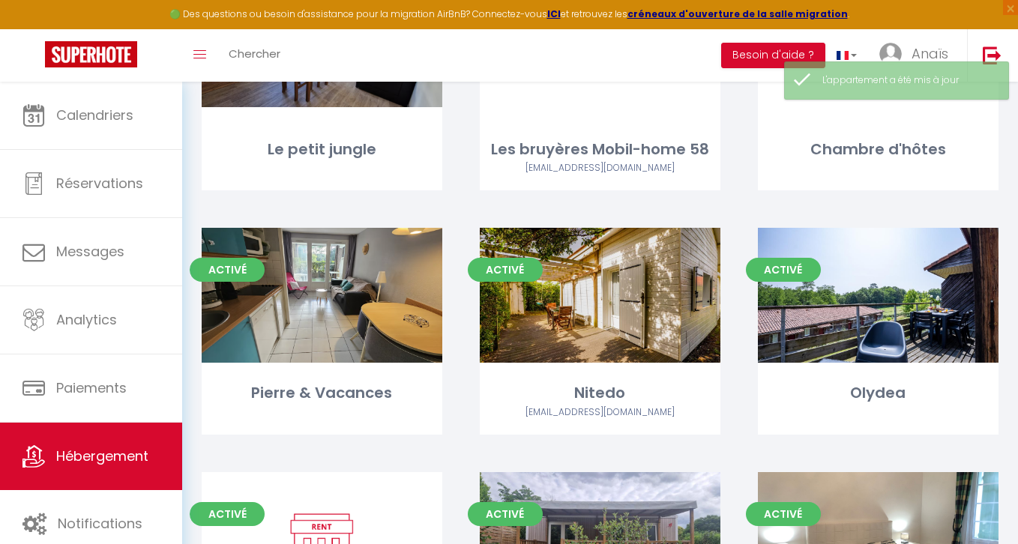
scroll to position [3275, 0]
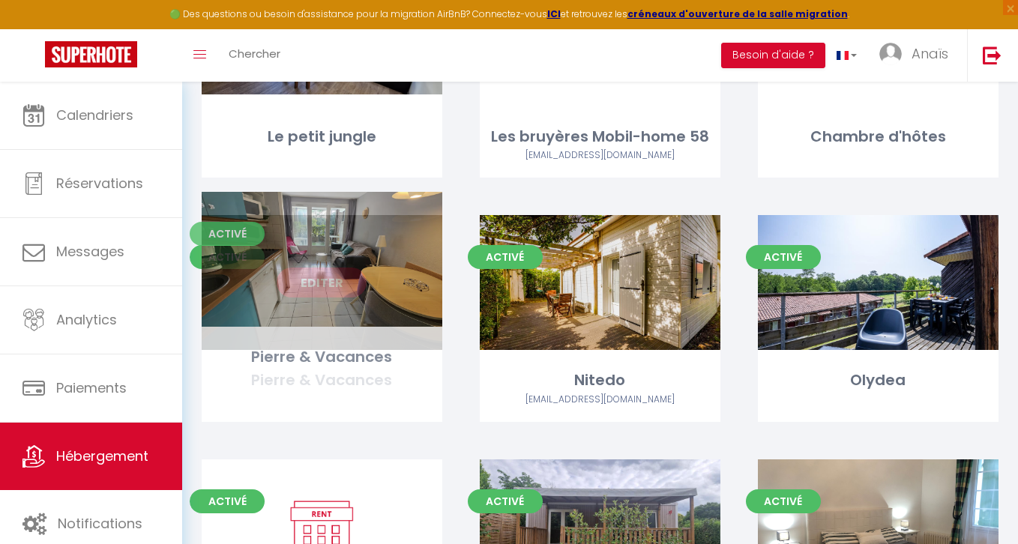
click at [319, 268] on link "Editer" at bounding box center [322, 283] width 90 height 30
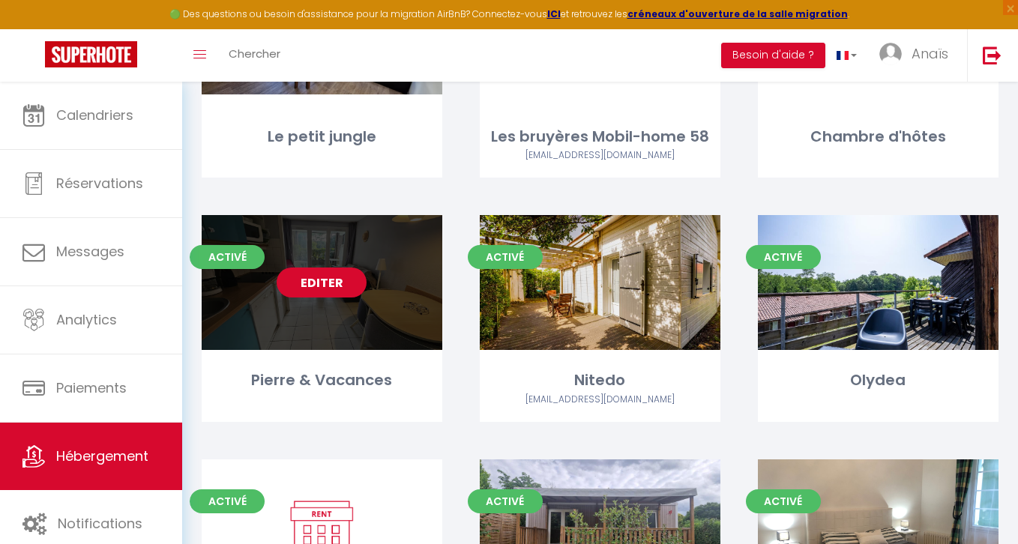
click at [319, 268] on link "Editer" at bounding box center [322, 283] width 90 height 30
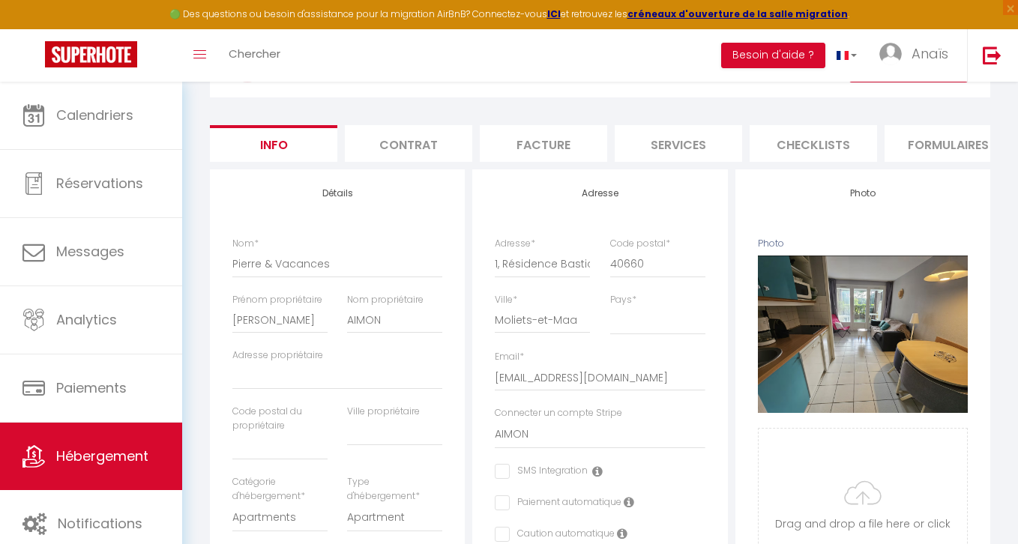
scroll to position [167, 0]
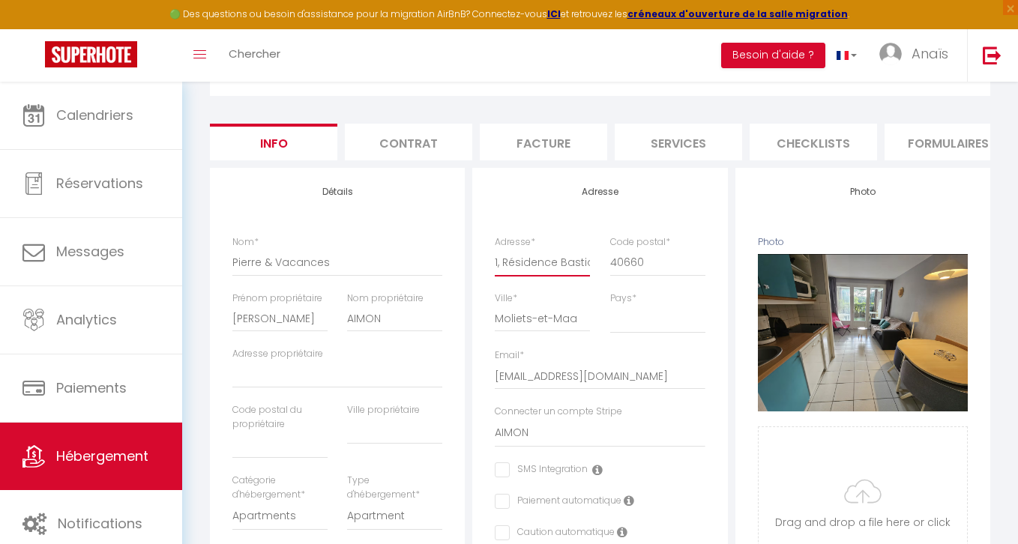
click at [544, 259] on input "1, Résidence Bastide" at bounding box center [542, 262] width 95 height 27
click at [250, 381] on input "Adresse propriétaire" at bounding box center [337, 374] width 210 height 27
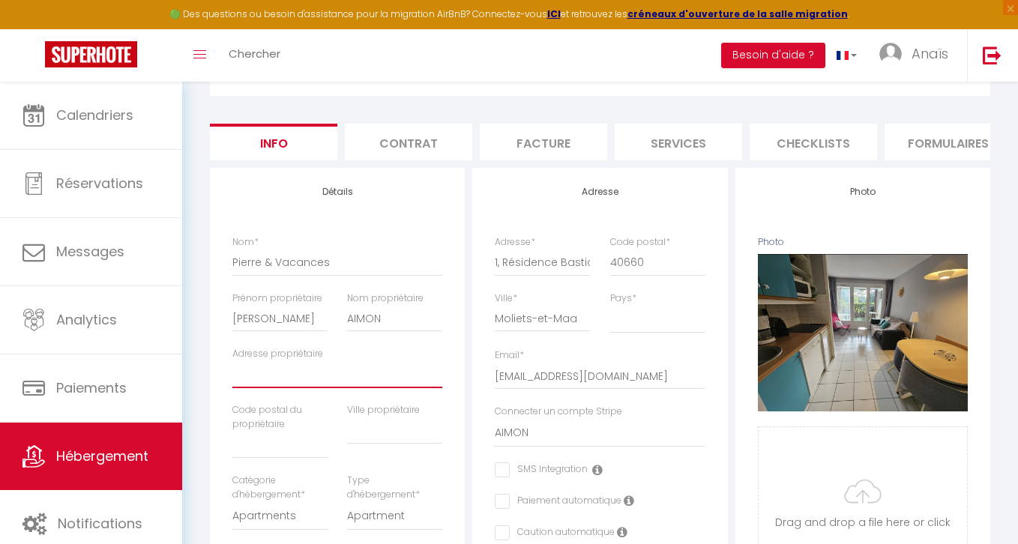
paste input "1, Résidence Bastide"
click at [531, 322] on input "Moliets-et-Maa" at bounding box center [542, 318] width 95 height 27
click at [386, 432] on input "text" at bounding box center [394, 430] width 95 height 27
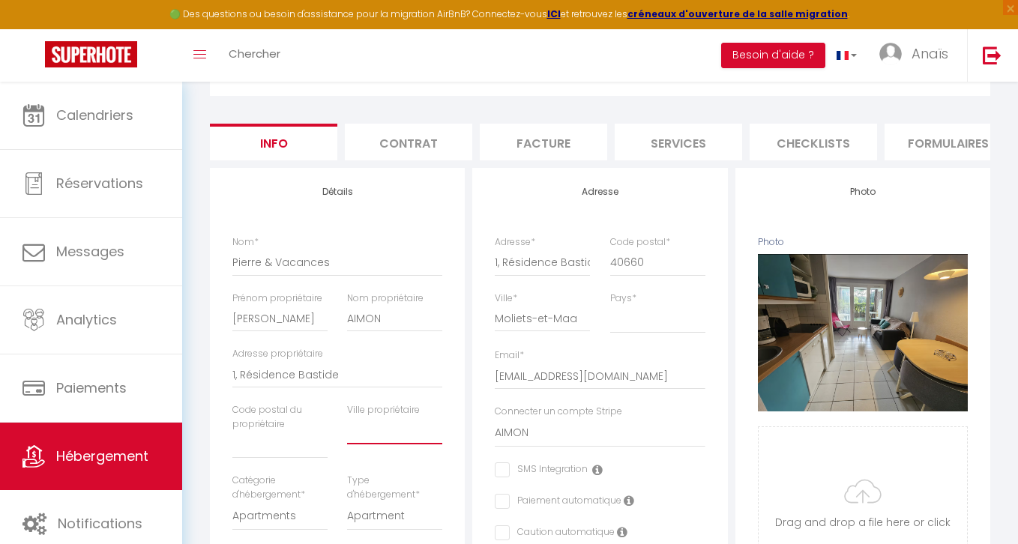
paste input "Moliets-et-Maa"
click at [626, 264] on input "40660" at bounding box center [657, 262] width 95 height 27
click at [242, 449] on input "text" at bounding box center [279, 445] width 95 height 27
paste input "40660"
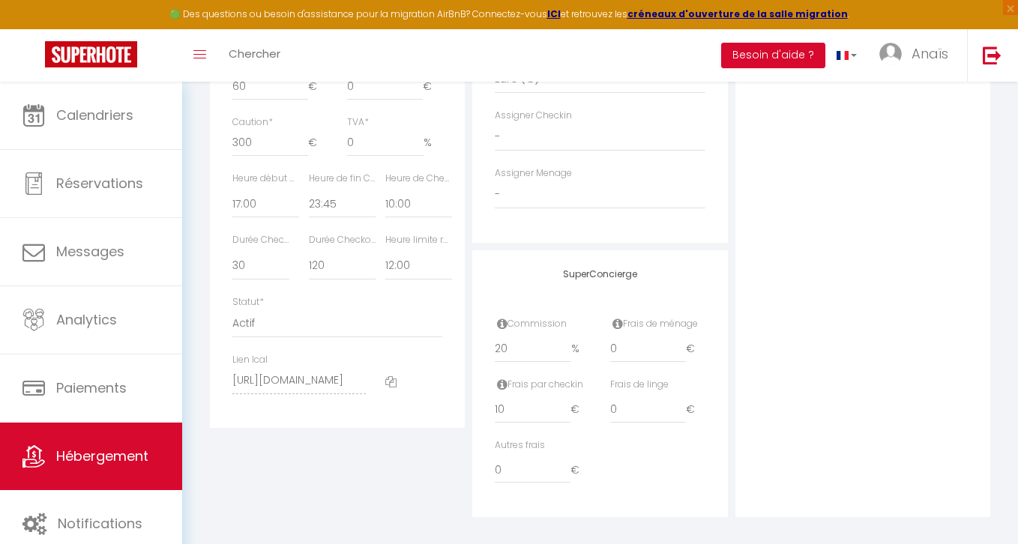
scroll to position [830, 0]
click at [525, 347] on input "20" at bounding box center [533, 348] width 76 height 27
click at [864, 243] on div "Photo Photo Supprimer Drag and drop a file here or click Ooops, something wrong…" at bounding box center [862, 10] width 255 height 1011
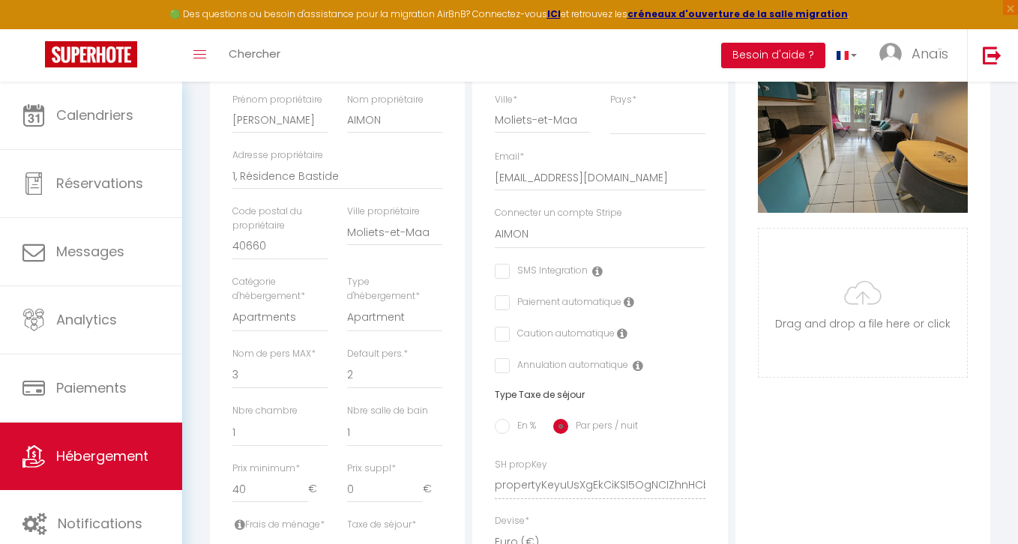
scroll to position [0, 0]
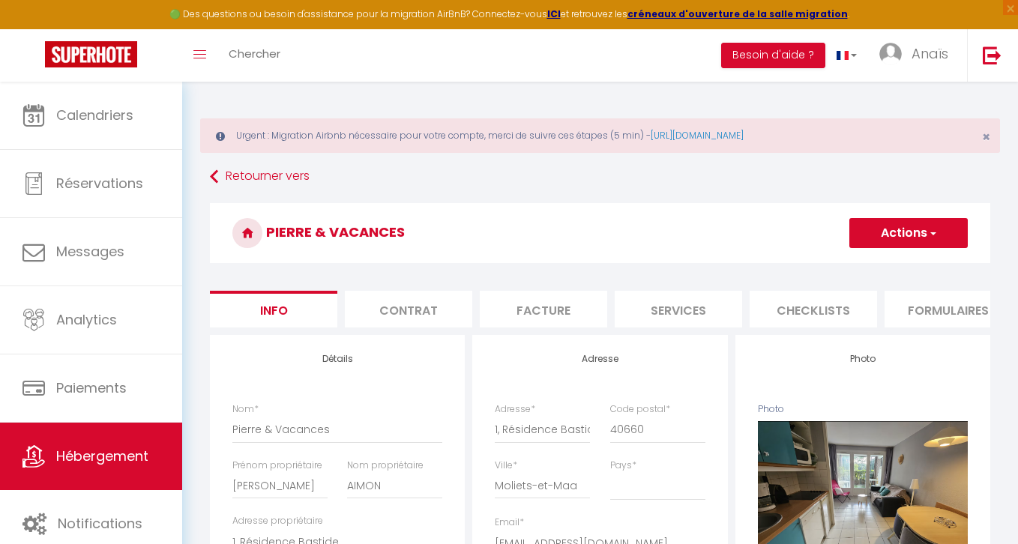
click at [922, 222] on button "Actions" at bounding box center [908, 233] width 118 height 30
click at [858, 262] on input "Enregistrer" at bounding box center [848, 266] width 55 height 15
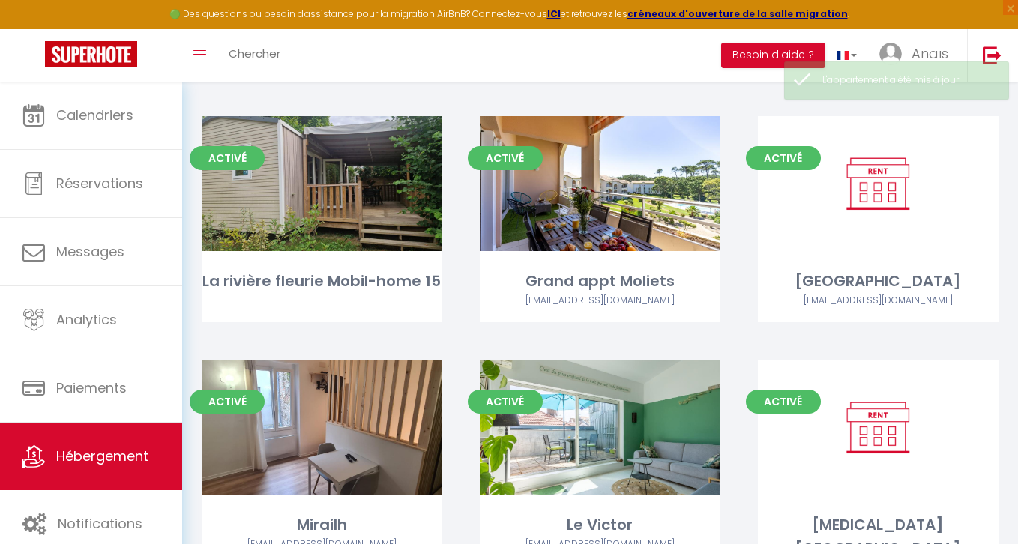
scroll to position [2609, 0]
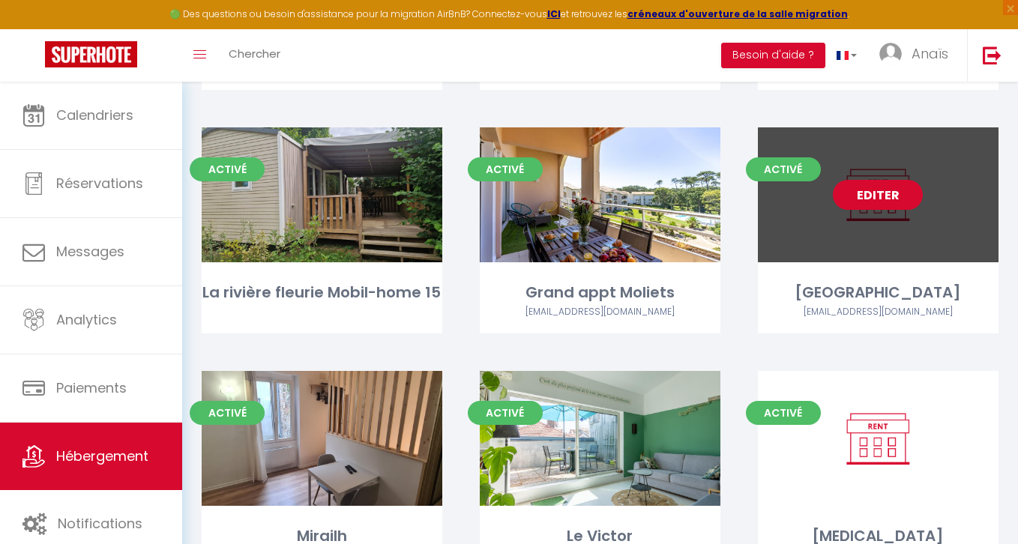
click at [872, 195] on link "Editer" at bounding box center [878, 195] width 90 height 30
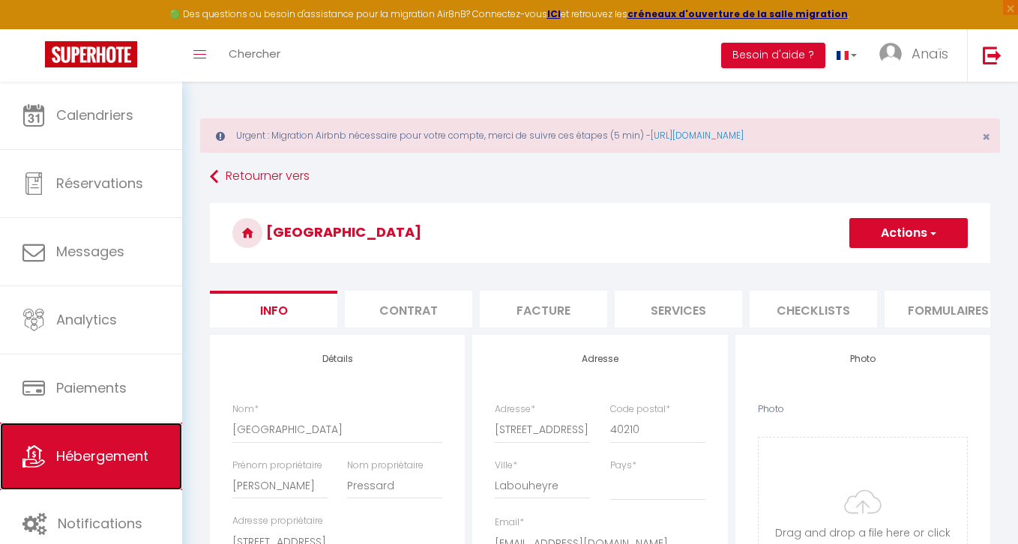
click at [96, 443] on link "Hébergement" at bounding box center [91, 456] width 182 height 67
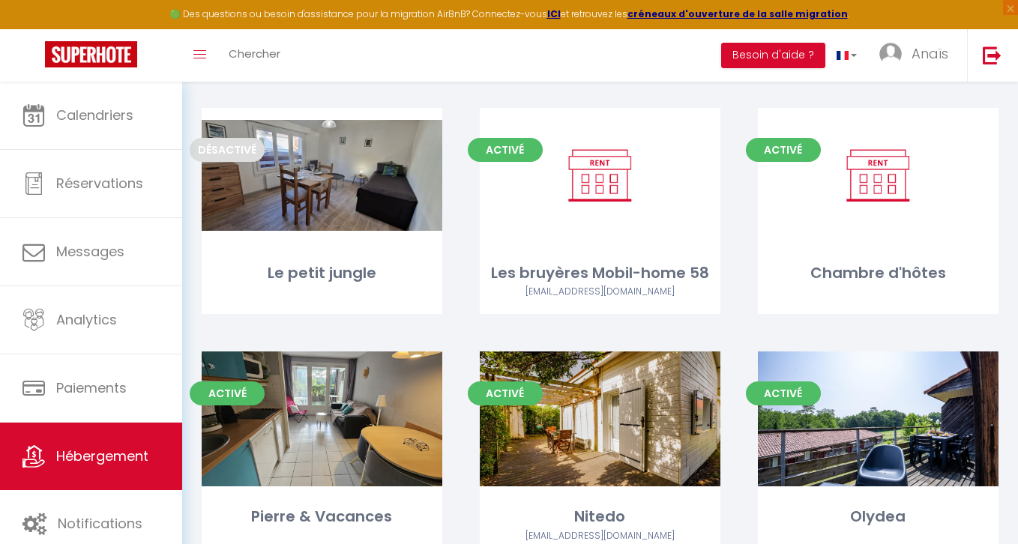
scroll to position [3233, 0]
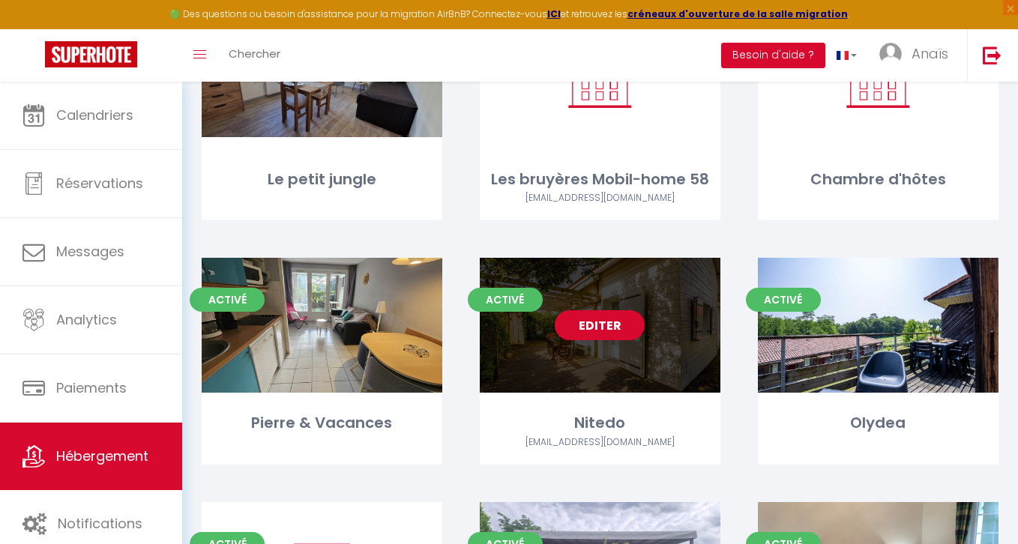
click at [611, 310] on link "Editer" at bounding box center [600, 325] width 90 height 30
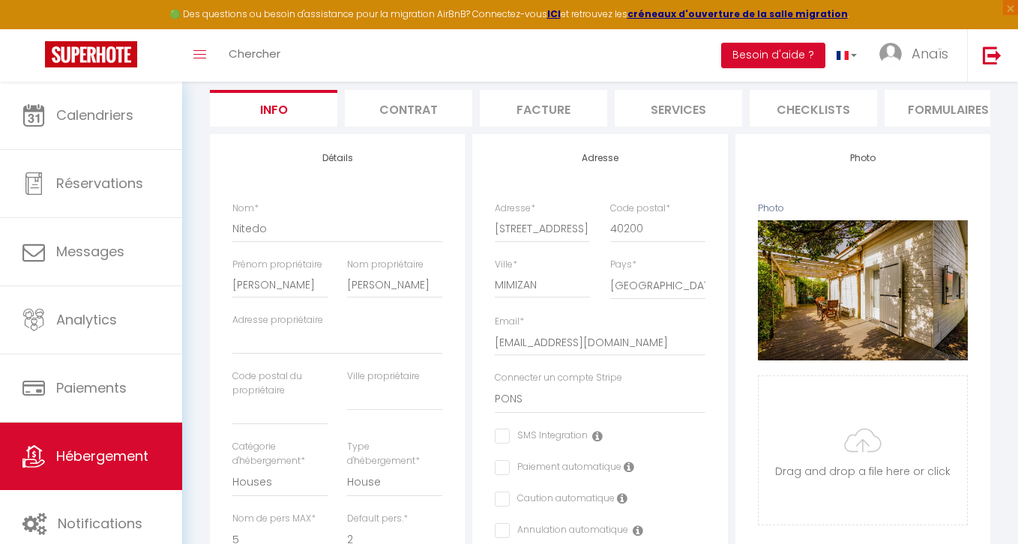
scroll to position [214, 0]
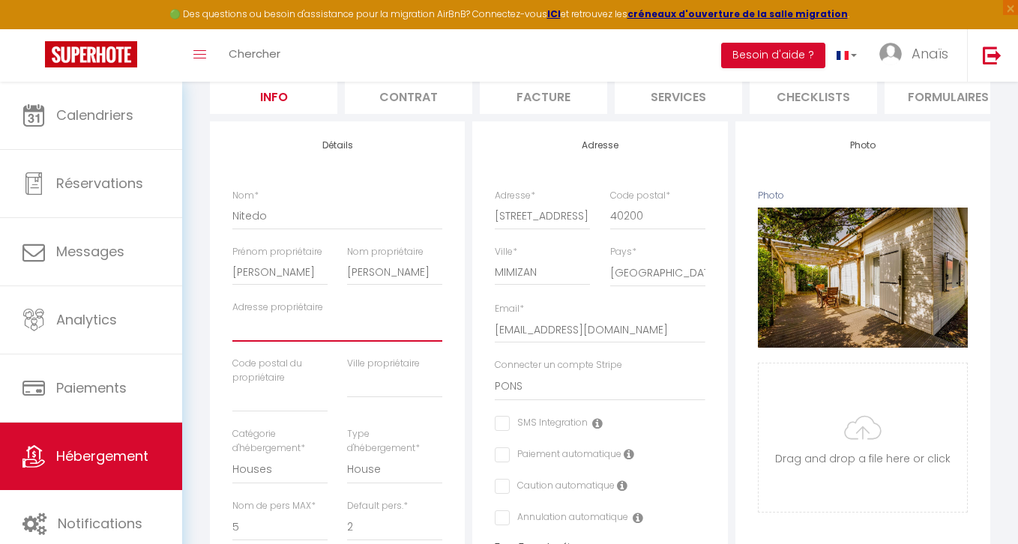
click at [255, 324] on input "Adresse propriétaire" at bounding box center [337, 328] width 210 height 27
paste input "386 boulevard Michelet"
click at [273, 410] on input "text" at bounding box center [279, 398] width 95 height 27
paste input "13009 Marseille"
click at [284, 399] on input "13009 Marseille" at bounding box center [279, 398] width 95 height 27
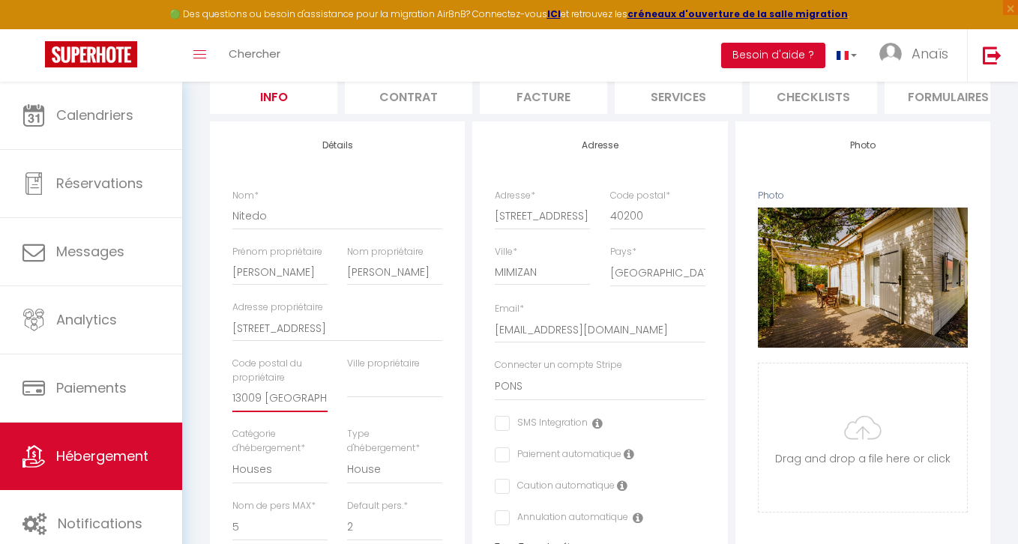
click at [284, 399] on input "13009 Marseille" at bounding box center [279, 398] width 95 height 27
click at [367, 390] on input "text" at bounding box center [394, 384] width 95 height 27
paste input "Marseille"
click at [473, 334] on div "Adresse Adresse * 29 Rue des Motteux Code postal * 40200 Ville * MIMIZAN Pays *…" at bounding box center [599, 489] width 255 height 737
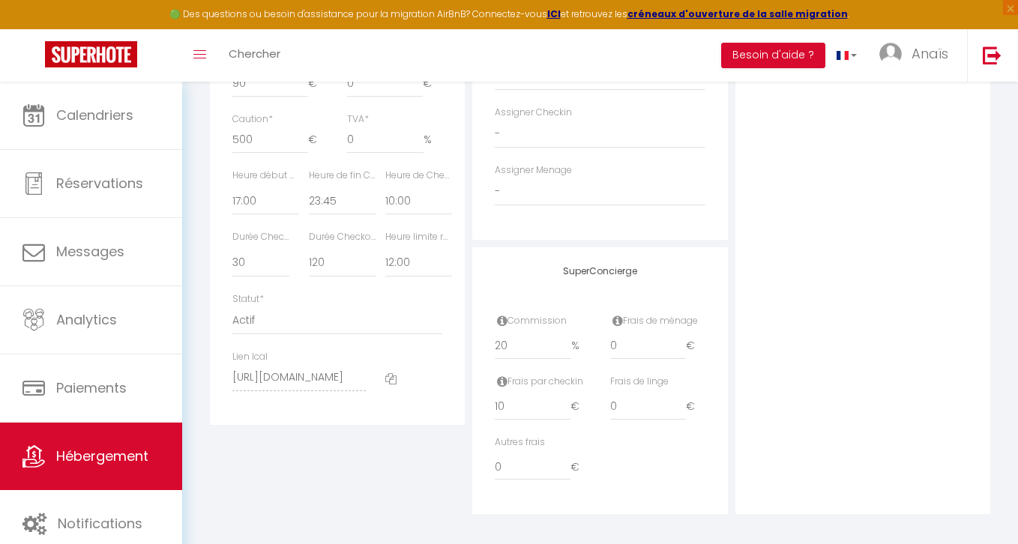
scroll to position [839, 0]
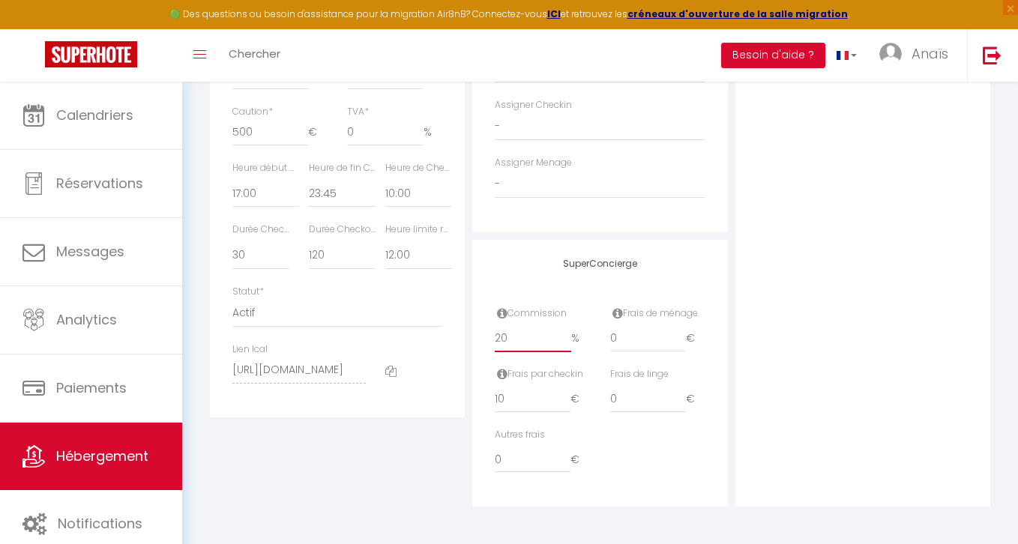
click at [517, 335] on input "20" at bounding box center [533, 338] width 76 height 27
click at [773, 269] on div "Photo Photo Supprimer Drag and drop a file here or click Ooops, something wrong…" at bounding box center [862, 1] width 255 height 1011
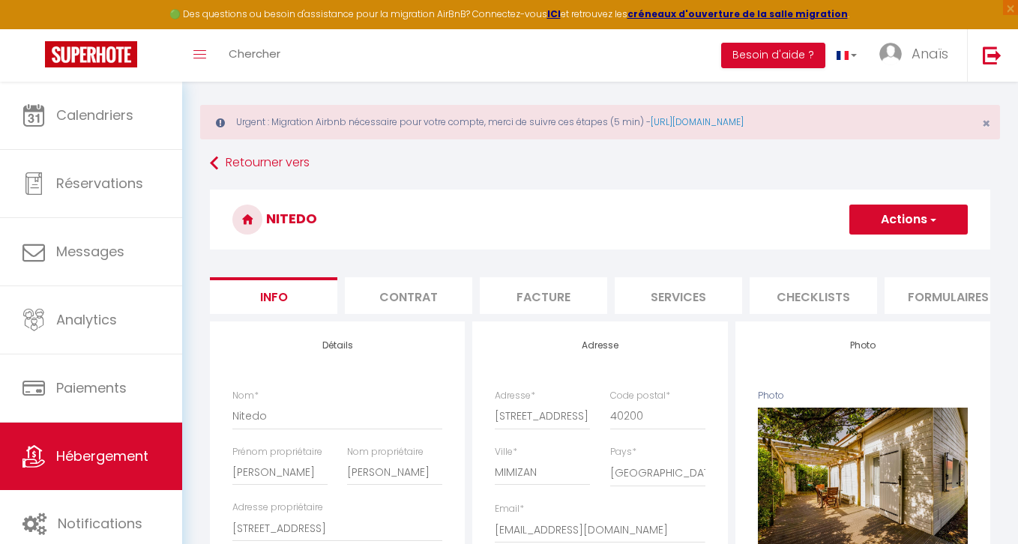
scroll to position [0, 0]
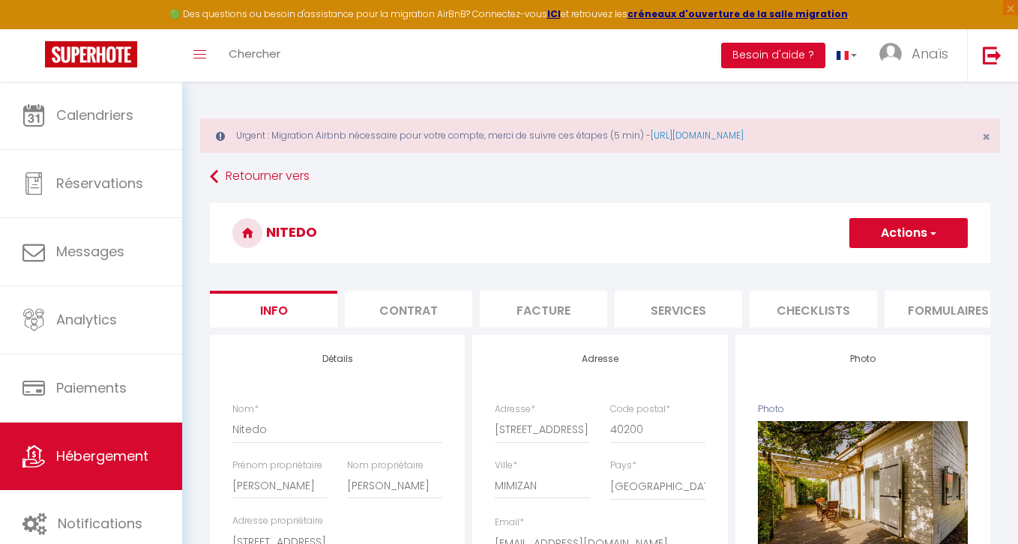
click at [929, 248] on h3 "Nitedo" at bounding box center [600, 233] width 780 height 60
click at [895, 242] on button "Actions" at bounding box center [908, 233] width 118 height 30
click at [852, 264] on input "Enregistrer" at bounding box center [848, 266] width 55 height 15
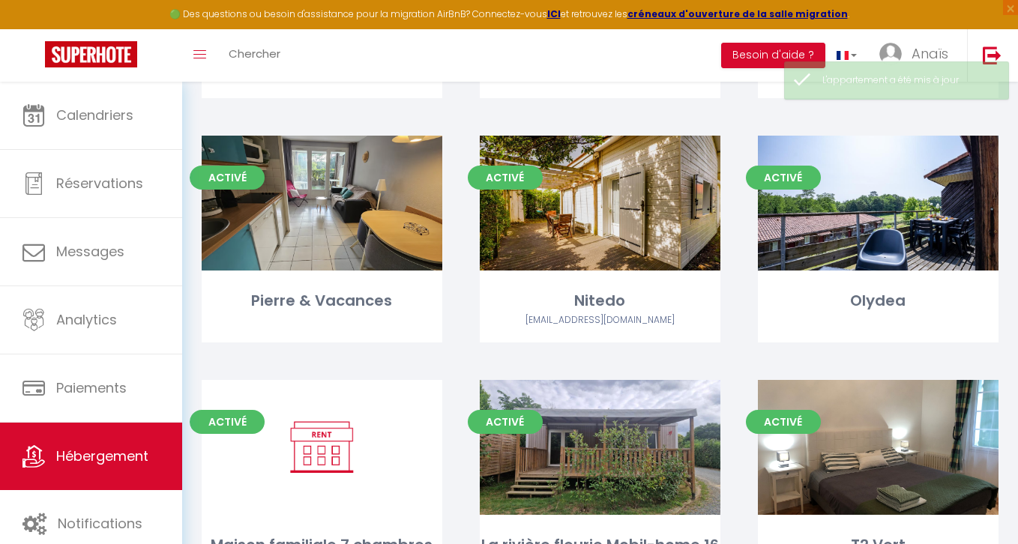
scroll to position [3378, 0]
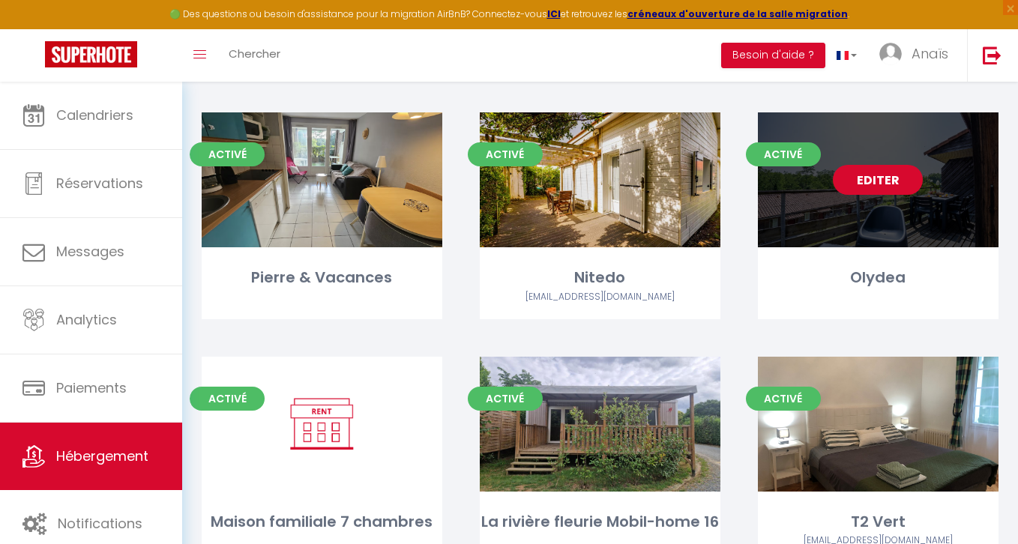
click at [860, 165] on link "Editer" at bounding box center [878, 180] width 90 height 30
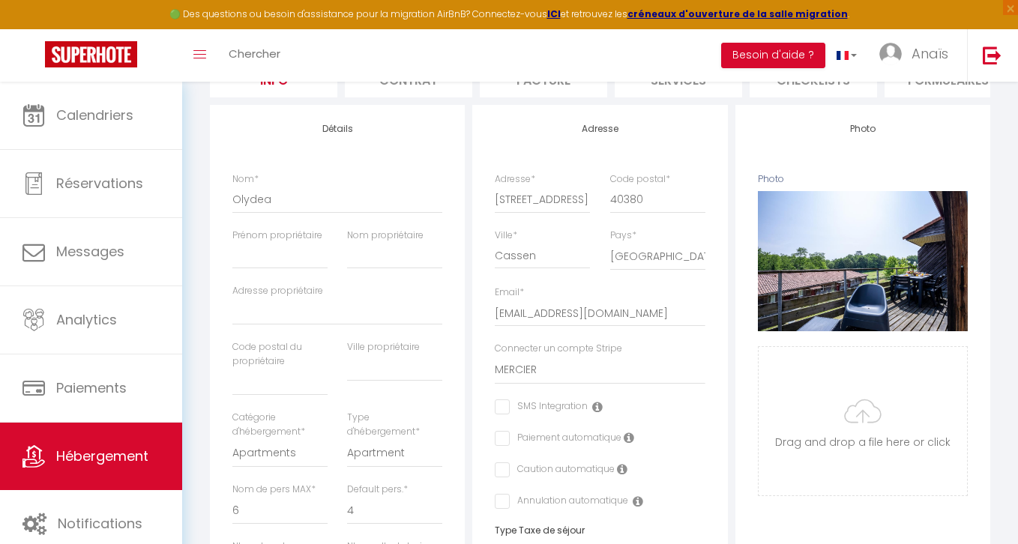
scroll to position [246, 0]
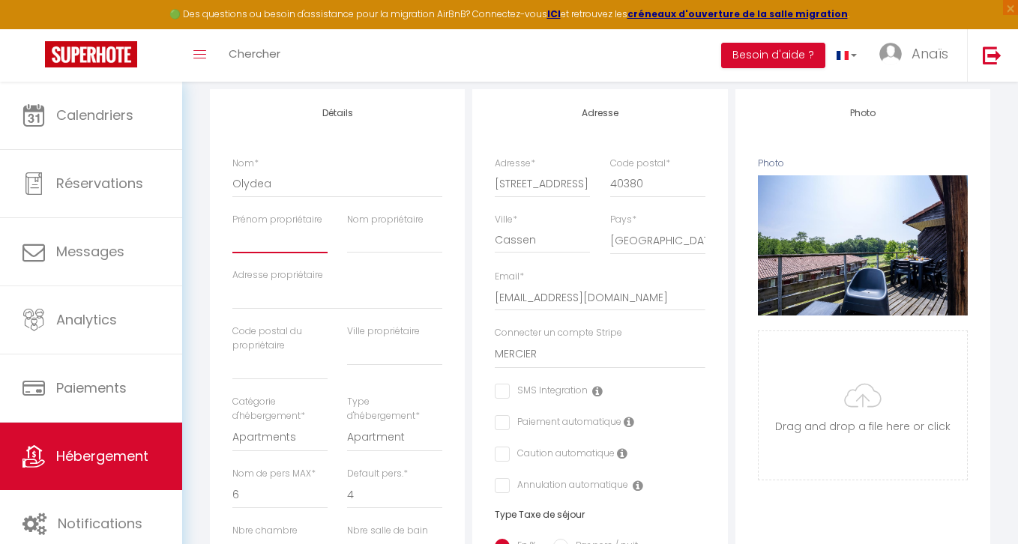
click at [262, 248] on input "Prénom propriétaire" at bounding box center [279, 239] width 95 height 27
click at [366, 244] on input "Nom propriétaire" at bounding box center [394, 239] width 95 height 27
click at [462, 125] on div "Détails Nom * Olydea Prénom propriétaire Arnaud Nom propriétaire MERCIER Adress…" at bounding box center [337, 550] width 255 height 922
click at [244, 315] on div "Adresse propriétaire" at bounding box center [338, 296] width 230 height 56
click at [244, 300] on input "Adresse propriétaire" at bounding box center [337, 296] width 210 height 27
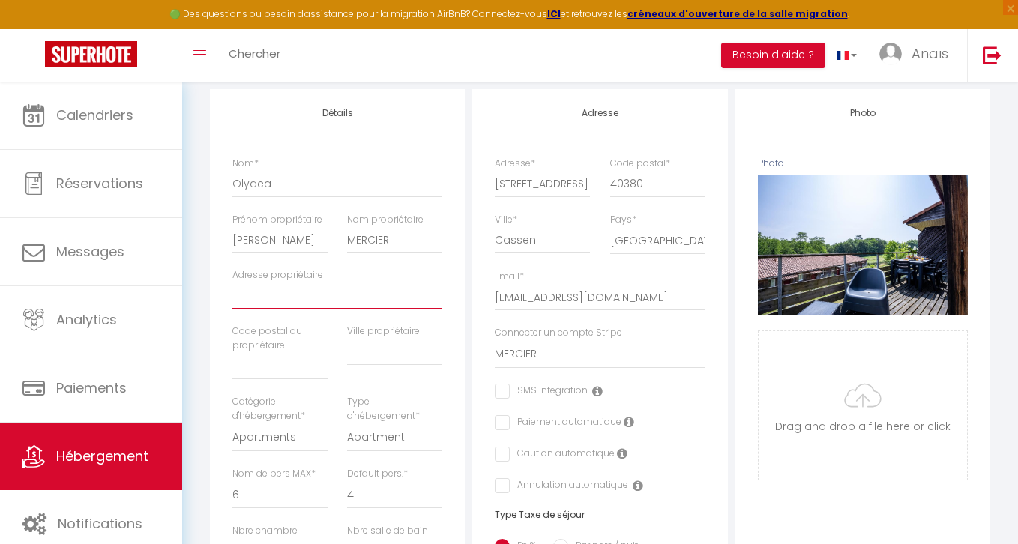
paste input "77169 Boissy-Le-Chatel"
click at [277, 363] on input "text" at bounding box center [279, 366] width 95 height 27
paste input "77169 Boissy-Le-Chatel"
drag, startPoint x: 327, startPoint y: 365, endPoint x: 240, endPoint y: 363, distance: 87.0
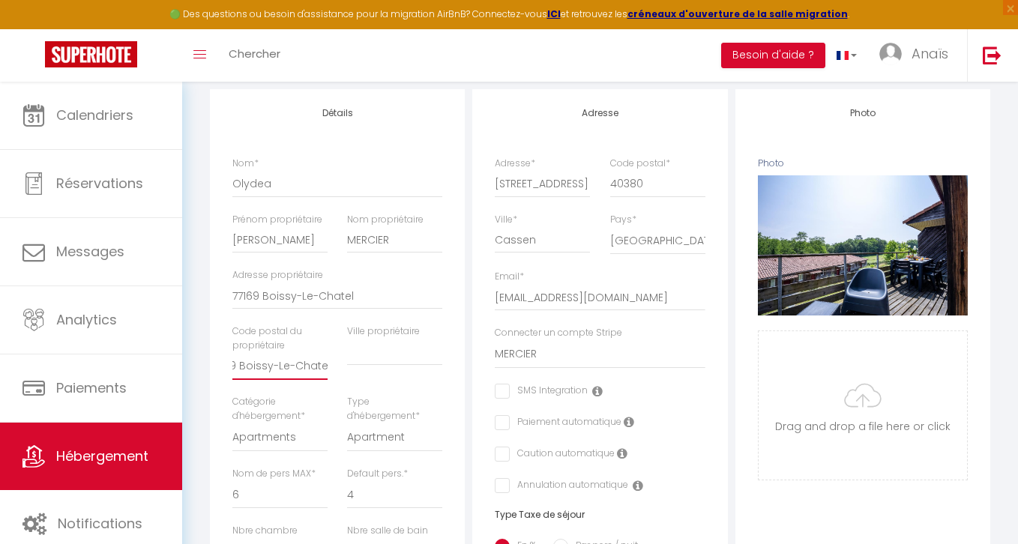
click at [240, 363] on input "77169 Boissy-Le-Chatel" at bounding box center [279, 366] width 95 height 27
click at [385, 364] on input "text" at bounding box center [394, 352] width 95 height 27
paste input "Boissy-Le-Chatel"
click at [308, 297] on input "77169 Boissy-Le-Chatel" at bounding box center [337, 296] width 210 height 27
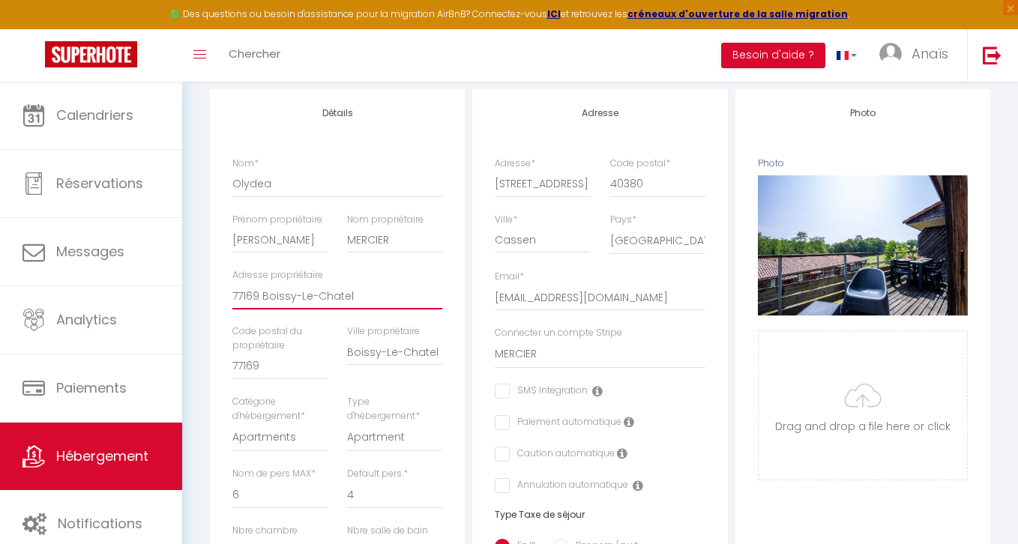
click at [308, 297] on input "77169 Boissy-Le-Chatel" at bounding box center [337, 296] width 210 height 27
paste input "9 Chemin du Bouillant"
click at [196, 263] on div "Urgent : Migration Airbnb nécessaire pour votre compte, merci de suivre ces éta…" at bounding box center [600, 487] width 836 height 1302
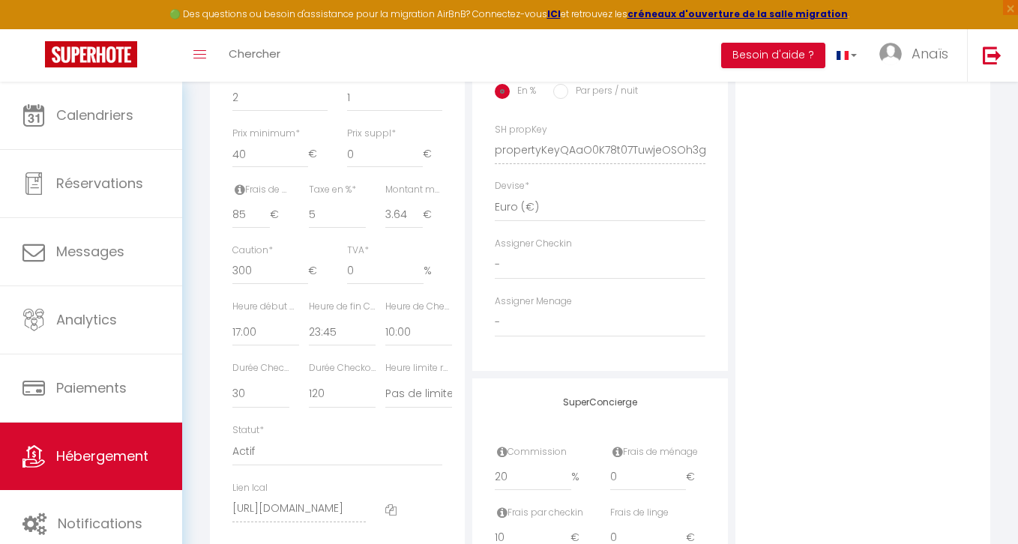
scroll to position [730, 0]
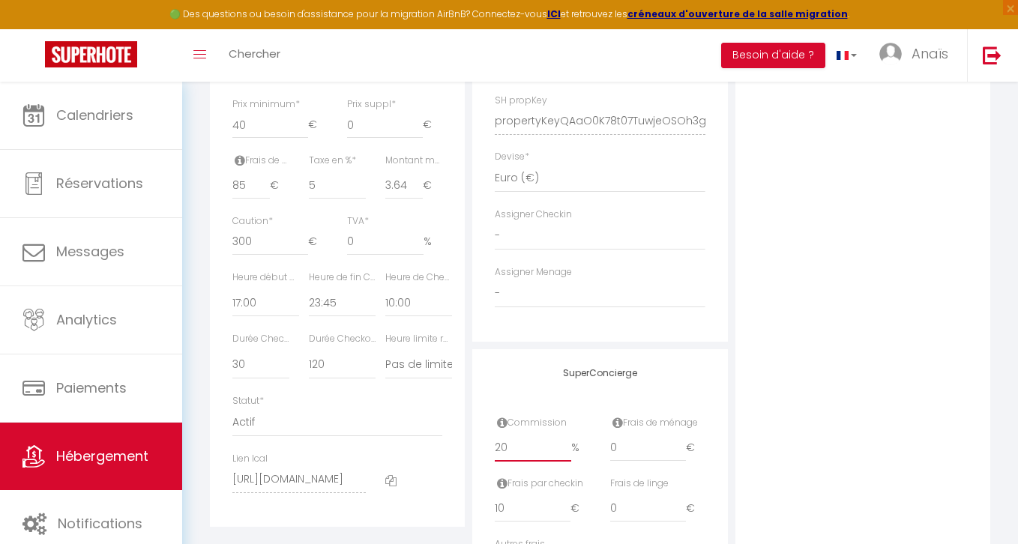
click at [526, 456] on input "20" at bounding box center [533, 448] width 76 height 27
click at [815, 299] on div "Photo Photo Supprimer Drag and drop a file here or click Ooops, something wrong…" at bounding box center [862, 110] width 255 height 1011
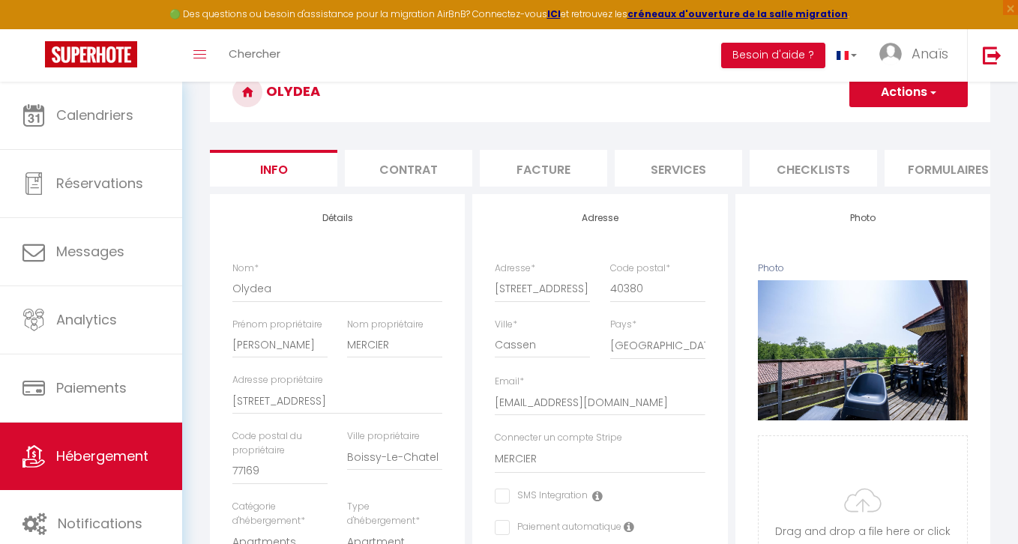
scroll to position [119, 0]
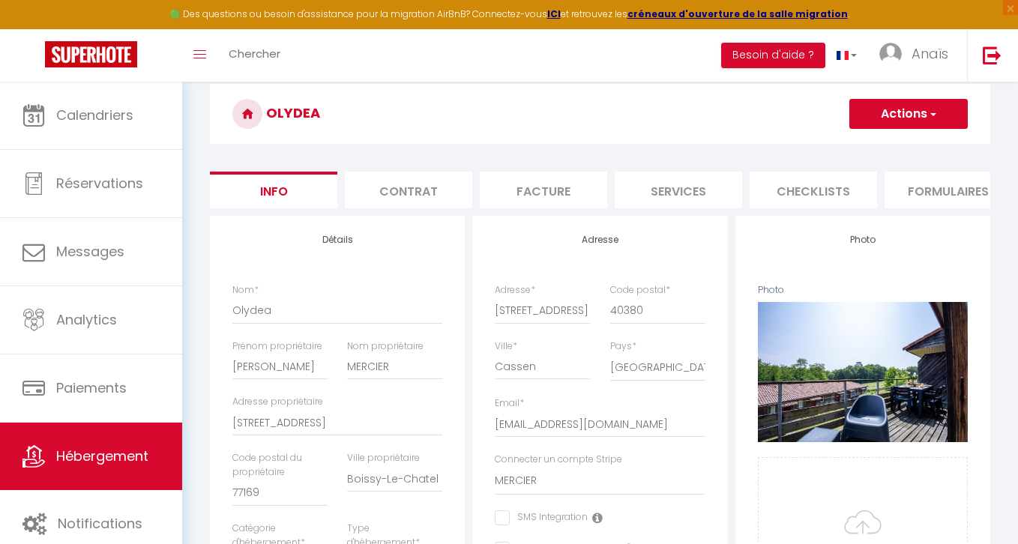
click at [929, 107] on span "button" at bounding box center [932, 113] width 10 height 15
click at [858, 148] on input "Enregistrer" at bounding box center [848, 146] width 55 height 15
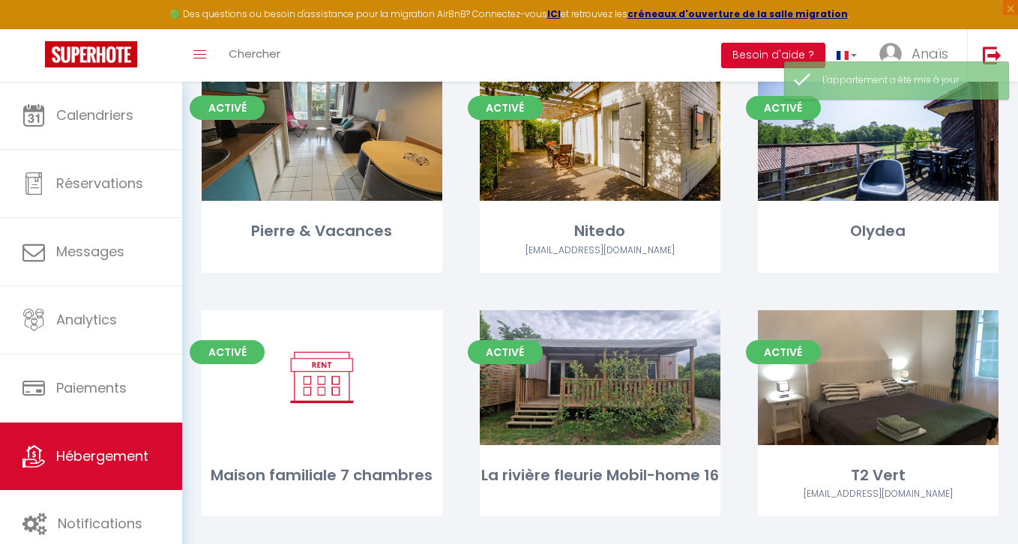
scroll to position [3428, 0]
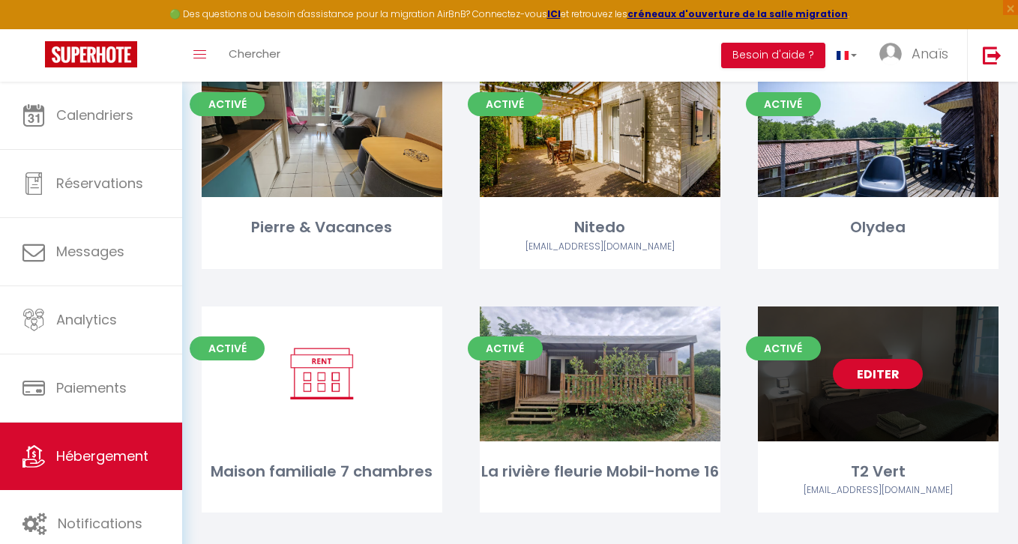
click at [888, 359] on link "Editer" at bounding box center [878, 374] width 90 height 30
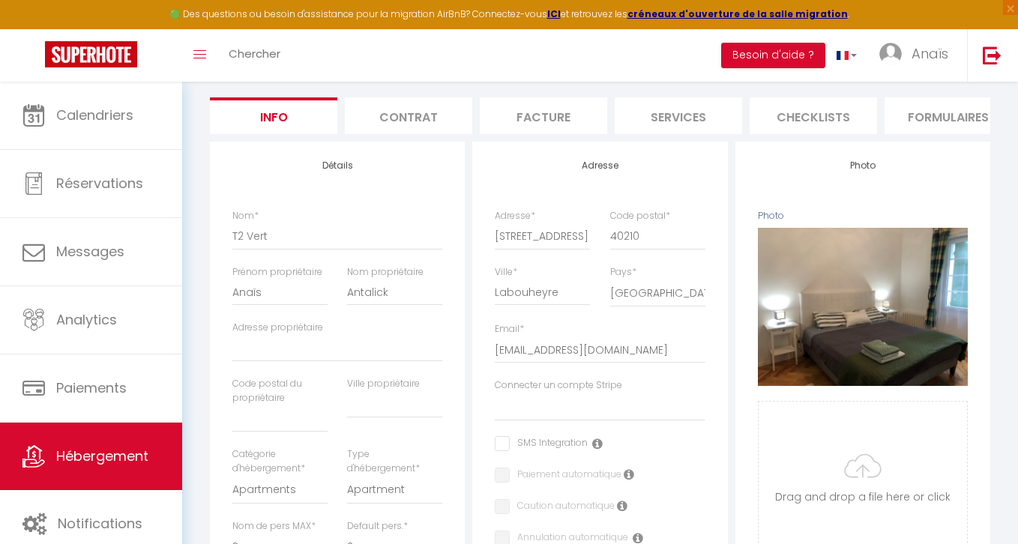
scroll to position [268, 0]
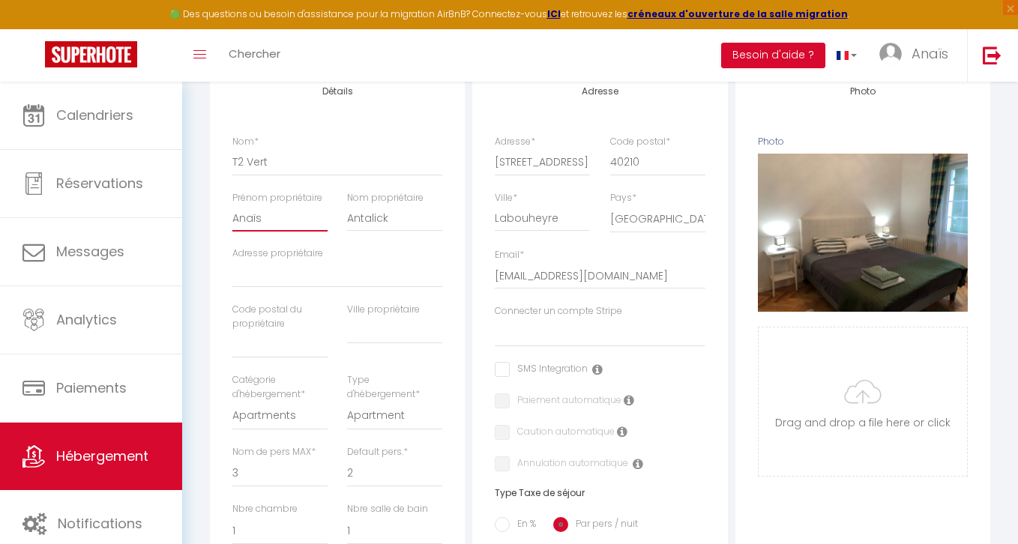
click at [250, 217] on input "Anaïs" at bounding box center [279, 218] width 95 height 27
click at [271, 219] on input "Marie-laure" at bounding box center [279, 218] width 95 height 27
click at [370, 216] on input "Antalick" at bounding box center [394, 218] width 95 height 27
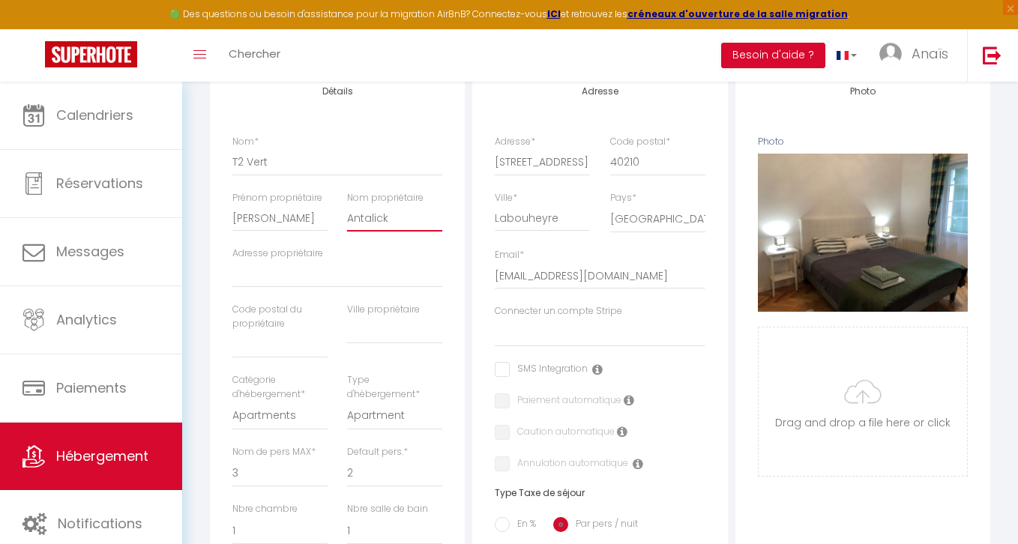
click at [370, 216] on input "Antalick" at bounding box center [394, 218] width 95 height 27
click at [316, 286] on input "Adresse propriétaire" at bounding box center [337, 274] width 210 height 27
paste input "245 ROUTE DE COMMENSACQ 40210 LABOUHEYRE"
click at [408, 274] on input "245 ROUTE DE COMMENSACQ 40210 LABOUHEYRE" at bounding box center [337, 274] width 210 height 27
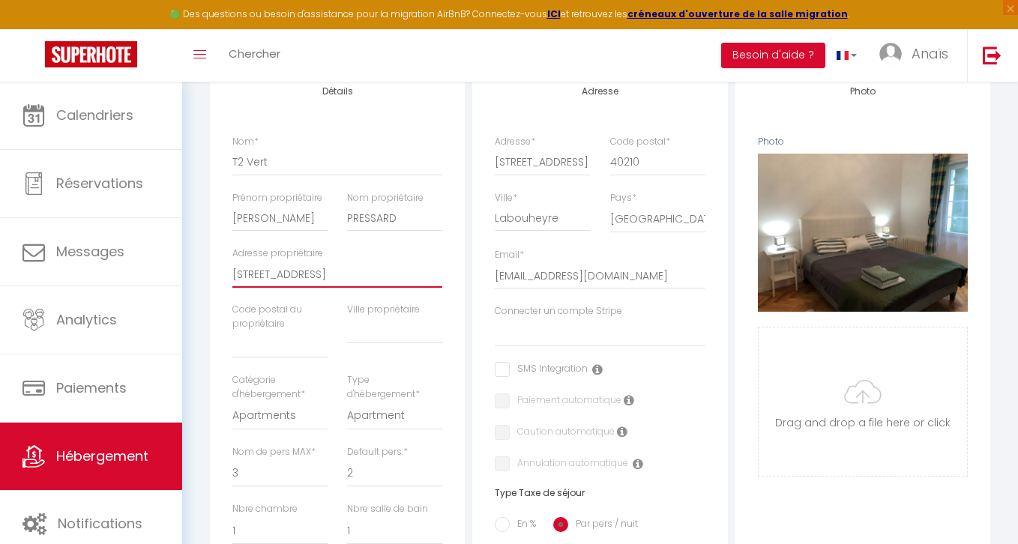
click at [408, 274] on input "245 ROUTE DE COMMENSACQ 40210 LABOUHEYRE" at bounding box center [337, 274] width 210 height 27
click at [381, 333] on input "text" at bounding box center [394, 330] width 95 height 27
paste input "LABOUHEYRE"
click at [394, 275] on input "245 ROUTE DE COMMENSACQ 40210" at bounding box center [337, 274] width 210 height 27
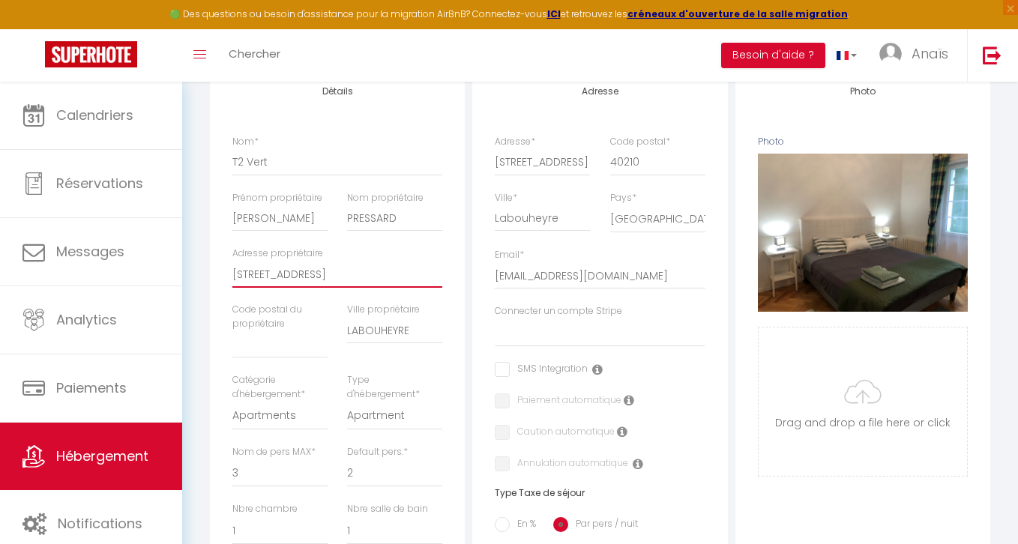
click at [394, 275] on input "245 ROUTE DE COMMENSACQ 40210" at bounding box center [337, 274] width 210 height 27
click at [274, 348] on input "text" at bounding box center [279, 344] width 95 height 27
paste input "40210"
click at [198, 279] on div "Urgent : Migration Airbnb nécessaire pour votre compte, merci de suivre ces éta…" at bounding box center [600, 465] width 836 height 1302
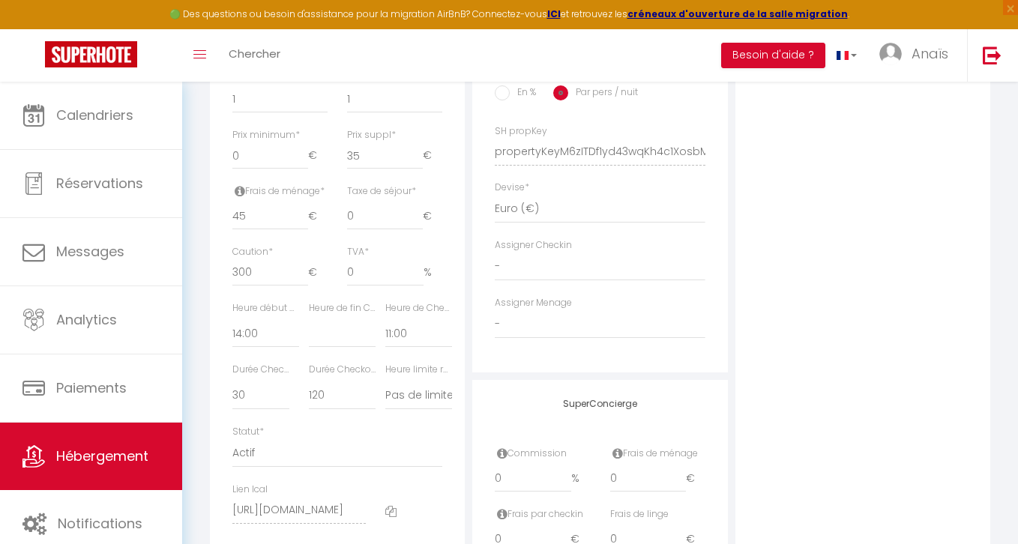
scroll to position [839, 0]
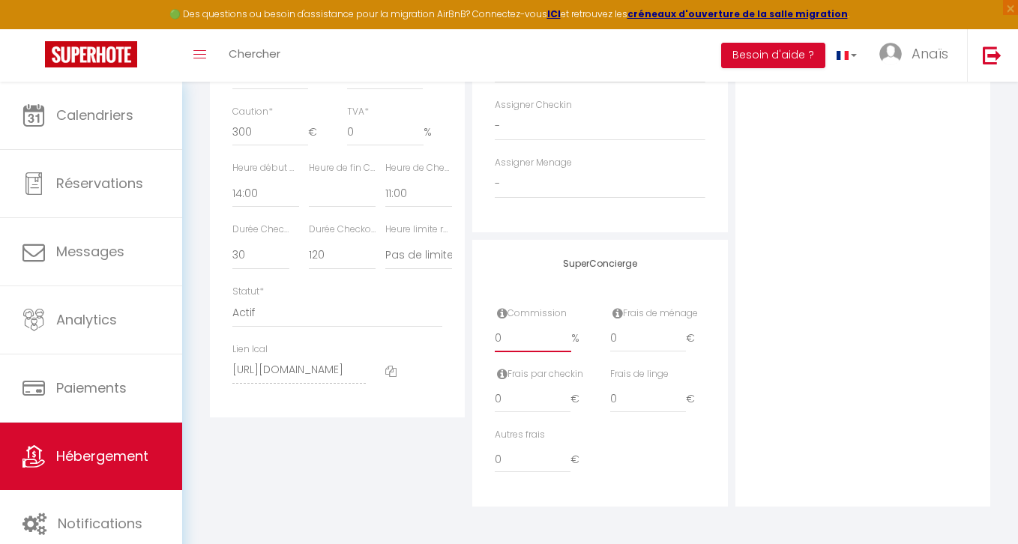
click at [522, 340] on input "0" at bounding box center [533, 338] width 76 height 27
click at [853, 250] on div "Photo Photo Supprimer Drag and drop a file here or click Ooops, something wrong…" at bounding box center [862, 1] width 255 height 1011
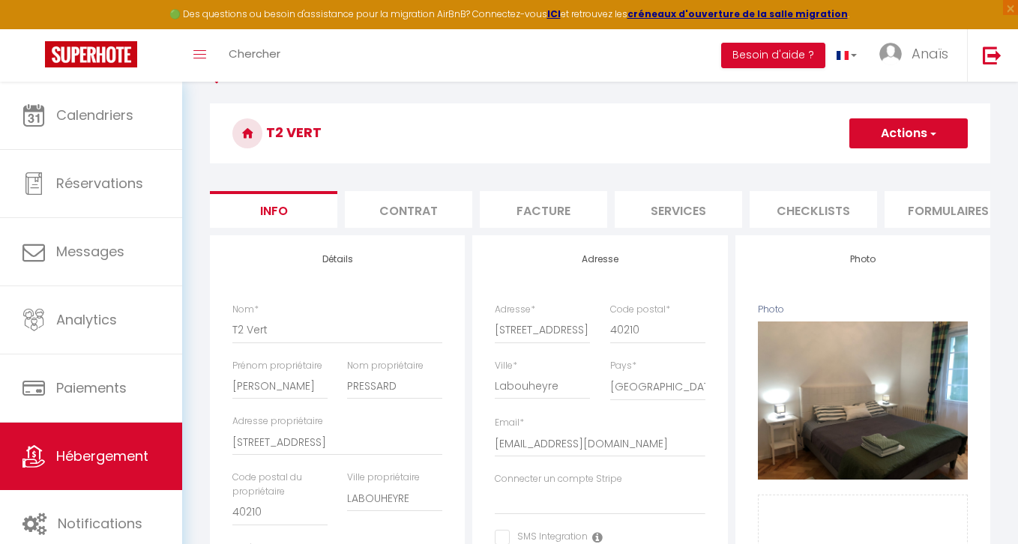
scroll to position [0, 0]
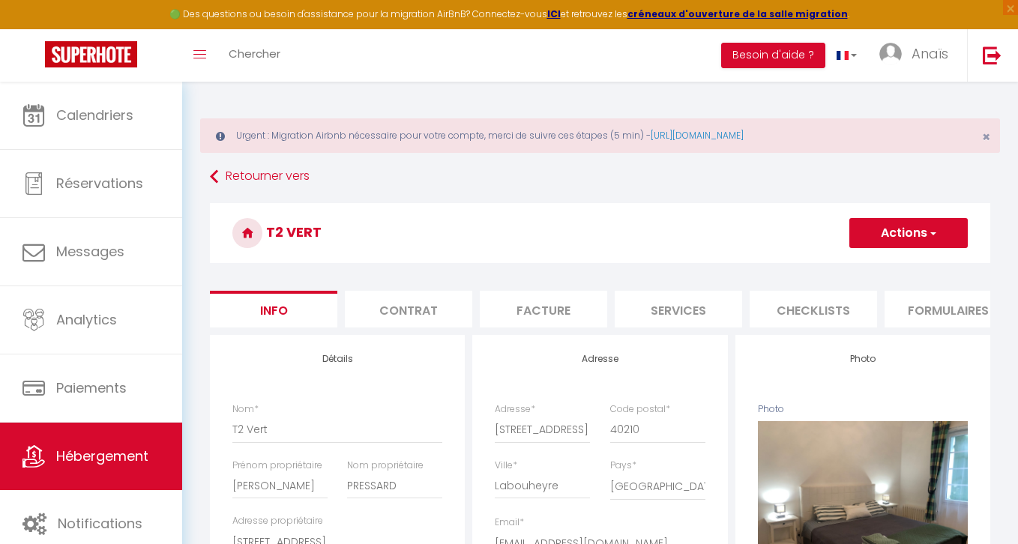
click at [894, 238] on button "Actions" at bounding box center [908, 233] width 118 height 30
click at [843, 267] on input "Enregistrer" at bounding box center [848, 266] width 55 height 15
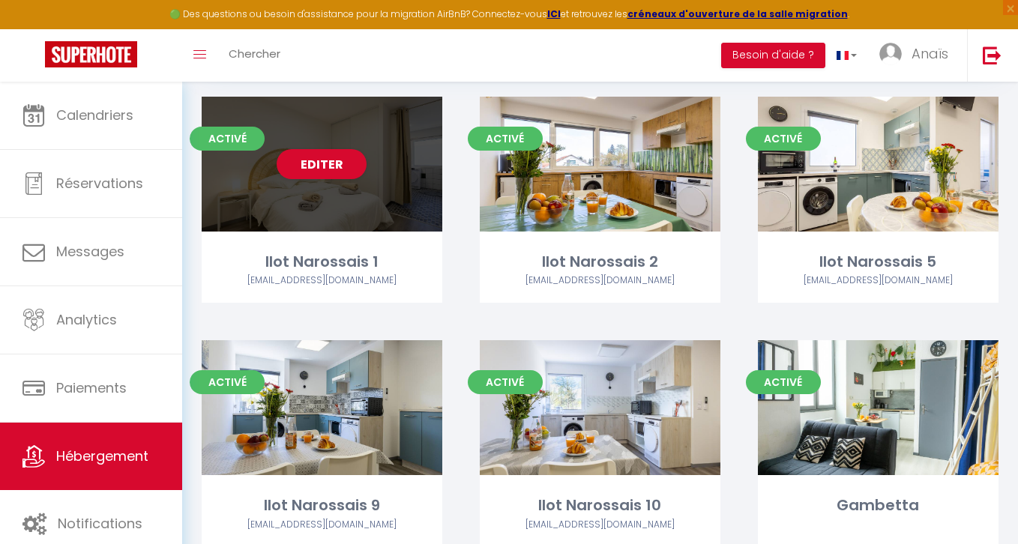
scroll to position [160, 0]
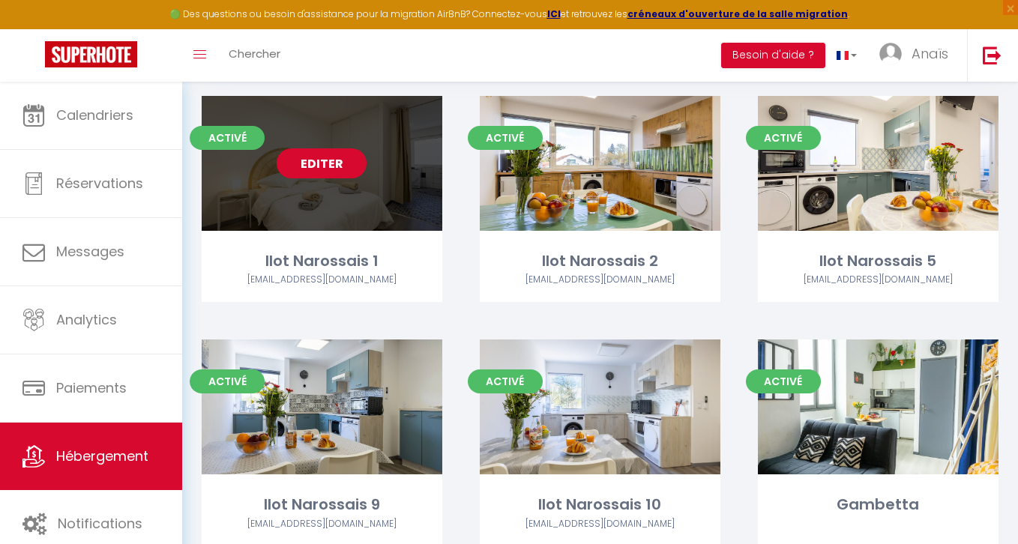
click at [318, 163] on link "Editer" at bounding box center [322, 163] width 90 height 30
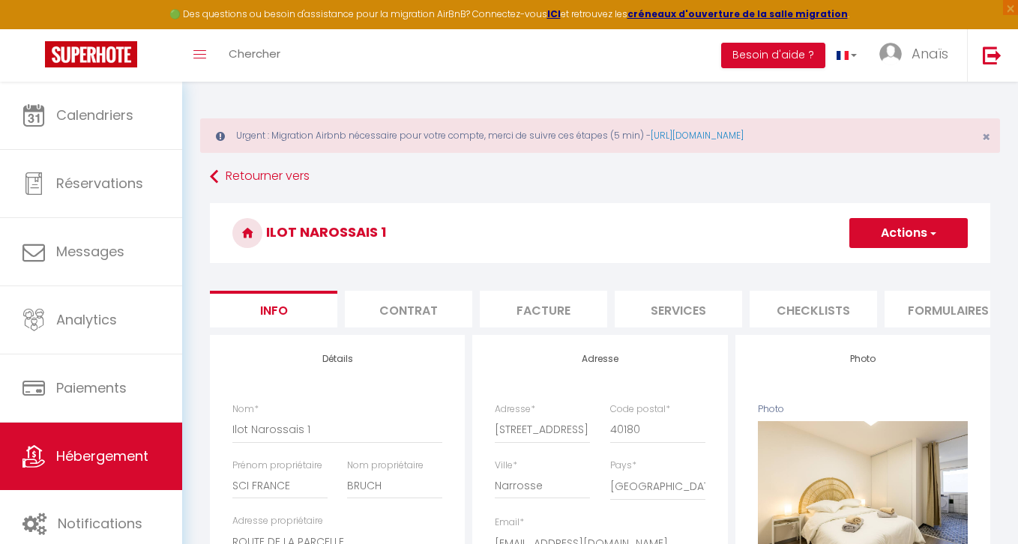
click at [556, 314] on li "Facture" at bounding box center [543, 309] width 127 height 37
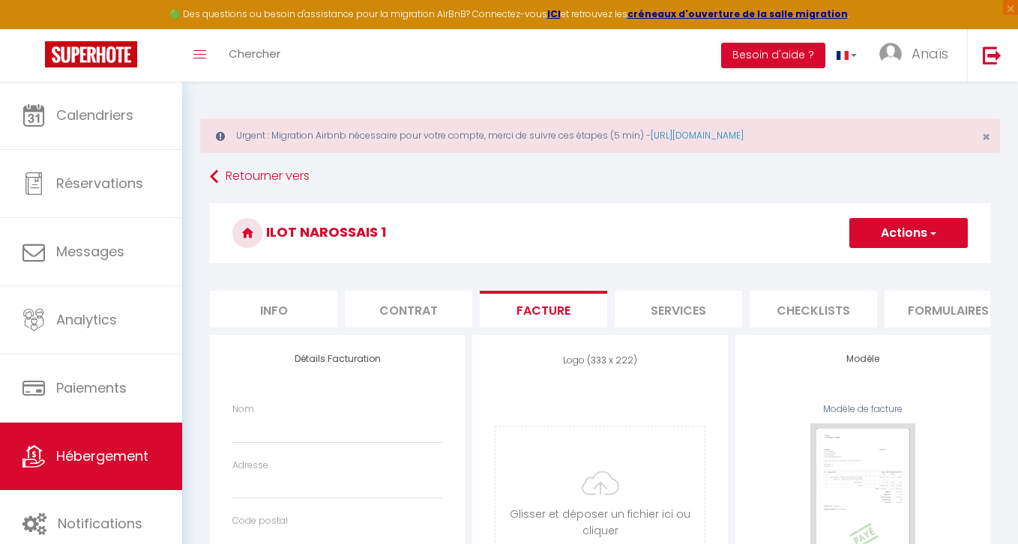
click at [318, 298] on li "Info" at bounding box center [273, 309] width 127 height 37
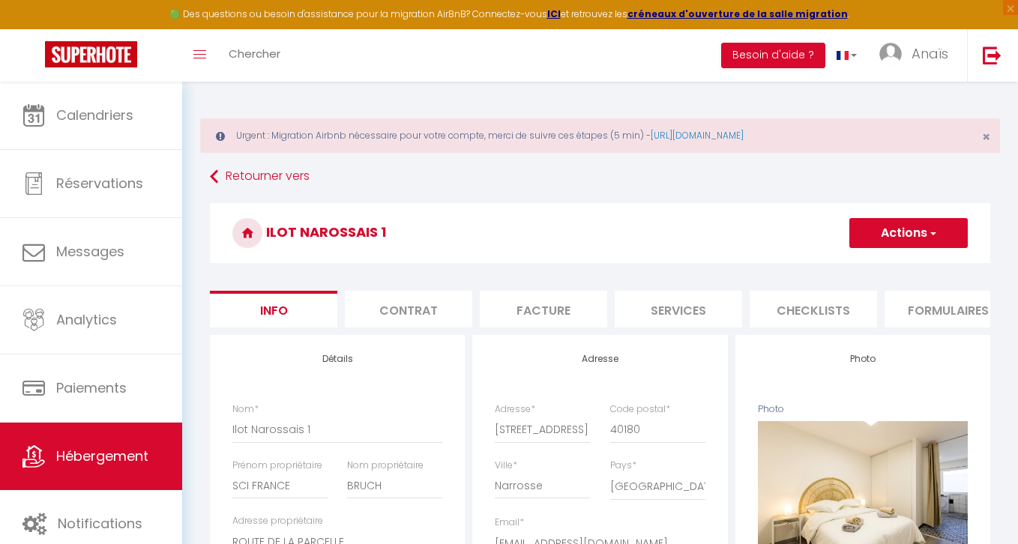
click at [545, 313] on li "Facture" at bounding box center [543, 309] width 127 height 37
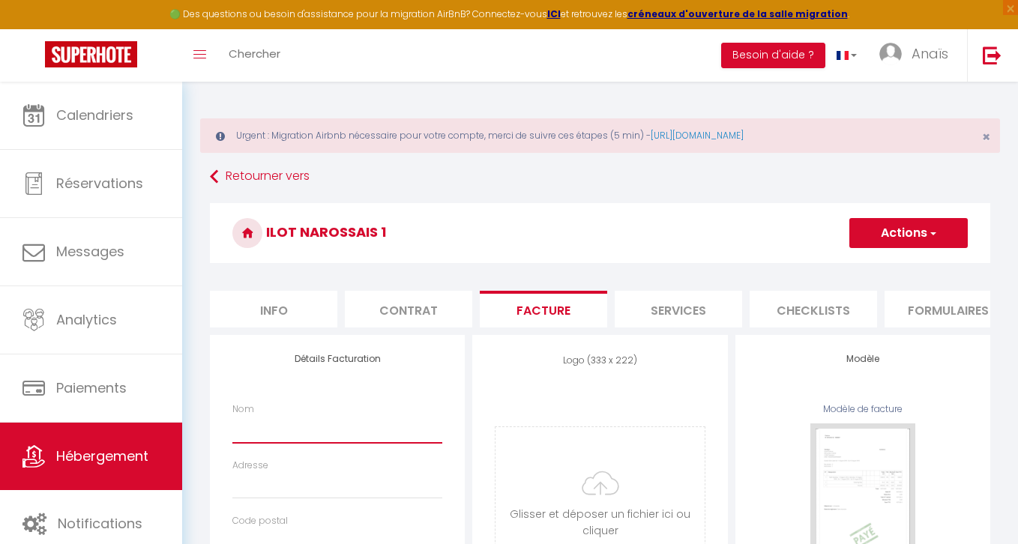
click at [286, 438] on input "Nom" at bounding box center [337, 429] width 210 height 27
click at [268, 478] on input "Adresse" at bounding box center [337, 485] width 210 height 27
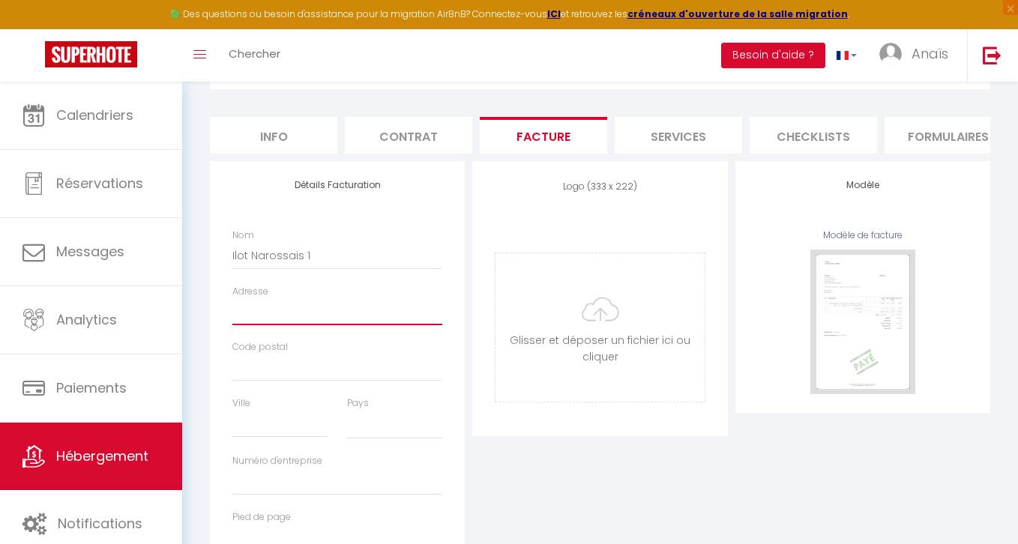
scroll to position [184, 0]
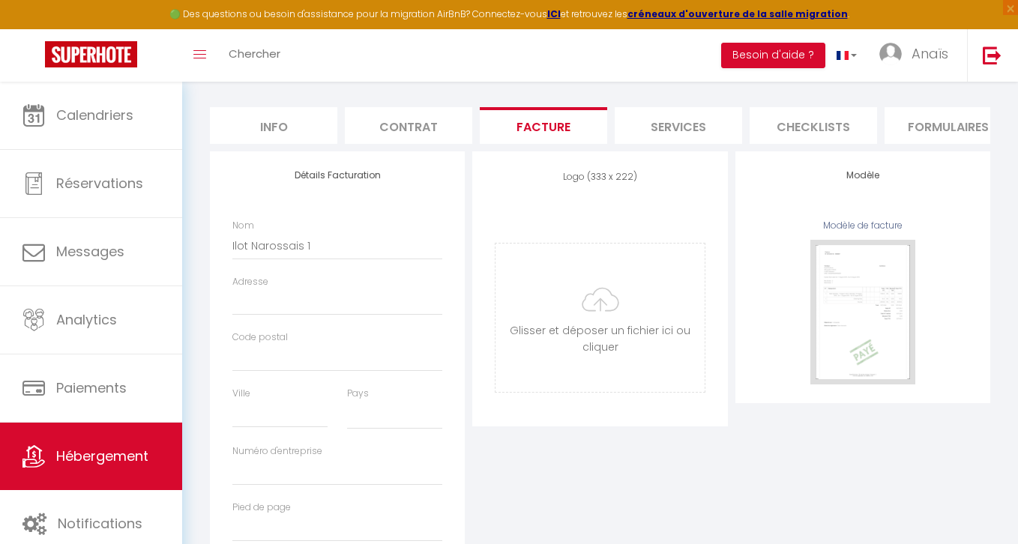
click at [283, 124] on li "Info" at bounding box center [273, 125] width 127 height 37
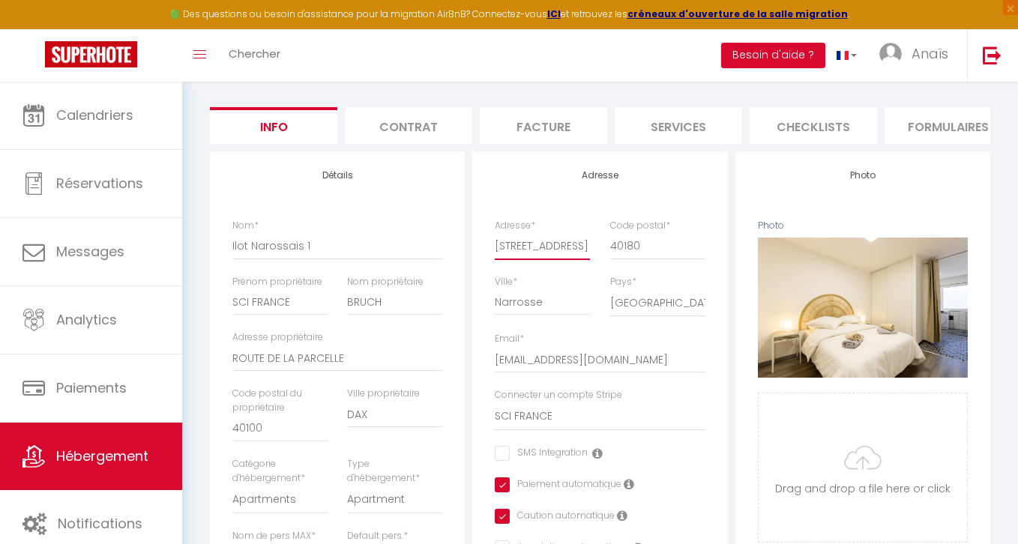
click at [547, 245] on input "[STREET_ADDRESS]" at bounding box center [542, 245] width 95 height 27
click at [575, 123] on li "Facture" at bounding box center [543, 125] width 127 height 37
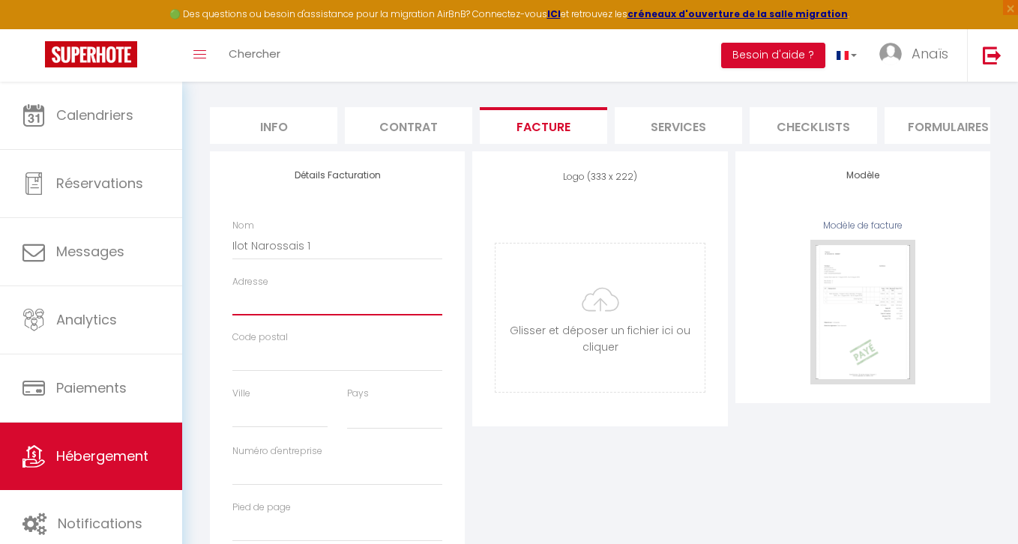
click at [317, 305] on input "Adresse" at bounding box center [337, 302] width 210 height 27
paste input "[STREET_ADDRESS]"
click at [268, 371] on input "Code postal" at bounding box center [337, 358] width 210 height 27
click at [263, 414] on input "Ville" at bounding box center [279, 414] width 95 height 27
click at [364, 411] on select "France Portugal Afghanistan Albania Algeria American Samoa Andorra Angola Angui…" at bounding box center [394, 415] width 95 height 28
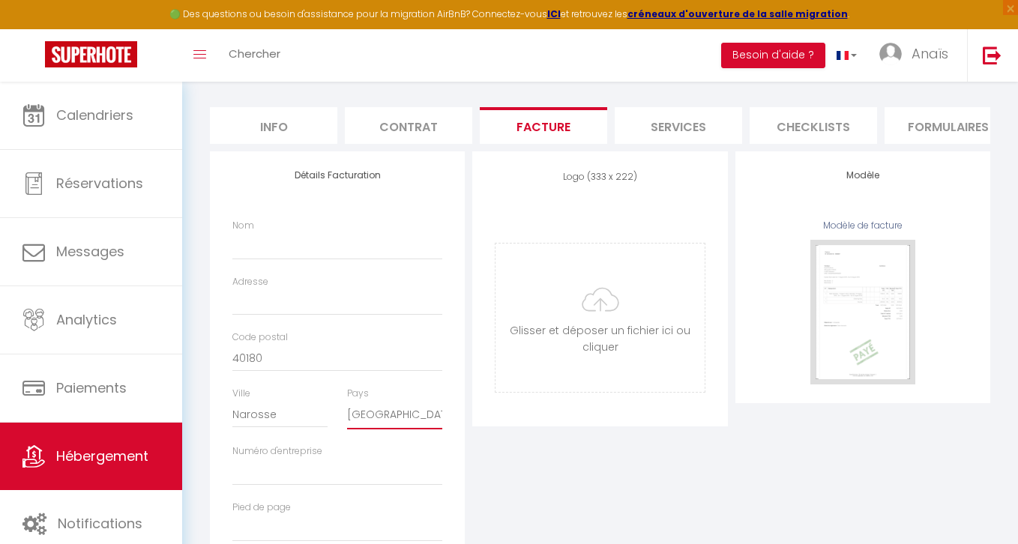
click at [347, 401] on select "France Portugal Afghanistan Albania Algeria American Samoa Andorra Angola Angui…" at bounding box center [394, 415] width 95 height 28
click at [270, 133] on li "Info" at bounding box center [273, 125] width 127 height 37
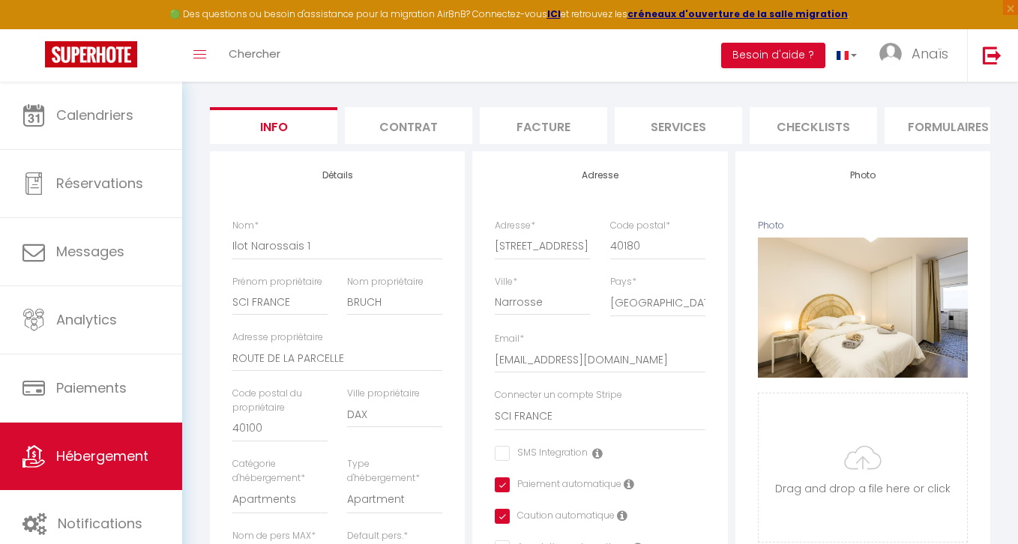
click at [545, 126] on li "Facture" at bounding box center [543, 125] width 127 height 37
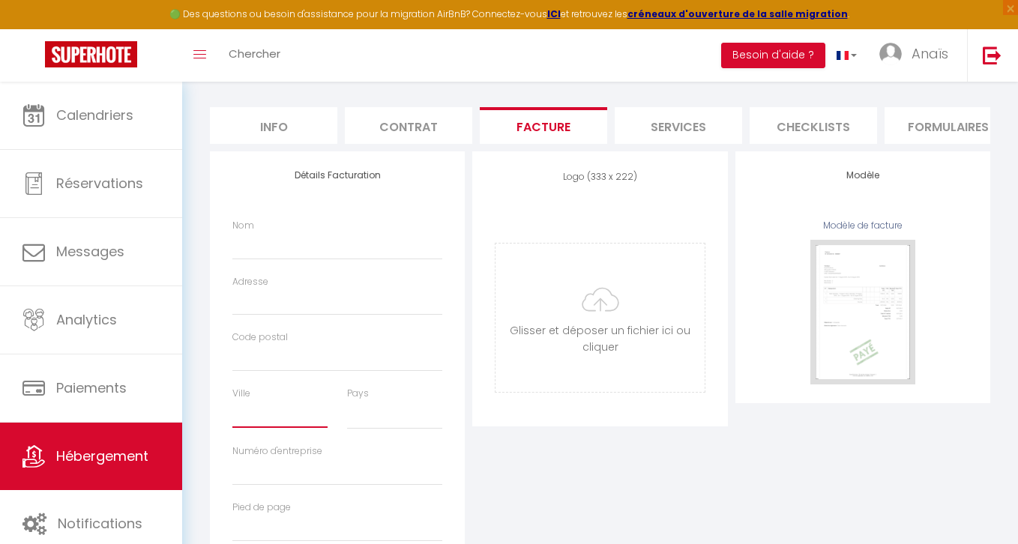
click at [259, 407] on input "Ville" at bounding box center [279, 414] width 95 height 27
click at [377, 417] on select "France Portugal Afghanistan Albania Algeria American Samoa Andorra Angola Angui…" at bounding box center [394, 415] width 95 height 28
click at [347, 401] on select "France Portugal Afghanistan Albania Algeria American Samoa Andorra Angola Angui…" at bounding box center [394, 415] width 95 height 28
click at [298, 364] on input "Code postal" at bounding box center [337, 358] width 210 height 27
click at [278, 295] on input "Adresse" at bounding box center [337, 302] width 210 height 27
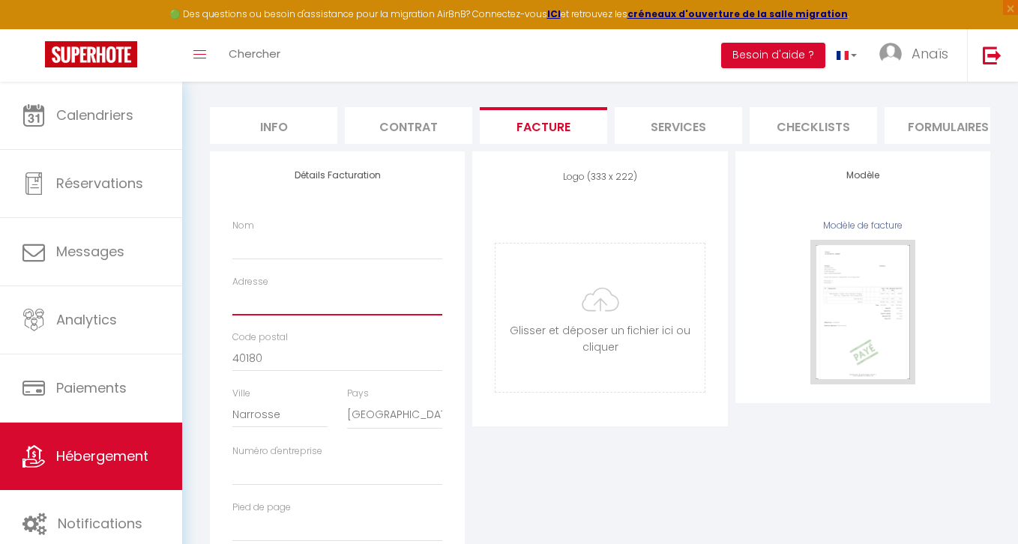
paste input "[STREET_ADDRESS]"
click at [289, 246] on input "Nom" at bounding box center [337, 245] width 210 height 27
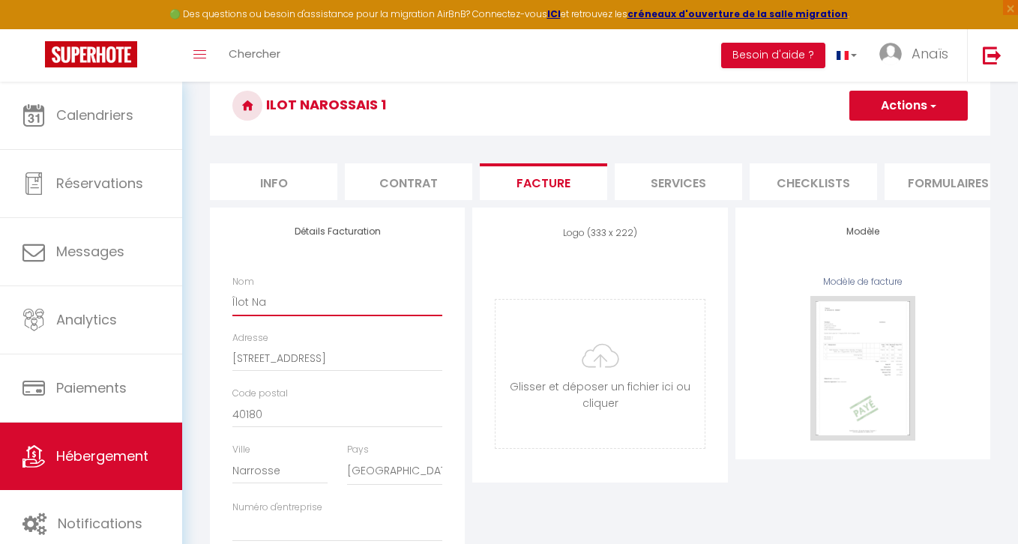
scroll to position [124, 0]
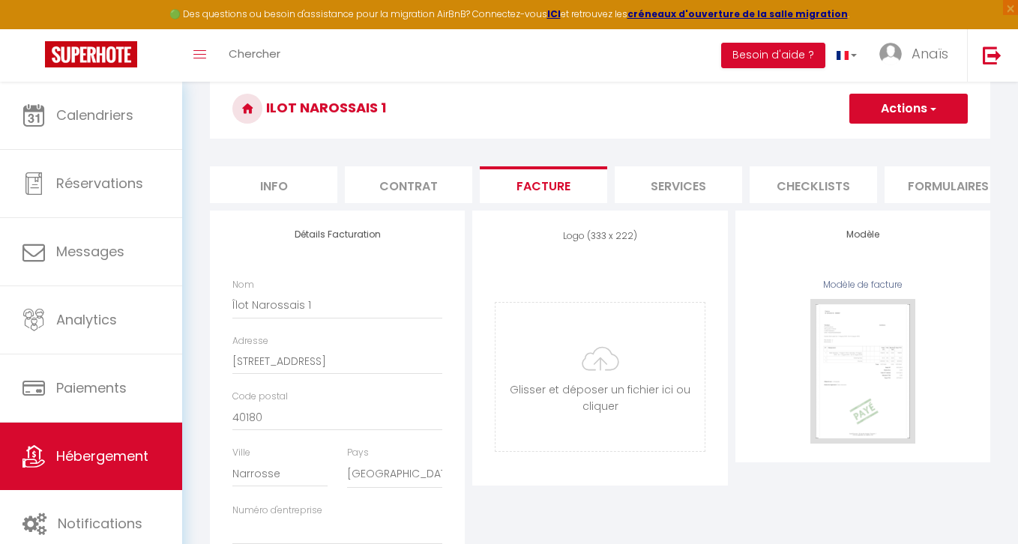
click at [929, 106] on span "button" at bounding box center [932, 108] width 10 height 15
click at [868, 141] on link "Enregistrer" at bounding box center [907, 141] width 118 height 19
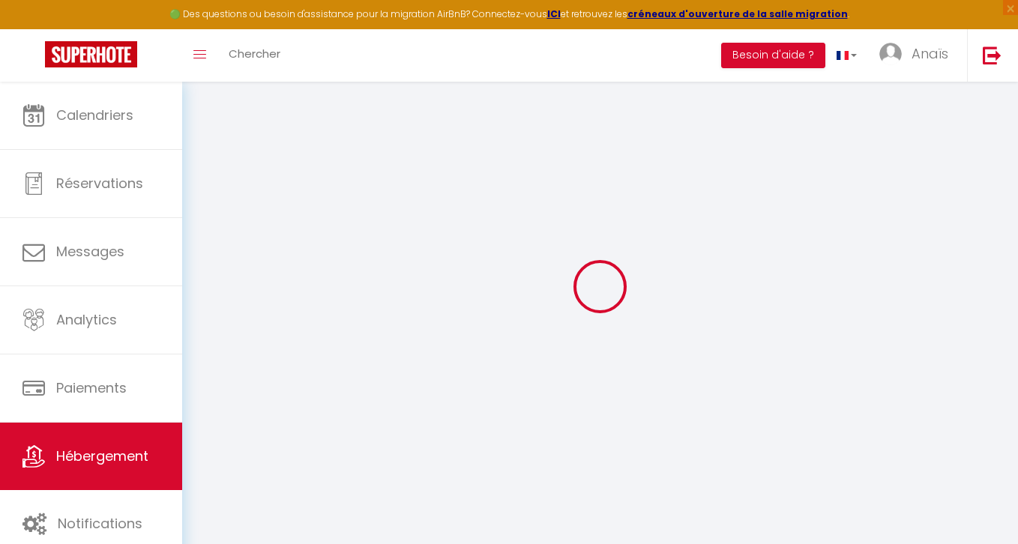
scroll to position [82, 0]
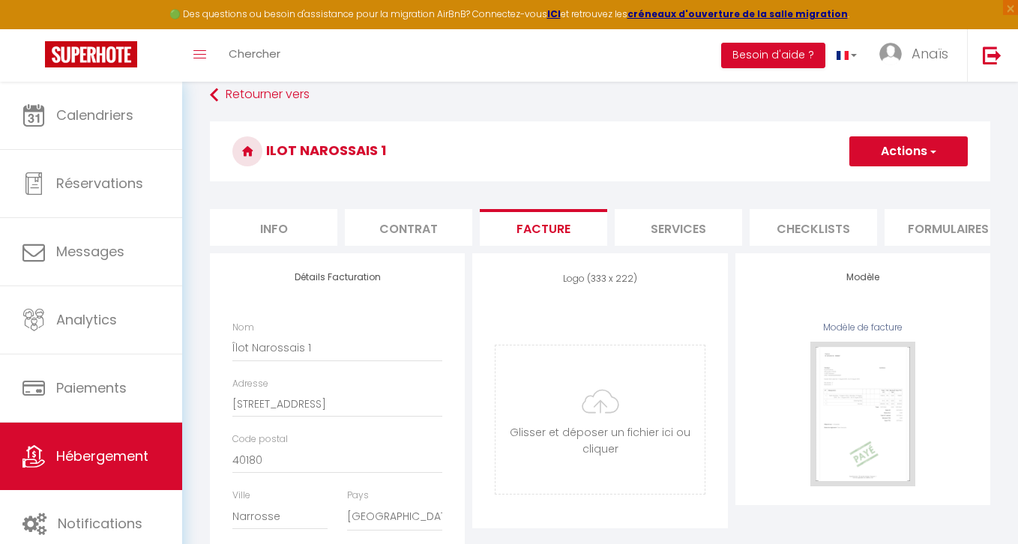
click at [912, 142] on button "Actions" at bounding box center [908, 151] width 118 height 30
click at [876, 180] on link "Enregistrer" at bounding box center [907, 184] width 118 height 19
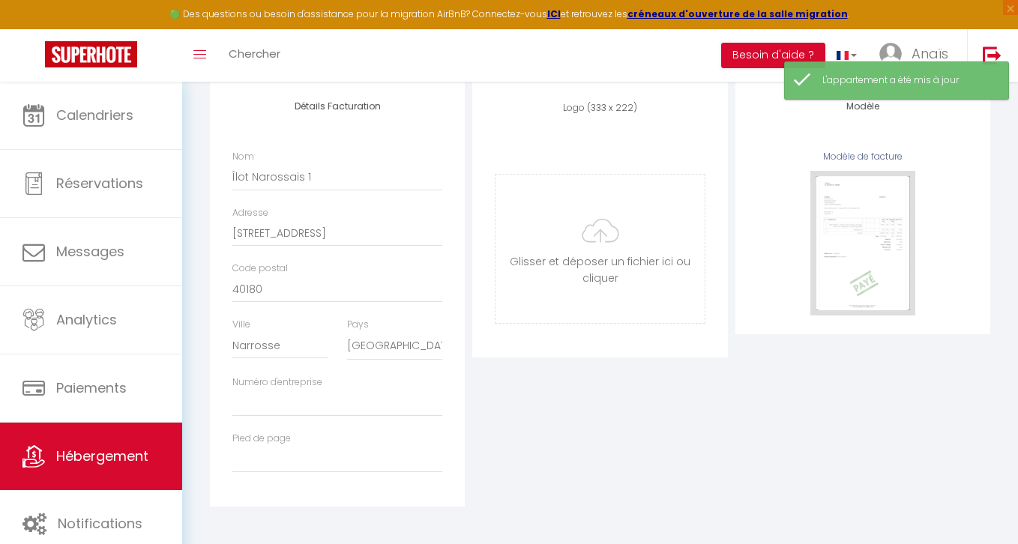
scroll to position [0, 0]
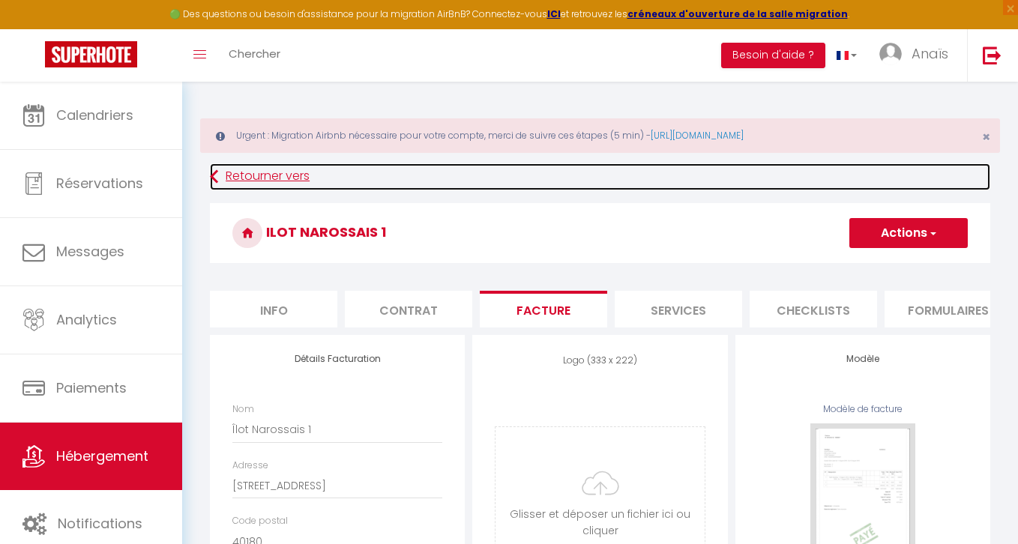
click at [268, 179] on link "Retourner vers" at bounding box center [600, 176] width 780 height 27
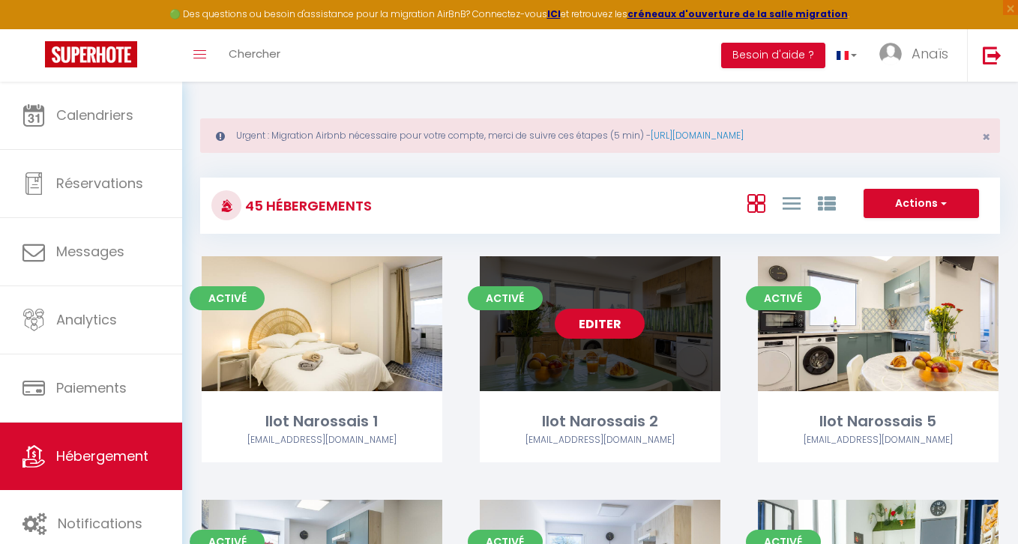
click at [602, 325] on link "Editer" at bounding box center [600, 324] width 90 height 30
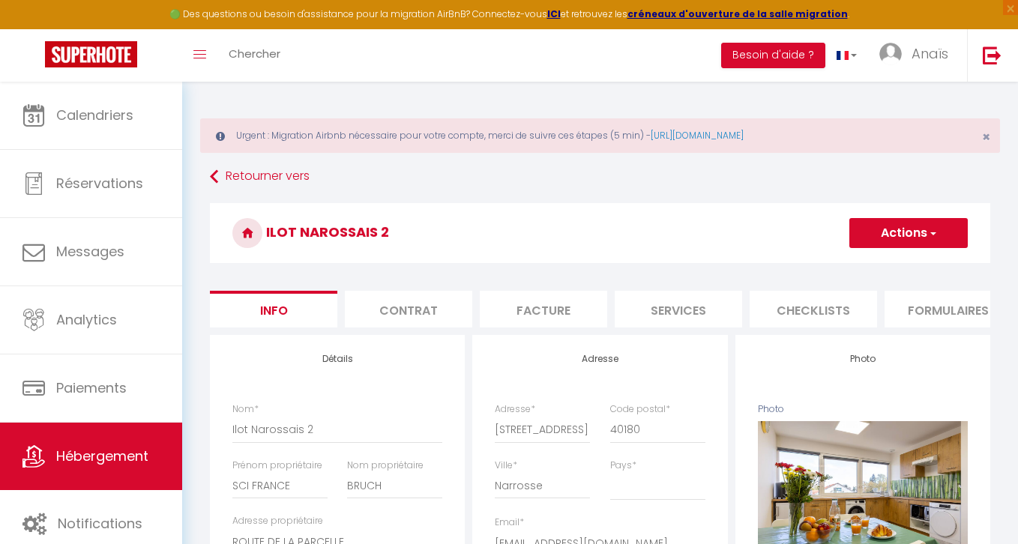
click at [519, 312] on li "Facture" at bounding box center [543, 309] width 127 height 37
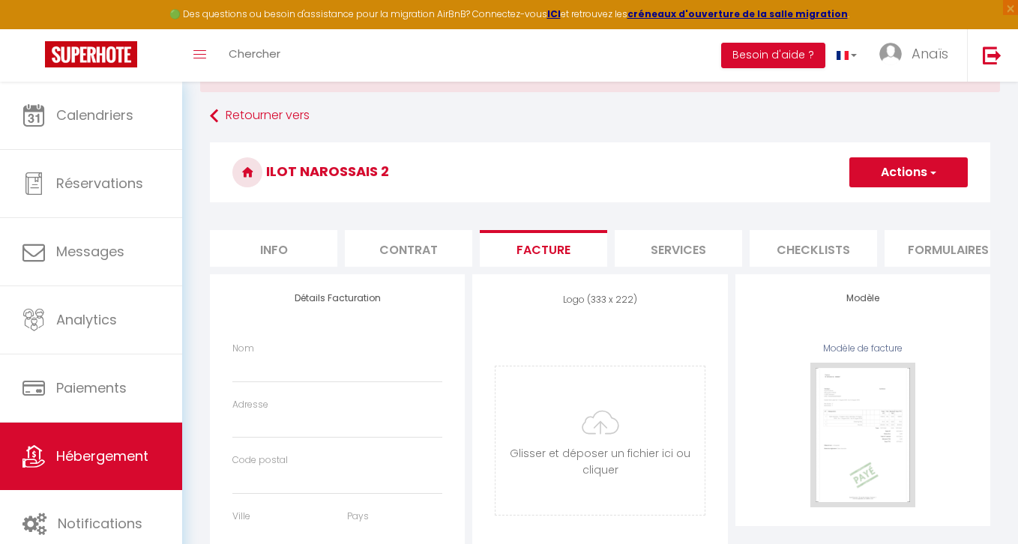
scroll to position [82, 0]
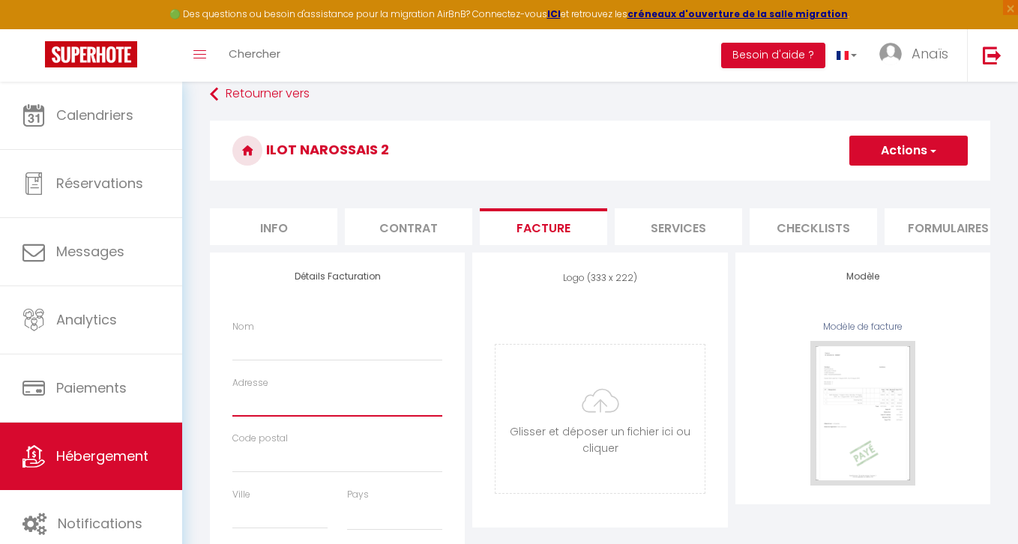
click at [324, 415] on input "Adresse" at bounding box center [337, 403] width 210 height 27
paste input "[STREET_ADDRESS]"
click at [279, 409] on input "Adresse" at bounding box center [337, 403] width 210 height 27
paste input "[STREET_ADDRESS]"
click at [249, 464] on input "Code postal" at bounding box center [337, 459] width 210 height 27
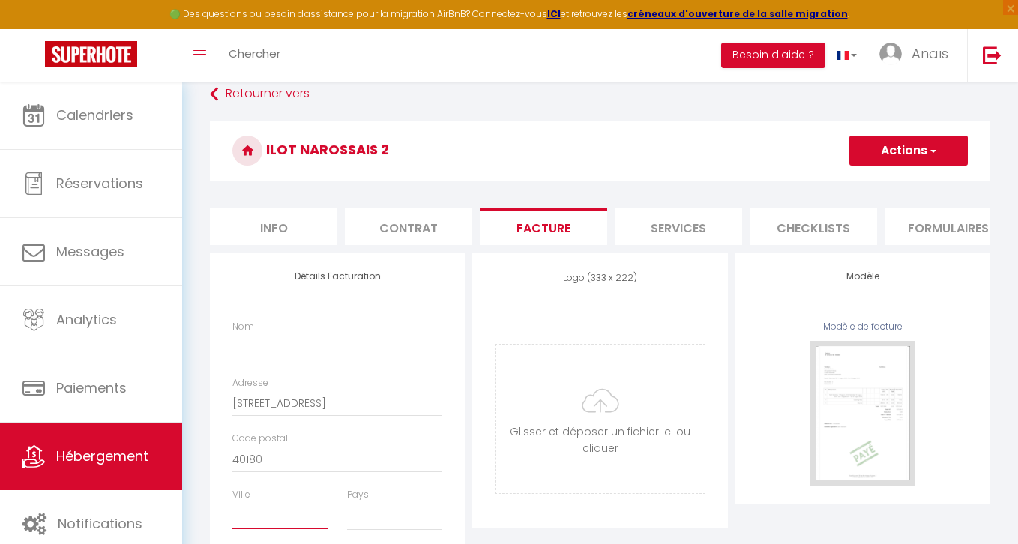
click at [248, 515] on input "Ville" at bounding box center [279, 515] width 95 height 27
click at [386, 525] on select "France Portugal Afghanistan Albania Algeria American Samoa Andorra Angola Angui…" at bounding box center [394, 516] width 95 height 28
click at [347, 502] on select "France Portugal Afghanistan Albania Algeria American Samoa Andorra Angola Angui…" at bounding box center [394, 516] width 95 height 28
click at [251, 353] on input "Nom" at bounding box center [337, 346] width 210 height 27
click at [571, 298] on div "Logo (333 x 222) Supprimer Glisser et déposer un fichier ici ou cliquer Ooops, …" at bounding box center [599, 390] width 255 height 275
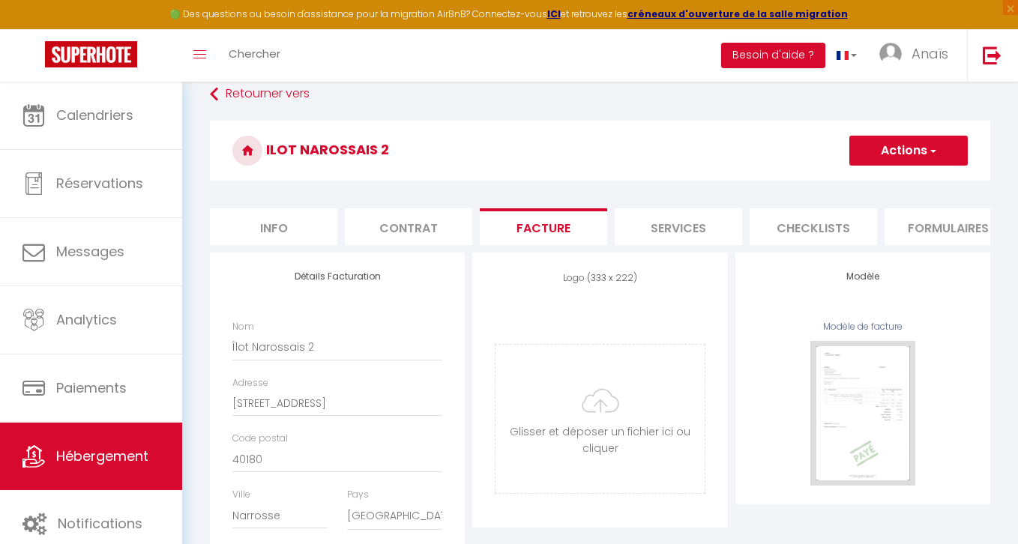
click at [942, 148] on button "Actions" at bounding box center [908, 151] width 118 height 30
click at [866, 184] on link "Enregistrer" at bounding box center [907, 183] width 118 height 19
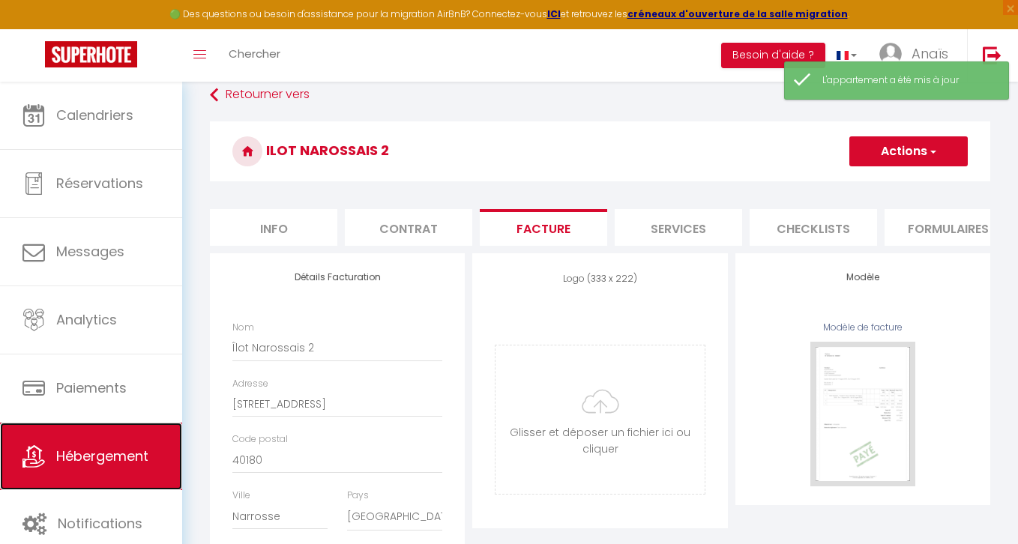
click at [96, 448] on span "Hébergement" at bounding box center [102, 456] width 92 height 19
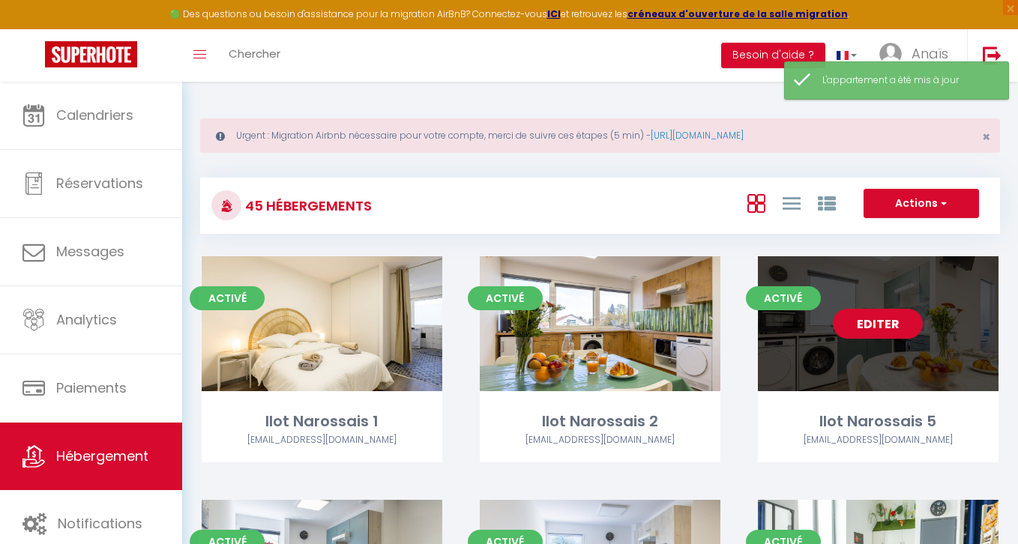
click at [885, 315] on link "Editer" at bounding box center [878, 324] width 90 height 30
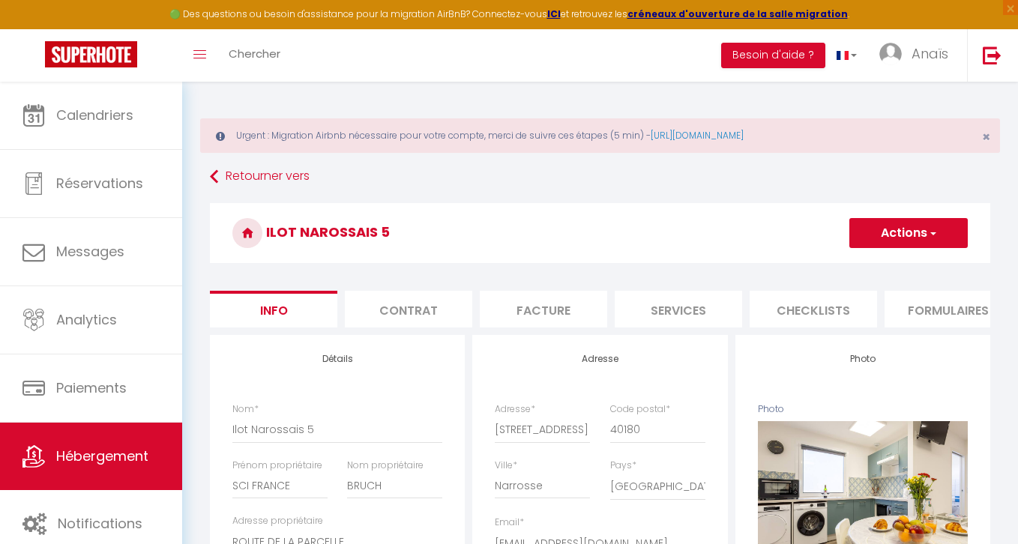
click at [543, 292] on li "Facture" at bounding box center [543, 309] width 127 height 37
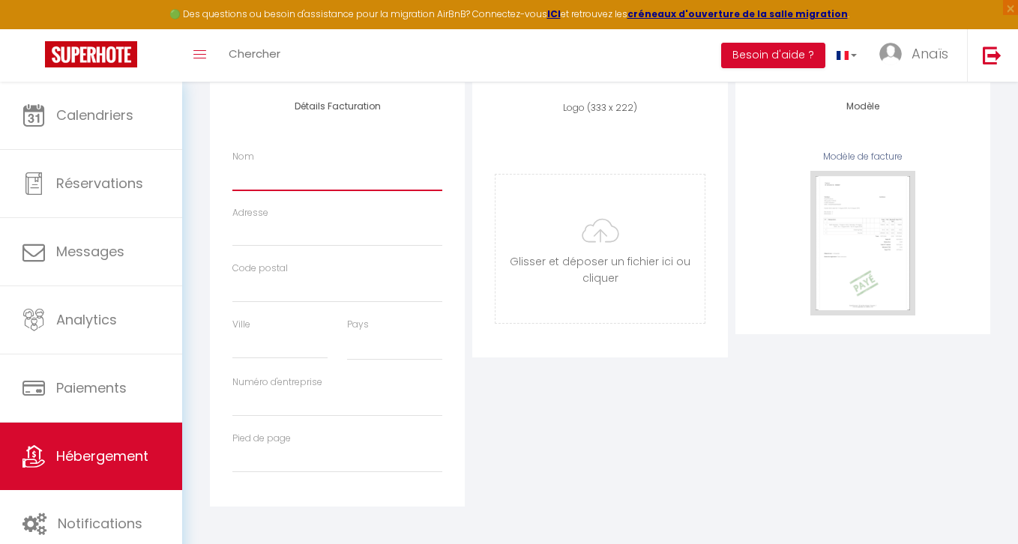
click at [257, 178] on input "Nom" at bounding box center [337, 176] width 210 height 27
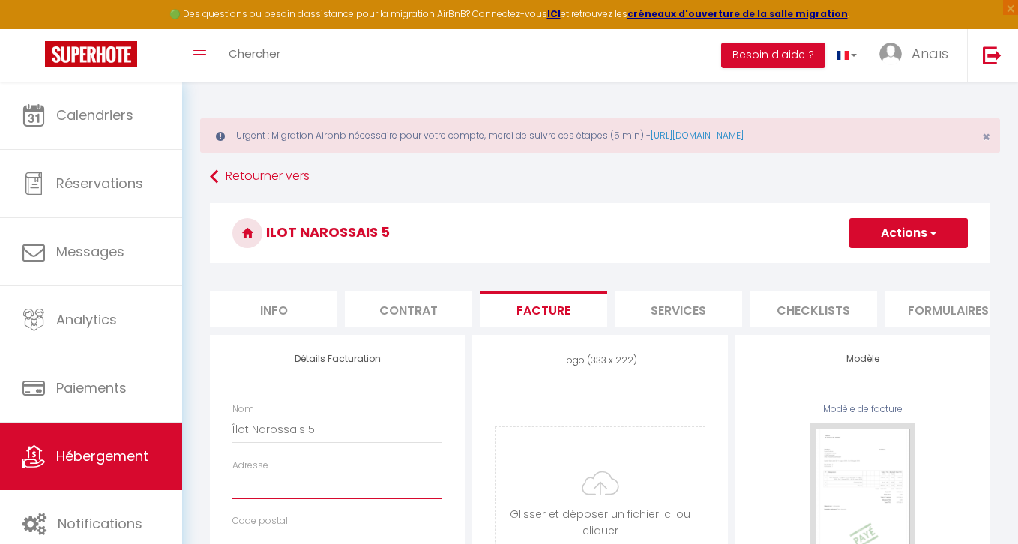
click at [253, 493] on input "Adresse" at bounding box center [337, 485] width 210 height 27
paste input "[STREET_ADDRESS]"
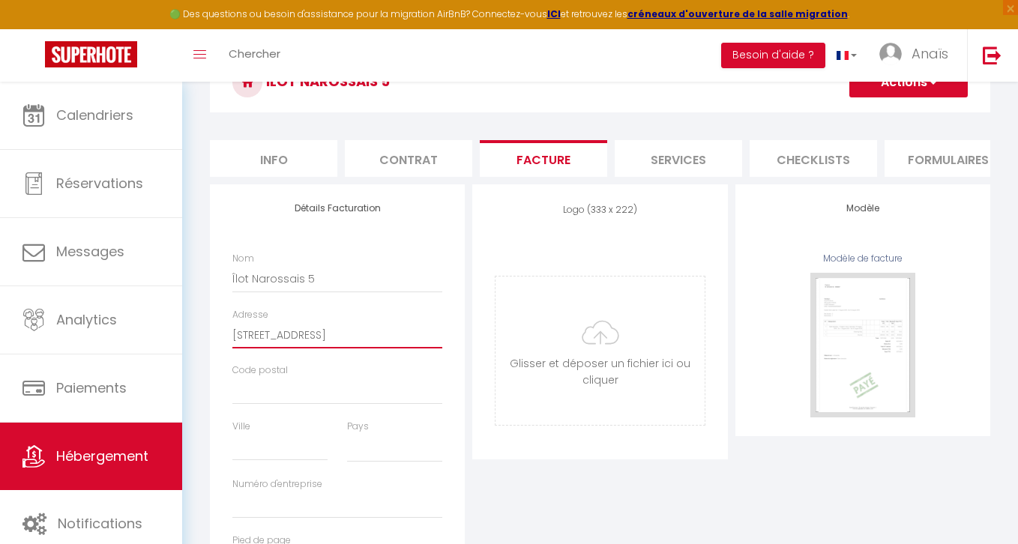
scroll to position [177, 0]
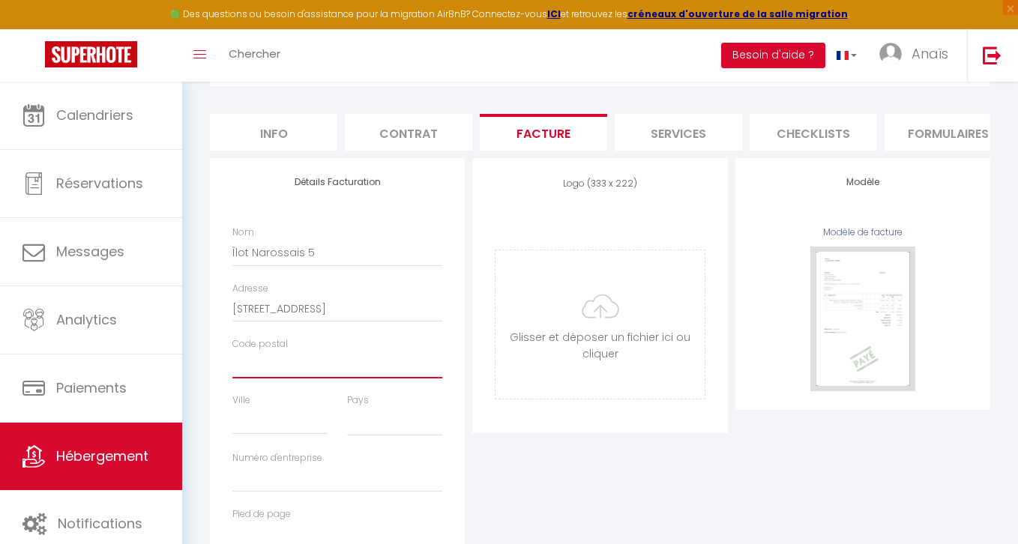
click at [296, 371] on input "Code postal" at bounding box center [337, 364] width 210 height 27
click at [286, 426] on input "Ville" at bounding box center [279, 421] width 95 height 27
click at [381, 422] on select "France Portugal Afghanistan Albania Algeria American Samoa Andorra Angola Angui…" at bounding box center [394, 422] width 95 height 28
click at [347, 408] on select "France Portugal Afghanistan Albania Algeria American Samoa Andorra Angola Angui…" at bounding box center [394, 422] width 95 height 28
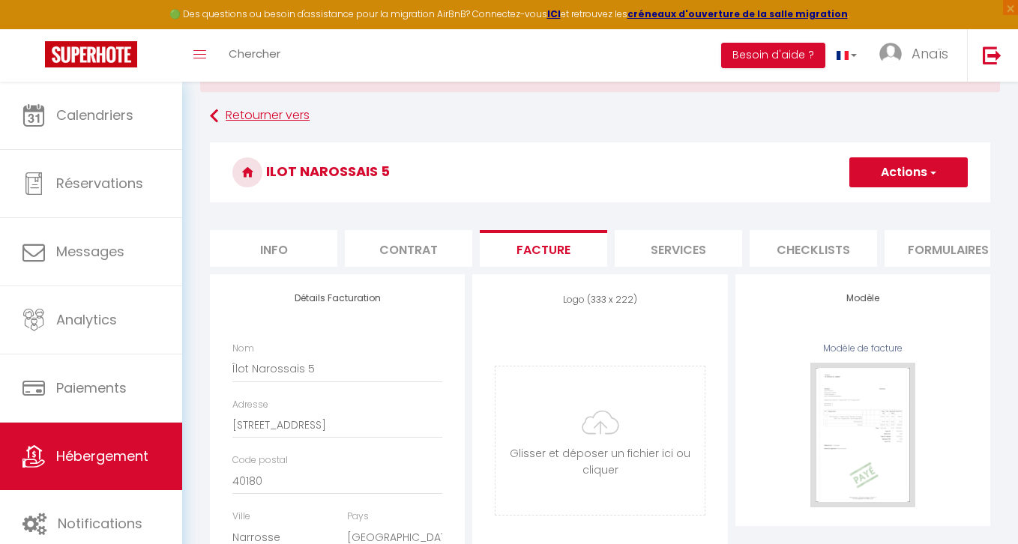
scroll to position [12, 0]
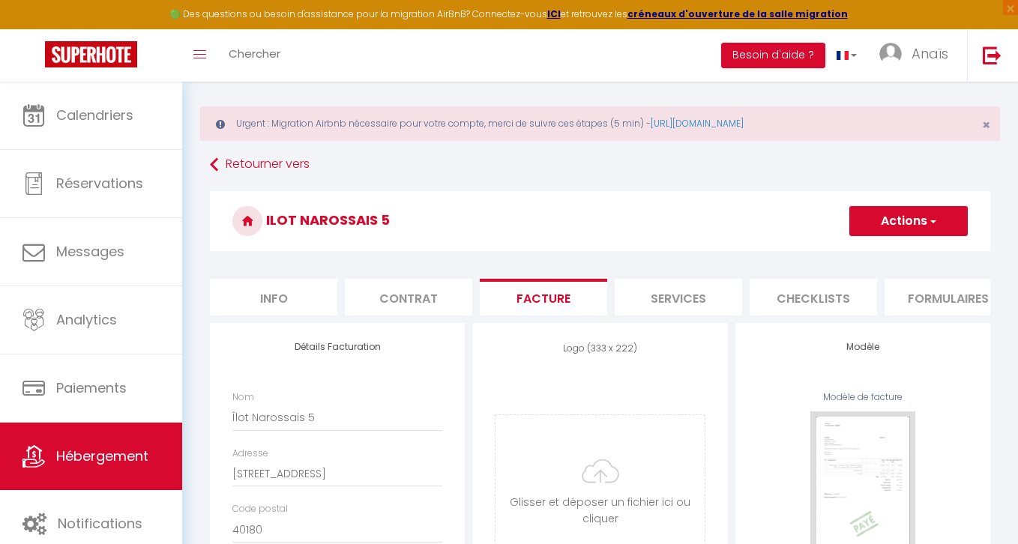
click at [883, 232] on button "Actions" at bounding box center [908, 221] width 118 height 30
click at [875, 259] on link "Enregistrer" at bounding box center [907, 253] width 118 height 19
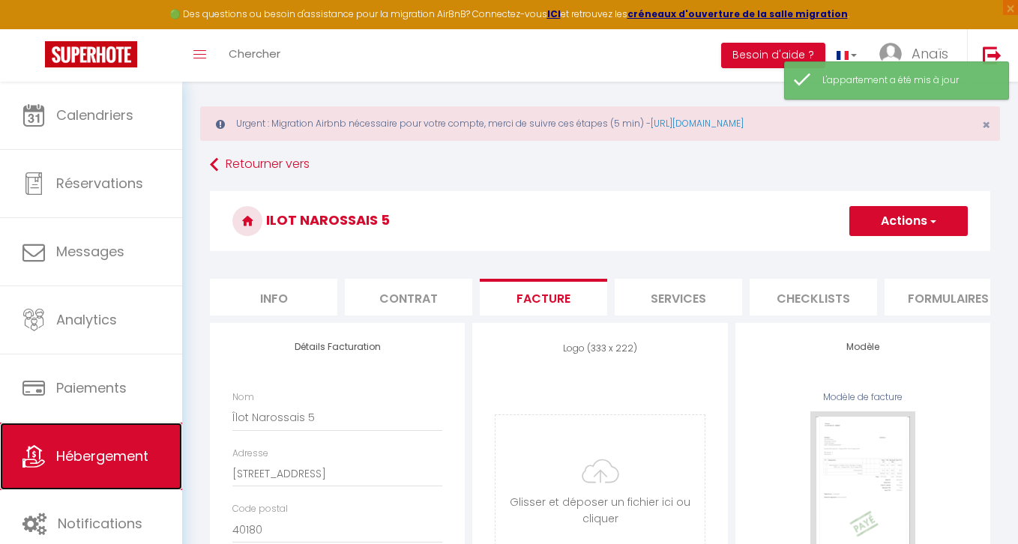
click at [121, 465] on span "Hébergement" at bounding box center [102, 456] width 92 height 19
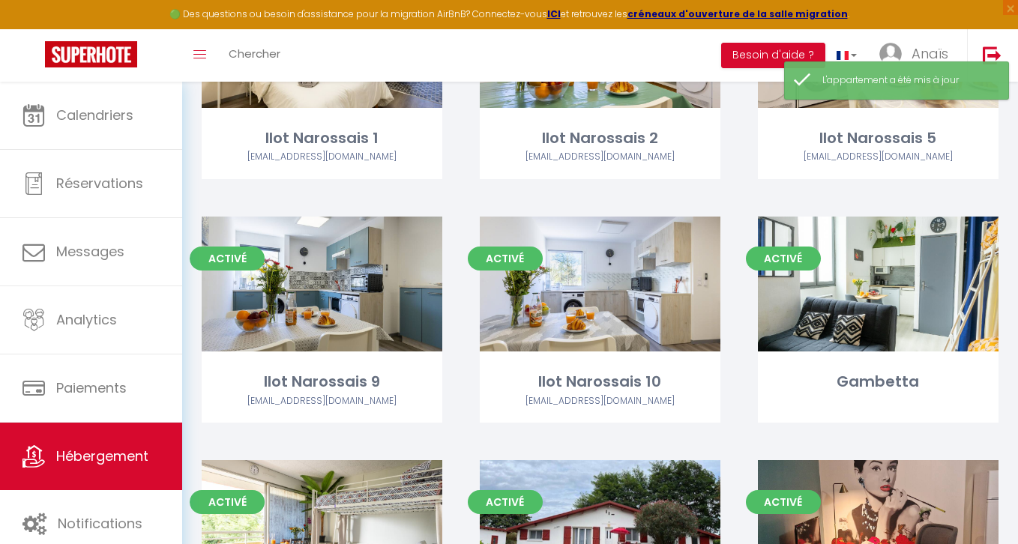
scroll to position [390, 0]
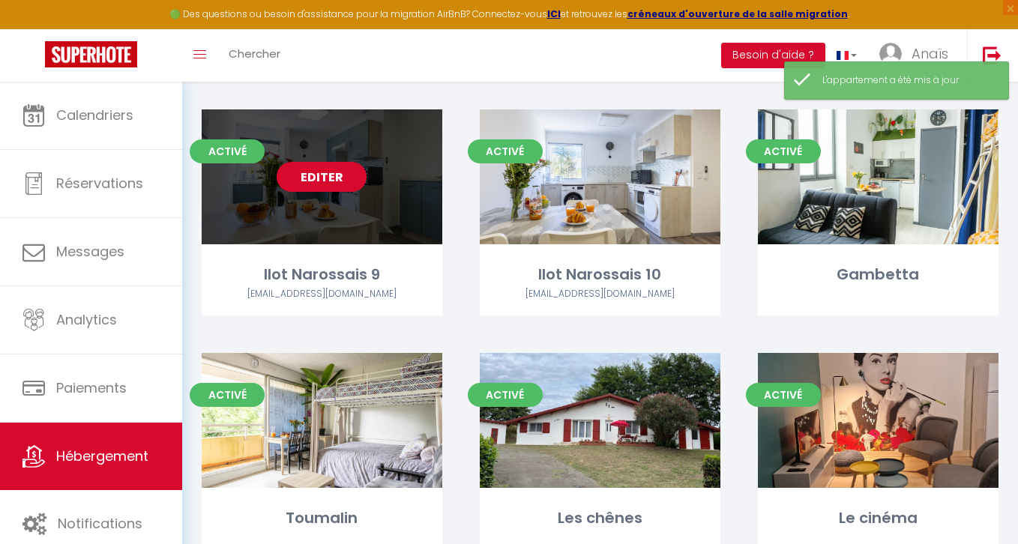
click at [320, 176] on link "Editer" at bounding box center [322, 177] width 90 height 30
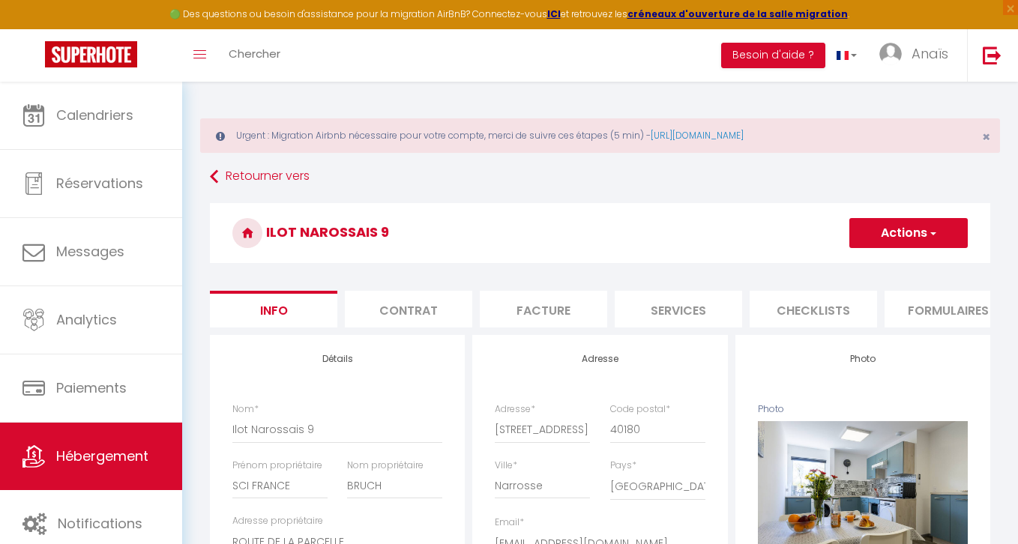
click at [576, 305] on li "Facture" at bounding box center [543, 309] width 127 height 37
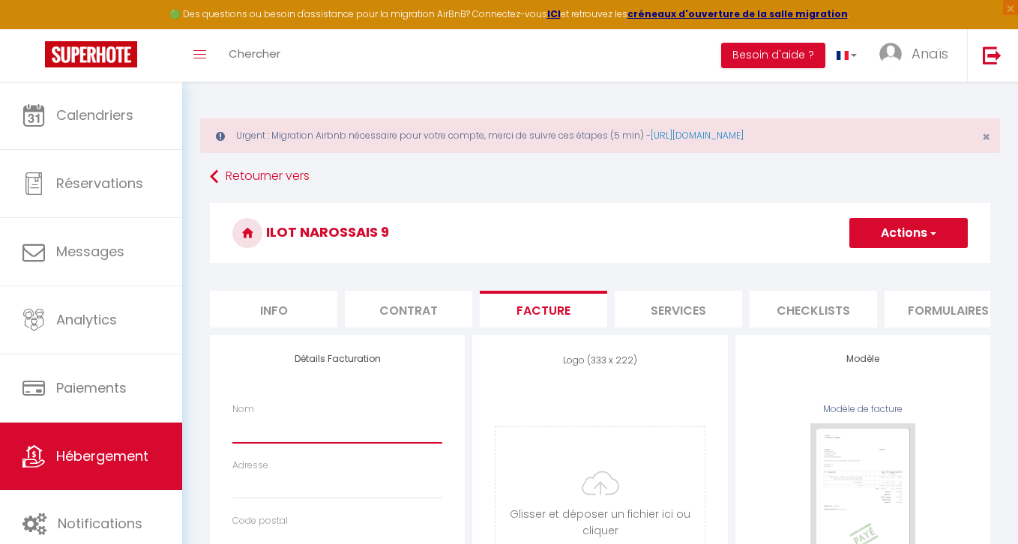
click at [278, 428] on input "Nom" at bounding box center [337, 429] width 210 height 27
click at [327, 492] on input "Adresse" at bounding box center [337, 485] width 210 height 27
paste input "[STREET_ADDRESS]"
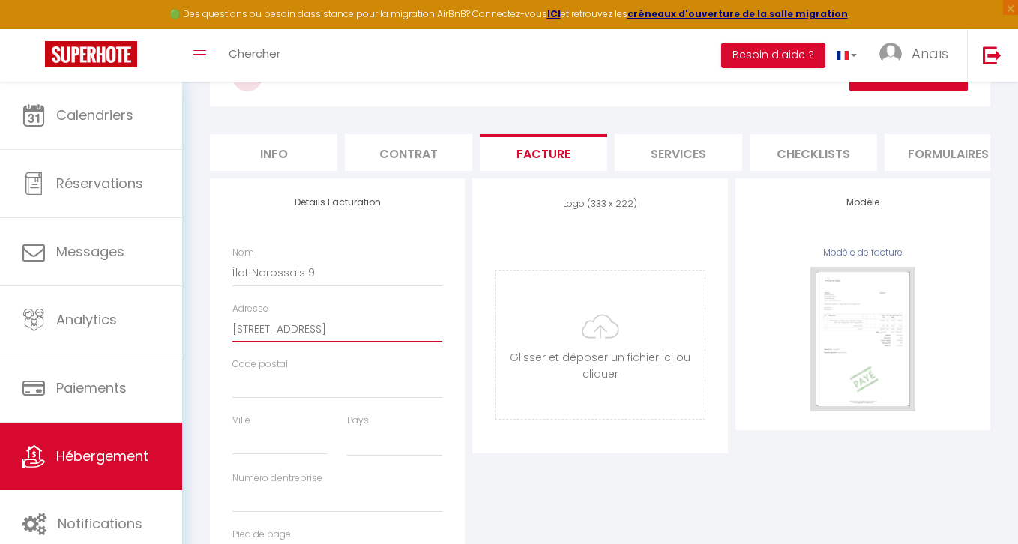
scroll to position [219, 0]
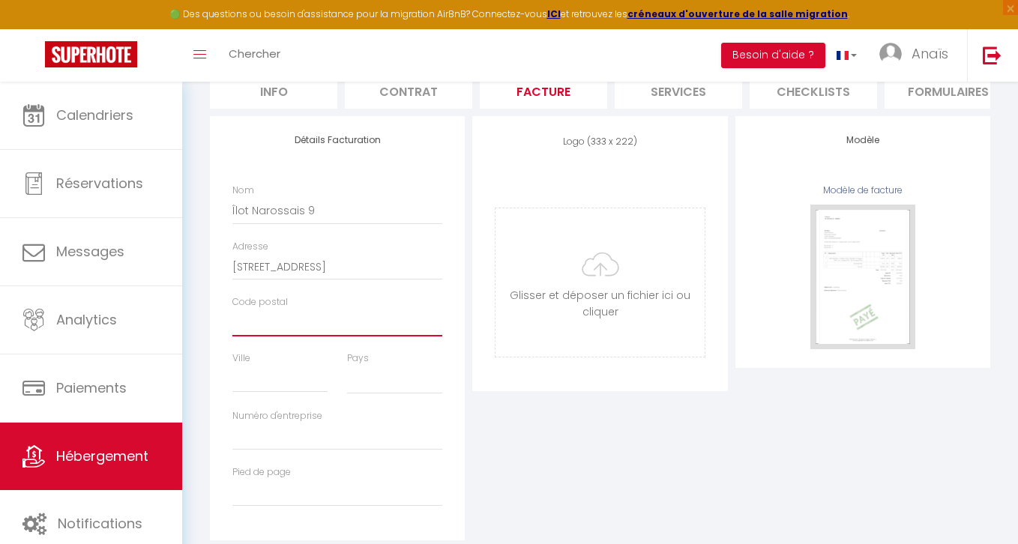
click at [268, 326] on input "Code postal" at bounding box center [337, 322] width 210 height 27
click at [254, 385] on input "Ville" at bounding box center [279, 379] width 95 height 27
click at [386, 374] on select "France Portugal Afghanistan Albania Algeria American Samoa Andorra Angola Angui…" at bounding box center [394, 380] width 95 height 28
click at [347, 366] on select "France Portugal Afghanistan Albania Algeria American Samoa Andorra Angola Angui…" at bounding box center [394, 380] width 95 height 28
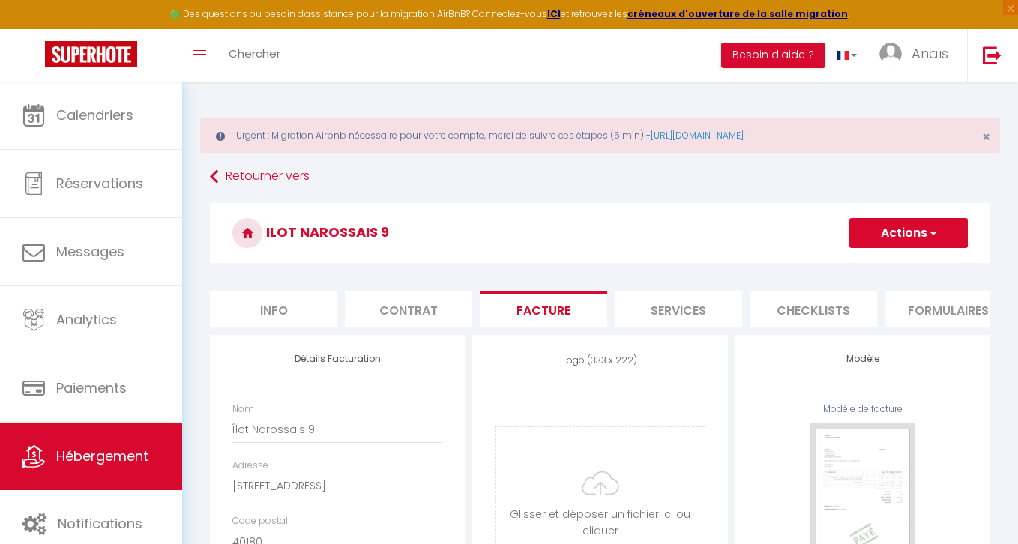
click at [873, 238] on button "Actions" at bounding box center [908, 233] width 118 height 30
click at [893, 264] on link "Enregistrer" at bounding box center [907, 265] width 118 height 19
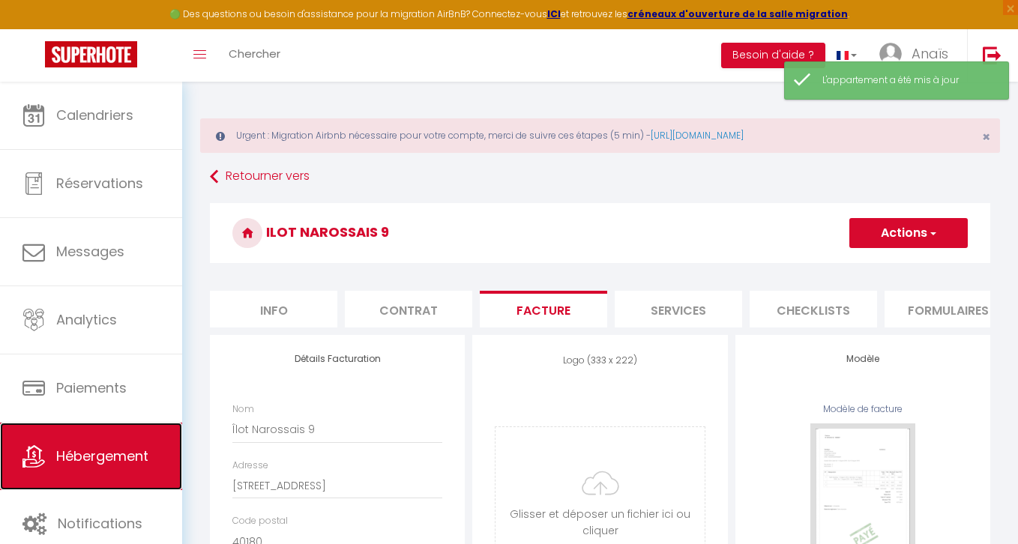
click at [112, 450] on span "Hébergement" at bounding box center [102, 456] width 92 height 19
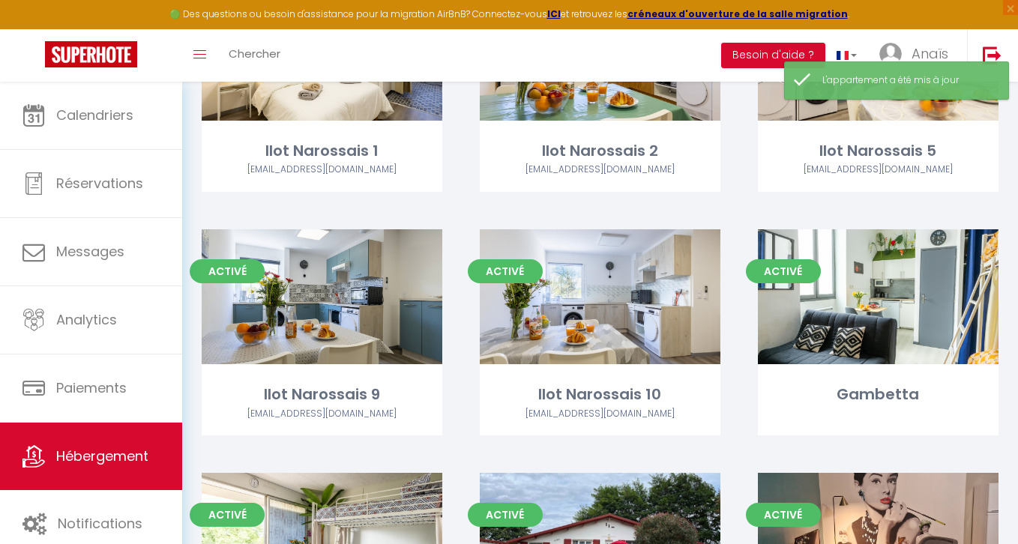
scroll to position [430, 0]
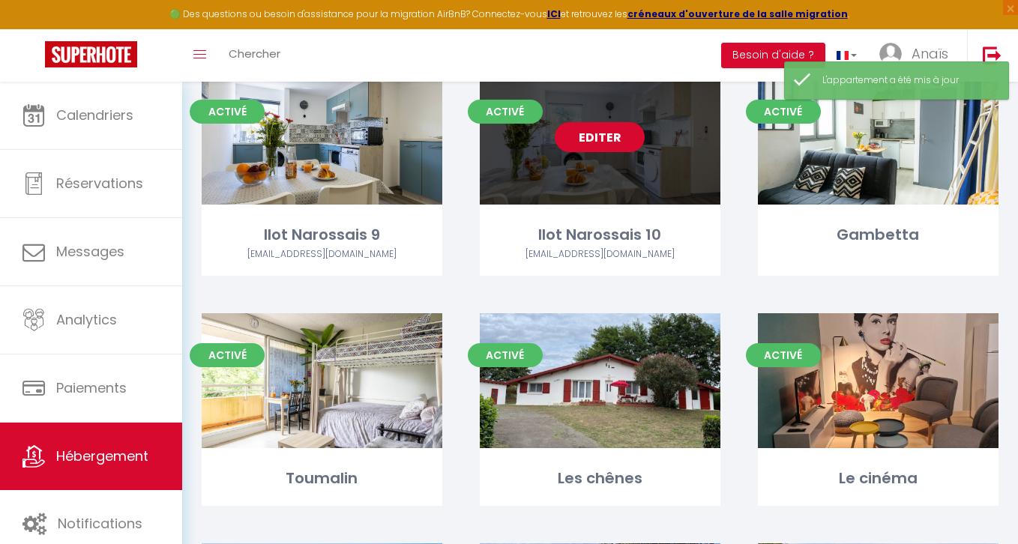
click at [603, 137] on link "Editer" at bounding box center [600, 137] width 90 height 30
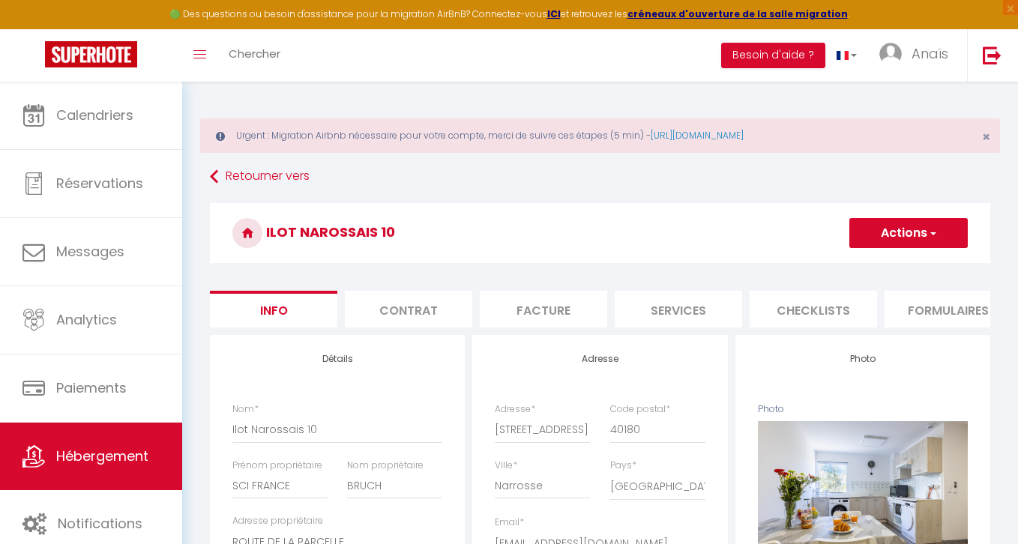
click at [591, 302] on li "Facture" at bounding box center [543, 309] width 127 height 37
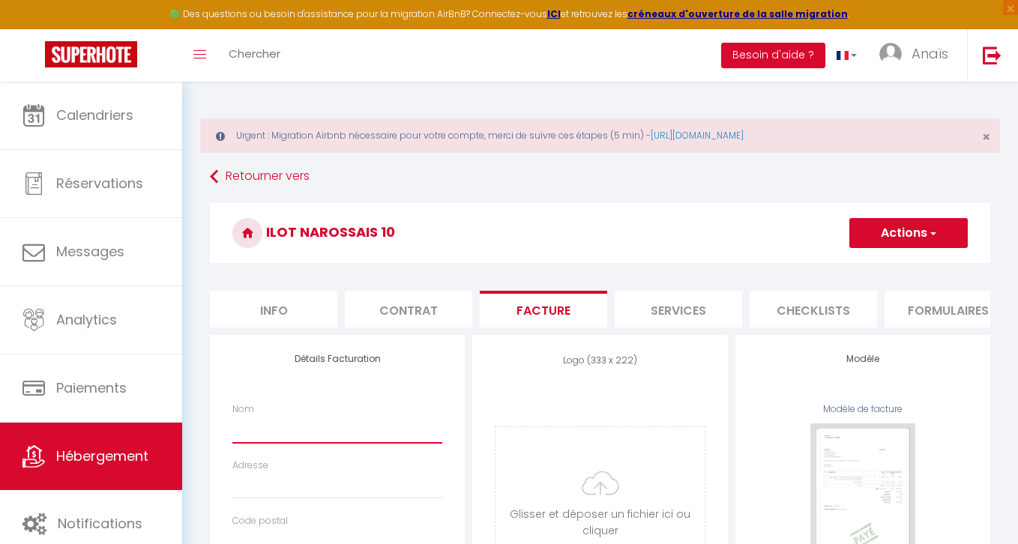
click at [293, 430] on input "Nom" at bounding box center [337, 429] width 210 height 27
click at [271, 474] on input "Adresse" at bounding box center [337, 485] width 210 height 27
paste input "[STREET_ADDRESS]"
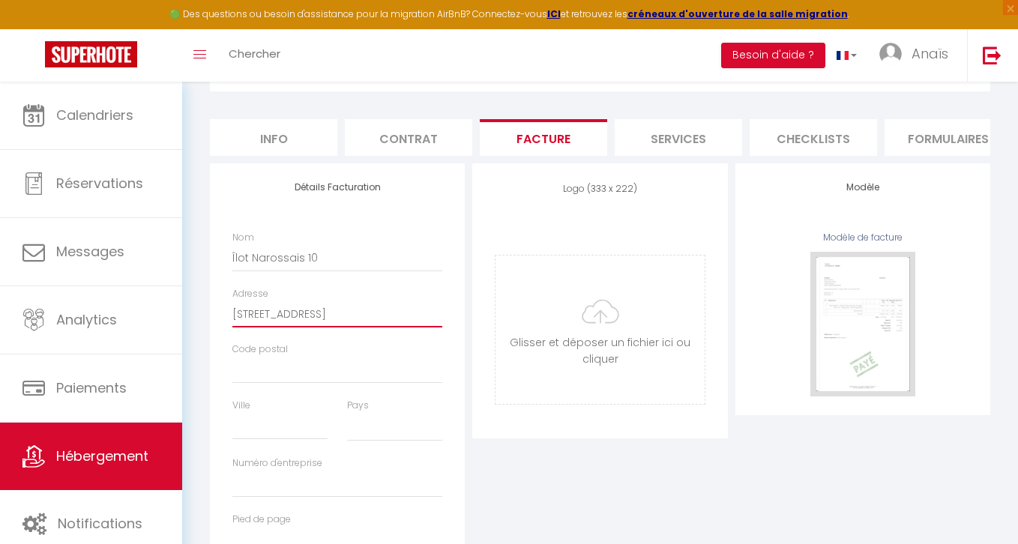
scroll to position [253, 0]
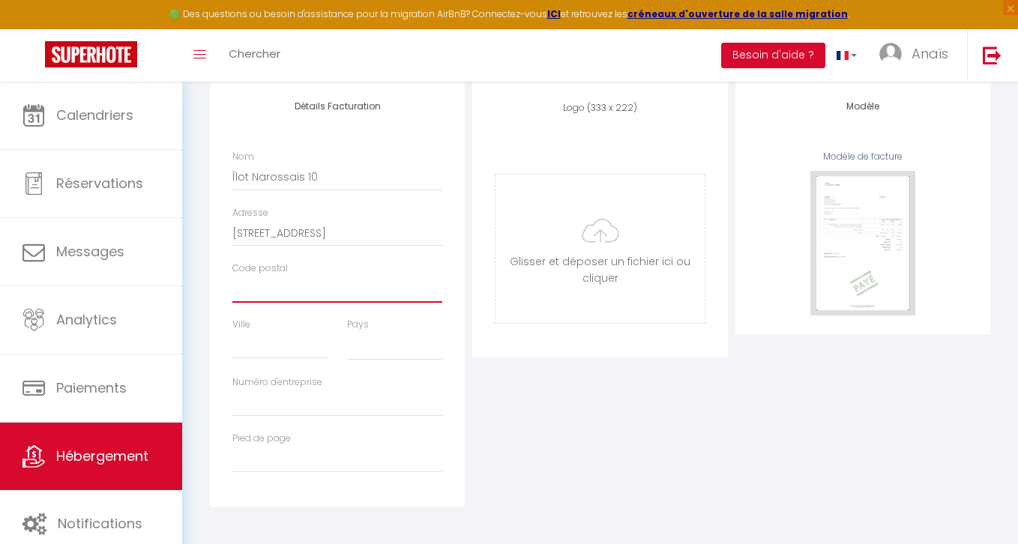
click at [256, 294] on input "Code postal" at bounding box center [337, 289] width 210 height 27
click at [269, 344] on input "Ville" at bounding box center [279, 345] width 95 height 27
click at [377, 342] on select "France Portugal Afghanistan Albania Algeria American Samoa Andorra Angola Angui…" at bounding box center [394, 346] width 95 height 28
click at [347, 332] on select "France Portugal Afghanistan Albania Algeria American Samoa Andorra Angola Angui…" at bounding box center [394, 346] width 95 height 28
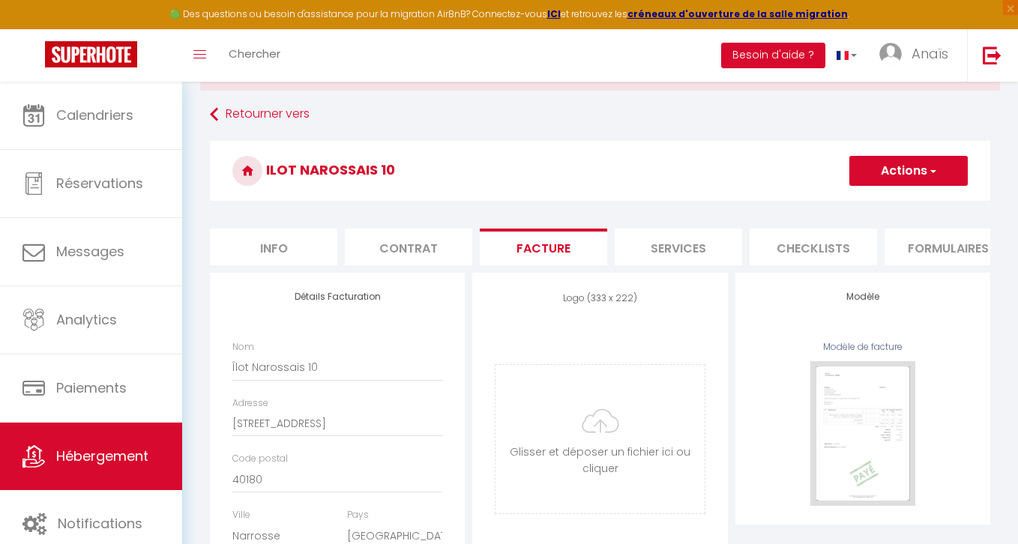
scroll to position [40, 0]
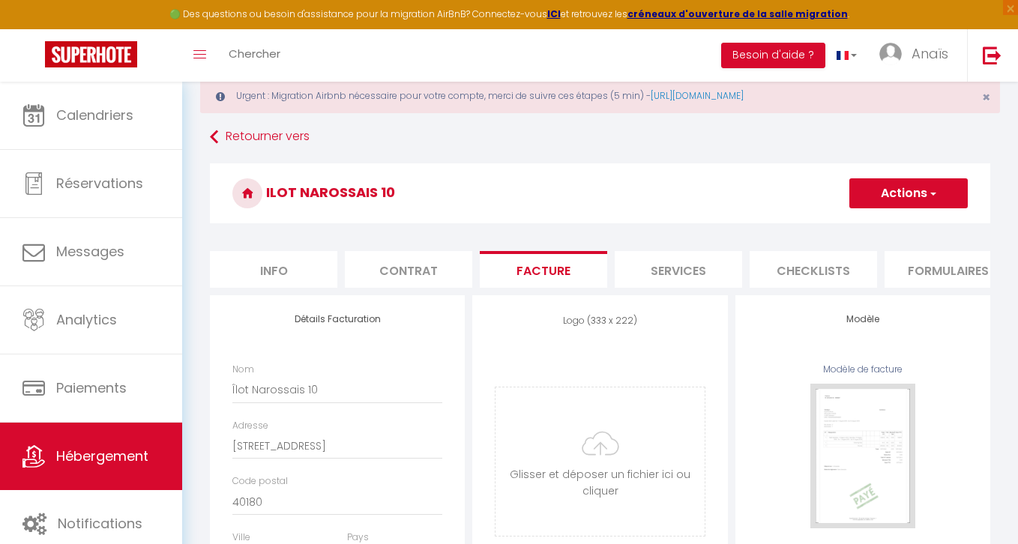
click at [925, 183] on button "Actions" at bounding box center [908, 193] width 118 height 30
click at [873, 224] on link "Enregistrer" at bounding box center [907, 226] width 118 height 19
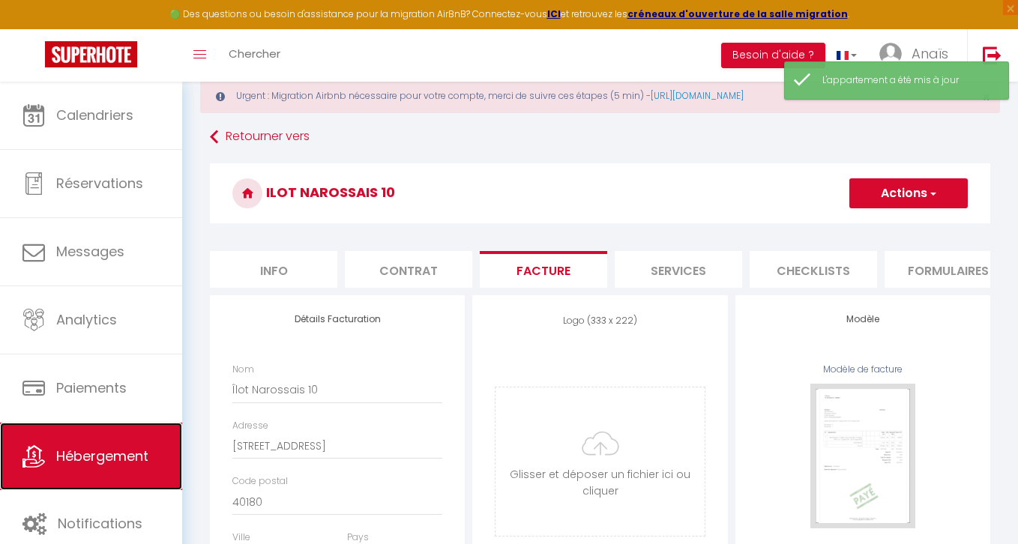
click at [112, 440] on link "Hébergement" at bounding box center [91, 456] width 182 height 67
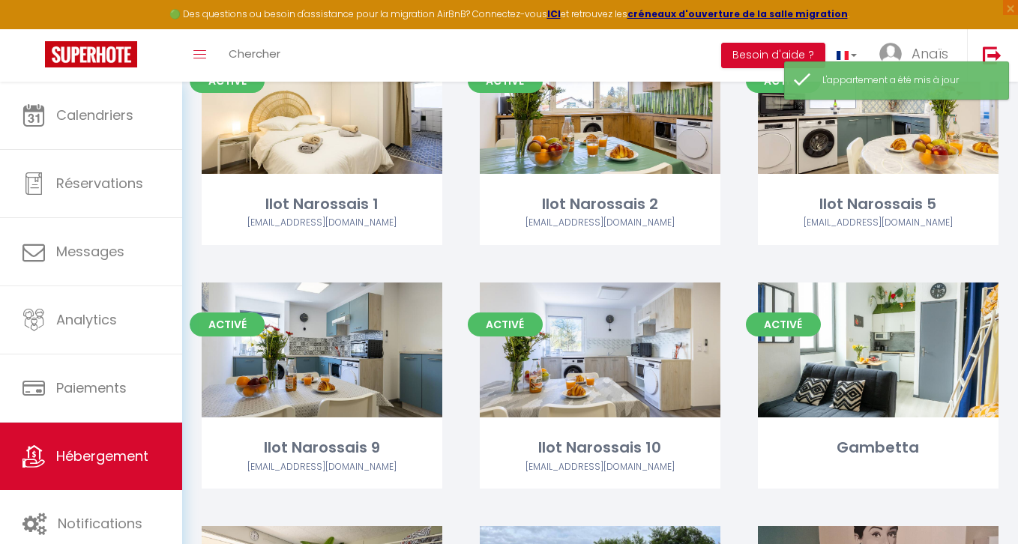
scroll to position [232, 0]
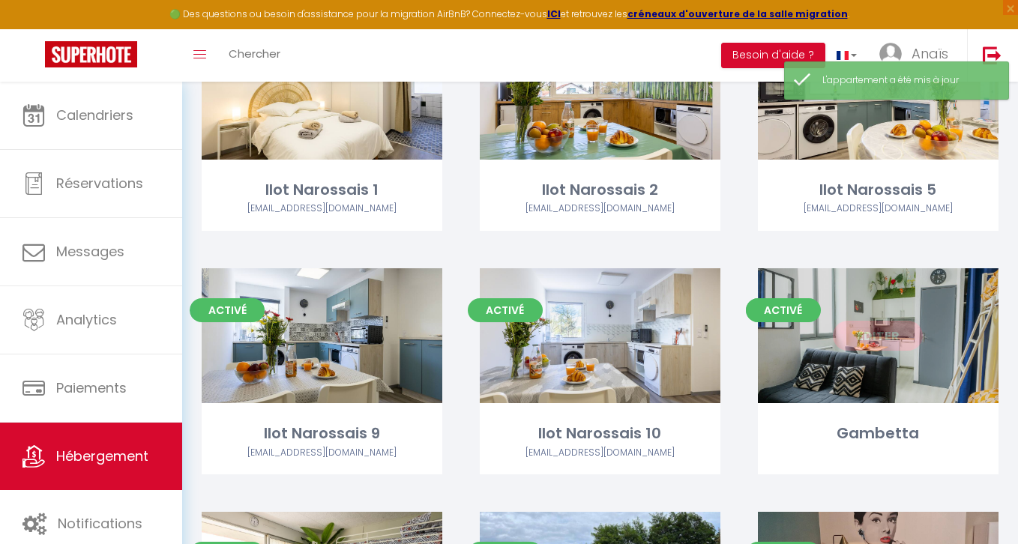
click at [868, 330] on link "Editer" at bounding box center [878, 336] width 90 height 30
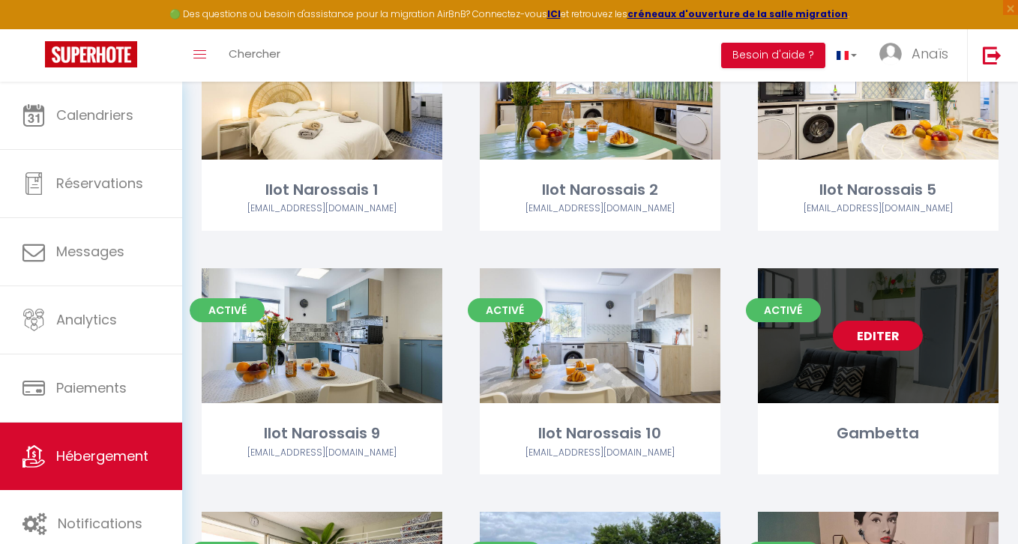
click at [868, 330] on link "Editer" at bounding box center [878, 336] width 90 height 30
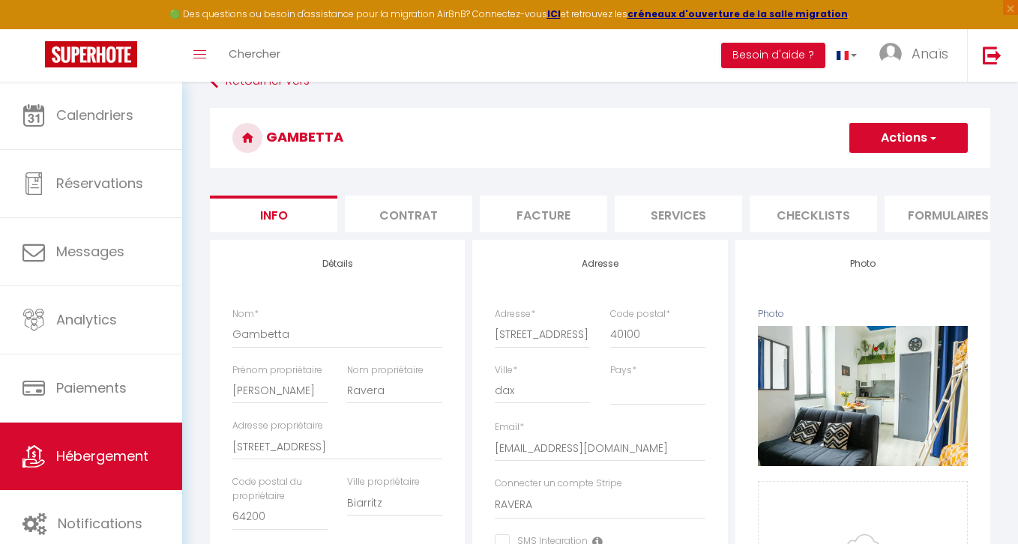
scroll to position [102, 0]
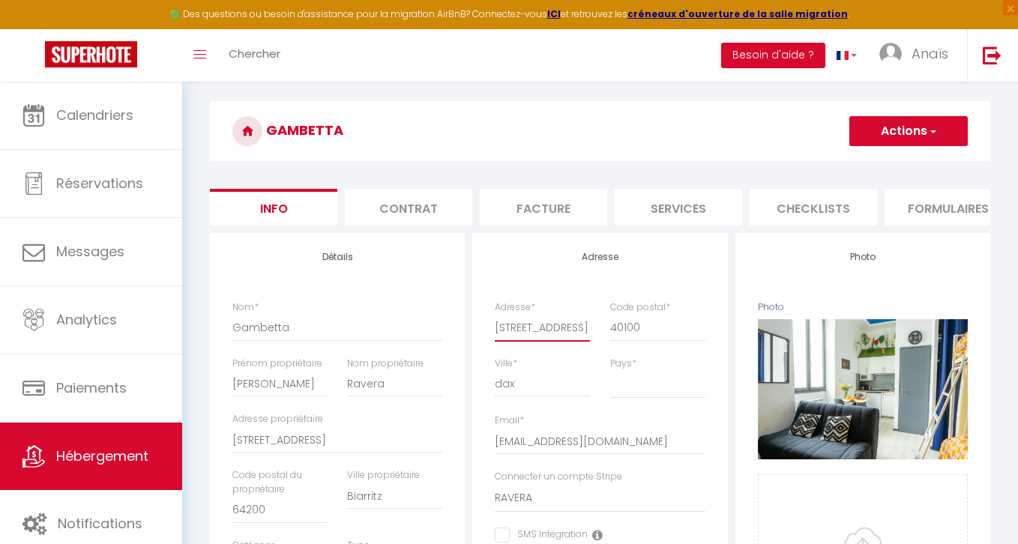
click at [530, 331] on input "[STREET_ADDRESS]" at bounding box center [542, 327] width 95 height 27
click at [561, 206] on li "Facture" at bounding box center [543, 207] width 127 height 37
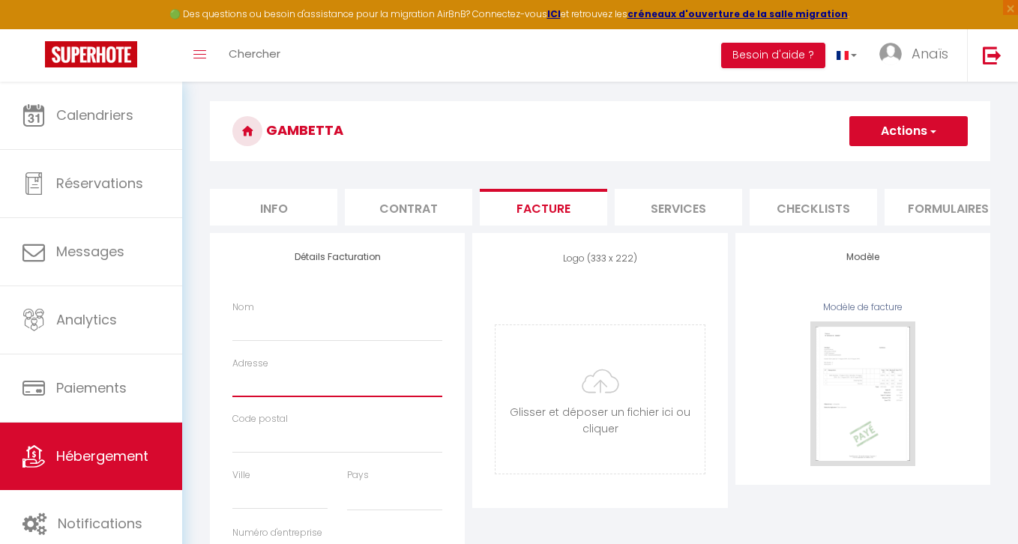
click at [322, 379] on input "Adresse" at bounding box center [337, 383] width 210 height 27
paste input "[STREET_ADDRESS]"
click at [252, 447] on input "Code postal" at bounding box center [337, 439] width 210 height 27
click at [263, 503] on input "Ville" at bounding box center [279, 496] width 95 height 27
click at [385, 498] on select "France Portugal Afghanistan Albania Algeria American Samoa Andorra Angola Angui…" at bounding box center [394, 497] width 95 height 28
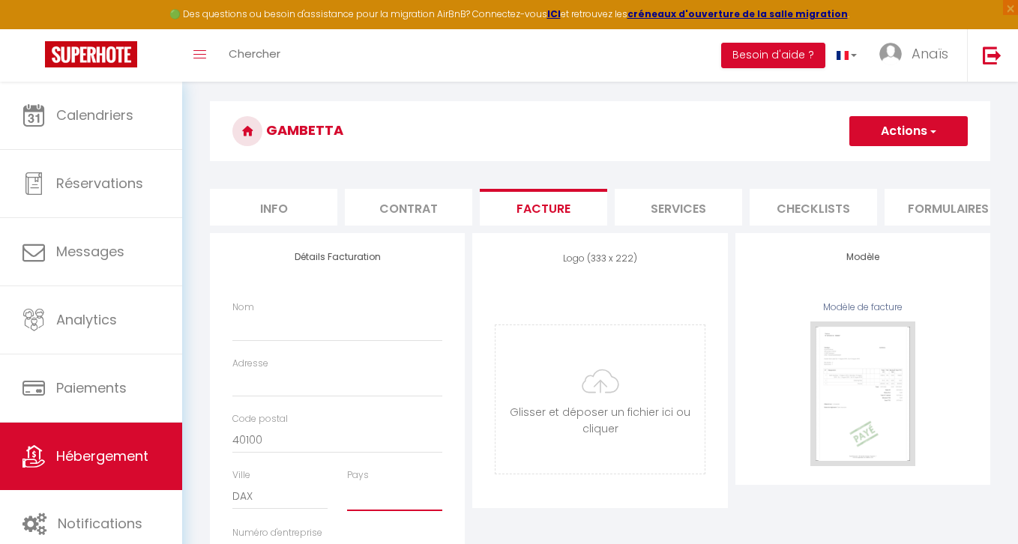
click at [347, 483] on select "France Portugal Afghanistan Albania Algeria American Samoa Andorra Angola Angui…" at bounding box center [394, 497] width 95 height 28
click at [252, 327] on input "Nom" at bounding box center [337, 327] width 210 height 27
click at [250, 327] on input "GAmbetta" at bounding box center [337, 327] width 210 height 27
click at [380, 319] on input "Gambetta" at bounding box center [337, 327] width 210 height 27
click at [329, 381] on input "Adresse" at bounding box center [337, 383] width 210 height 27
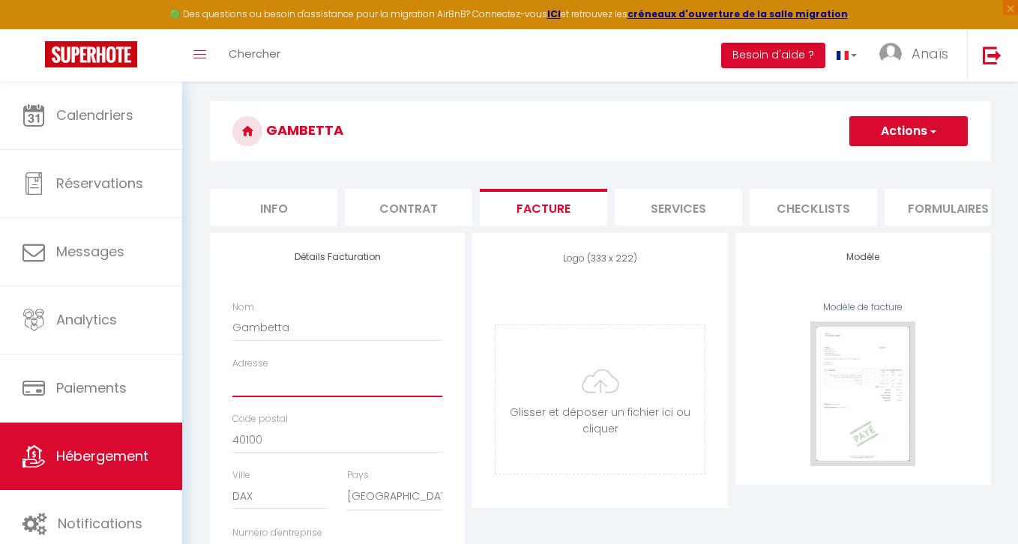
paste input "[STREET_ADDRESS]"
click at [926, 127] on button "Actions" at bounding box center [908, 131] width 118 height 30
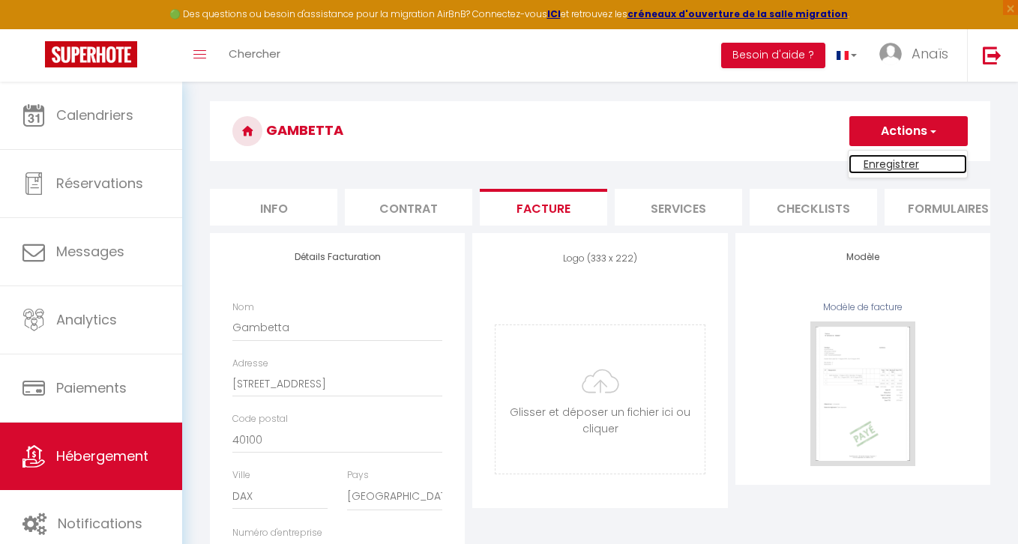
click at [883, 169] on link "Enregistrer" at bounding box center [907, 163] width 118 height 19
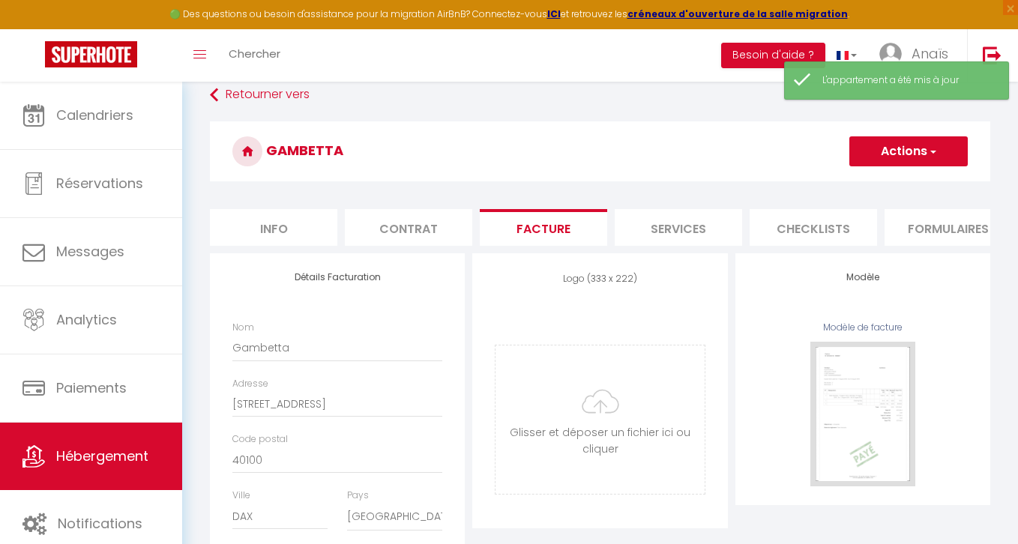
click at [891, 152] on button "Actions" at bounding box center [908, 151] width 118 height 30
click at [866, 182] on link "Enregistrer" at bounding box center [907, 184] width 118 height 19
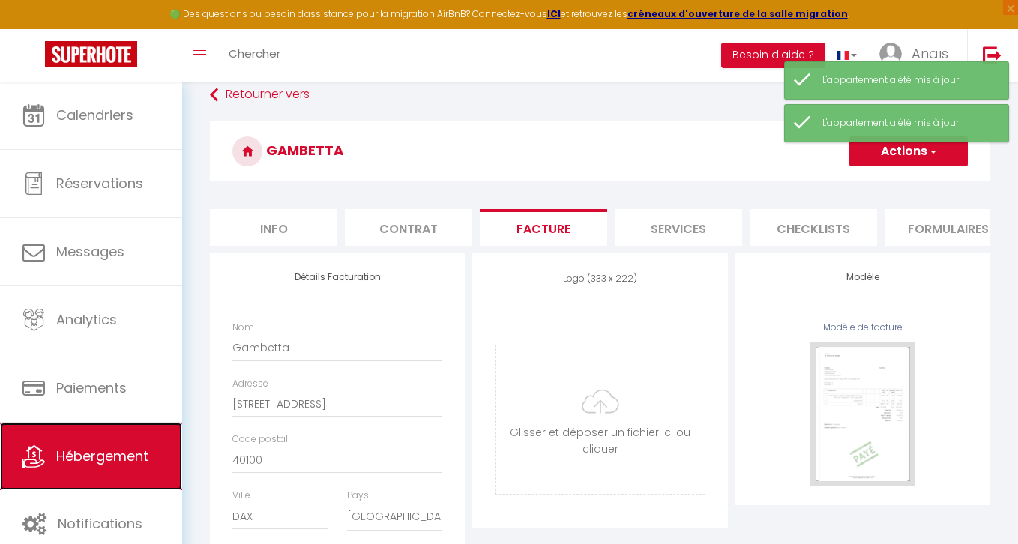
click at [109, 448] on span "Hébergement" at bounding box center [102, 456] width 92 height 19
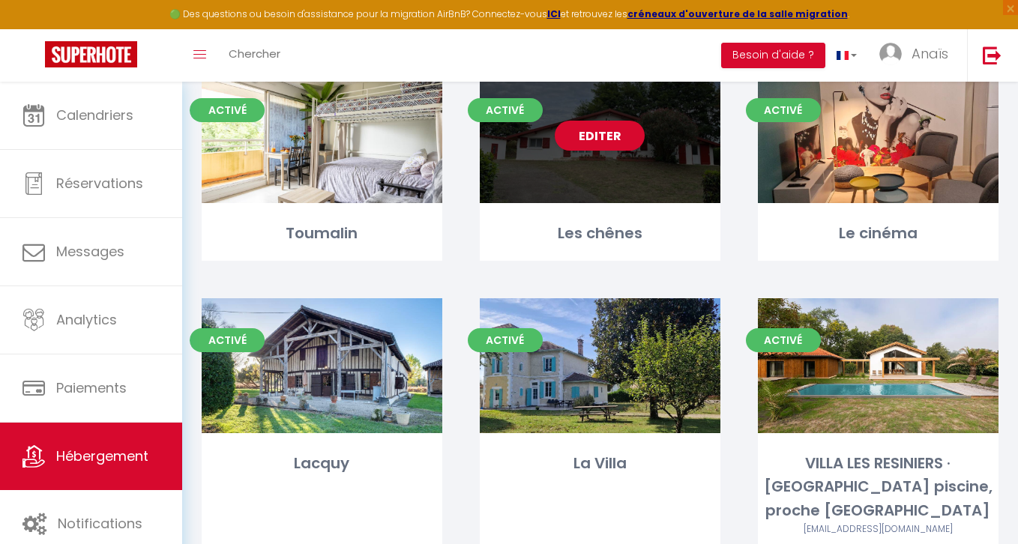
scroll to position [557, 0]
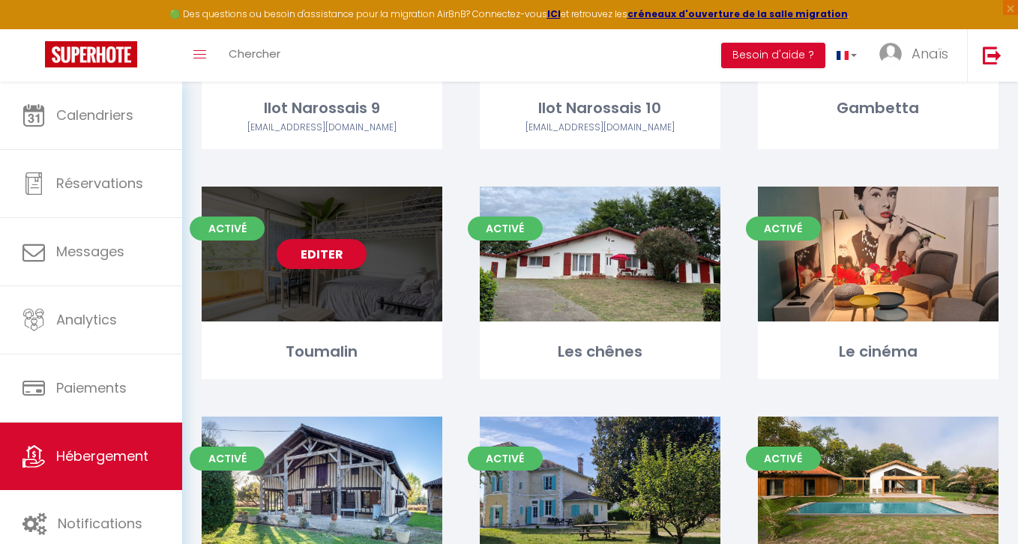
click at [339, 256] on link "Editer" at bounding box center [322, 254] width 90 height 30
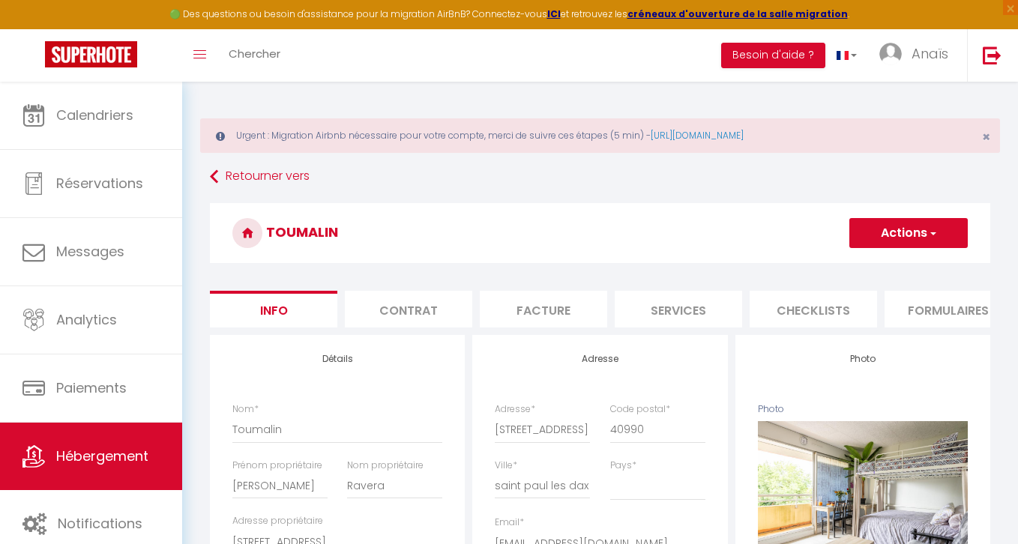
click at [707, 295] on li "Services" at bounding box center [677, 309] width 127 height 37
click at [293, 312] on li "Info" at bounding box center [273, 309] width 127 height 37
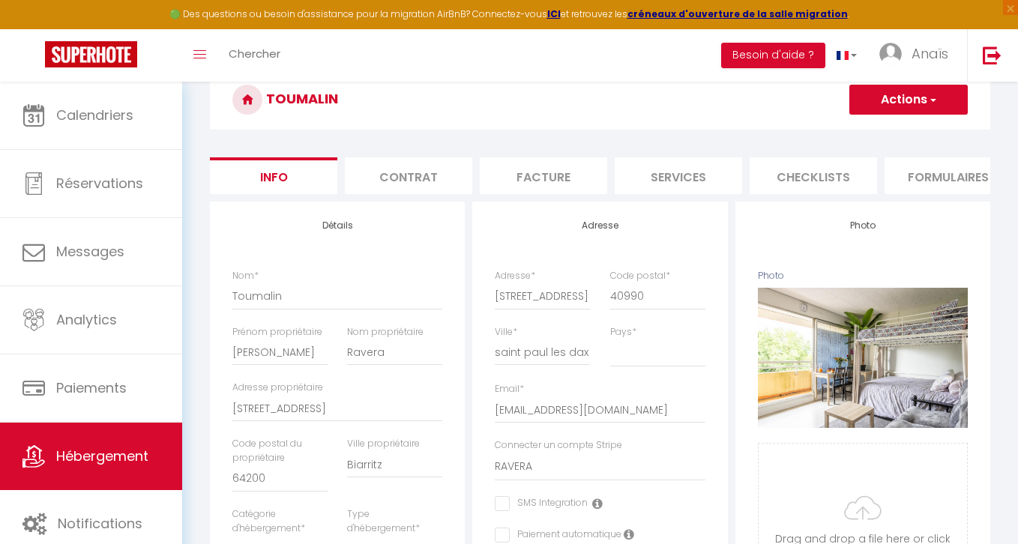
scroll to position [139, 0]
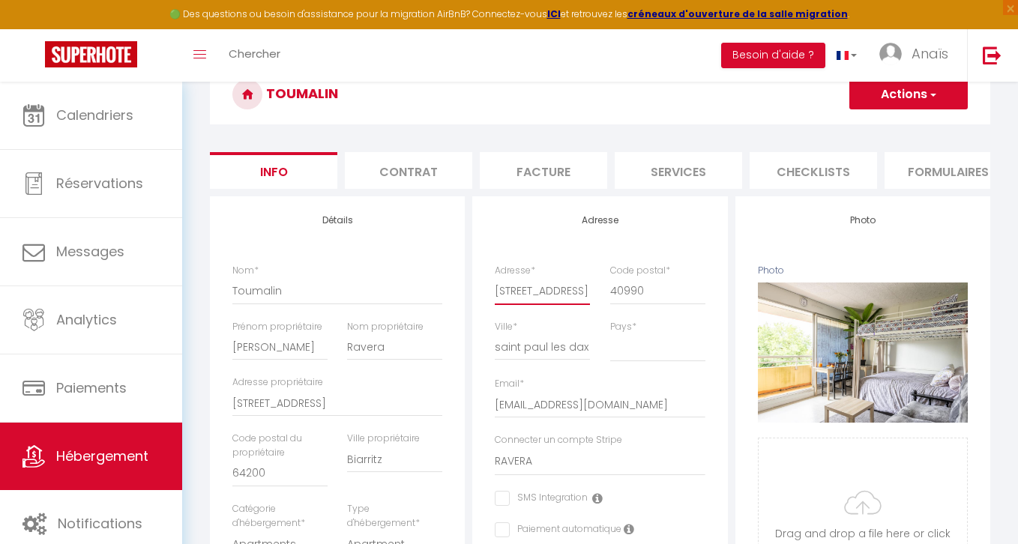
click at [549, 297] on input "[STREET_ADDRESS]" at bounding box center [542, 290] width 95 height 27
click at [566, 167] on li "Facture" at bounding box center [543, 170] width 127 height 37
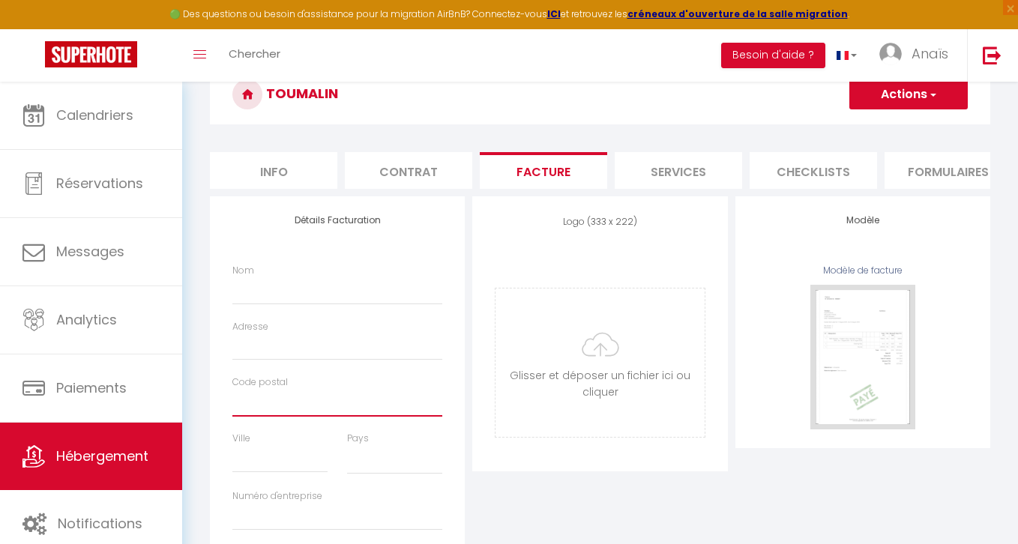
click at [257, 402] on input "Code postal" at bounding box center [337, 403] width 210 height 27
click at [261, 351] on input "Adresse" at bounding box center [337, 346] width 210 height 27
paste input "[STREET_ADDRESS]"
click at [272, 411] on input "Code postal" at bounding box center [337, 403] width 210 height 27
click at [289, 455] on input "Ville" at bounding box center [279, 459] width 95 height 27
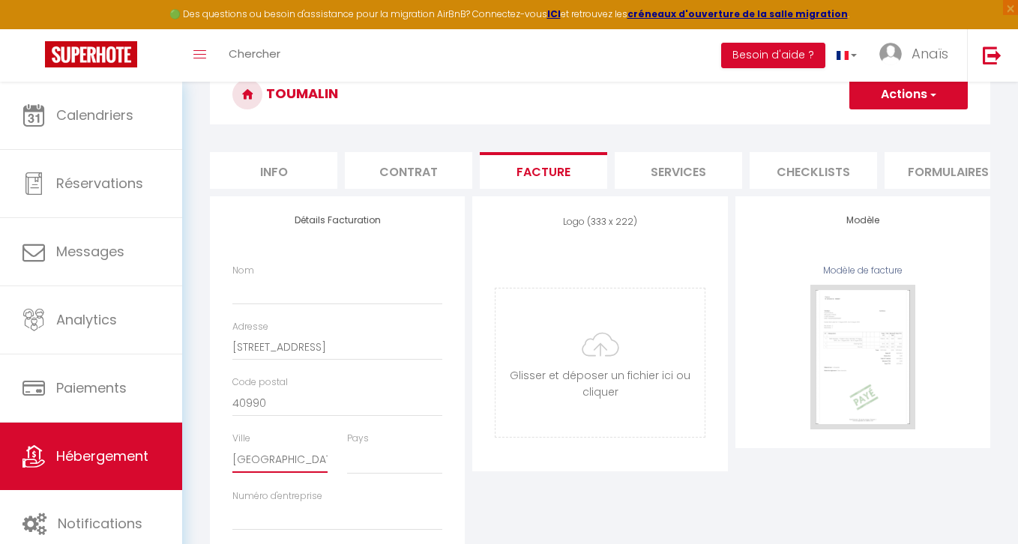
scroll to position [0, 2]
click at [405, 459] on select "France Portugal Afghanistan Albania Algeria American Samoa Andorra Angola Angui…" at bounding box center [394, 460] width 95 height 28
click at [347, 446] on select "France Portugal Afghanistan Albania Algeria American Samoa Andorra Angola Angui…" at bounding box center [394, 460] width 95 height 28
click at [292, 294] on input "Nom" at bounding box center [337, 290] width 210 height 27
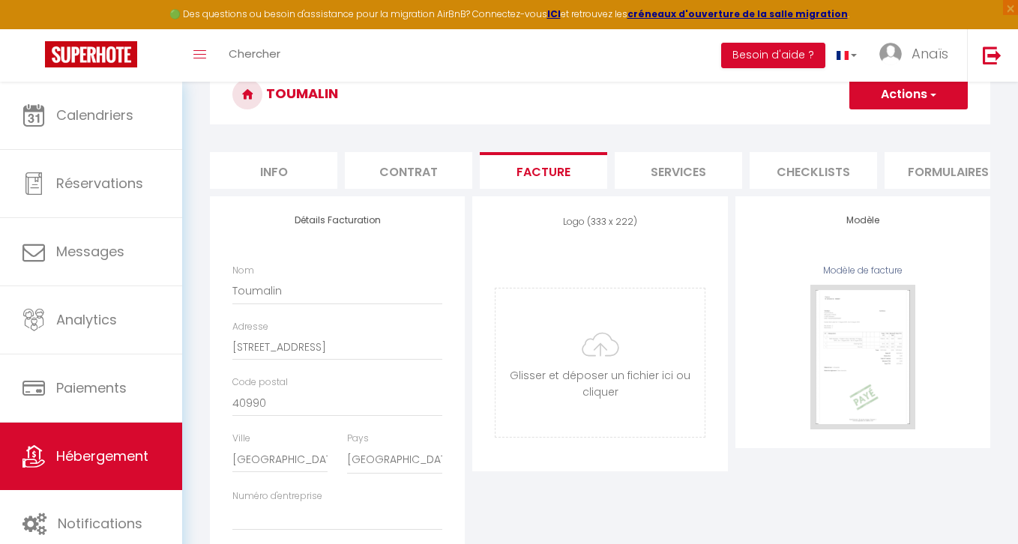
click at [498, 253] on div "Logo (333 x 222) Supprimer Glisser et déposer un fichier ici ou cliquer Ooops, …" at bounding box center [599, 333] width 255 height 275
click at [907, 102] on button "Actions" at bounding box center [908, 94] width 118 height 30
click at [873, 128] on link "Enregistrer" at bounding box center [907, 127] width 118 height 19
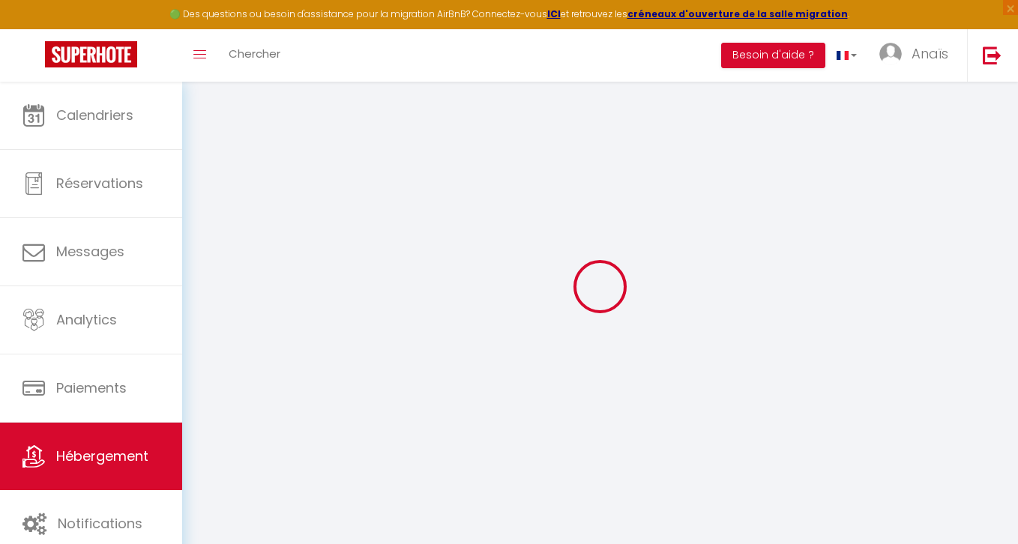
scroll to position [82, 0]
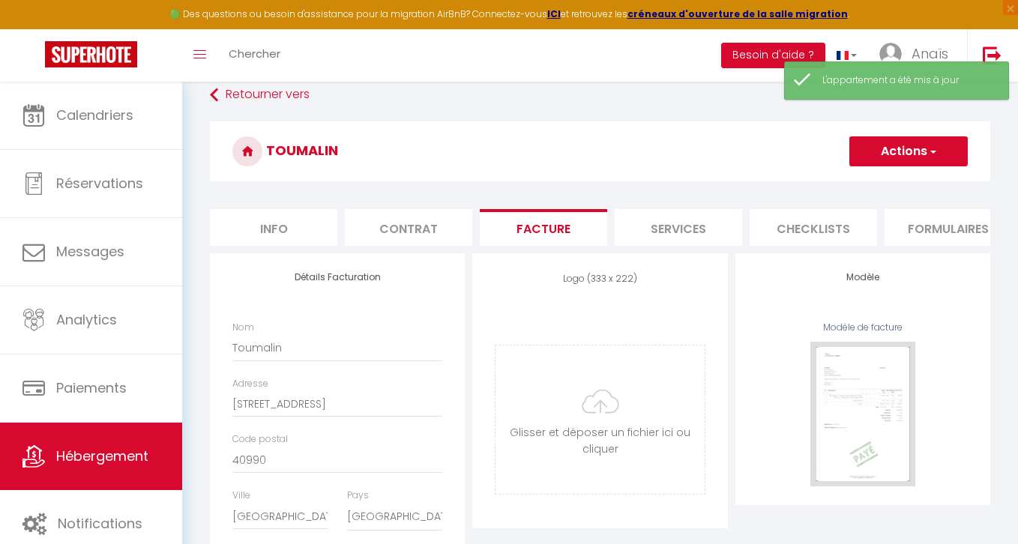
click at [897, 160] on button "Actions" at bounding box center [908, 151] width 118 height 30
click at [878, 184] on link "Enregistrer" at bounding box center [907, 184] width 118 height 19
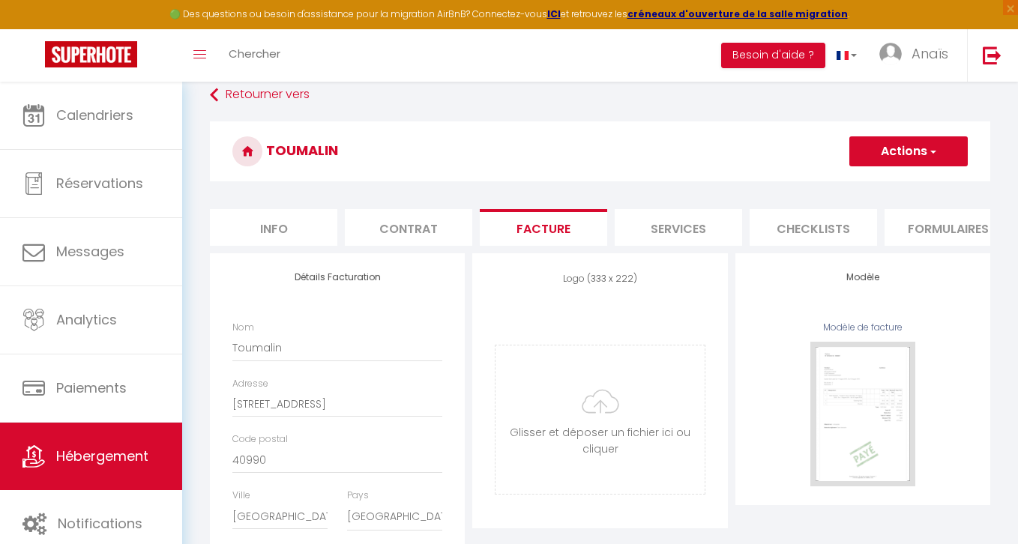
click at [891, 154] on button "Actions" at bounding box center [908, 151] width 118 height 30
click at [880, 181] on link "Enregistrer" at bounding box center [907, 184] width 118 height 19
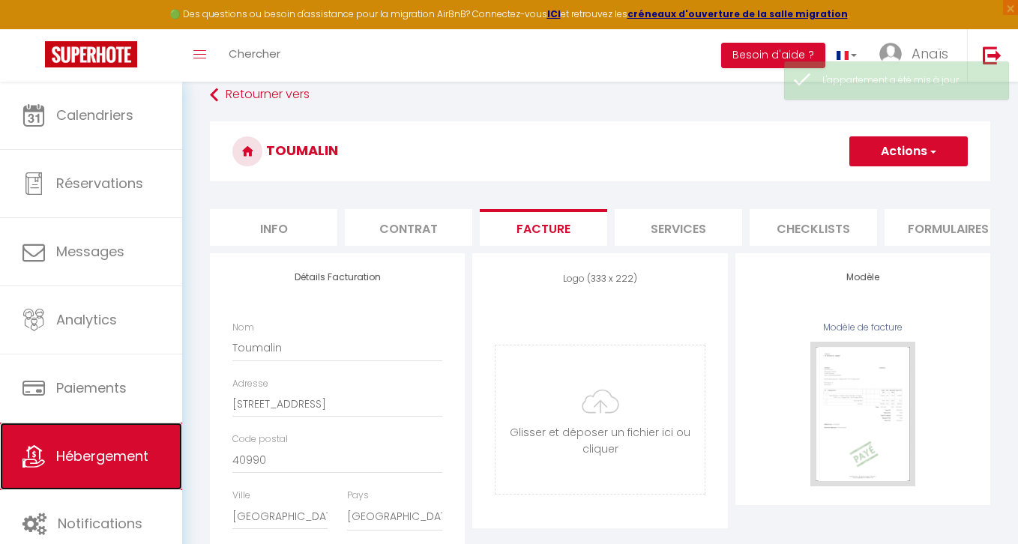
click at [103, 435] on link "Hébergement" at bounding box center [91, 456] width 182 height 67
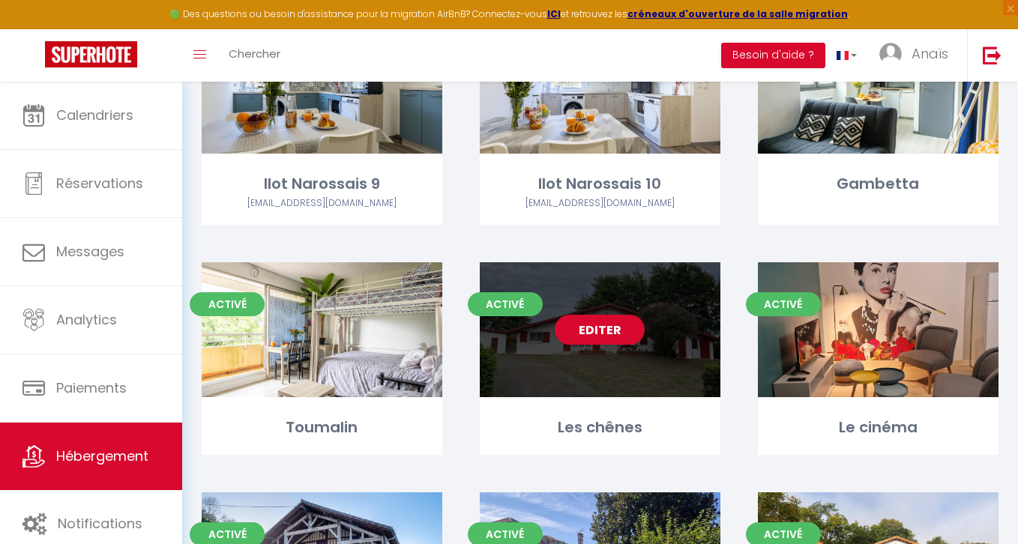
scroll to position [489, 0]
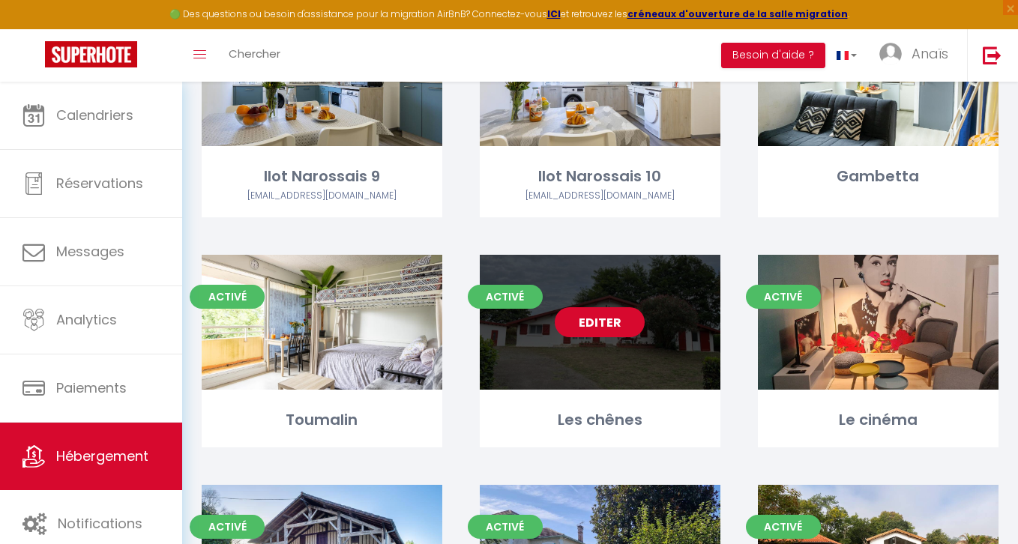
click at [597, 318] on link "Editer" at bounding box center [600, 322] width 90 height 30
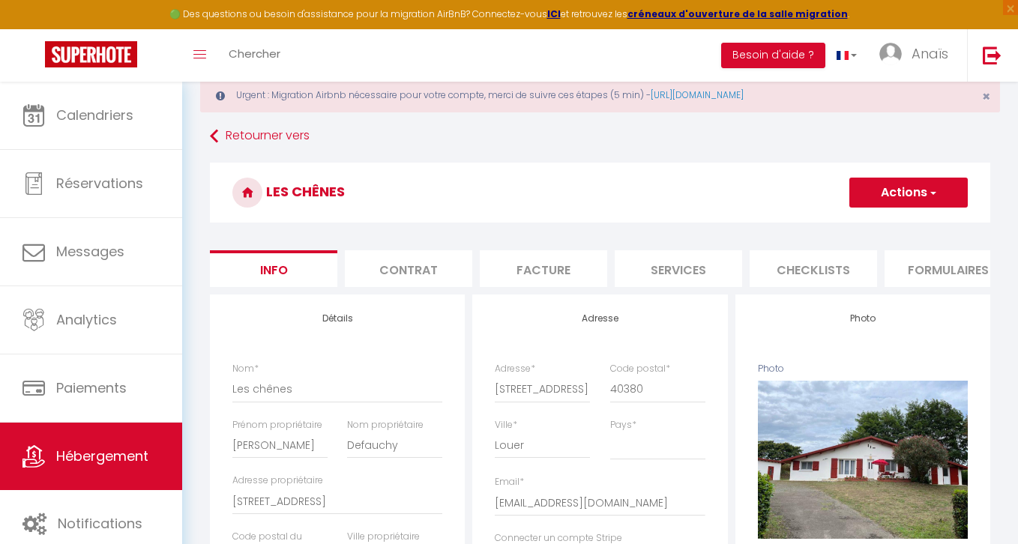
scroll to position [46, 0]
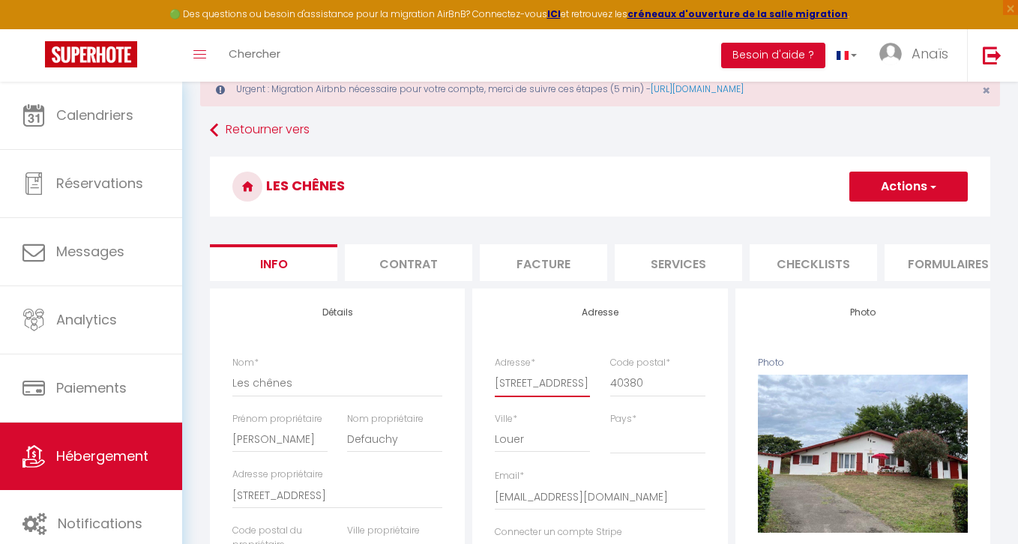
click at [528, 392] on input "[STREET_ADDRESS]" at bounding box center [542, 382] width 95 height 27
click at [534, 259] on li "Facture" at bounding box center [543, 262] width 127 height 37
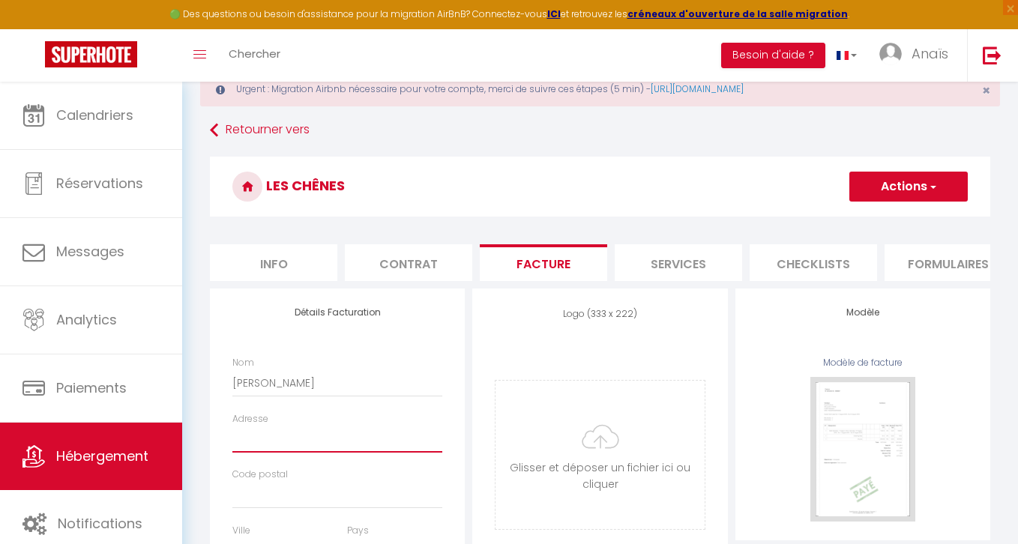
click at [272, 441] on input "Adresse" at bounding box center [337, 439] width 210 height 27
paste input "[STREET_ADDRESS]"
click at [265, 501] on input "Code postal" at bounding box center [337, 495] width 210 height 27
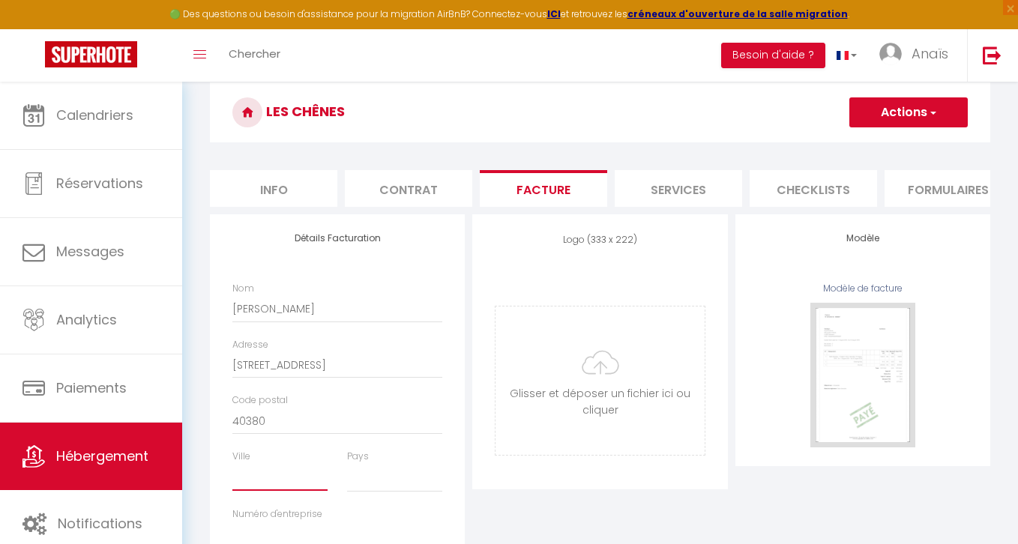
click at [264, 486] on input "Ville" at bounding box center [279, 477] width 95 height 27
click at [372, 474] on select "France Portugal Afghanistan Albania Algeria American Samoa Andorra Angola Angui…" at bounding box center [394, 478] width 95 height 28
click at [347, 464] on select "France Portugal Afghanistan Albania Algeria American Samoa Andorra Angola Angui…" at bounding box center [394, 478] width 95 height 28
click at [256, 306] on input "[PERSON_NAME]" at bounding box center [337, 308] width 210 height 27
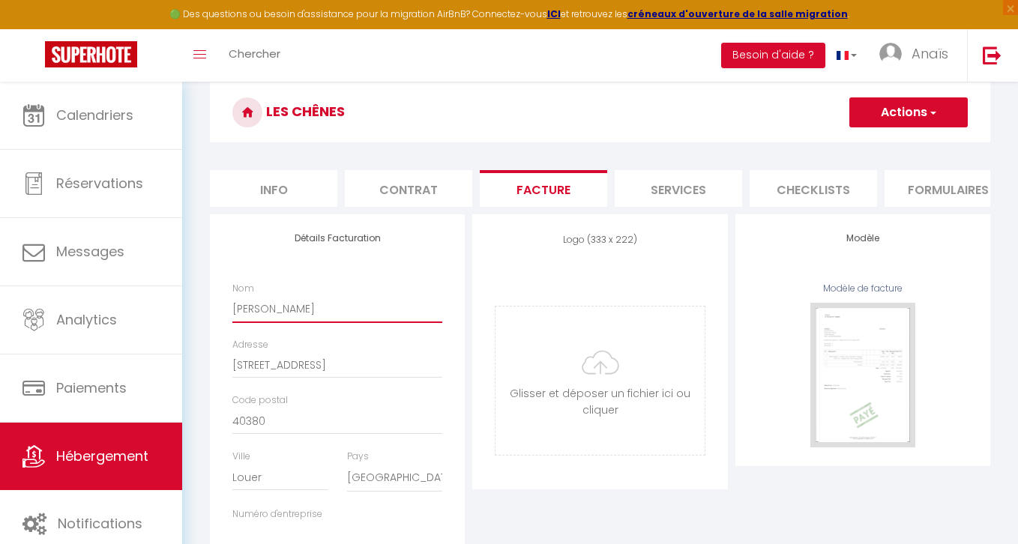
click at [256, 306] on input "[PERSON_NAME]" at bounding box center [337, 308] width 210 height 27
click at [459, 267] on div "Détails Facturation Nom Les Chênes Adresse 662 chemin de tonkin Code postal 403…" at bounding box center [337, 426] width 255 height 424
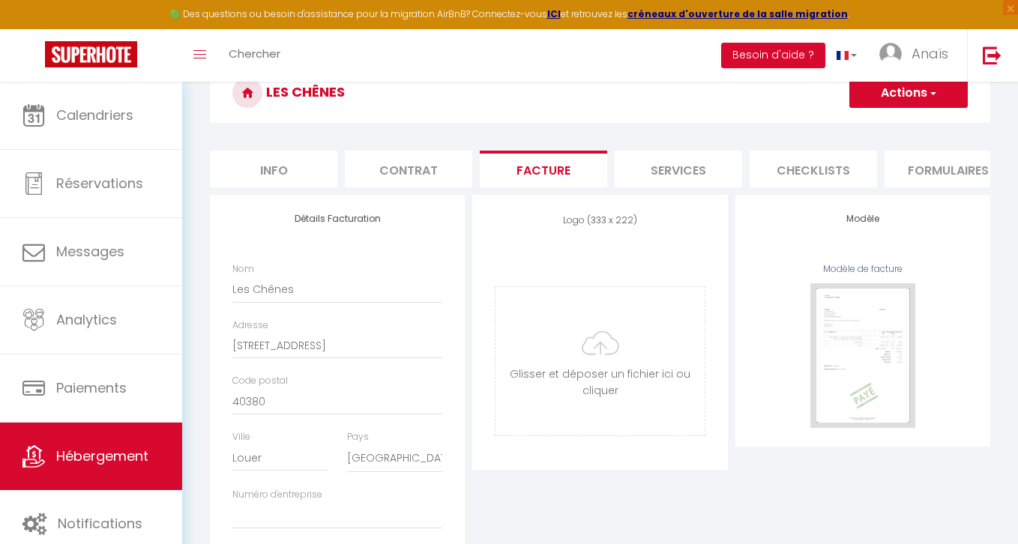
scroll to position [142, 0]
click at [897, 98] on button "Actions" at bounding box center [908, 91] width 118 height 30
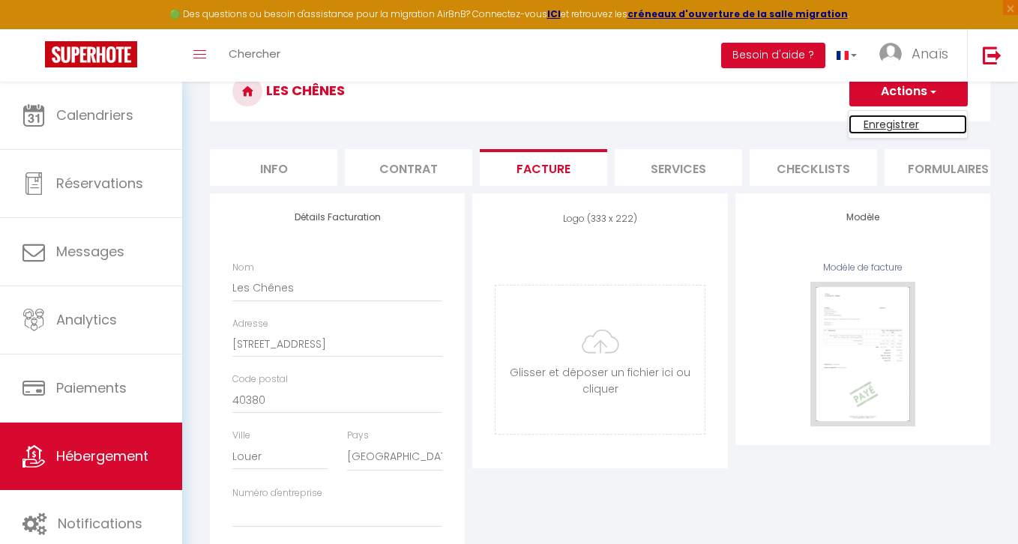
click at [873, 127] on link "Enregistrer" at bounding box center [907, 124] width 118 height 19
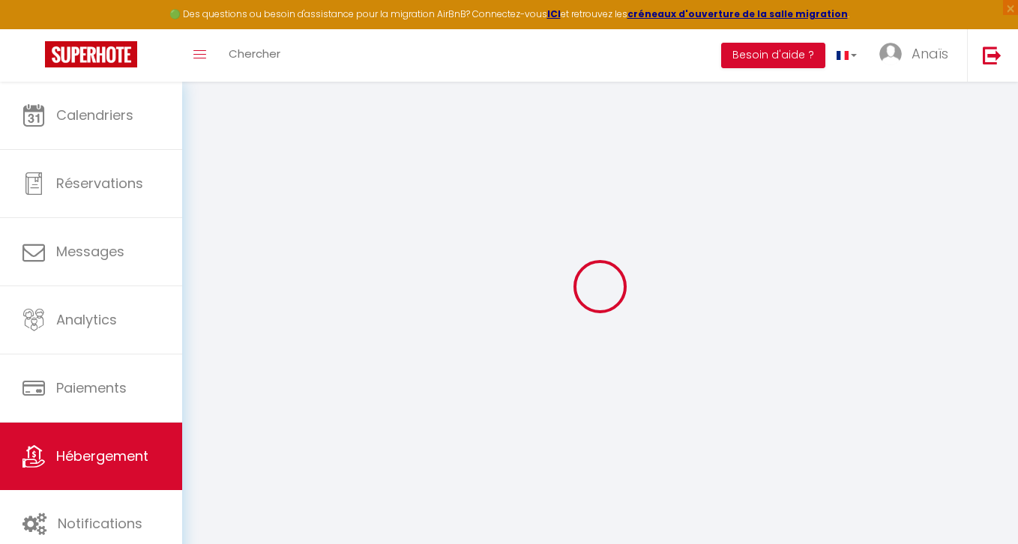
scroll to position [82, 0]
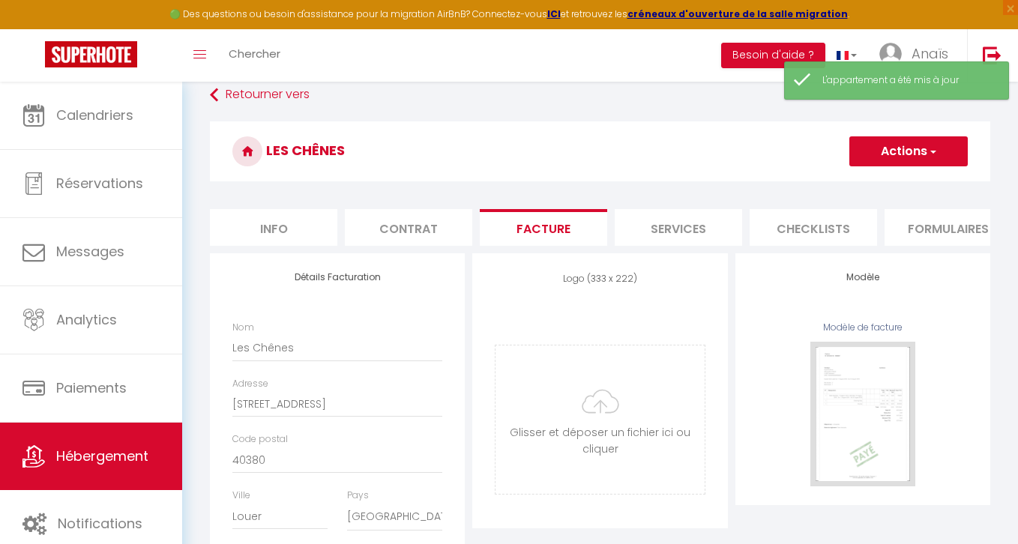
click at [903, 148] on button "Actions" at bounding box center [908, 151] width 118 height 30
click at [881, 182] on link "Enregistrer" at bounding box center [907, 184] width 118 height 19
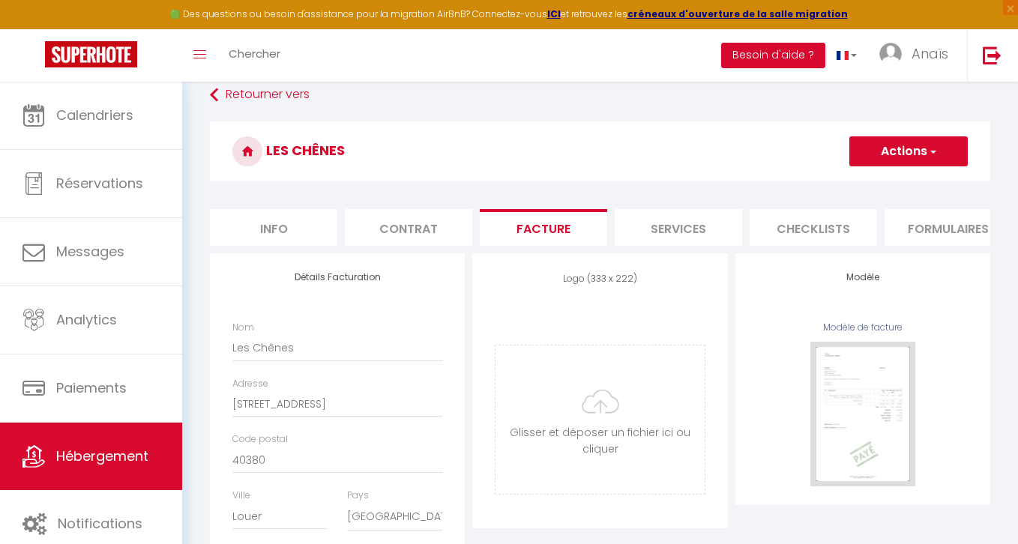
click at [904, 143] on button "Actions" at bounding box center [908, 151] width 118 height 30
click at [879, 183] on link "Enregistrer" at bounding box center [907, 184] width 118 height 19
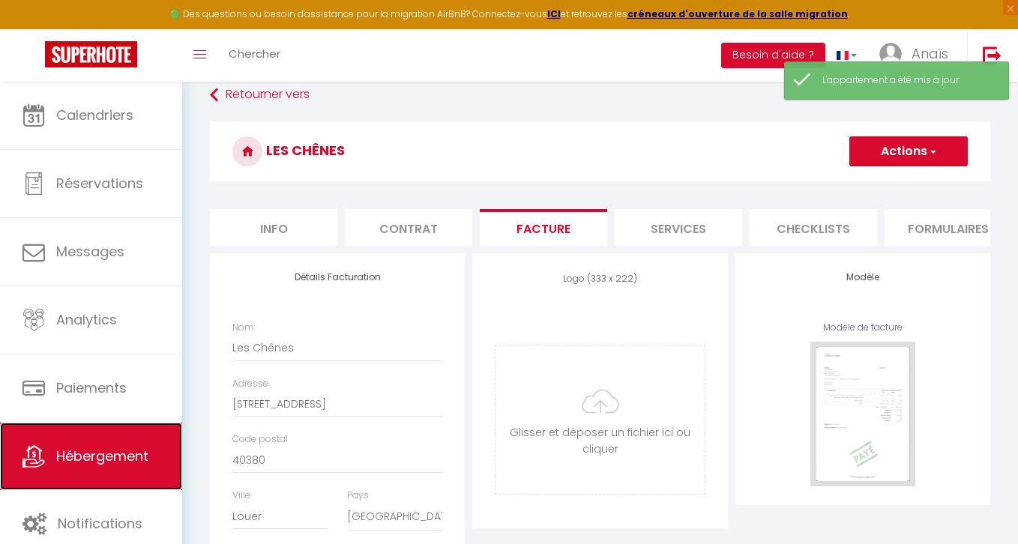
click at [124, 451] on span "Hébergement" at bounding box center [102, 456] width 92 height 19
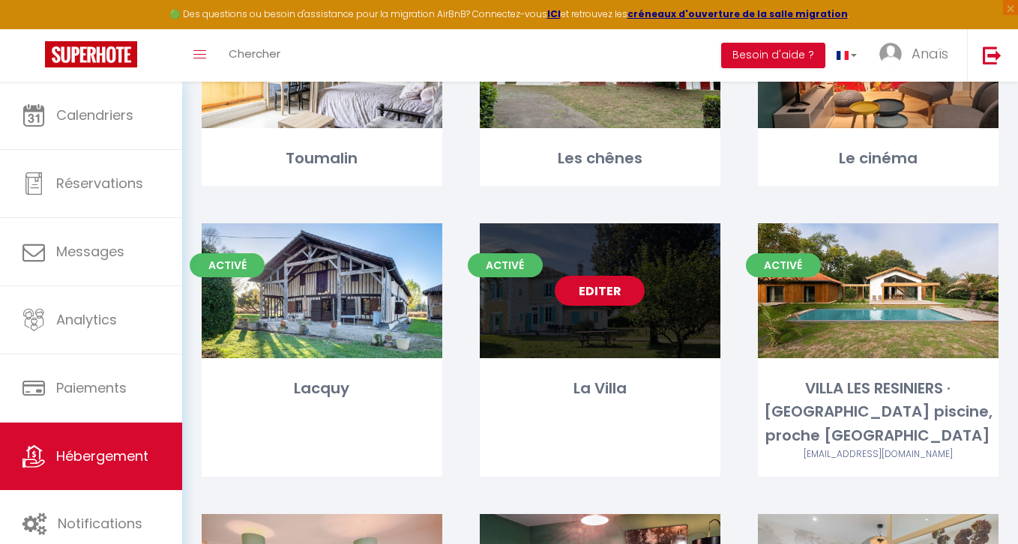
scroll to position [779, 0]
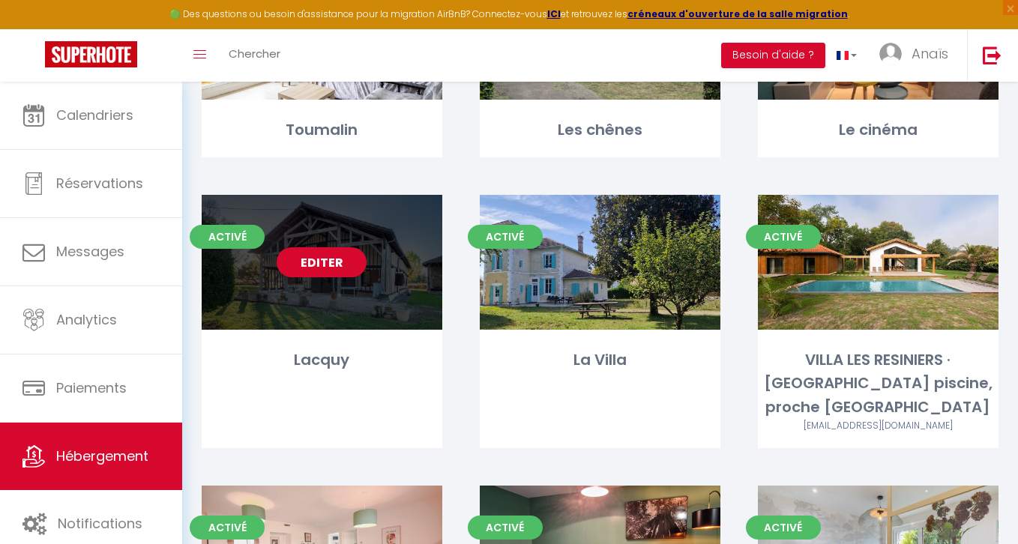
click at [300, 269] on link "Editer" at bounding box center [322, 262] width 90 height 30
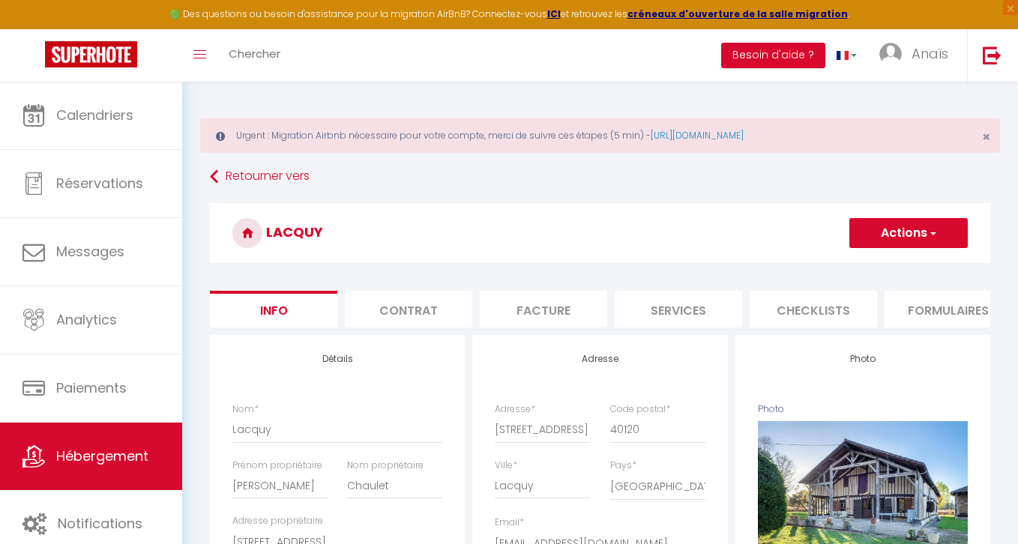
click at [432, 322] on li "Contrat" at bounding box center [408, 309] width 127 height 37
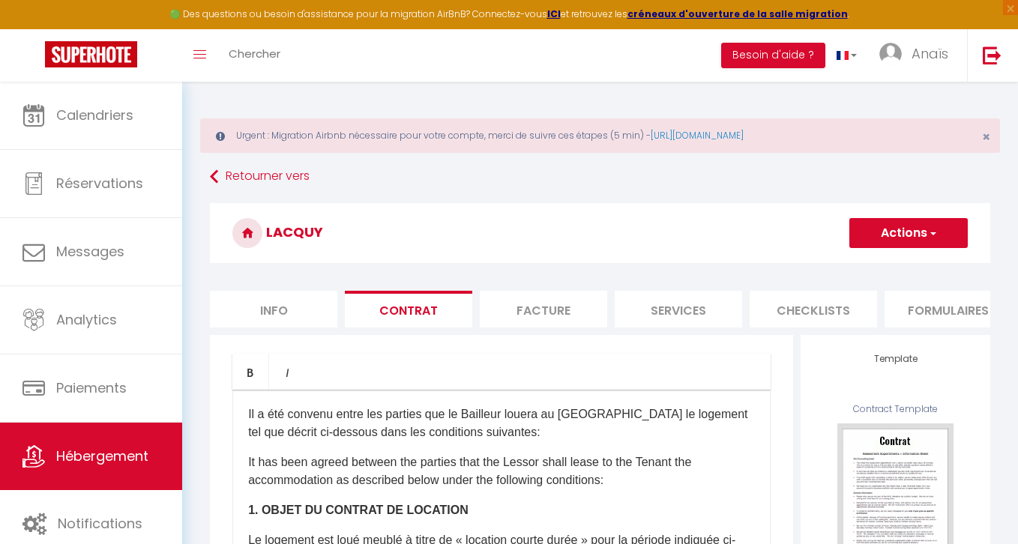
click at [279, 309] on li "Info" at bounding box center [273, 309] width 127 height 37
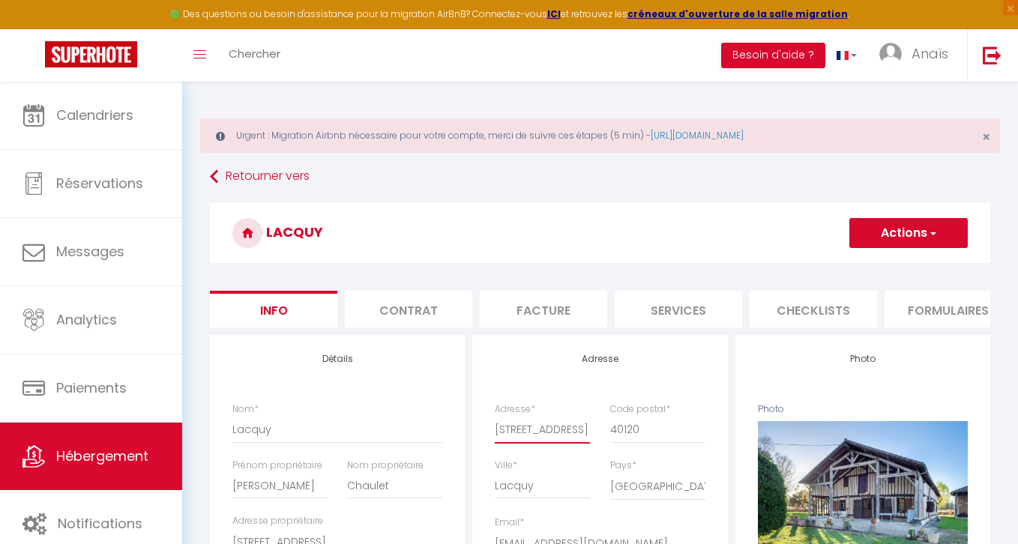
click at [528, 430] on input "[STREET_ADDRESS]" at bounding box center [542, 429] width 95 height 27
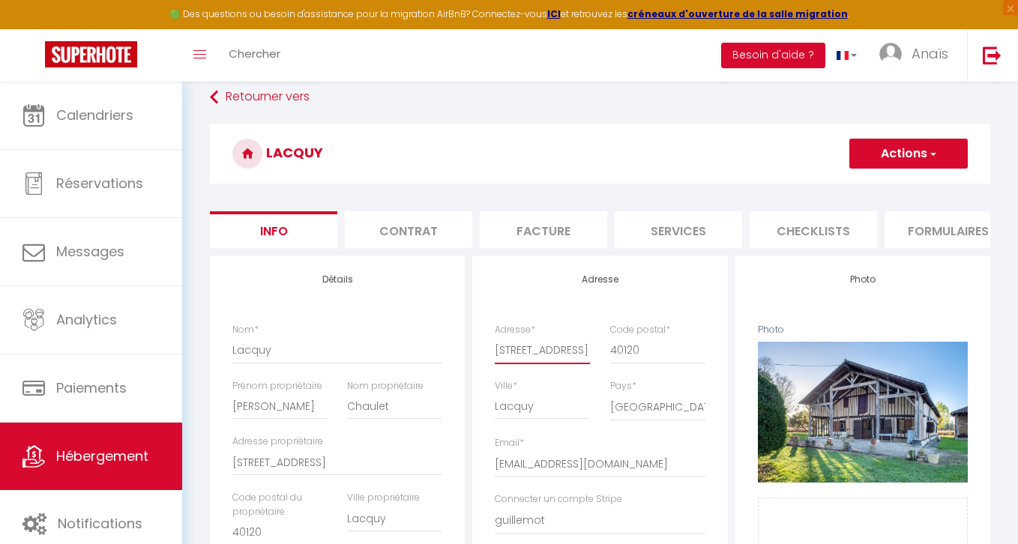
scroll to position [80, 0]
click at [542, 232] on li "Facture" at bounding box center [543, 229] width 127 height 37
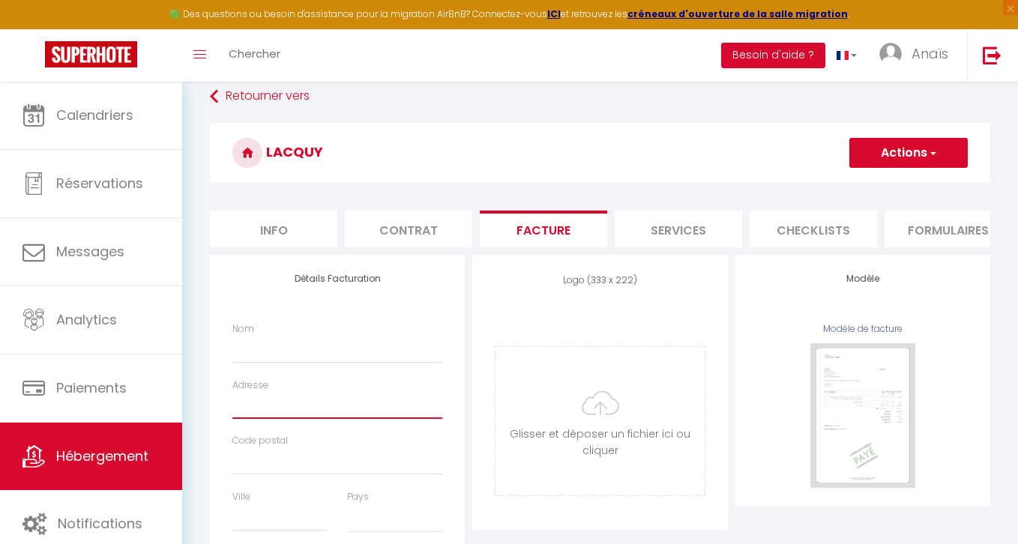
click at [291, 403] on input "Adresse" at bounding box center [337, 405] width 210 height 27
paste input "[STREET_ADDRESS]"
click at [259, 467] on input "Code postal" at bounding box center [337, 461] width 210 height 27
click at [259, 522] on input "Ville" at bounding box center [279, 517] width 95 height 27
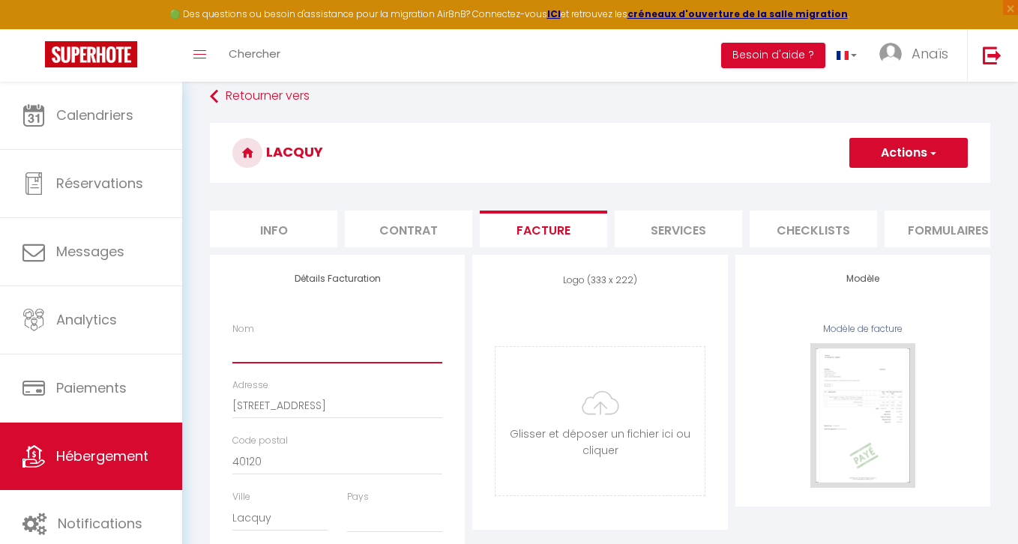
click at [241, 360] on input "Nom" at bounding box center [337, 349] width 210 height 27
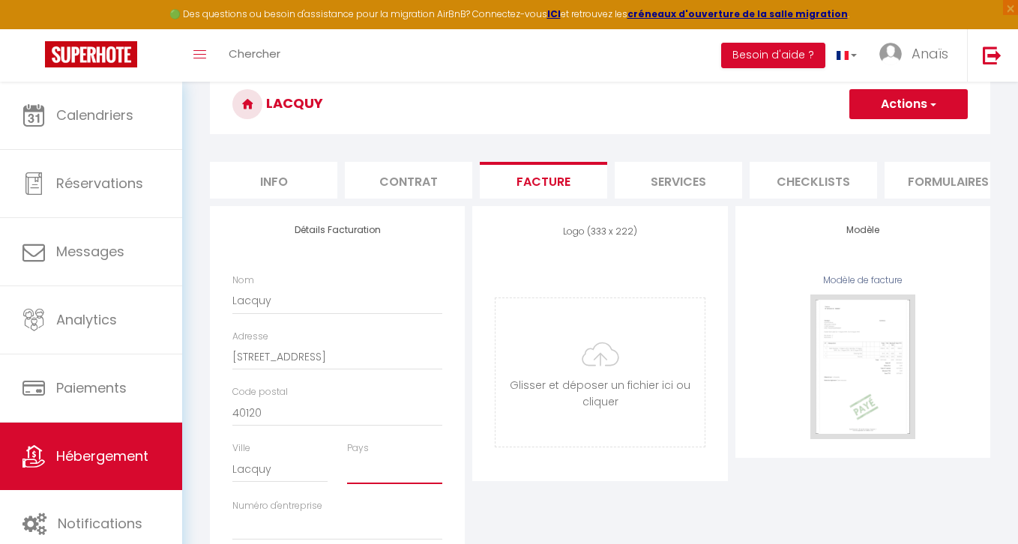
click at [369, 473] on select "France Portugal Afghanistan Albania Algeria American Samoa Andorra Angola Angui…" at bounding box center [394, 470] width 95 height 28
click at [347, 456] on select "France Portugal Afghanistan Albania Algeria American Samoa Andorra Angola Angui…" at bounding box center [394, 470] width 95 height 28
click at [886, 109] on button "Actions" at bounding box center [908, 104] width 118 height 30
click at [873, 139] on link "Enregistrer" at bounding box center [907, 136] width 118 height 19
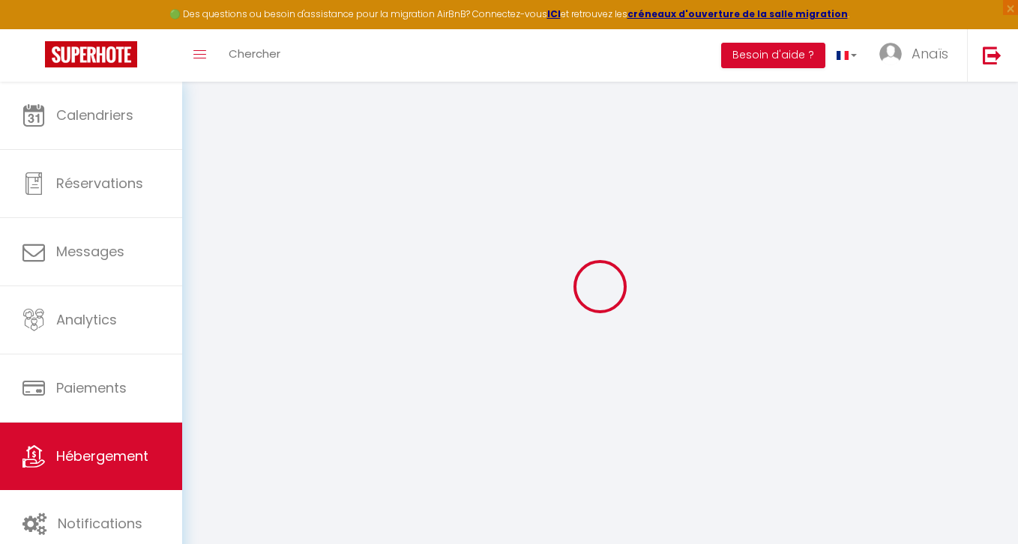
scroll to position [82, 0]
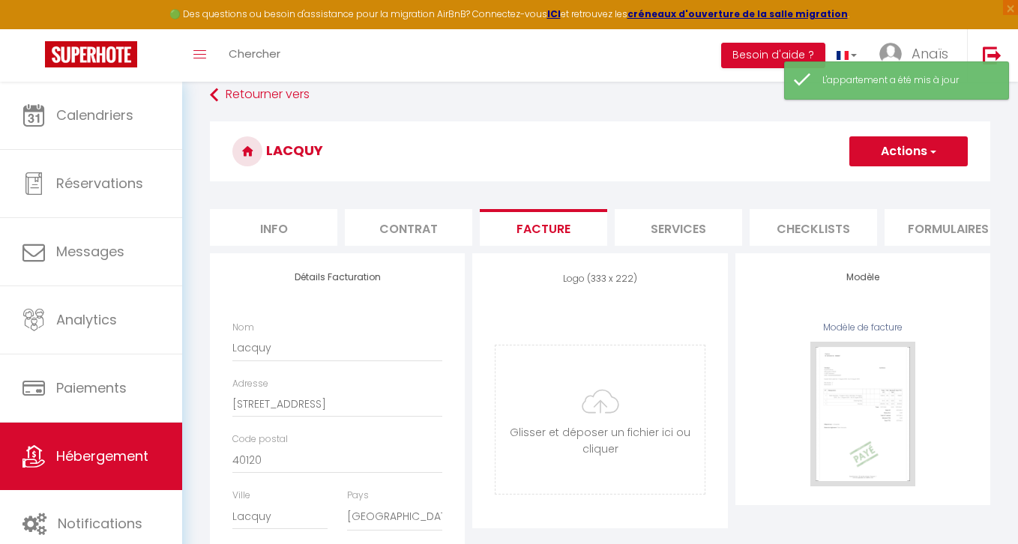
click at [889, 159] on button "Actions" at bounding box center [908, 151] width 118 height 30
click at [871, 184] on link "Enregistrer" at bounding box center [907, 184] width 118 height 19
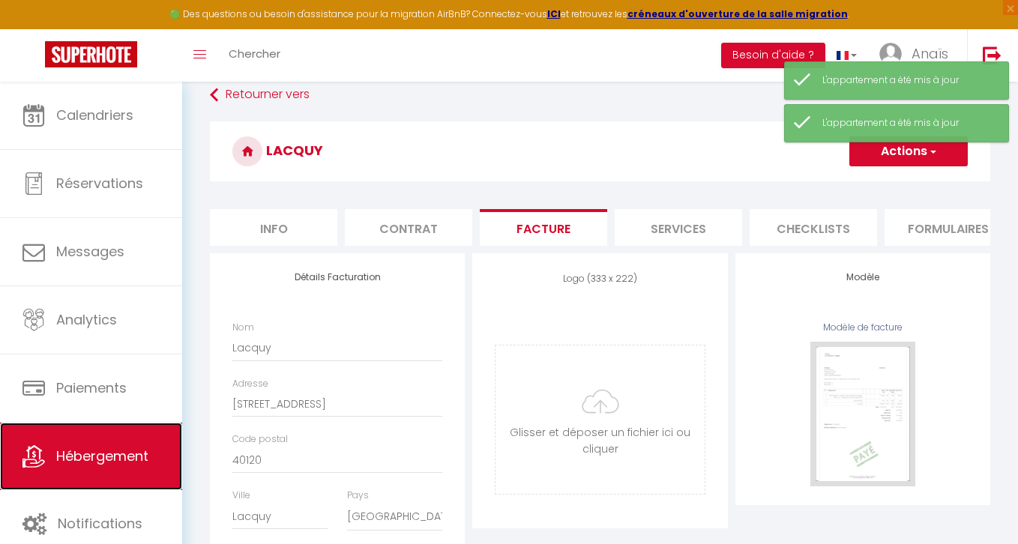
click at [32, 454] on icon at bounding box center [33, 456] width 22 height 22
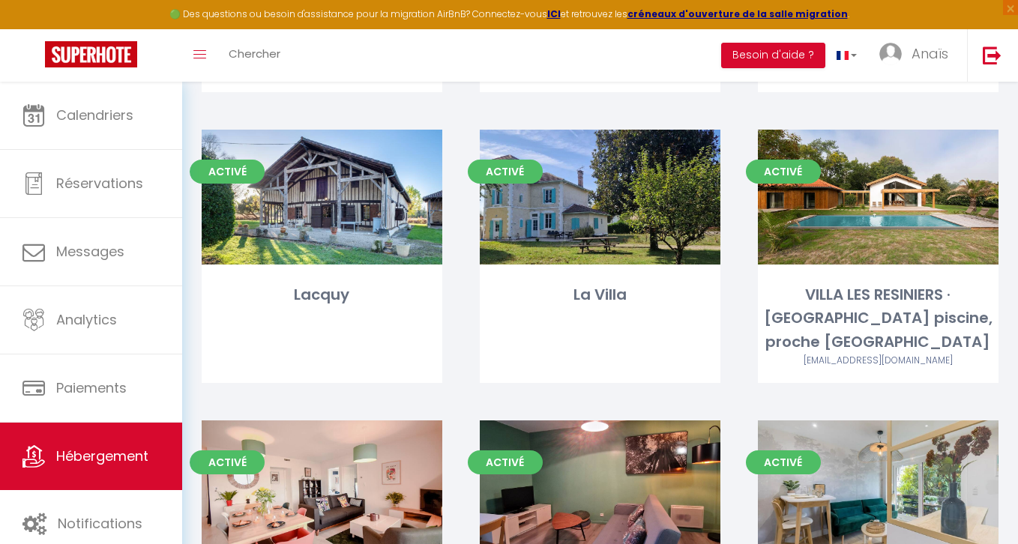
scroll to position [832, 0]
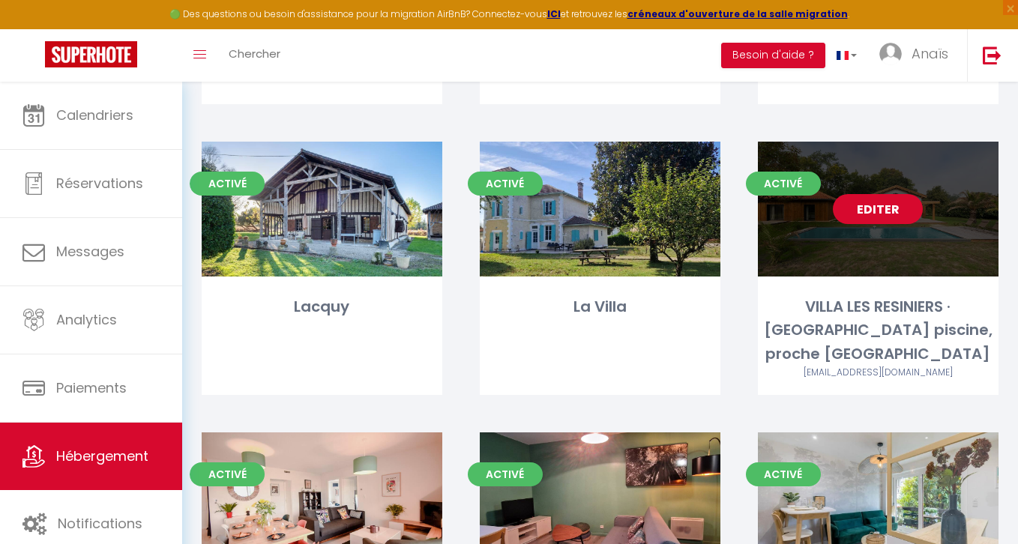
click at [858, 215] on link "Editer" at bounding box center [878, 209] width 90 height 30
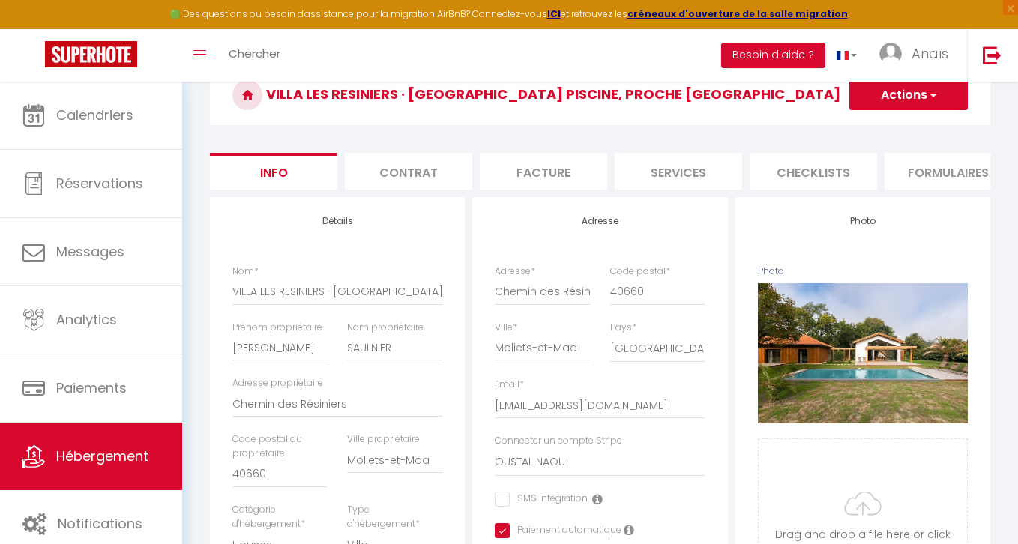
scroll to position [142, 0]
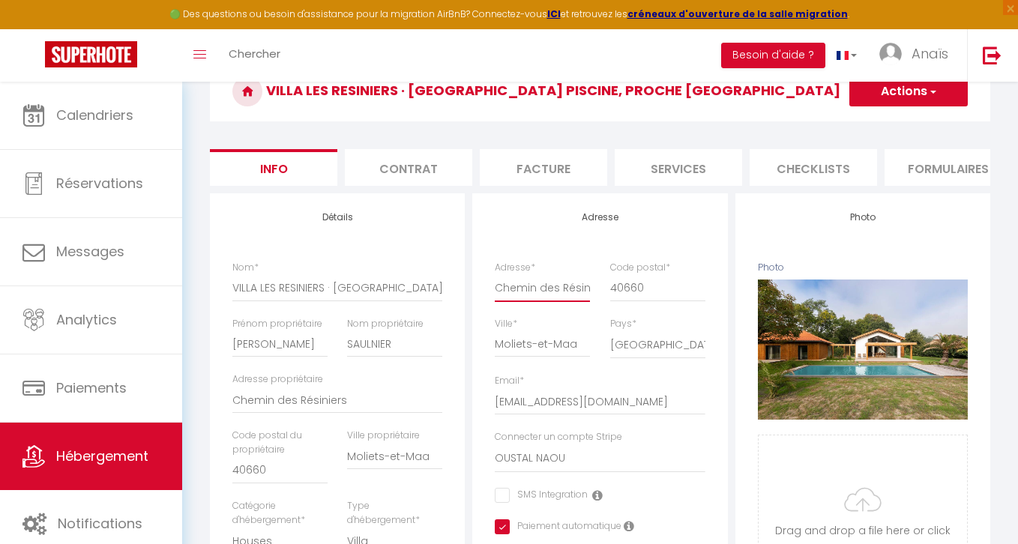
click at [532, 280] on input "Chemin des Résiniers" at bounding box center [542, 287] width 95 height 27
click at [539, 166] on li "Facture" at bounding box center [543, 167] width 127 height 37
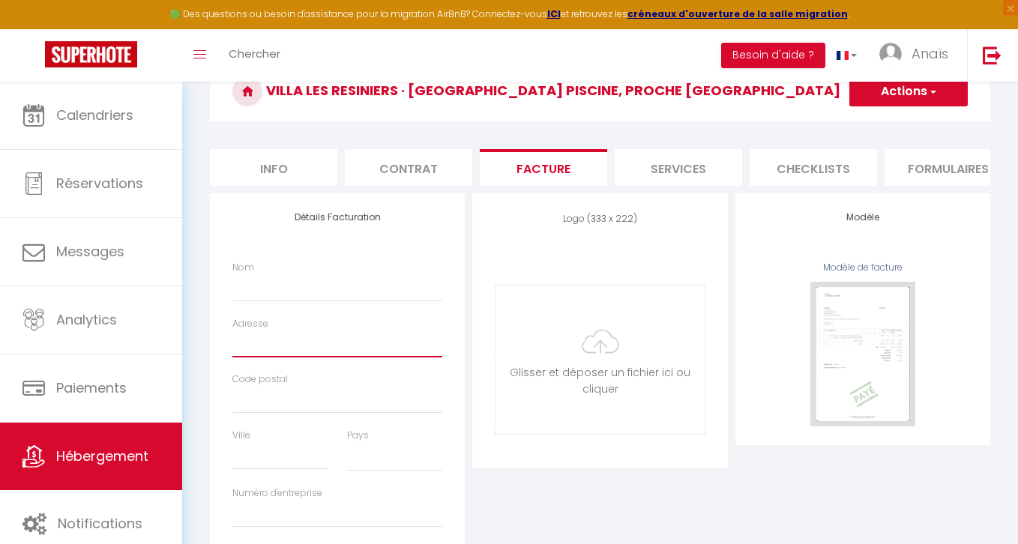
click at [329, 332] on input "Adresse" at bounding box center [337, 343] width 210 height 27
paste input "Chemin des Résiniers"
click at [462, 262] on div "Détails Facturation Nom Adresse Code postal Ville Pays France Portugal Afghanis…" at bounding box center [337, 405] width 255 height 424
click at [338, 347] on input "Adresse" at bounding box center [337, 343] width 210 height 27
paste input "Chemin des Résiniers"
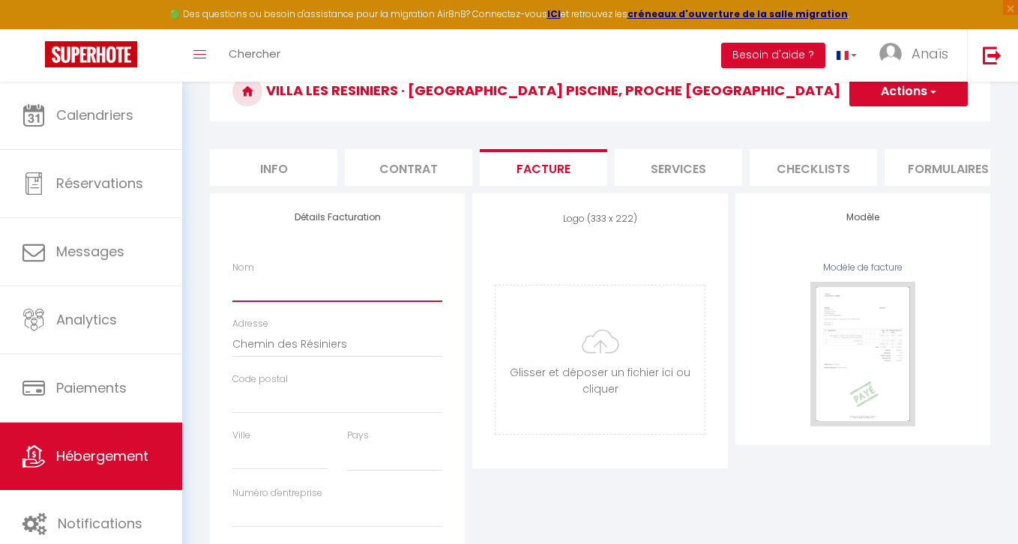
click at [272, 283] on input "Nom" at bounding box center [337, 287] width 210 height 27
click at [904, 97] on button "Actions" at bounding box center [908, 91] width 118 height 30
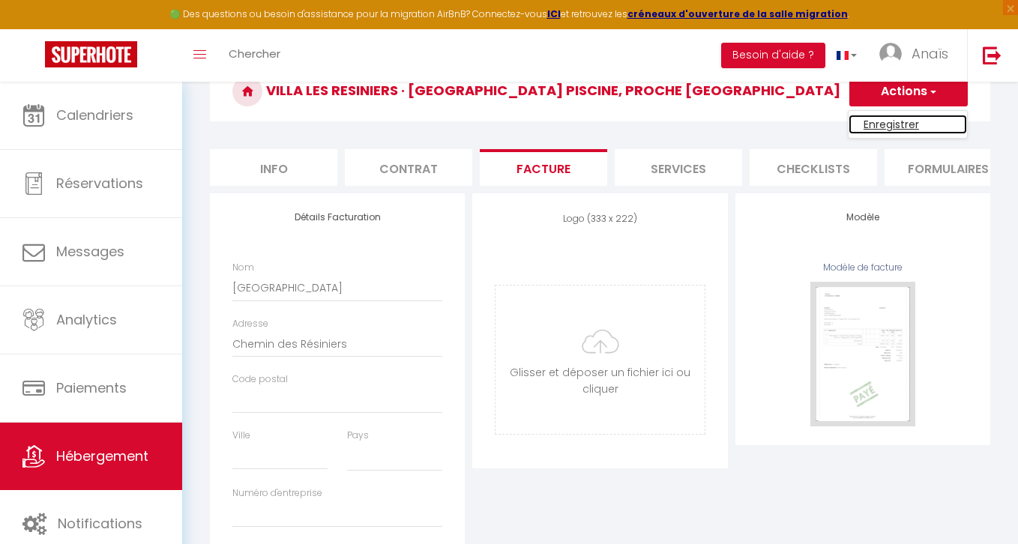
click at [881, 127] on link "Enregistrer" at bounding box center [907, 124] width 118 height 19
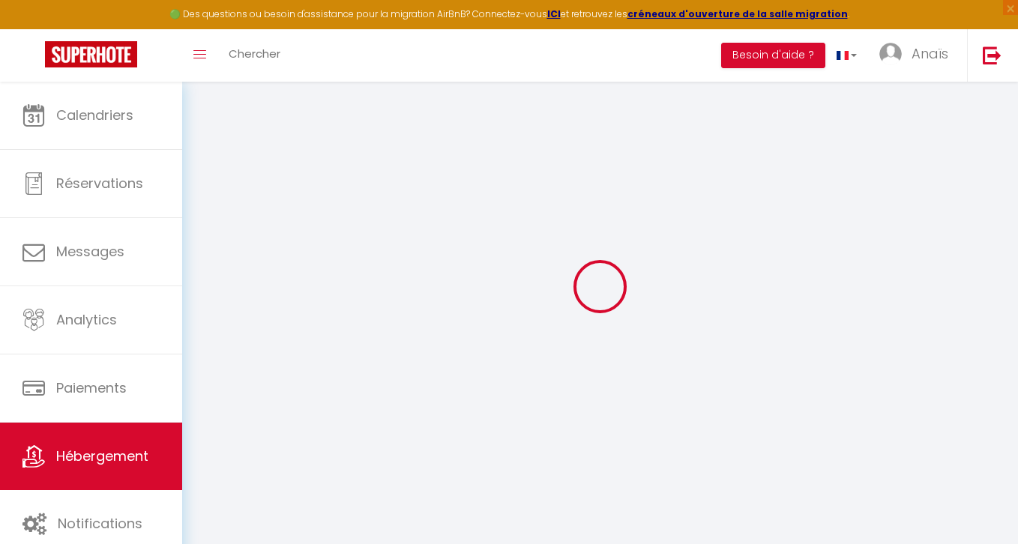
scroll to position [82, 0]
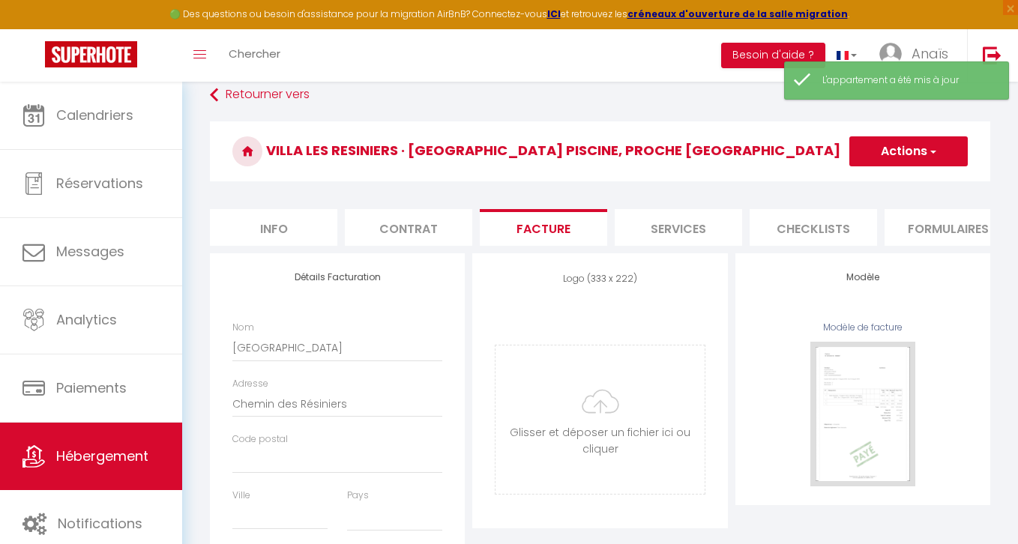
click at [303, 237] on li "Info" at bounding box center [273, 227] width 127 height 37
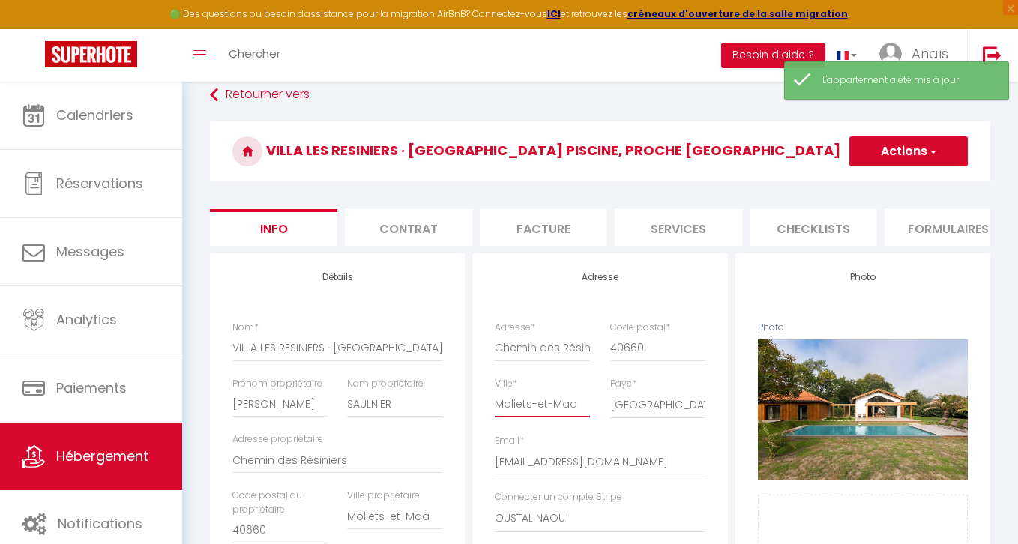
click at [539, 404] on input "Moliets-et-Maa" at bounding box center [542, 403] width 95 height 27
click at [552, 215] on li "Facture" at bounding box center [543, 227] width 127 height 37
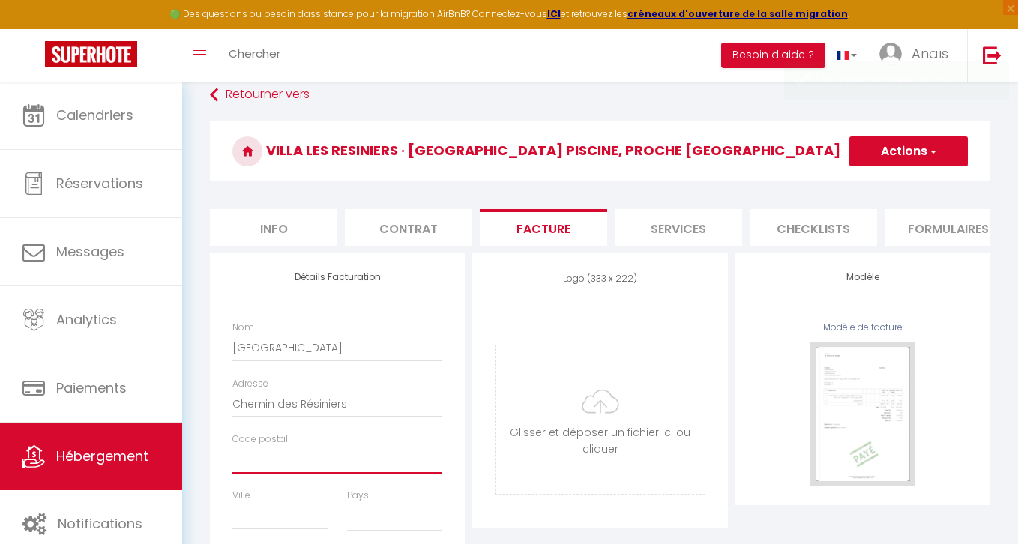
click at [299, 456] on input "Code postal" at bounding box center [337, 460] width 210 height 27
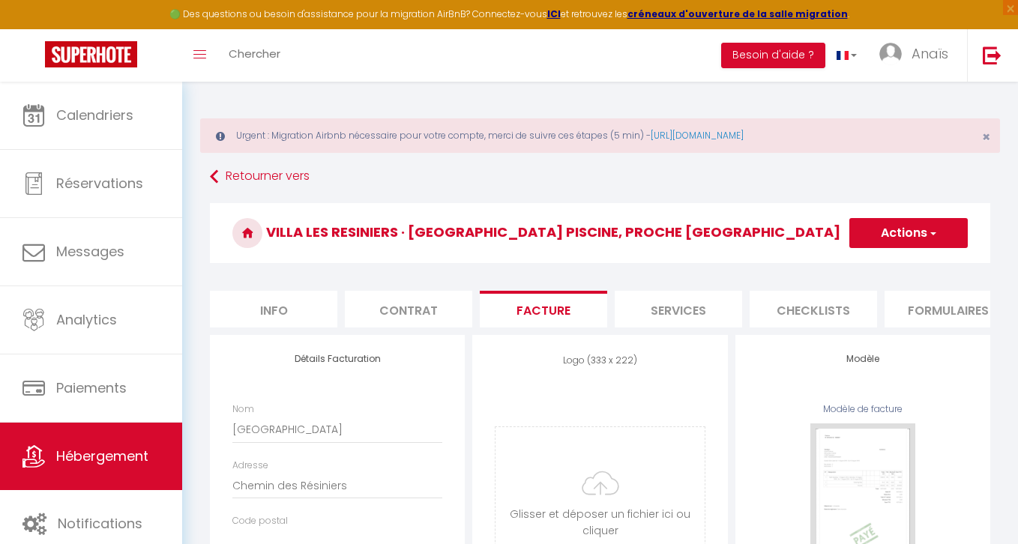
select select
type input "4"
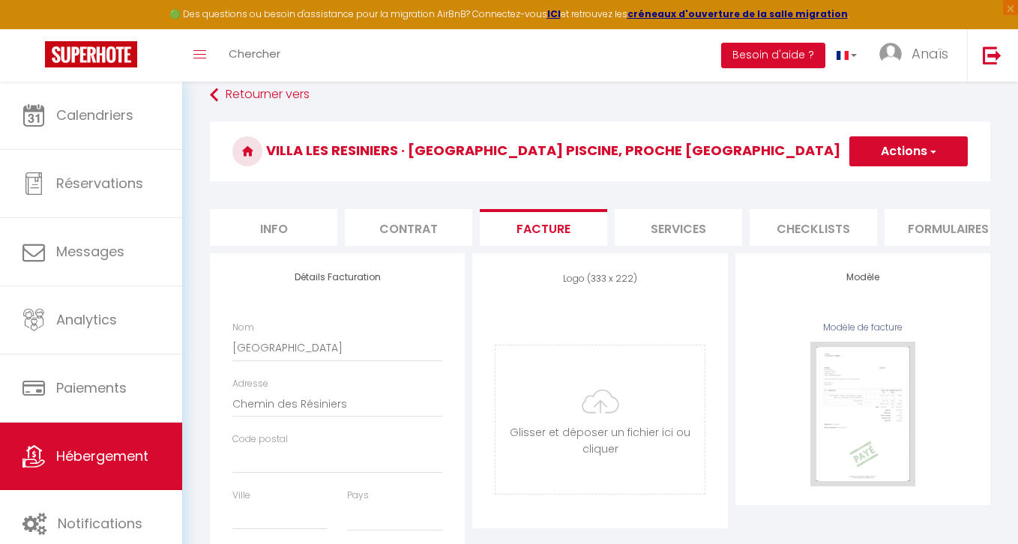
select select
type input "0"
select select
type input "06"
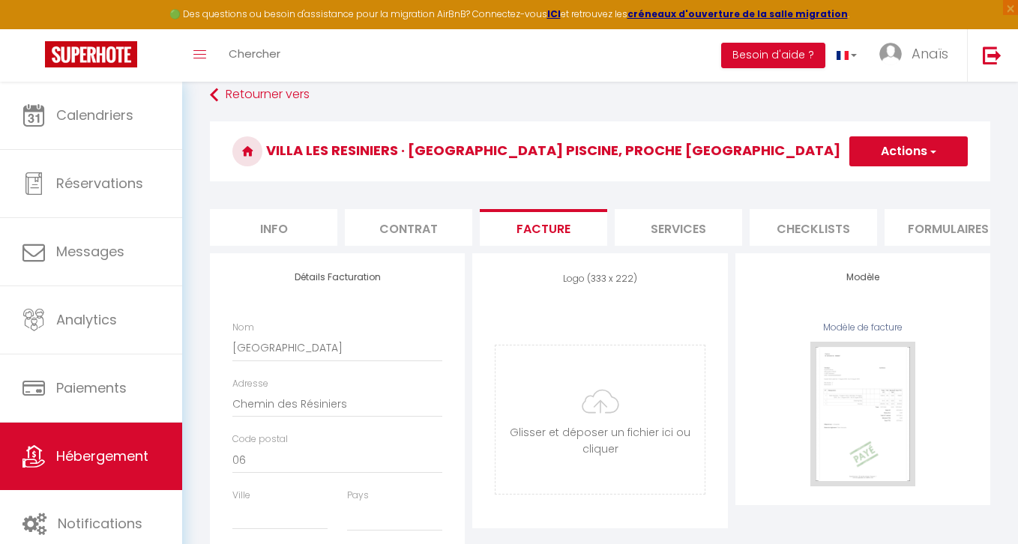
select select
type input "0660"
select select
click at [233, 456] on input "0660" at bounding box center [337, 460] width 210 height 27
type input "40660"
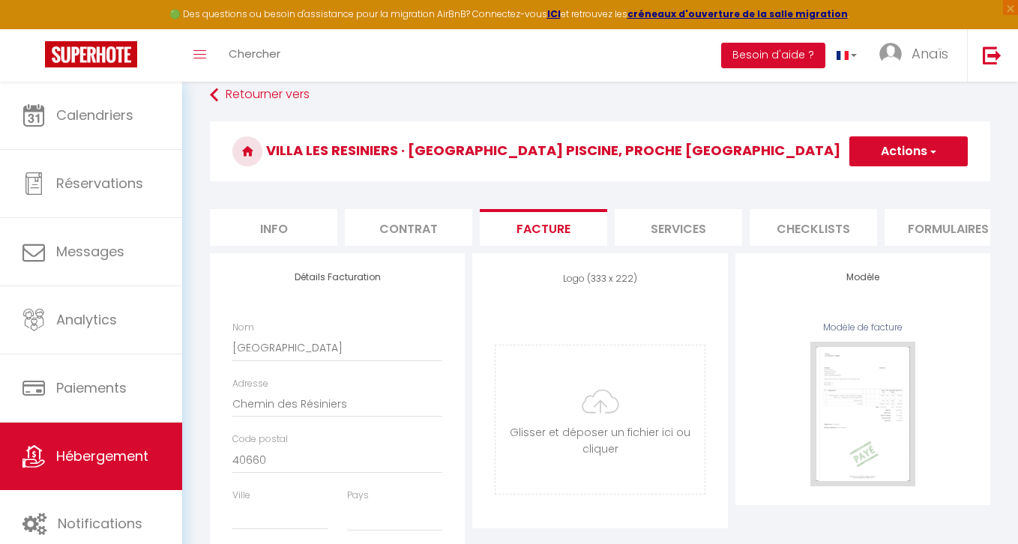
select select
type input "40660"
click at [258, 518] on input "Ville" at bounding box center [279, 516] width 95 height 27
paste input "Moliets-et-Maa"
type input "Moliets-et-Maa"
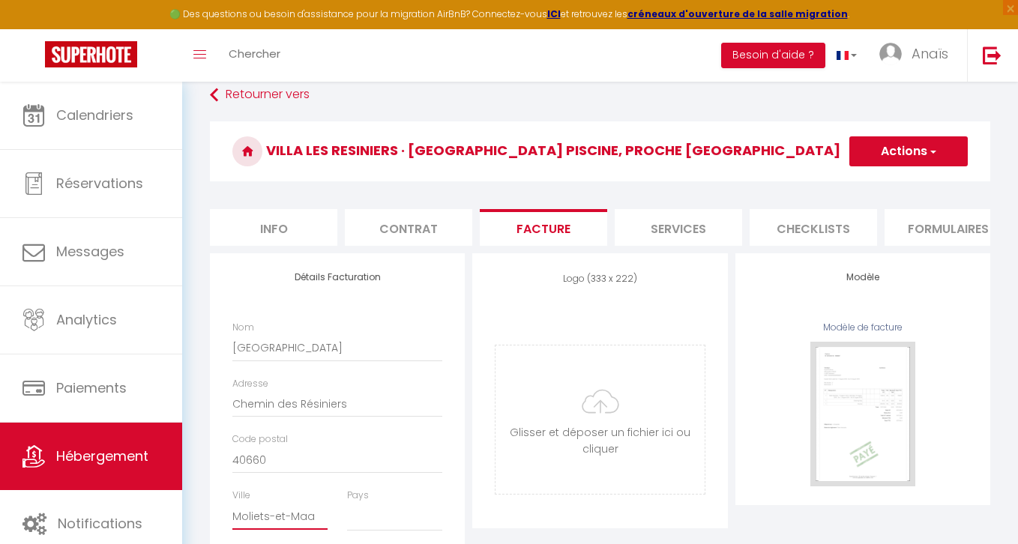
select select
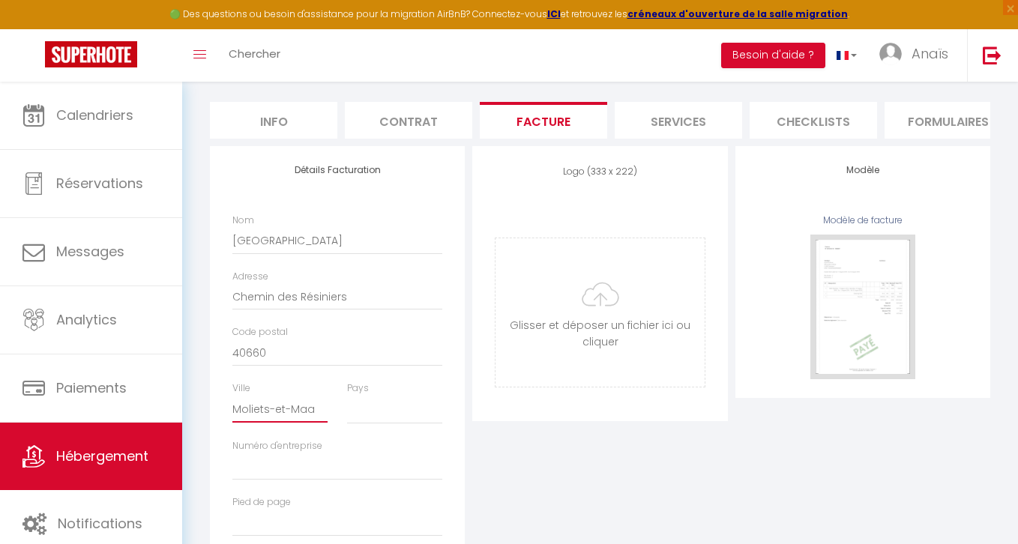
scroll to position [220, 0]
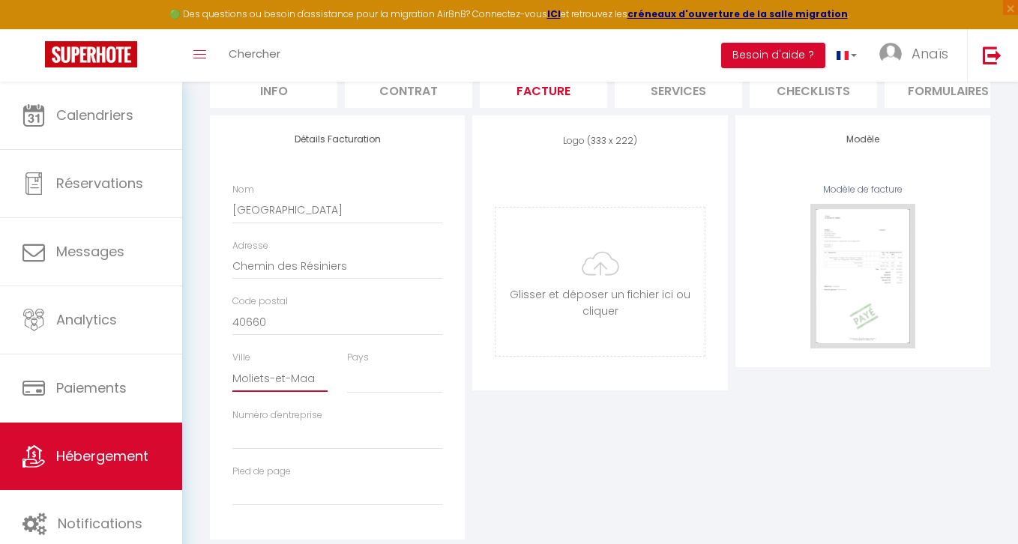
type input "Moliets-et-Maa"
click at [388, 381] on select "France Portugal Afghanistan Albania Algeria American Samoa Andorra Angola Angui…" at bounding box center [394, 379] width 95 height 28
select select "1"
click at [347, 365] on select "France Portugal Afghanistan Albania Algeria American Samoa Andorra Angola Angui…" at bounding box center [394, 379] width 95 height 28
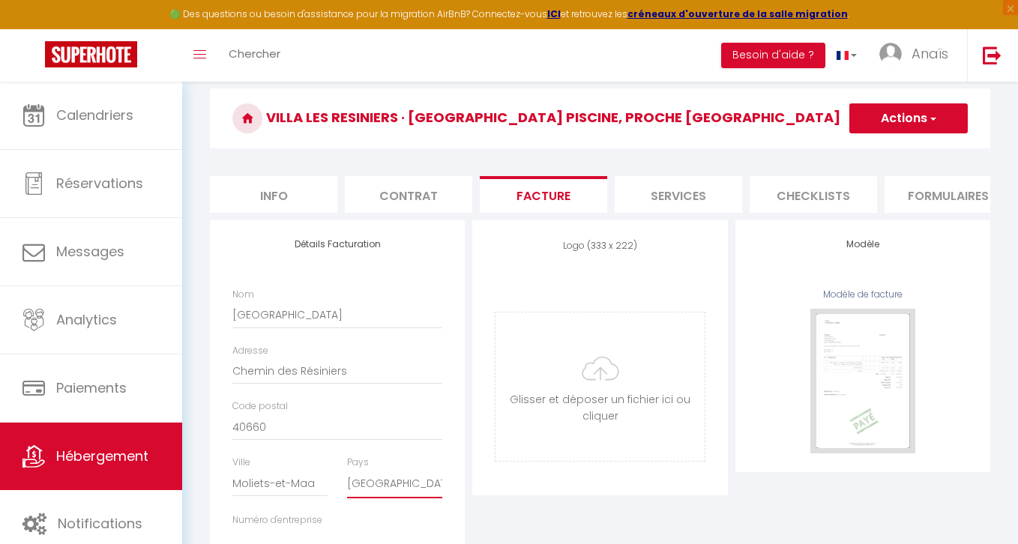
scroll to position [105, 0]
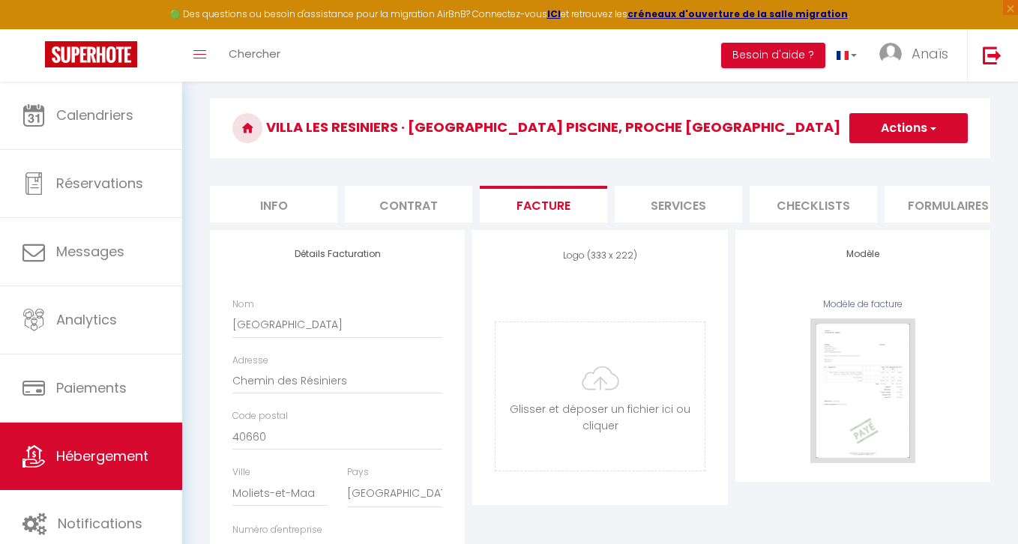
click at [913, 128] on button "Actions" at bounding box center [908, 128] width 118 height 30
click at [886, 160] on link "Enregistrer" at bounding box center [907, 160] width 118 height 19
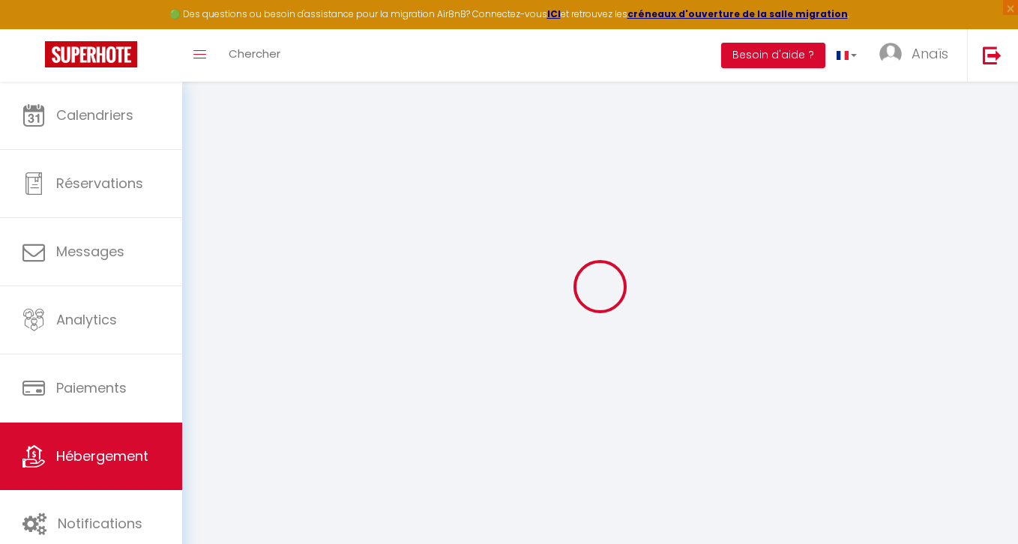
scroll to position [82, 0]
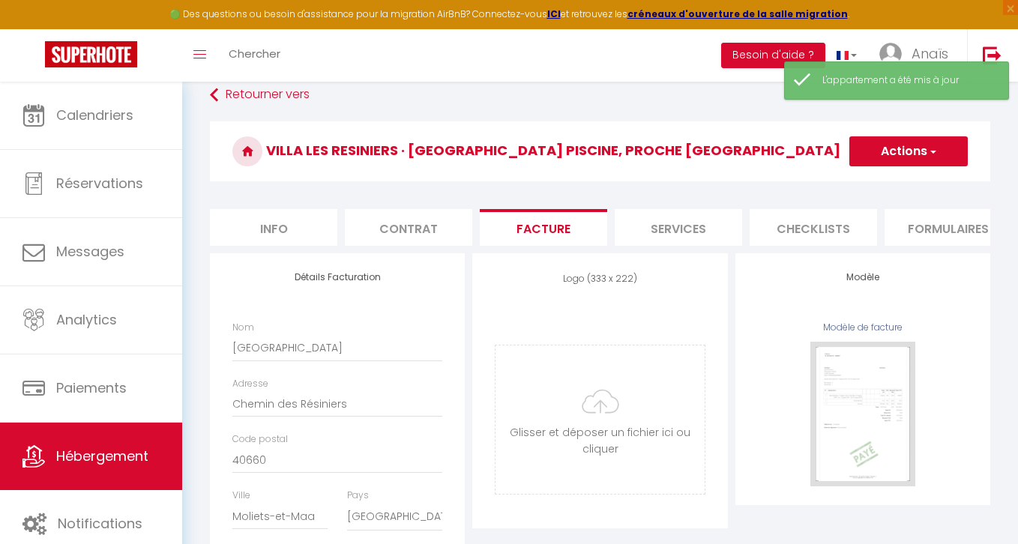
click at [900, 158] on button "Actions" at bounding box center [908, 151] width 118 height 30
click at [881, 186] on link "Enregistrer" at bounding box center [907, 184] width 118 height 19
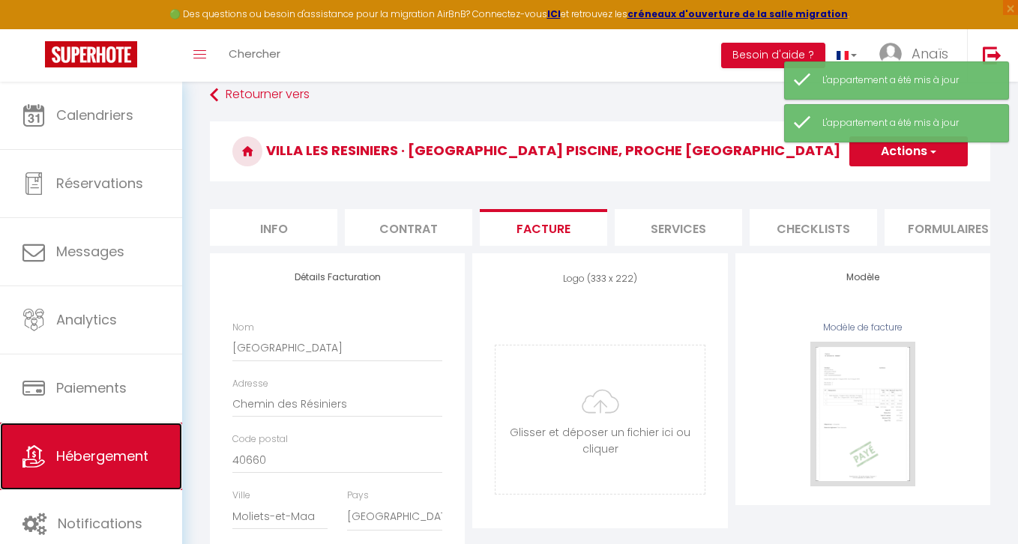
click at [74, 457] on span "Hébergement" at bounding box center [102, 456] width 92 height 19
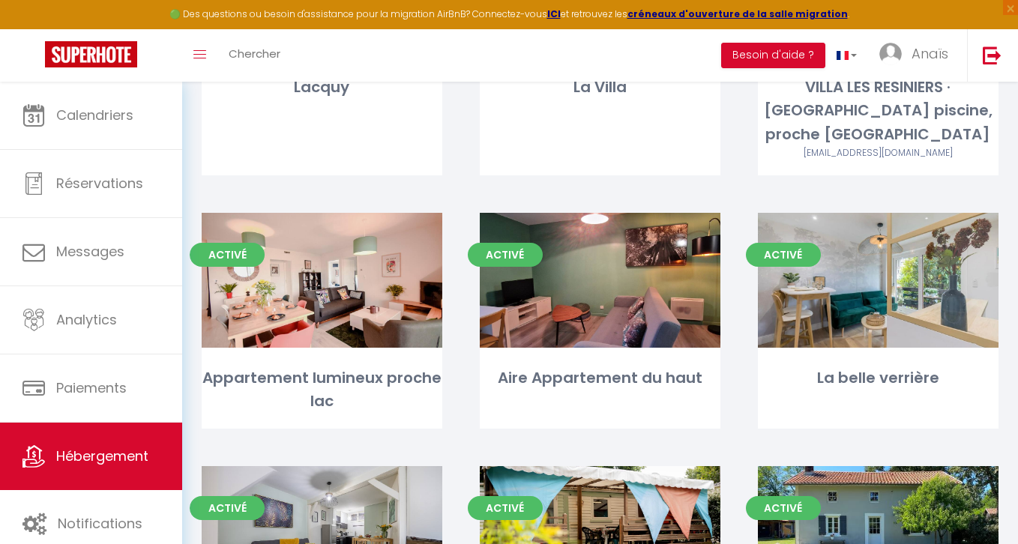
scroll to position [1060, 0]
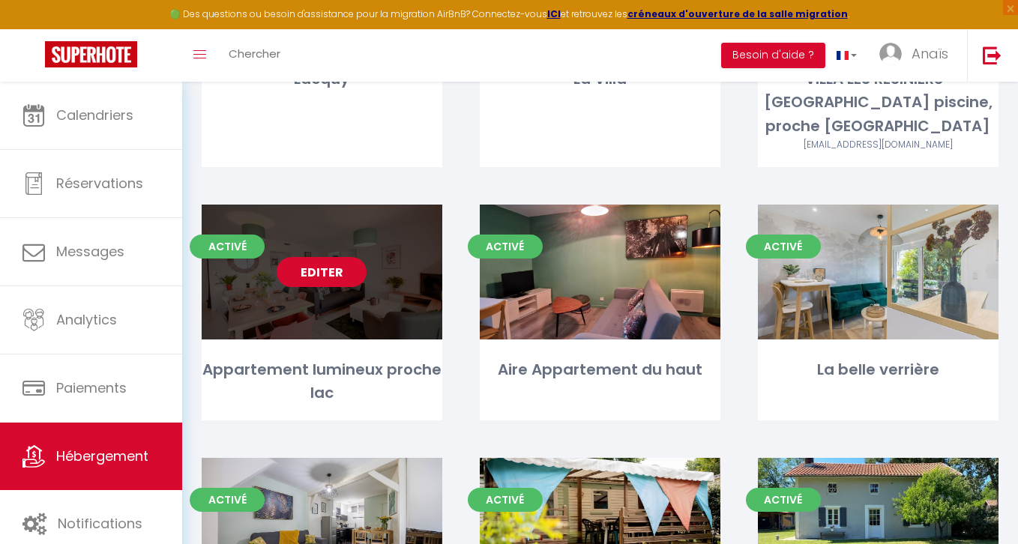
click at [309, 274] on link "Editer" at bounding box center [322, 272] width 90 height 30
select select "3"
select select "2"
select select "1"
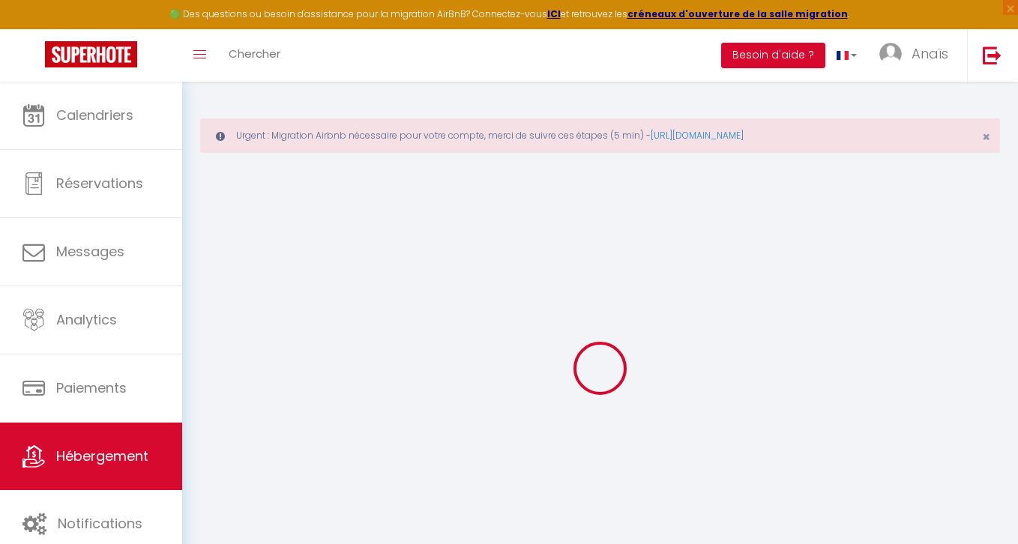
select select
checkbox input "false"
checkbox input "true"
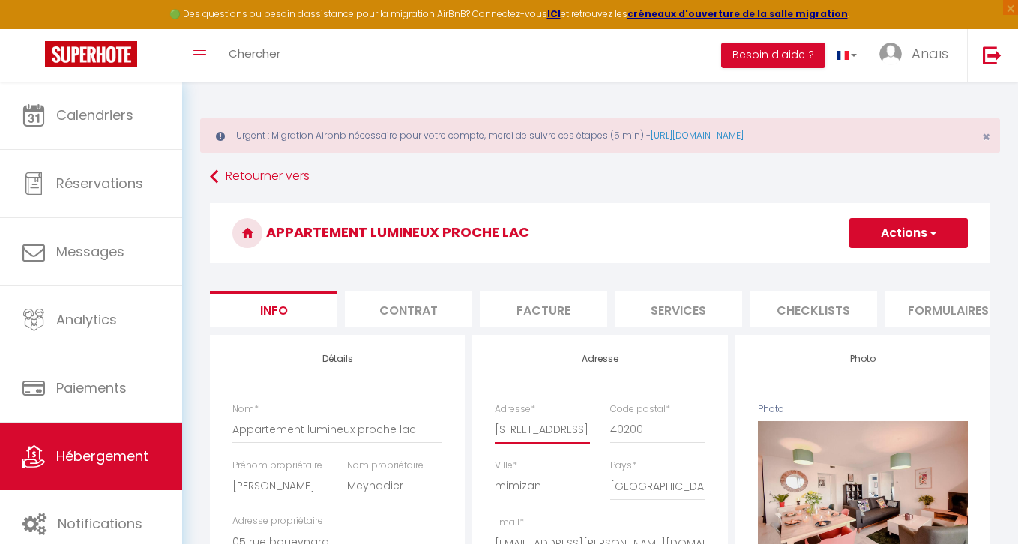
click at [532, 424] on input "[STREET_ADDRESS]" at bounding box center [542, 429] width 95 height 27
click at [532, 305] on li "Facture" at bounding box center [543, 309] width 127 height 37
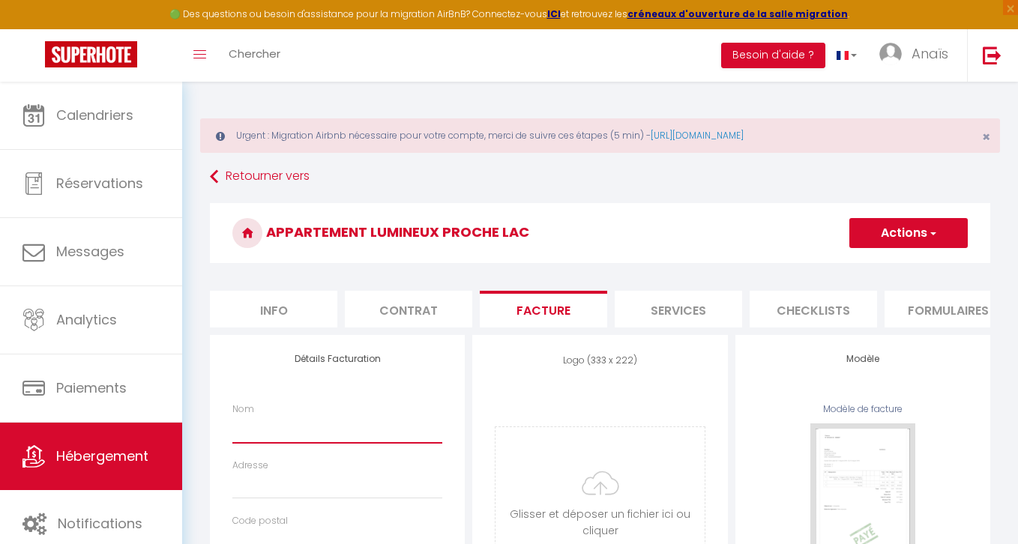
select select
click at [304, 437] on input "Nom" at bounding box center [337, 429] width 210 height 27
paste input "[STREET_ADDRESS]"
type input "[STREET_ADDRESS]"
select select
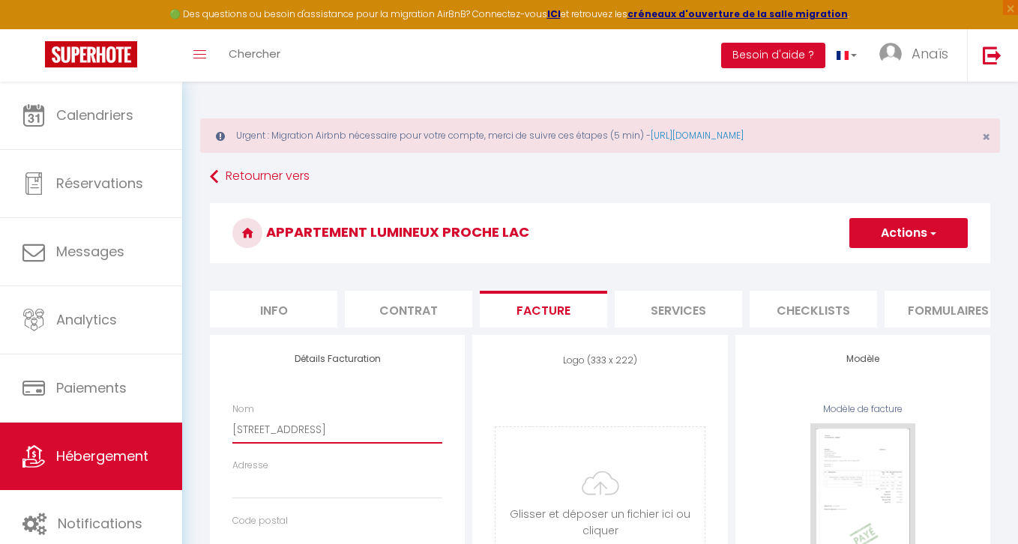
drag, startPoint x: 342, startPoint y: 422, endPoint x: 198, endPoint y: 421, distance: 144.6
click at [198, 421] on div "Urgent : Migration Airbnb nécessaire pour votre compte, merci de suivre ces éta…" at bounding box center [600, 439] width 836 height 715
select select
click at [292, 479] on input "Adresse" at bounding box center [337, 485] width 210 height 27
paste input "[STREET_ADDRESS]"
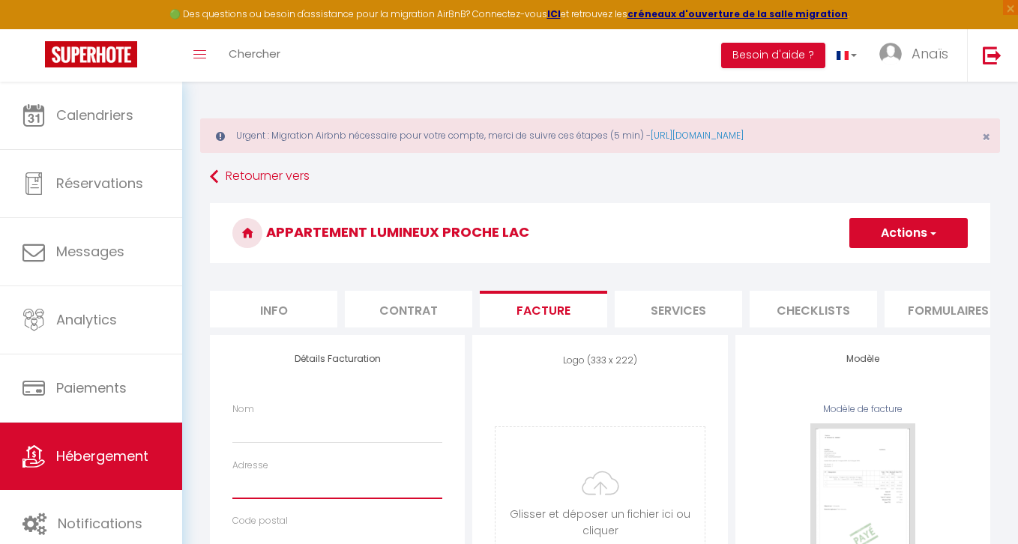
type input "[STREET_ADDRESS]"
select select
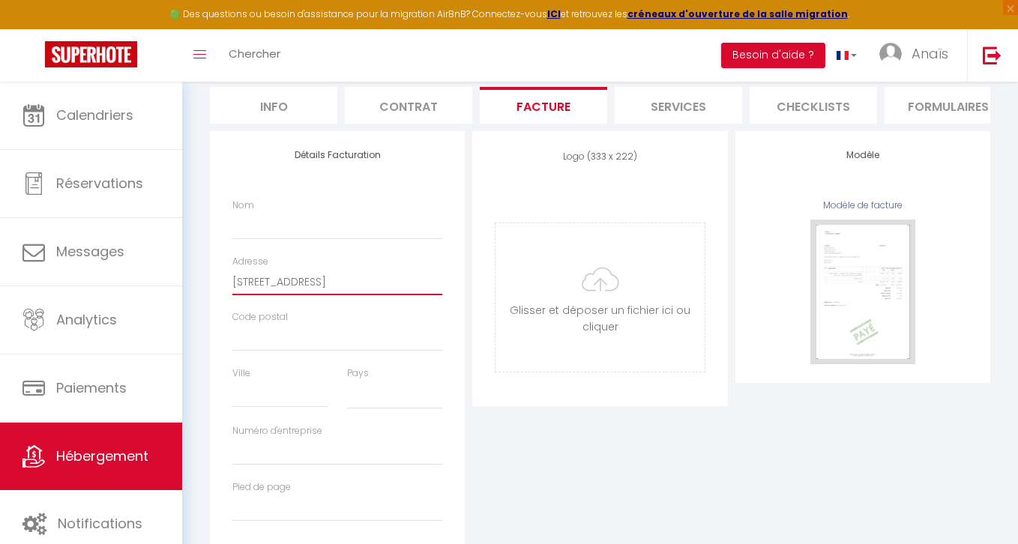
scroll to position [253, 0]
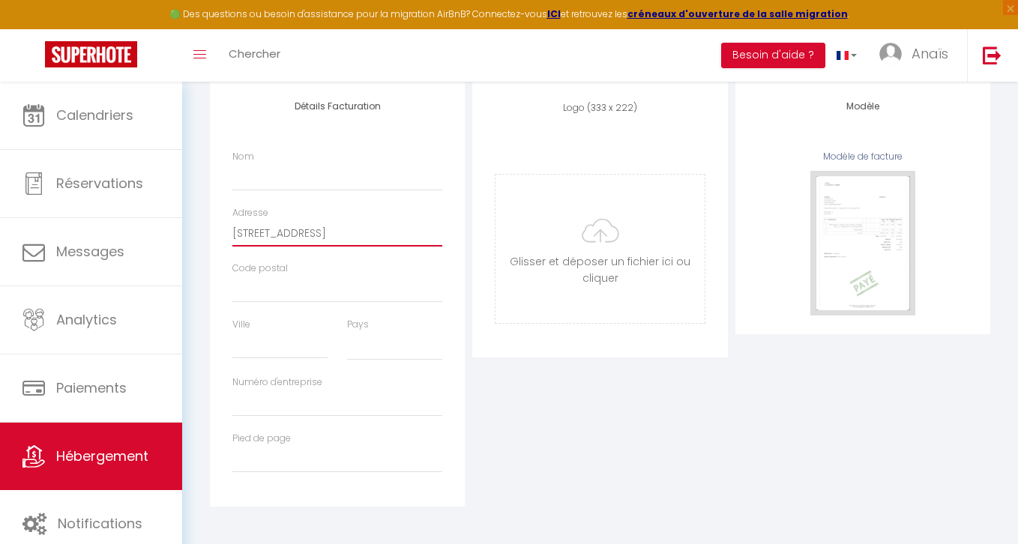
type input "[STREET_ADDRESS]"
click at [254, 288] on input "Code postal" at bounding box center [337, 289] width 210 height 27
type input "4"
select select
type input "40"
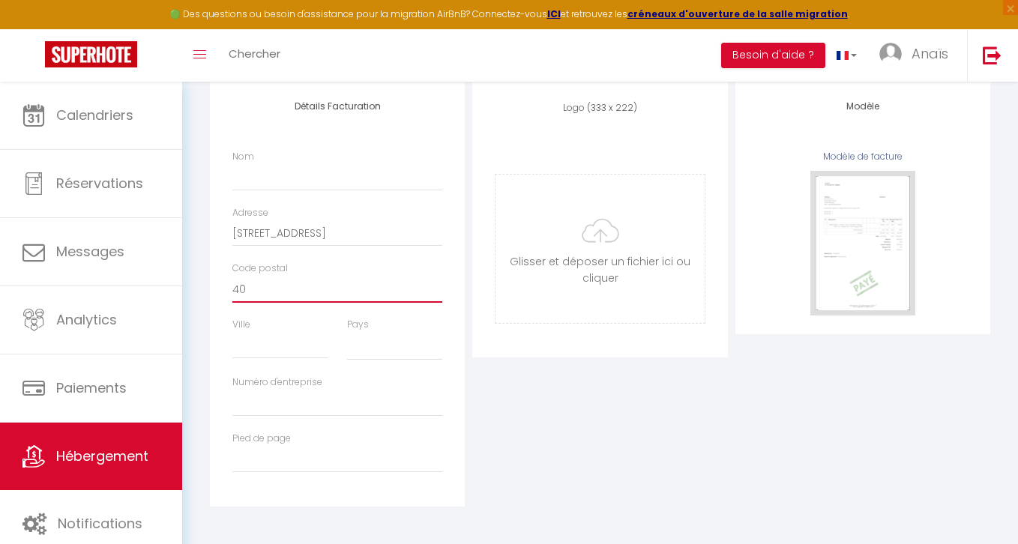
select select
type input "402"
select select
type input "4022"
select select
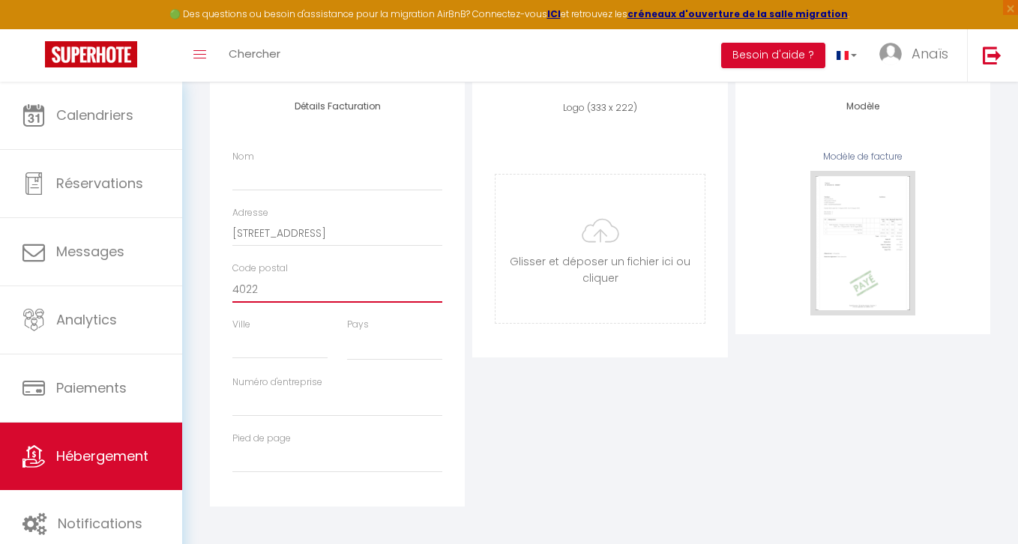
type input "402"
select select
type input "4020"
select select
type input "40200"
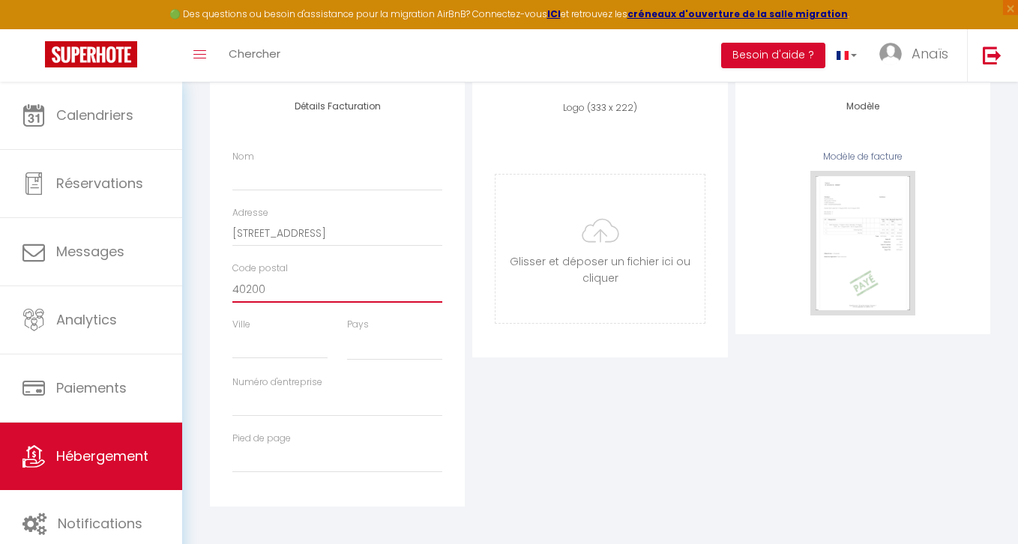
select select
type input "40200"
click at [453, 181] on div "Détails Facturation Nom Adresse 26 rue du théatre Code postal 40200 Ville Pays …" at bounding box center [337, 294] width 255 height 424
click at [381, 181] on input "Nom" at bounding box center [337, 176] width 210 height 27
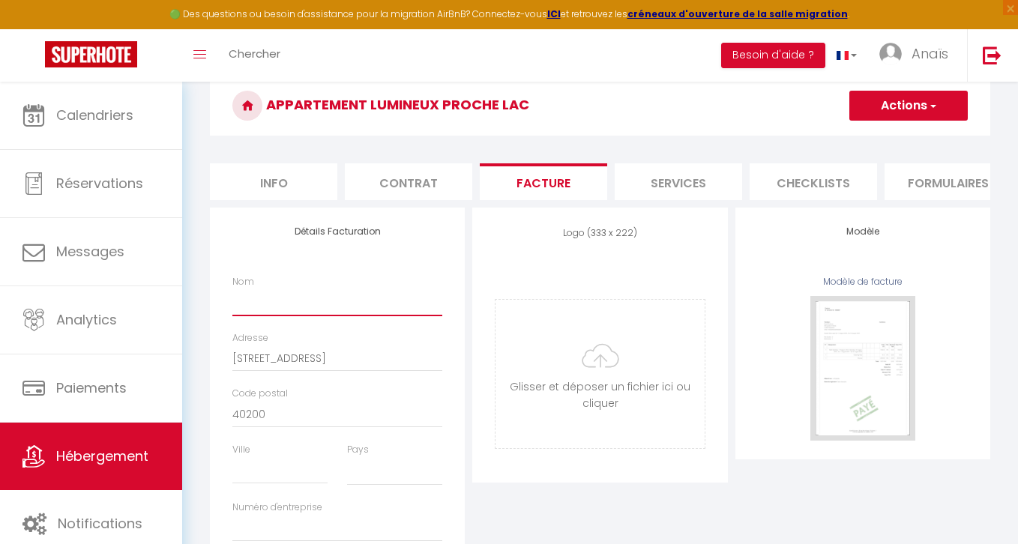
scroll to position [126, 0]
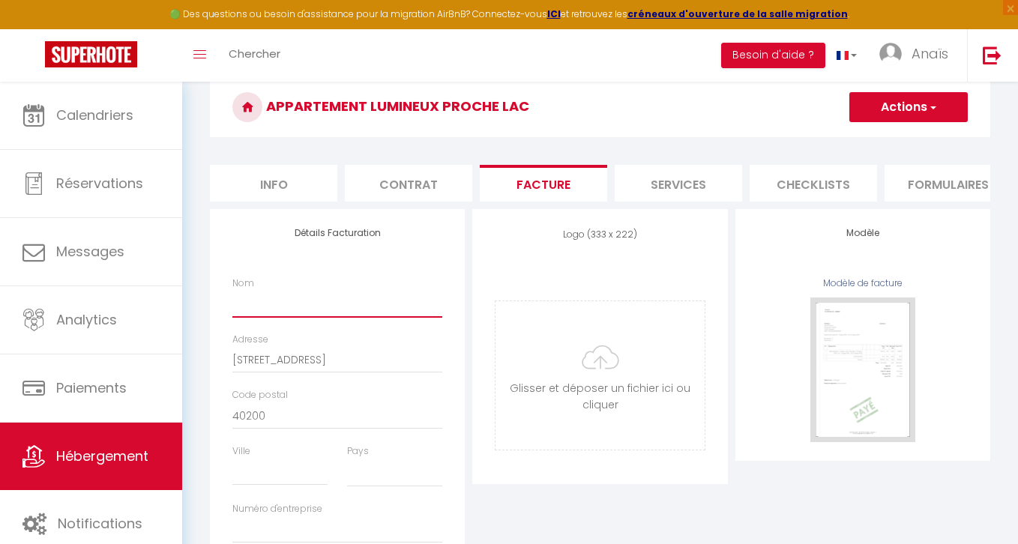
type input "A"
select select
type input "Ap"
select select
type input "App"
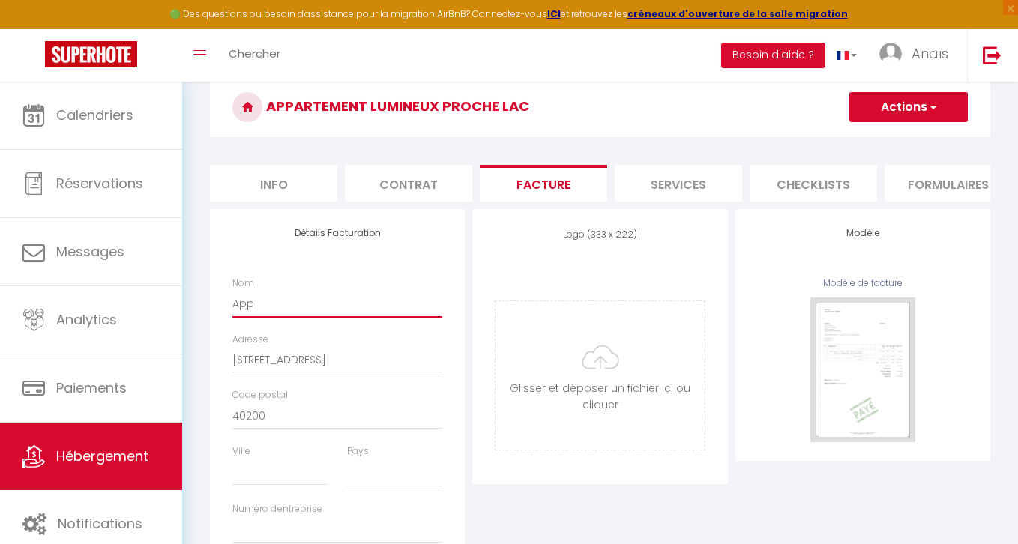
select select
type input "Appa"
select select
type input "Appar"
select select
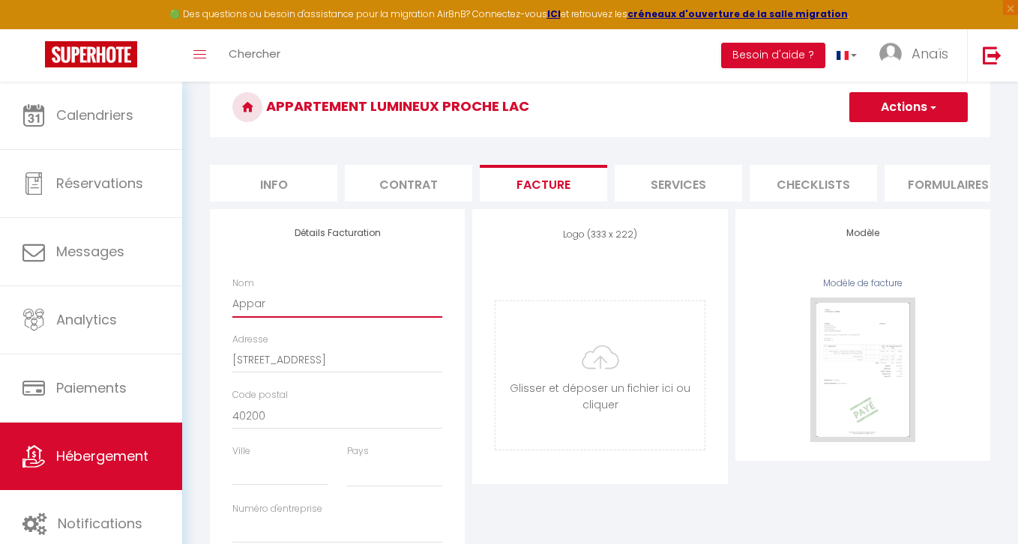
type input "Appart"
select select
type input "Apparte"
select select
type input "Appartem"
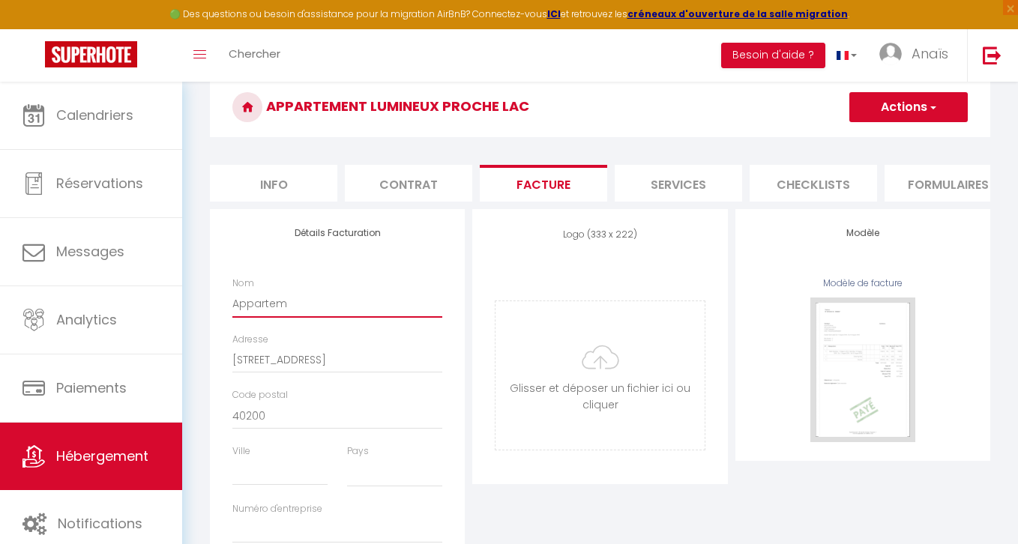
select select
type input "Apparteme"
select select
type input "Appartemen"
select select
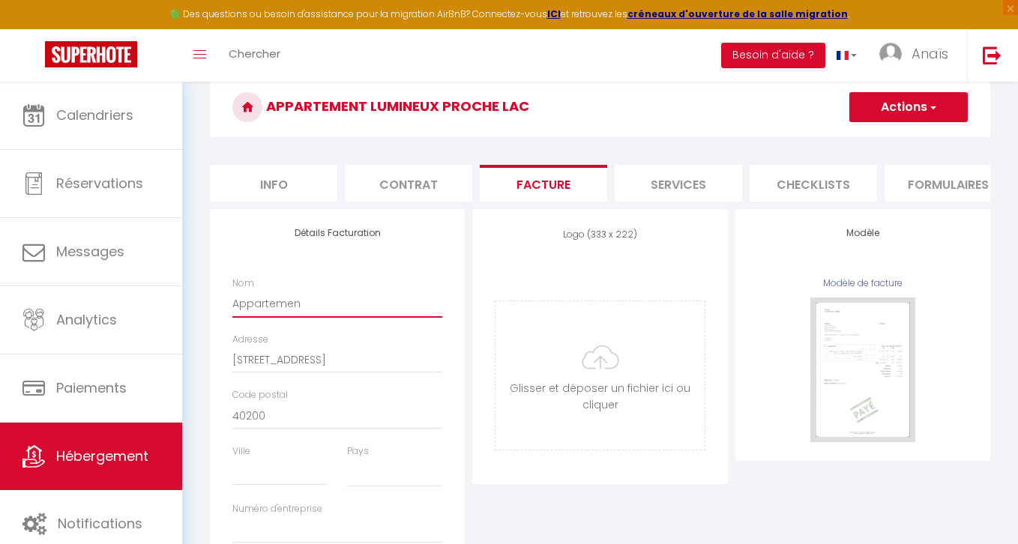
type input "Appartement"
select select
type input "Appartement"
select select
type input "Appartement L"
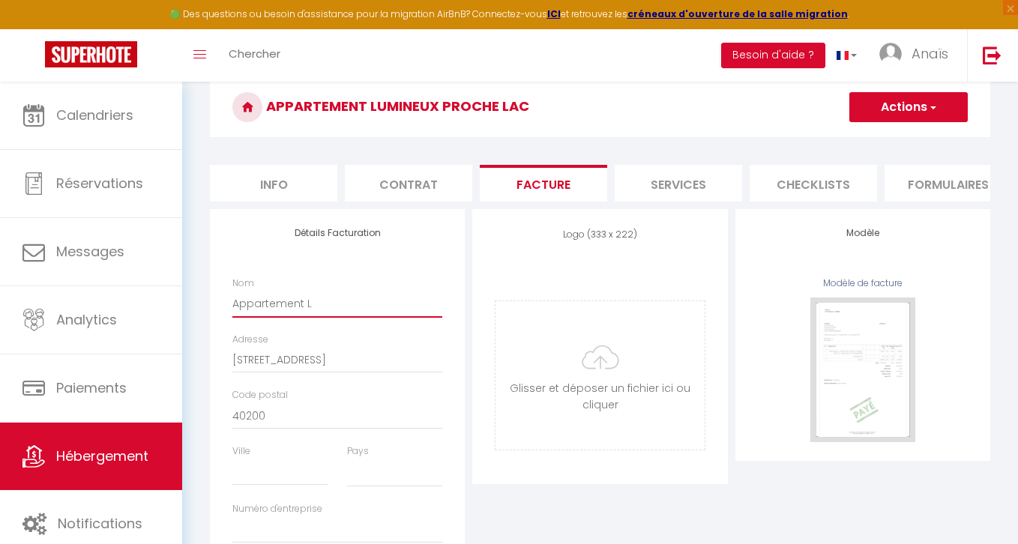
select select
type input "Appartement Lu"
select select
type input "Appartement Lum"
select select
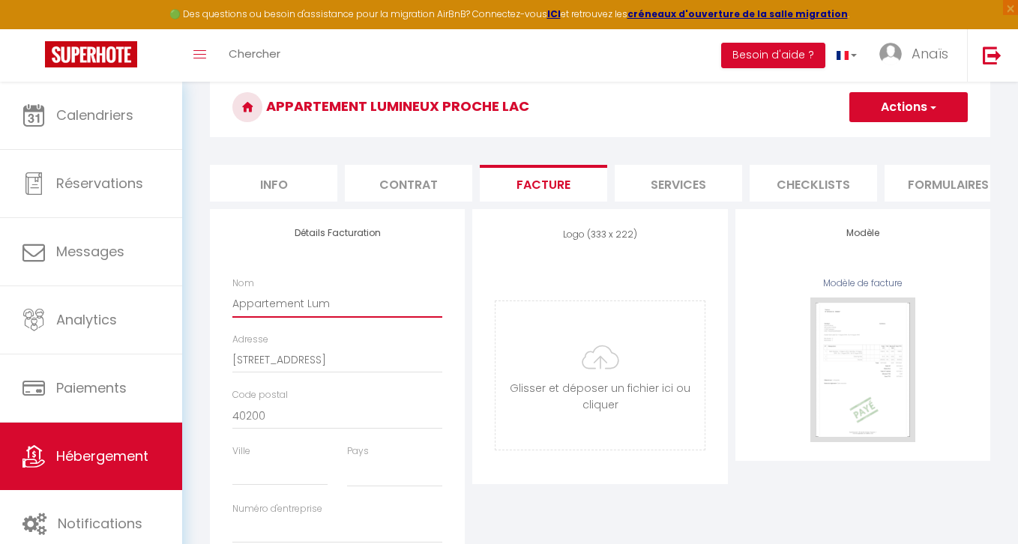
type input "Appartement Lumi"
select select
type input "Appartement Lumin"
select select
type input "Appartement Lumine"
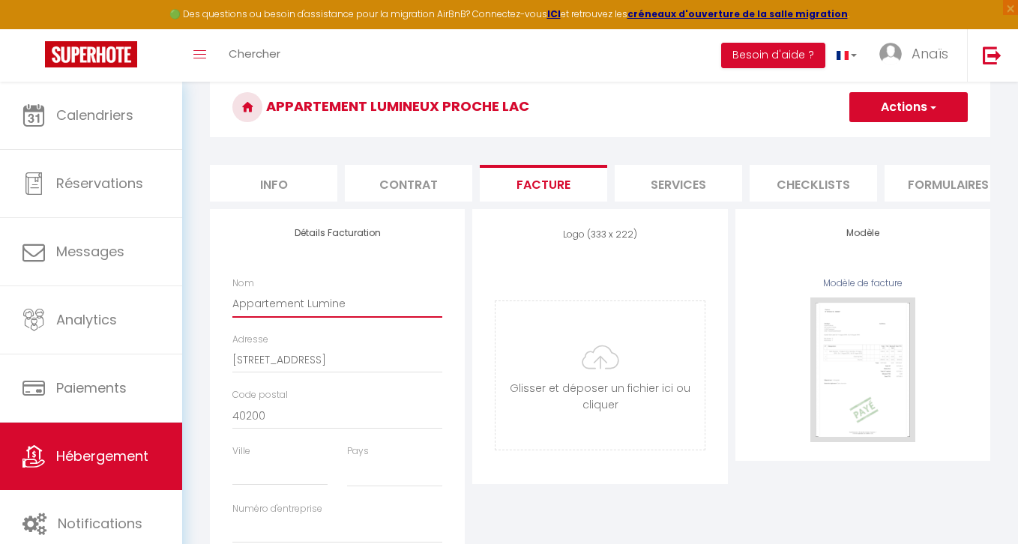
select select
type input "Appartement Lumineu"
select select
type input "Appartement Lumineux"
select select
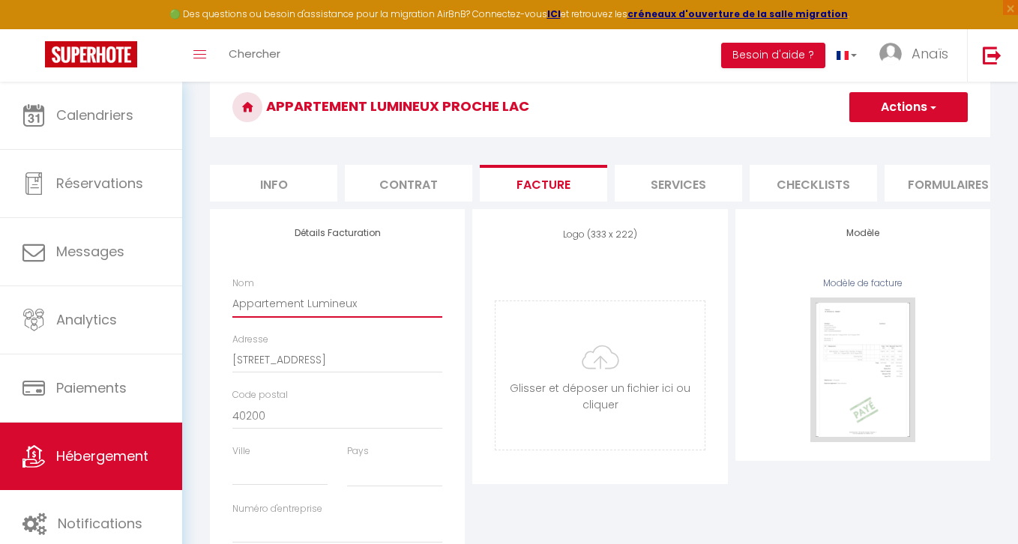
type input "Appartement Lumineux"
select select
type input "Appartement Lumineux p"
select select
type input "Appartement Lumineux pr"
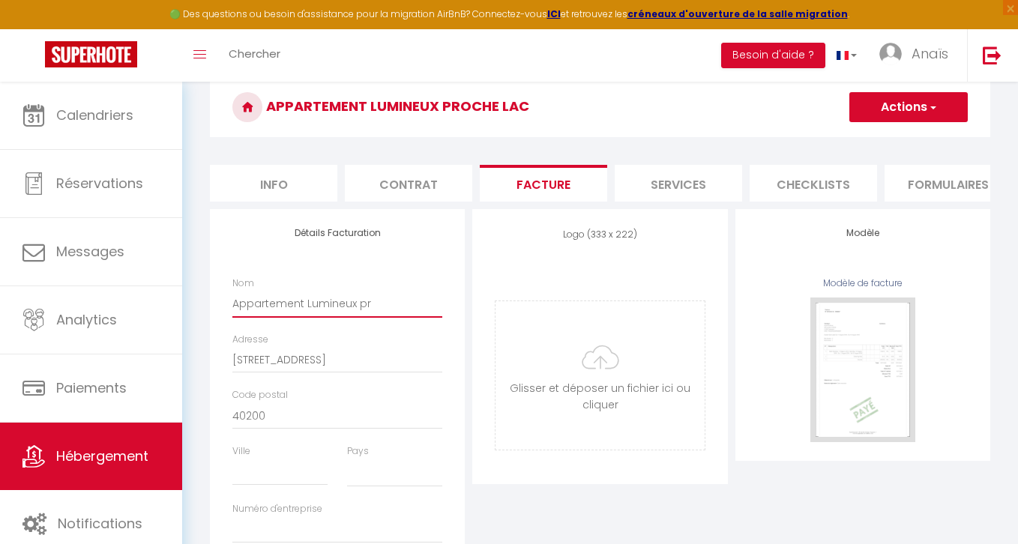
select select
type input "Appartement Lumineux pro"
select select
type input "Appartement Lumineux proc"
select select
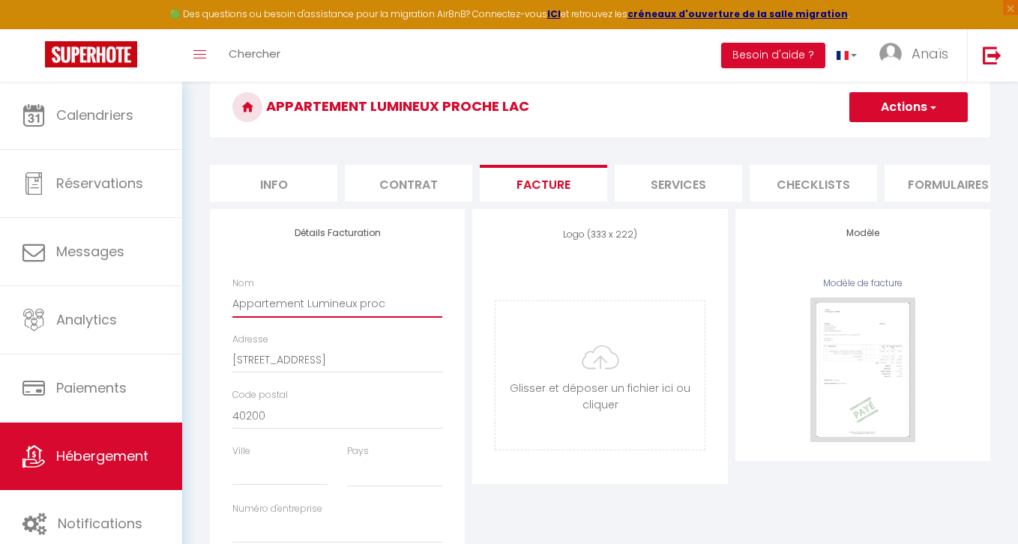
type input "Appartement Lumineux proch"
select select
type input "Appartement Lumineux proche"
select select
type input "Appartement Lumineux proche"
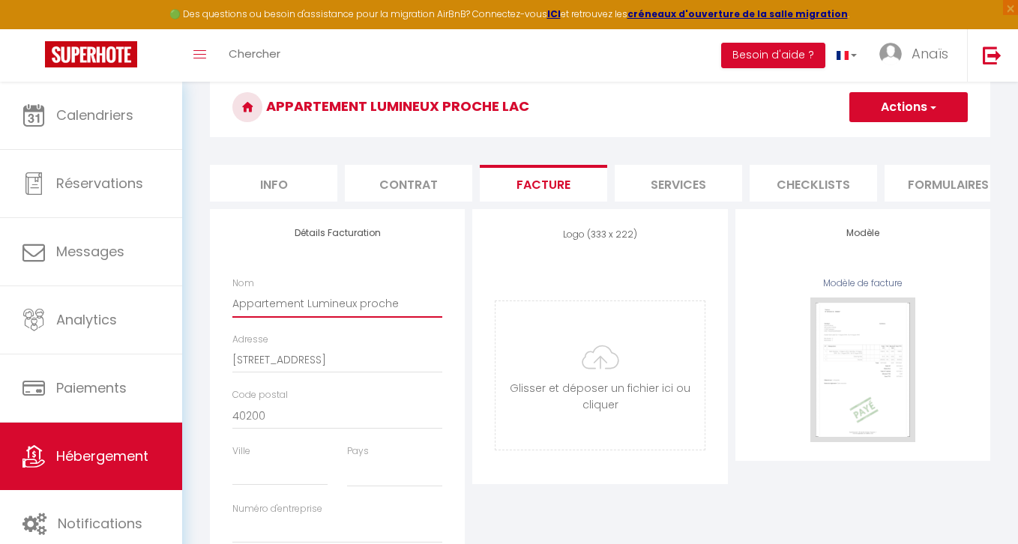
select select
type input "Appartement Lumineux proche l"
select select
type input "Appartement Lumineux proche lacc"
select select
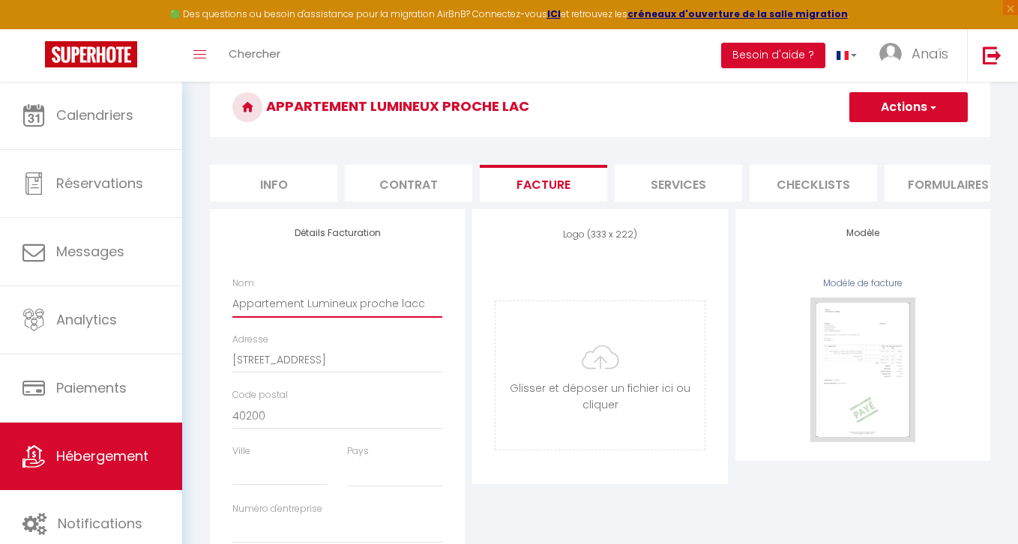
type input "Appartement Lumineux proche lac"
select select
type input "Appartement Lumineux proche lac"
click at [469, 265] on div "Logo (333 x 222) Supprimer Glisser et déposer un fichier ici ou cliquer Ooops, …" at bounding box center [599, 421] width 262 height 424
click at [255, 476] on input "Ville" at bounding box center [279, 472] width 95 height 27
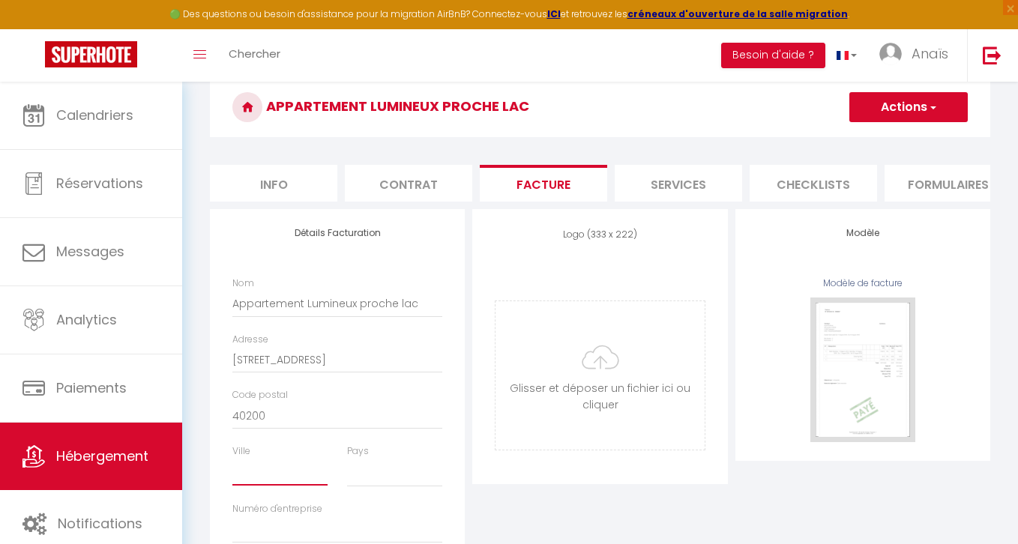
type input "M"
select select
type input "Mi"
select select
type input "Mim"
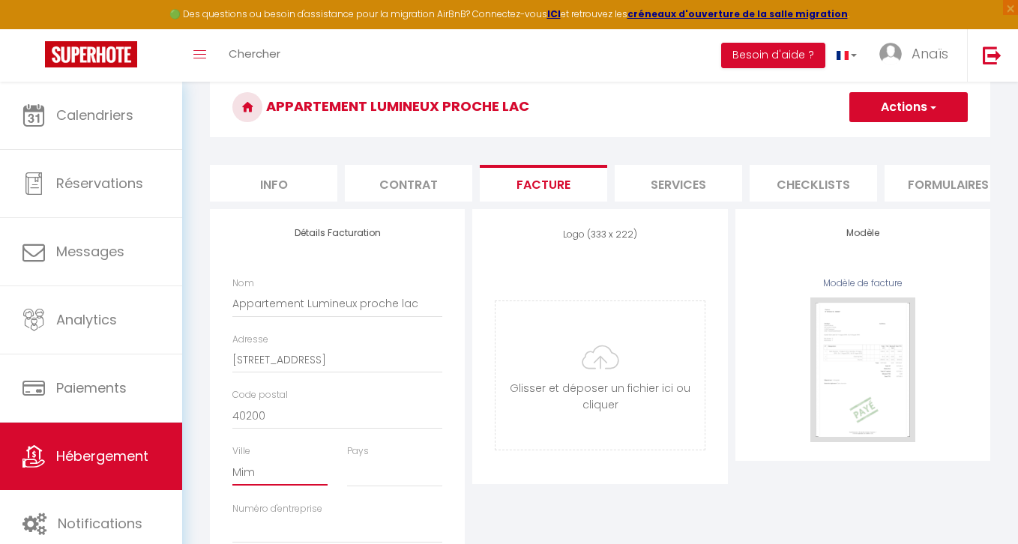
select select
type input "Mimi"
select select
type input "Mimiz"
select select
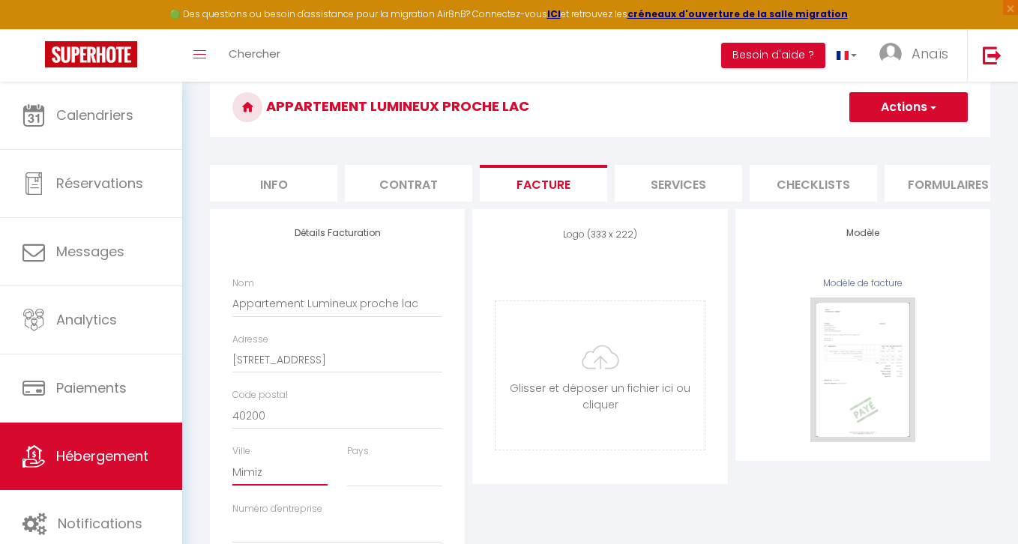
type input "Mimiza"
select select
type input "Mimizan"
select select
type input "Mimizan"
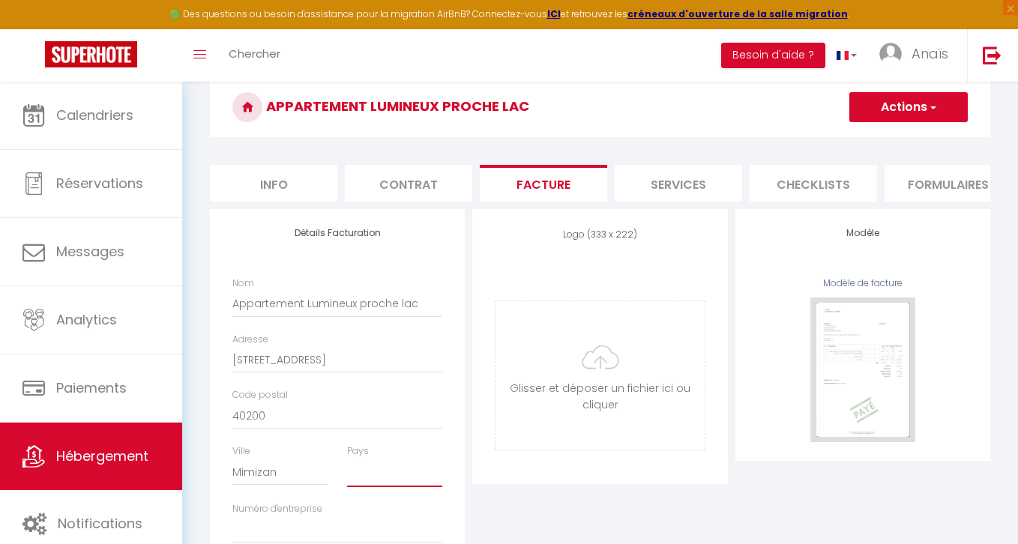
click at [380, 483] on select "France Portugal Afghanistan Albania Algeria American Samoa Andorra Angola Angui…" at bounding box center [394, 473] width 95 height 28
select select "1"
click at [347, 459] on select "France Portugal Afghanistan Albania Algeria American Samoa Andorra Angola Angui…" at bounding box center [394, 473] width 95 height 28
click at [896, 102] on button "Actions" at bounding box center [908, 107] width 118 height 30
click at [874, 136] on link "Enregistrer" at bounding box center [907, 139] width 118 height 19
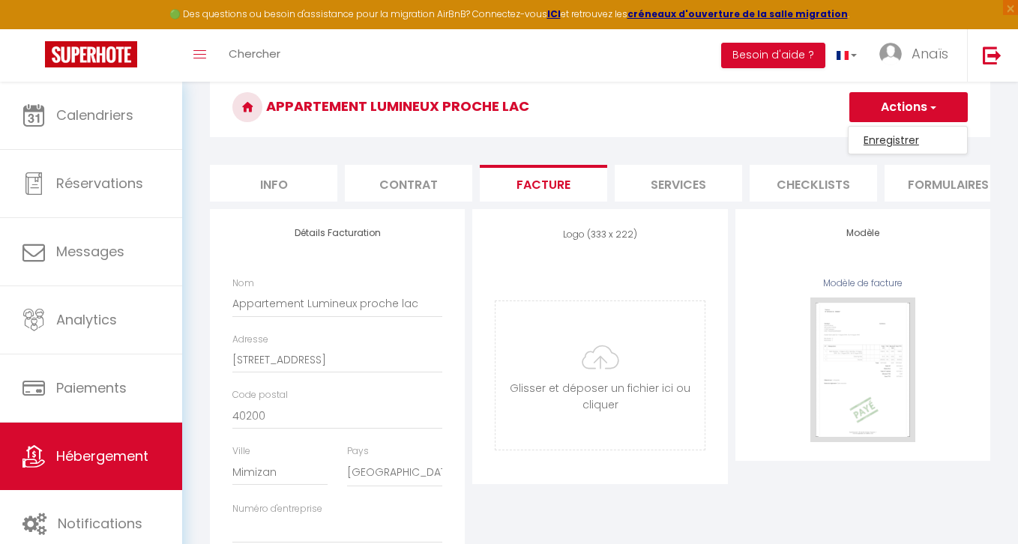
checkbox input "false"
checkbox input "true"
checkbox input "false"
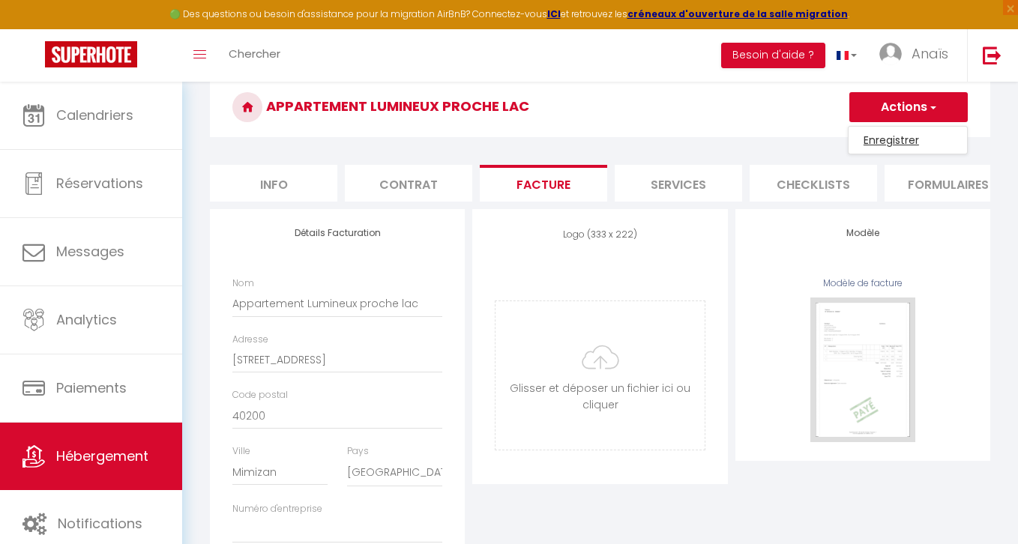
checkbox input "true"
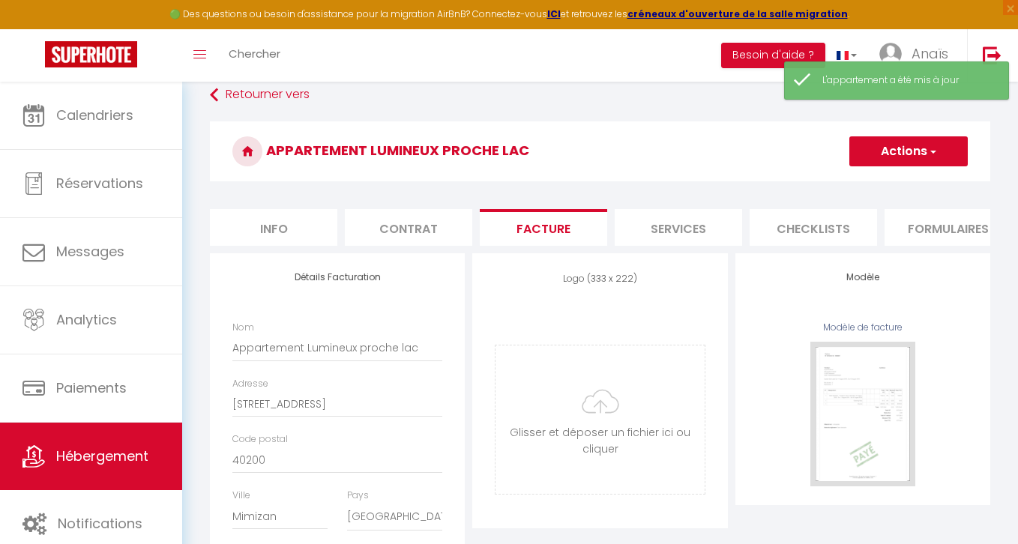
click at [898, 147] on button "Actions" at bounding box center [908, 151] width 118 height 30
click at [873, 185] on link "Enregistrer" at bounding box center [907, 184] width 118 height 19
checkbox input "false"
checkbox input "true"
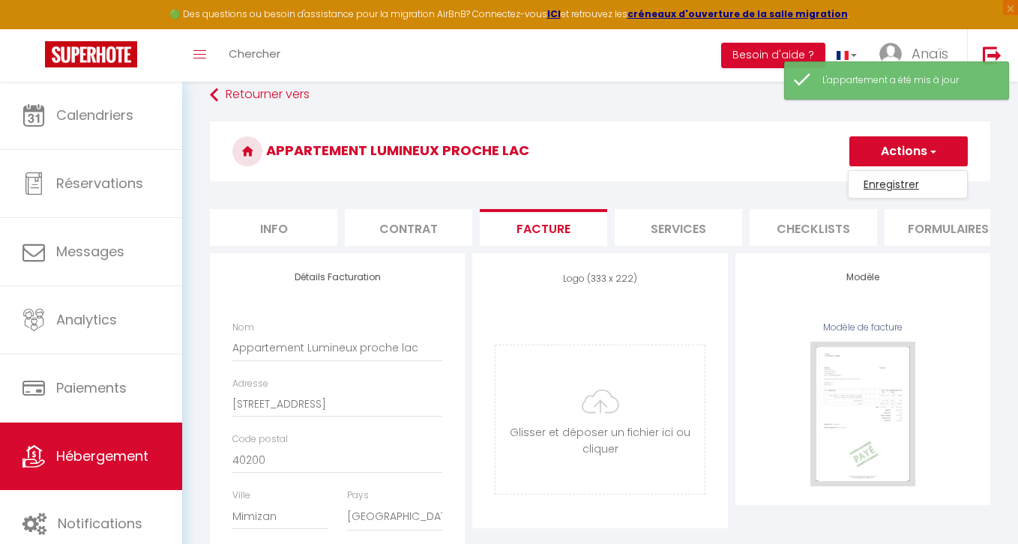
checkbox input "true"
checkbox input "false"
checkbox input "true"
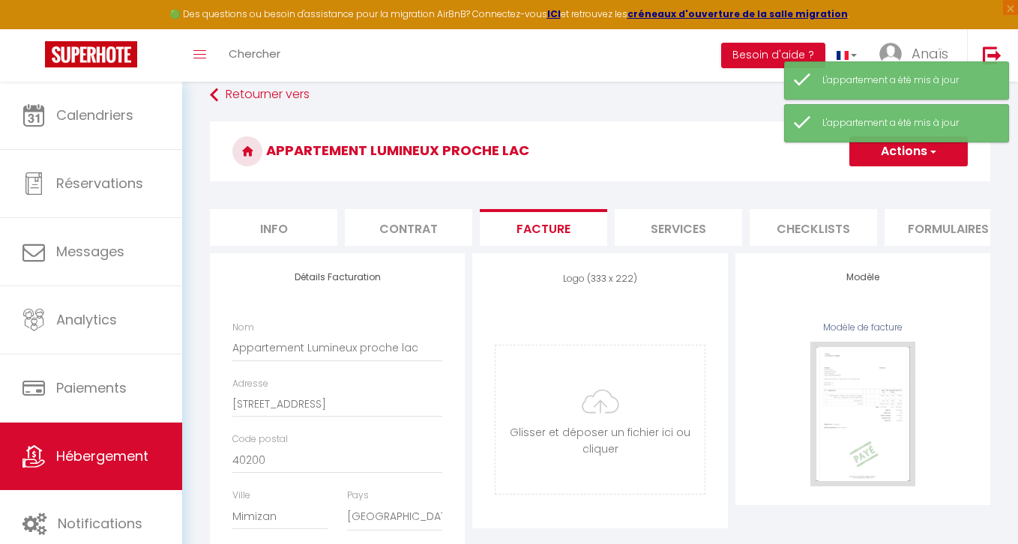
click at [295, 222] on li "Info" at bounding box center [273, 227] width 127 height 37
checkbox input "false"
checkbox input "true"
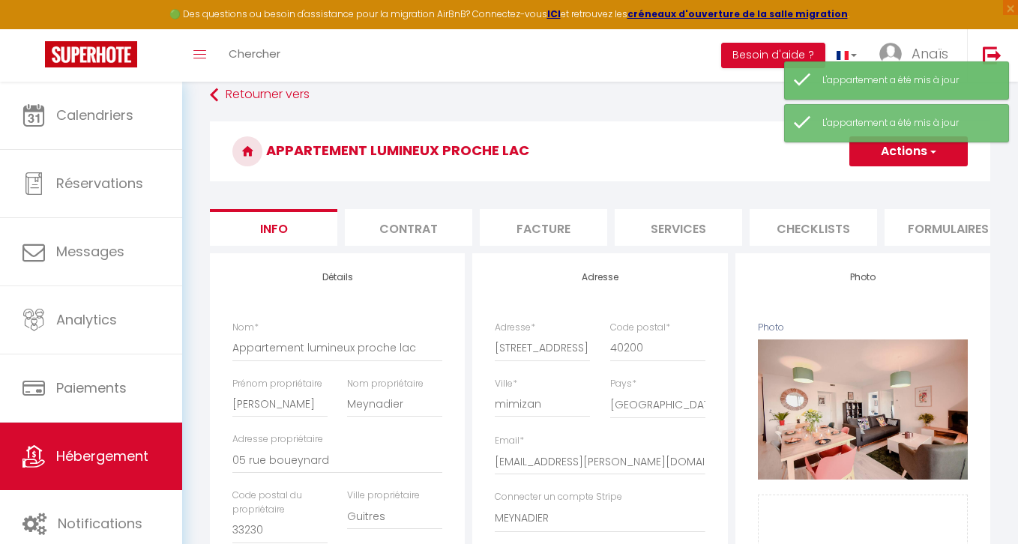
click at [581, 226] on li "Facture" at bounding box center [543, 227] width 127 height 37
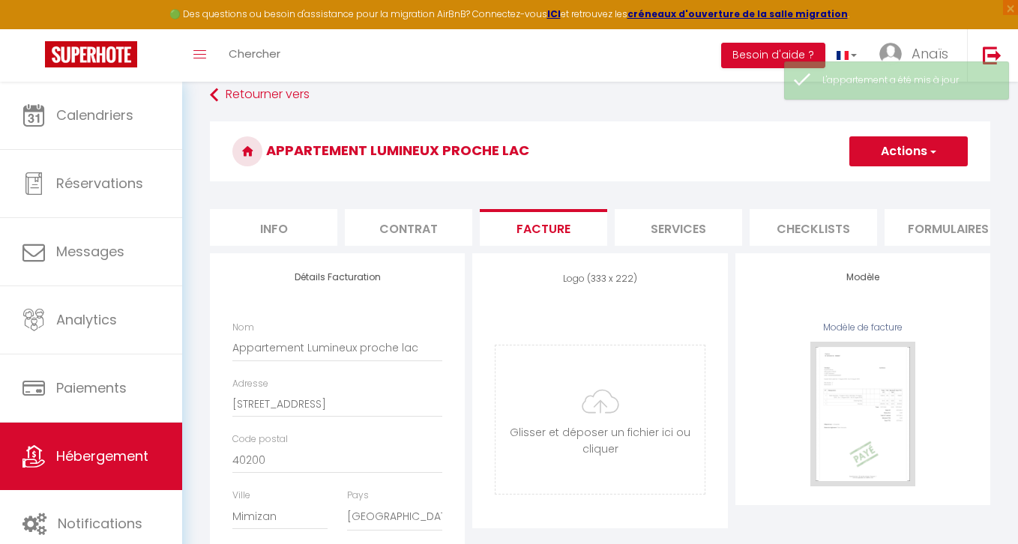
click at [884, 158] on button "Actions" at bounding box center [908, 151] width 118 height 30
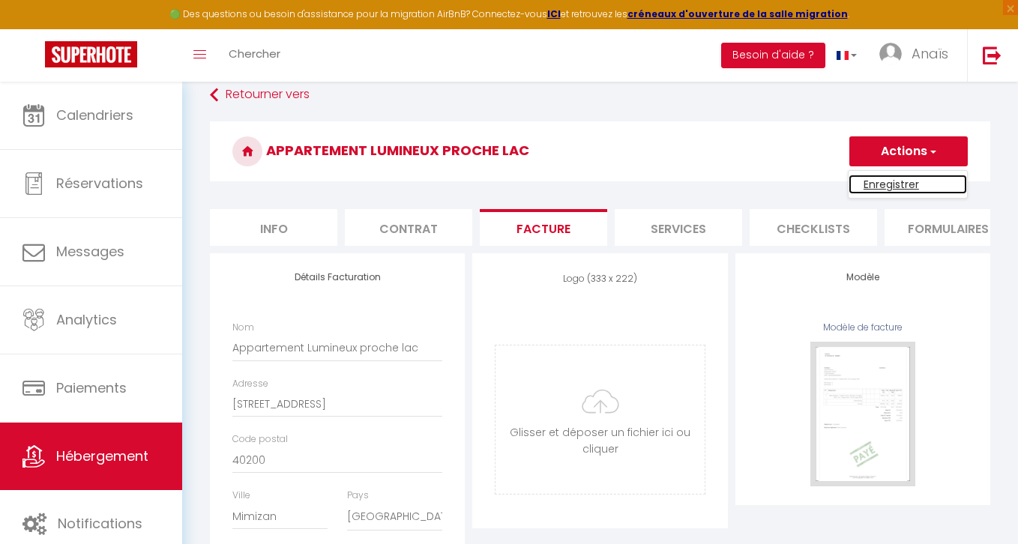
click at [869, 178] on link "Enregistrer" at bounding box center [907, 184] width 118 height 19
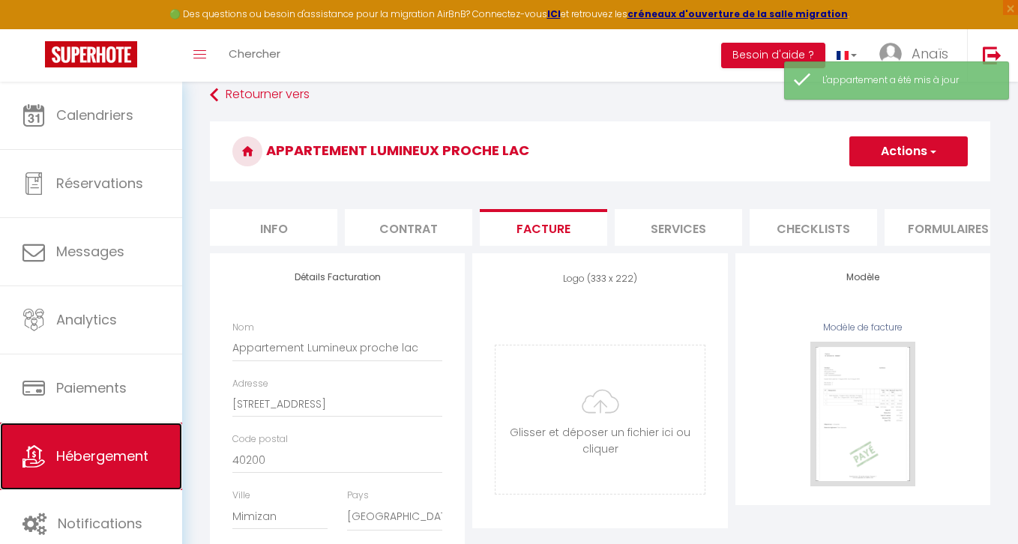
drag, startPoint x: 109, startPoint y: 437, endPoint x: 109, endPoint y: 426, distance: 11.3
click at [109, 437] on link "Hébergement" at bounding box center [91, 456] width 182 height 67
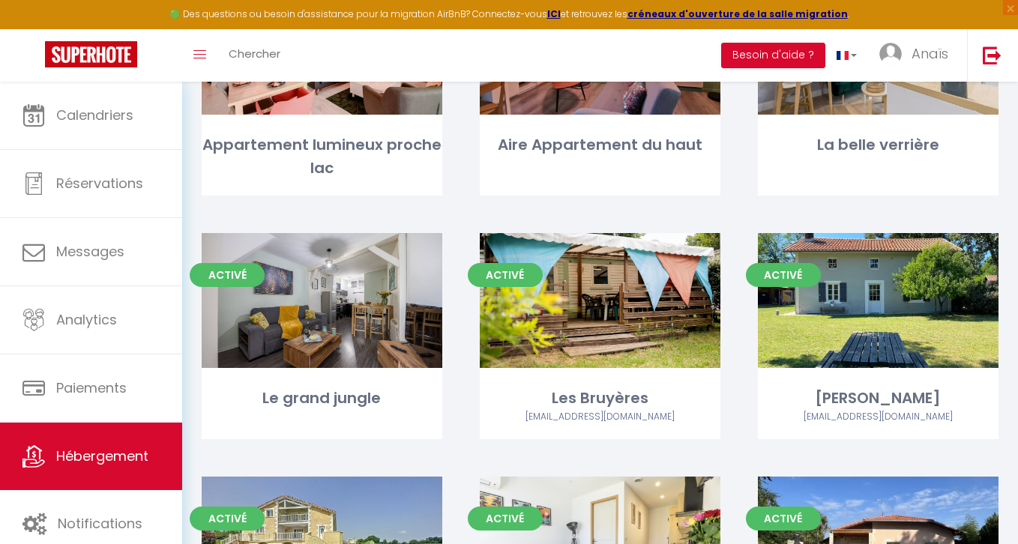
scroll to position [1338, 0]
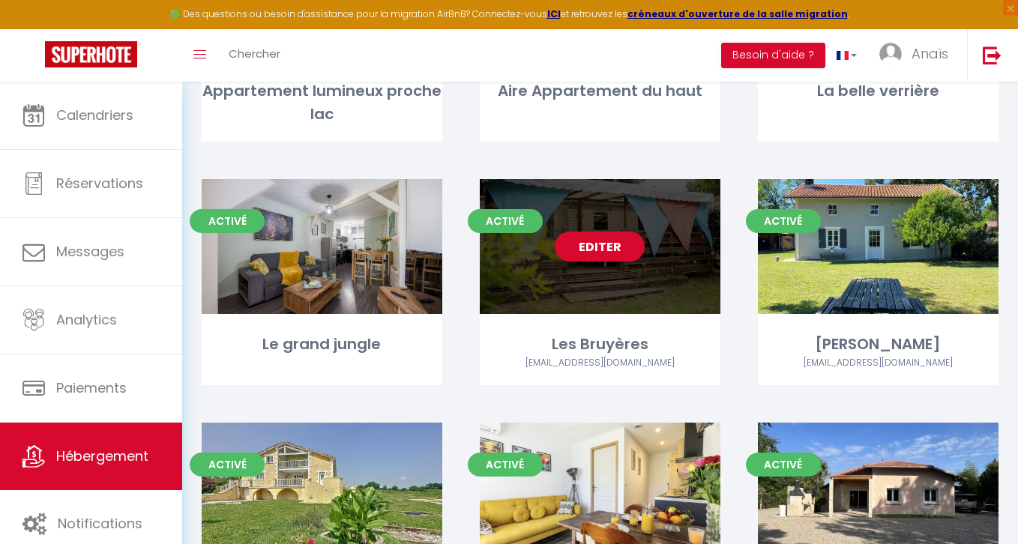
click at [603, 244] on link "Editer" at bounding box center [600, 247] width 90 height 30
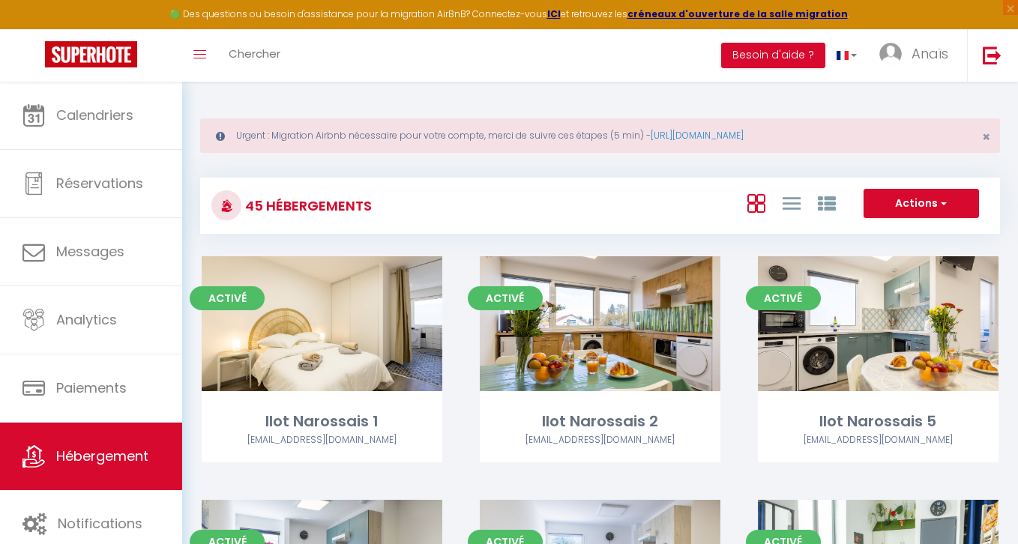
select select "3"
select select "2"
select select "1"
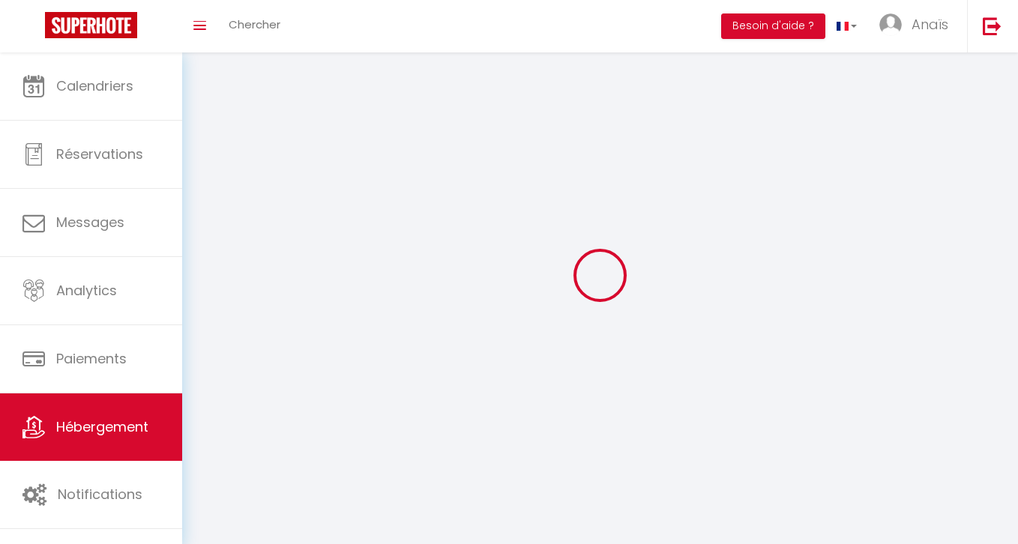
select select
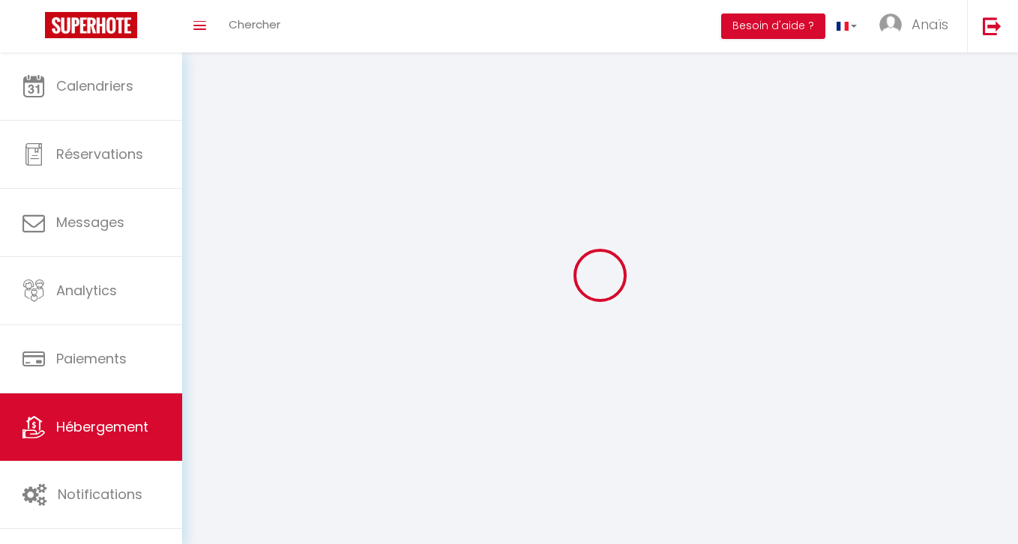
select select
checkbox input "false"
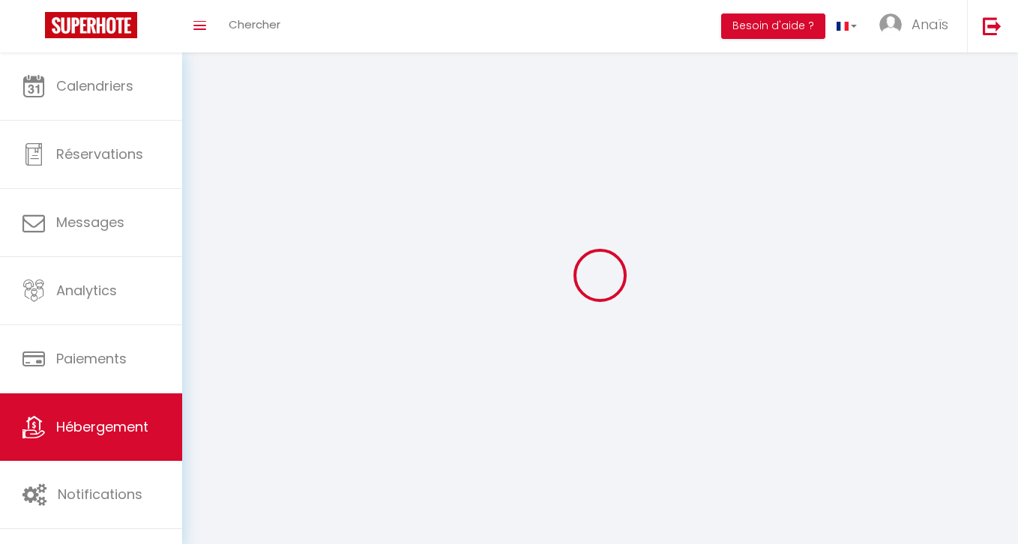
checkbox input "false"
select select
select select "28"
select select
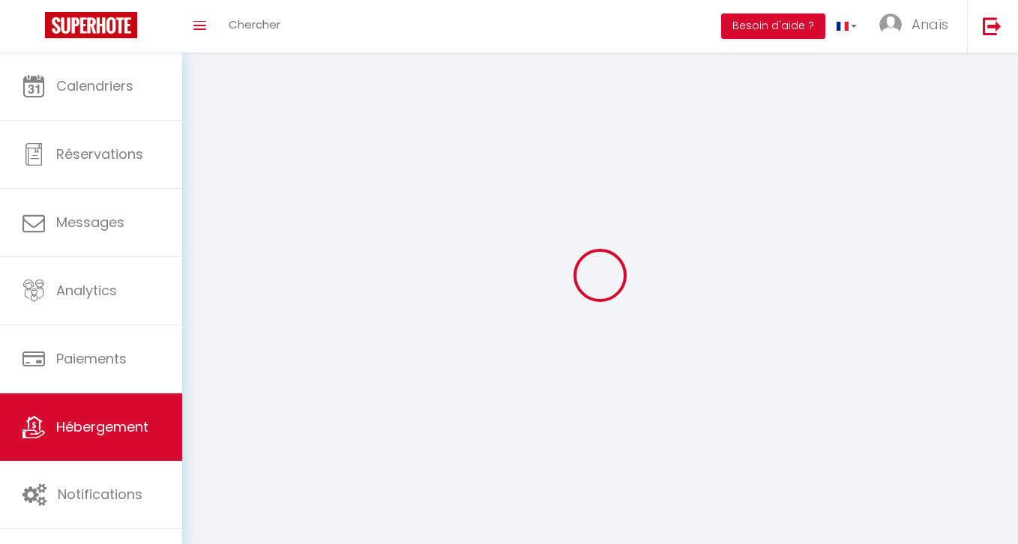
select select
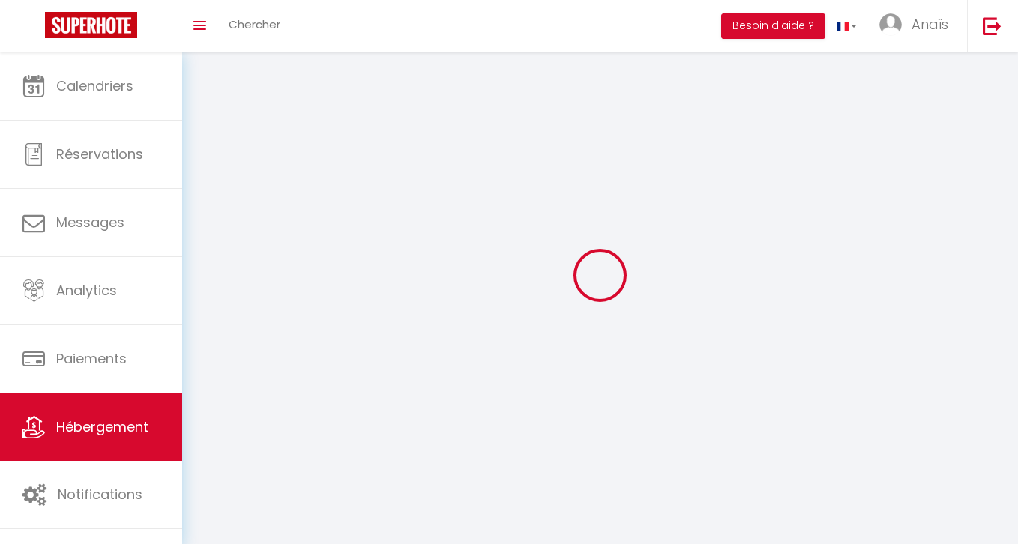
select select
checkbox input "false"
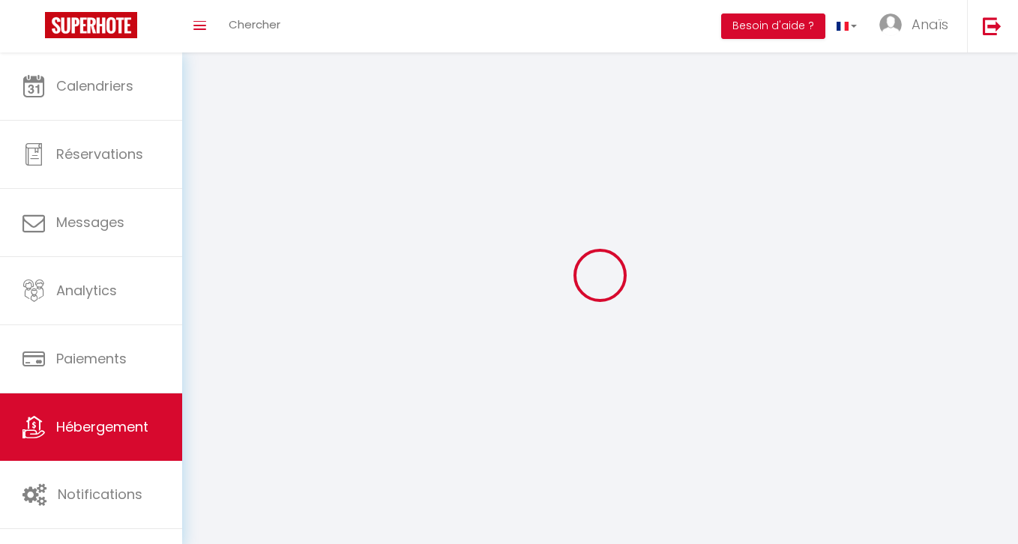
select select
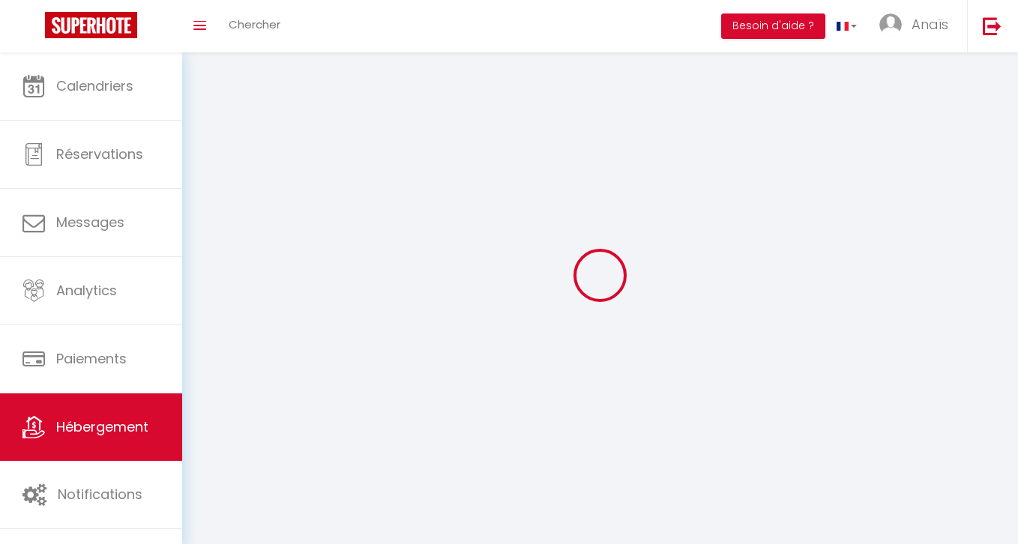
select select
checkbox input "false"
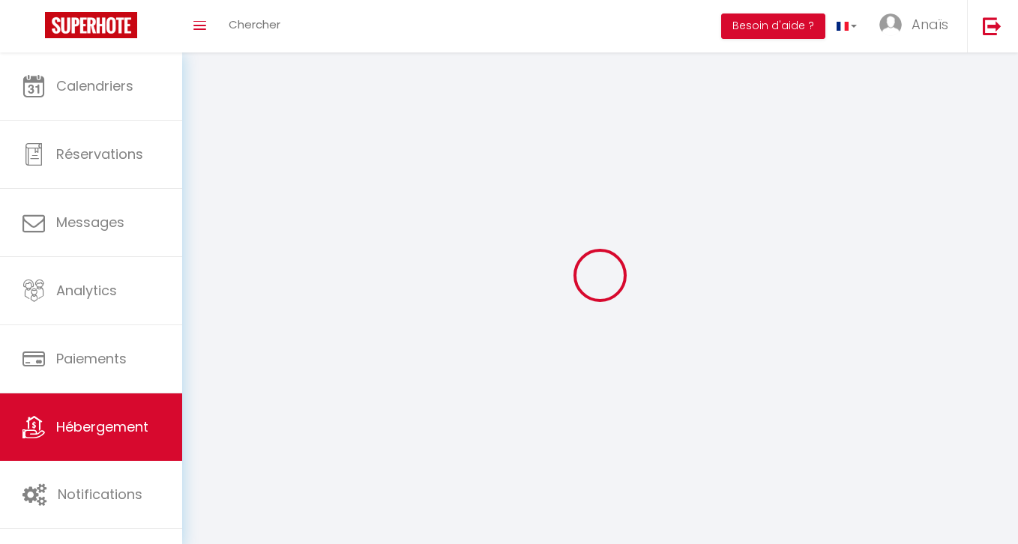
checkbox input "false"
select select
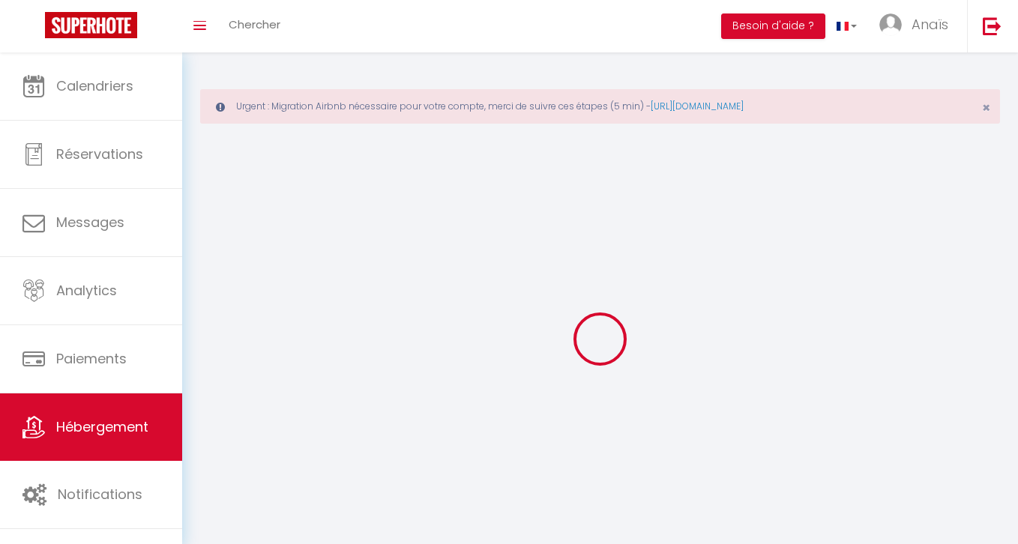
select select
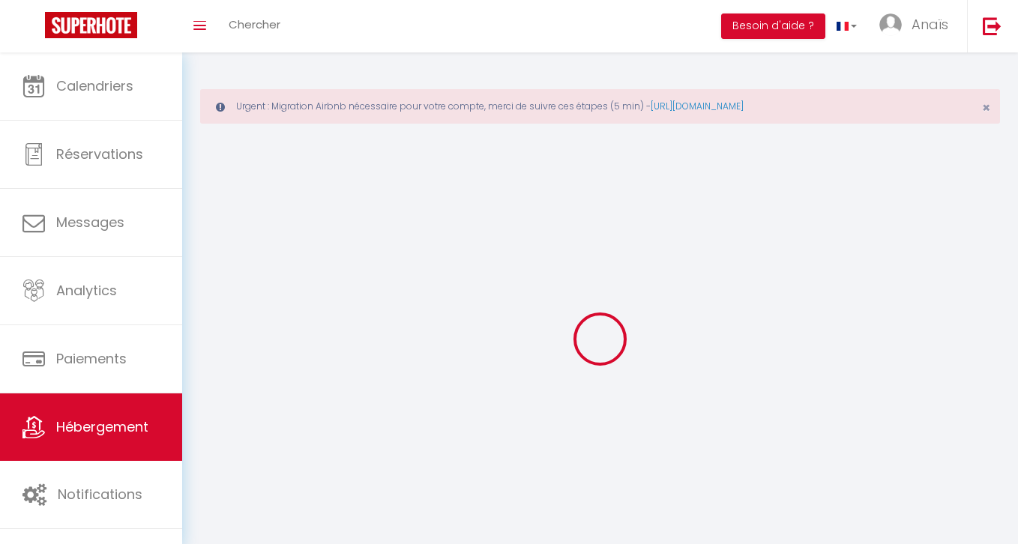
select select
checkbox input "false"
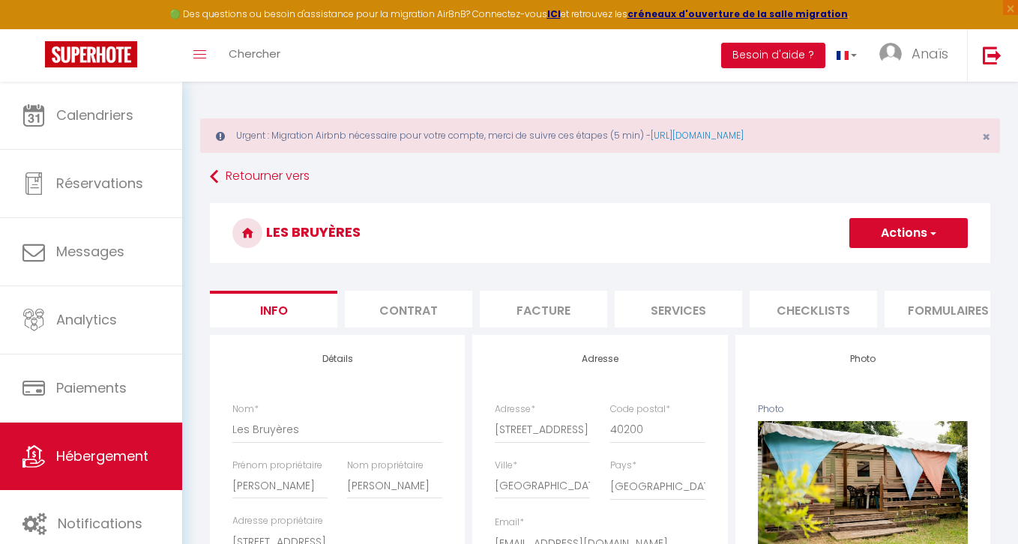
click at [548, 306] on li "Facture" at bounding box center [543, 309] width 127 height 37
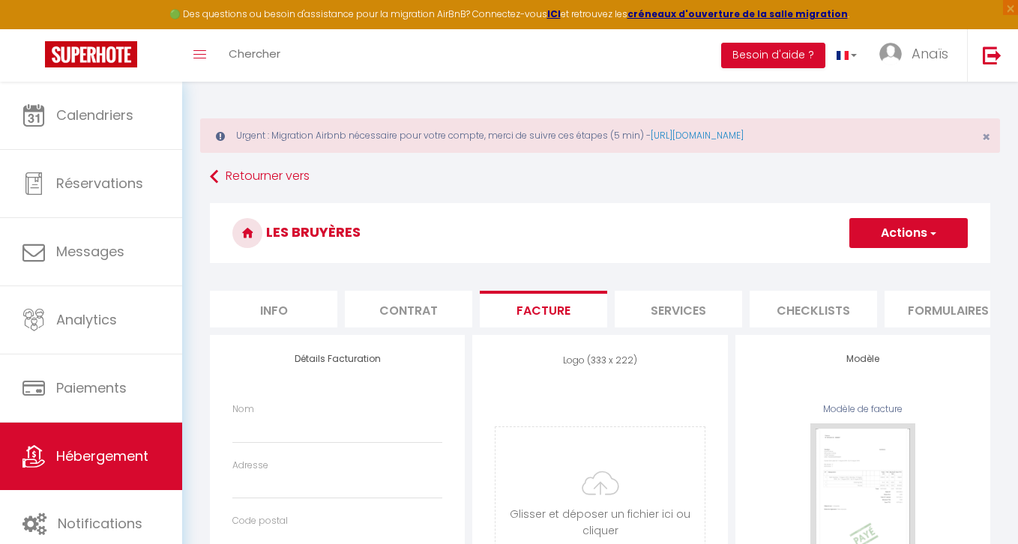
click at [292, 315] on li "Info" at bounding box center [273, 309] width 127 height 37
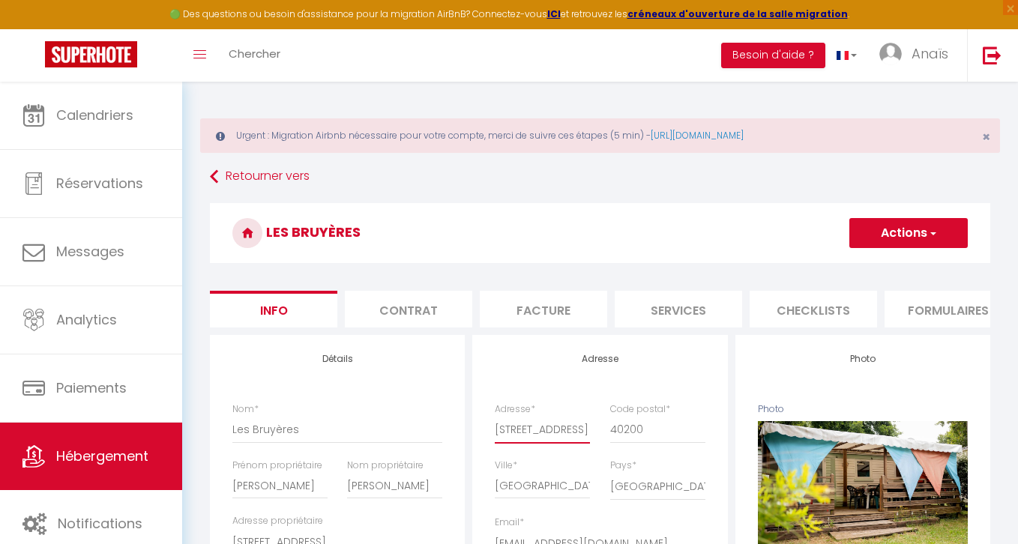
click at [558, 432] on input "[STREET_ADDRESS]" at bounding box center [542, 429] width 95 height 27
click at [422, 312] on li "Contrat" at bounding box center [408, 309] width 127 height 37
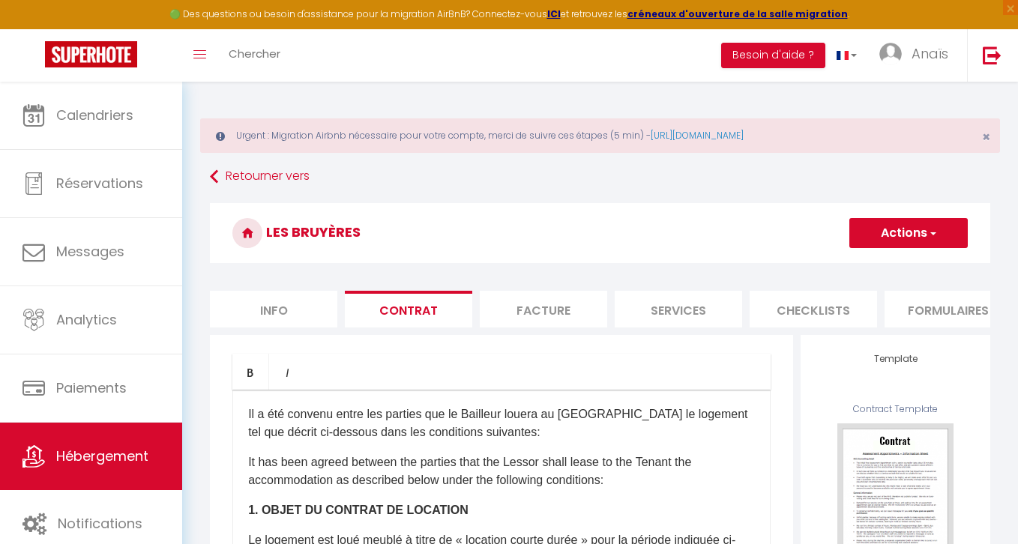
click at [523, 301] on li "Facture" at bounding box center [543, 309] width 127 height 37
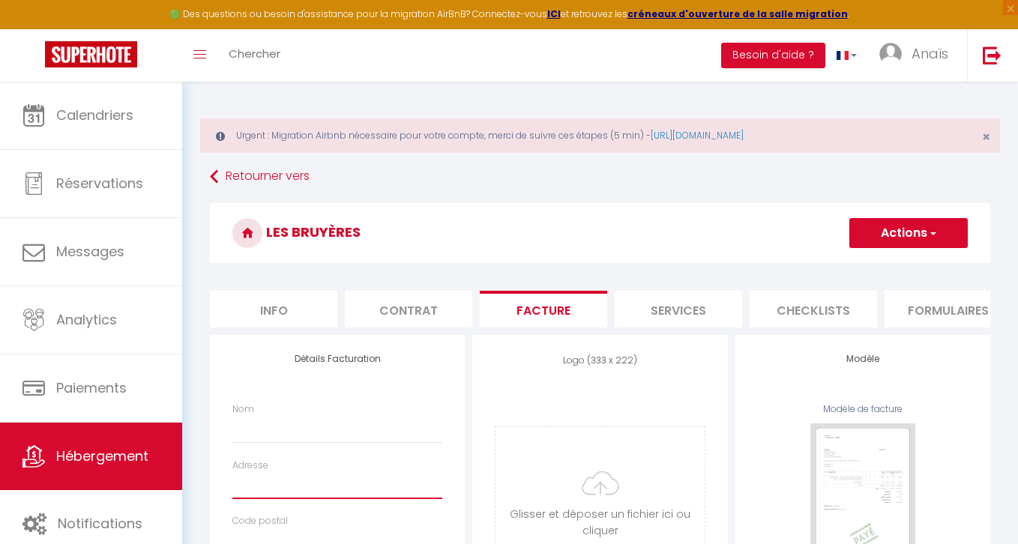
click at [282, 488] on input "Adresse" at bounding box center [337, 485] width 210 height 27
paste input "[STREET_ADDRESS]"
click at [262, 430] on input "Nom" at bounding box center [337, 429] width 210 height 27
click at [447, 365] on div "Détails Facturation Nom Les Bruyères Adresse 719 Route de Laffont Code postal V…" at bounding box center [337, 547] width 255 height 424
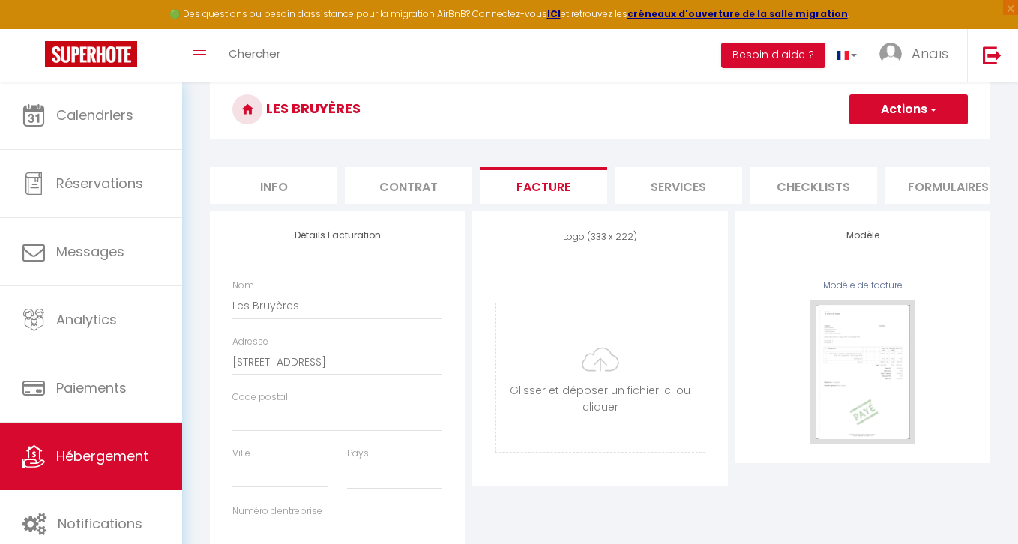
scroll to position [133, 0]
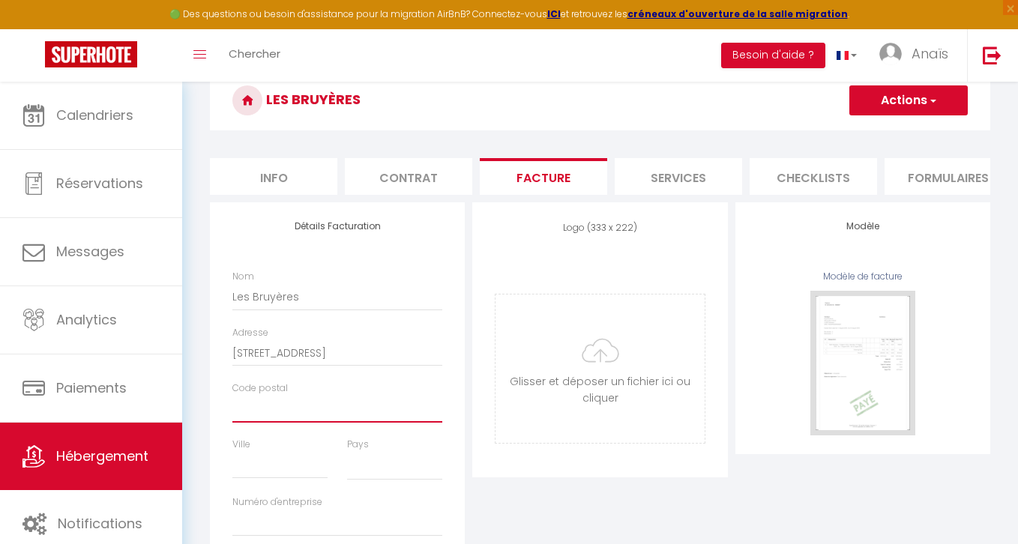
click at [336, 403] on input "Code postal" at bounding box center [337, 409] width 210 height 27
click at [919, 101] on button "Actions" at bounding box center [908, 100] width 118 height 30
click at [872, 133] on link "Enregistrer" at bounding box center [907, 133] width 118 height 19
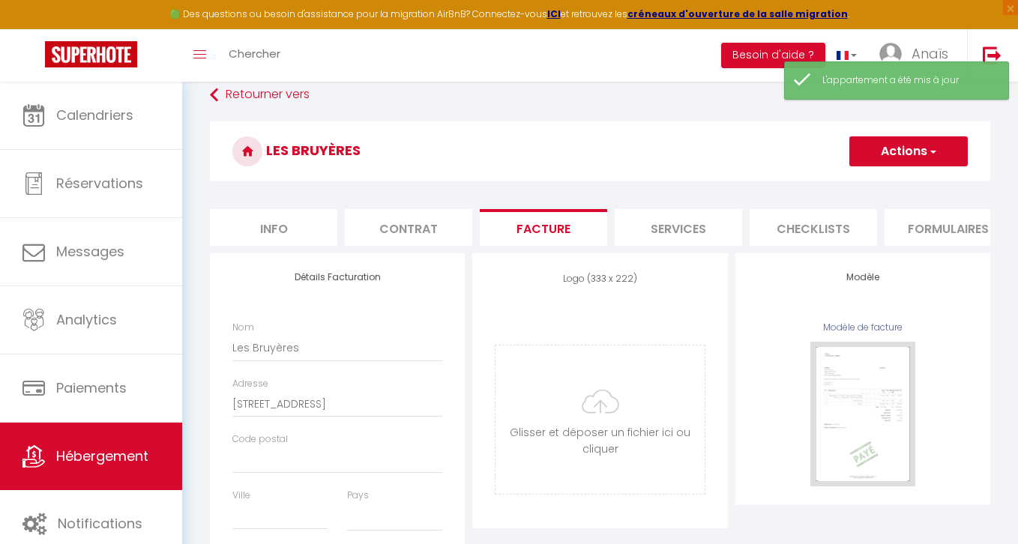
click at [292, 231] on li "Info" at bounding box center [273, 227] width 127 height 37
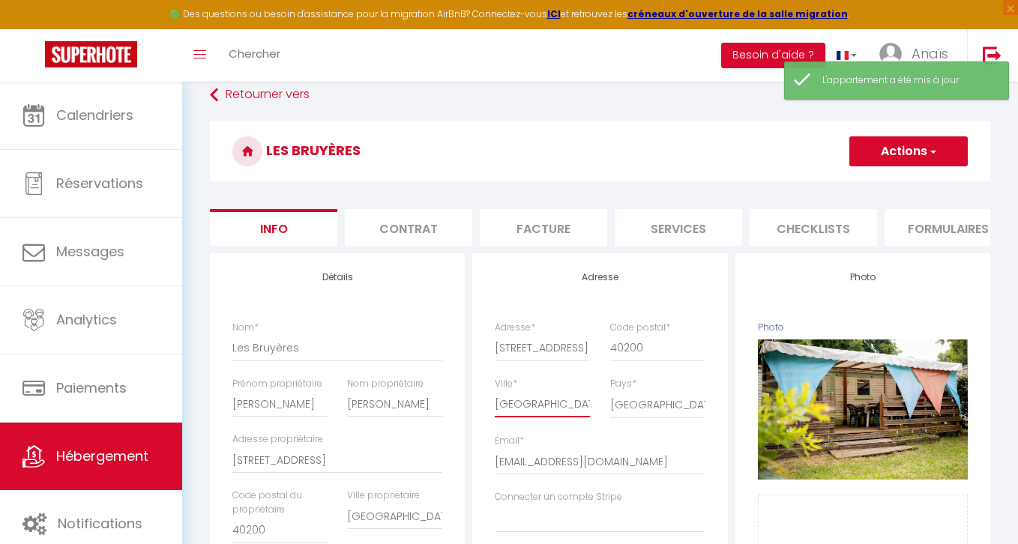
click at [525, 407] on input "[GEOGRAPHIC_DATA]" at bounding box center [542, 403] width 95 height 27
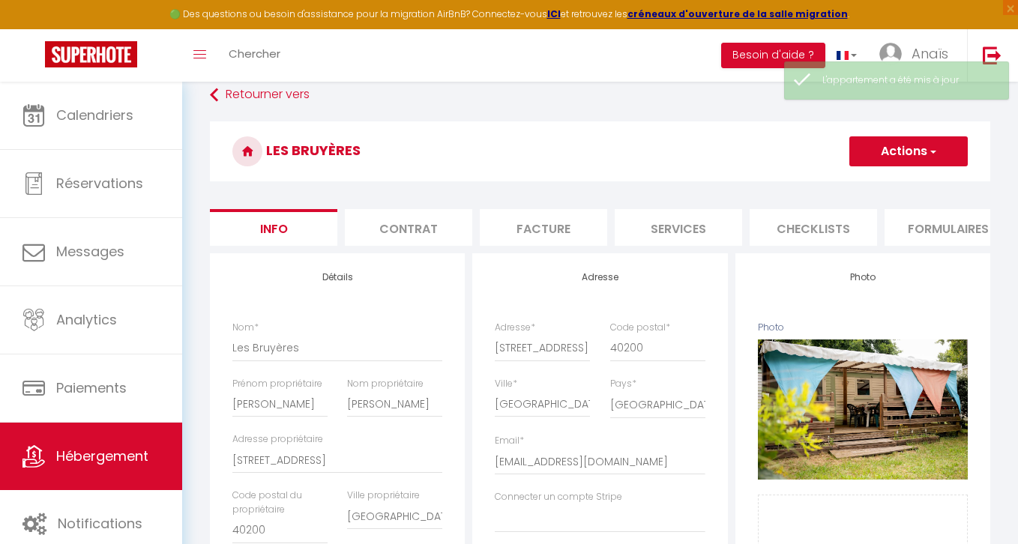
click at [514, 219] on li "Facture" at bounding box center [543, 227] width 127 height 37
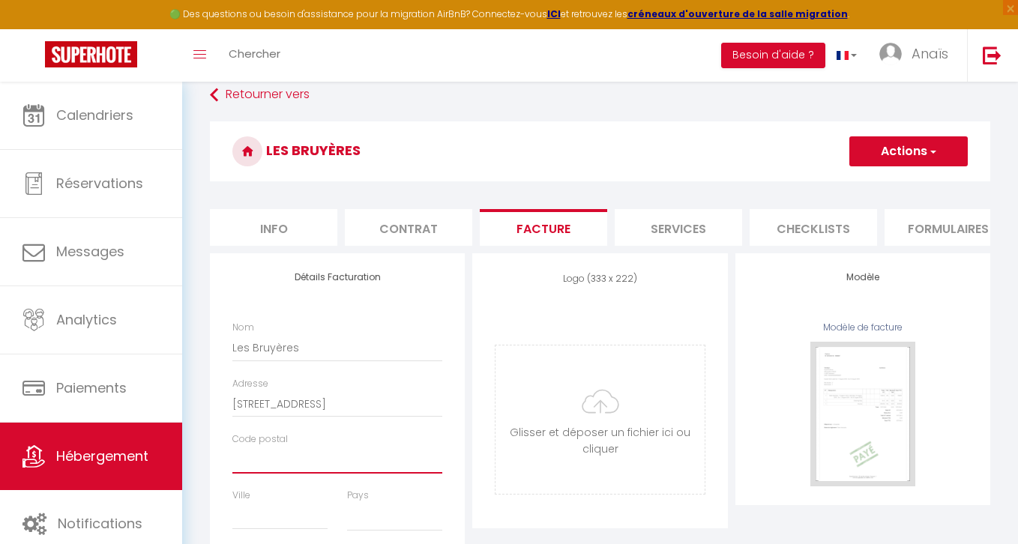
click at [296, 467] on input "Code postal" at bounding box center [337, 460] width 210 height 27
click at [456, 324] on div "Détails Facturation Nom Les Bruyères Adresse 719 Route de Laffont Code postal 4…" at bounding box center [337, 465] width 255 height 424
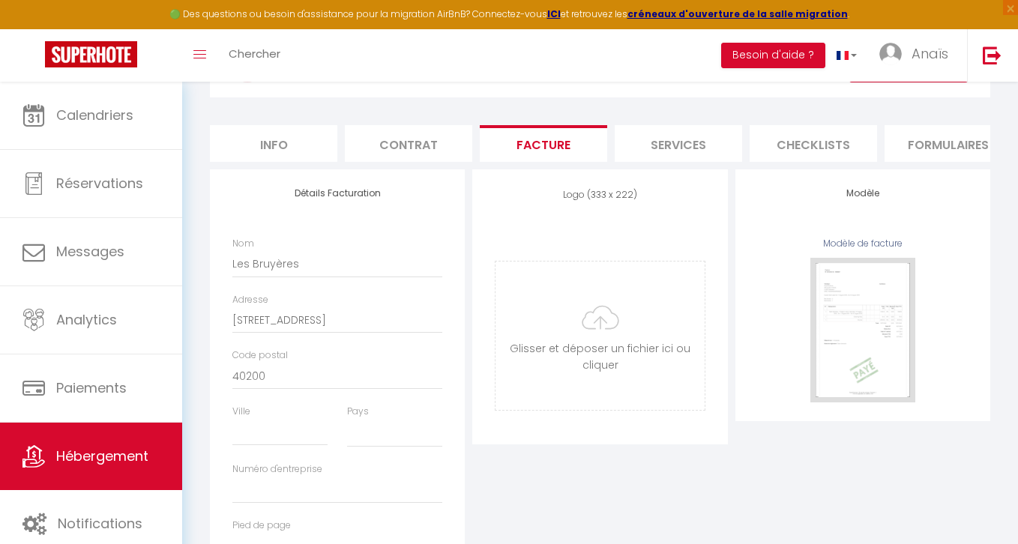
scroll to position [180, 0]
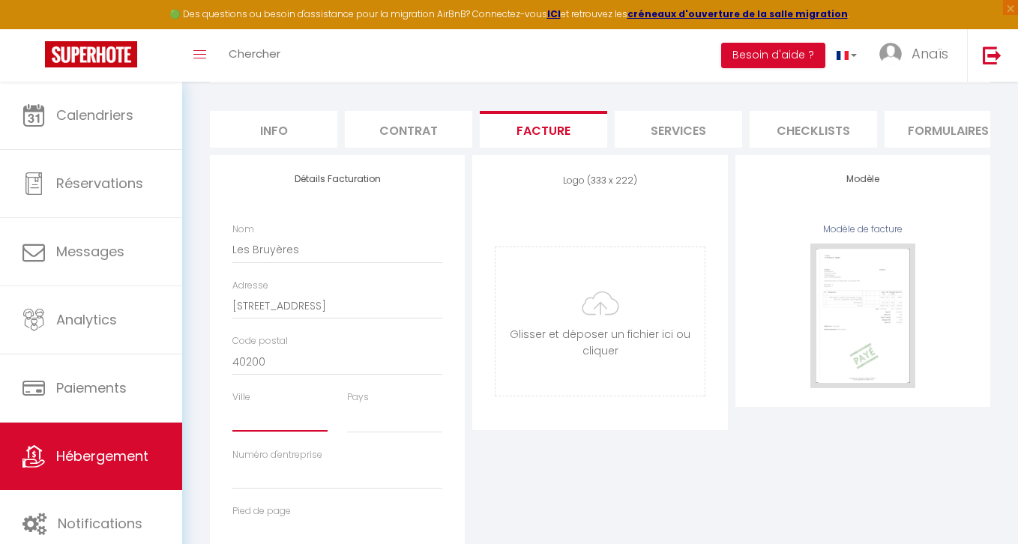
click at [271, 424] on input "Ville" at bounding box center [279, 418] width 95 height 27
paste input "[GEOGRAPHIC_DATA]"
click at [366, 420] on select "France Portugal Afghanistan Albania Algeria American Samoa Andorra Angola Angui…" at bounding box center [394, 419] width 95 height 28
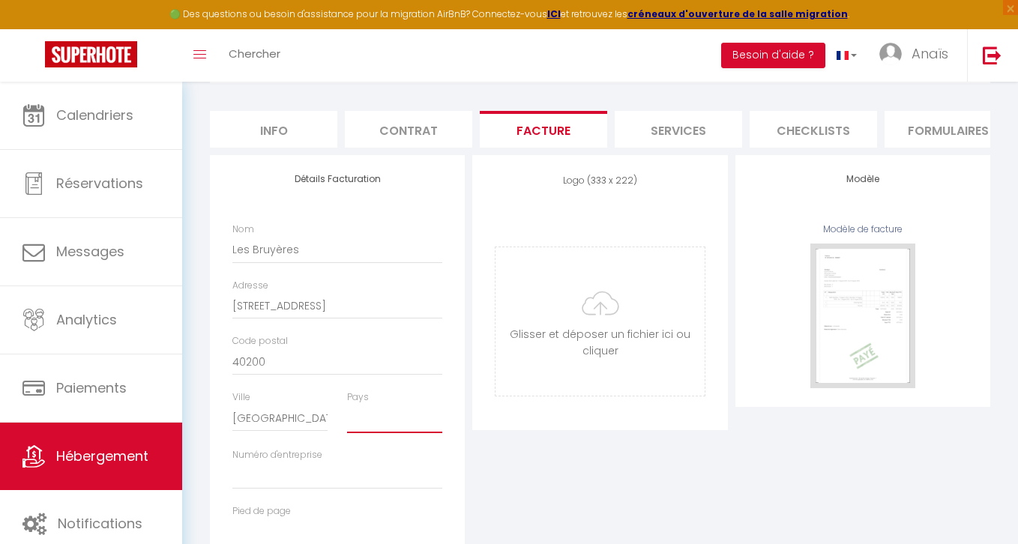
click at [347, 405] on select "France Portugal Afghanistan Albania Algeria American Samoa Andorra Angola Angui…" at bounding box center [394, 419] width 95 height 28
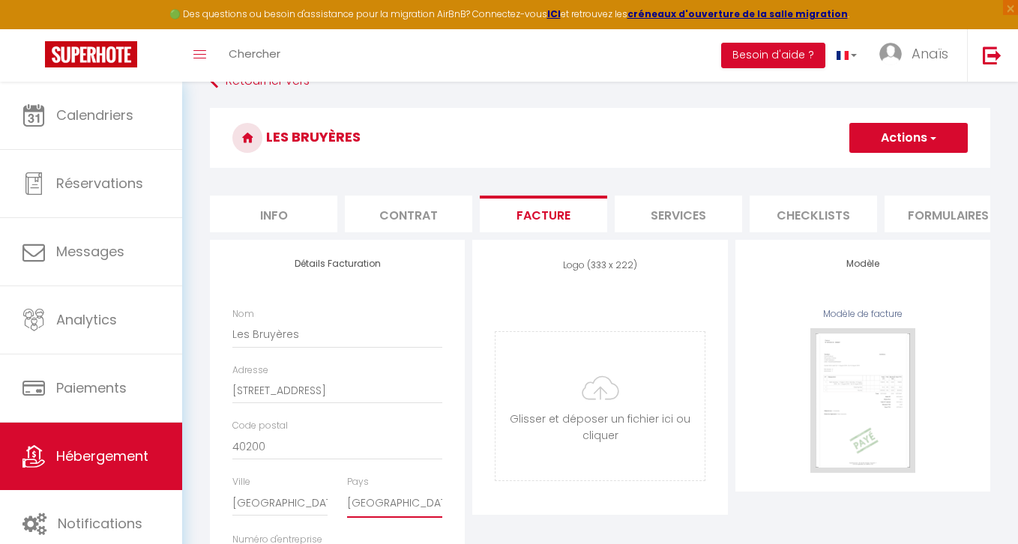
scroll to position [61, 0]
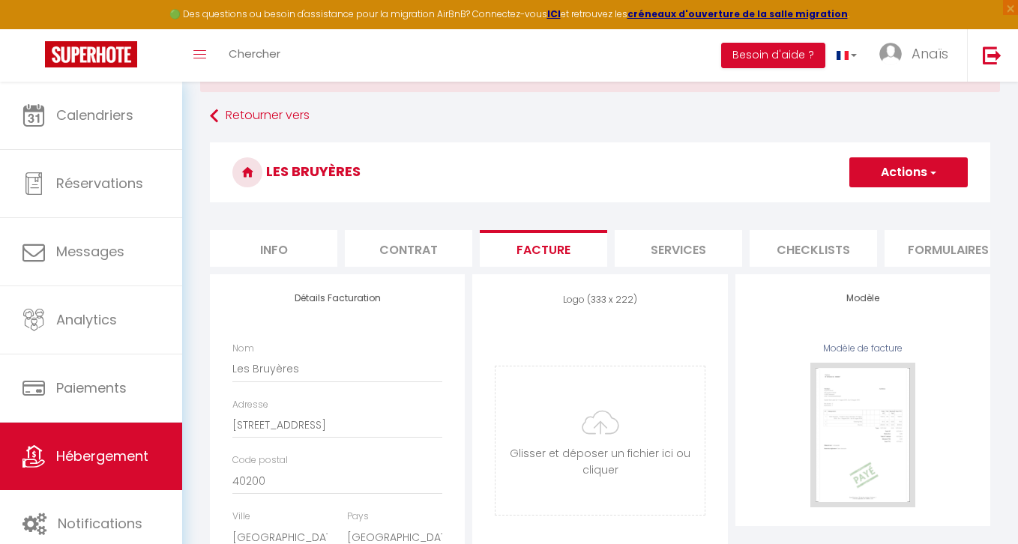
click at [931, 172] on span "button" at bounding box center [932, 172] width 10 height 15
click at [869, 207] on link "Enregistrer" at bounding box center [907, 205] width 118 height 19
click at [894, 179] on button "Actions" at bounding box center [908, 172] width 118 height 30
click at [876, 199] on link "Enregistrer" at bounding box center [907, 205] width 118 height 19
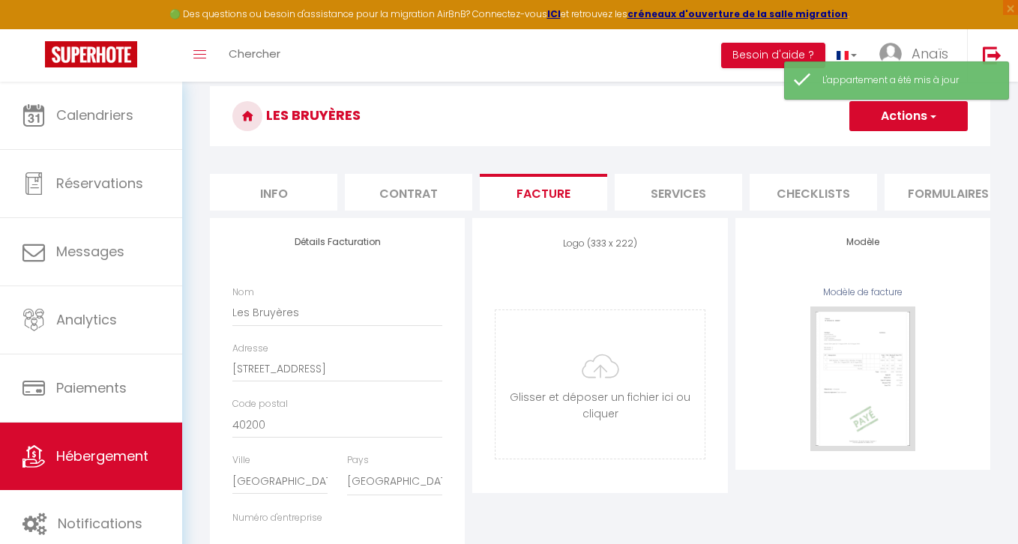
scroll to position [112, 0]
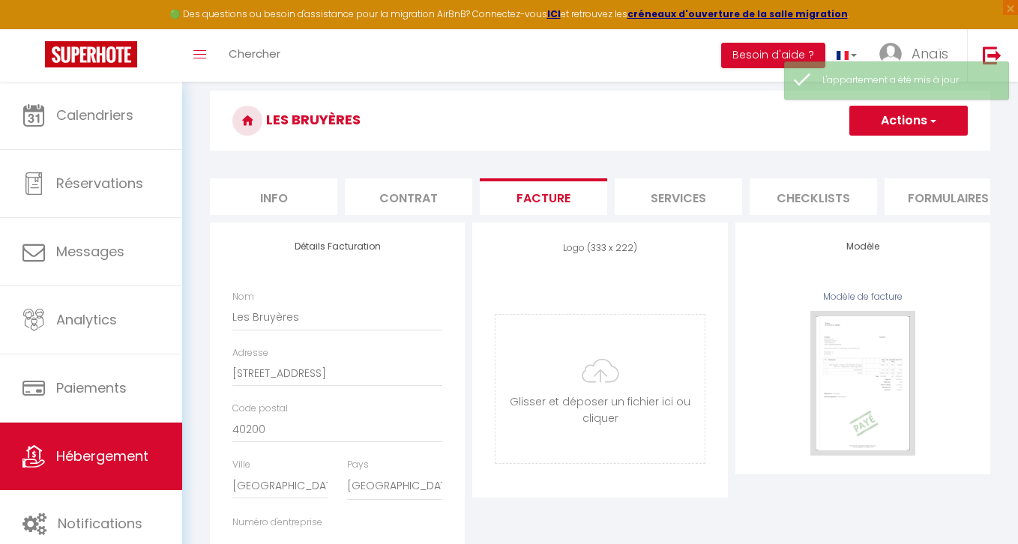
click at [900, 127] on button "Actions" at bounding box center [908, 121] width 118 height 30
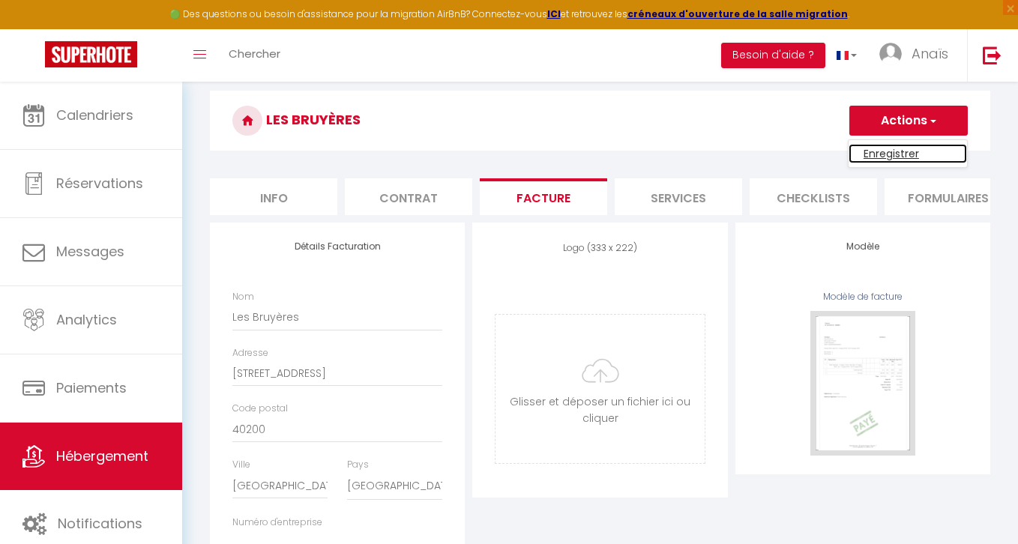
click at [884, 148] on link "Enregistrer" at bounding box center [907, 153] width 118 height 19
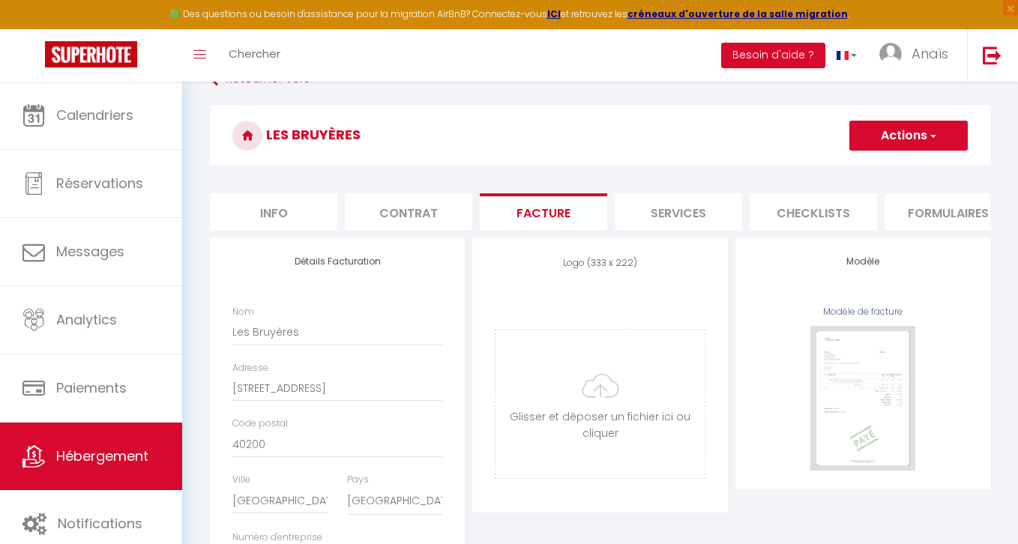
scroll to position [88, 0]
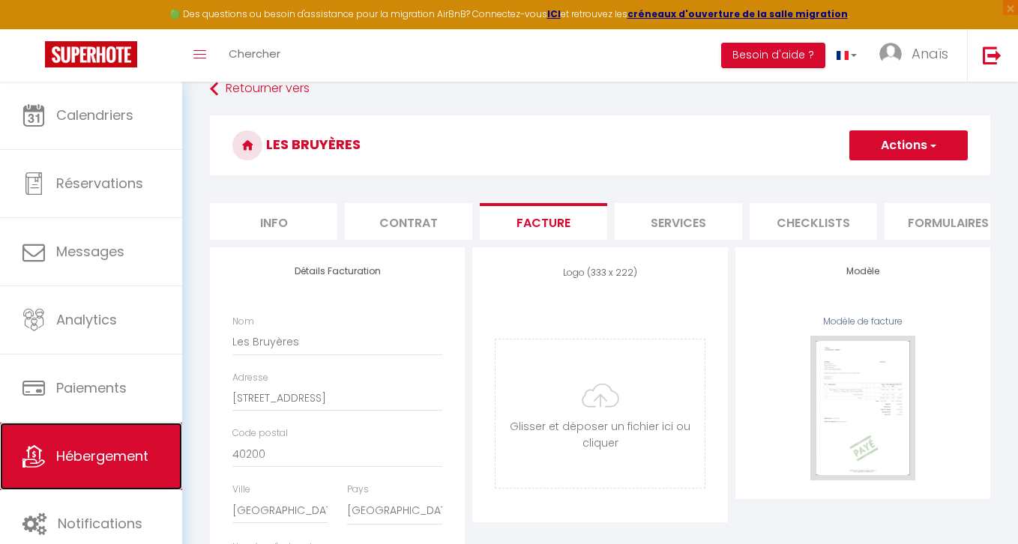
click at [133, 453] on span "Hébergement" at bounding box center [102, 456] width 92 height 19
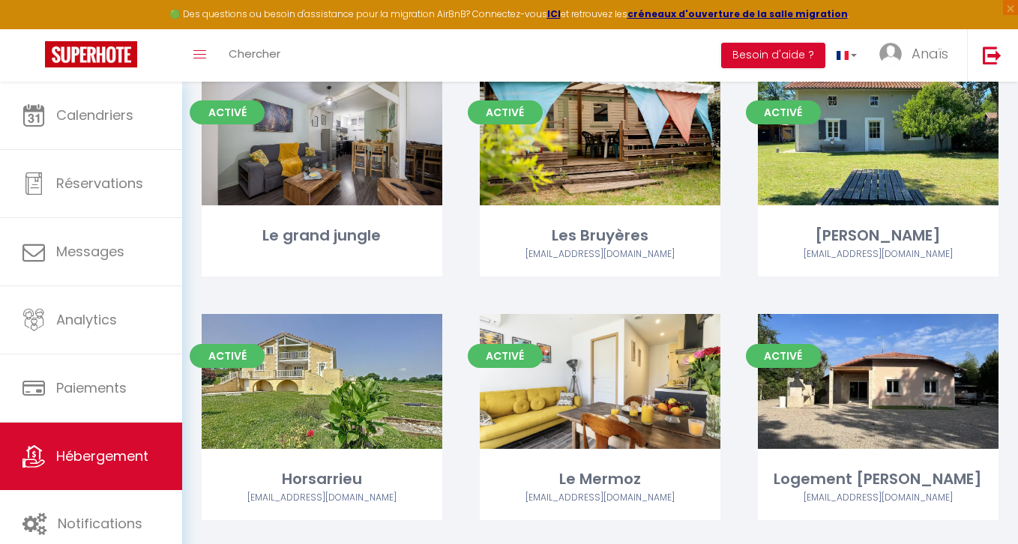
scroll to position [1409, 0]
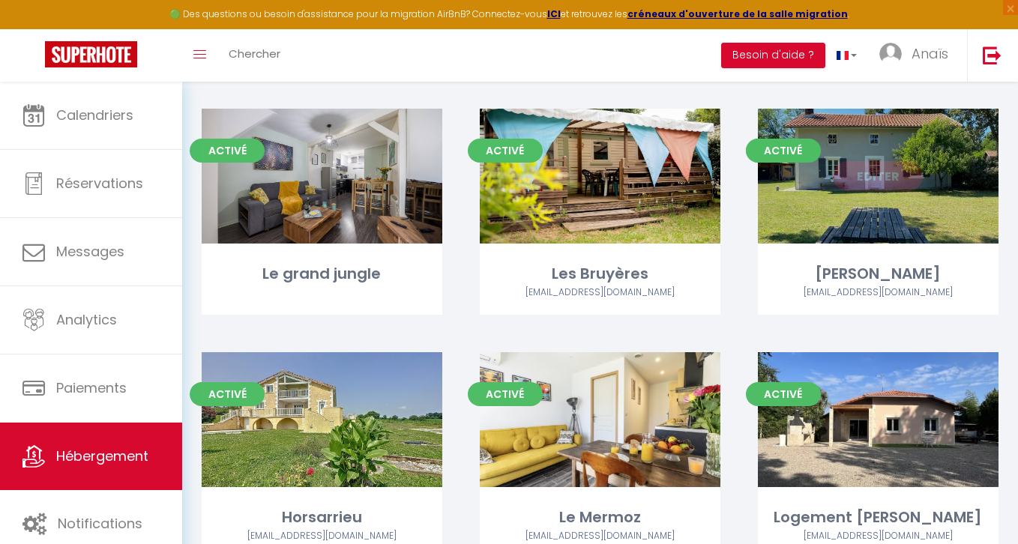
click at [881, 181] on link "Editer" at bounding box center [878, 176] width 90 height 30
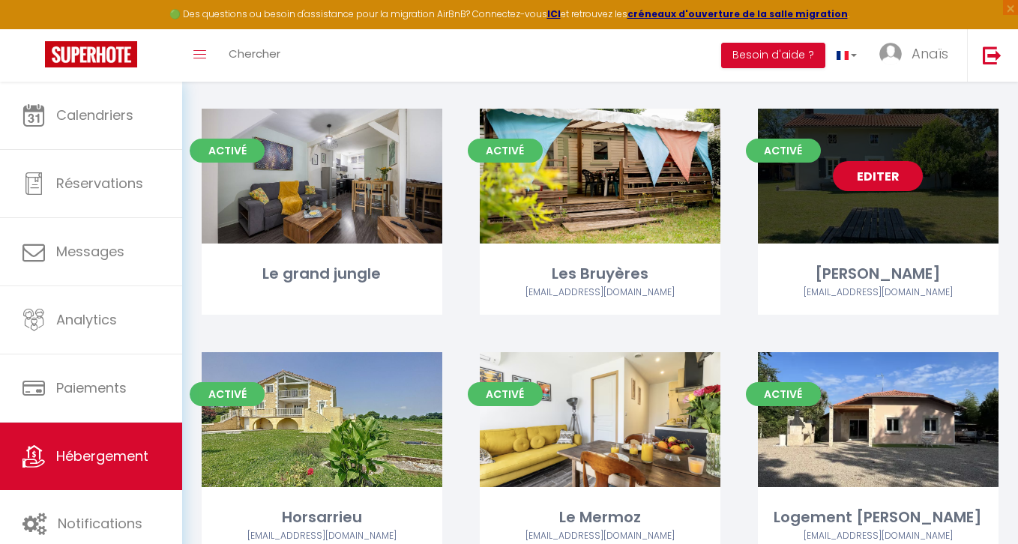
click at [851, 182] on link "Editer" at bounding box center [878, 176] width 90 height 30
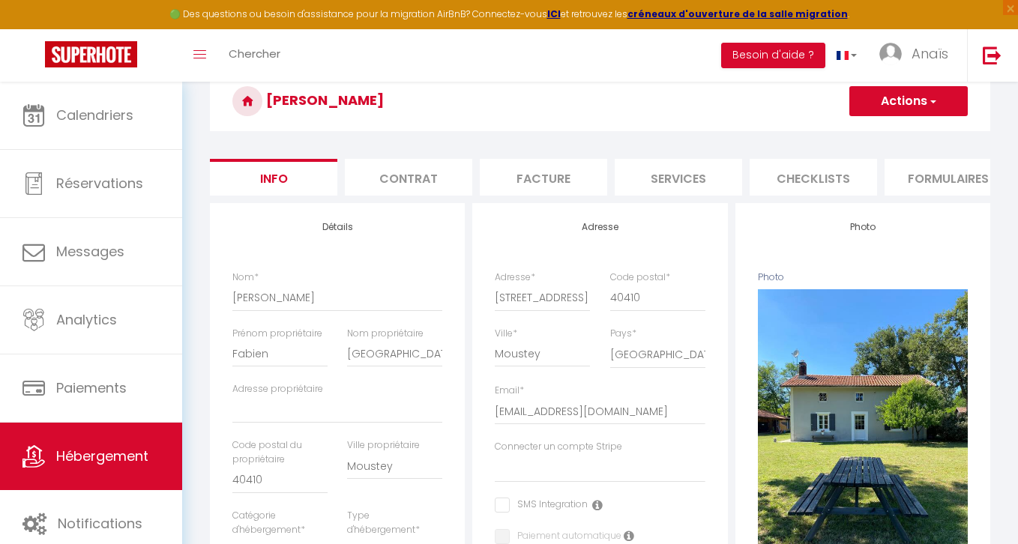
scroll to position [146, 0]
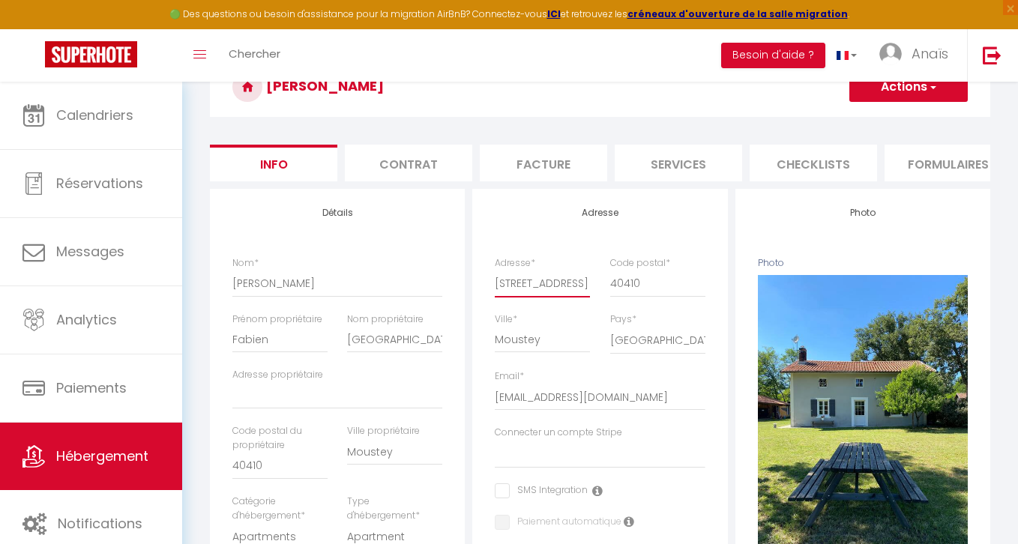
click at [552, 286] on input "[STREET_ADDRESS]" at bounding box center [542, 283] width 95 height 27
click at [532, 158] on li "Facture" at bounding box center [543, 163] width 127 height 37
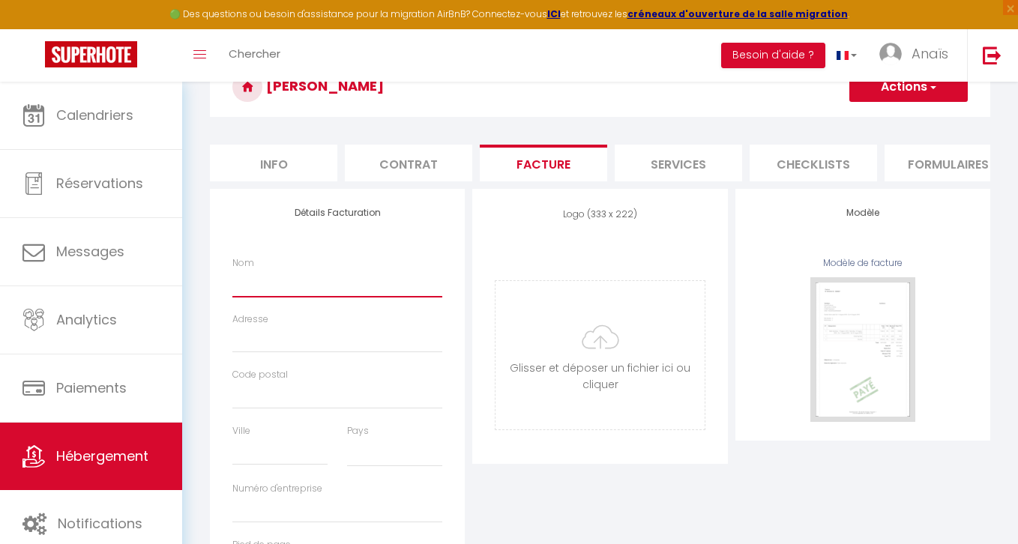
click at [321, 285] on input "Nom" at bounding box center [337, 283] width 210 height 27
click at [233, 283] on input "rianne" at bounding box center [337, 283] width 210 height 27
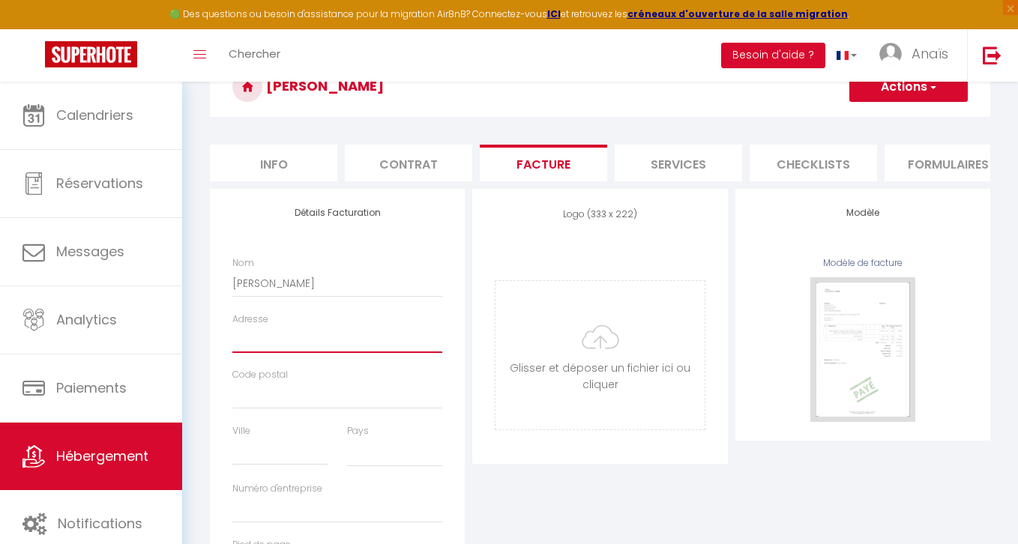
click at [256, 339] on input "Adresse" at bounding box center [337, 339] width 210 height 27
paste input "[STREET_ADDRESS]"
click at [897, 90] on button "Actions" at bounding box center [908, 87] width 118 height 30
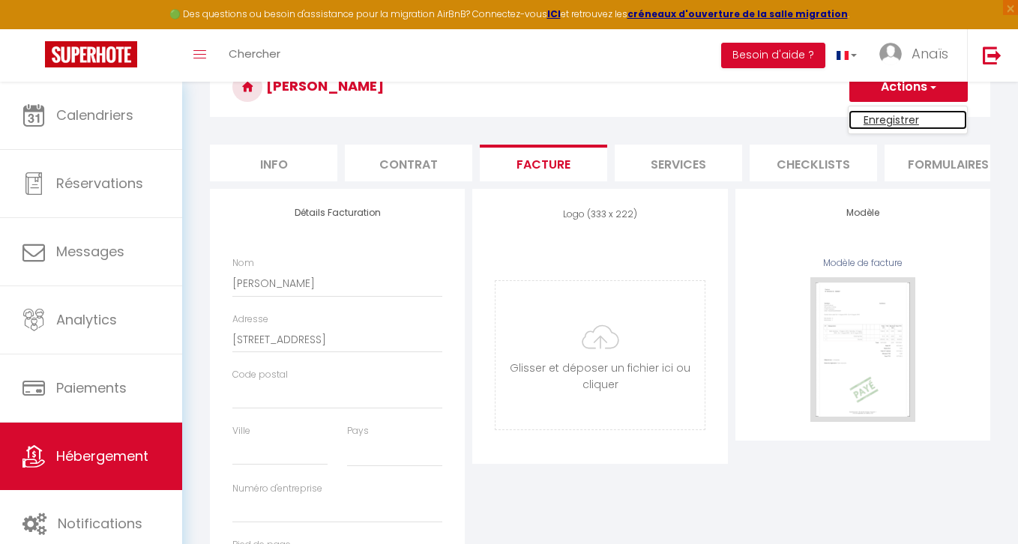
click at [872, 127] on link "Enregistrer" at bounding box center [907, 119] width 118 height 19
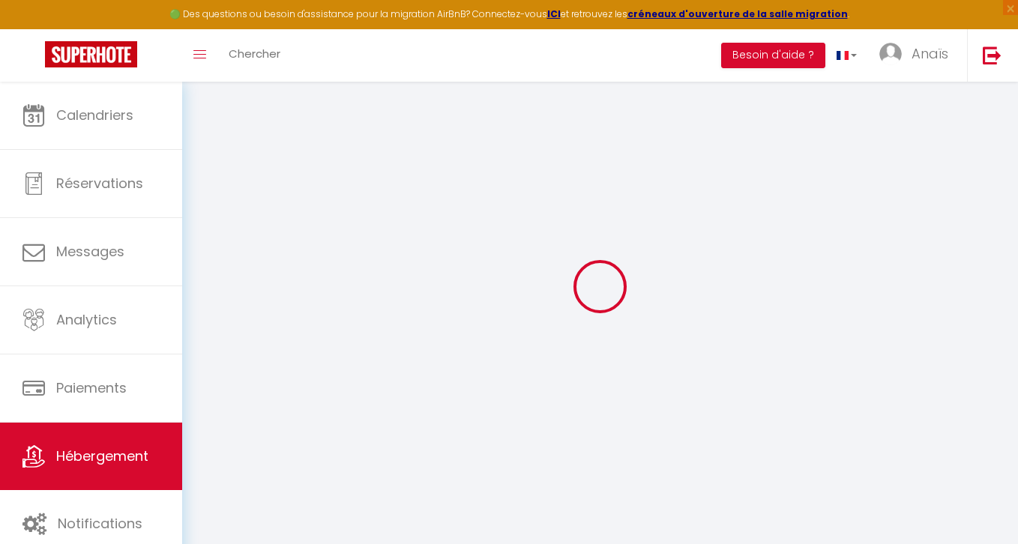
scroll to position [82, 0]
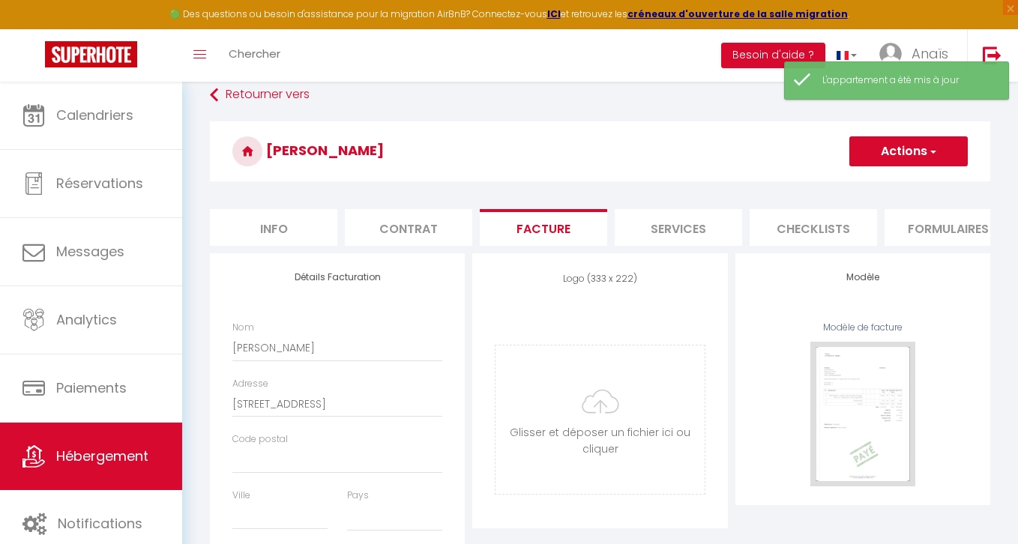
click at [945, 154] on button "Actions" at bounding box center [908, 151] width 118 height 30
click at [882, 185] on link "Enregistrer" at bounding box center [907, 184] width 118 height 19
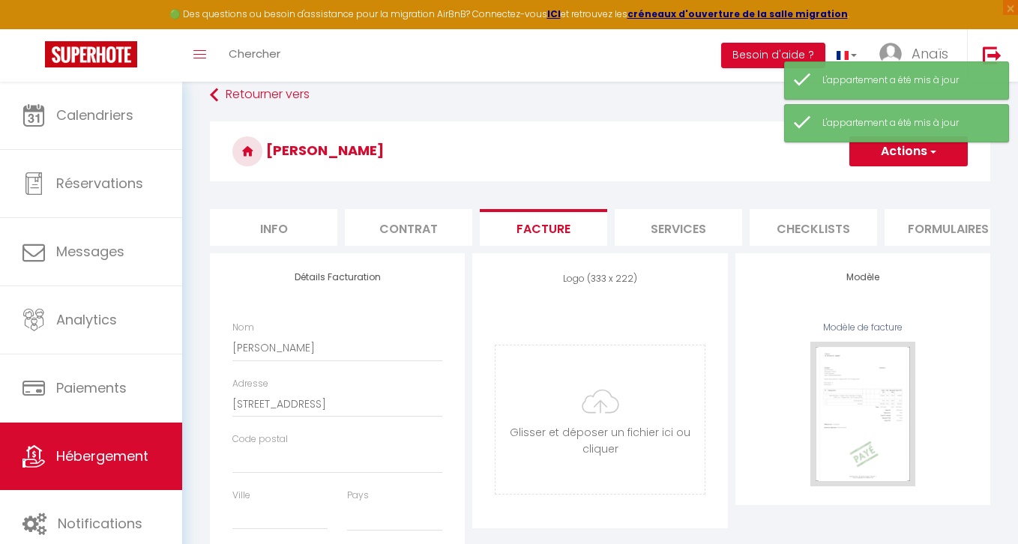
click at [307, 228] on li "Info" at bounding box center [273, 227] width 127 height 37
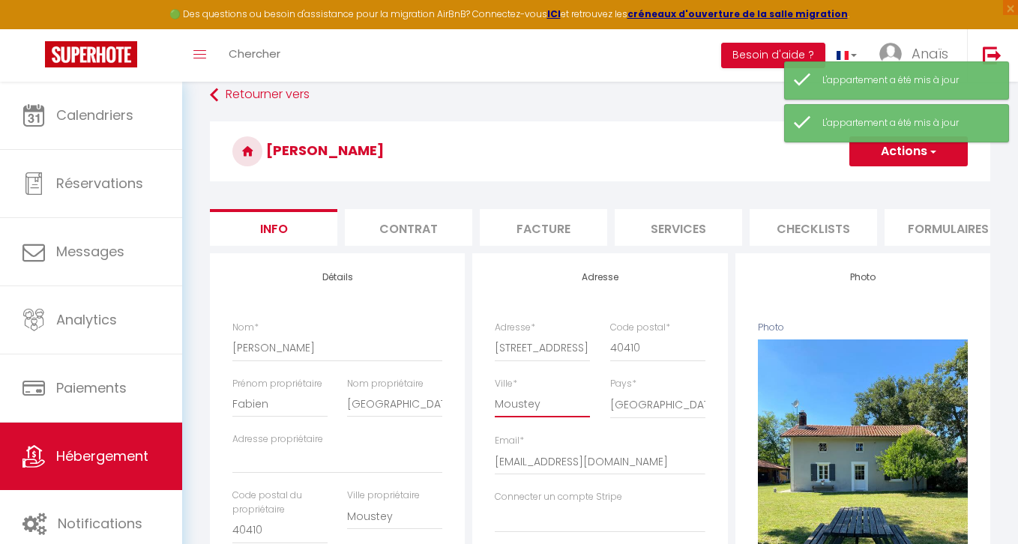
click at [516, 400] on input "Moustey" at bounding box center [542, 403] width 95 height 27
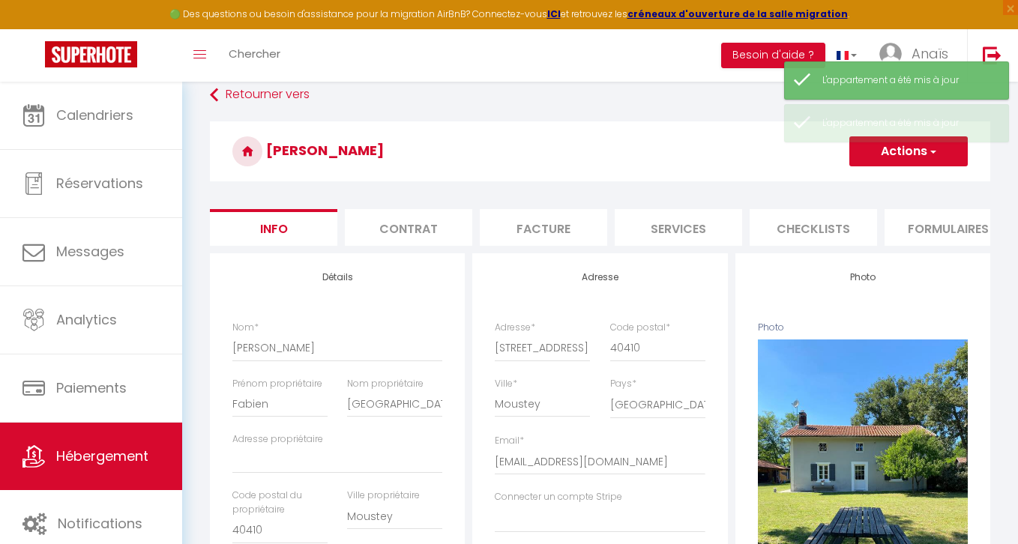
click at [516, 236] on li "Facture" at bounding box center [543, 227] width 127 height 37
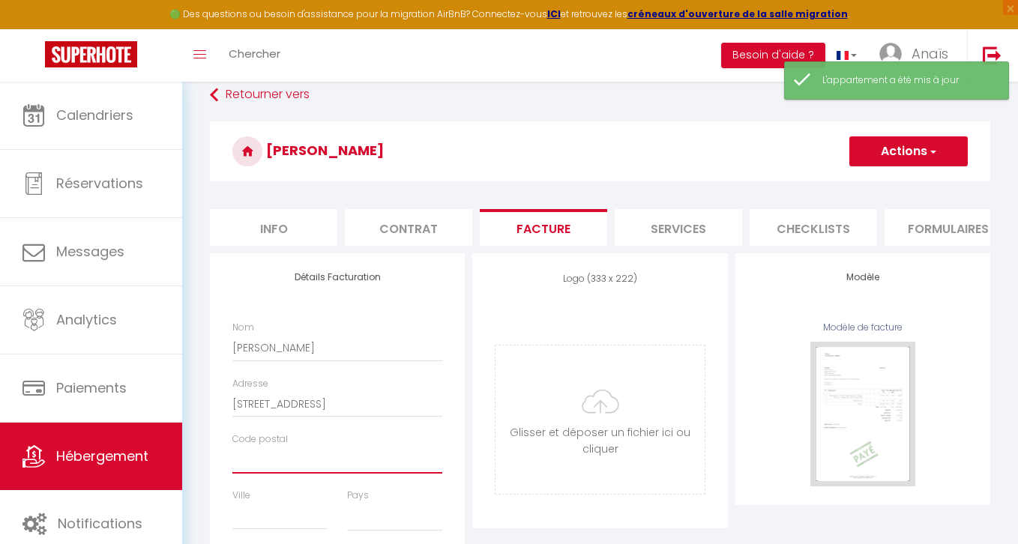
click at [264, 459] on input "Code postal" at bounding box center [337, 460] width 210 height 27
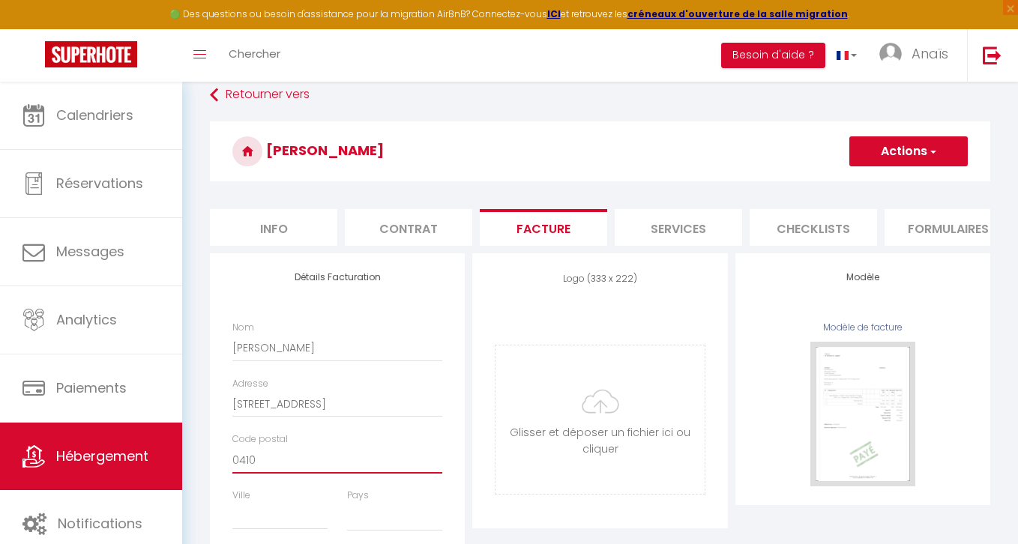
click at [235, 459] on input "0410" at bounding box center [337, 460] width 210 height 27
click at [256, 517] on input "Ville" at bounding box center [279, 516] width 95 height 27
paste input "Moustey"
click at [384, 519] on select "[GEOGRAPHIC_DATA] [GEOGRAPHIC_DATA] [GEOGRAPHIC_DATA] [GEOGRAPHIC_DATA] [GEOGRA…" at bounding box center [394, 517] width 95 height 28
click at [347, 503] on select "[GEOGRAPHIC_DATA] [GEOGRAPHIC_DATA] [GEOGRAPHIC_DATA] [GEOGRAPHIC_DATA] [GEOGRA…" at bounding box center [394, 517] width 95 height 28
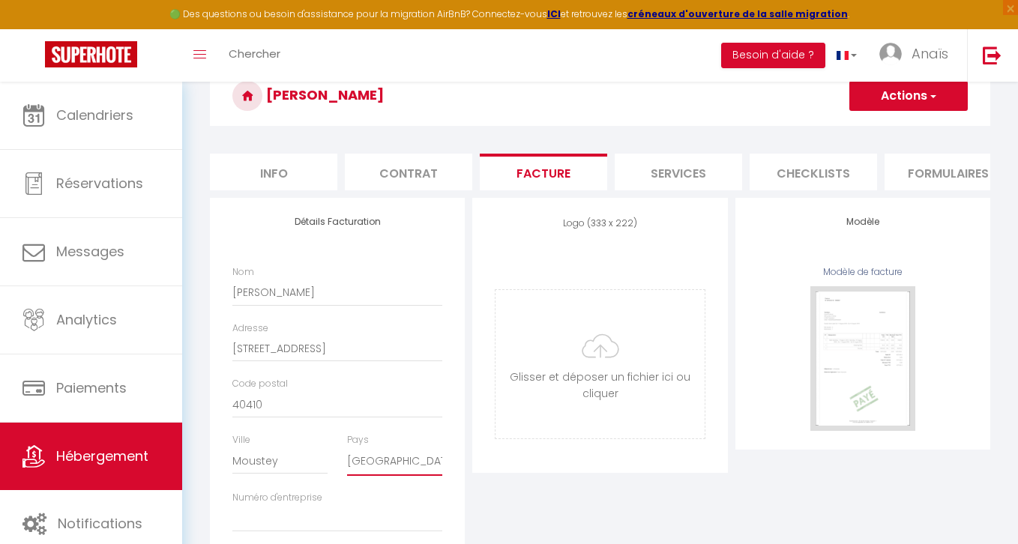
scroll to position [145, 0]
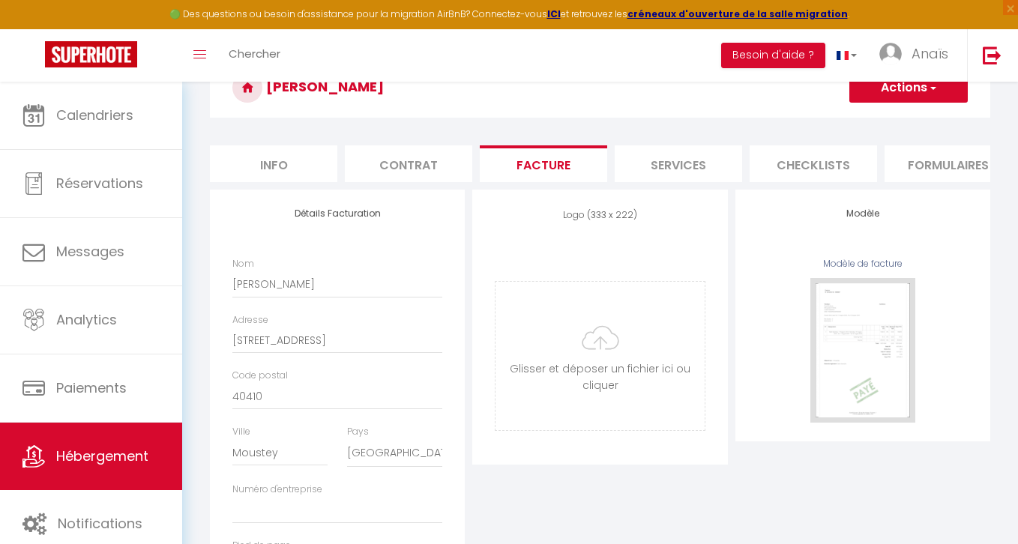
click at [907, 96] on button "Actions" at bounding box center [908, 88] width 118 height 30
click at [887, 118] on link "Enregistrer" at bounding box center [907, 120] width 118 height 19
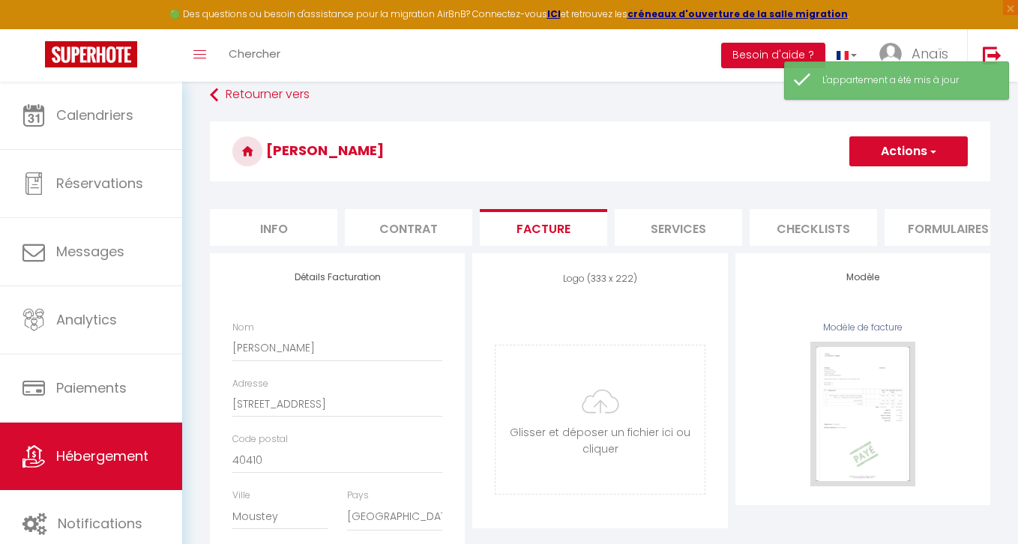
click at [904, 151] on button "Actions" at bounding box center [908, 151] width 118 height 30
click at [881, 180] on link "Enregistrer" at bounding box center [907, 184] width 118 height 19
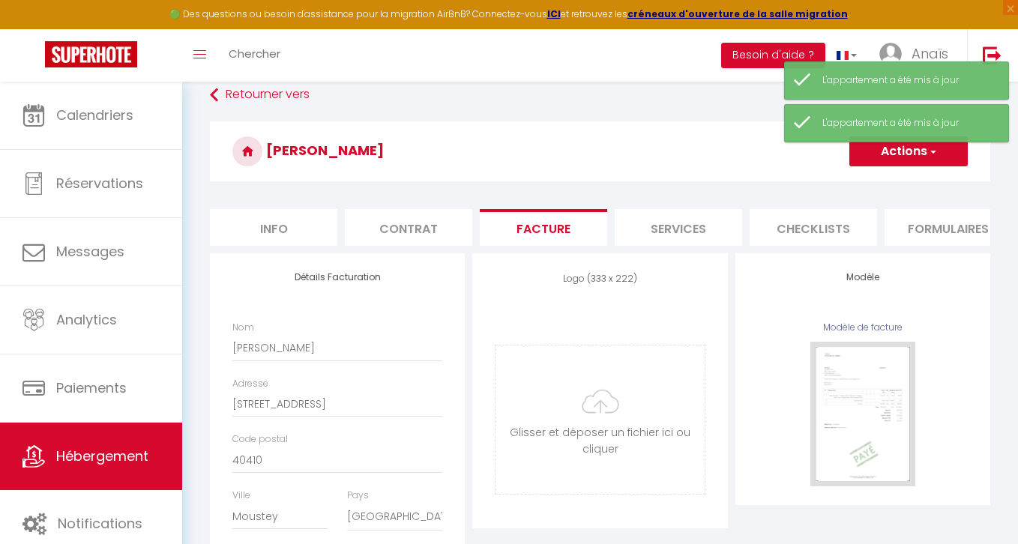
click at [905, 144] on button "Actions" at bounding box center [908, 151] width 118 height 30
click at [900, 176] on link "Enregistrer" at bounding box center [907, 184] width 118 height 19
click at [901, 187] on div "Marianne Actions Enregistrer" at bounding box center [600, 155] width 780 height 68
click at [148, 455] on span "Hébergement" at bounding box center [102, 456] width 92 height 19
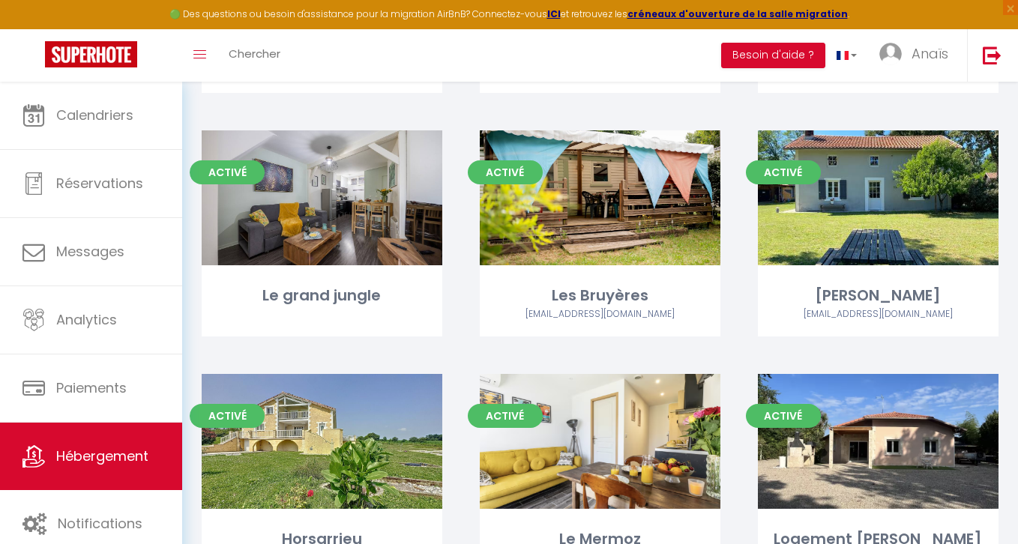
scroll to position [1440, 0]
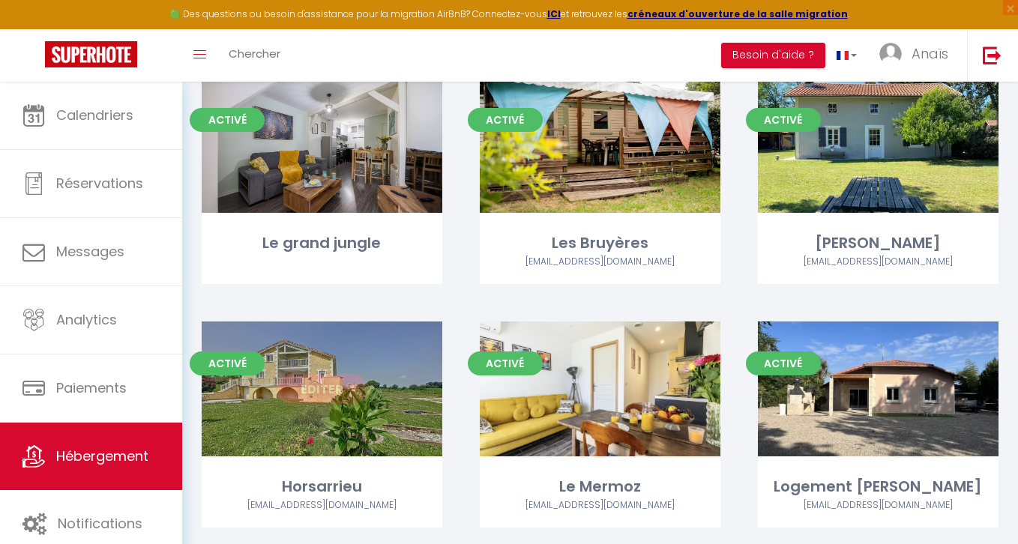
click at [330, 390] on link "Editer" at bounding box center [322, 389] width 90 height 30
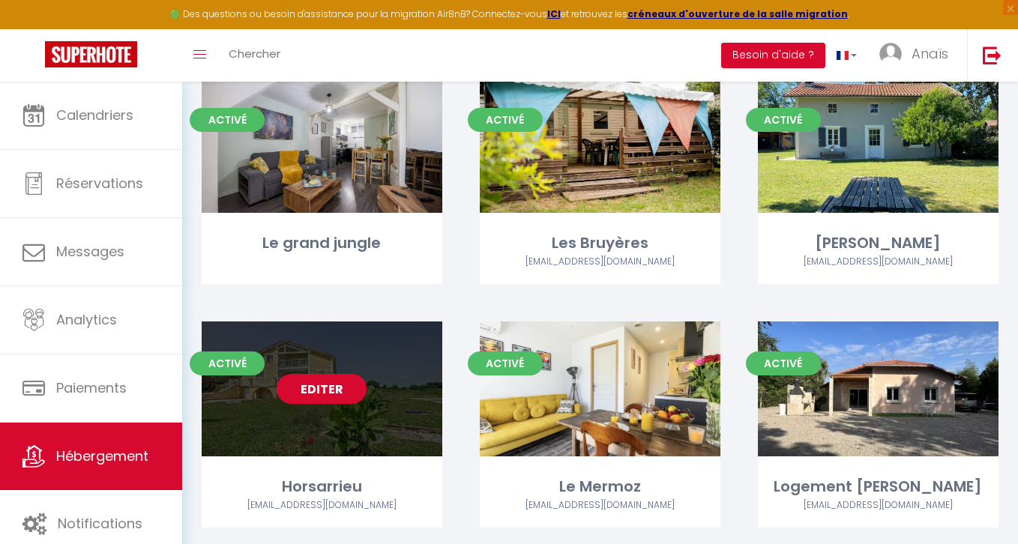
click at [330, 390] on link "Editer" at bounding box center [322, 389] width 90 height 30
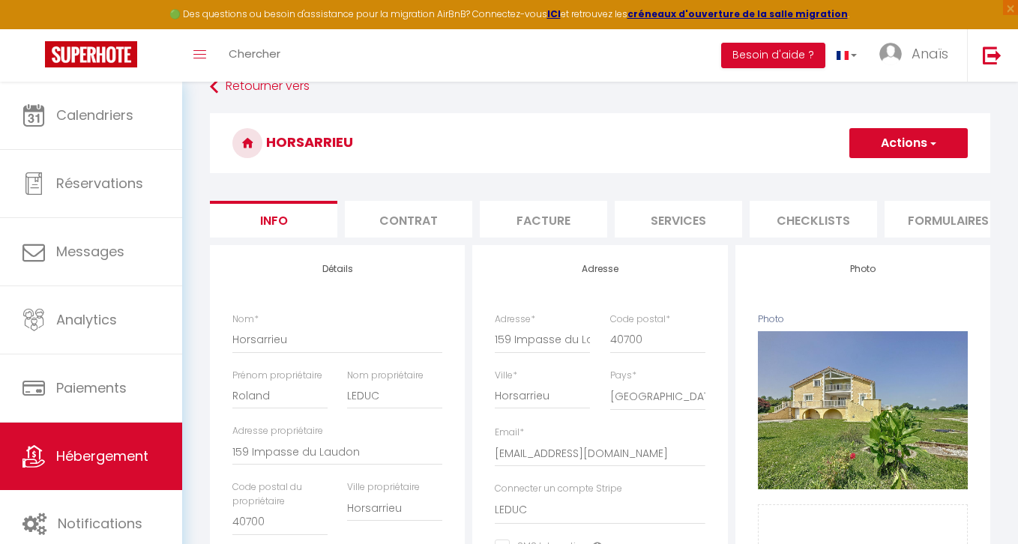
scroll to position [97, 0]
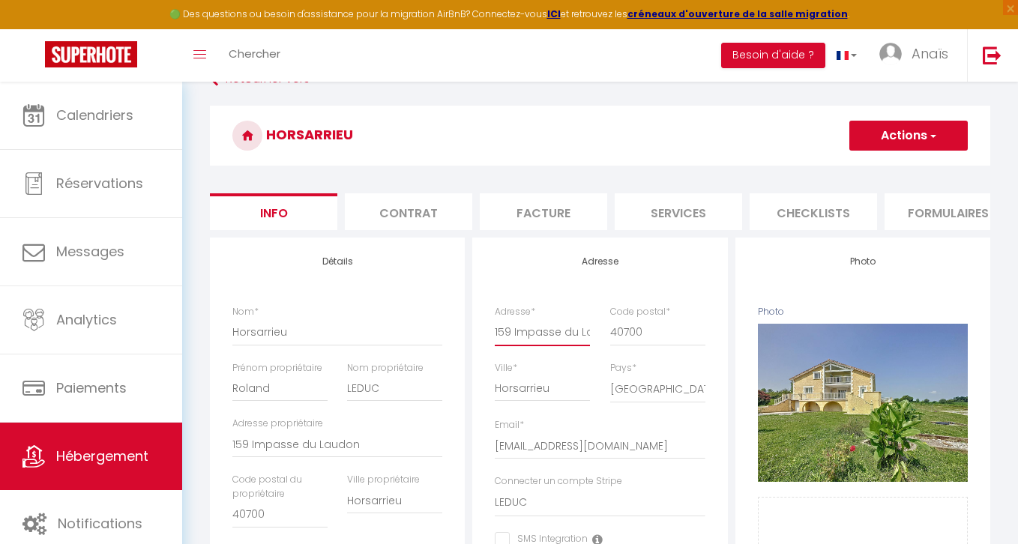
click at [540, 332] on input "159 Impasse du Laudon" at bounding box center [542, 331] width 95 height 27
click at [410, 205] on li "Contrat" at bounding box center [408, 211] width 127 height 37
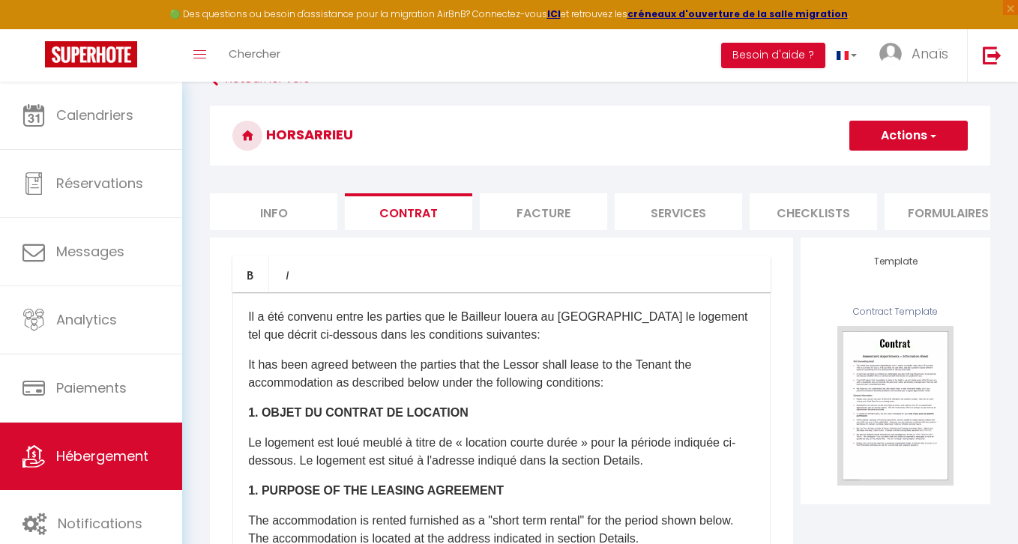
click at [508, 206] on li "Facture" at bounding box center [543, 211] width 127 height 37
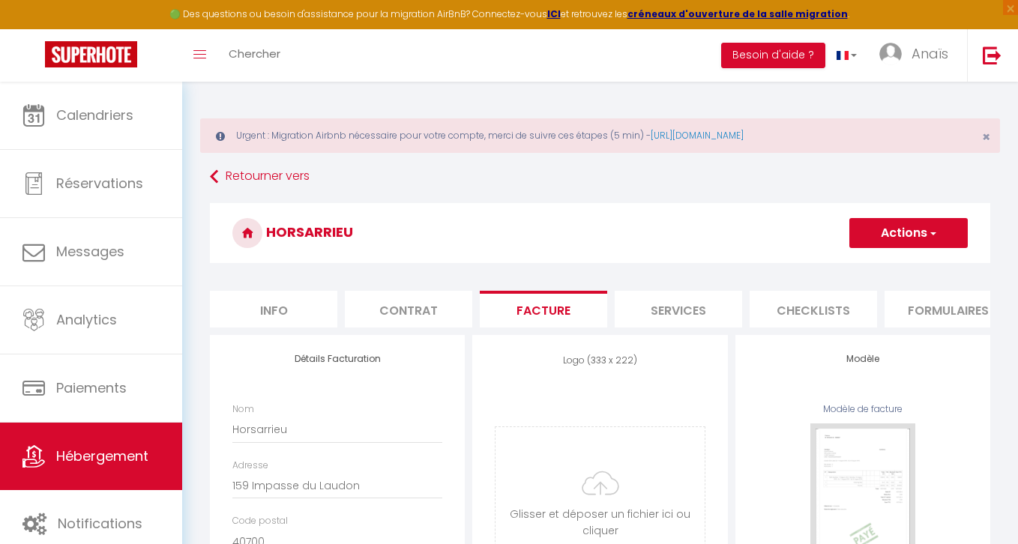
click at [898, 227] on button "Actions" at bounding box center [908, 233] width 118 height 30
click at [871, 259] on link "Enregistrer" at bounding box center [907, 265] width 118 height 19
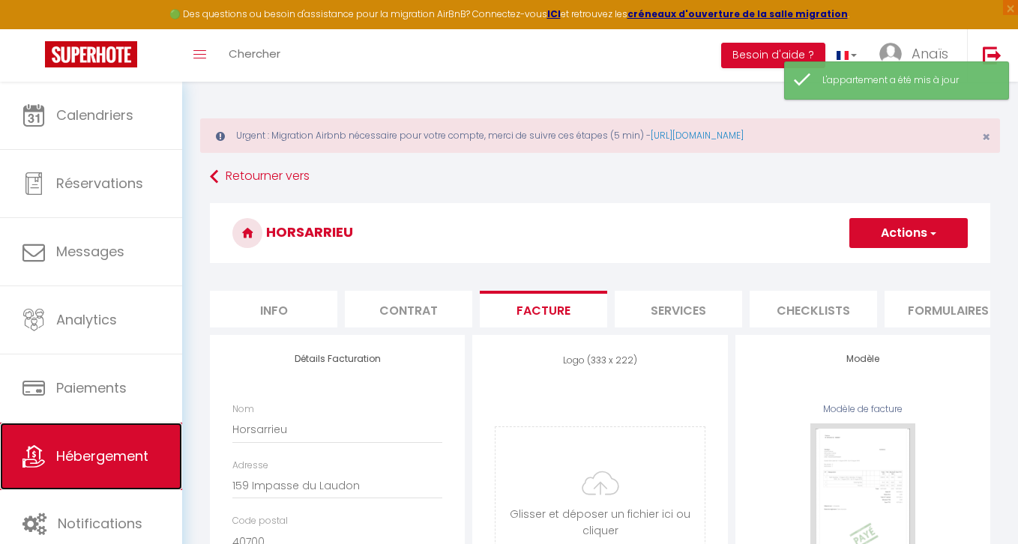
click at [61, 448] on span "Hébergement" at bounding box center [102, 456] width 92 height 19
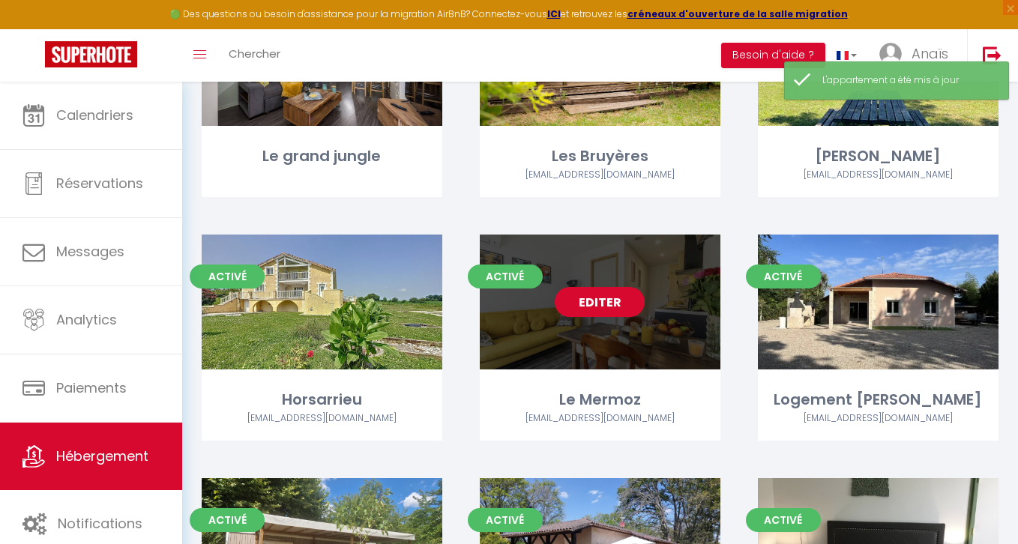
scroll to position [1512, 0]
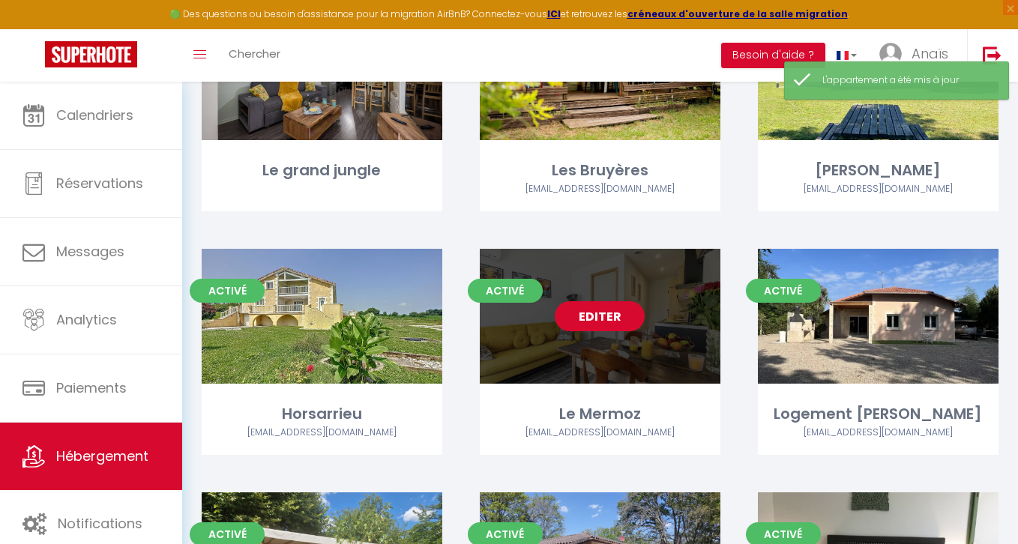
click at [585, 314] on link "Editer" at bounding box center [600, 316] width 90 height 30
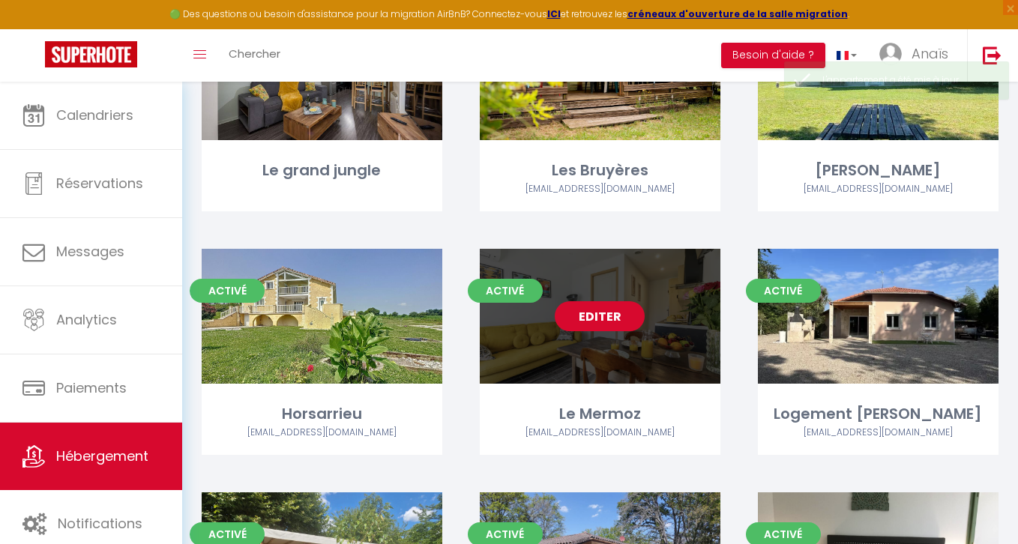
click at [585, 314] on link "Editer" at bounding box center [600, 316] width 90 height 30
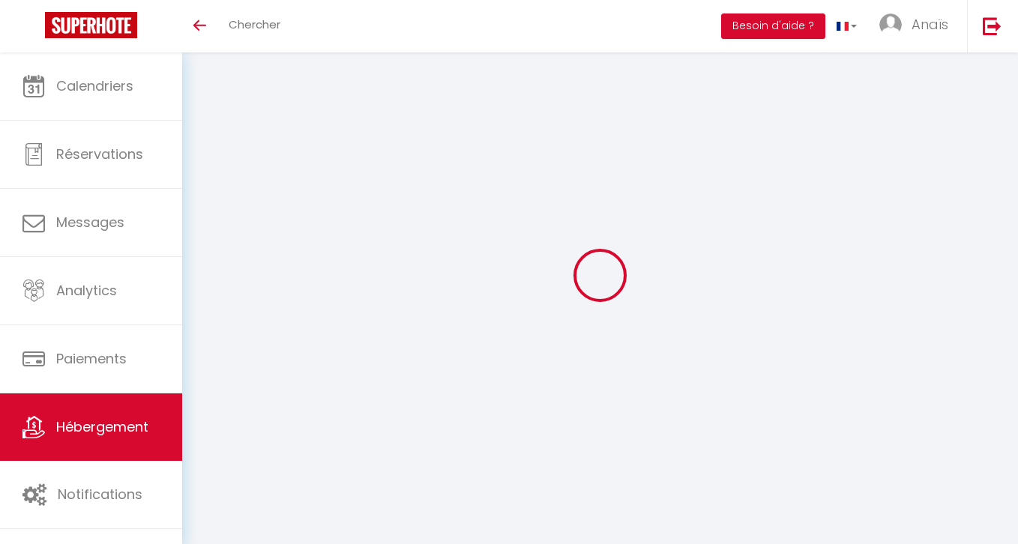
select select "3"
select select "2"
select select "1"
select select
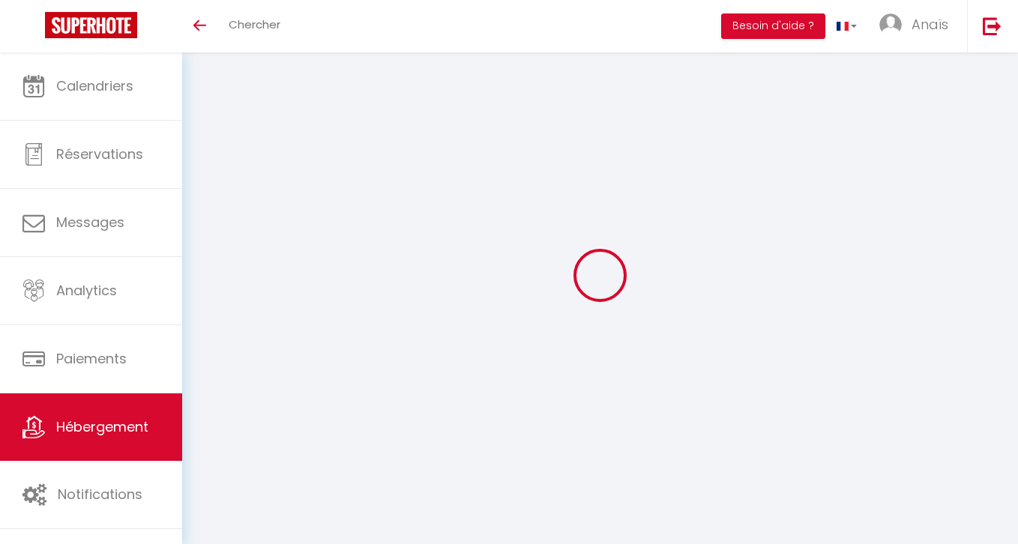
select select "28"
select select
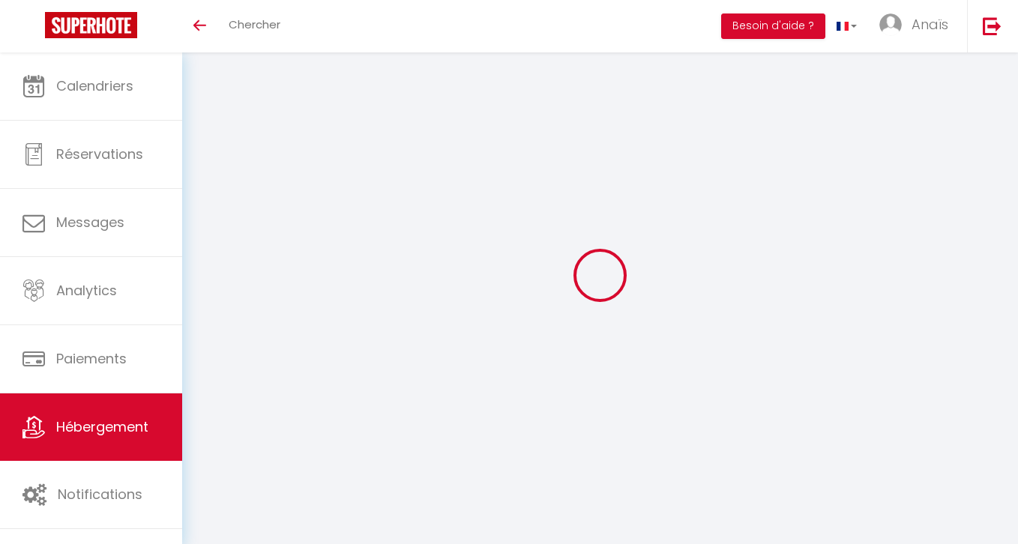
select select
checkbox input "false"
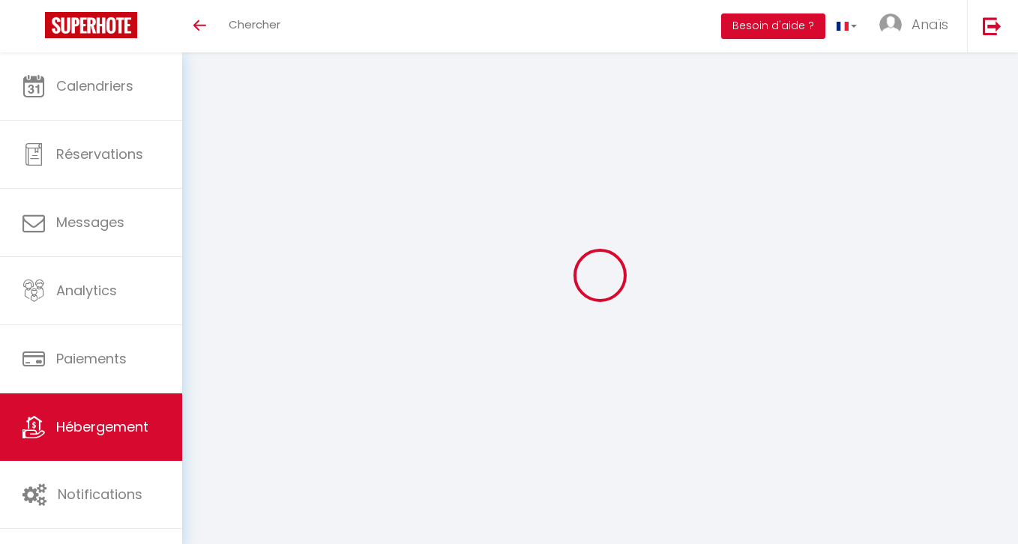
checkbox input "false"
select select
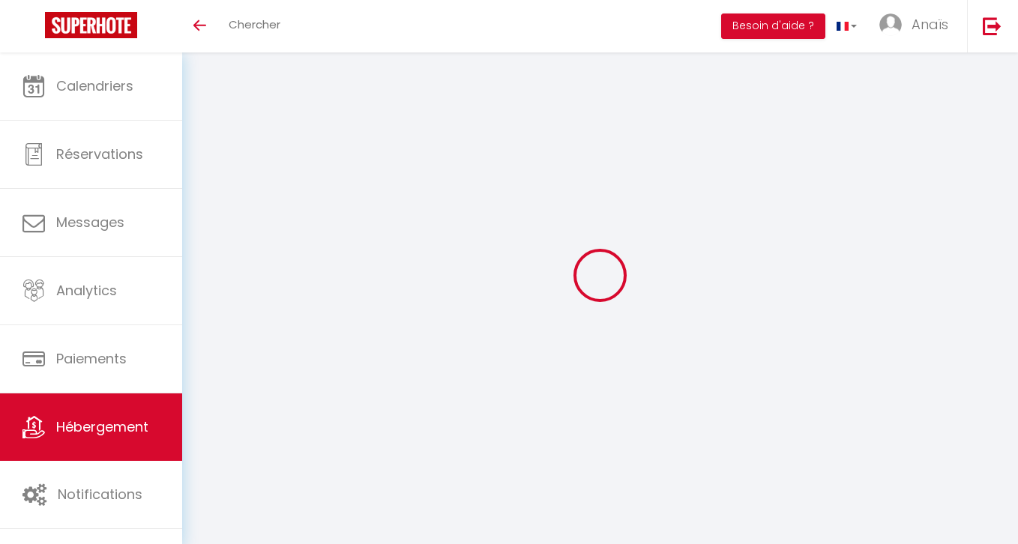
select select
checkbox input "false"
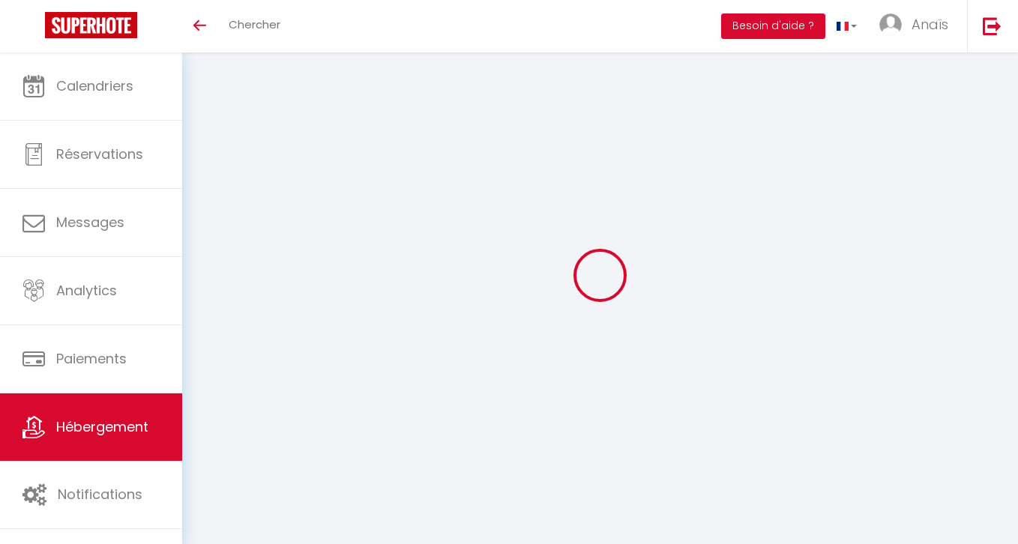
checkbox input "false"
select select
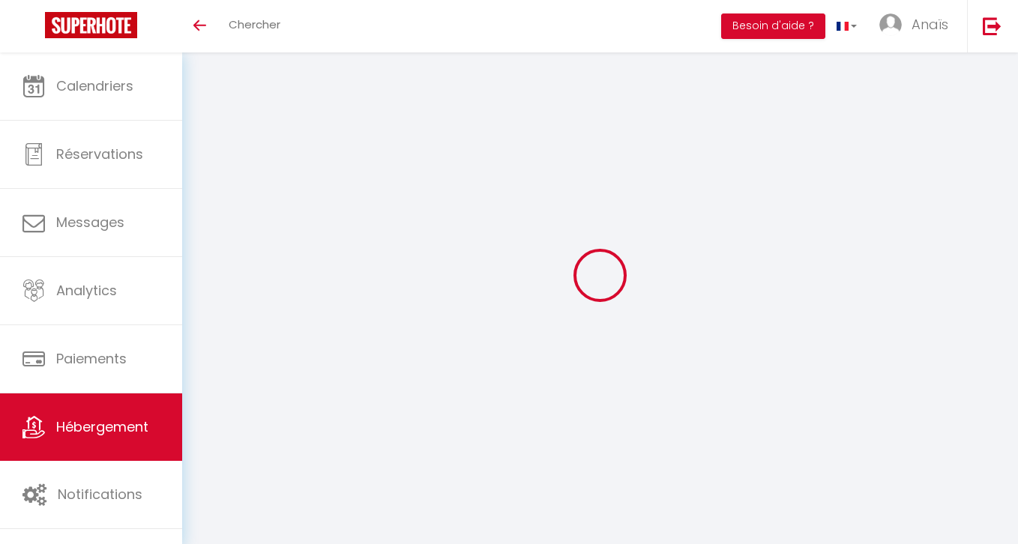
select select
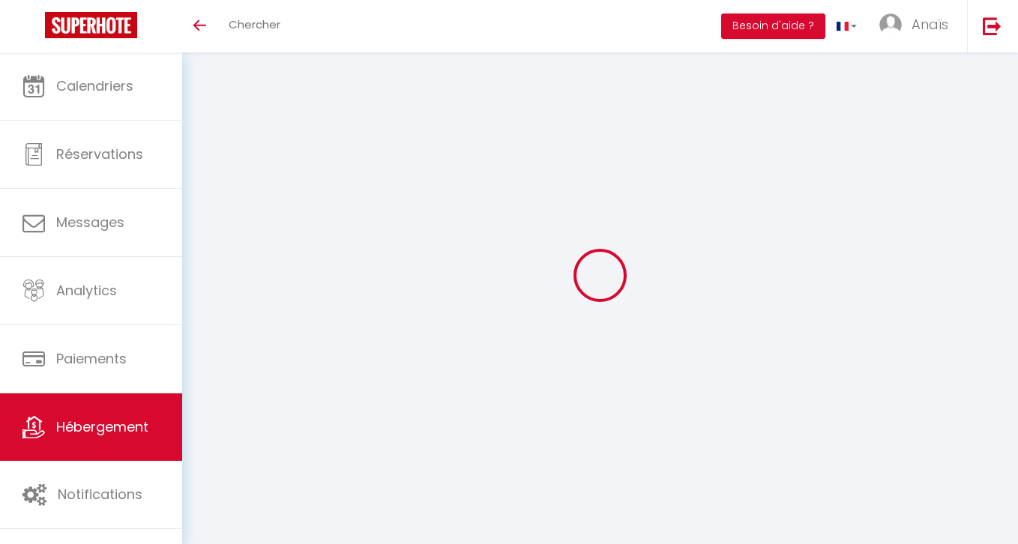
select select
checkbox input "false"
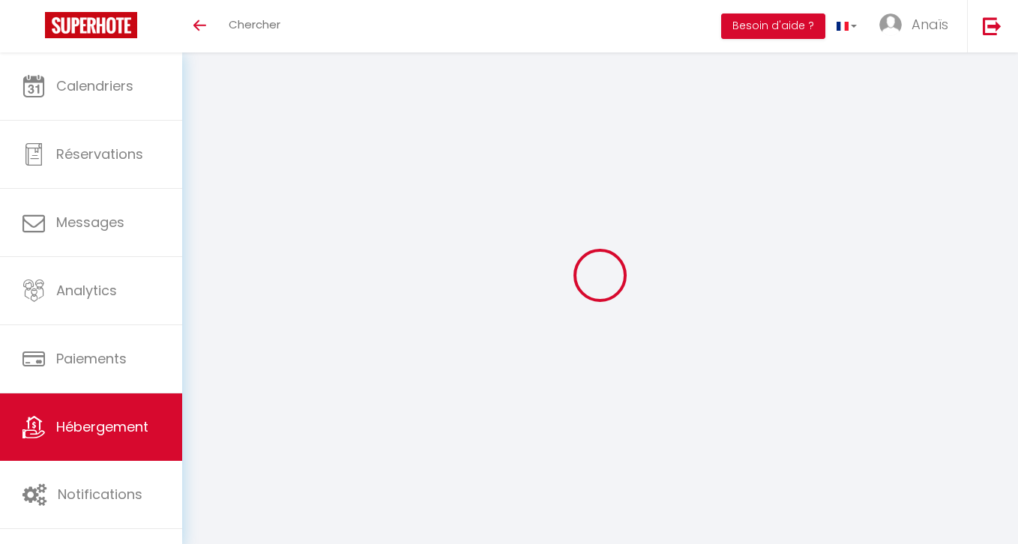
select select
type input "Le Mermoz"
type input "Sebastien"
type input "CAMIN"
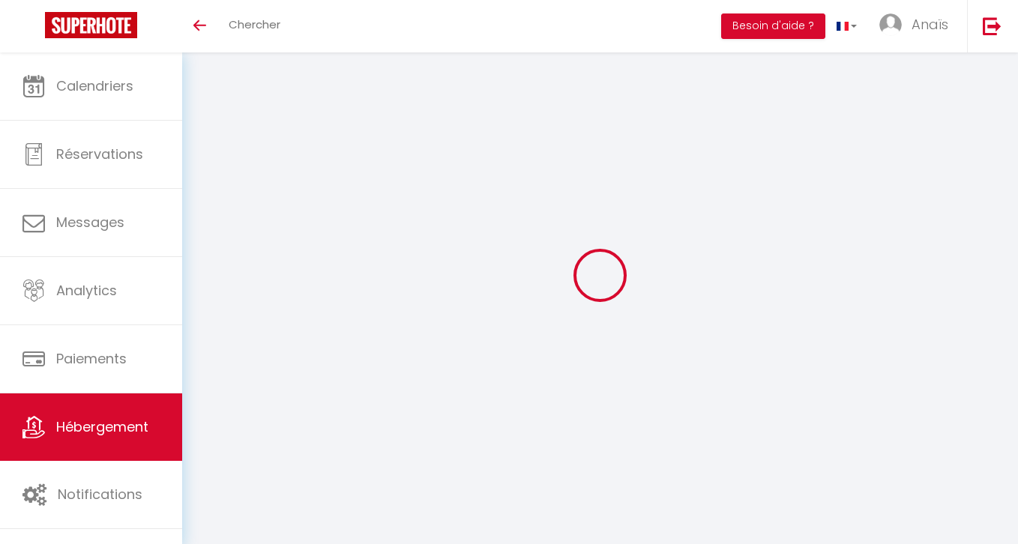
type input "[STREET_ADDRESS][PERSON_NAME]"
type input "40100"
type input "Dax"
type input "45"
type input "300"
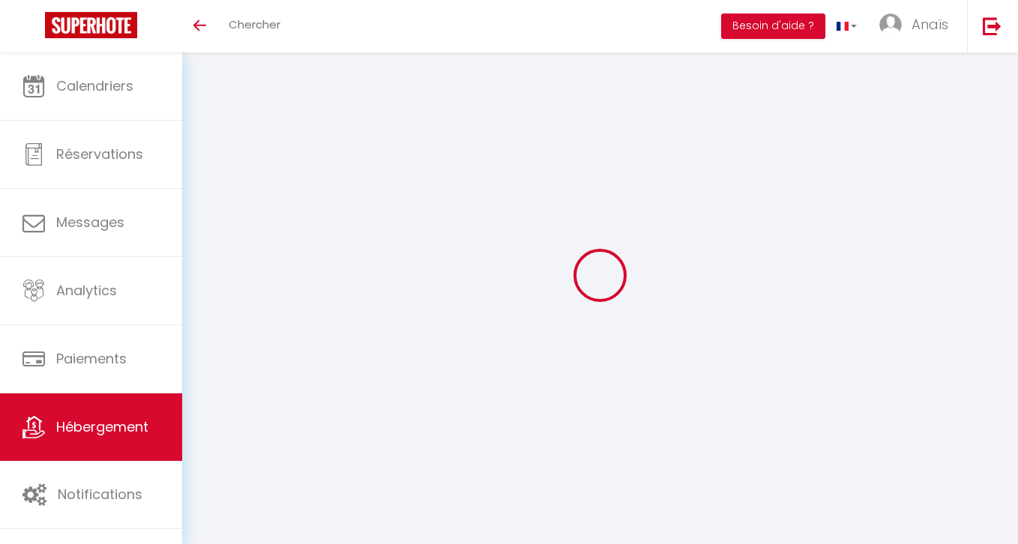
select select
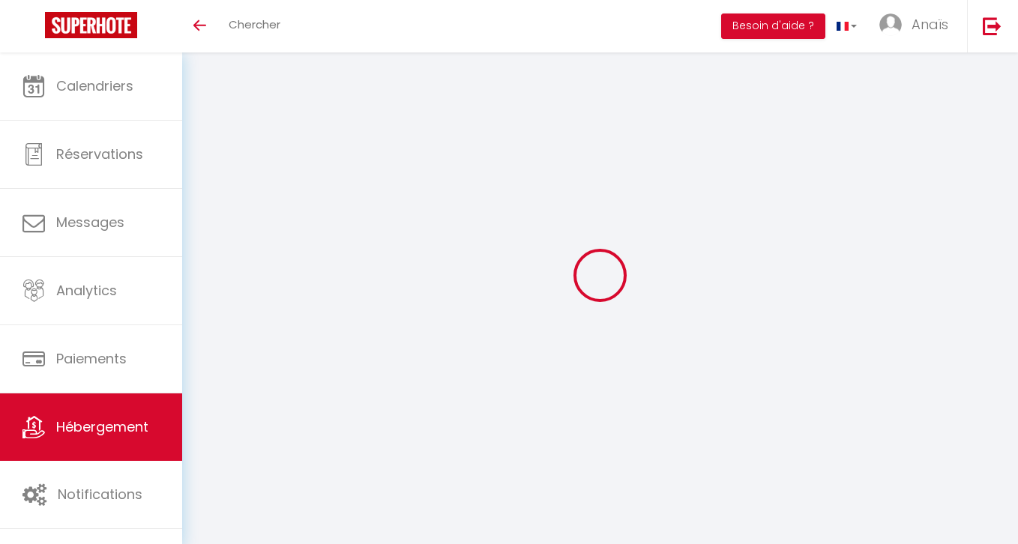
type input "[STREET_ADDRESS][PERSON_NAME]"
type input "40100"
type input "DAX"
type input "[EMAIL_ADDRESS][DOMAIN_NAME]"
select select "15285"
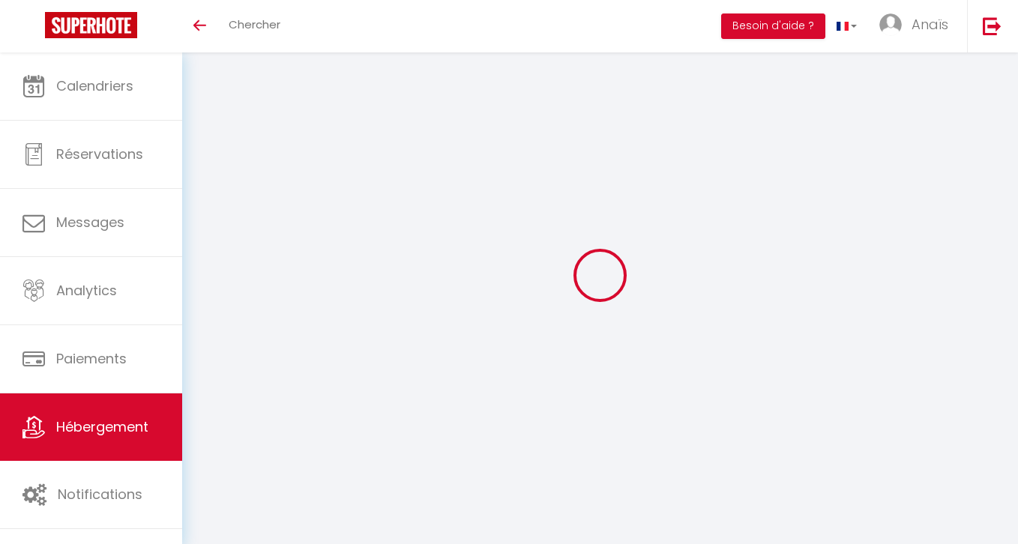
checkbox input "true"
checkbox input "false"
type input "25"
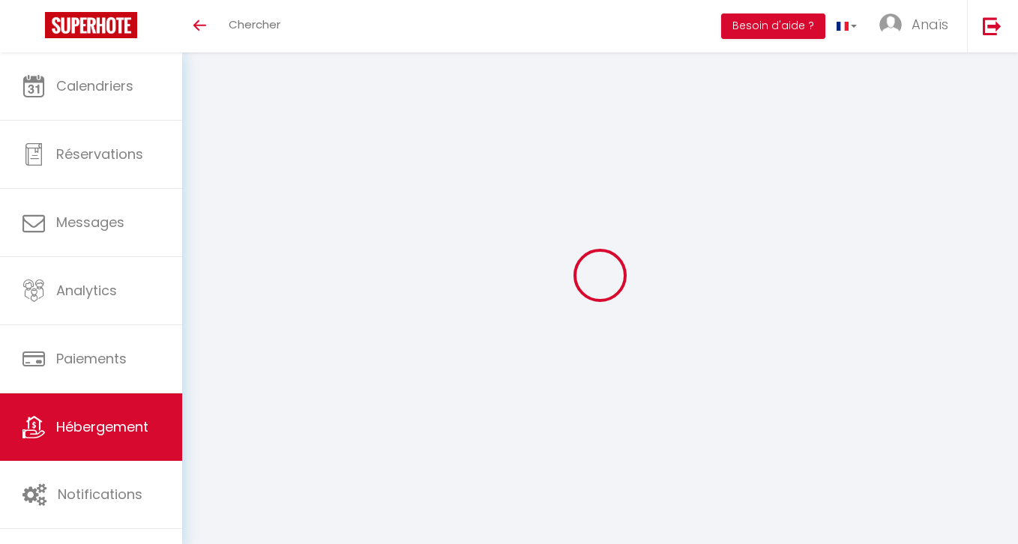
type input "0"
select select
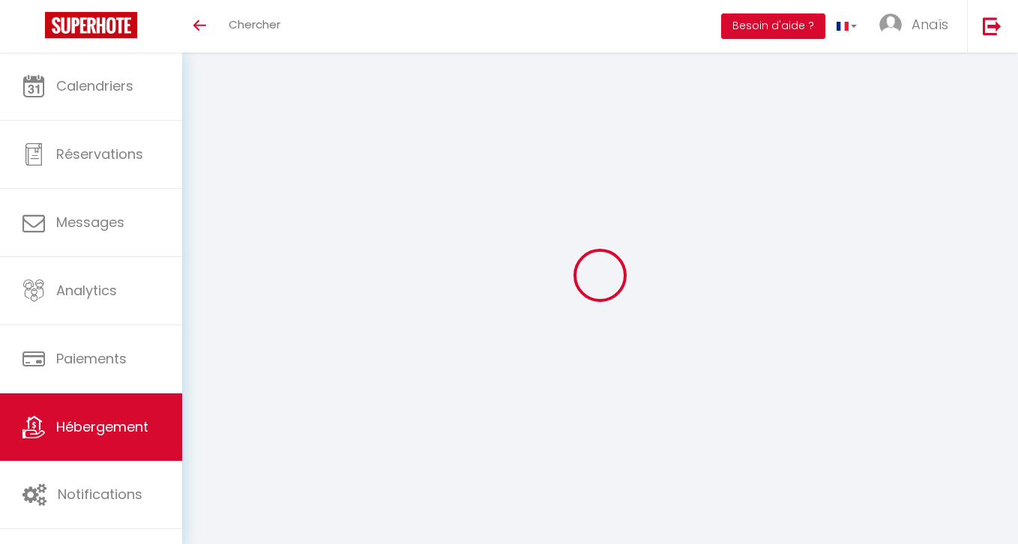
select select
checkbox input "true"
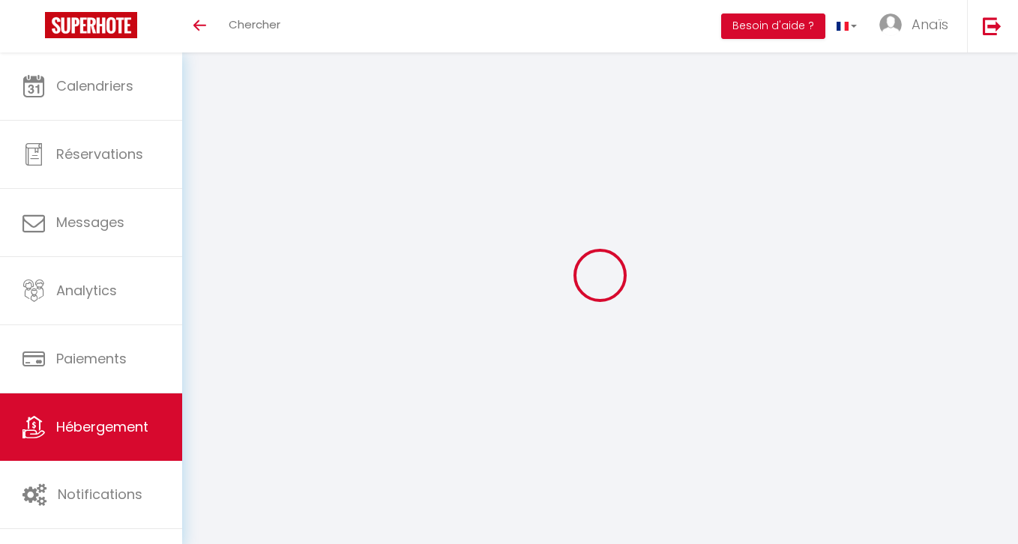
checkbox input "false"
select select
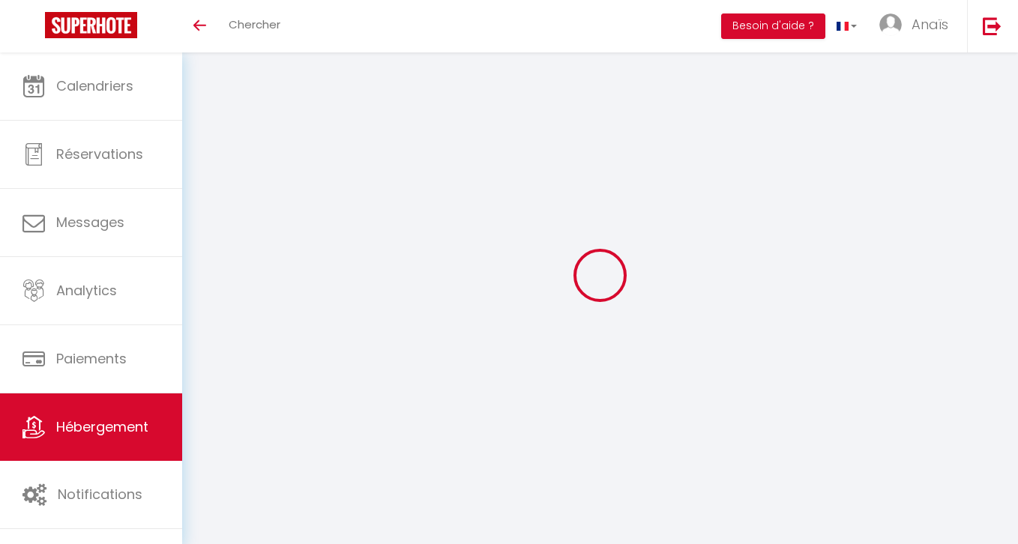
select select
checkbox input "true"
checkbox input "false"
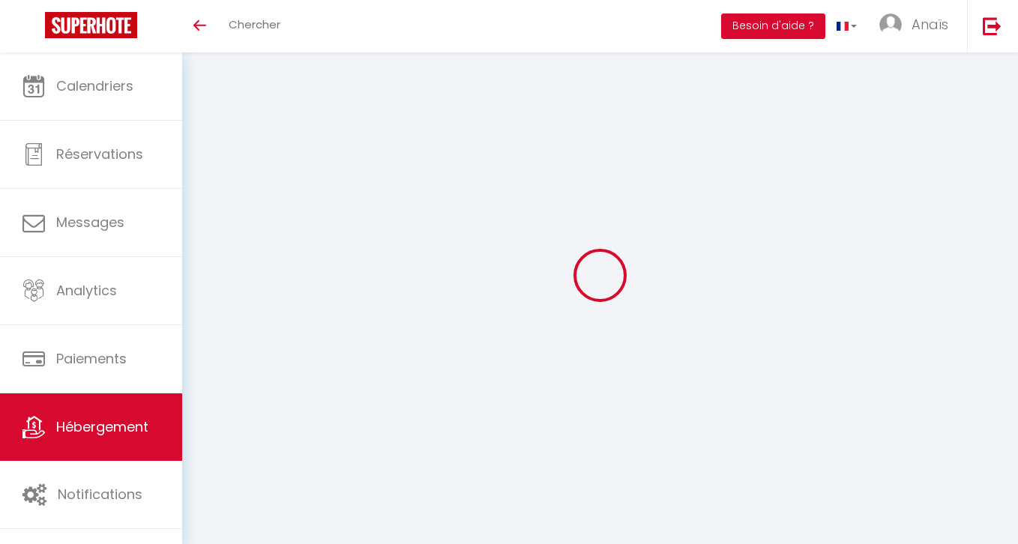
select select
checkbox input "true"
checkbox input "false"
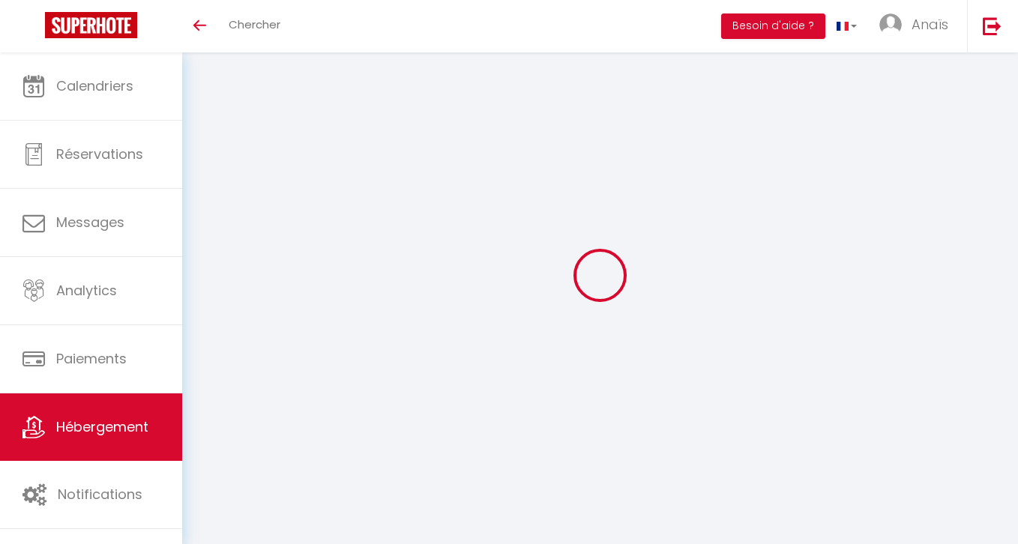
select select
checkbox input "true"
checkbox input "false"
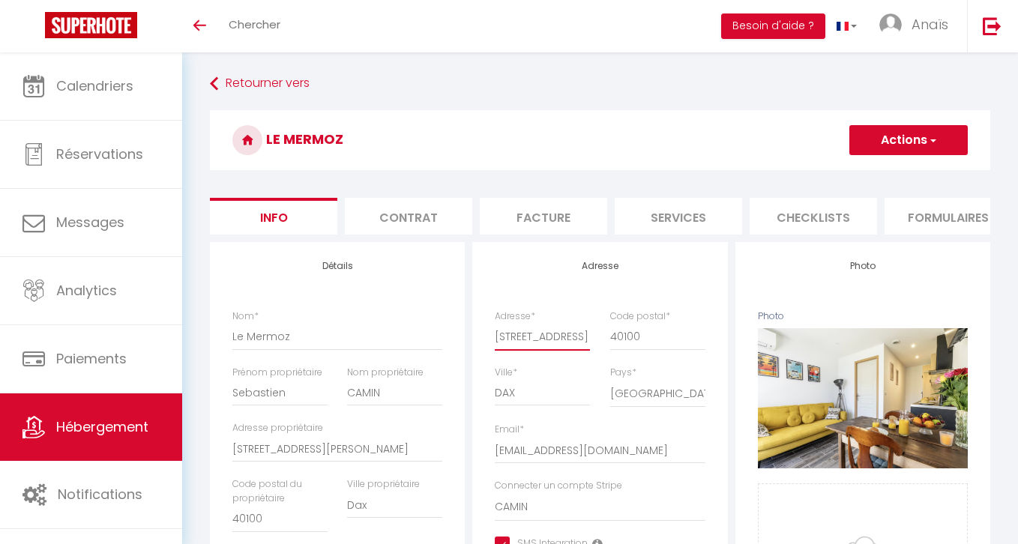
click at [533, 327] on input "[STREET_ADDRESS][PERSON_NAME]" at bounding box center [542, 336] width 95 height 27
click at [533, 327] on input "19 Rue Jean Mermoz" at bounding box center [542, 336] width 95 height 27
click at [536, 217] on li "Facture" at bounding box center [543, 216] width 127 height 37
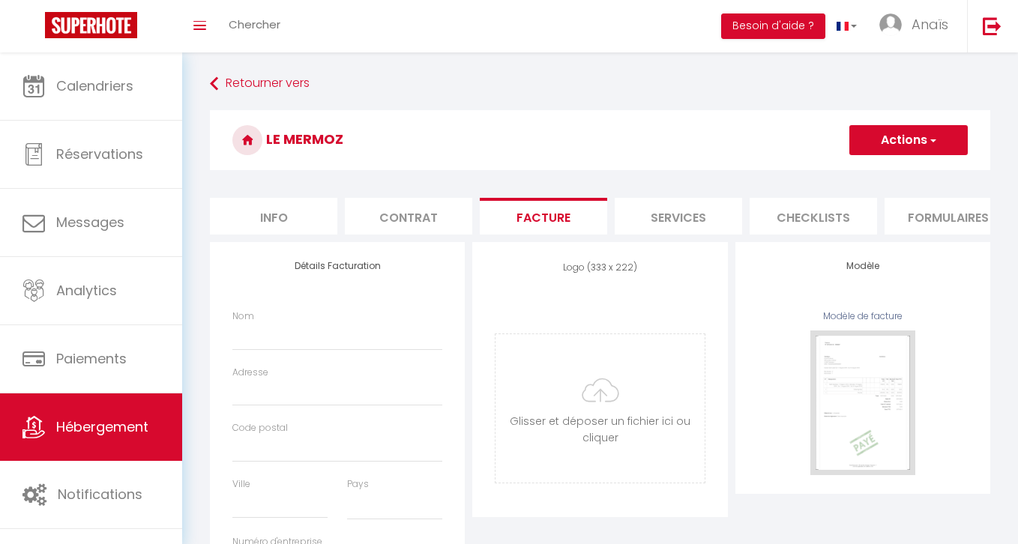
click at [295, 407] on div "Adresse" at bounding box center [338, 394] width 230 height 56
click at [280, 394] on input "Adresse" at bounding box center [337, 392] width 210 height 27
select select
paste input "19 Rue Jean Mermoz"
type input "19 Rue Jean Mermoz"
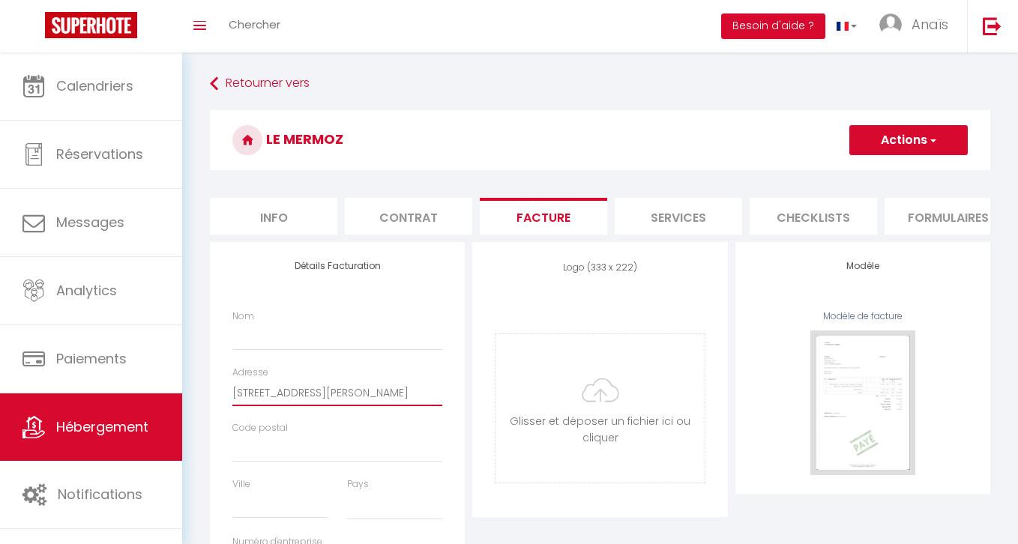
select select
type input "19 Rue Jean Mermoz"
click at [267, 340] on input "Nom" at bounding box center [337, 336] width 210 height 27
type input "L"
select select
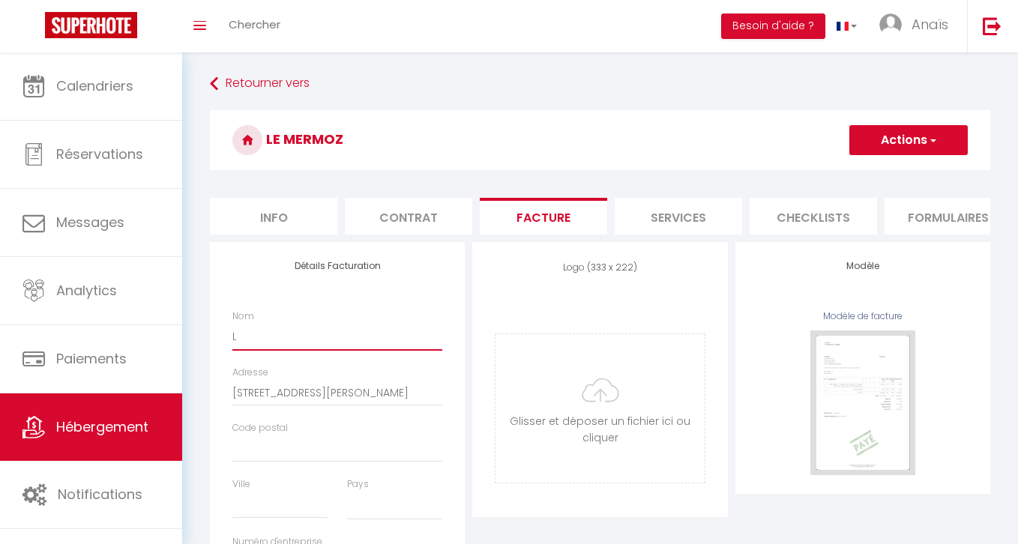
type input "Le"
select select
type input "Le"
select select
type input "Le M"
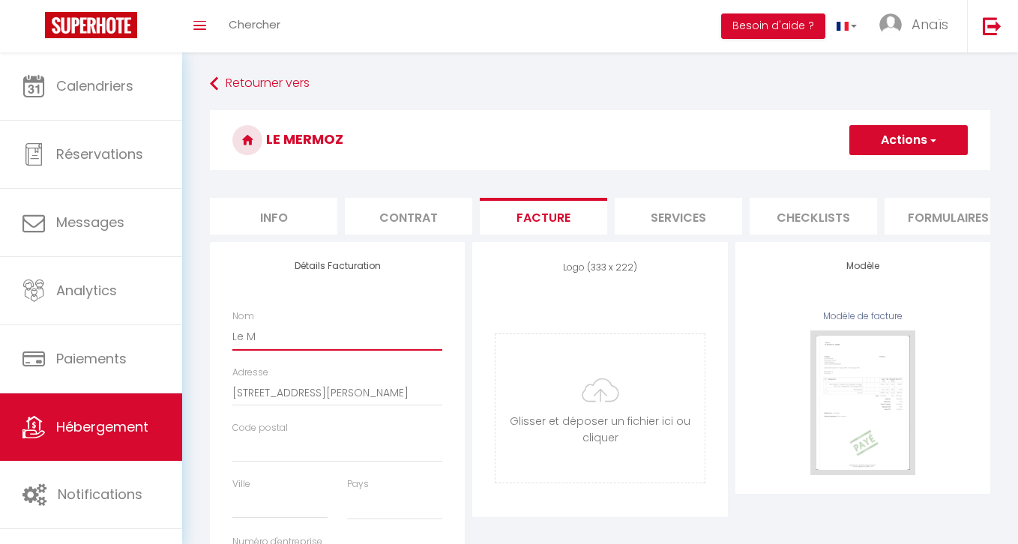
select select
type input "Le Me"
select select
type input "Le Mer"
select select
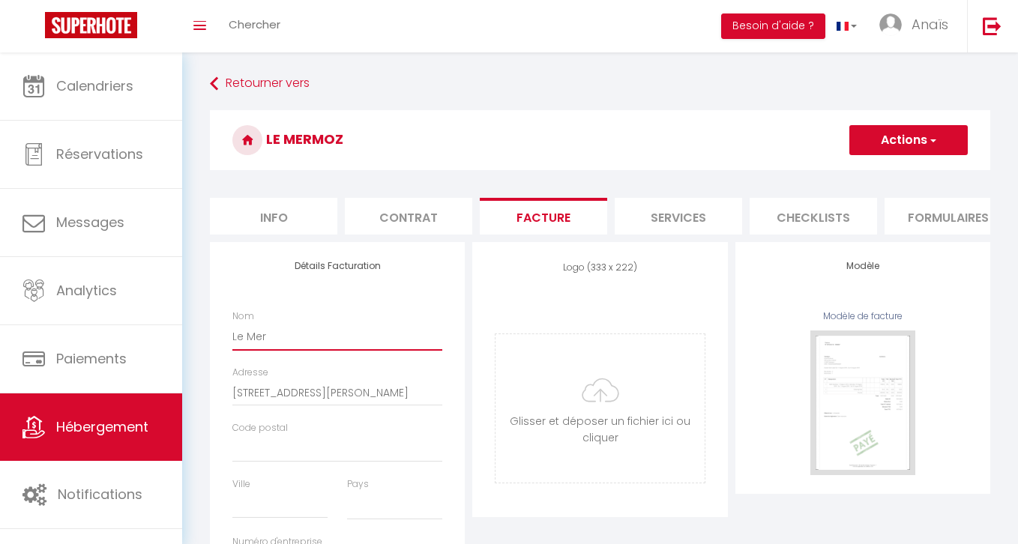
type input "Le Merm"
select select
type input "Le Mermo"
select select
type input "Le Mermoz"
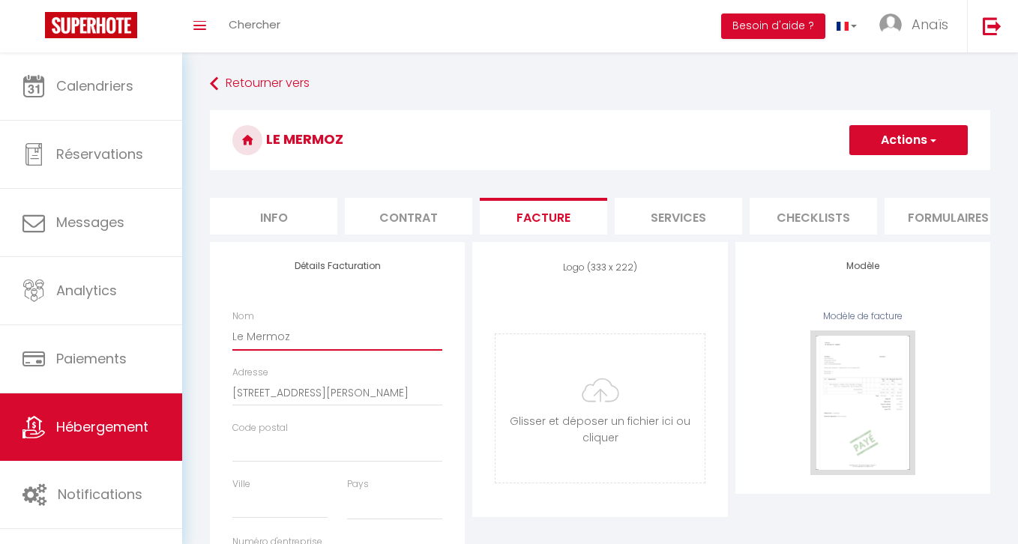
select select
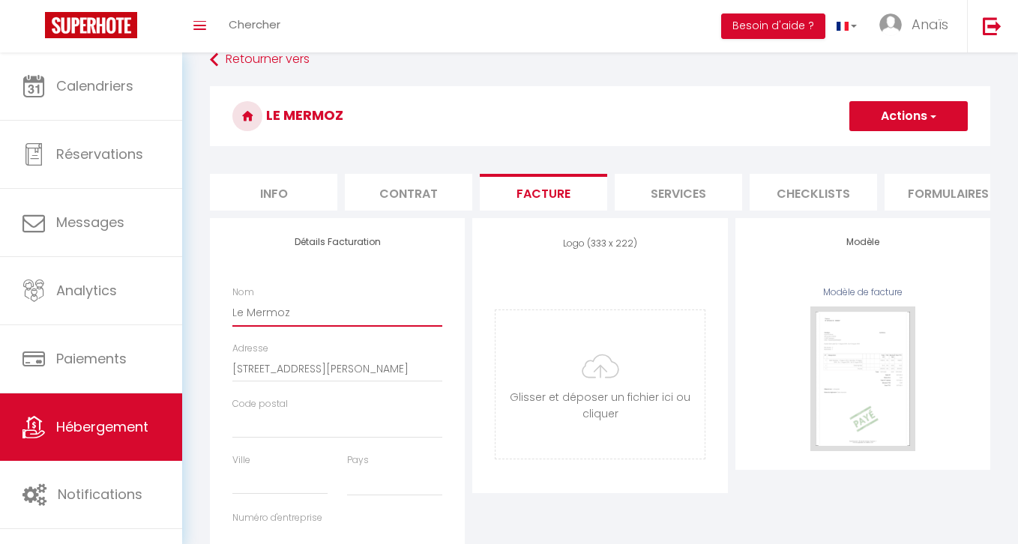
scroll to position [33, 0]
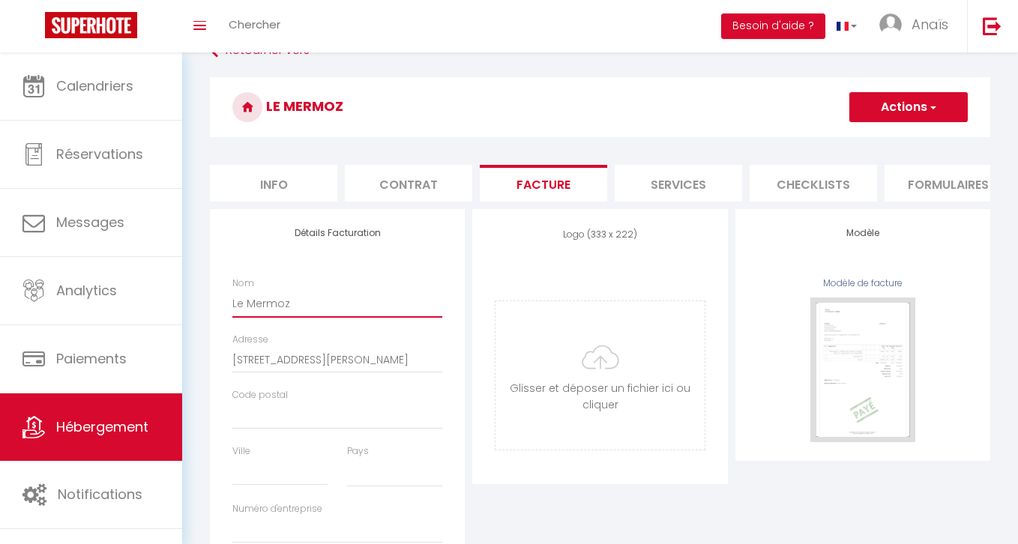
type input "Le Mermoz"
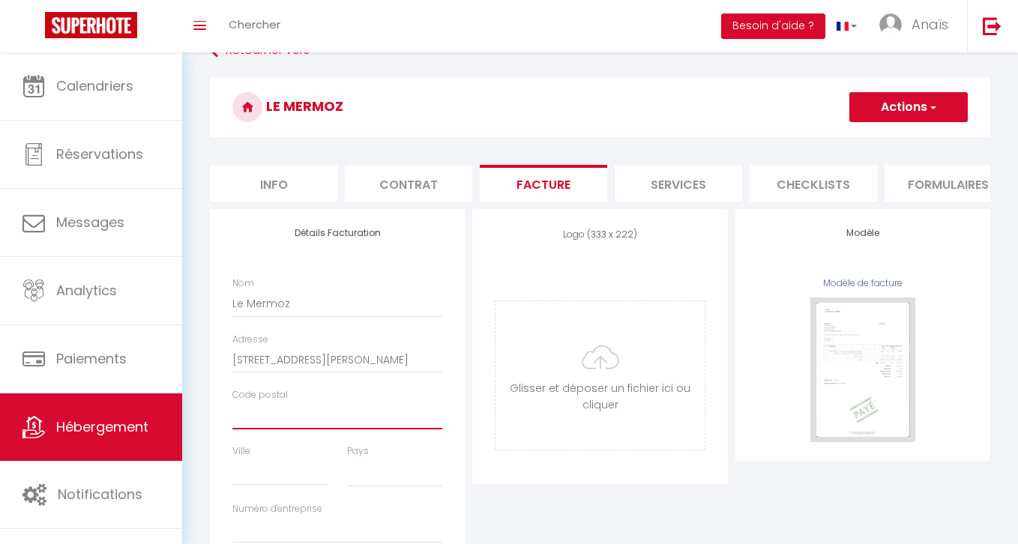
click at [269, 416] on input "Code postal" at bounding box center [337, 415] width 210 height 27
click at [901, 106] on button "Actions" at bounding box center [908, 107] width 118 height 30
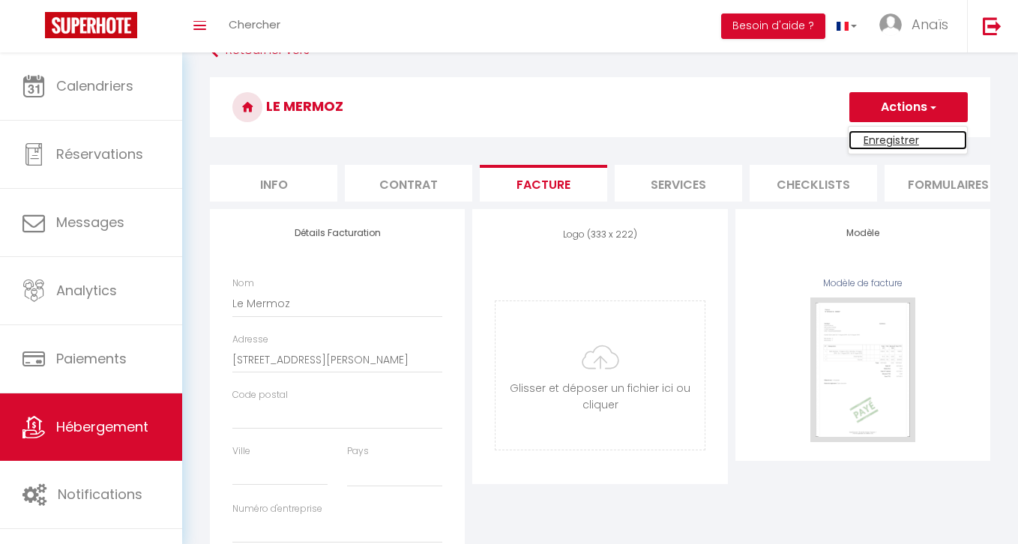
click at [881, 143] on link "Enregistrer" at bounding box center [907, 139] width 118 height 19
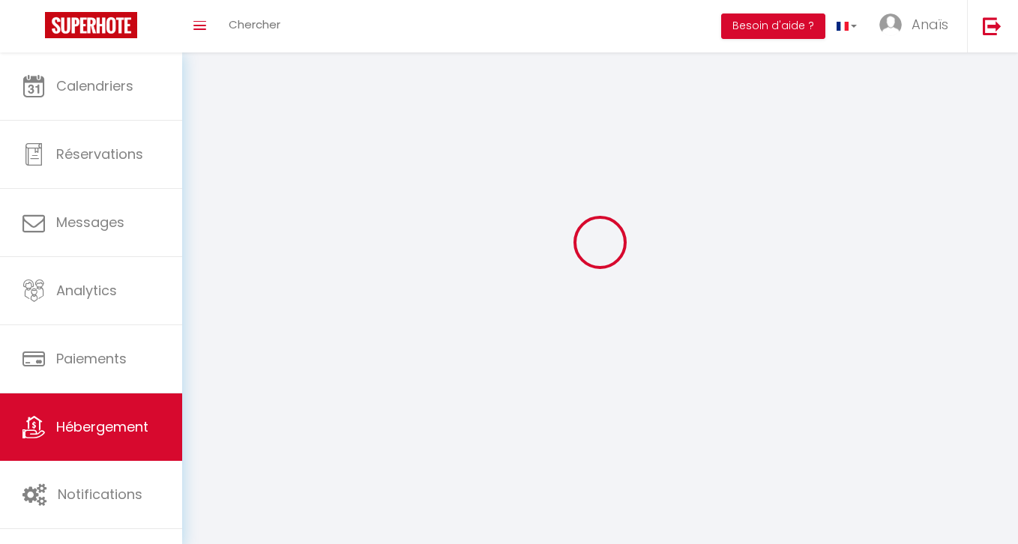
checkbox input "true"
checkbox input "false"
checkbox input "true"
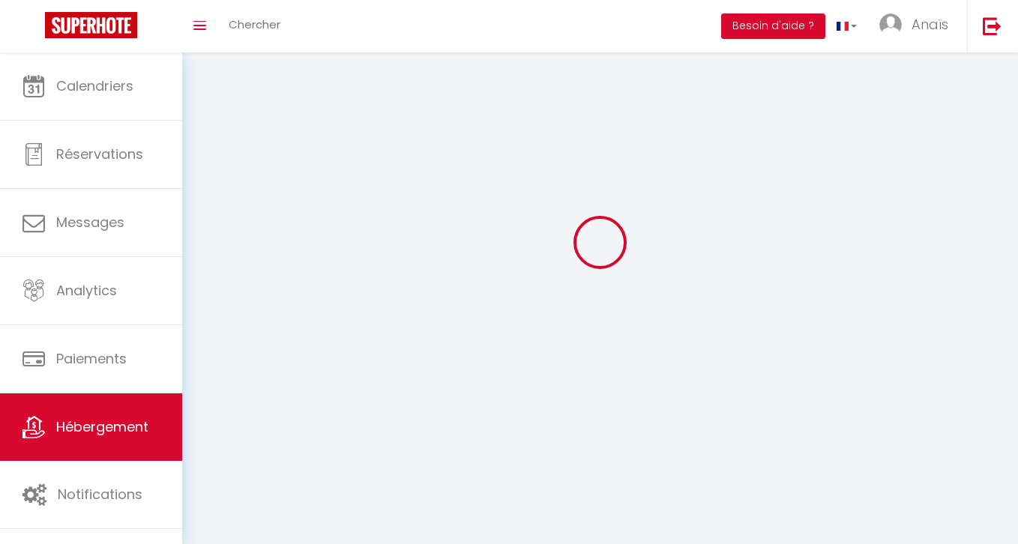
checkbox input "true"
checkbox input "false"
select select
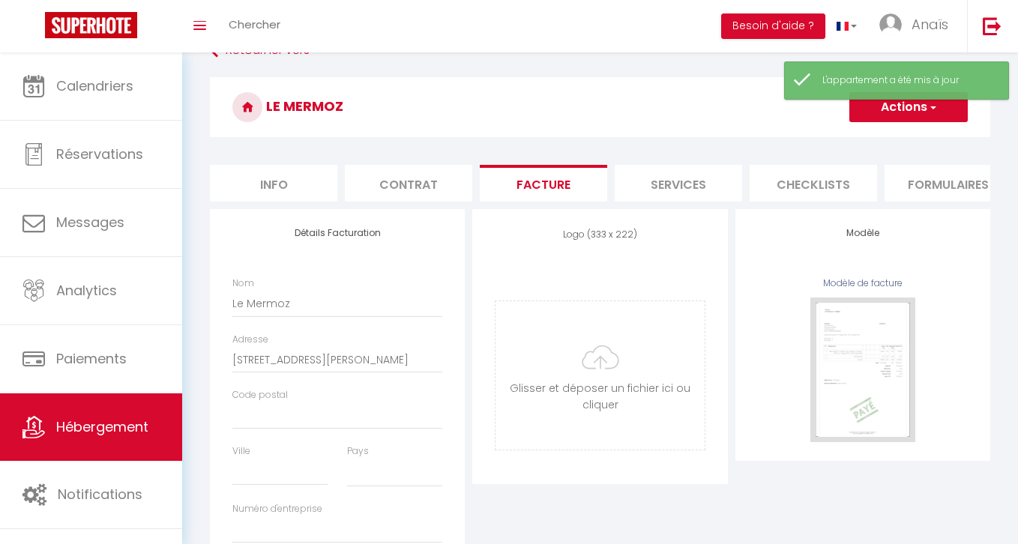
click at [321, 184] on li "Info" at bounding box center [273, 183] width 127 height 37
checkbox input "true"
checkbox input "false"
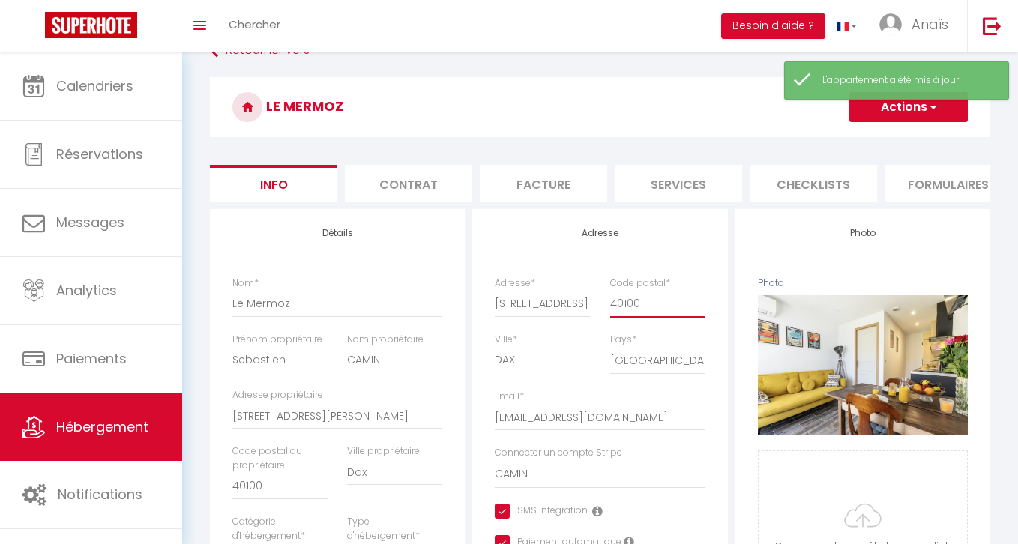
click at [620, 300] on input "40100" at bounding box center [657, 303] width 95 height 27
click at [403, 184] on li "Contrat" at bounding box center [408, 183] width 127 height 37
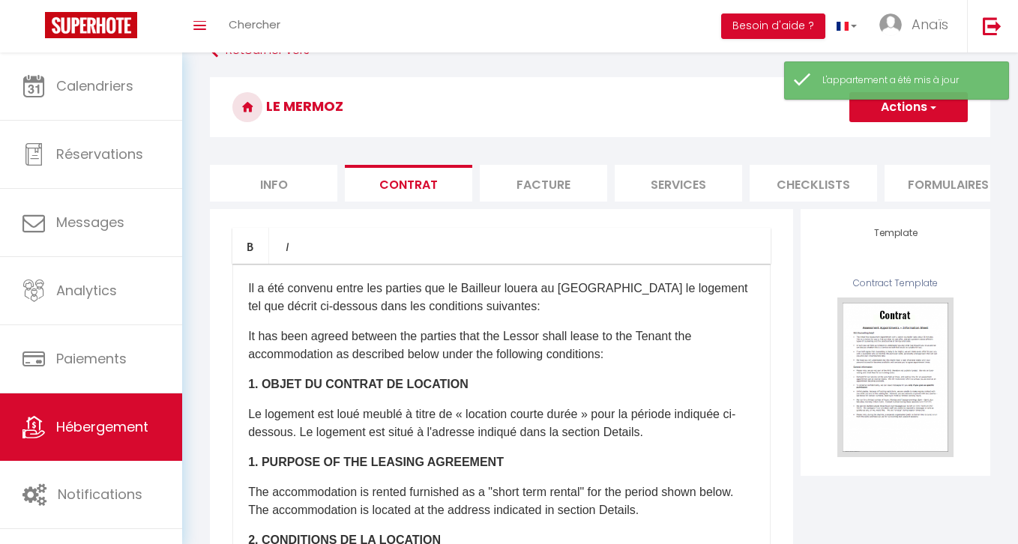
click at [534, 188] on li "Facture" at bounding box center [543, 183] width 127 height 37
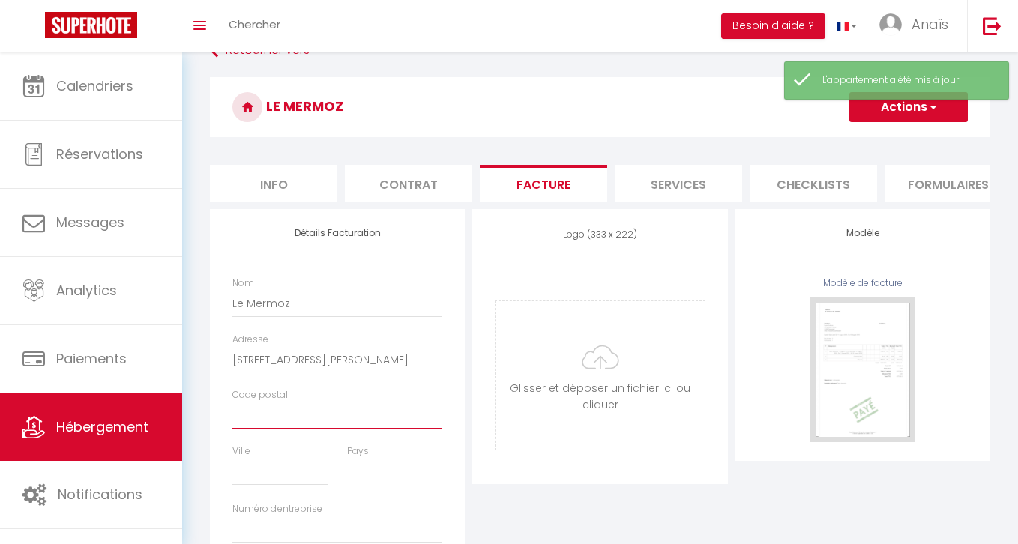
click at [257, 416] on input "Code postal" at bounding box center [337, 415] width 210 height 27
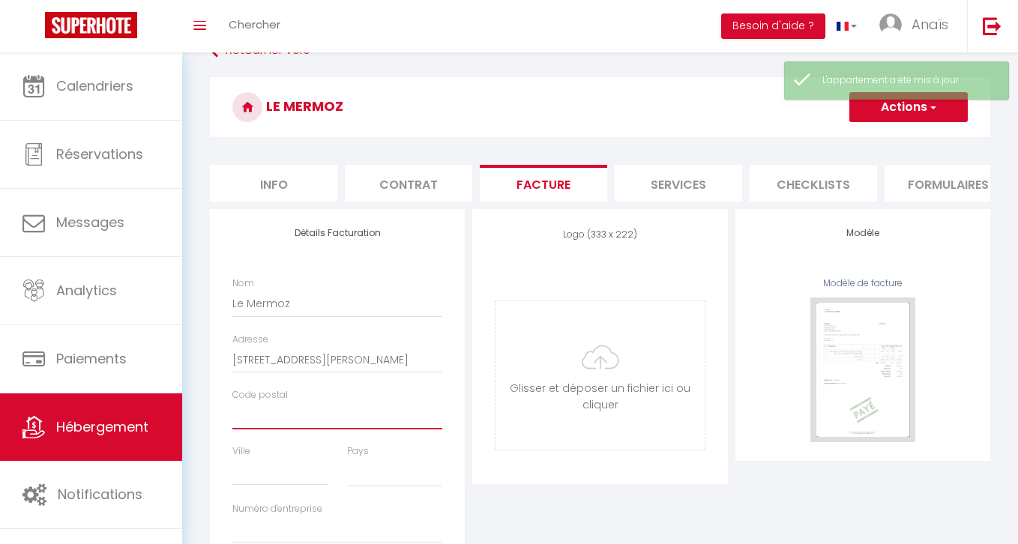
select select
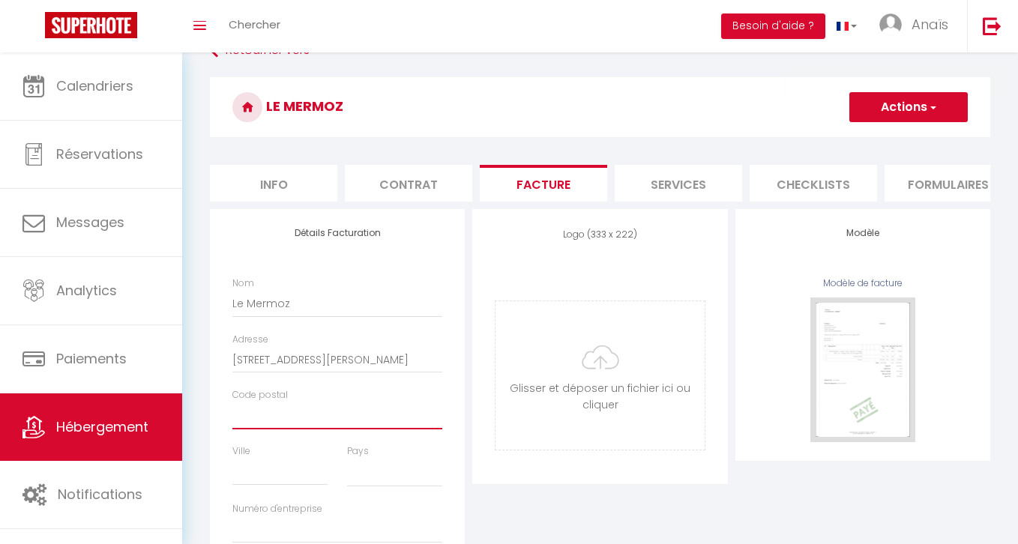
type input "4"
select select
type input "40"
select select
type input "1"
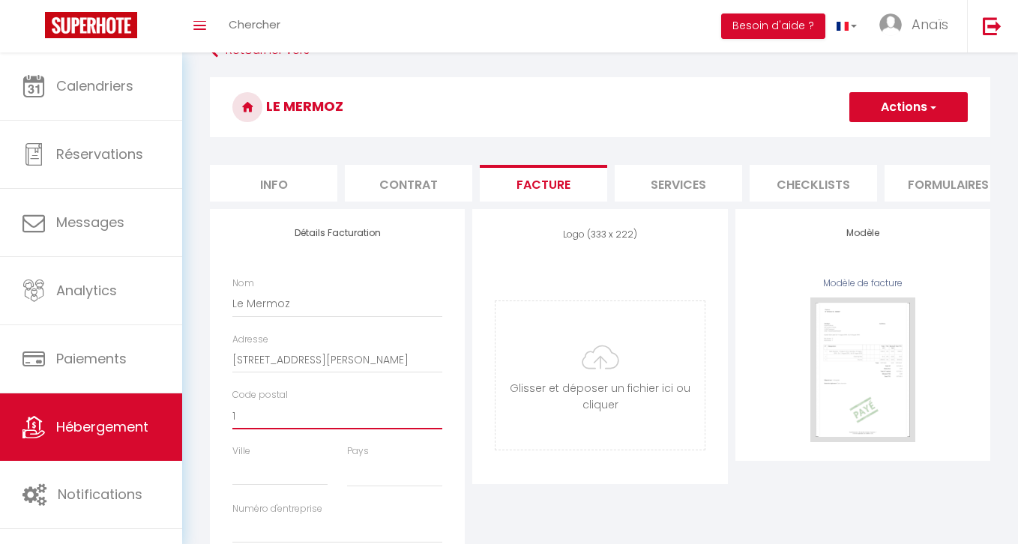
select select
type input "1°"
select select
type input "1"
select select
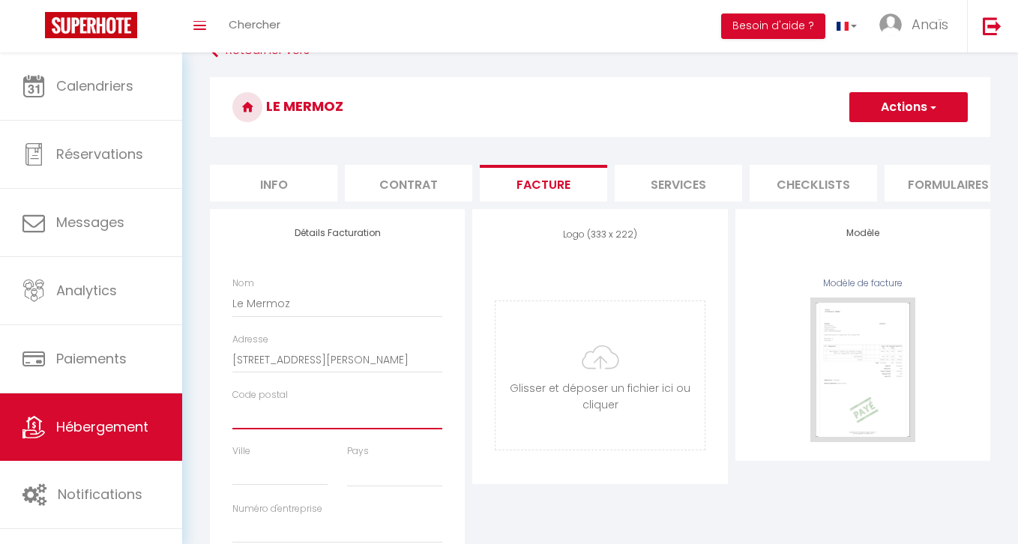
select select
type input "4"
select select
type input "40"
select select
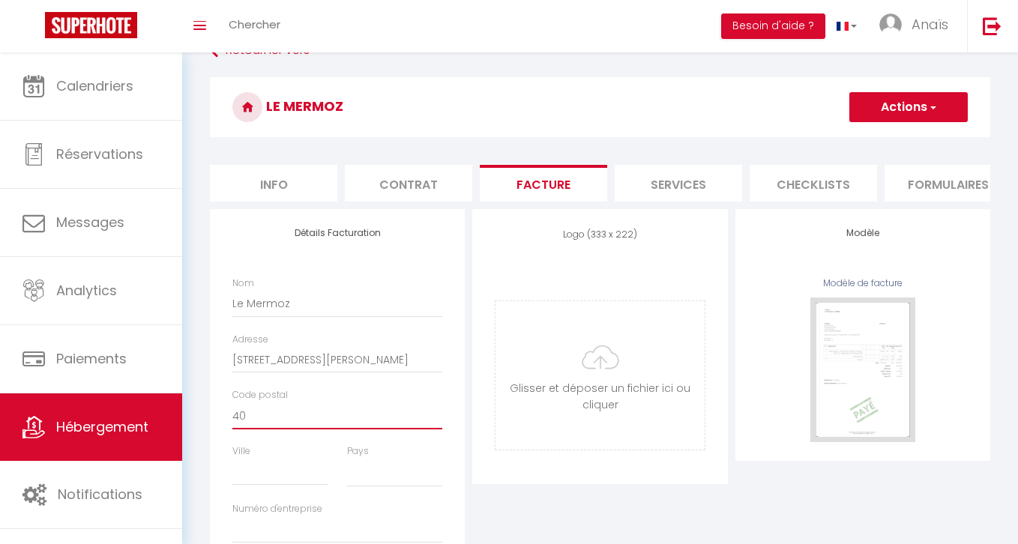
type input "401"
select select
type input "4010"
select select
type input "40100"
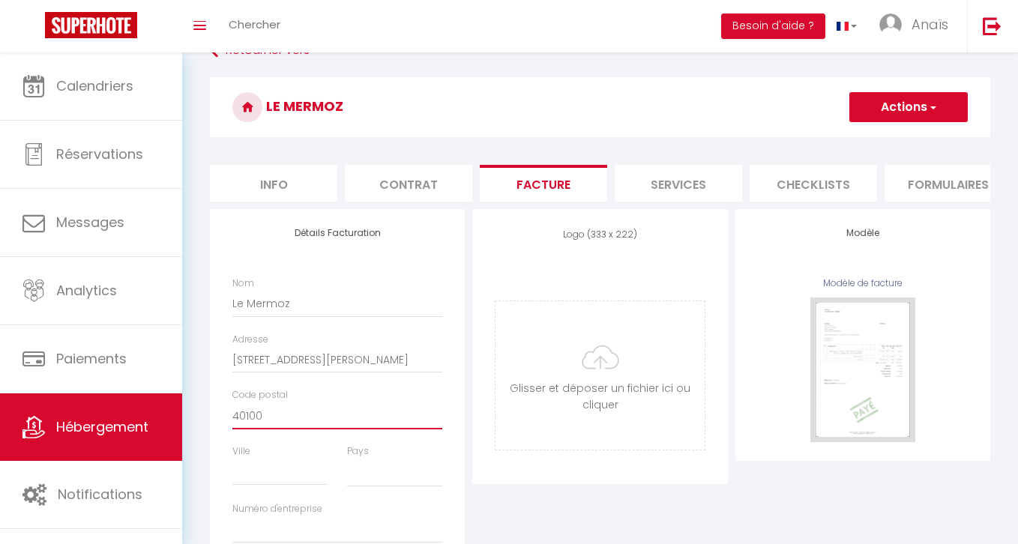
select select
type input "40100"
click at [266, 468] on input "Ville" at bounding box center [279, 472] width 95 height 27
paste input "40100"
type input "40100"
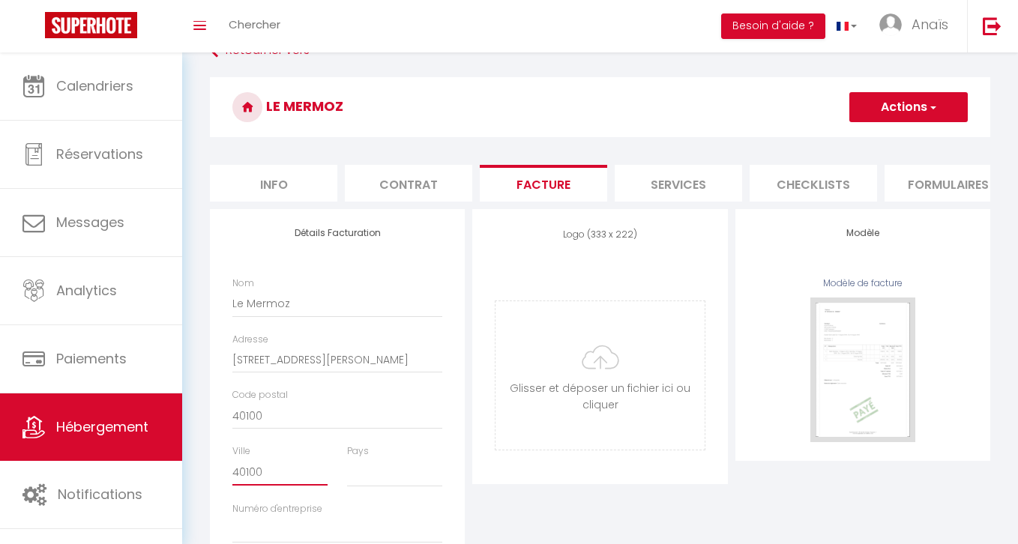
select select
click at [241, 474] on input "40100" at bounding box center [279, 472] width 95 height 27
type input "D"
select select
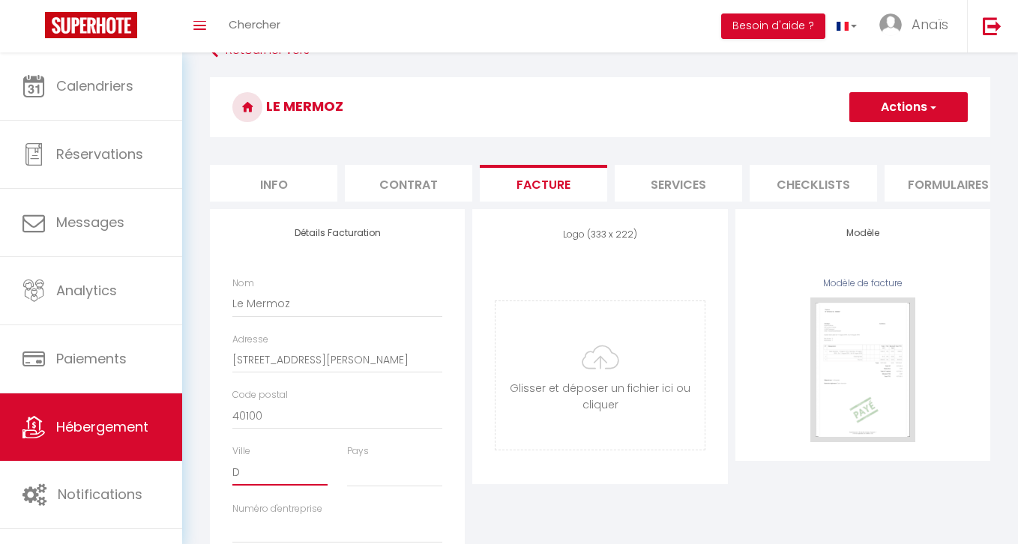
type input "DA"
select select
type input "DAX"
select select
type input "DAX"
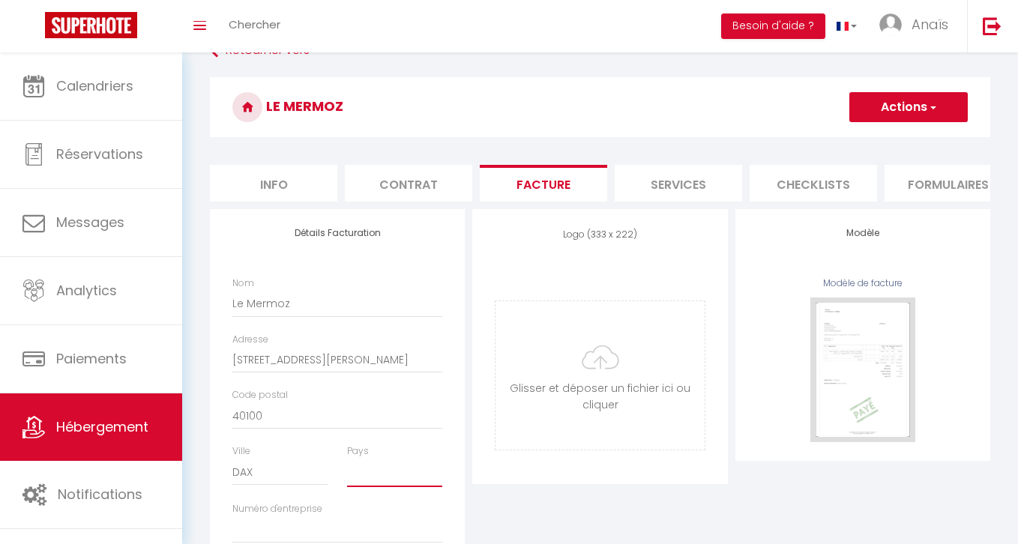
click at [393, 477] on select "France Portugal Afghanistan Albania Algeria American Samoa Andorra Angola Angui…" at bounding box center [394, 473] width 95 height 28
select select "1"
click at [347, 459] on select "France Portugal Afghanistan Albania Algeria American Samoa Andorra Angola Angui…" at bounding box center [394, 473] width 95 height 28
click at [880, 110] on button "Actions" at bounding box center [908, 107] width 118 height 30
click at [871, 138] on link "Enregistrer" at bounding box center [907, 139] width 118 height 19
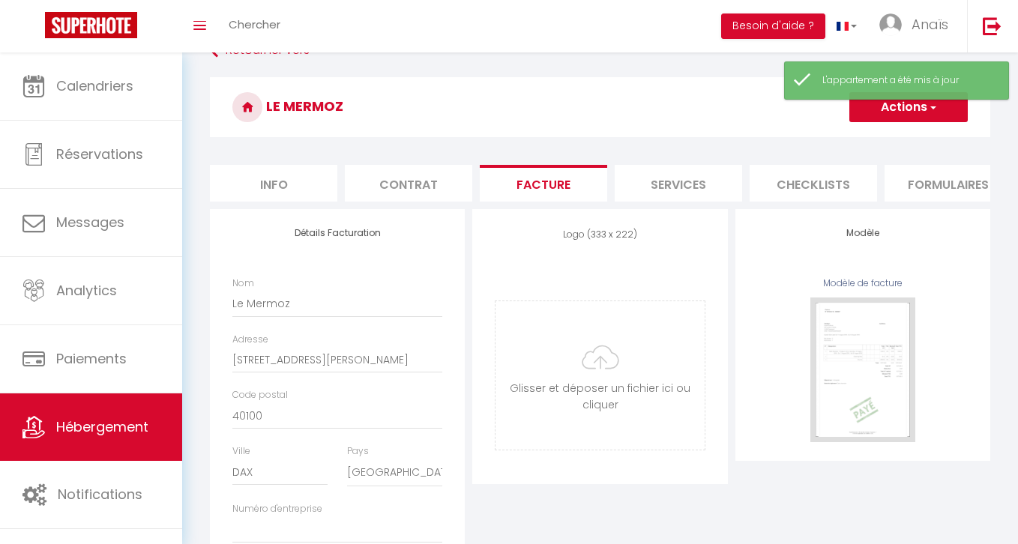
click at [890, 114] on button "Actions" at bounding box center [908, 107] width 118 height 30
click at [884, 135] on link "Enregistrer" at bounding box center [907, 139] width 118 height 19
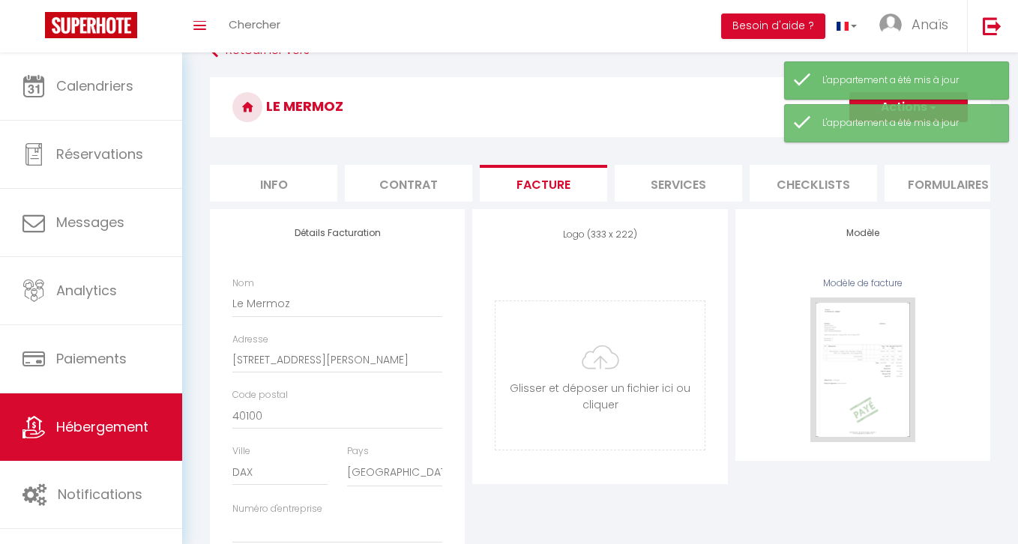
click at [142, 414] on link "Hébergement" at bounding box center [91, 426] width 182 height 67
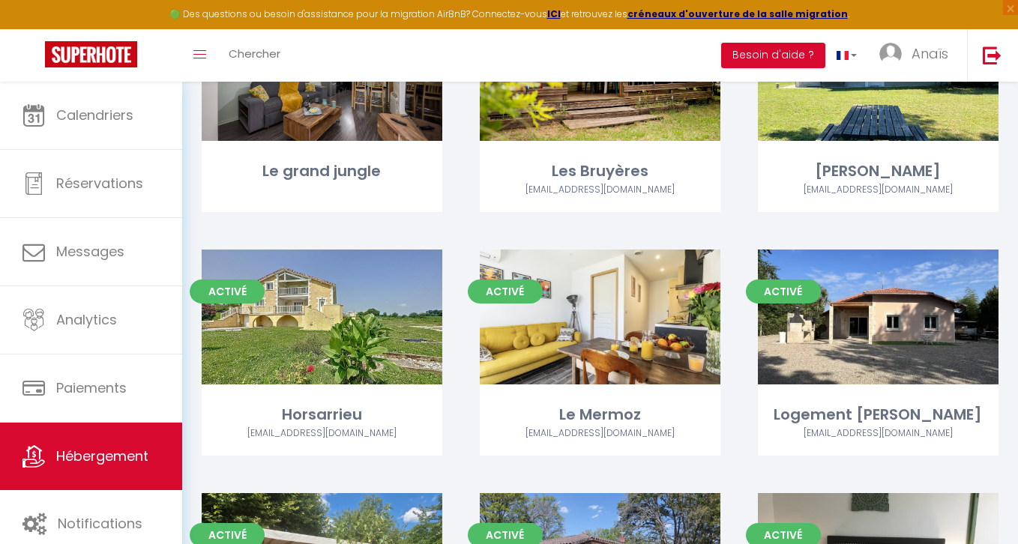
scroll to position [1550, 0]
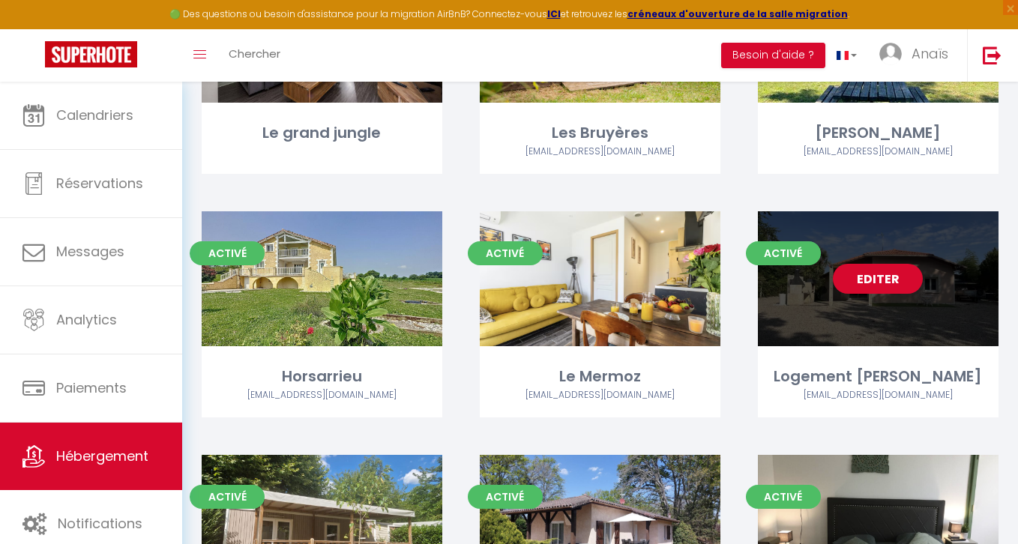
click at [889, 280] on link "Editer" at bounding box center [878, 279] width 90 height 30
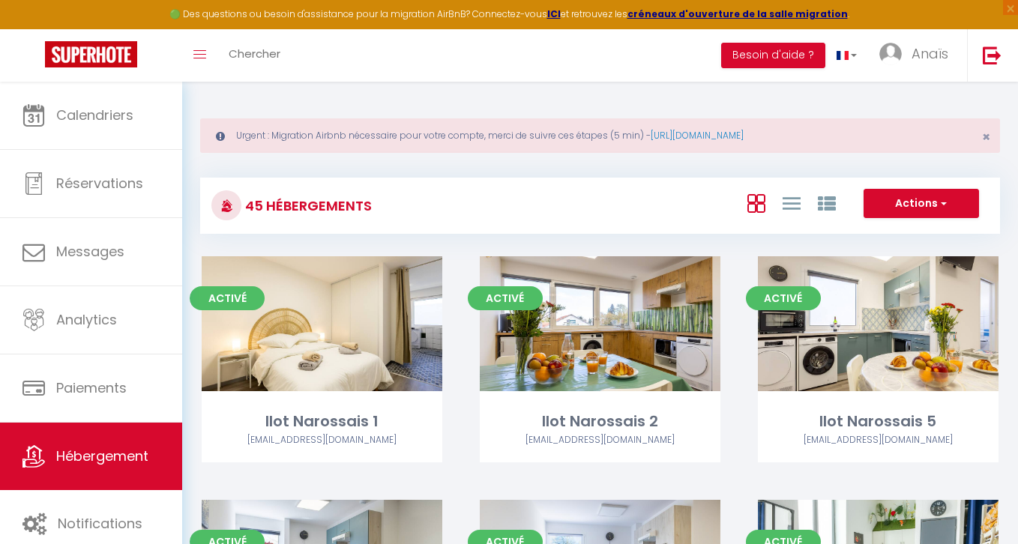
select select "3"
select select "2"
select select "1"
select select
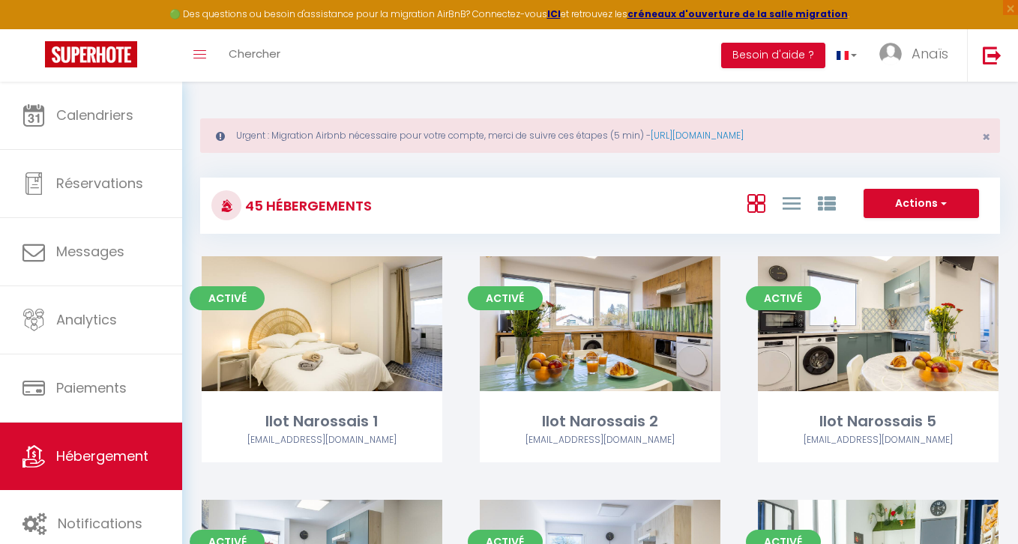
select select "28"
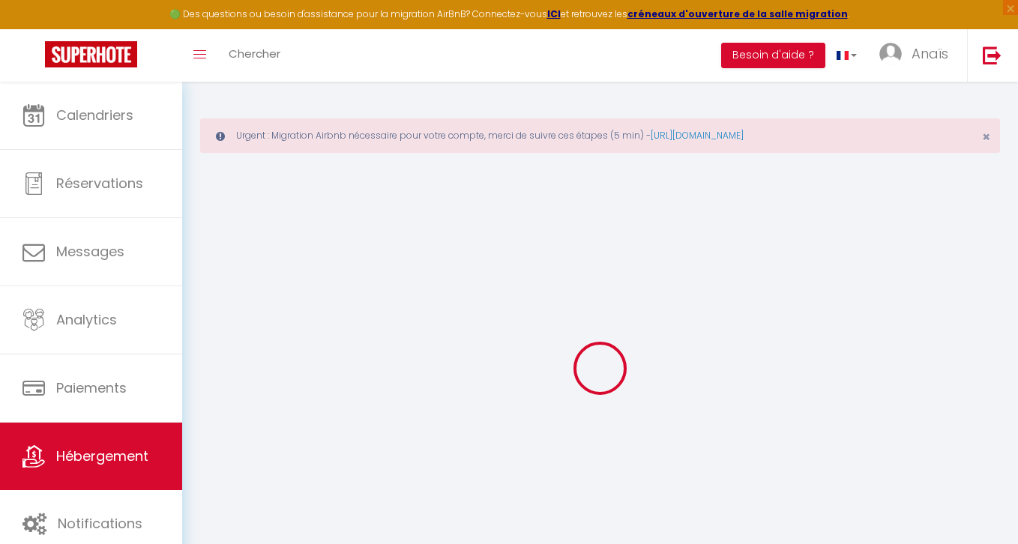
select select
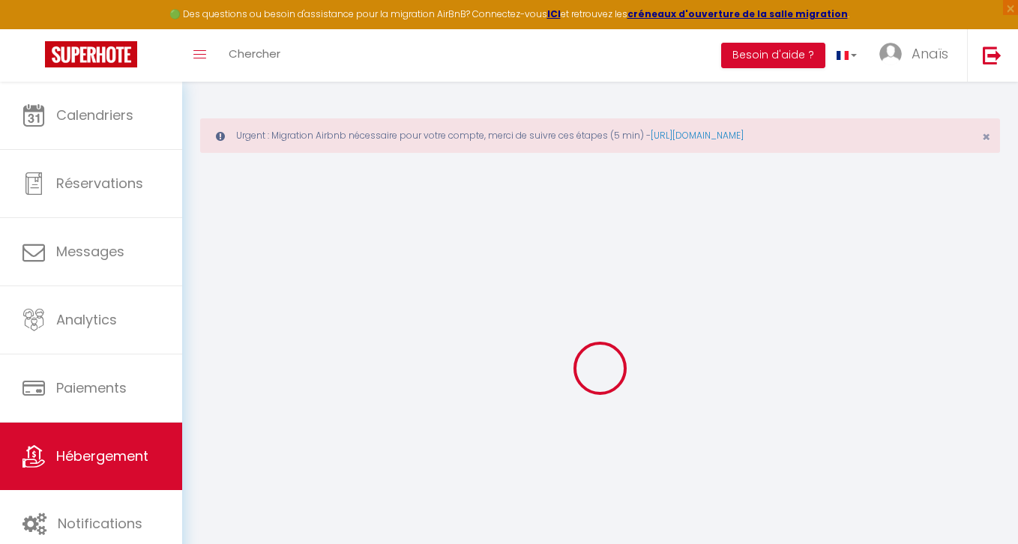
select select
checkbox input "false"
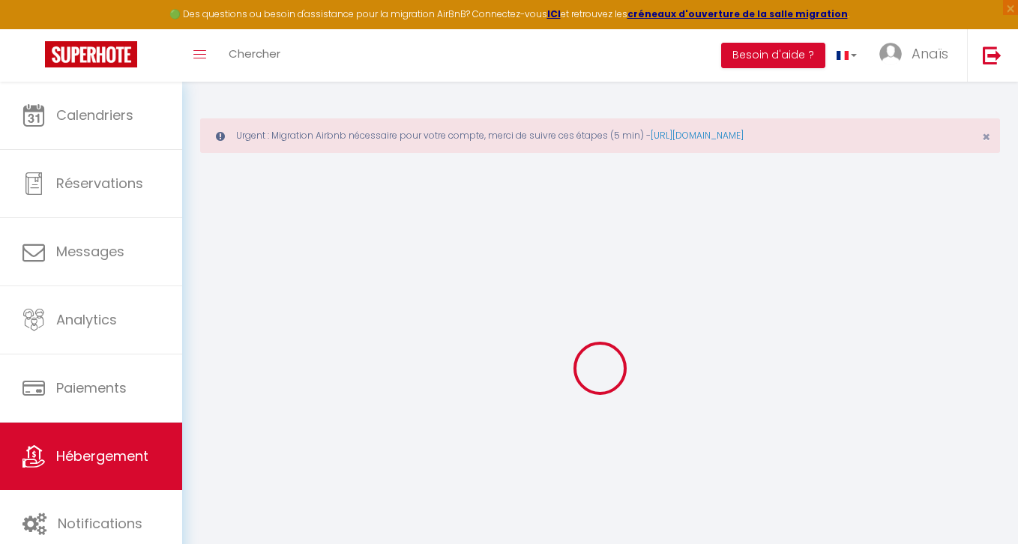
select select
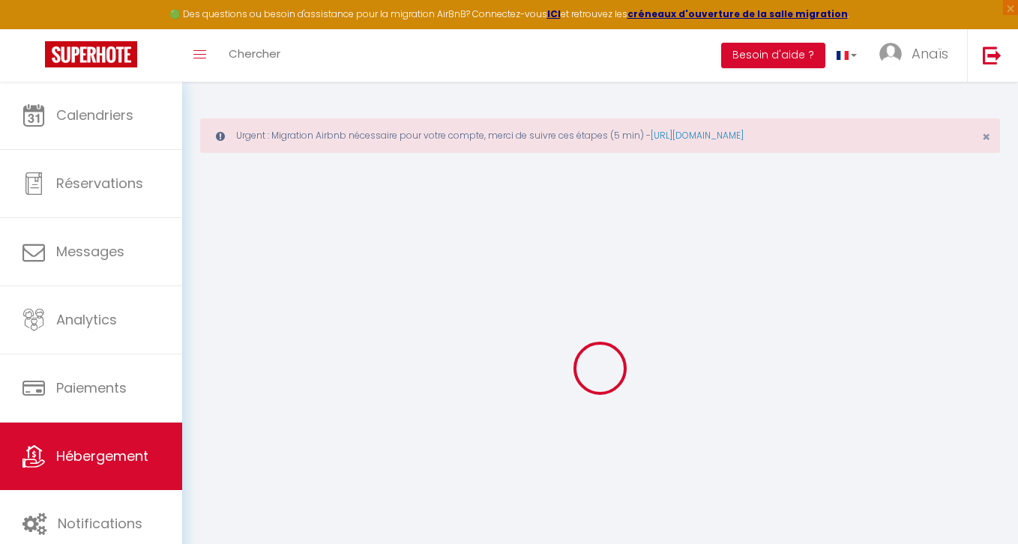
select select
checkbox input "false"
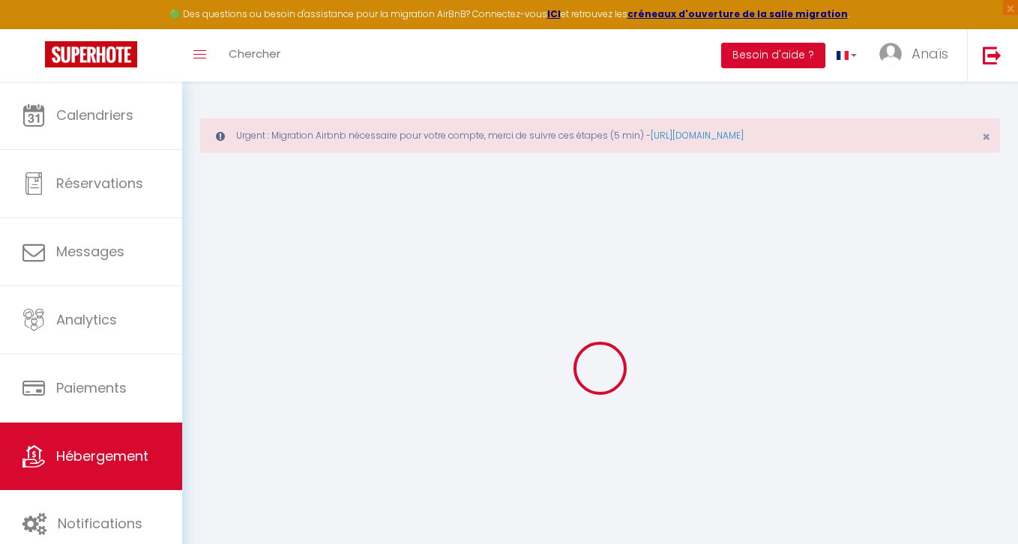
checkbox input "false"
select select
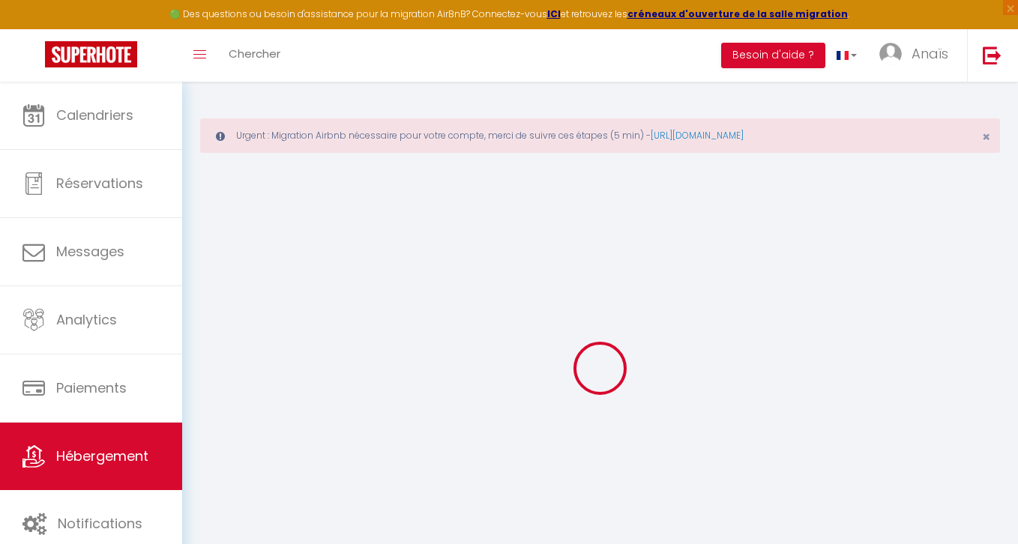
select select
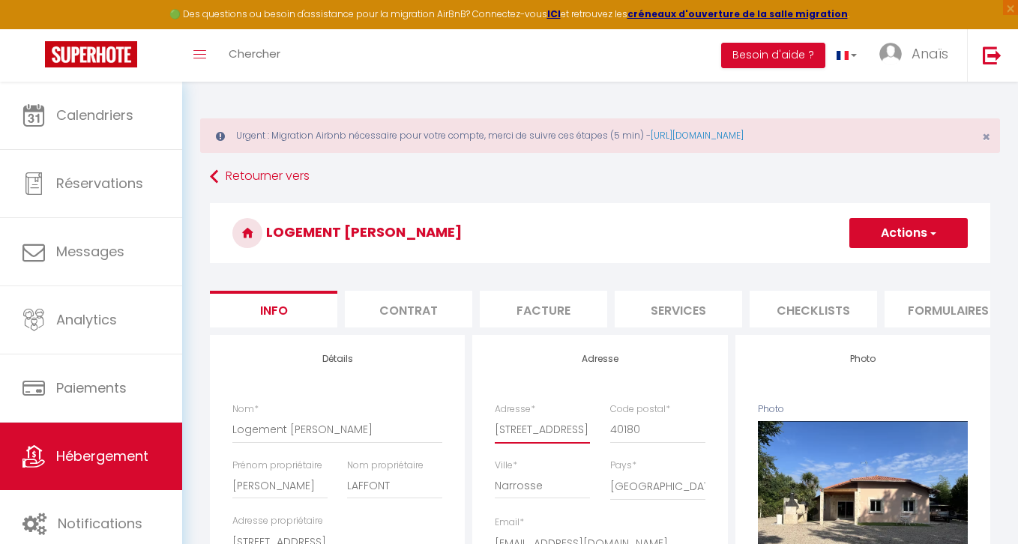
click at [549, 423] on input "37 Rue Lavoisier" at bounding box center [542, 429] width 95 height 27
click at [583, 303] on li "Facture" at bounding box center [543, 309] width 127 height 37
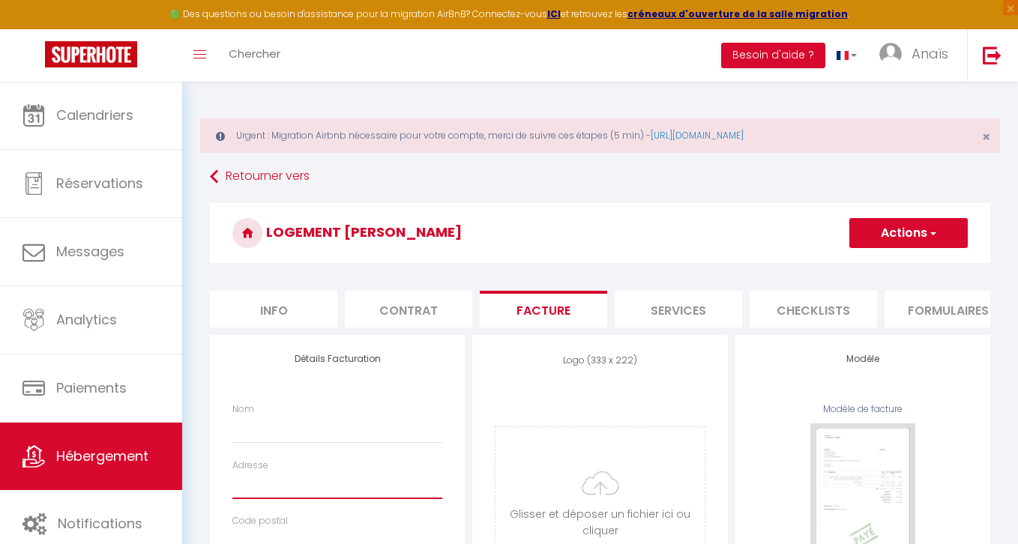
click at [292, 479] on input "Adresse" at bounding box center [337, 485] width 210 height 27
paste input "37 Rue Lavoisier"
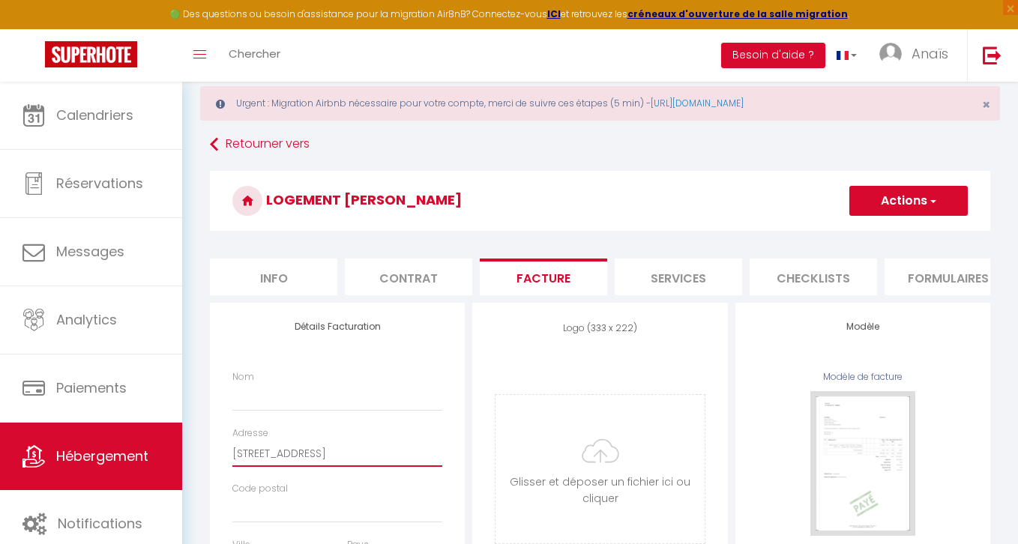
scroll to position [64, 0]
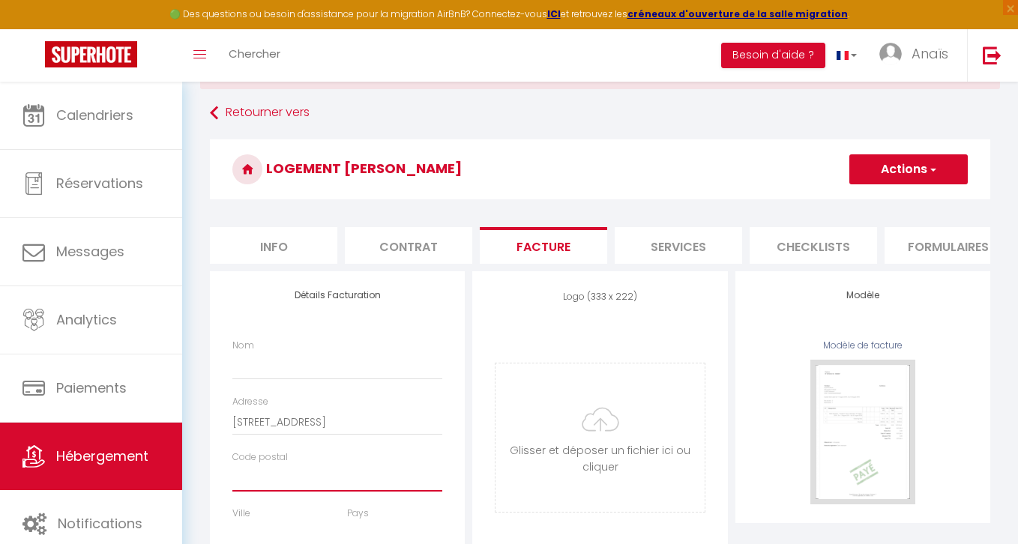
click at [274, 489] on input "Code postal" at bounding box center [337, 478] width 210 height 27
click at [262, 372] on input "Nom" at bounding box center [337, 365] width 210 height 27
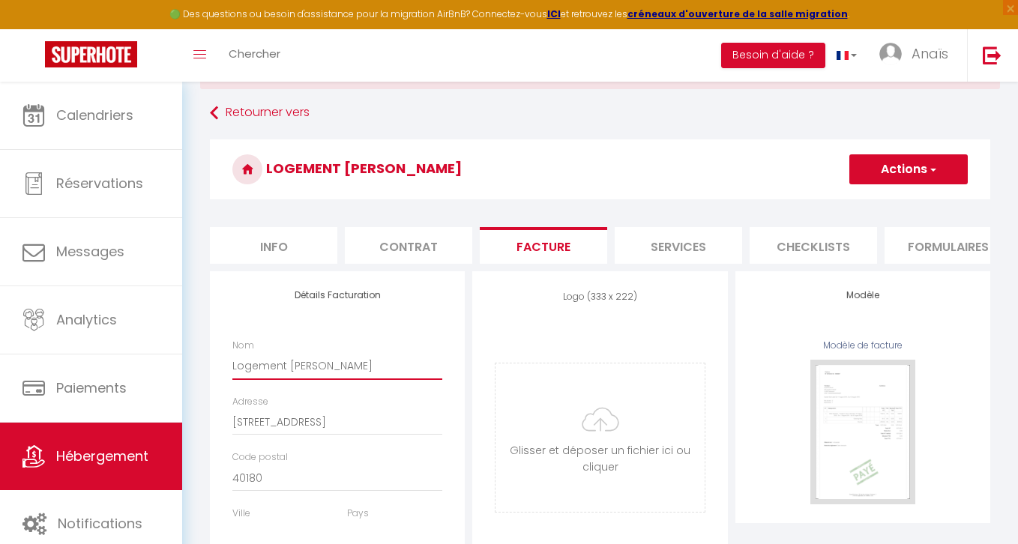
scroll to position [115, 0]
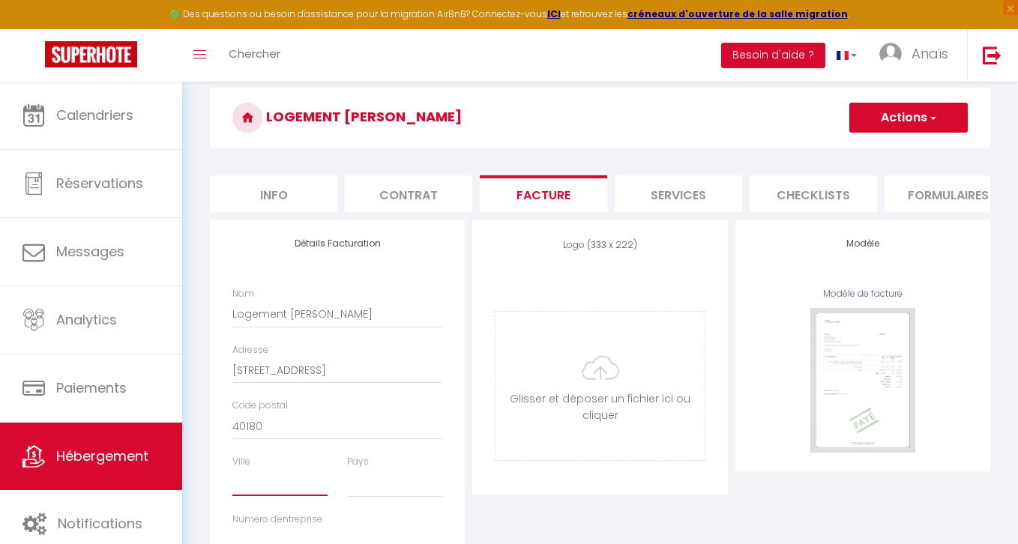
click at [262, 489] on input "Ville" at bounding box center [279, 482] width 95 height 27
click at [349, 493] on select "France Portugal Afghanistan Albania Algeria American Samoa Andorra Angola Angui…" at bounding box center [394, 483] width 95 height 28
click at [347, 469] on select "France Portugal Afghanistan Albania Algeria American Samoa Andorra Angola Angui…" at bounding box center [394, 483] width 95 height 28
click at [881, 119] on button "Actions" at bounding box center [908, 118] width 118 height 30
click at [878, 145] on link "Enregistrer" at bounding box center [907, 150] width 118 height 19
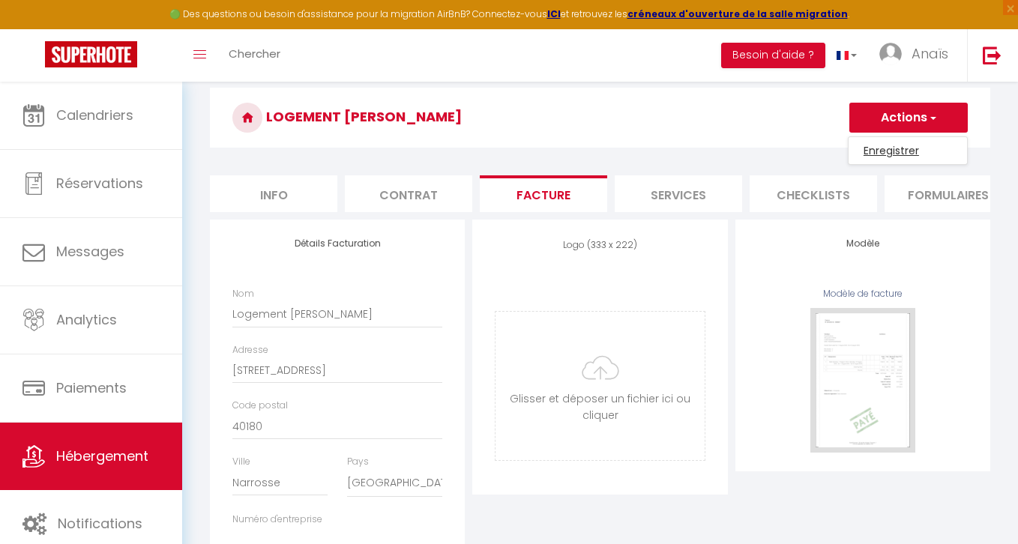
scroll to position [82, 0]
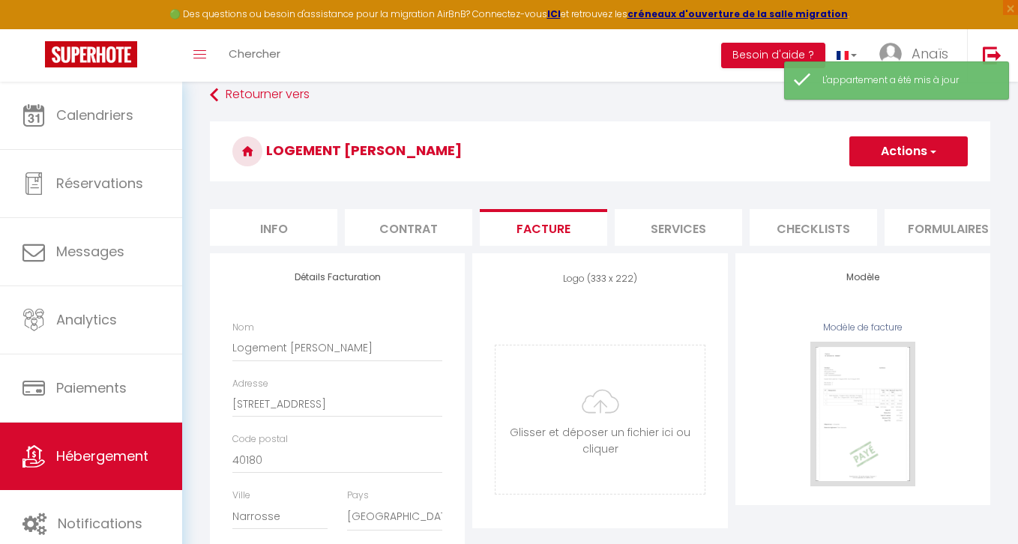
click at [884, 149] on button "Actions" at bounding box center [908, 151] width 118 height 30
click at [870, 181] on link "Enregistrer" at bounding box center [907, 184] width 118 height 19
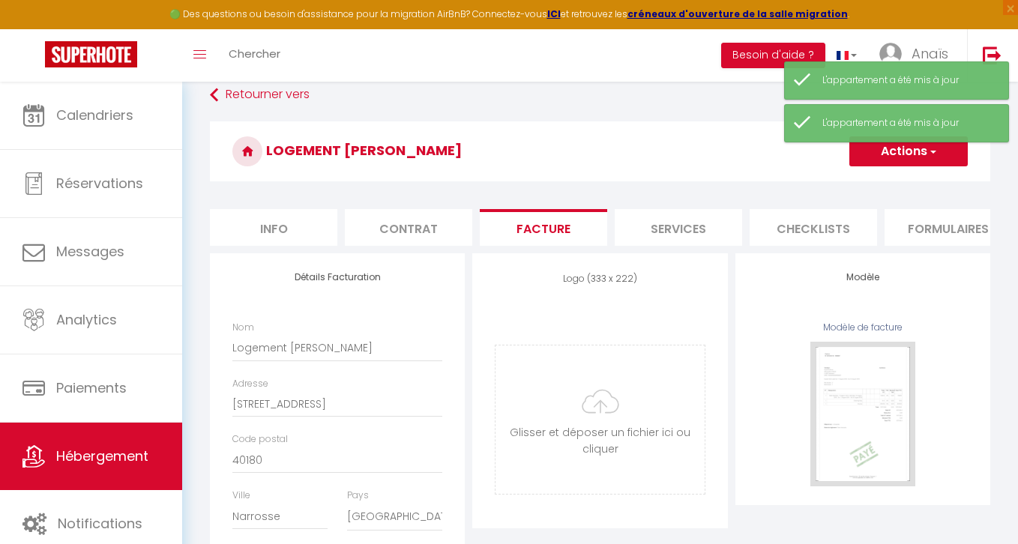
click at [308, 230] on li "Info" at bounding box center [273, 227] width 127 height 37
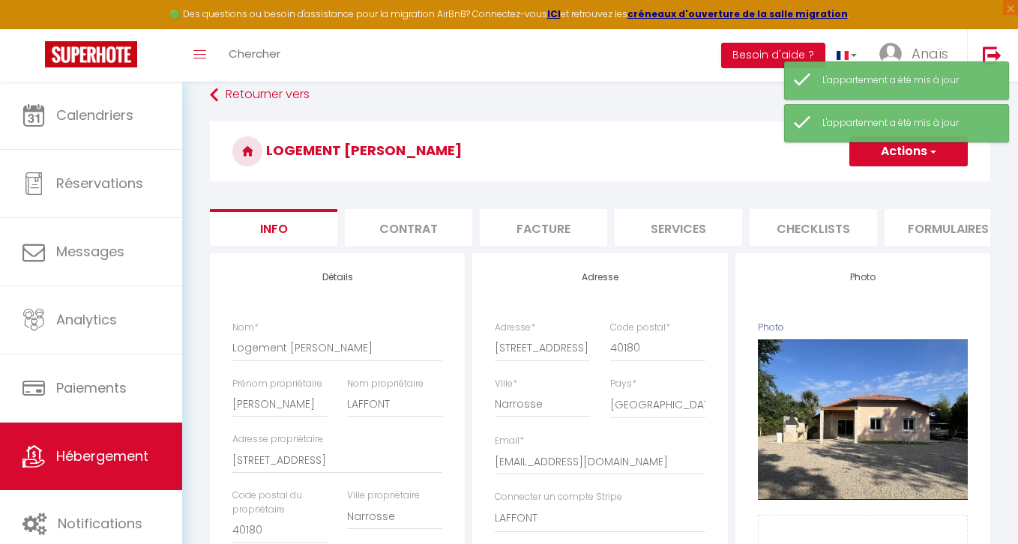
click at [531, 226] on li "Facture" at bounding box center [543, 227] width 127 height 37
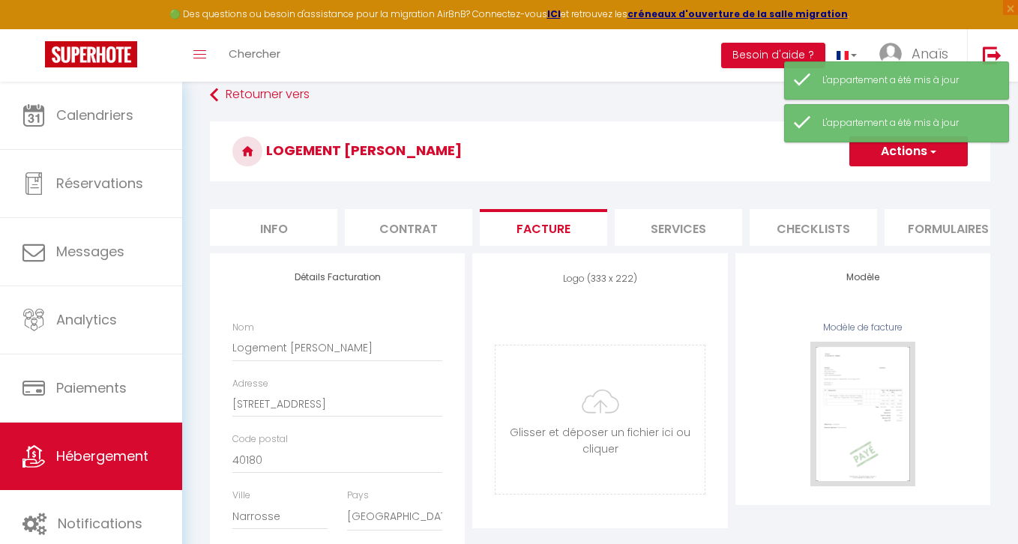
click at [920, 157] on button "Actions" at bounding box center [908, 151] width 118 height 30
click at [898, 175] on link "Enregistrer" at bounding box center [907, 184] width 118 height 19
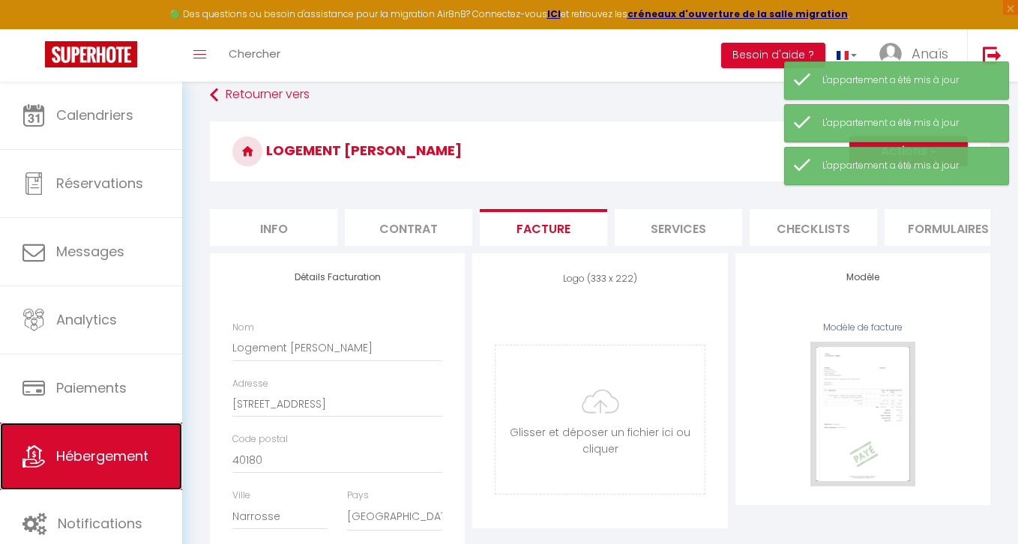
click at [103, 460] on span "Hébergement" at bounding box center [102, 456] width 92 height 19
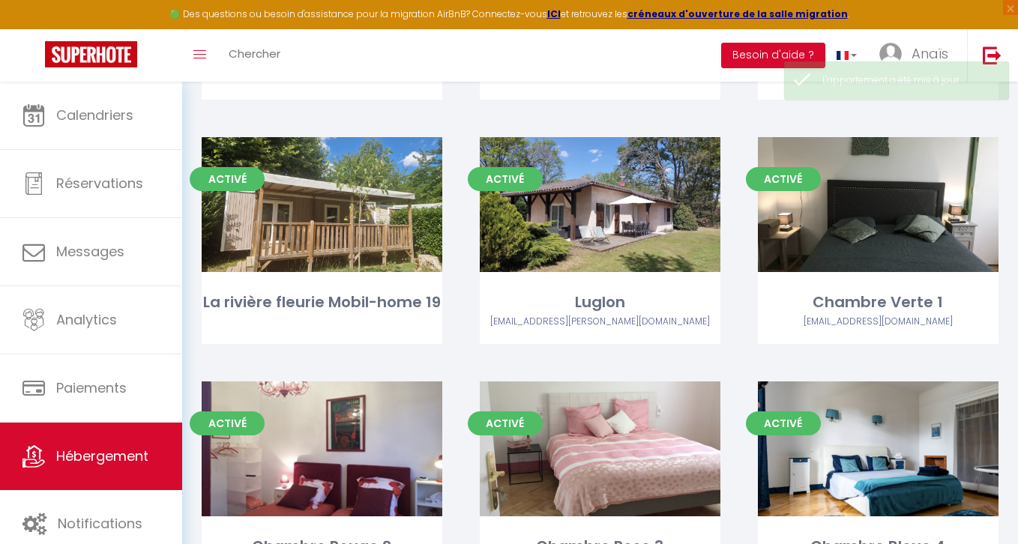
scroll to position [1875, 0]
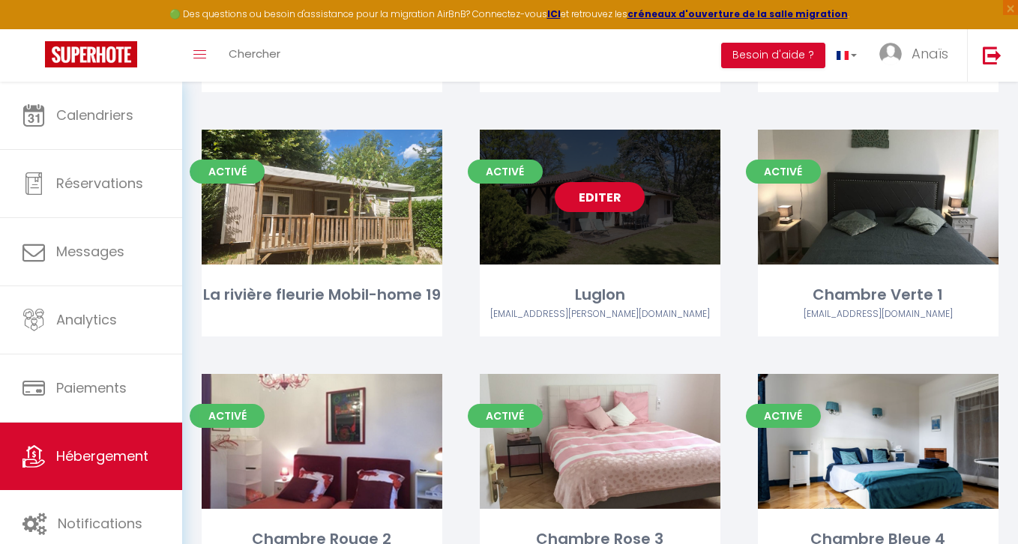
click at [601, 198] on link "Editer" at bounding box center [600, 197] width 90 height 30
